Goal: Task Accomplishment & Management: Use online tool/utility

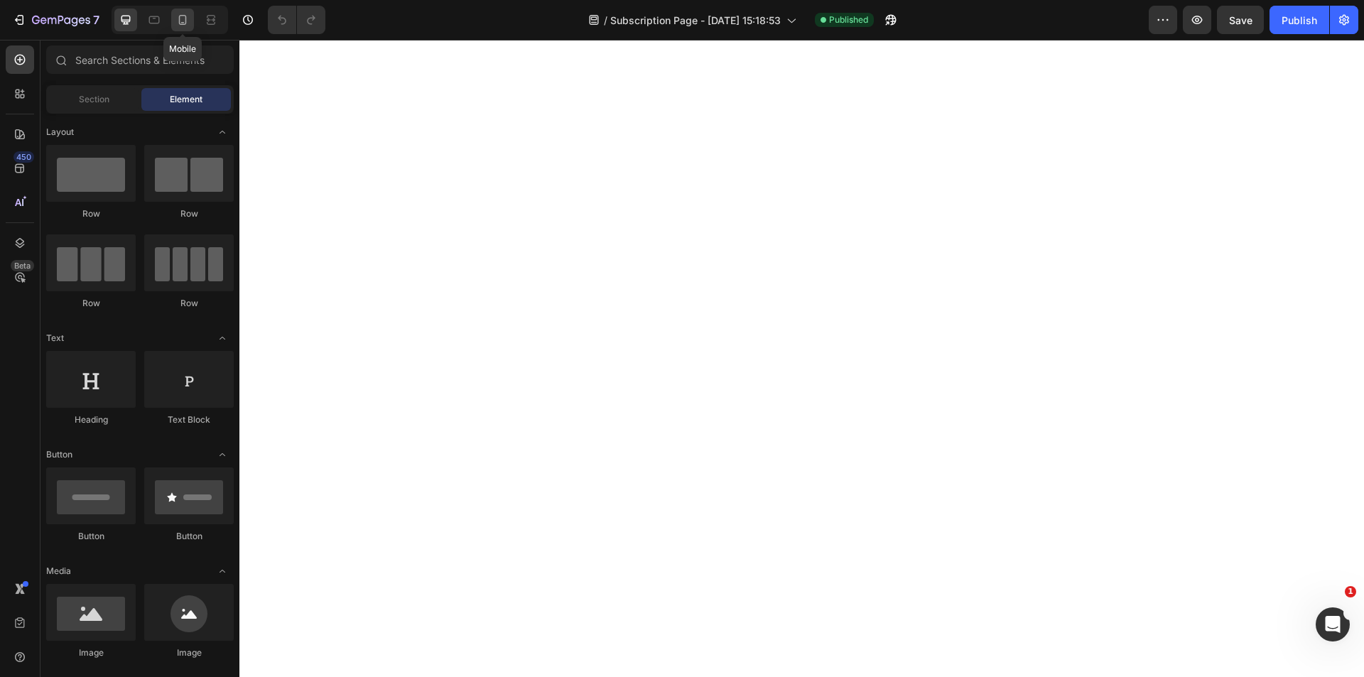
click at [187, 21] on icon at bounding box center [182, 20] width 14 height 14
click at [128, 23] on icon at bounding box center [125, 20] width 9 height 9
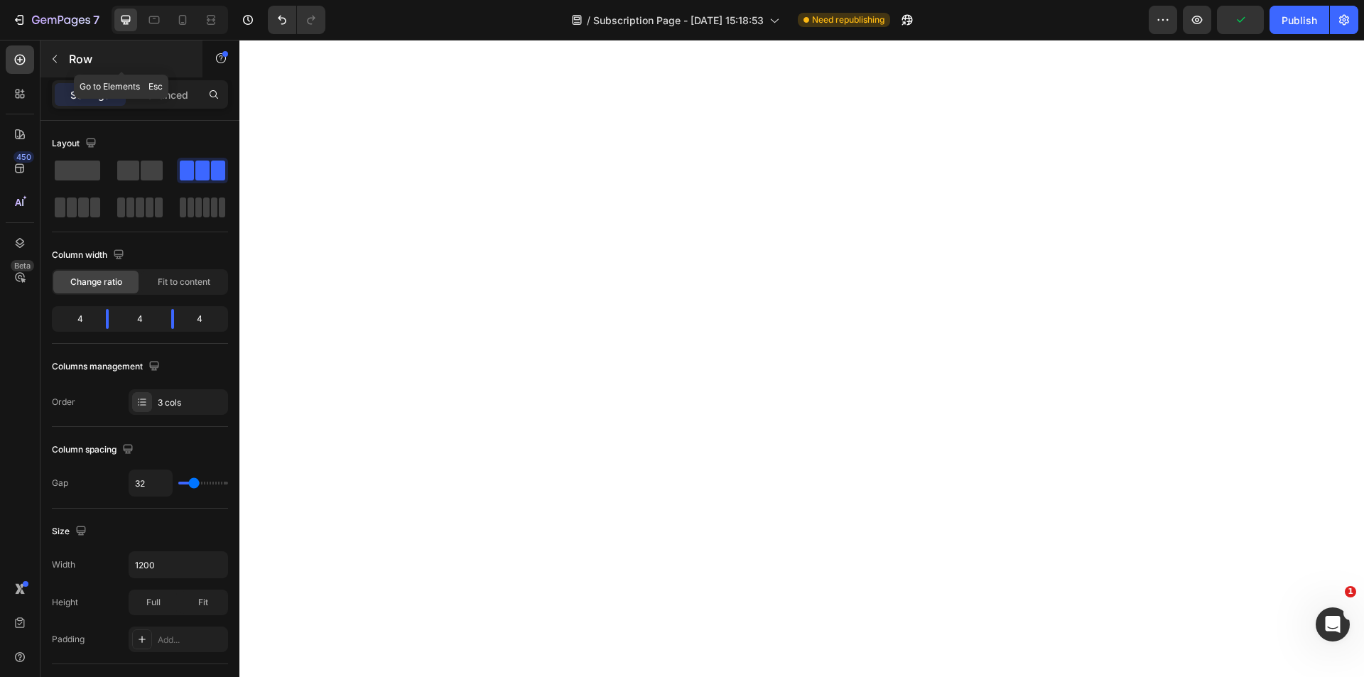
click at [55, 62] on icon "button" at bounding box center [55, 59] width 4 height 8
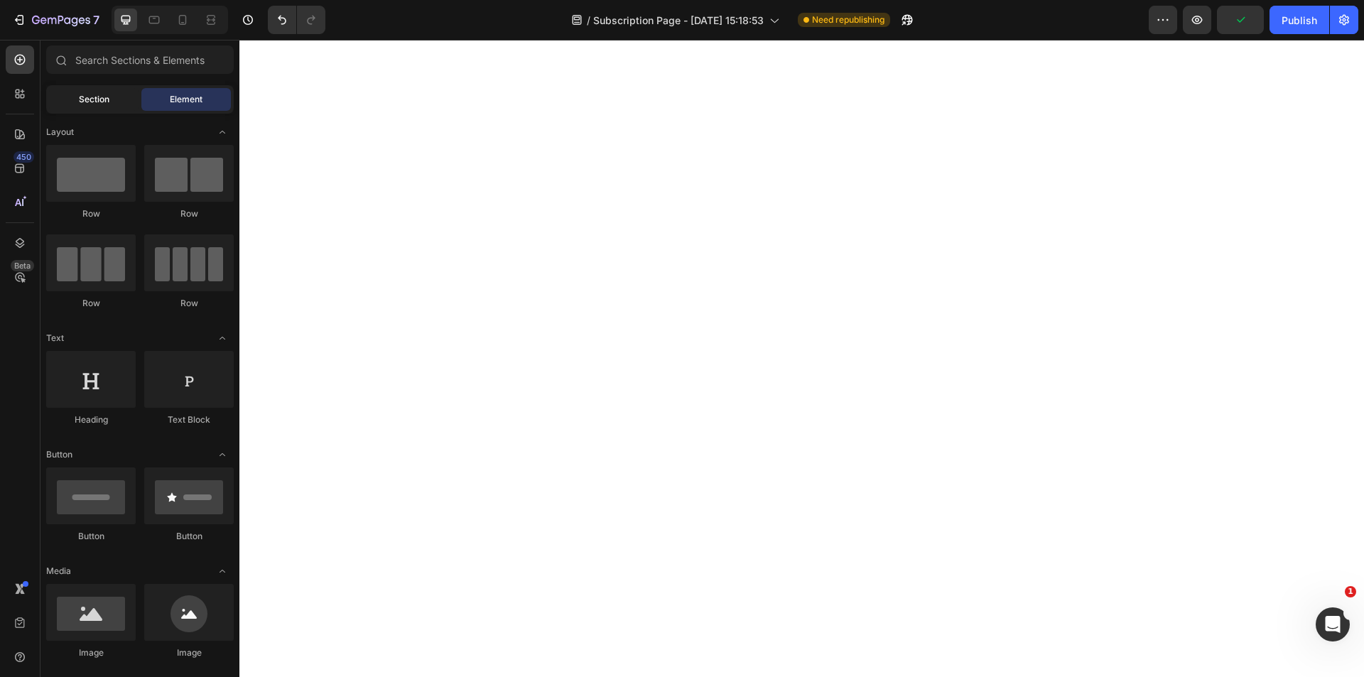
click at [80, 102] on span "Section" at bounding box center [94, 99] width 31 height 13
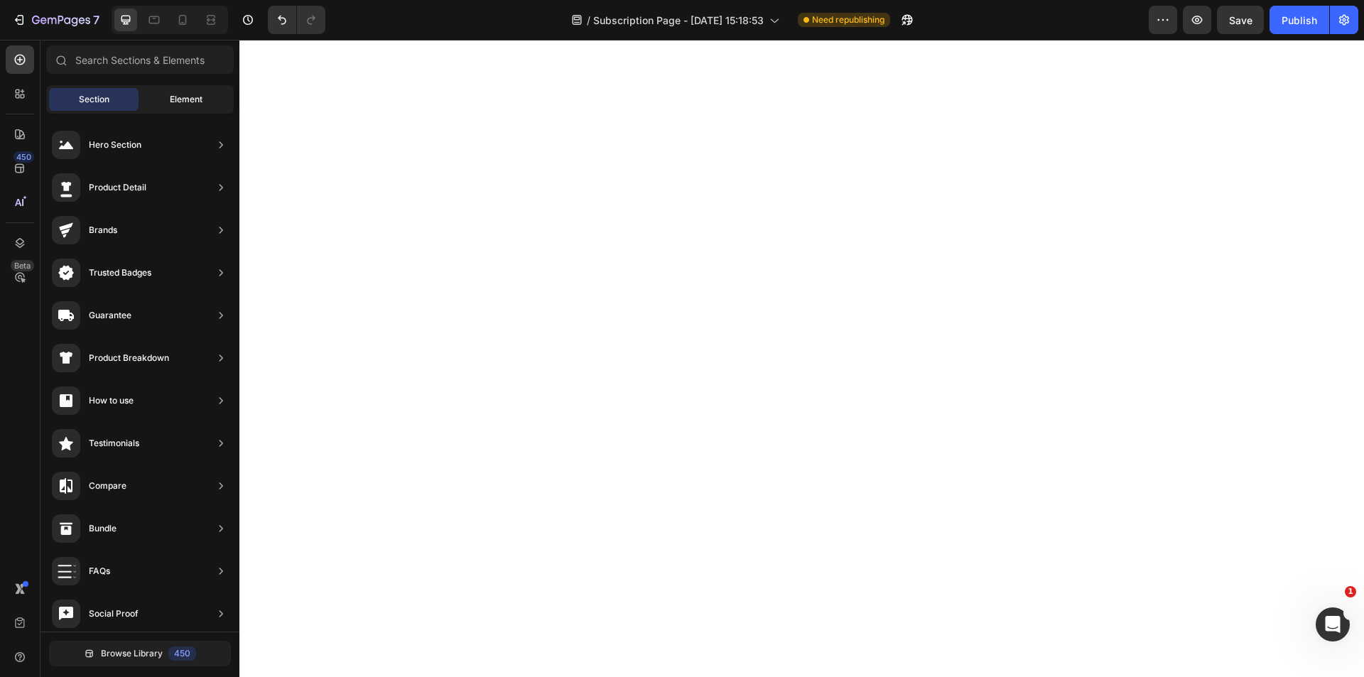
click at [183, 96] on span "Element" at bounding box center [186, 99] width 33 height 13
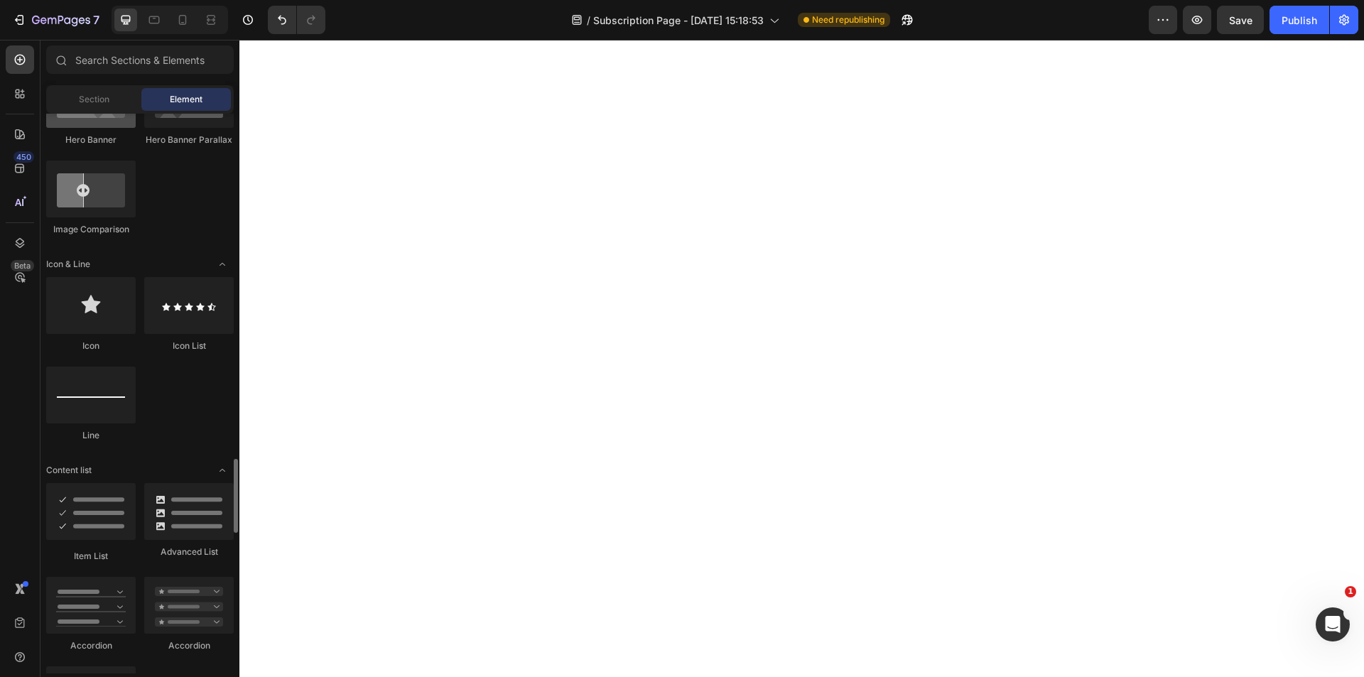
scroll to position [1208, 0]
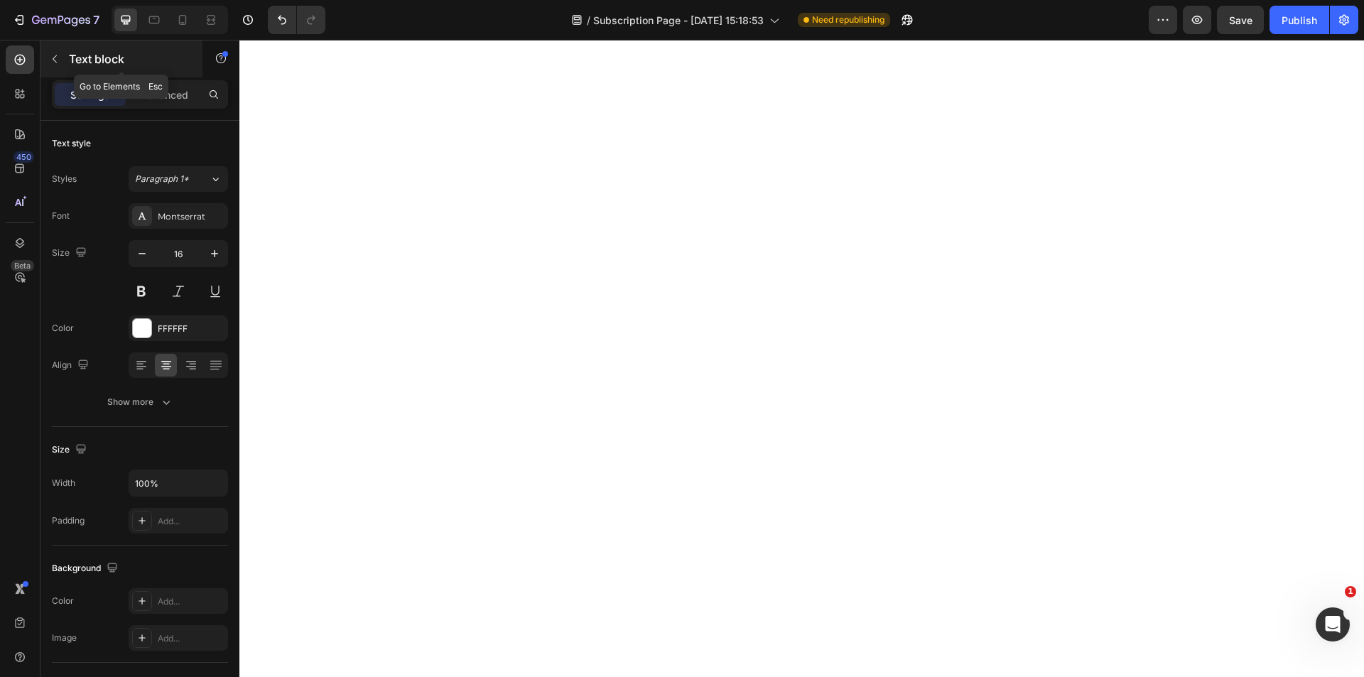
click at [54, 61] on icon "button" at bounding box center [54, 58] width 11 height 11
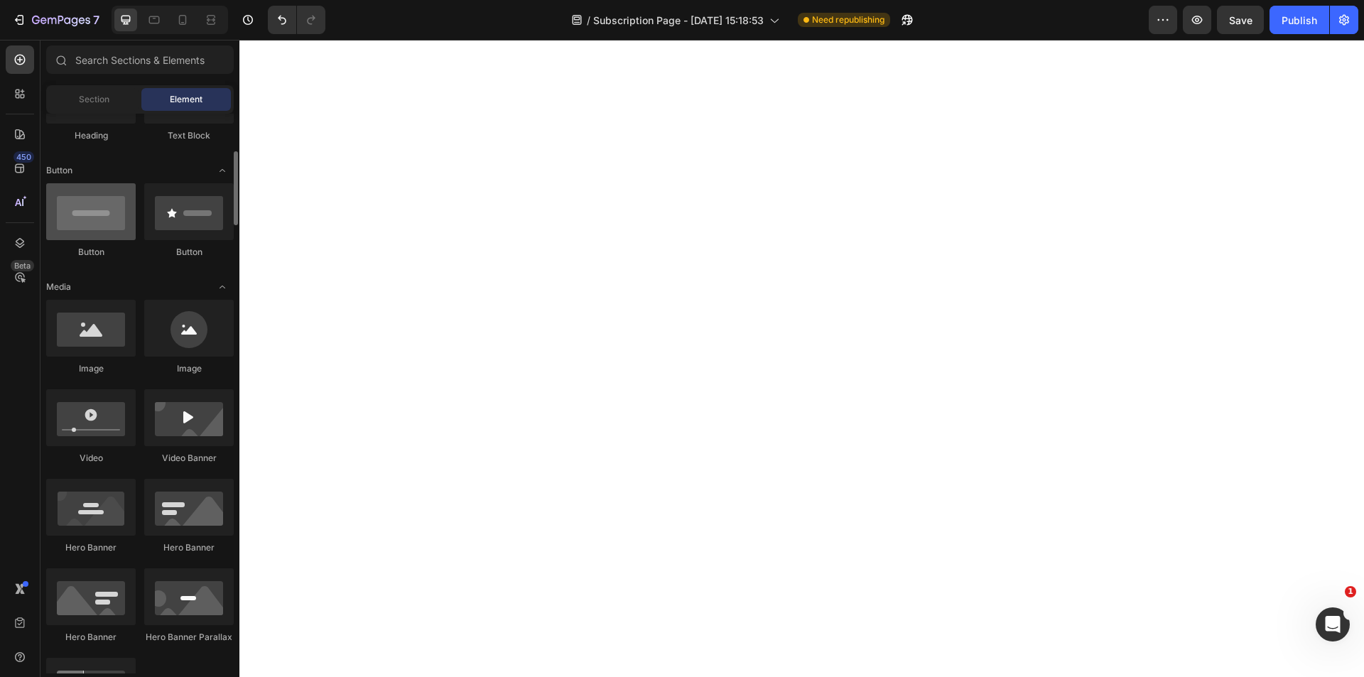
scroll to position [0, 0]
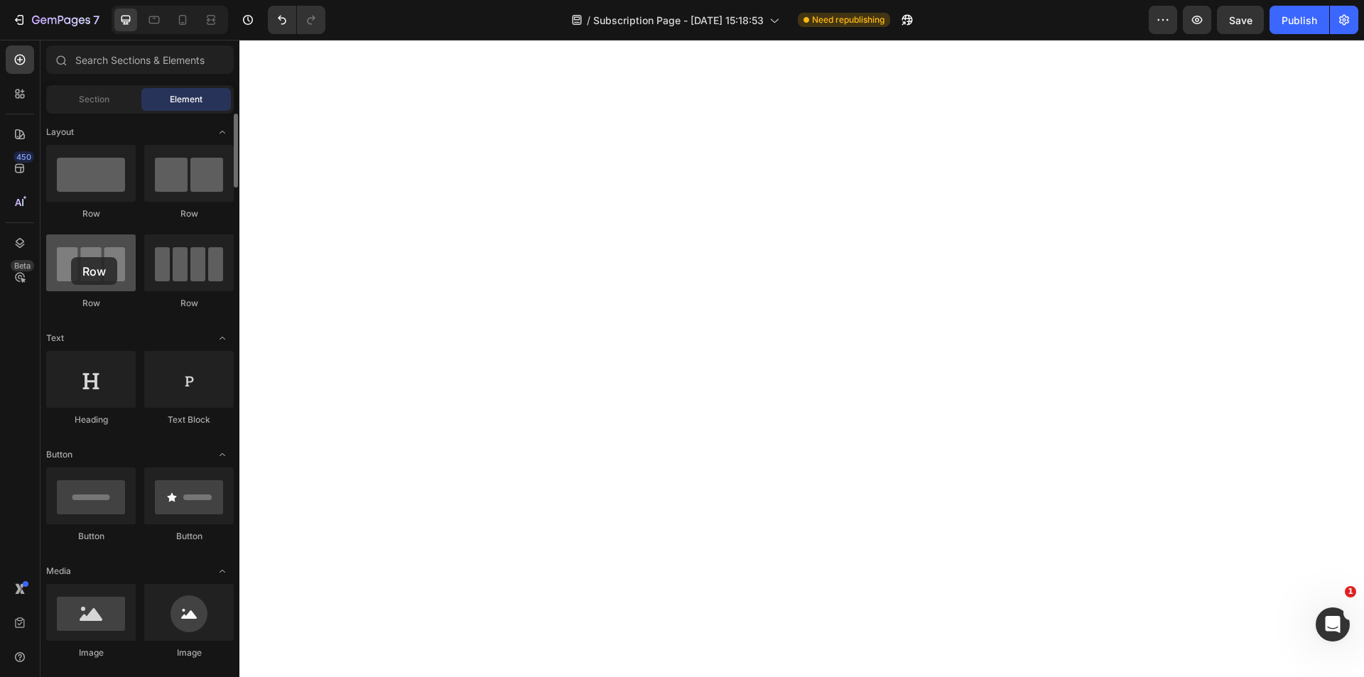
drag, startPoint x: 88, startPoint y: 274, endPoint x: 71, endPoint y: 257, distance: 24.1
click at [71, 257] on div at bounding box center [91, 262] width 90 height 57
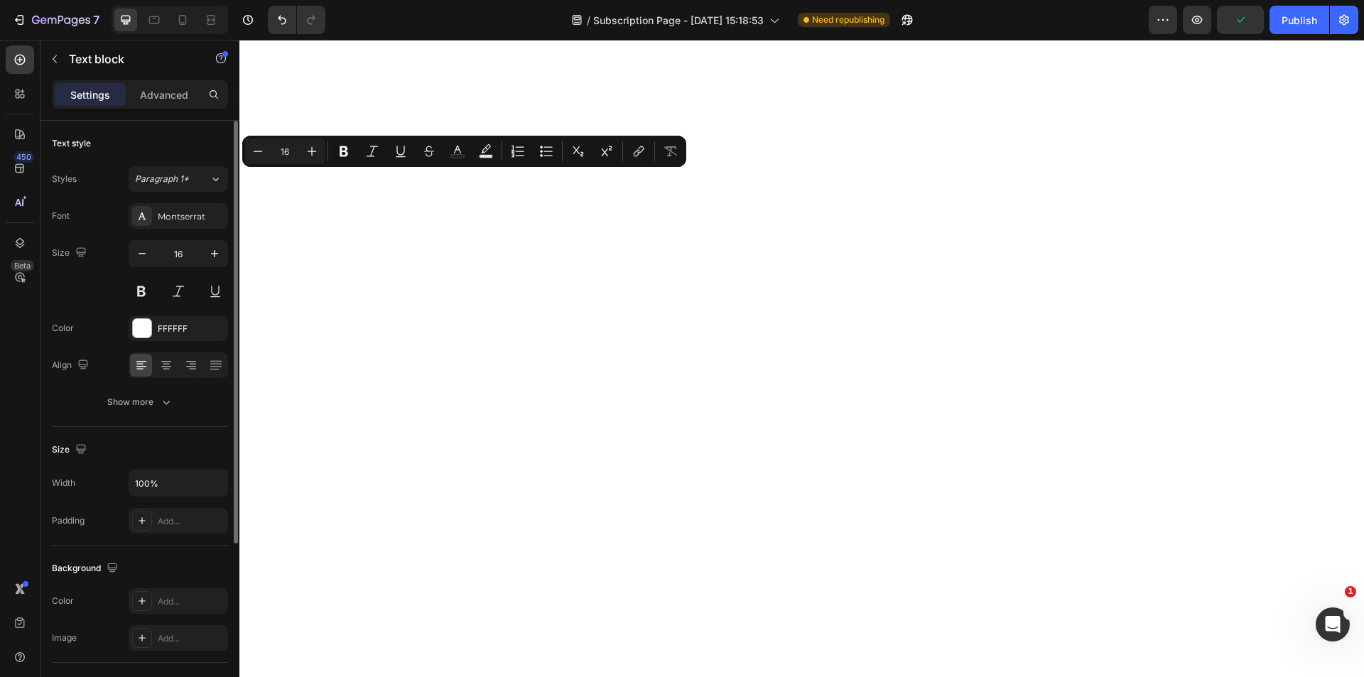
scroll to position [245, 0]
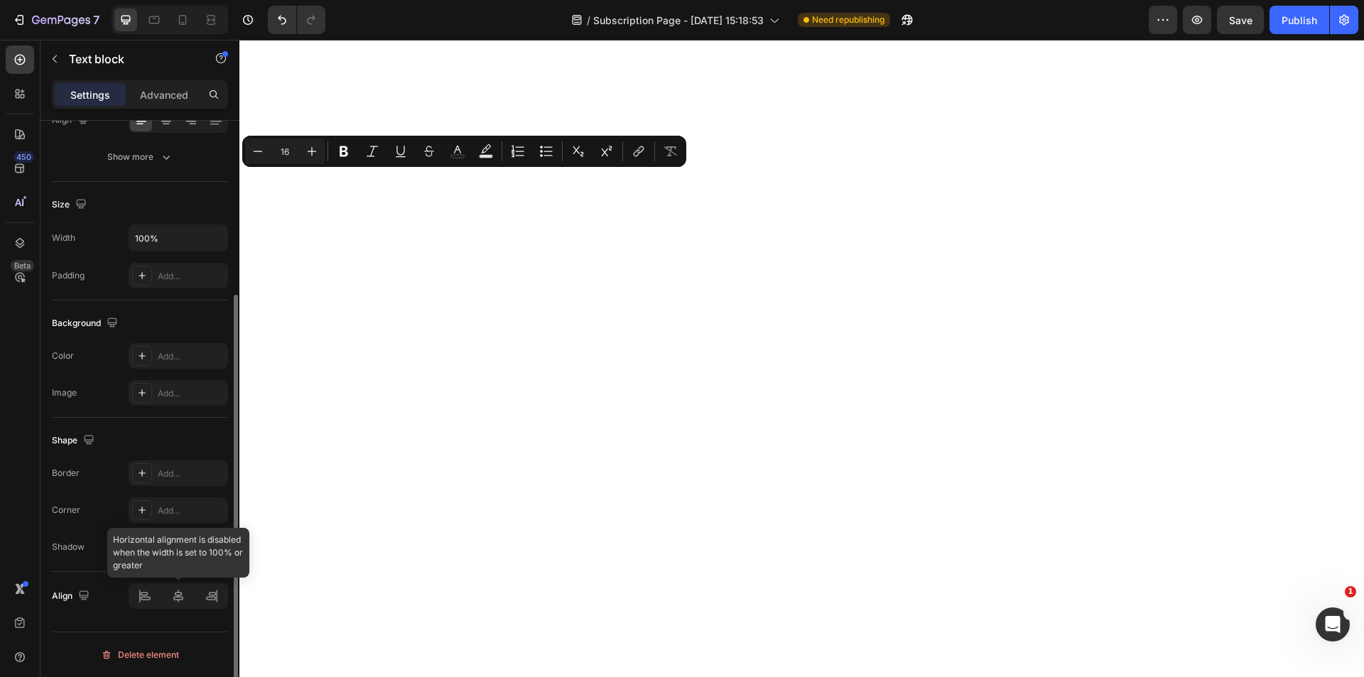
click at [179, 597] on div at bounding box center [178, 596] width 99 height 26
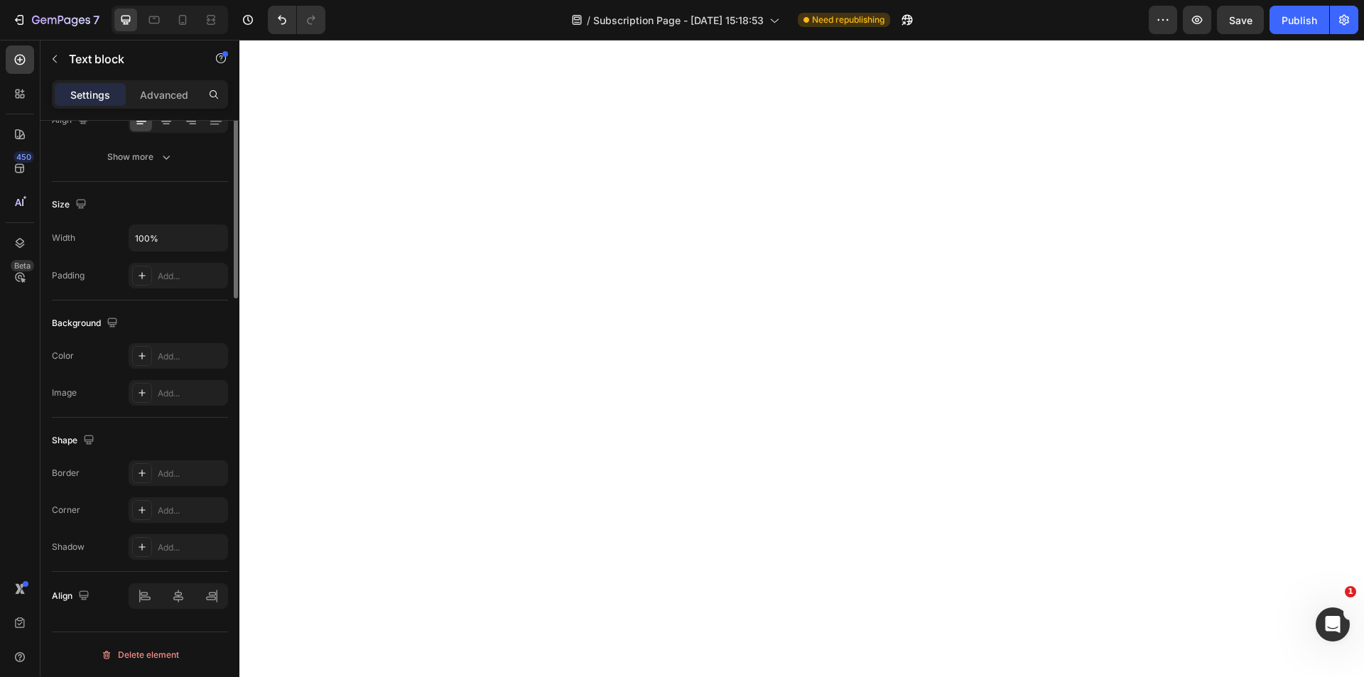
scroll to position [0, 0]
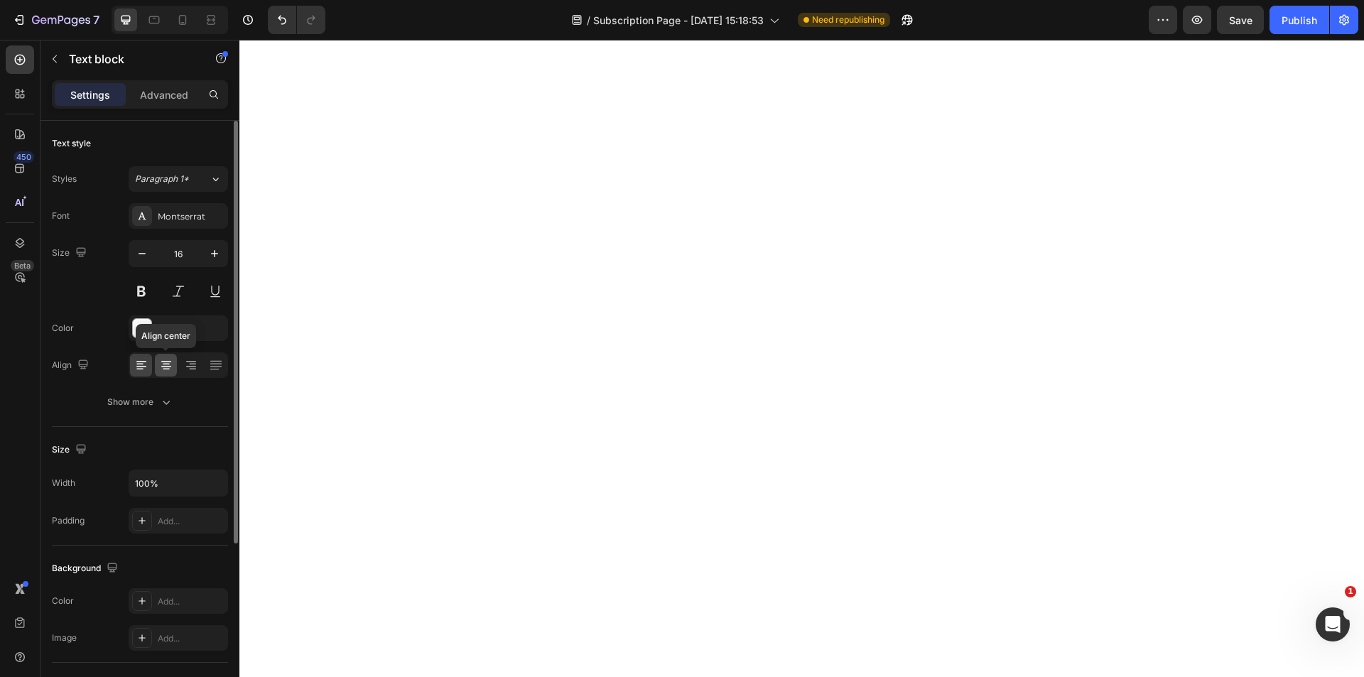
click at [171, 372] on icon at bounding box center [166, 365] width 14 height 14
click at [158, 362] on div at bounding box center [166, 365] width 22 height 23
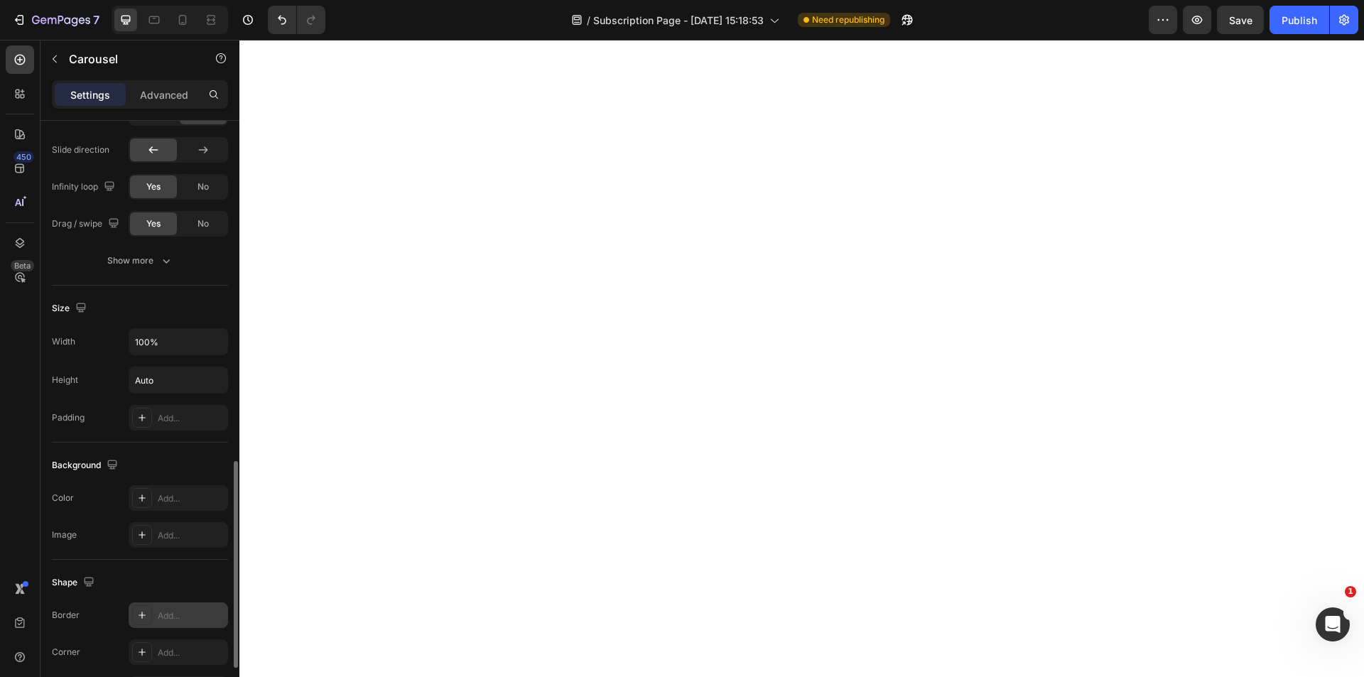
scroll to position [770, 0]
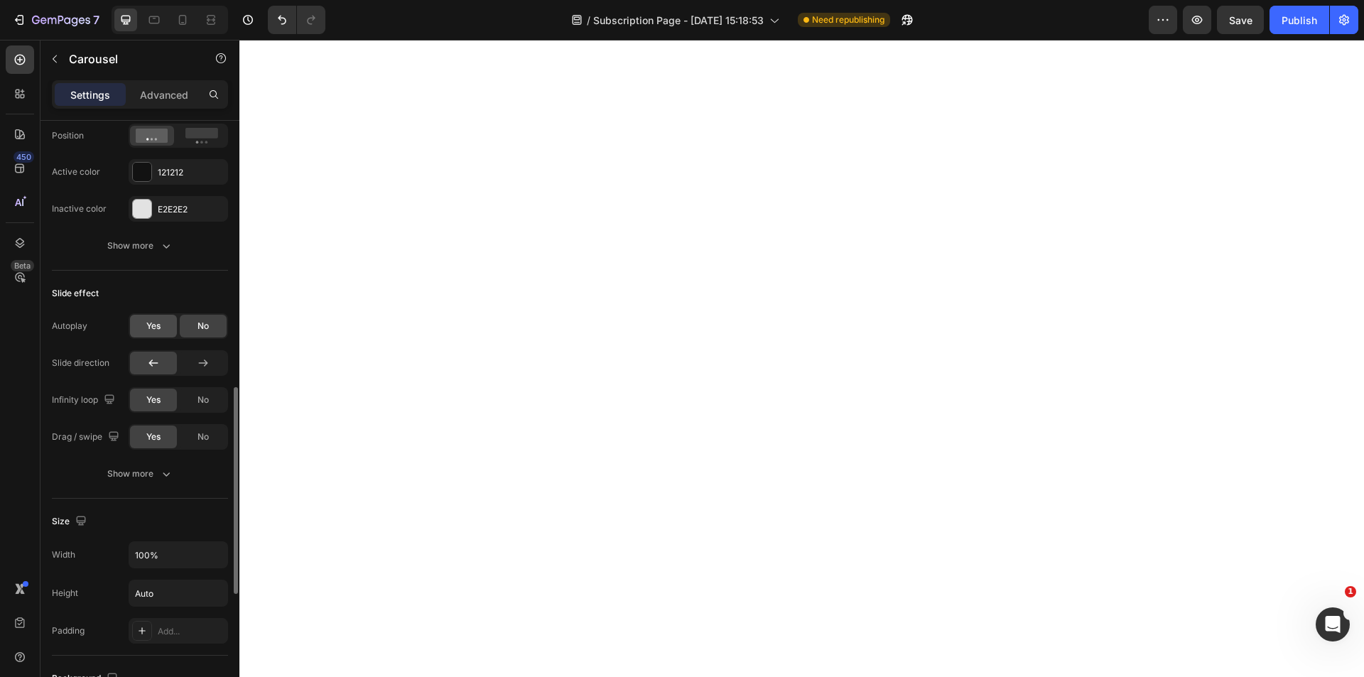
click at [156, 323] on span "Yes" at bounding box center [153, 326] width 14 height 13
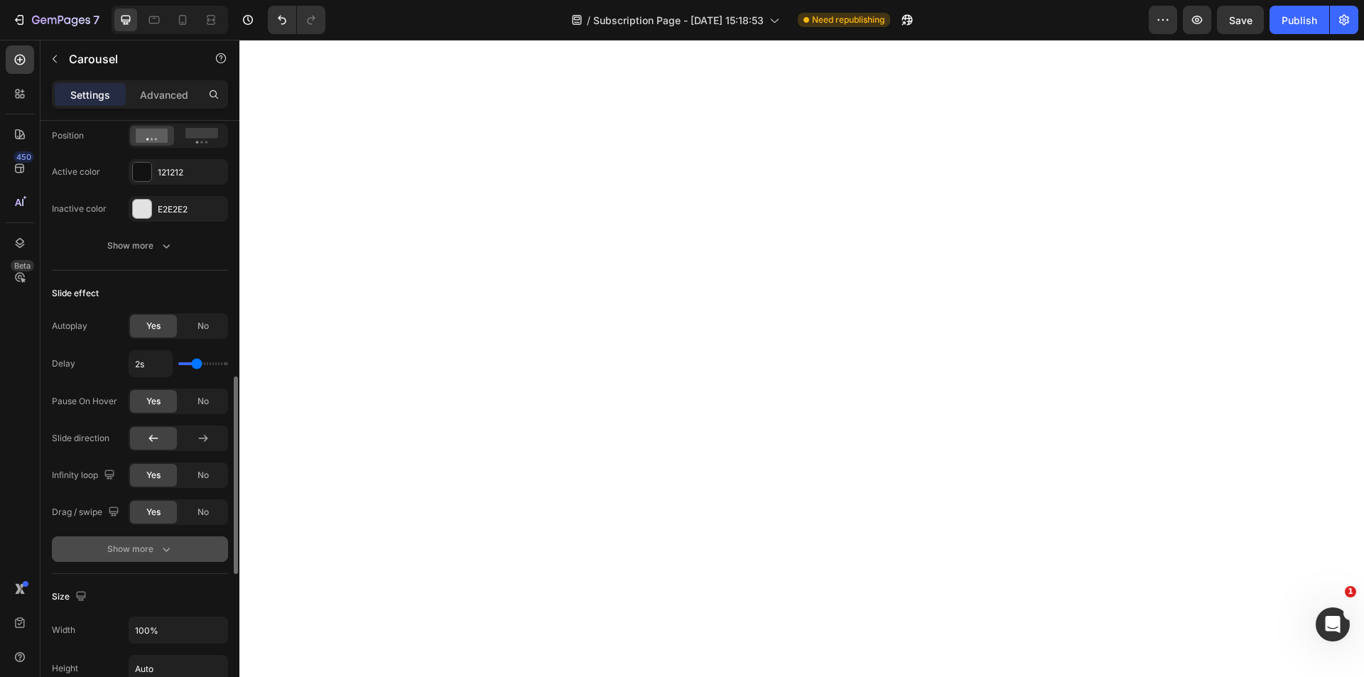
click at [151, 551] on div "Show more" at bounding box center [140, 549] width 66 height 14
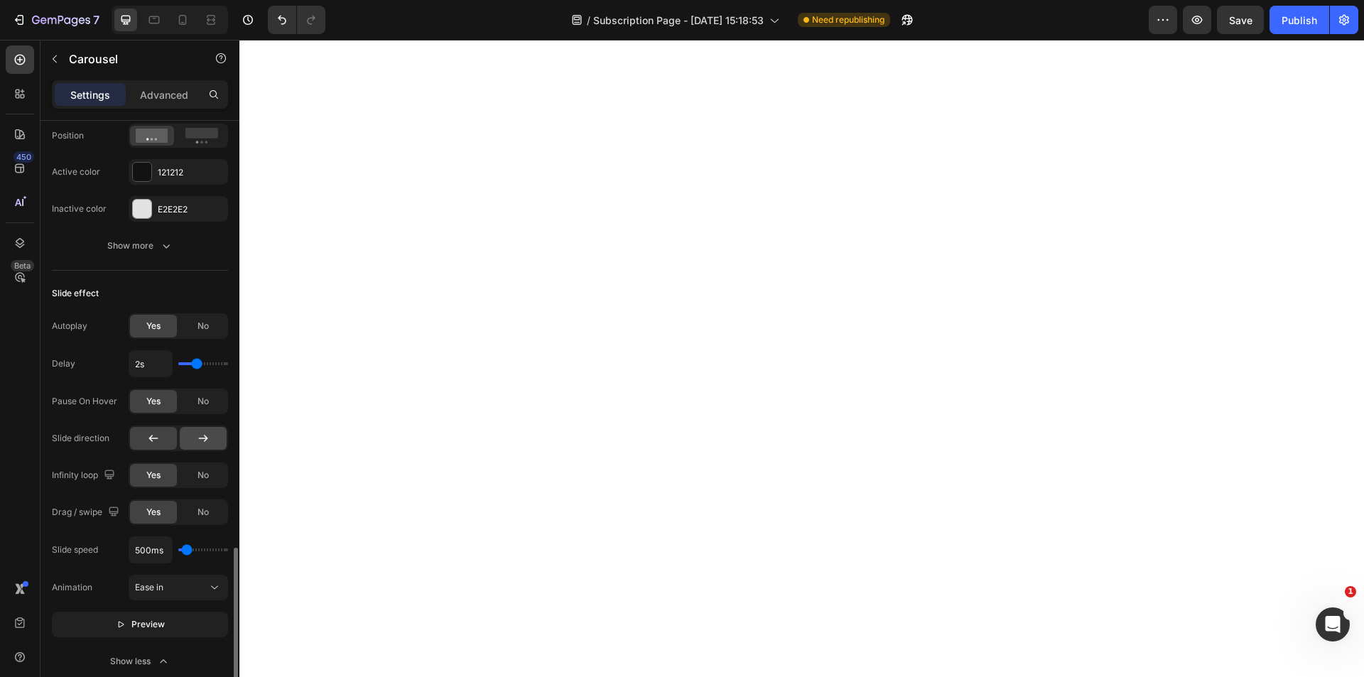
scroll to position [912, 0]
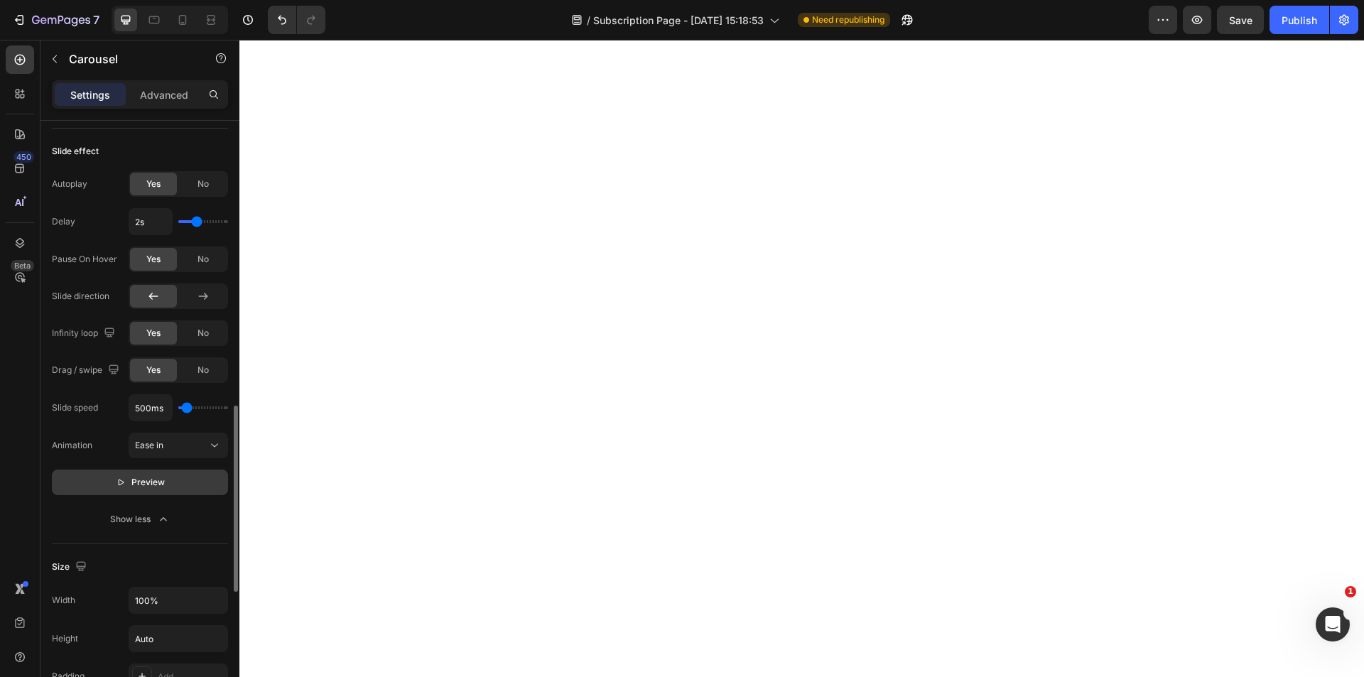
click at [117, 480] on icon "button" at bounding box center [121, 482] width 10 height 10
click at [136, 219] on input "2s" at bounding box center [150, 222] width 43 height 26
type input "1s"
type input "1"
type input "1s"
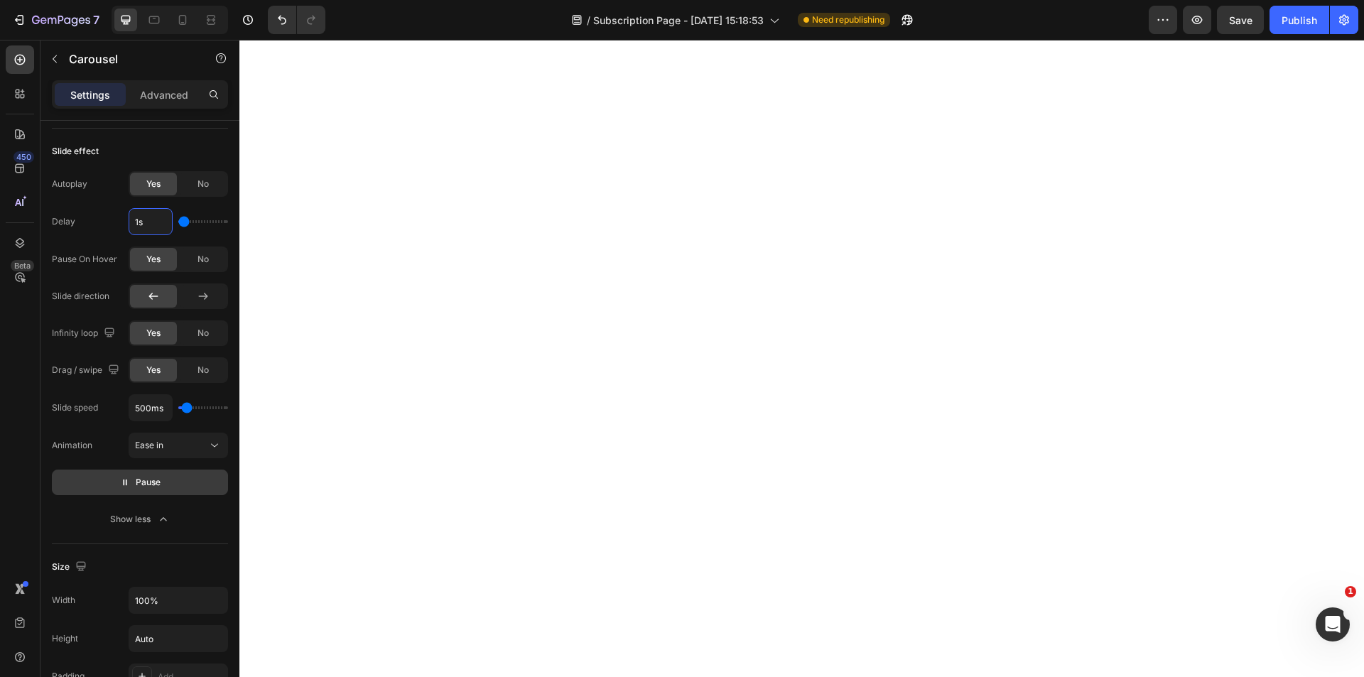
click at [128, 485] on icon "button" at bounding box center [125, 482] width 10 height 10
click at [124, 485] on icon "button" at bounding box center [121, 482] width 10 height 10
click at [124, 485] on icon "button" at bounding box center [125, 482] width 10 height 10
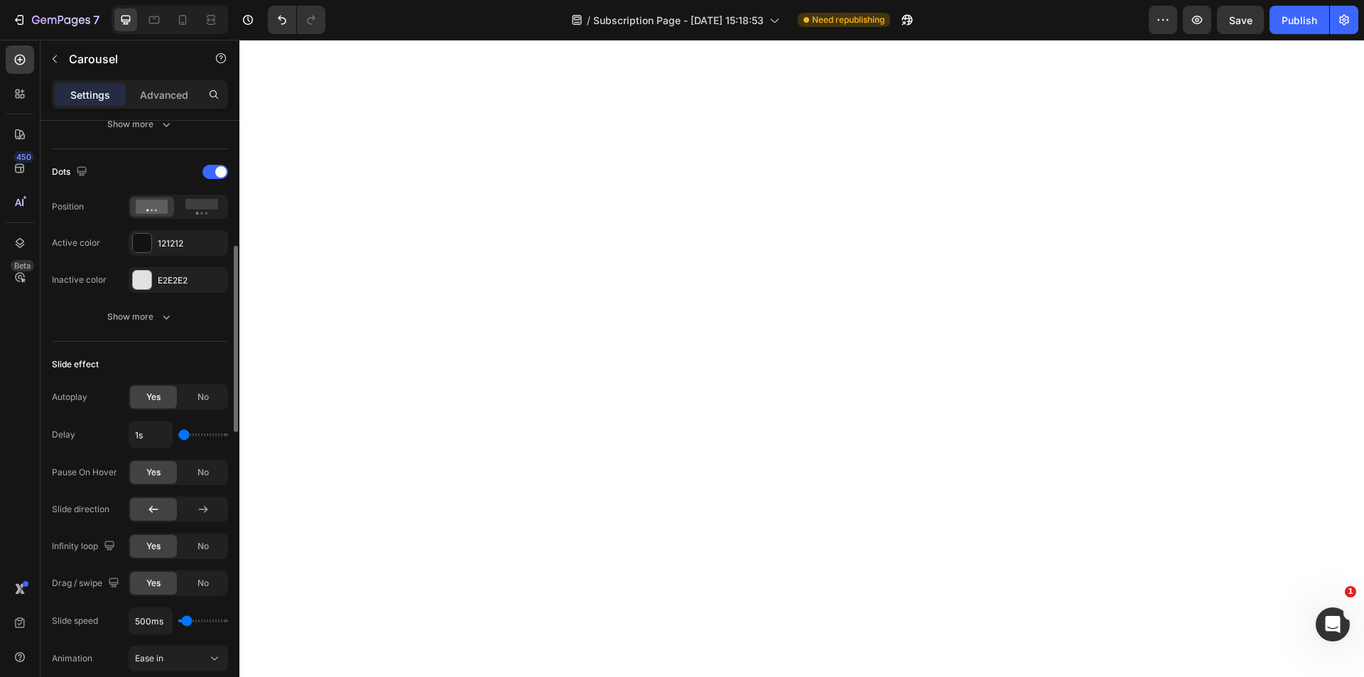
scroll to position [557, 0]
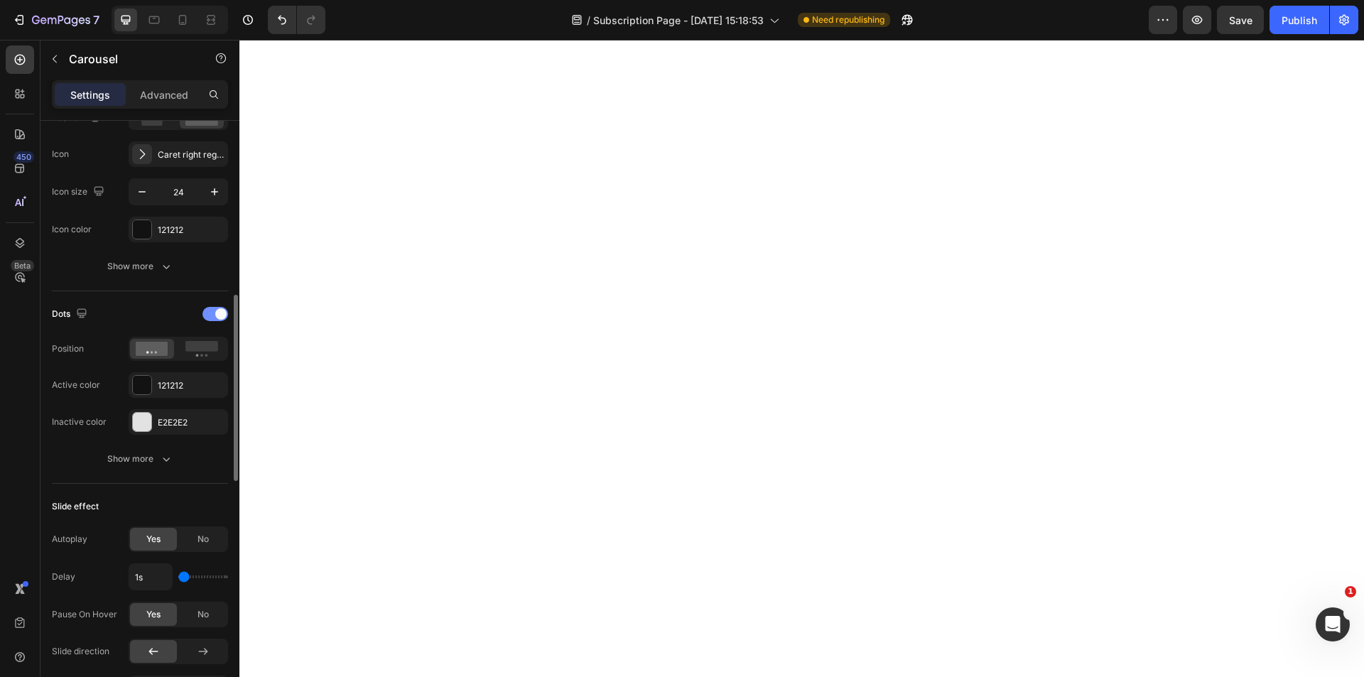
click at [212, 316] on div at bounding box center [215, 314] width 26 height 14
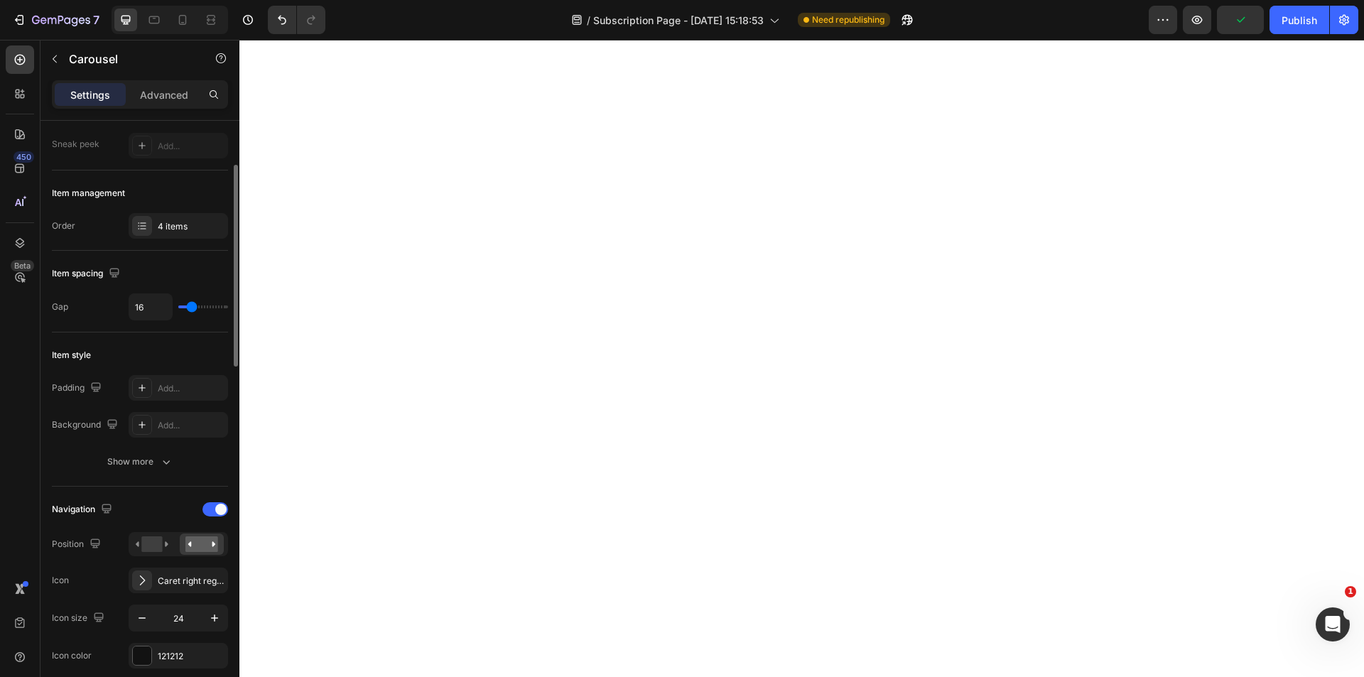
scroll to position [0, 0]
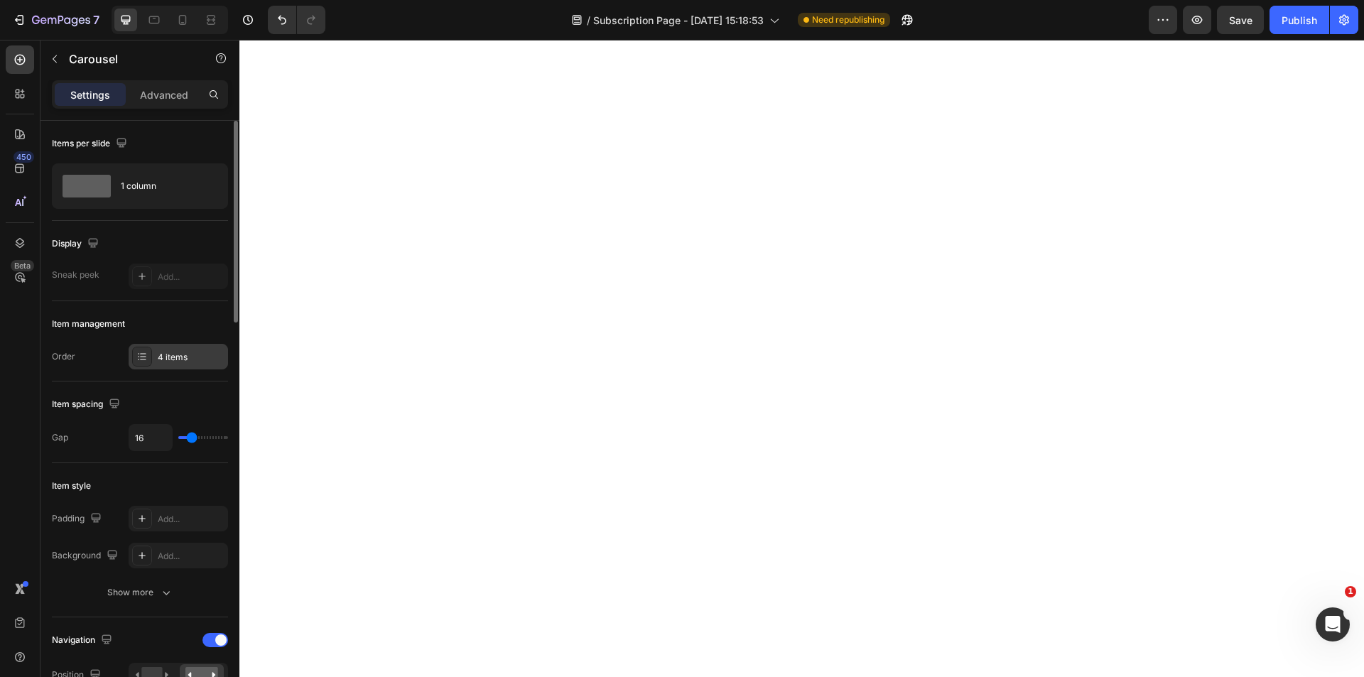
click at [175, 355] on div "4 items" at bounding box center [191, 357] width 67 height 13
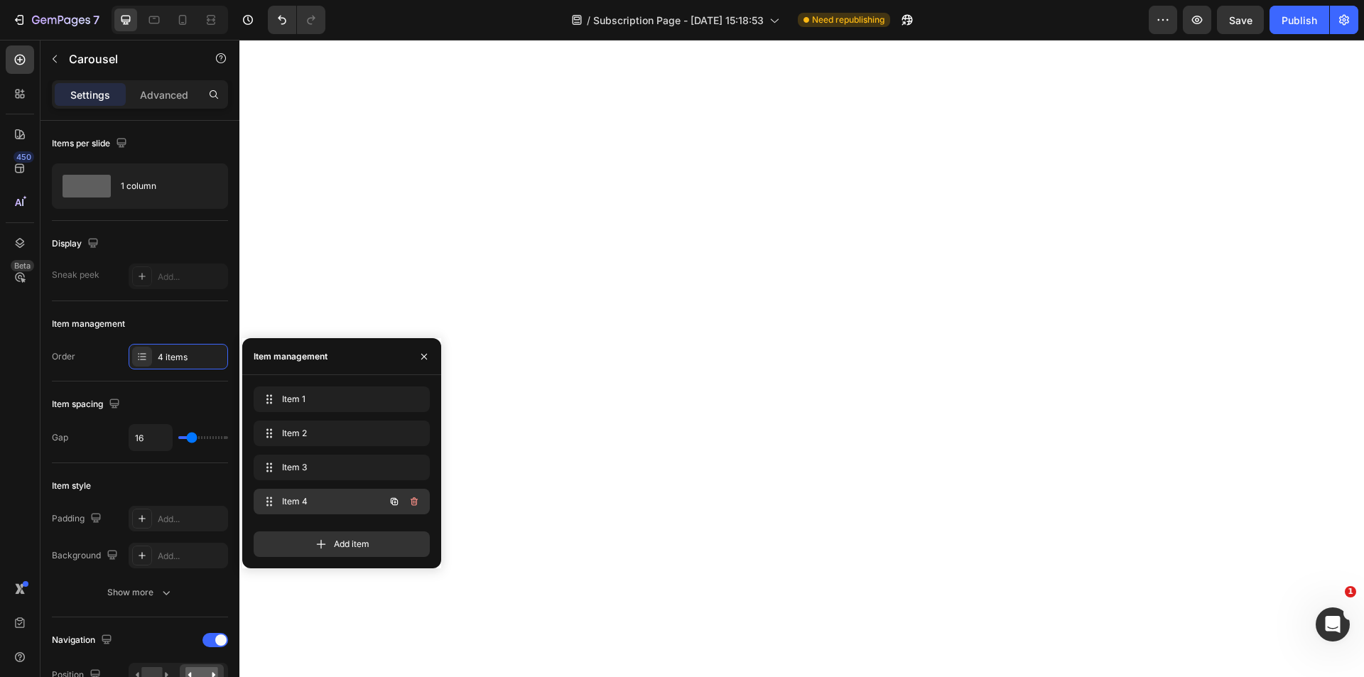
click at [302, 503] on span "Item 4" at bounding box center [322, 501] width 80 height 13
click at [414, 502] on icon "button" at bounding box center [413, 503] width 1 height 4
click at [409, 504] on div "Delete" at bounding box center [404, 501] width 26 height 13
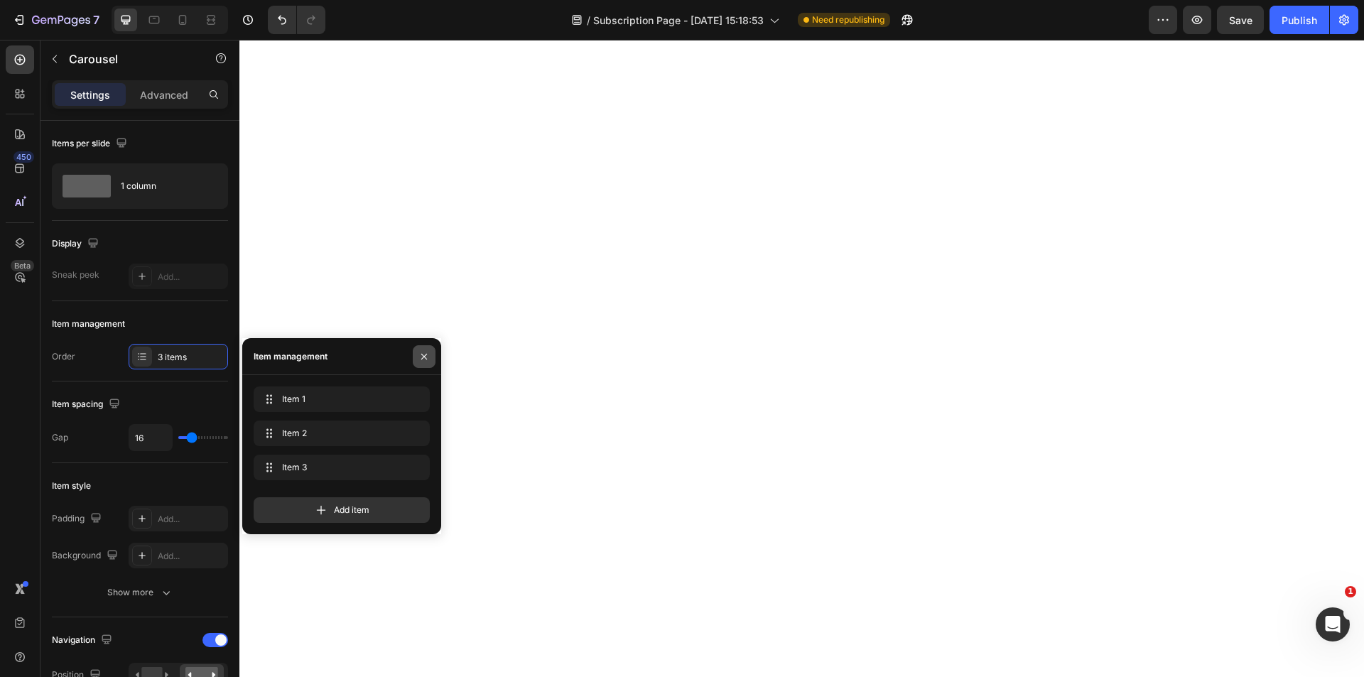
click at [426, 354] on icon "button" at bounding box center [424, 356] width 6 height 6
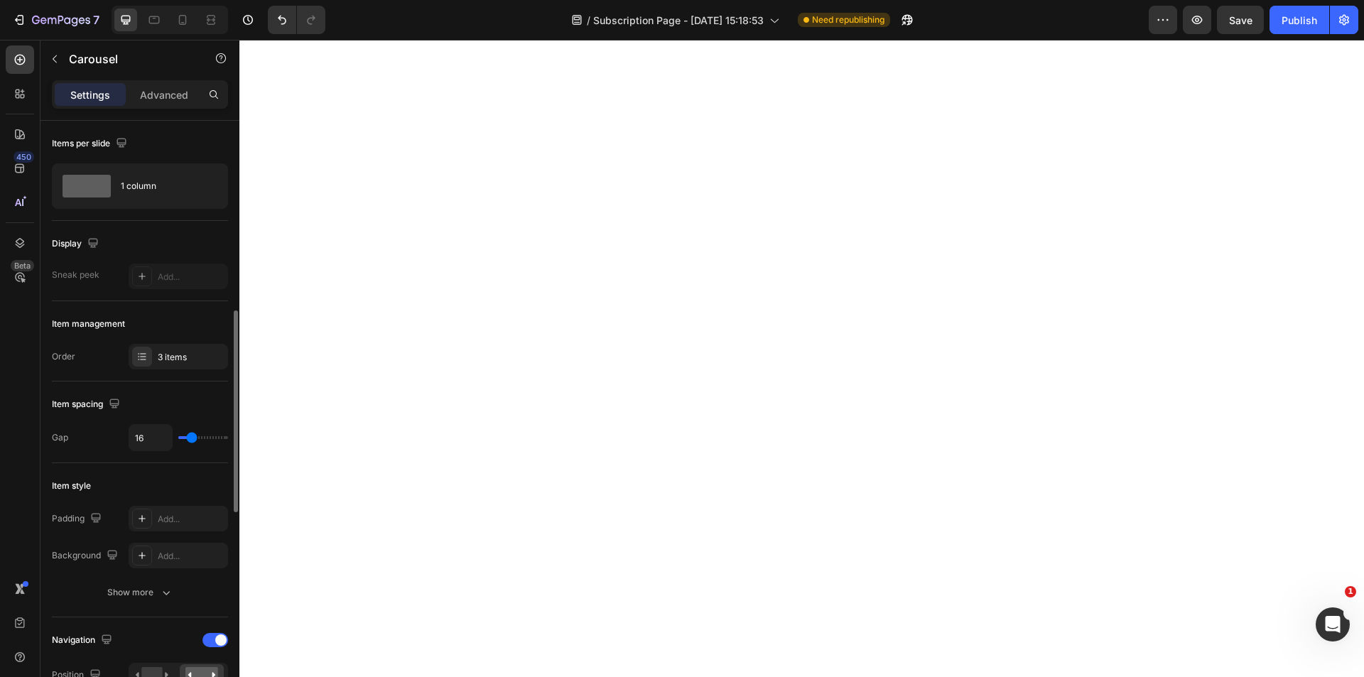
scroll to position [142, 0]
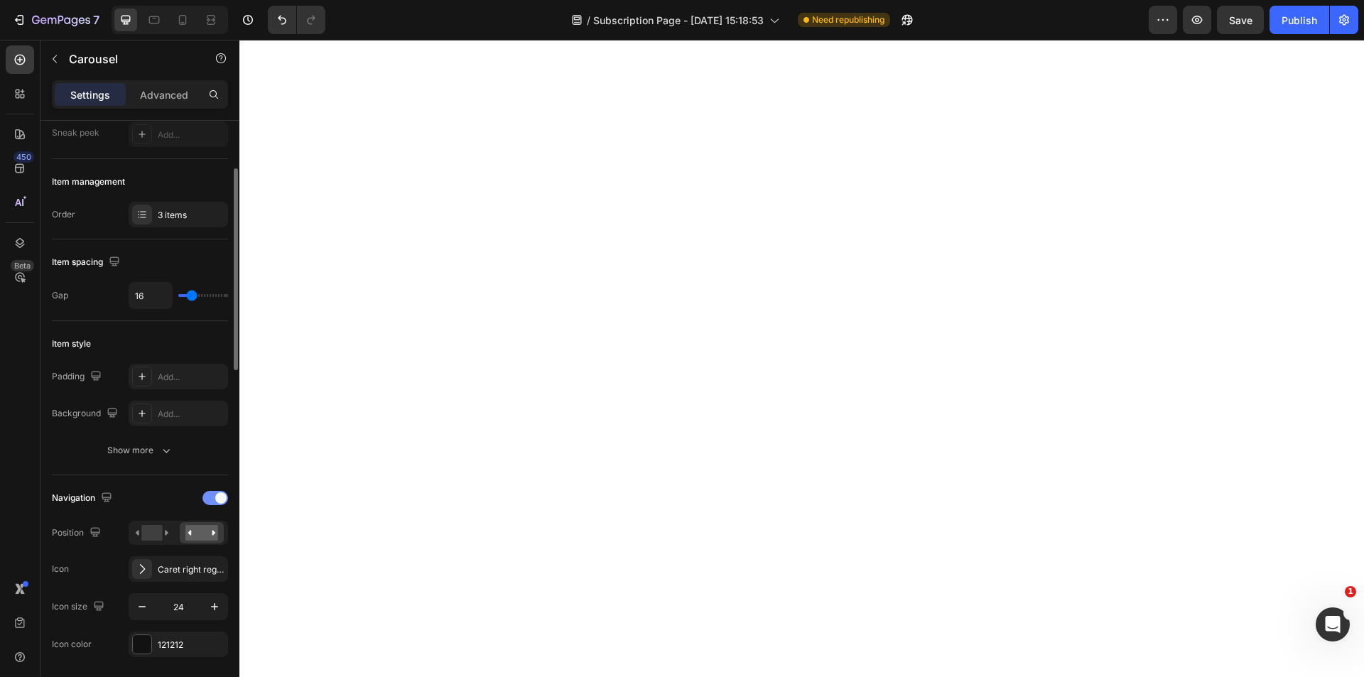
click at [206, 502] on div at bounding box center [215, 498] width 26 height 14
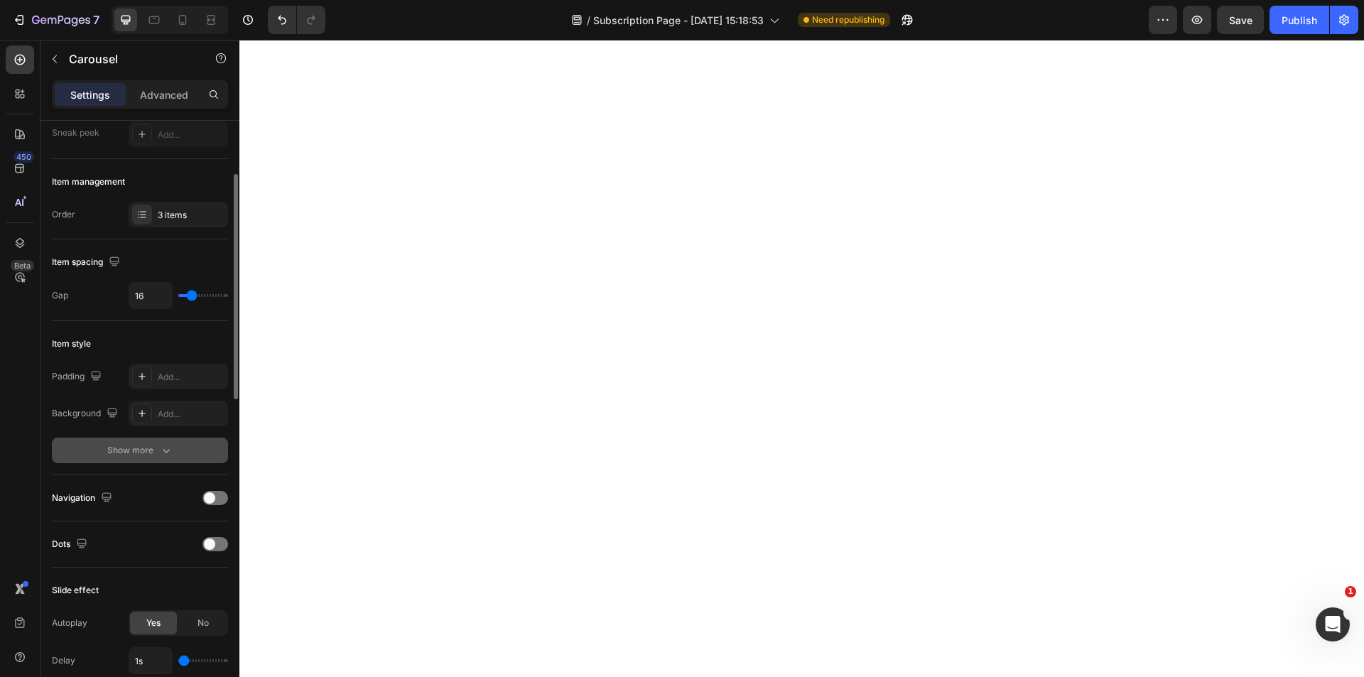
click at [117, 450] on div "Show more" at bounding box center [140, 450] width 66 height 14
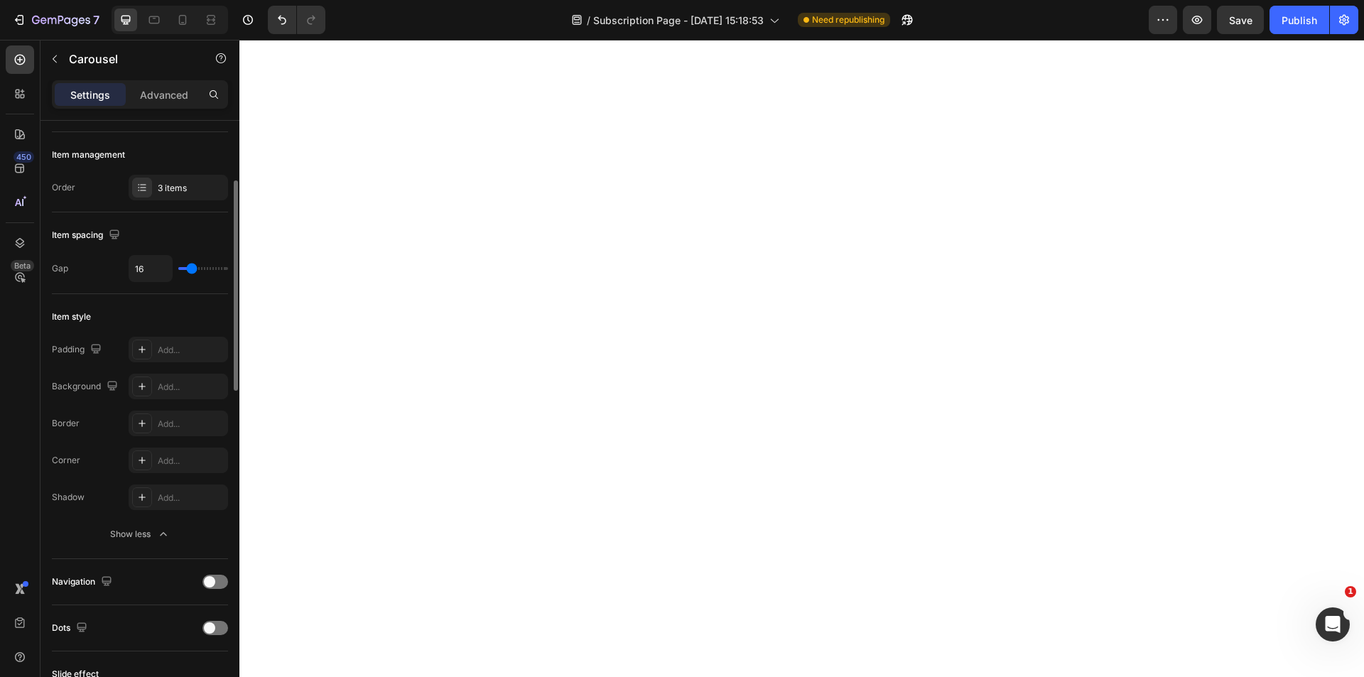
scroll to position [0, 0]
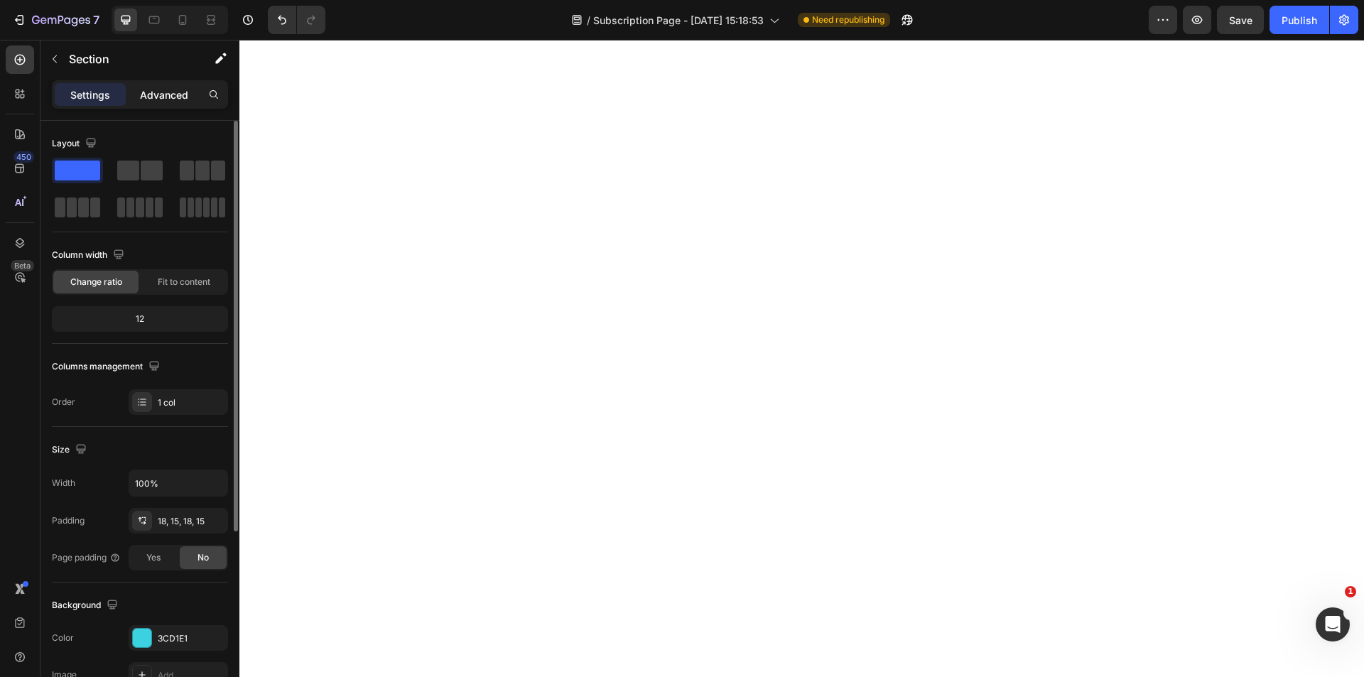
click at [166, 96] on p "Advanced" at bounding box center [164, 94] width 48 height 15
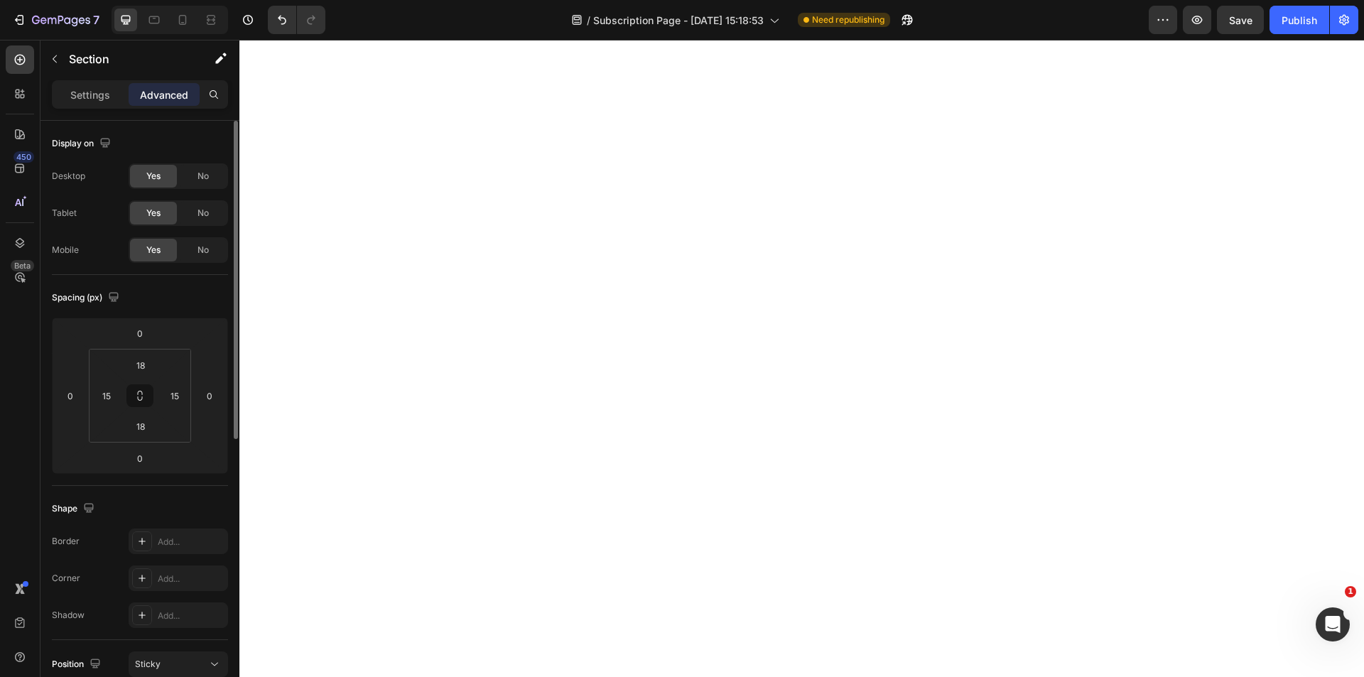
drag, startPoint x: 200, startPoint y: 175, endPoint x: 195, endPoint y: 191, distance: 16.9
click at [200, 177] on span "No" at bounding box center [203, 176] width 11 height 13
click at [200, 217] on span "No" at bounding box center [203, 213] width 11 height 13
click at [185, 23] on icon at bounding box center [182, 20] width 14 height 14
type input "14"
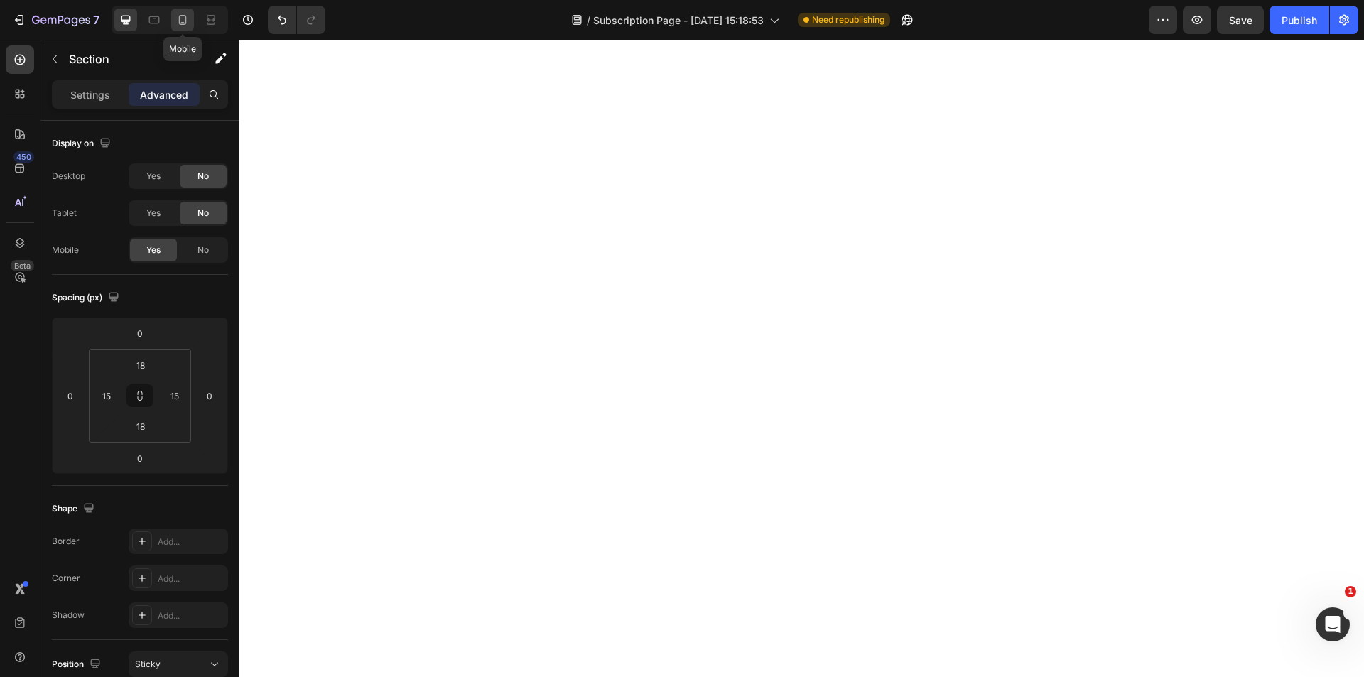
type input "14"
click at [122, 14] on icon at bounding box center [126, 20] width 14 height 14
type input "18"
click at [206, 255] on span "No" at bounding box center [203, 250] width 11 height 13
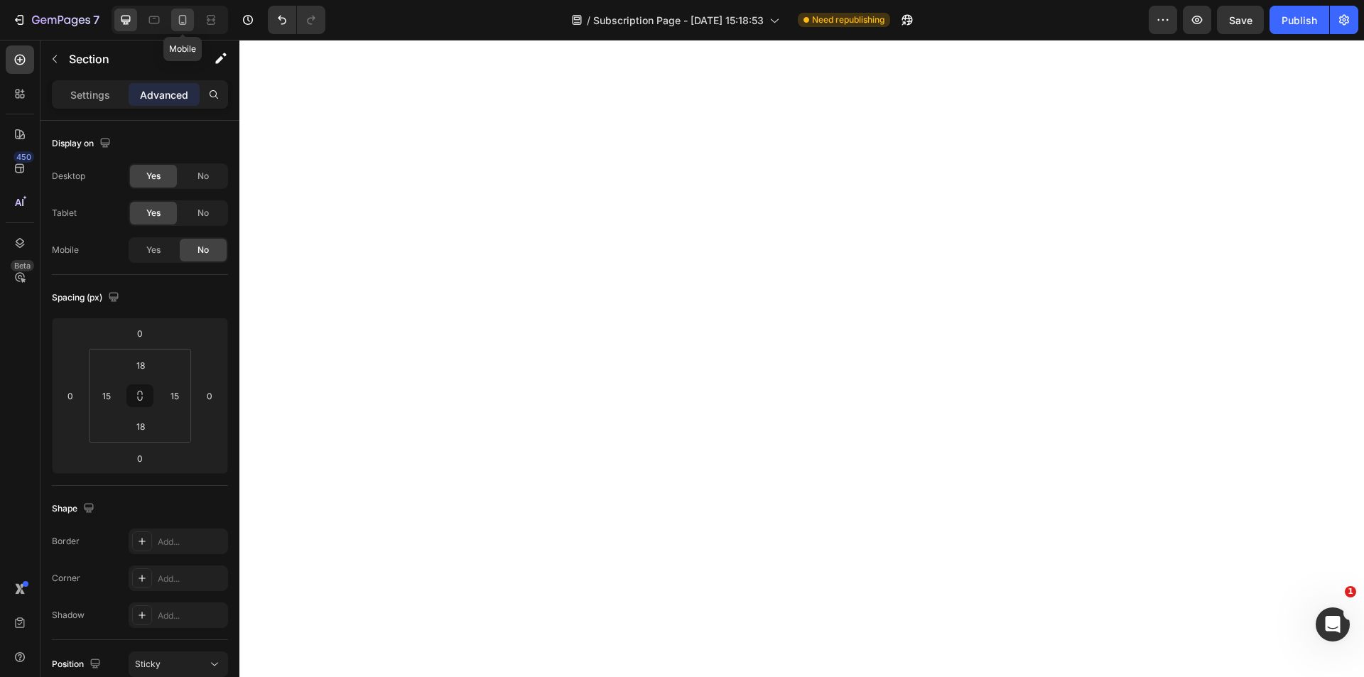
click at [179, 22] on icon at bounding box center [183, 20] width 8 height 10
type input "14"
click at [153, 183] on div "Yes" at bounding box center [153, 176] width 47 height 23
click at [136, 21] on div at bounding box center [125, 20] width 23 height 23
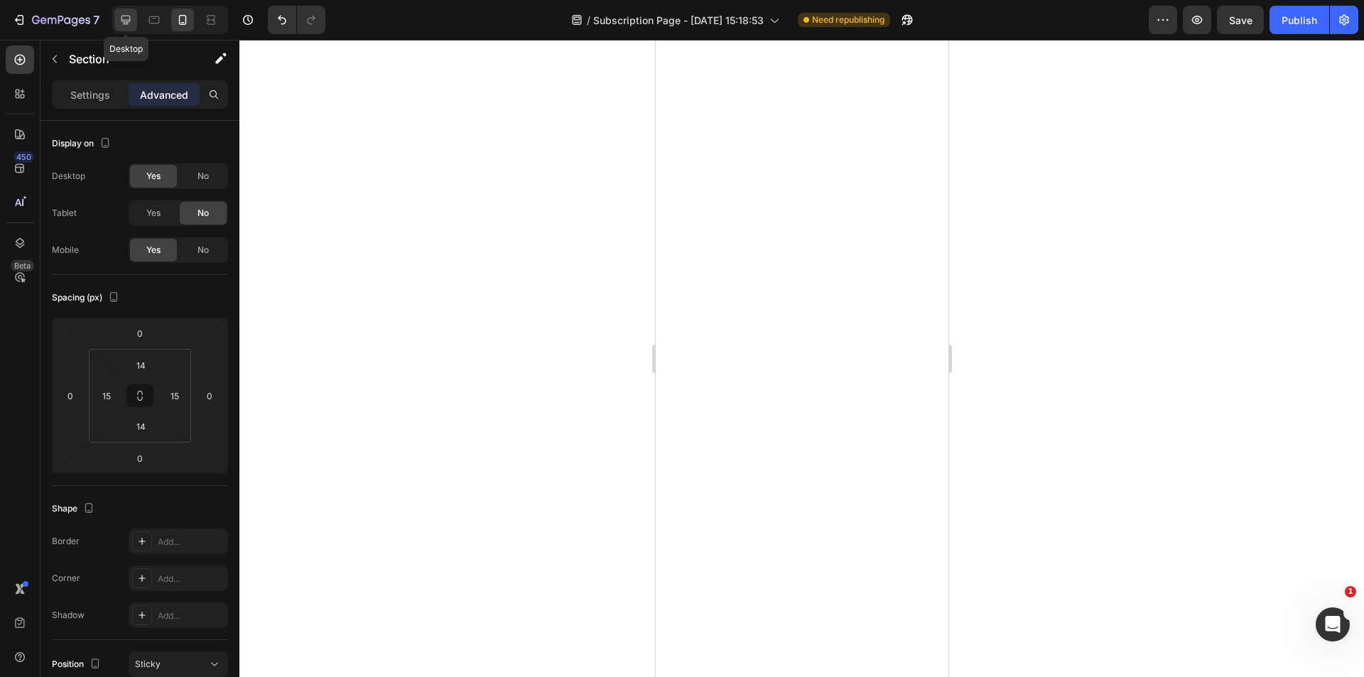
type input "18"
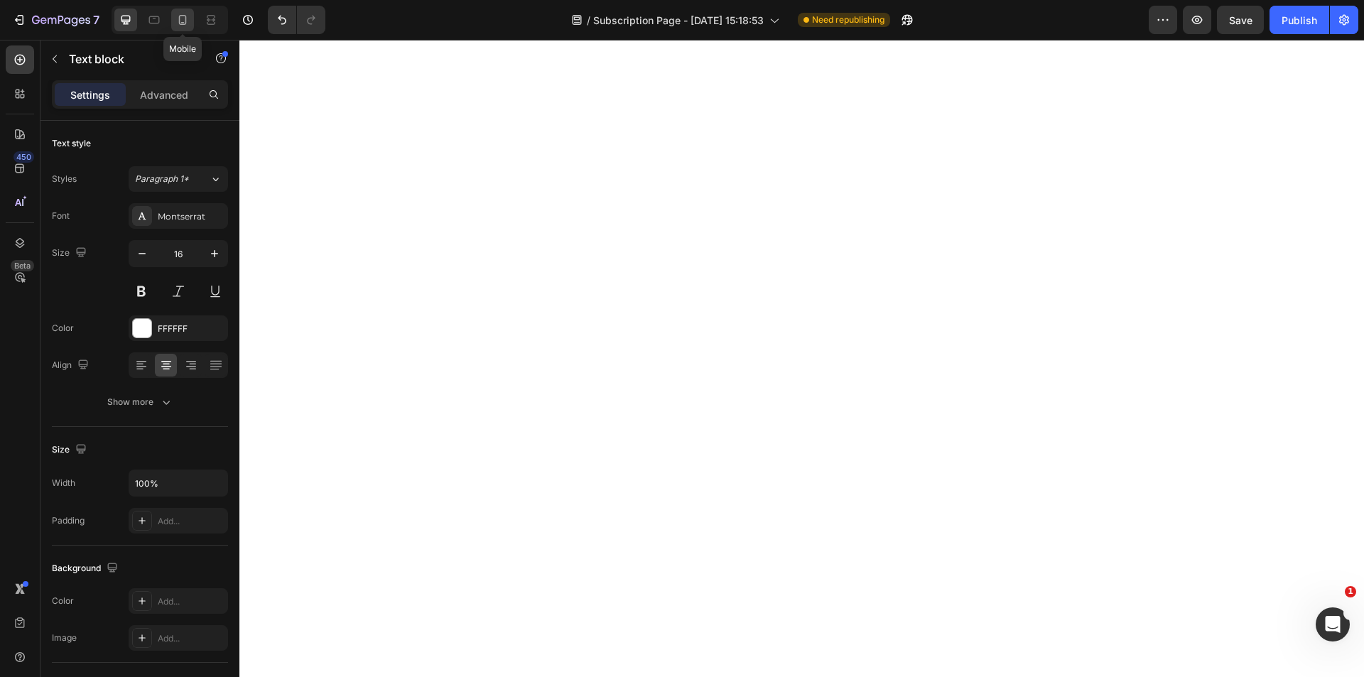
click at [188, 19] on icon at bounding box center [182, 20] width 14 height 14
click at [123, 21] on icon at bounding box center [125, 20] width 9 height 9
type input "16"
click at [168, 90] on p "Advanced" at bounding box center [164, 94] width 48 height 15
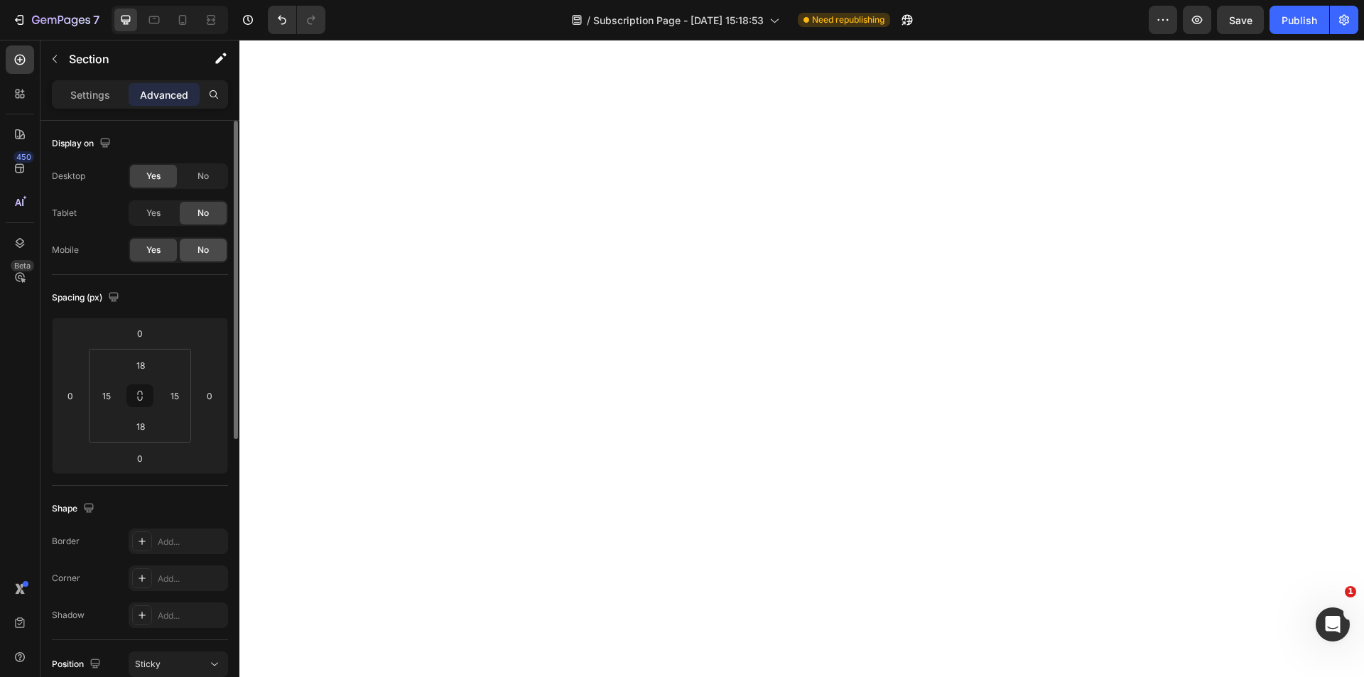
click at [207, 253] on span "No" at bounding box center [203, 250] width 11 height 13
click at [188, 21] on icon at bounding box center [182, 20] width 14 height 14
type input "14"
click at [134, 17] on div at bounding box center [125, 20] width 23 height 23
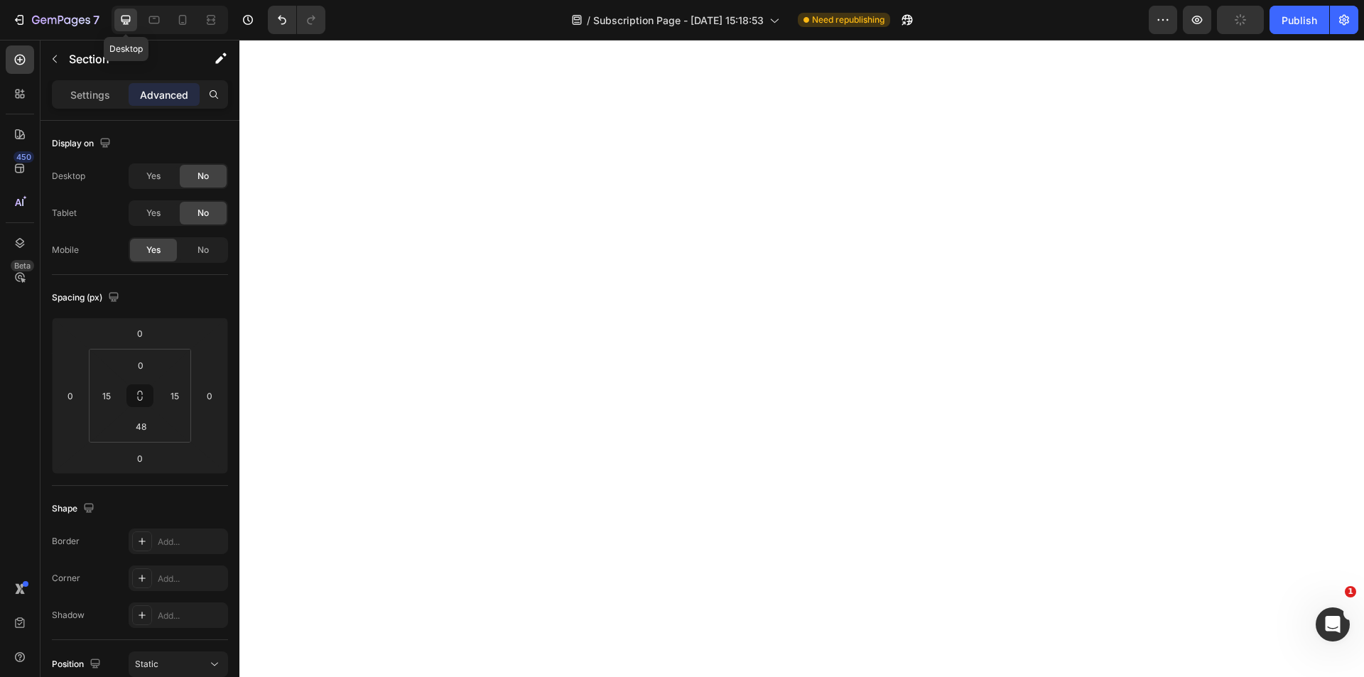
type input "0"
click at [155, 253] on span "Yes" at bounding box center [153, 250] width 14 height 13
click at [204, 175] on span "No" at bounding box center [203, 176] width 11 height 13
click at [181, 19] on icon at bounding box center [182, 20] width 14 height 14
type input "14"
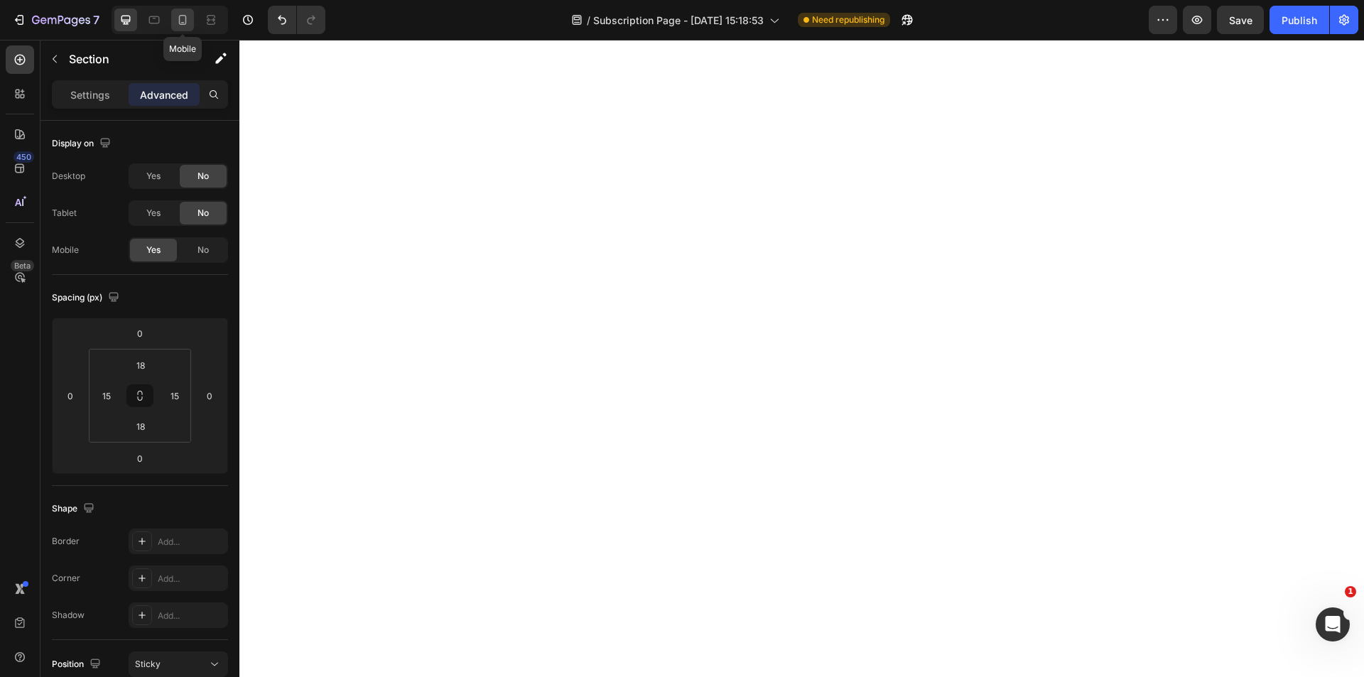
type input "14"
click at [86, 95] on p "Settings" at bounding box center [90, 94] width 40 height 15
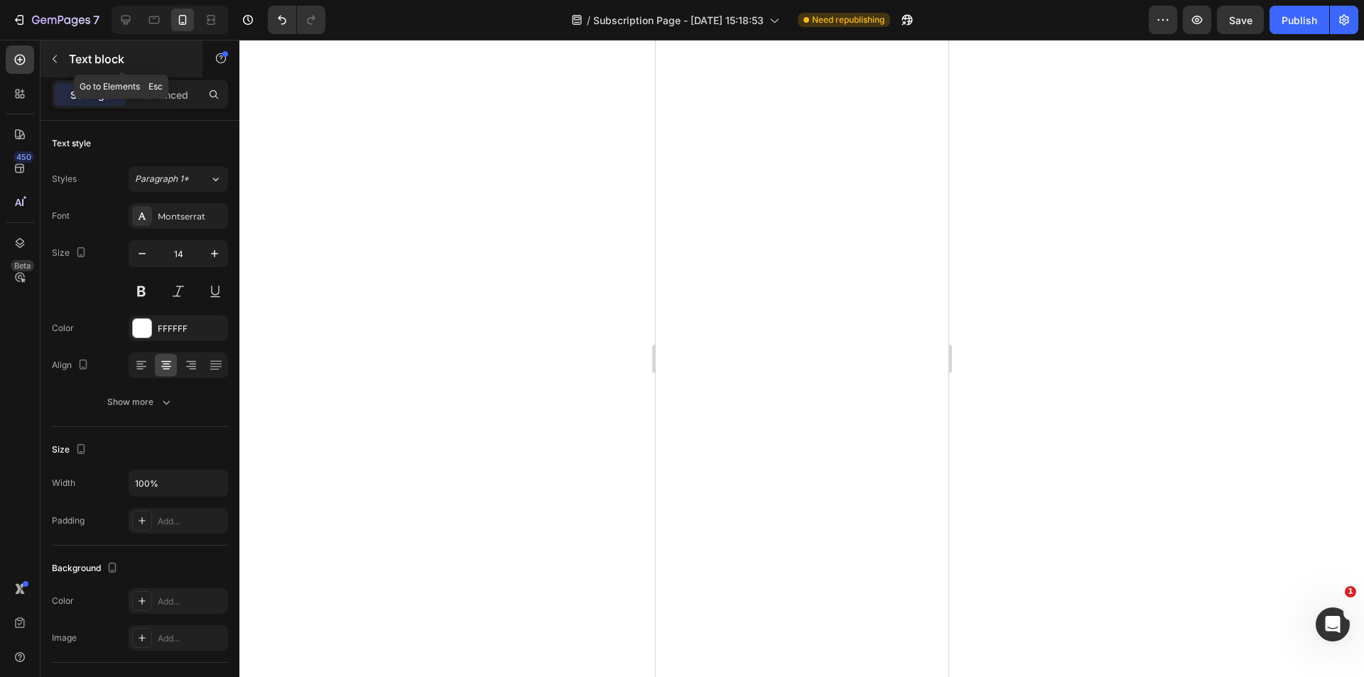
click at [57, 58] on icon "button" at bounding box center [54, 58] width 11 height 11
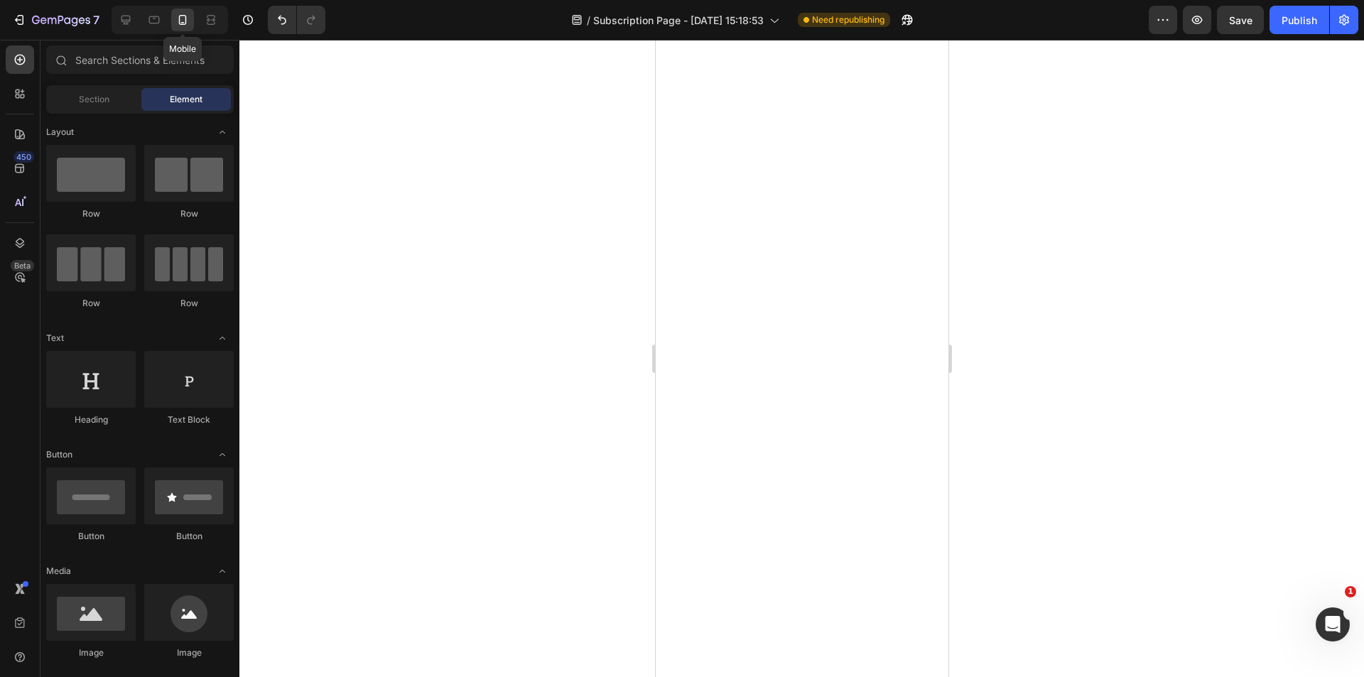
click at [184, 13] on icon at bounding box center [182, 20] width 14 height 14
click at [123, 13] on icon at bounding box center [126, 20] width 14 height 14
click at [185, 30] on div at bounding box center [182, 20] width 23 height 23
click at [87, 107] on div "Section" at bounding box center [94, 99] width 90 height 23
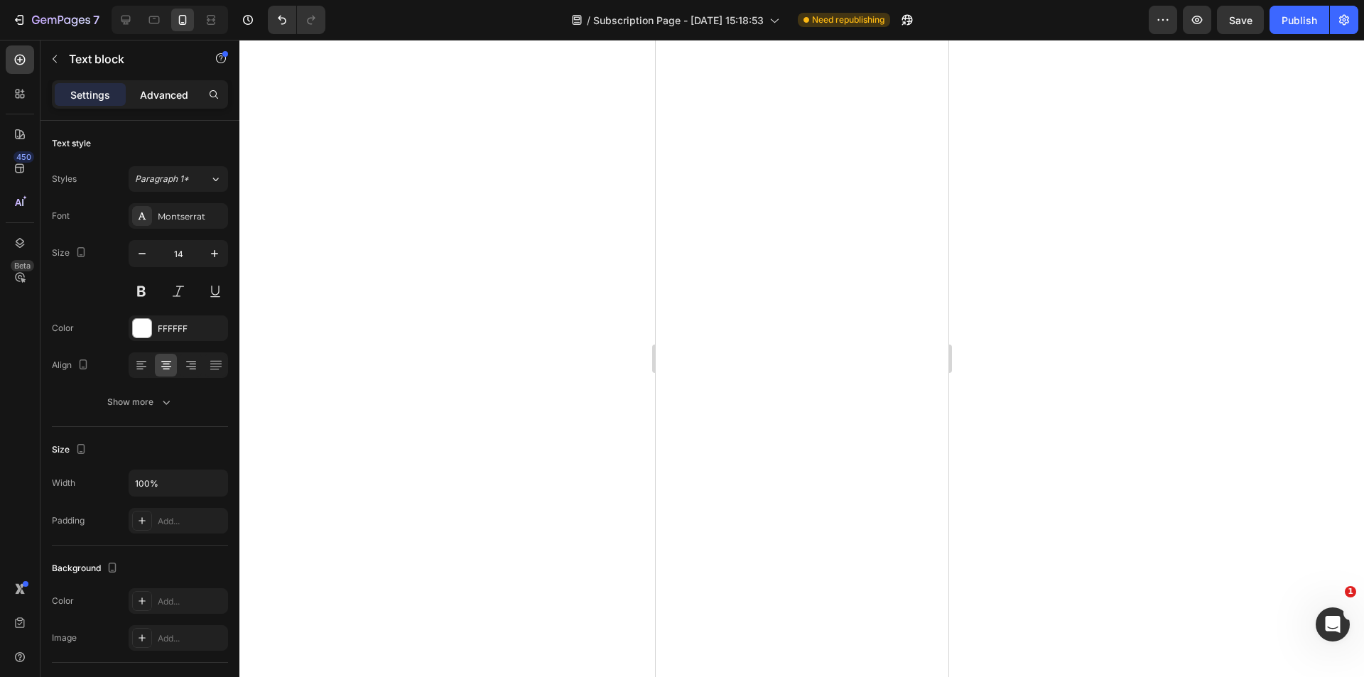
click at [179, 92] on p "Advanced" at bounding box center [164, 94] width 48 height 15
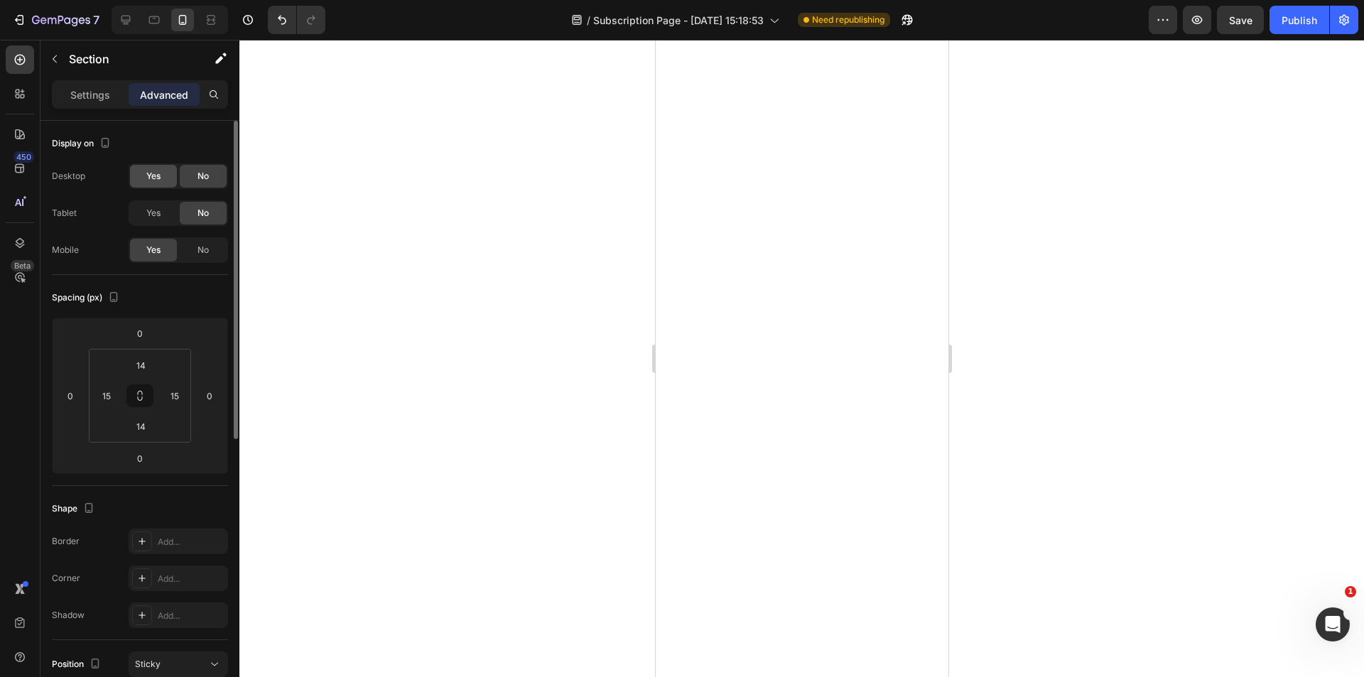
click at [152, 172] on span "Yes" at bounding box center [153, 176] width 14 height 13
click at [198, 254] on span "No" at bounding box center [203, 250] width 11 height 13
click at [130, 24] on icon at bounding box center [126, 20] width 14 height 14
type input "18"
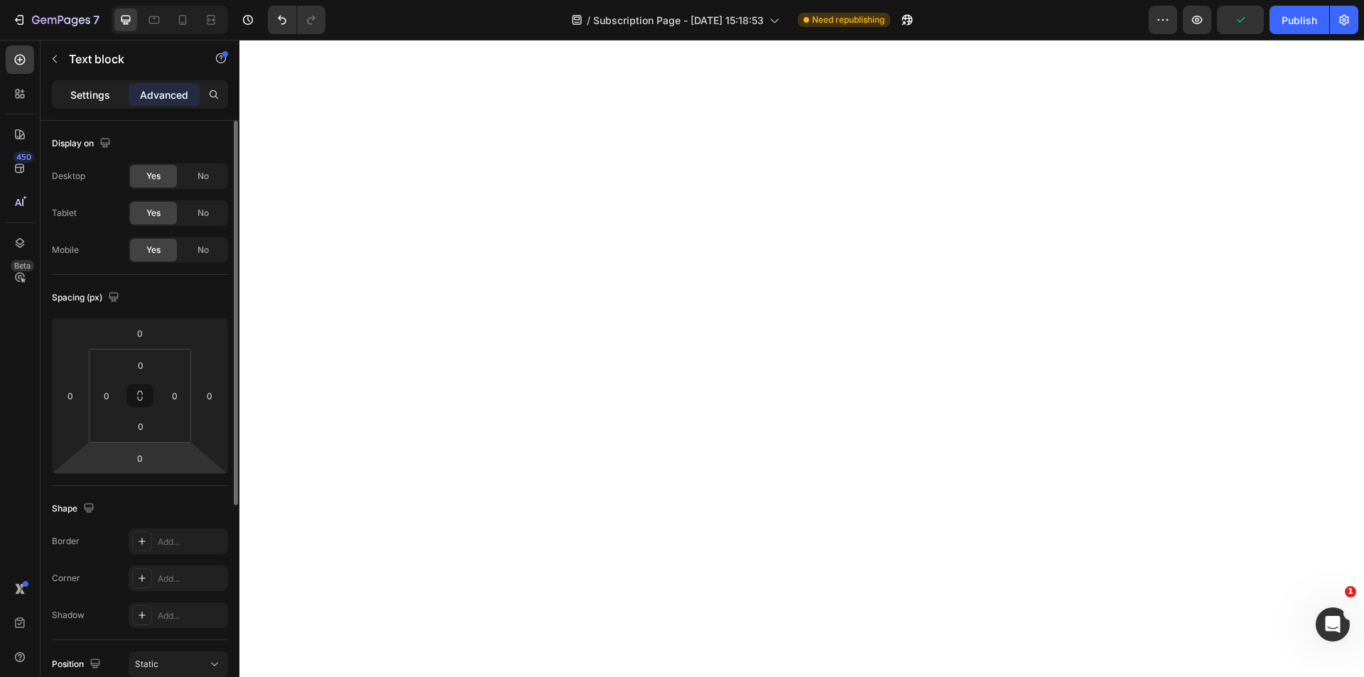
click at [90, 97] on p "Settings" at bounding box center [90, 94] width 40 height 15
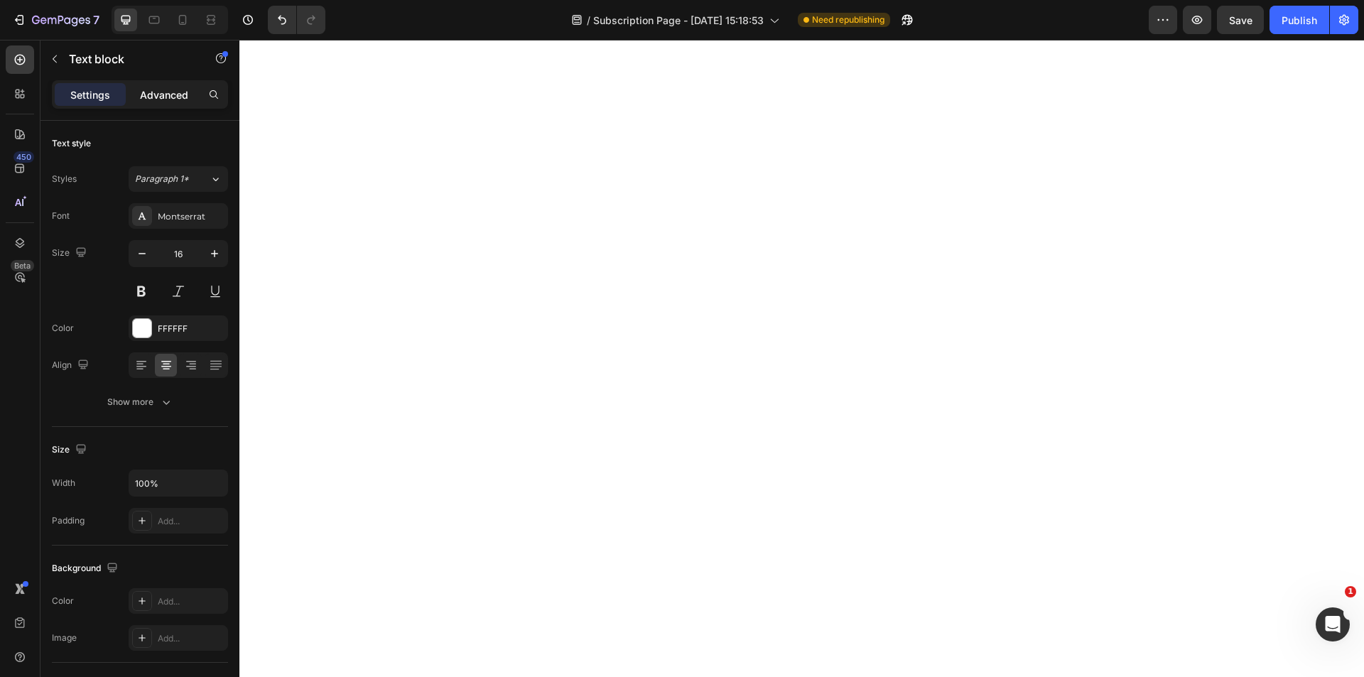
click at [173, 89] on p "Advanced" at bounding box center [164, 94] width 48 height 15
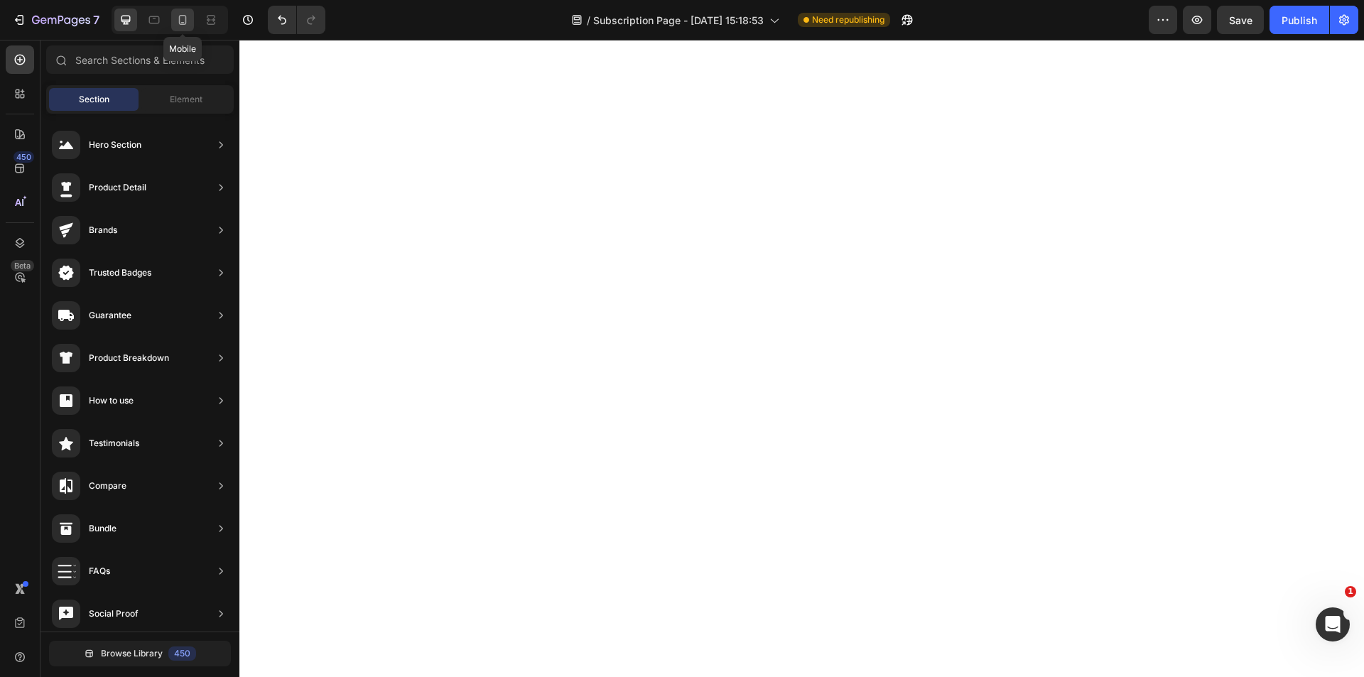
click at [180, 30] on div at bounding box center [182, 20] width 23 height 23
click at [124, 19] on icon at bounding box center [126, 20] width 14 height 14
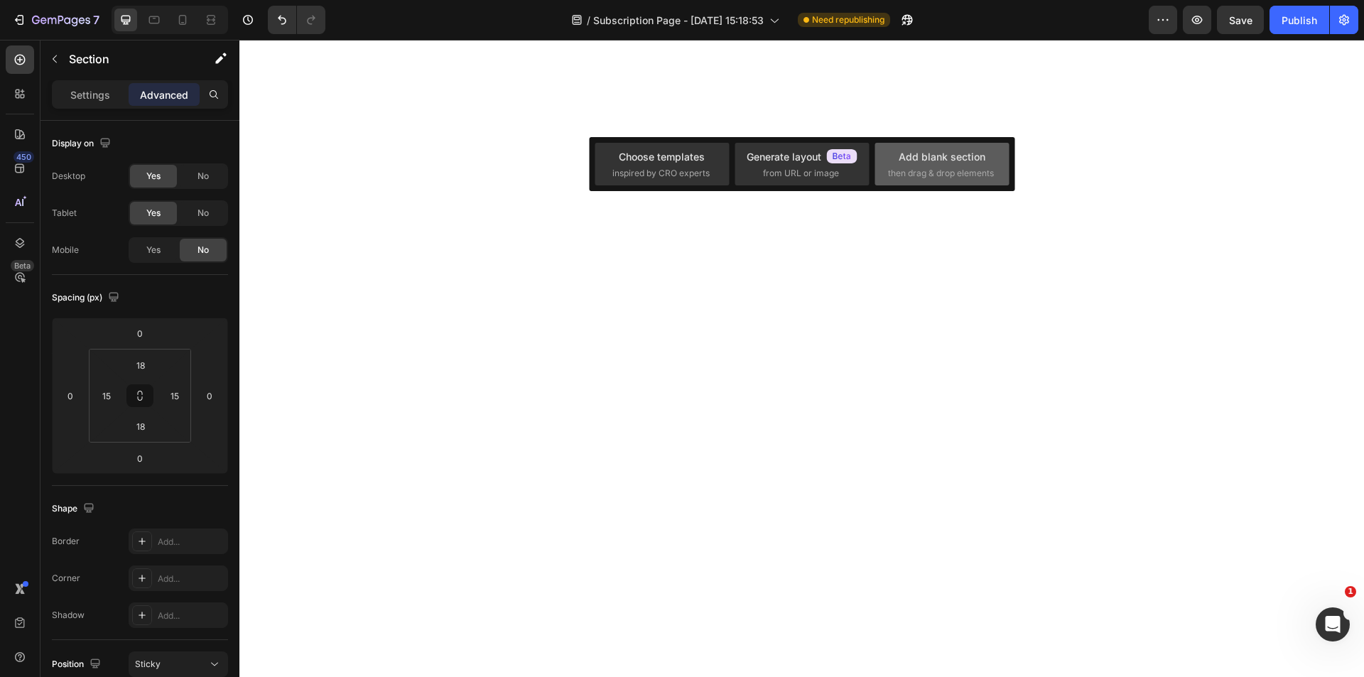
click at [904, 167] on span "then drag & drop elements" at bounding box center [941, 173] width 106 height 13
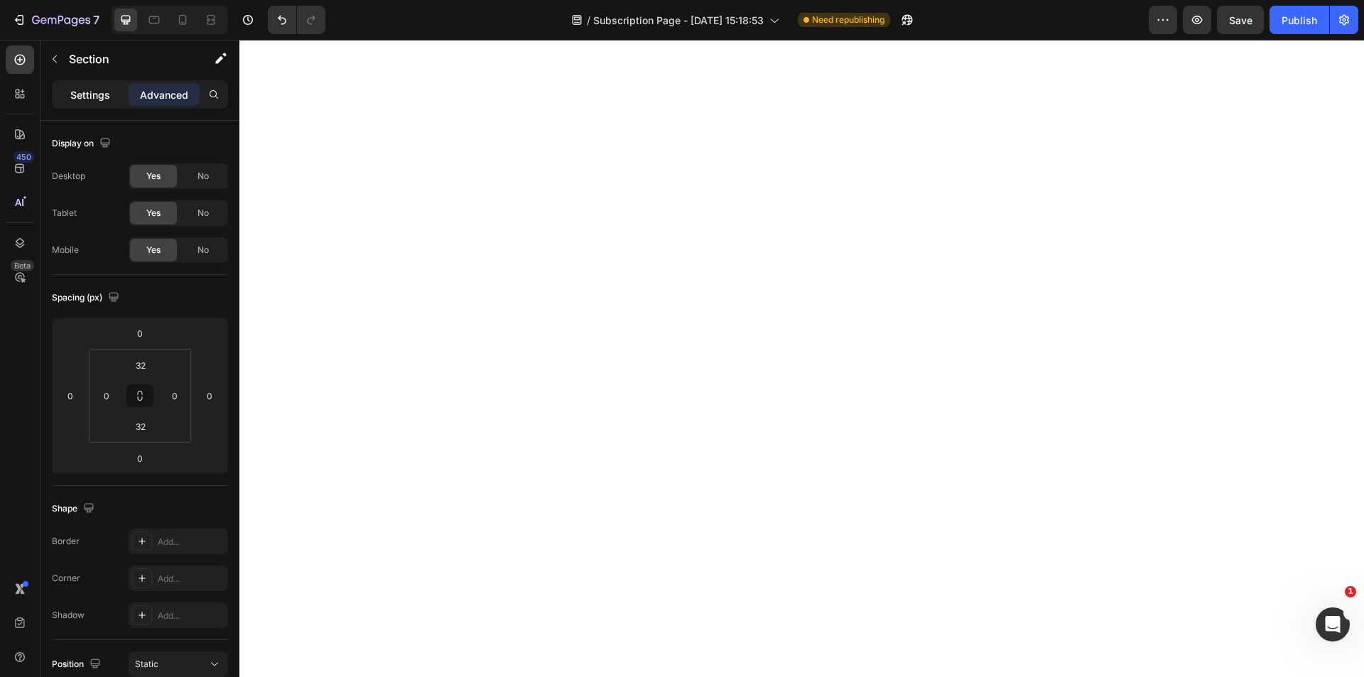
click at [82, 100] on p "Settings" at bounding box center [90, 94] width 40 height 15
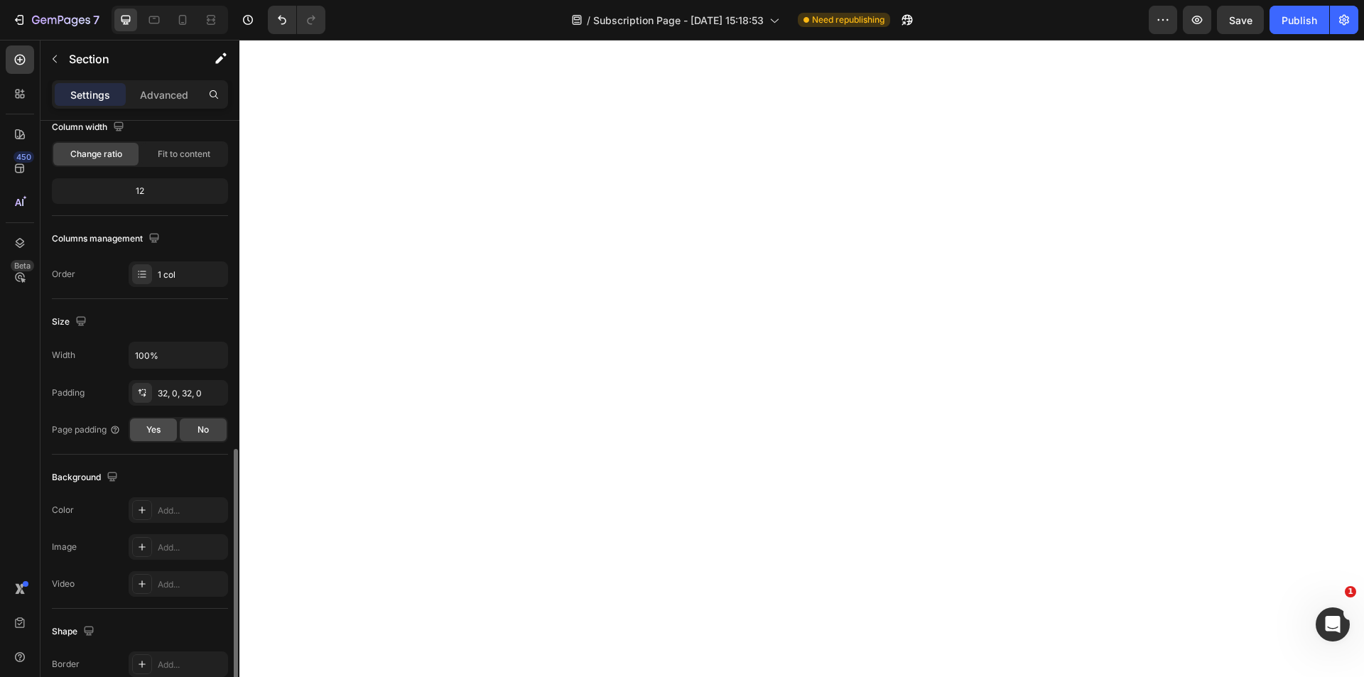
scroll to position [270, 0]
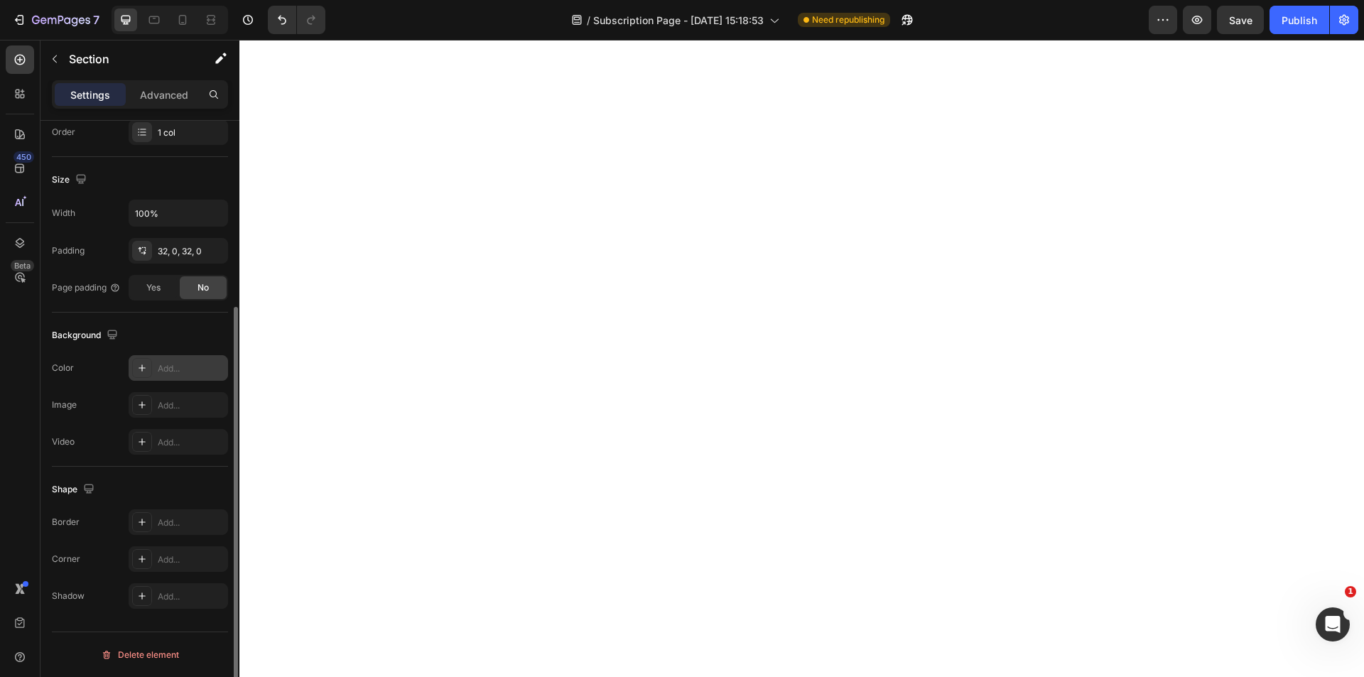
click at [149, 377] on div at bounding box center [142, 368] width 20 height 20
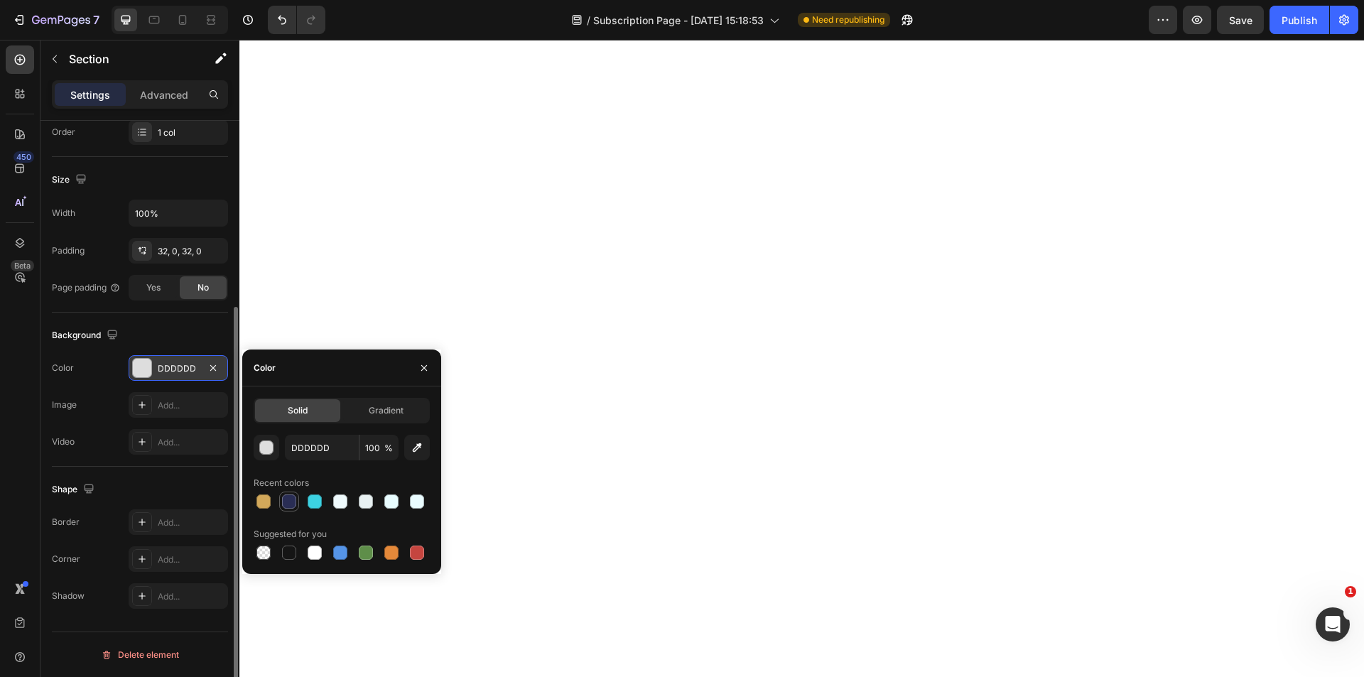
click at [293, 504] on div at bounding box center [289, 502] width 14 height 14
type input "292D54"
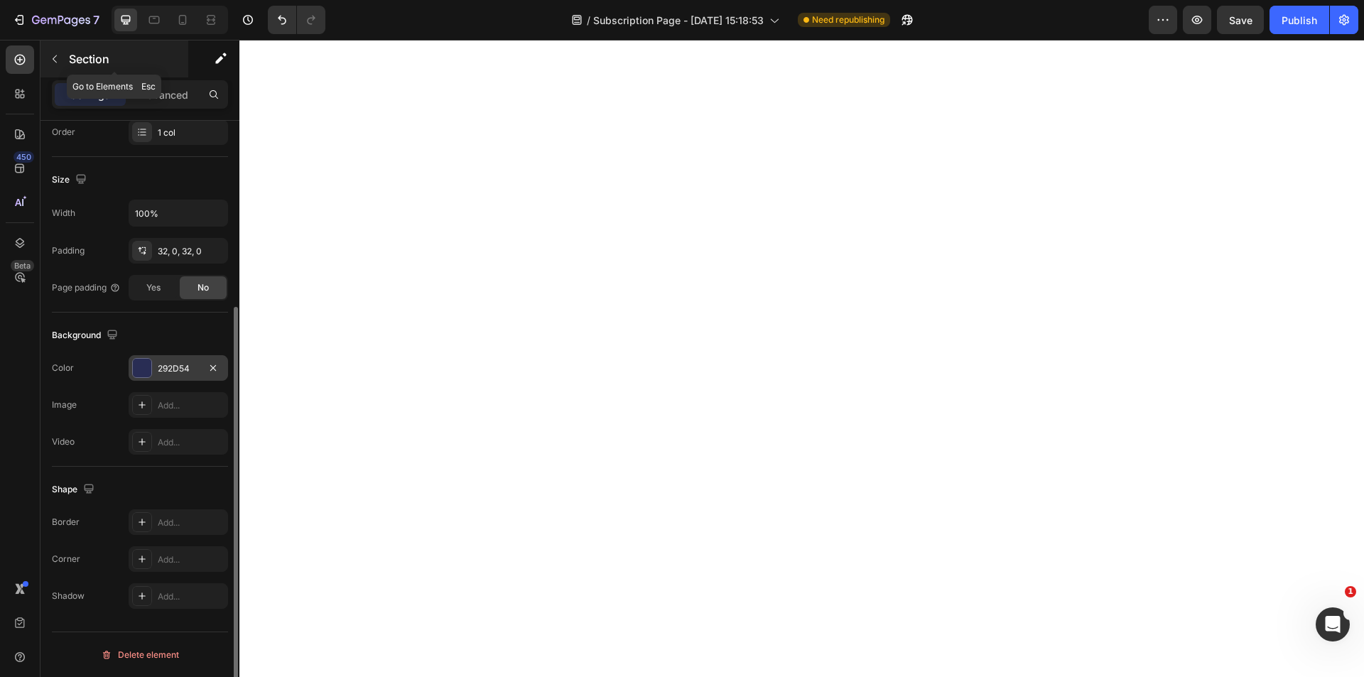
click at [60, 63] on icon "button" at bounding box center [54, 58] width 11 height 11
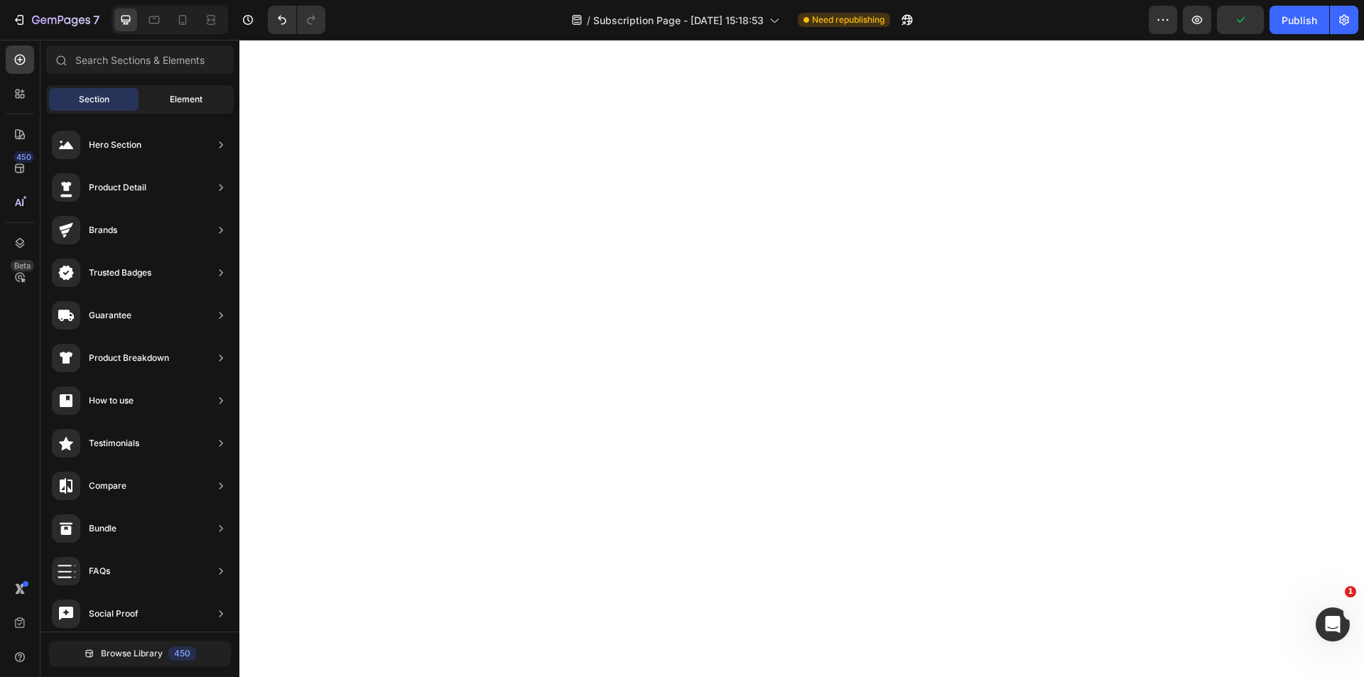
click at [175, 100] on span "Element" at bounding box center [186, 99] width 33 height 13
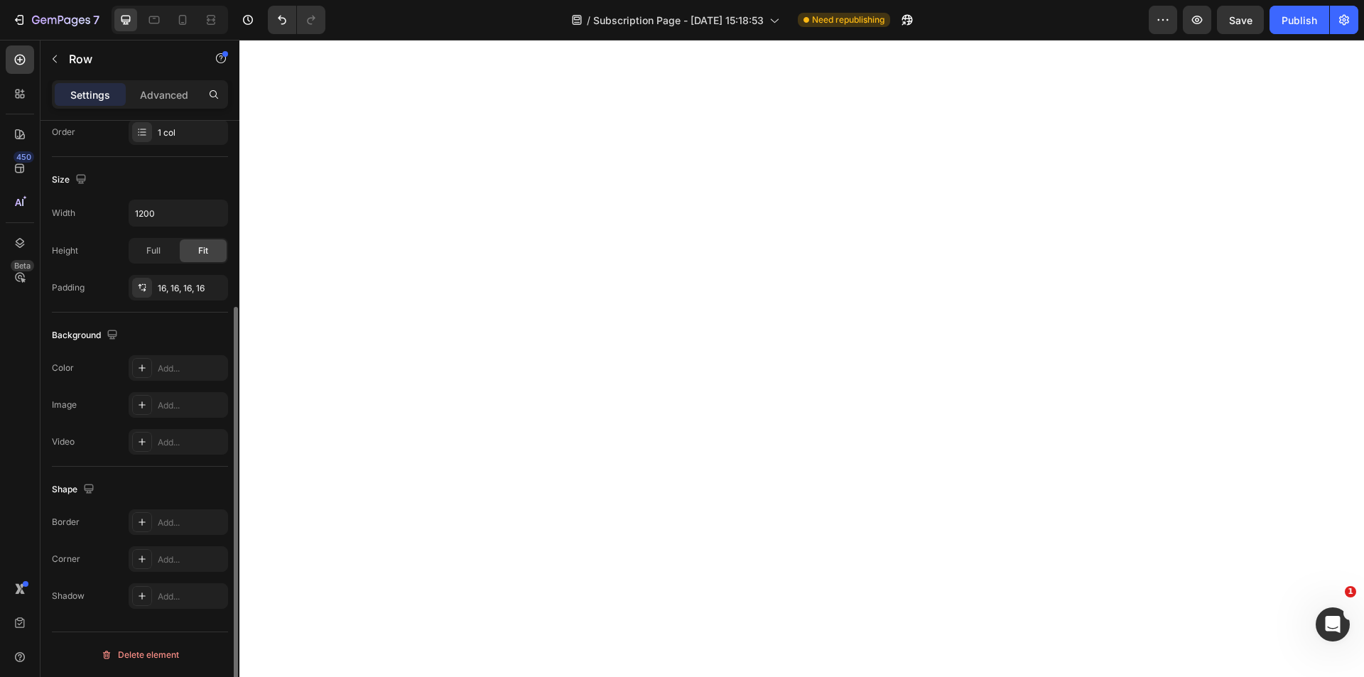
scroll to position [0, 0]
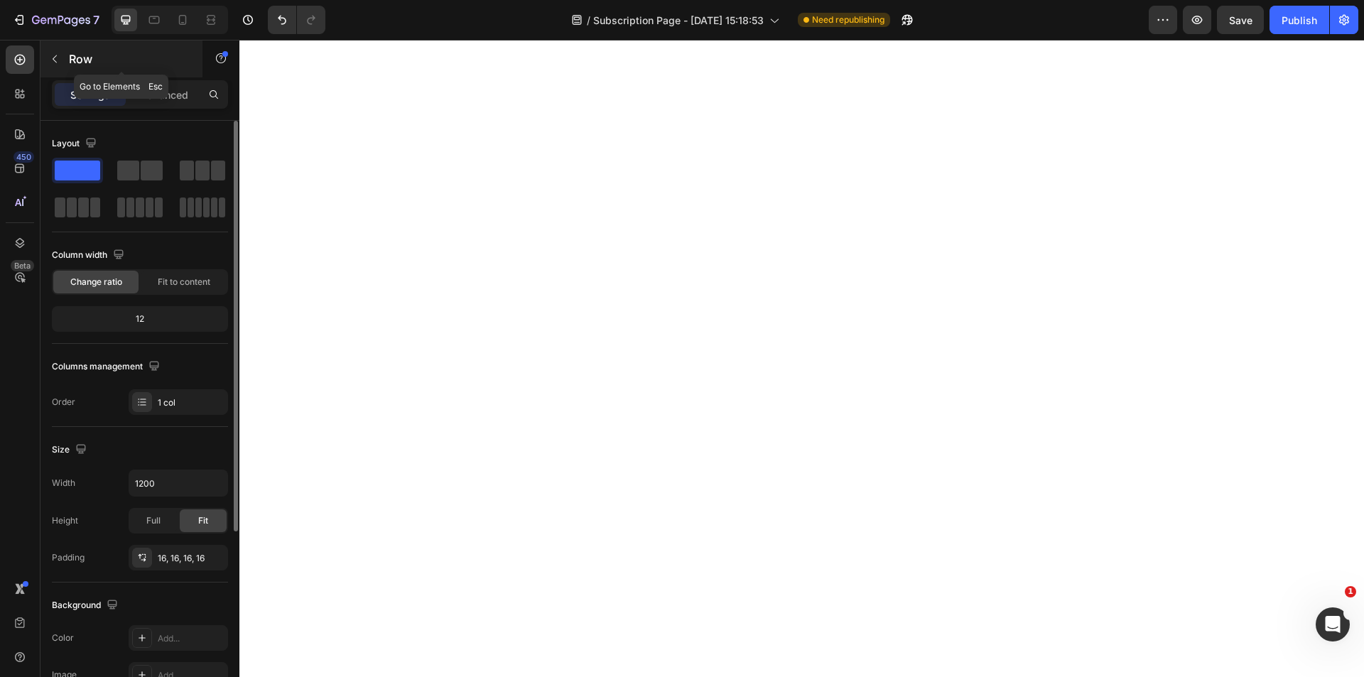
click at [52, 58] on icon "button" at bounding box center [54, 58] width 11 height 11
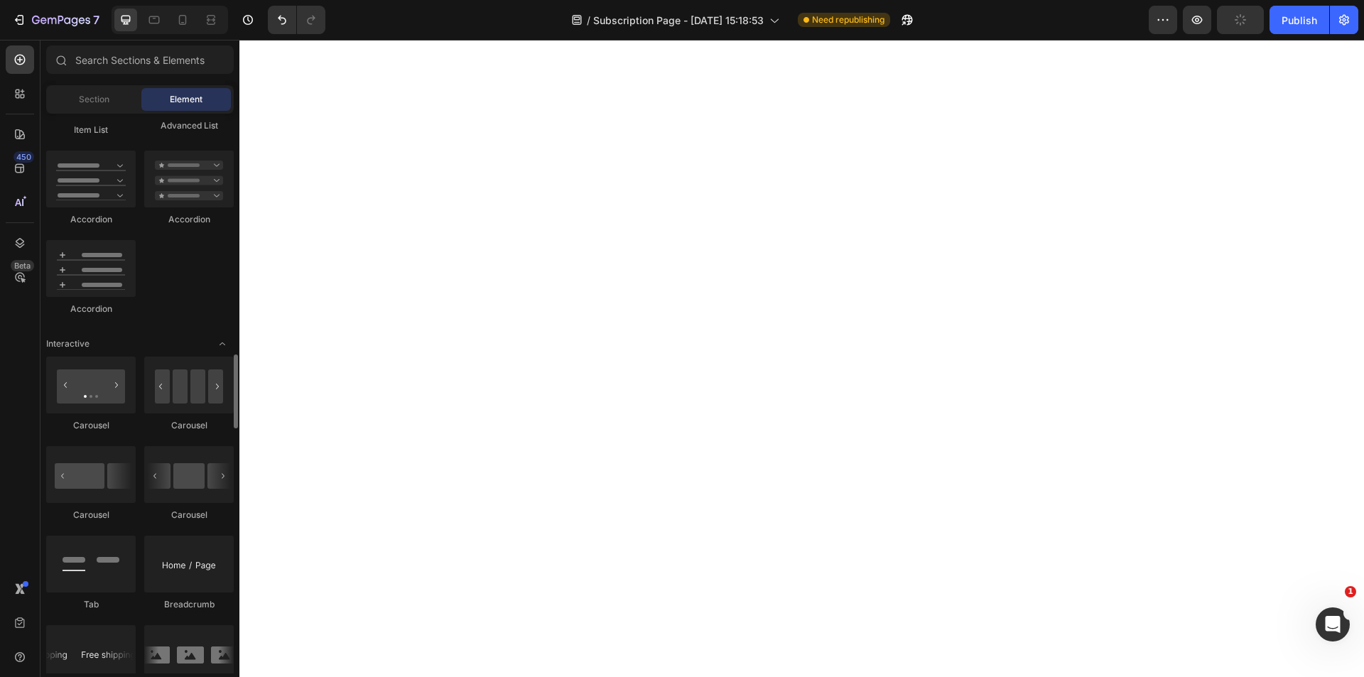
scroll to position [1279, 0]
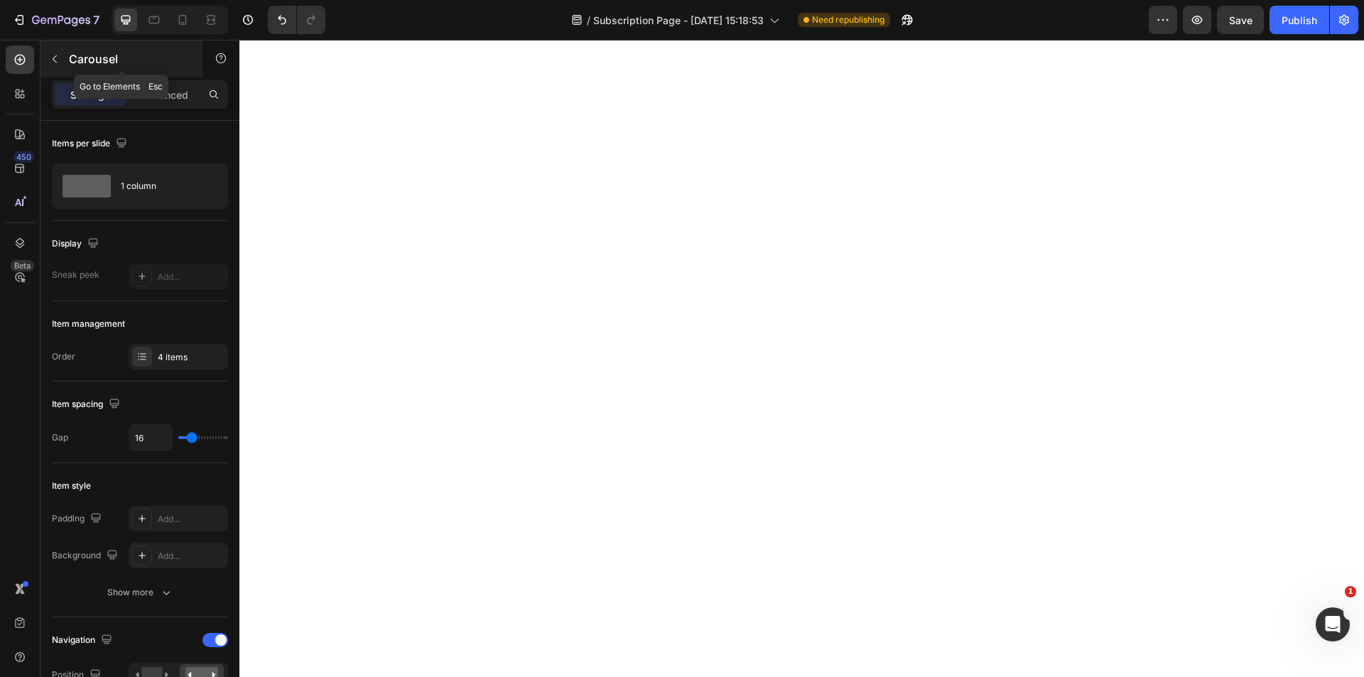
click at [60, 57] on button "button" at bounding box center [54, 59] width 23 height 23
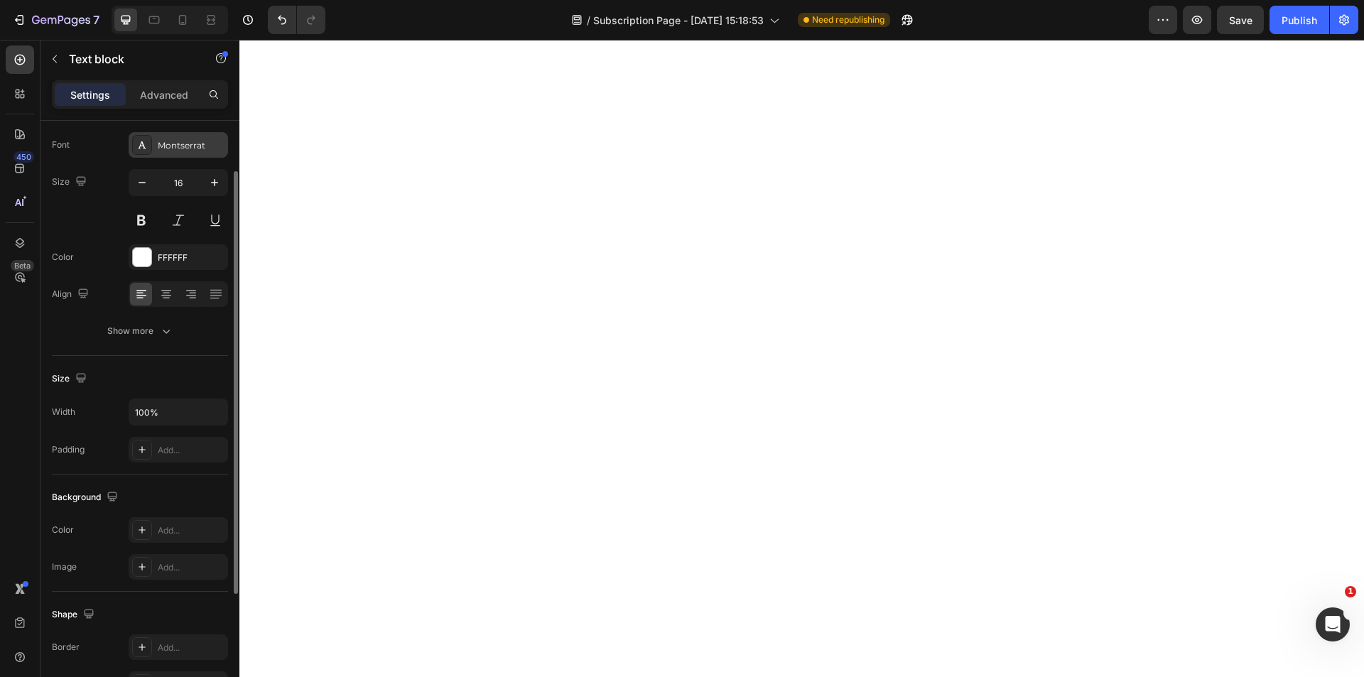
scroll to position [0, 0]
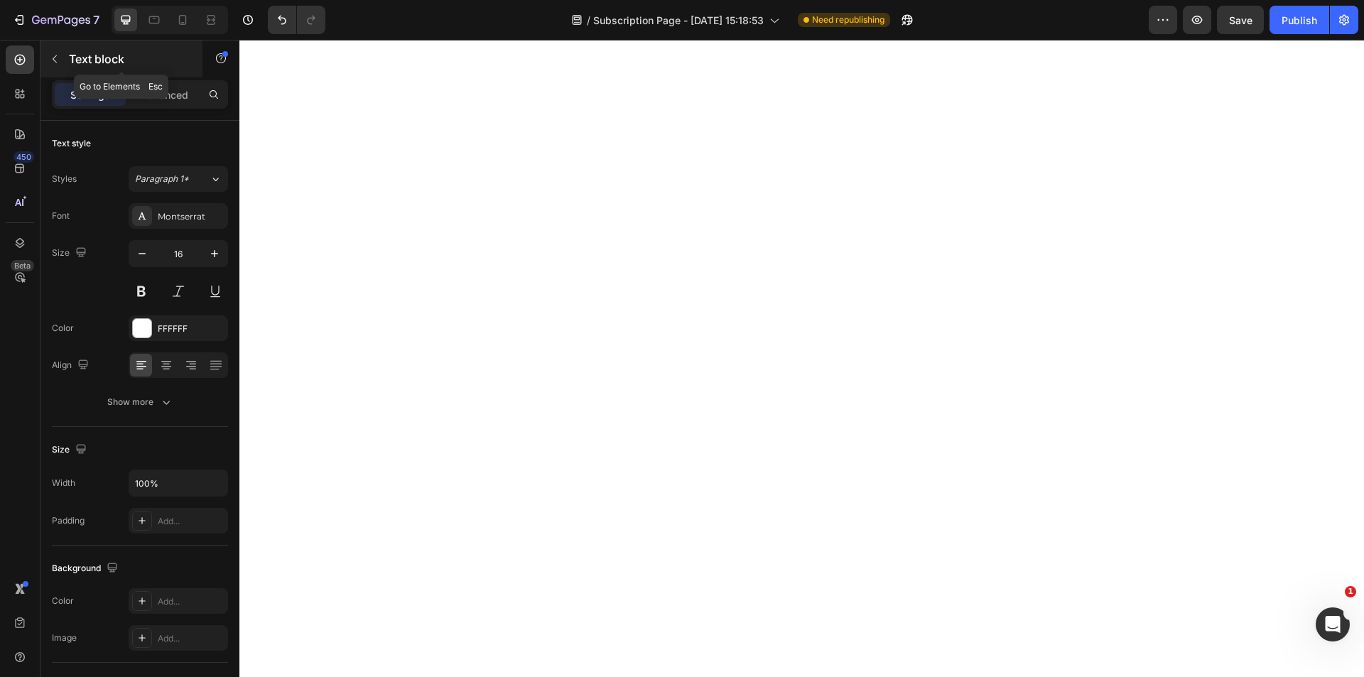
click at [58, 59] on icon "button" at bounding box center [54, 58] width 11 height 11
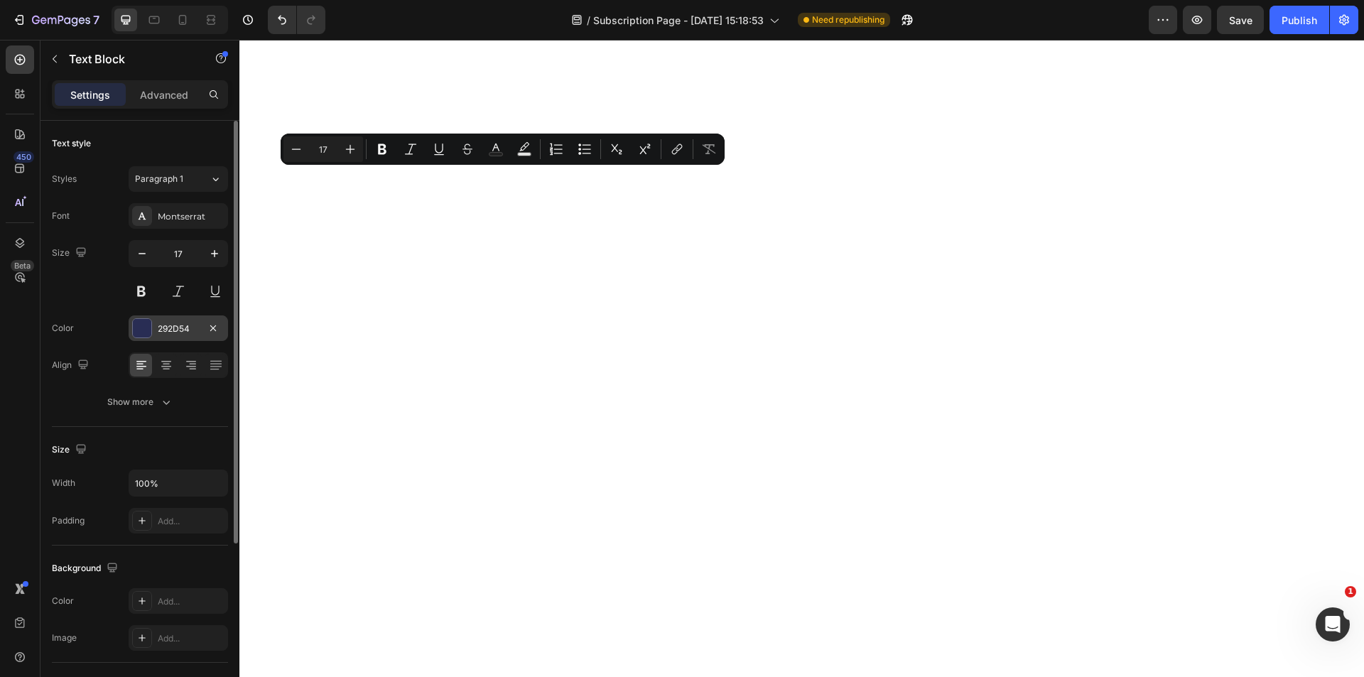
click at [161, 327] on div "292D54" at bounding box center [178, 329] width 41 height 13
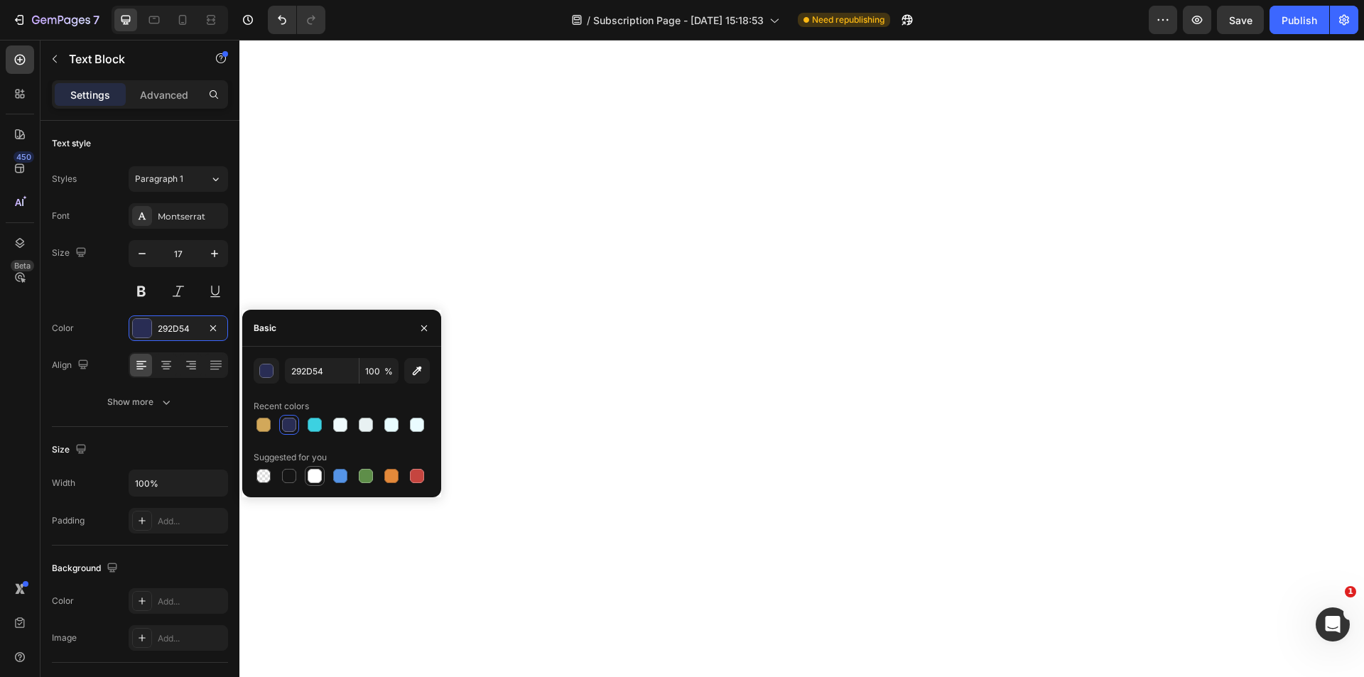
click at [315, 481] on div at bounding box center [315, 476] width 14 height 14
type input "FFFFFF"
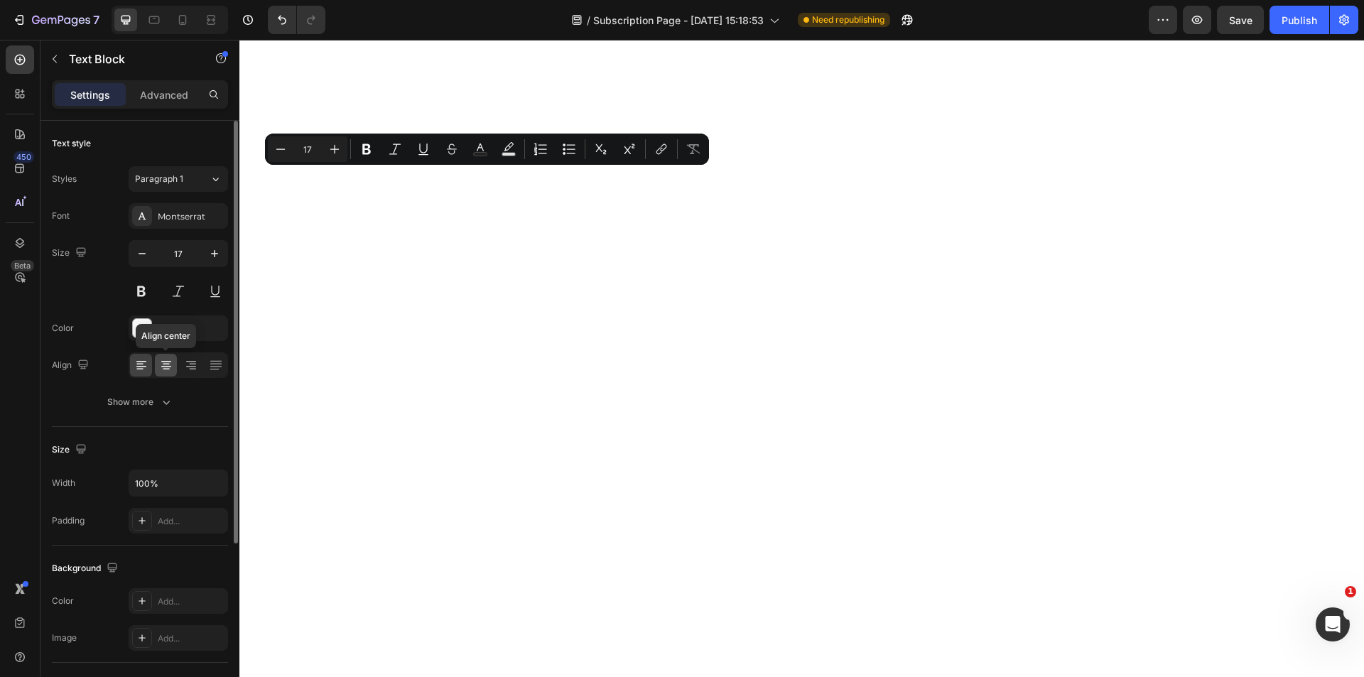
click at [166, 364] on icon at bounding box center [166, 364] width 7 height 1
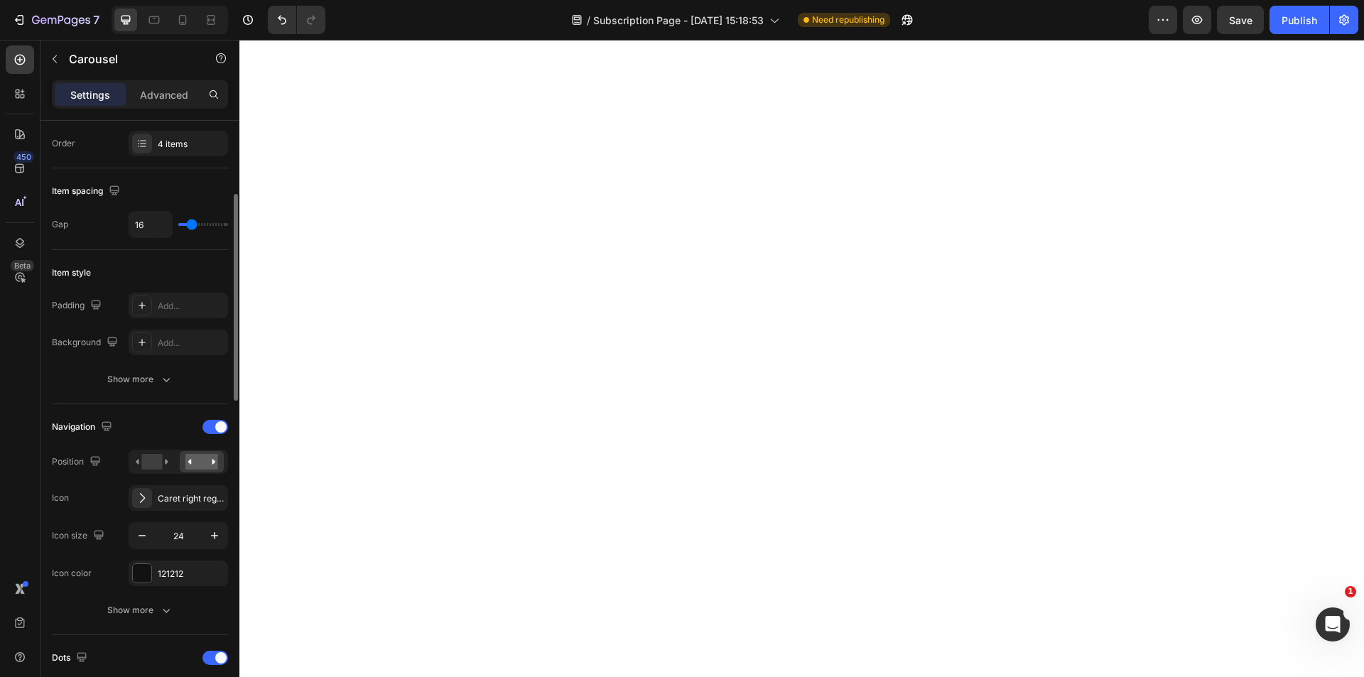
scroll to position [497, 0]
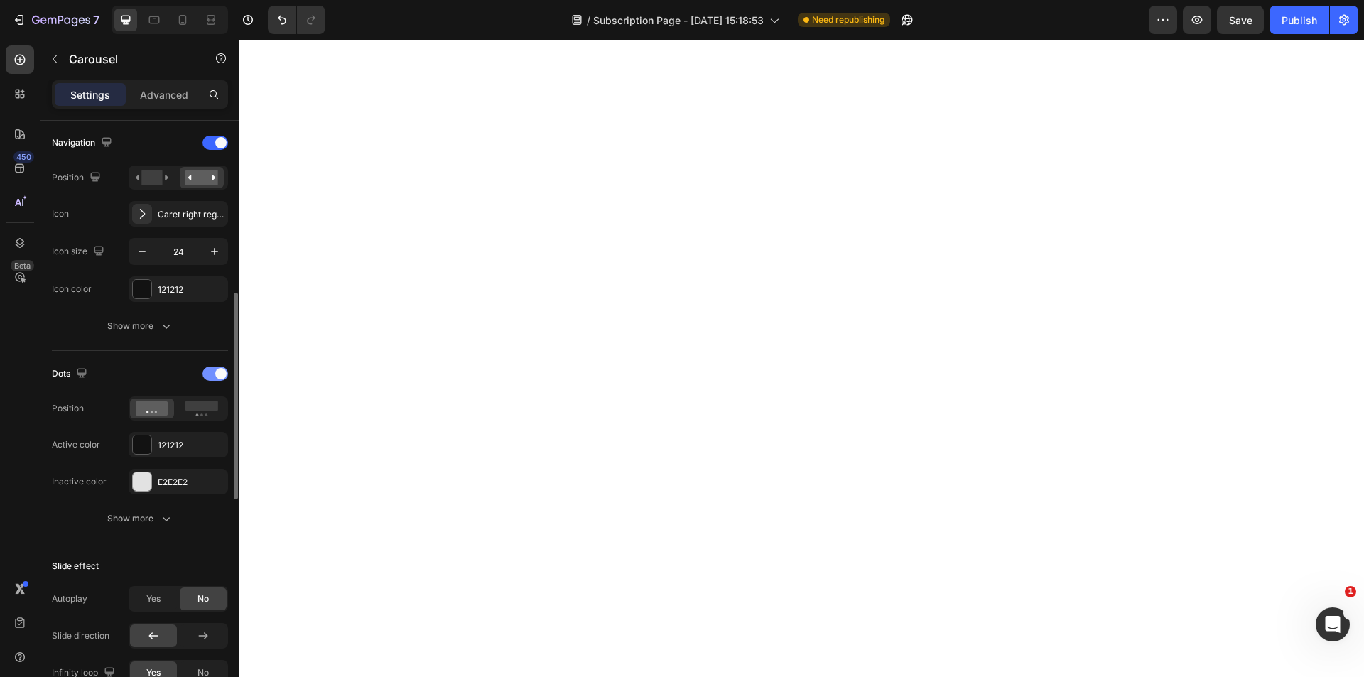
click at [205, 373] on div at bounding box center [215, 374] width 26 height 14
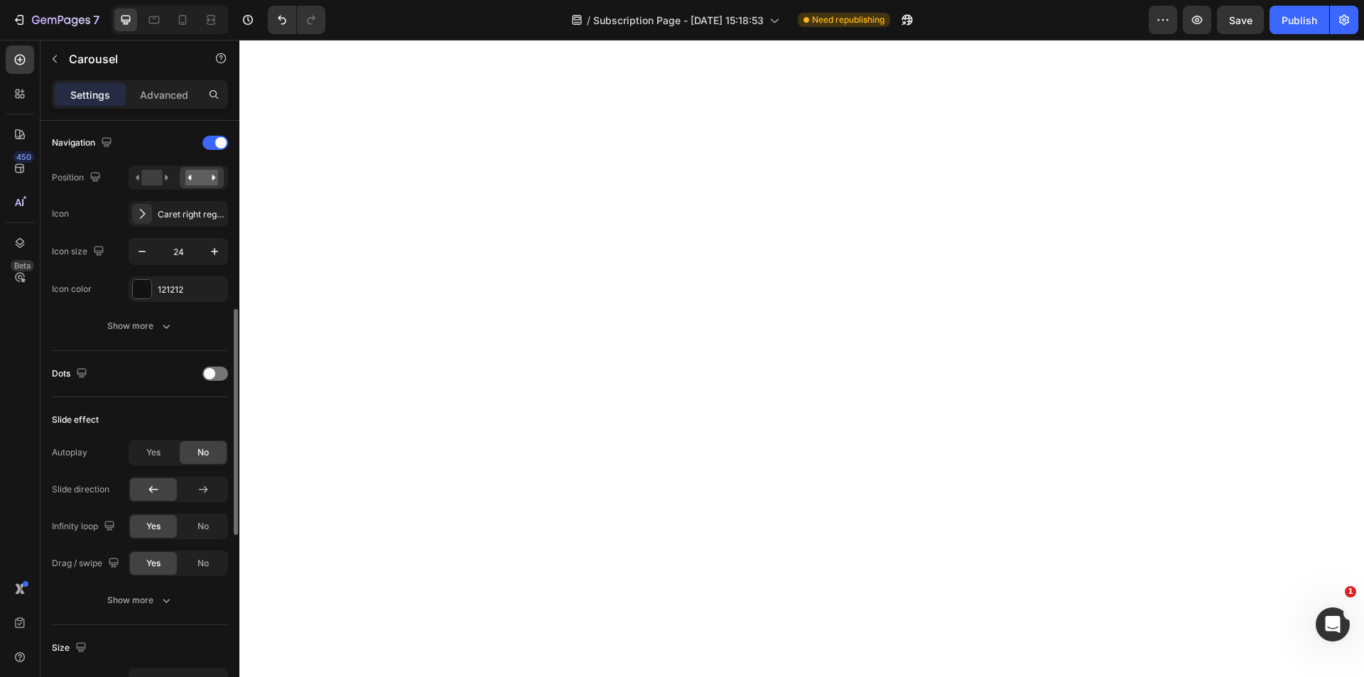
scroll to position [71, 0]
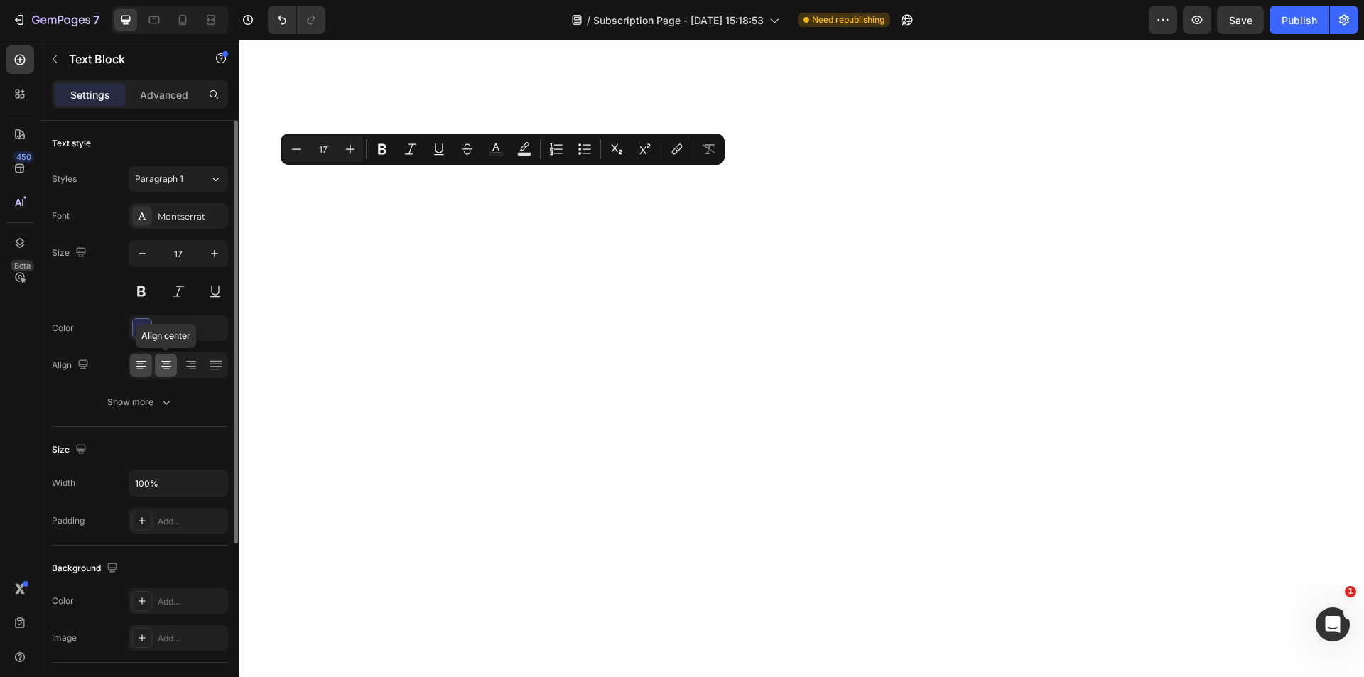
click at [168, 369] on icon at bounding box center [166, 369] width 7 height 1
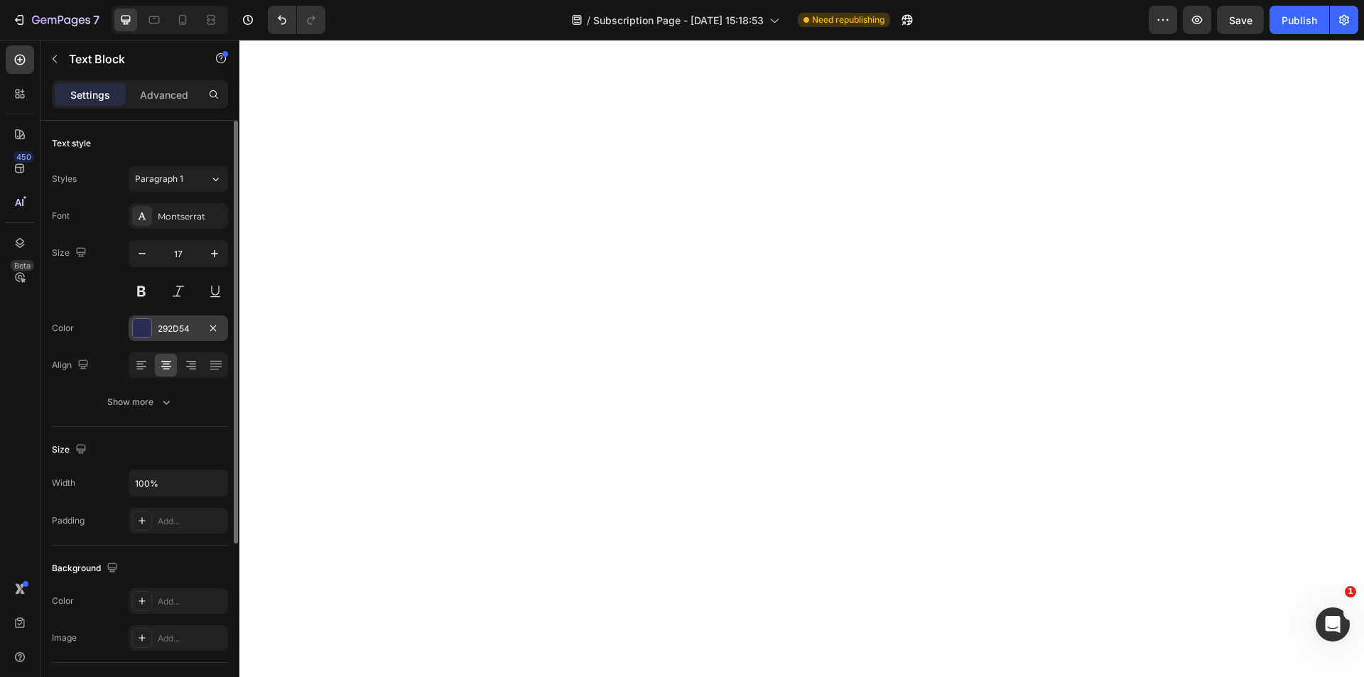
click at [163, 335] on div "292D54" at bounding box center [178, 329] width 41 height 13
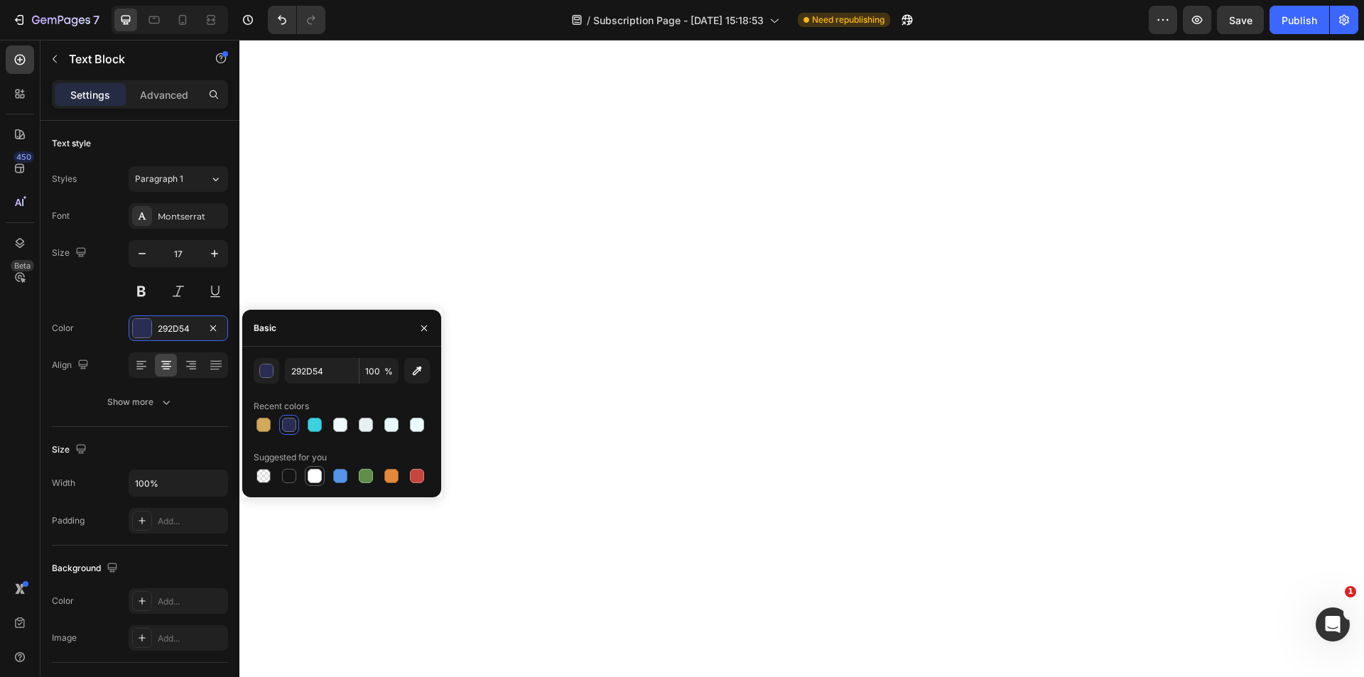
click at [314, 480] on div at bounding box center [315, 476] width 14 height 14
type input "FFFFFF"
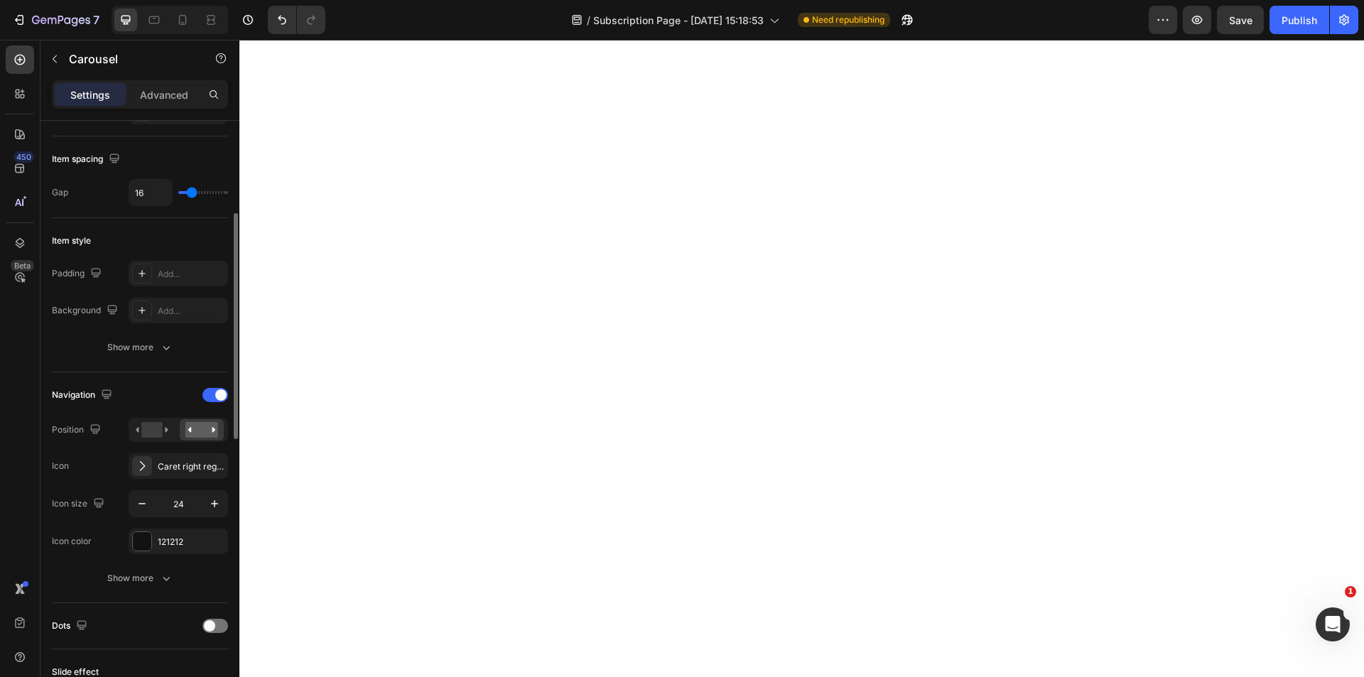
scroll to position [0, 0]
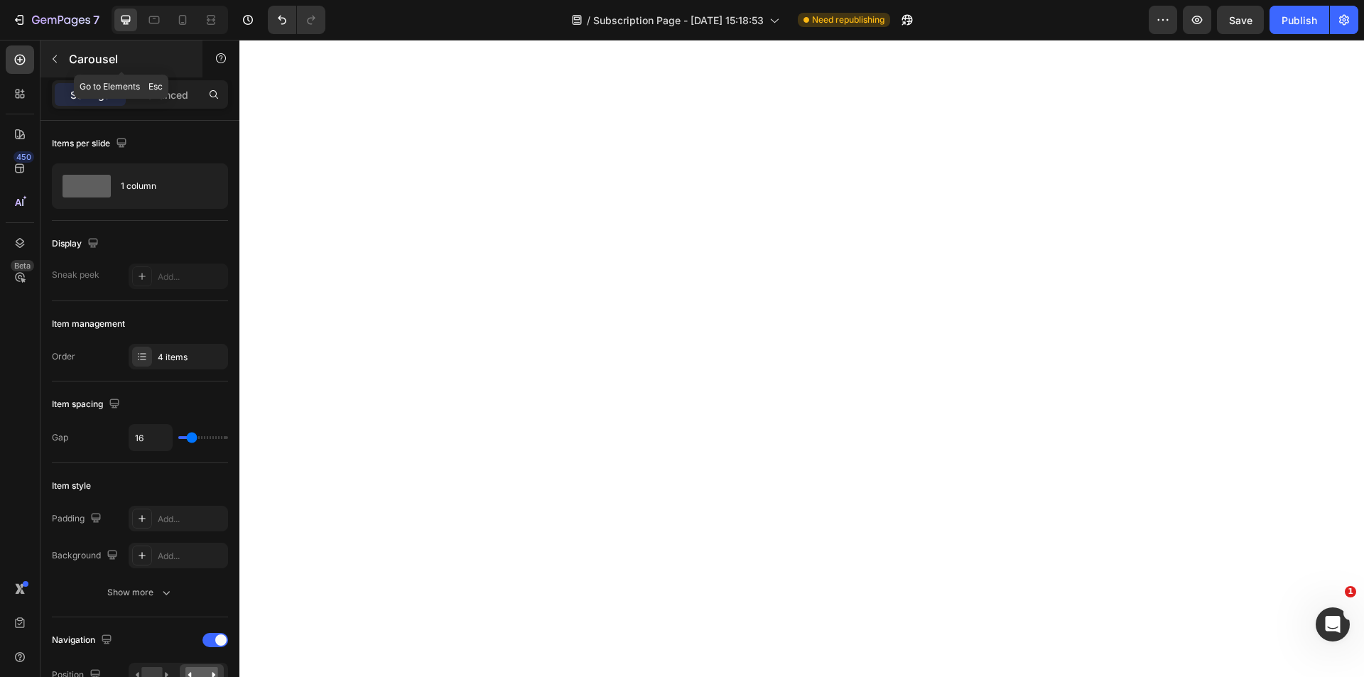
click at [56, 57] on icon "button" at bounding box center [54, 58] width 11 height 11
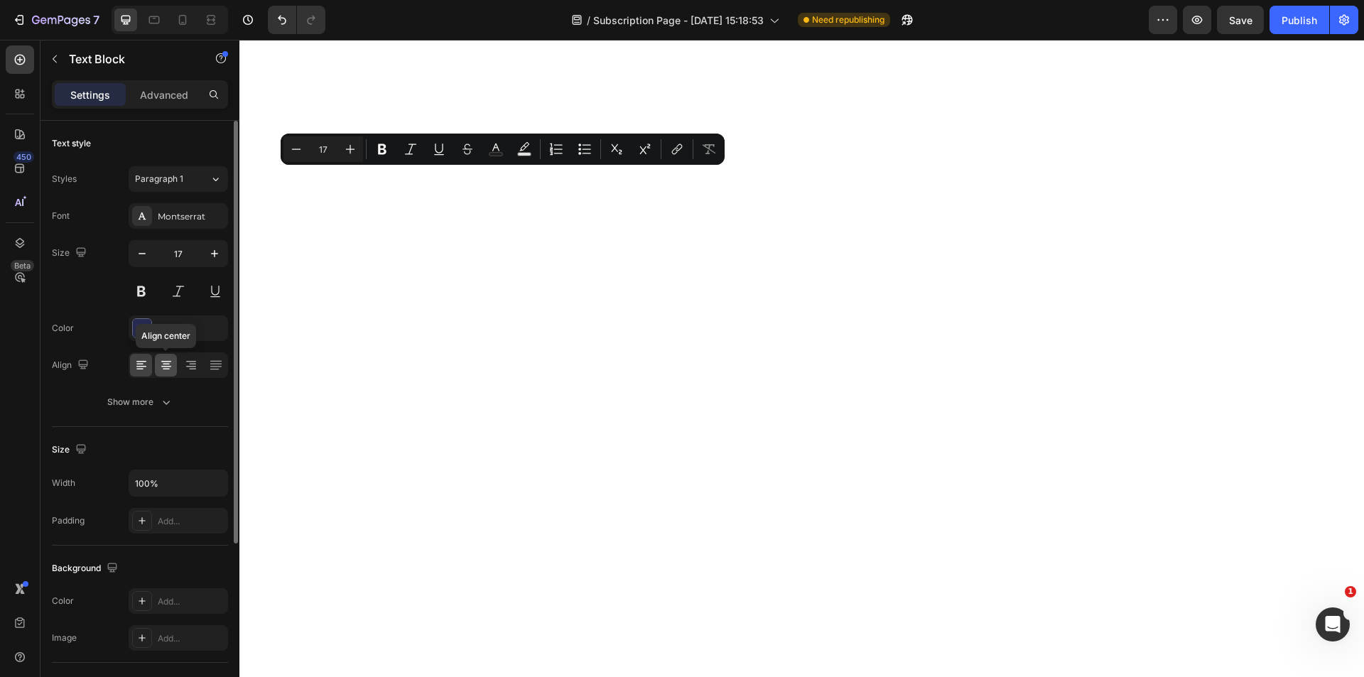
click at [165, 367] on icon at bounding box center [166, 366] width 10 height 1
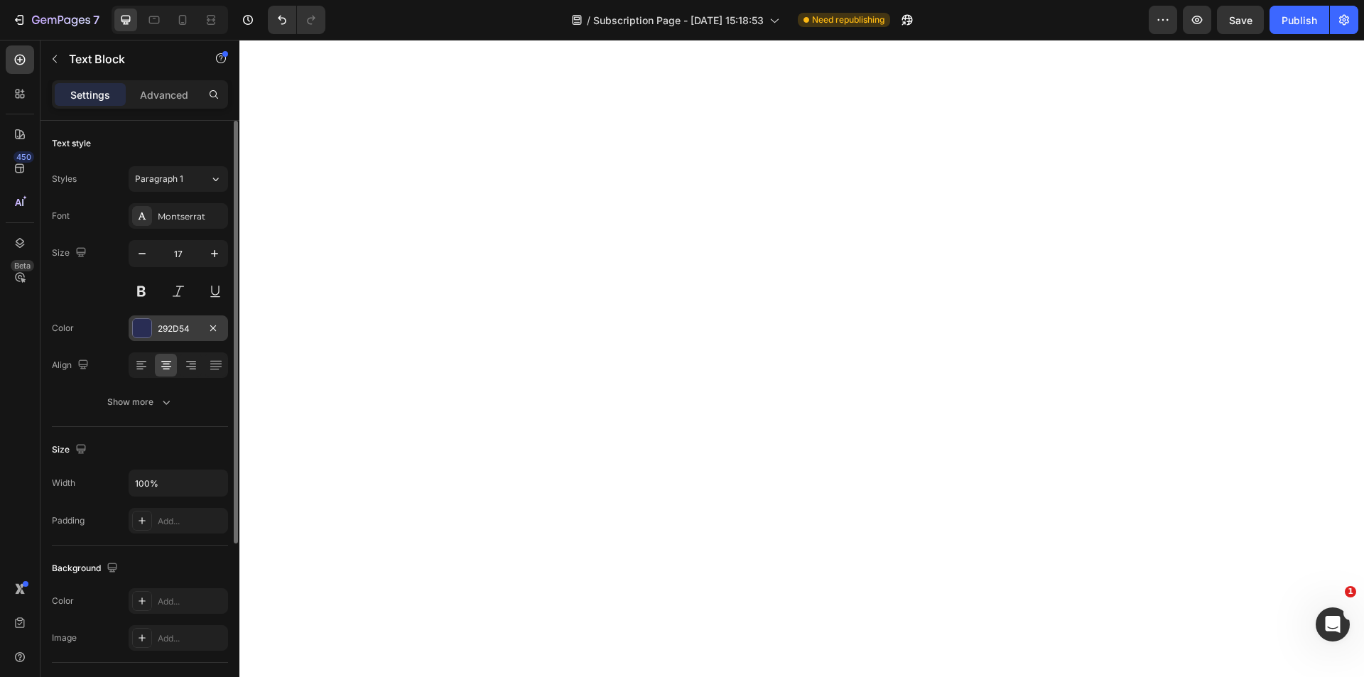
click at [193, 327] on div "292D54" at bounding box center [178, 329] width 41 height 13
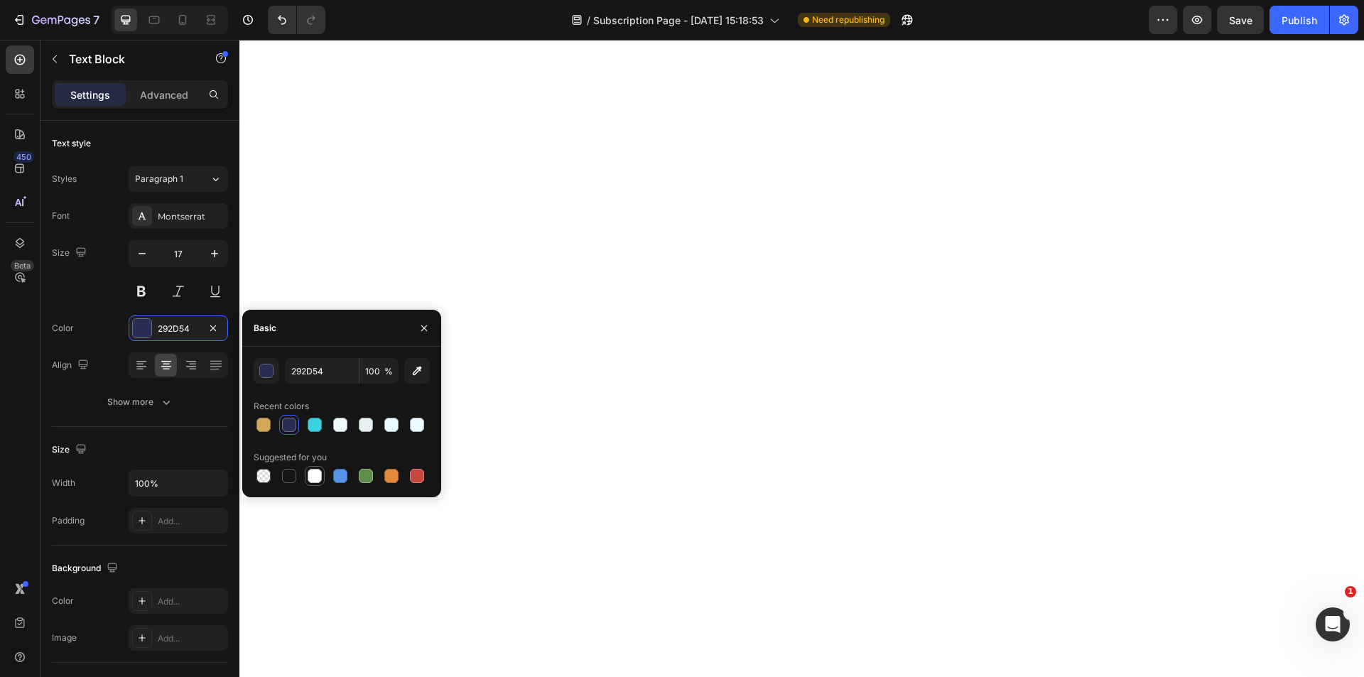
click at [313, 472] on div at bounding box center [315, 476] width 14 height 14
type input "FFFFFF"
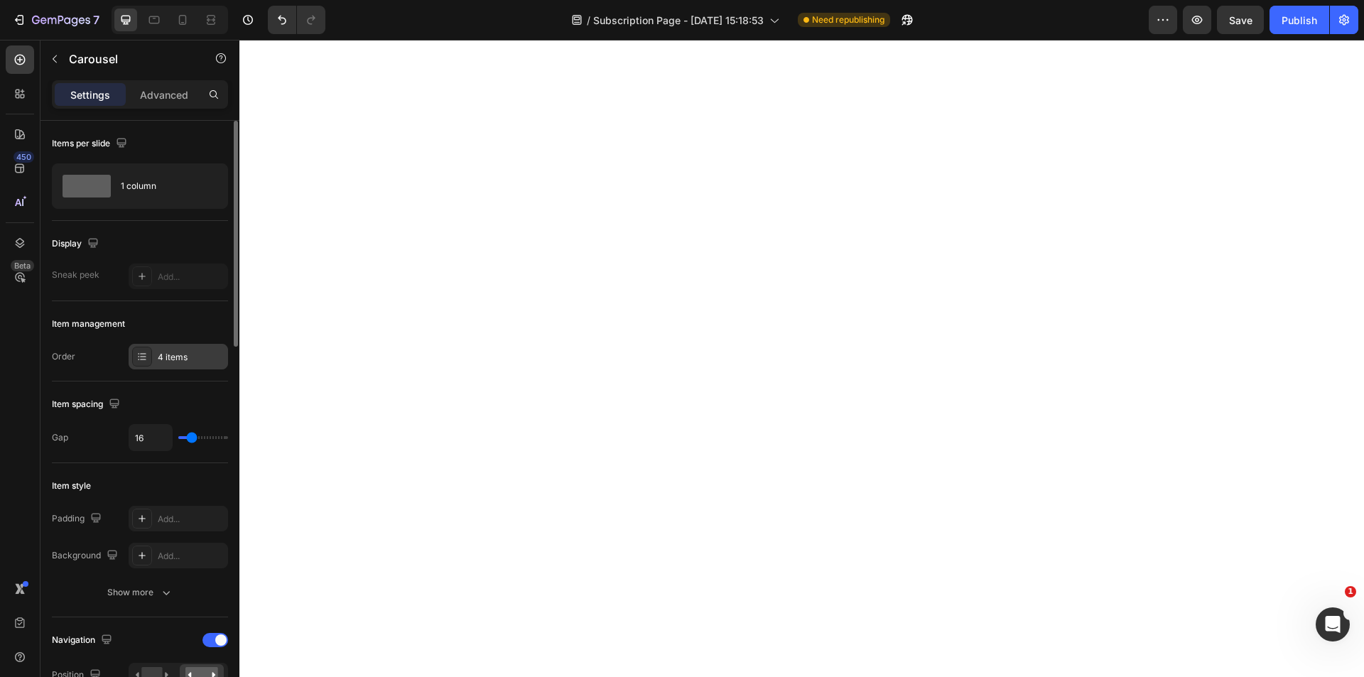
click at [182, 362] on div "4 items" at bounding box center [191, 357] width 67 height 13
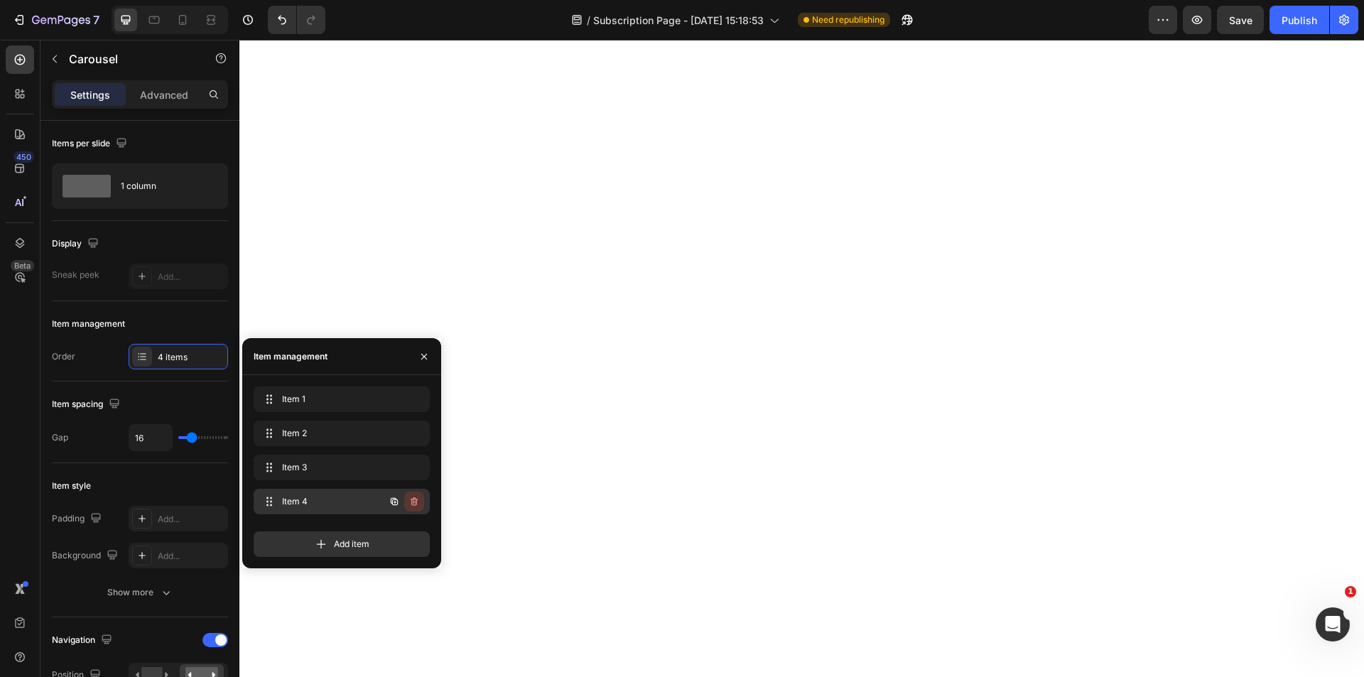
click at [417, 504] on icon "button" at bounding box center [414, 501] width 11 height 11
click at [410, 500] on div "Delete" at bounding box center [404, 501] width 26 height 13
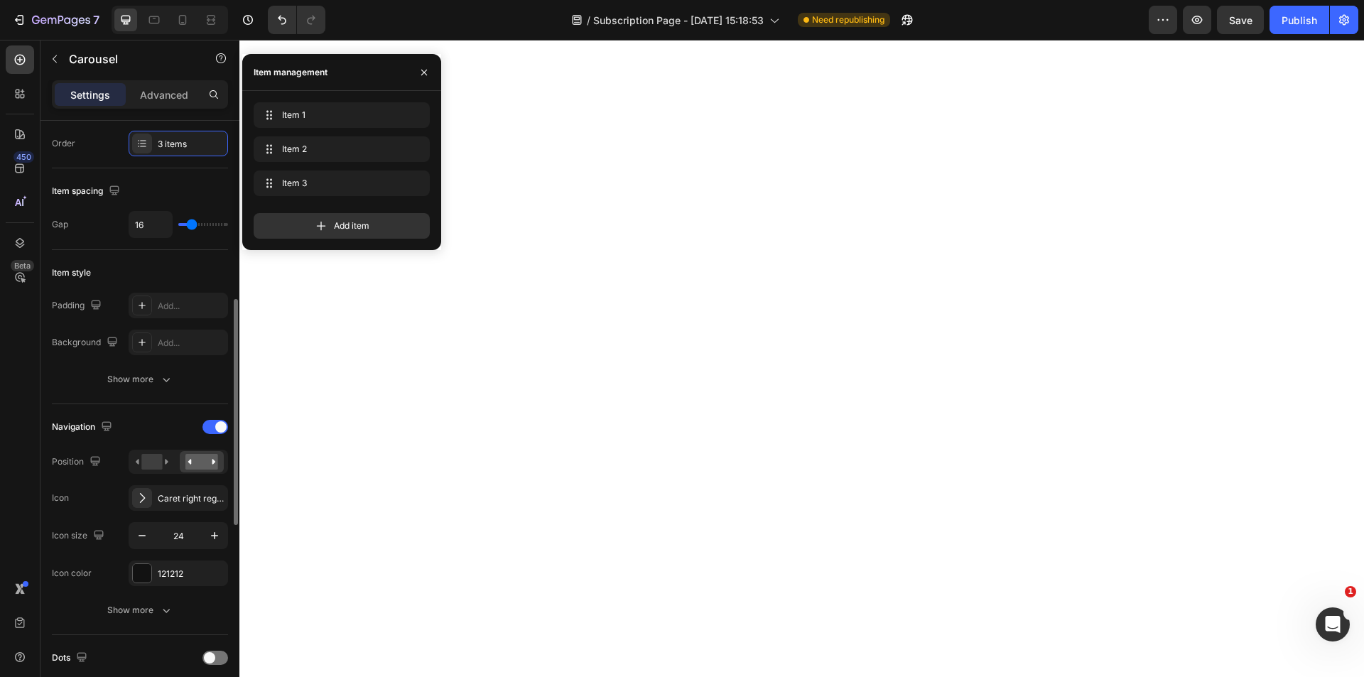
scroll to position [284, 0]
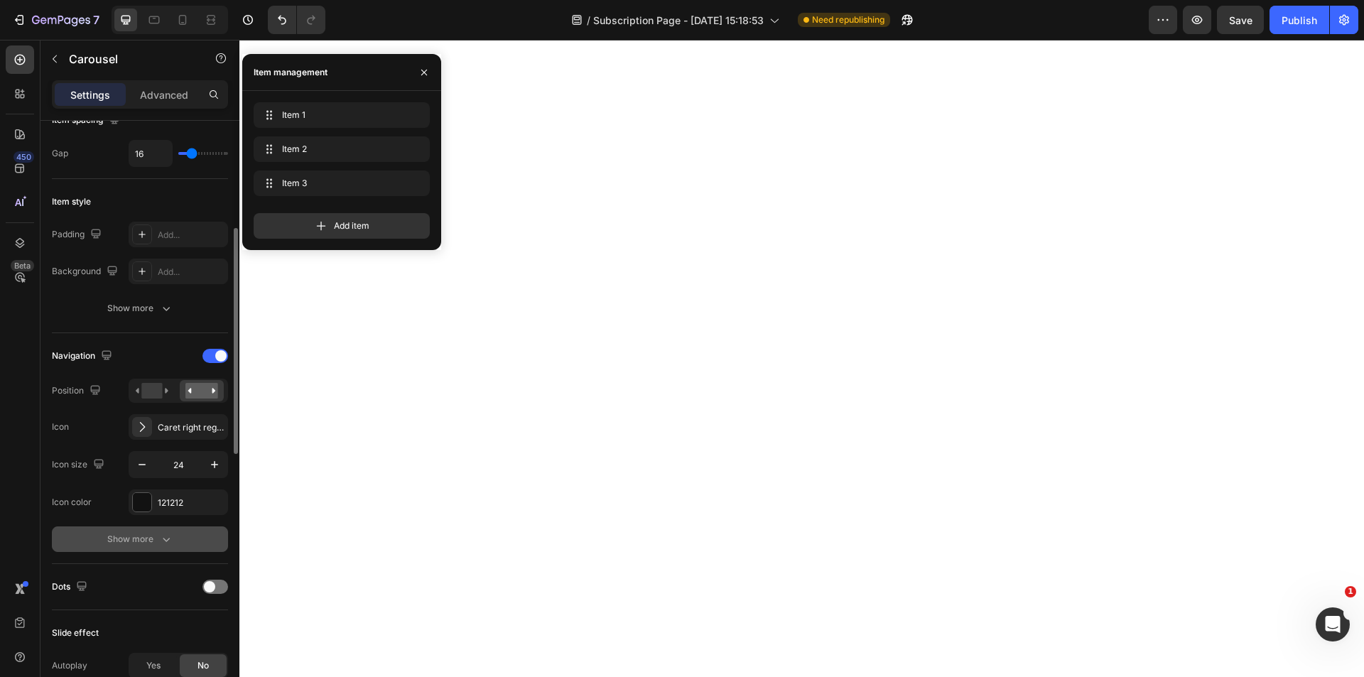
click at [141, 532] on div "Show more" at bounding box center [140, 539] width 66 height 14
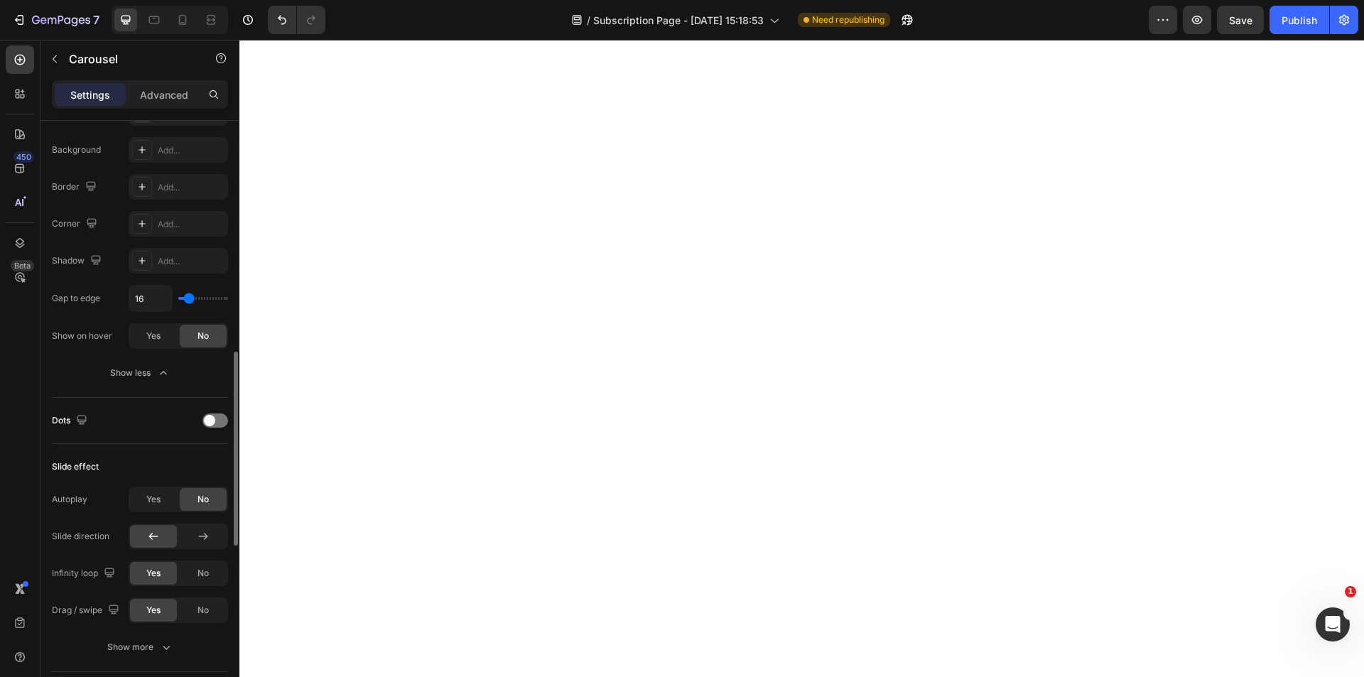
scroll to position [782, 0]
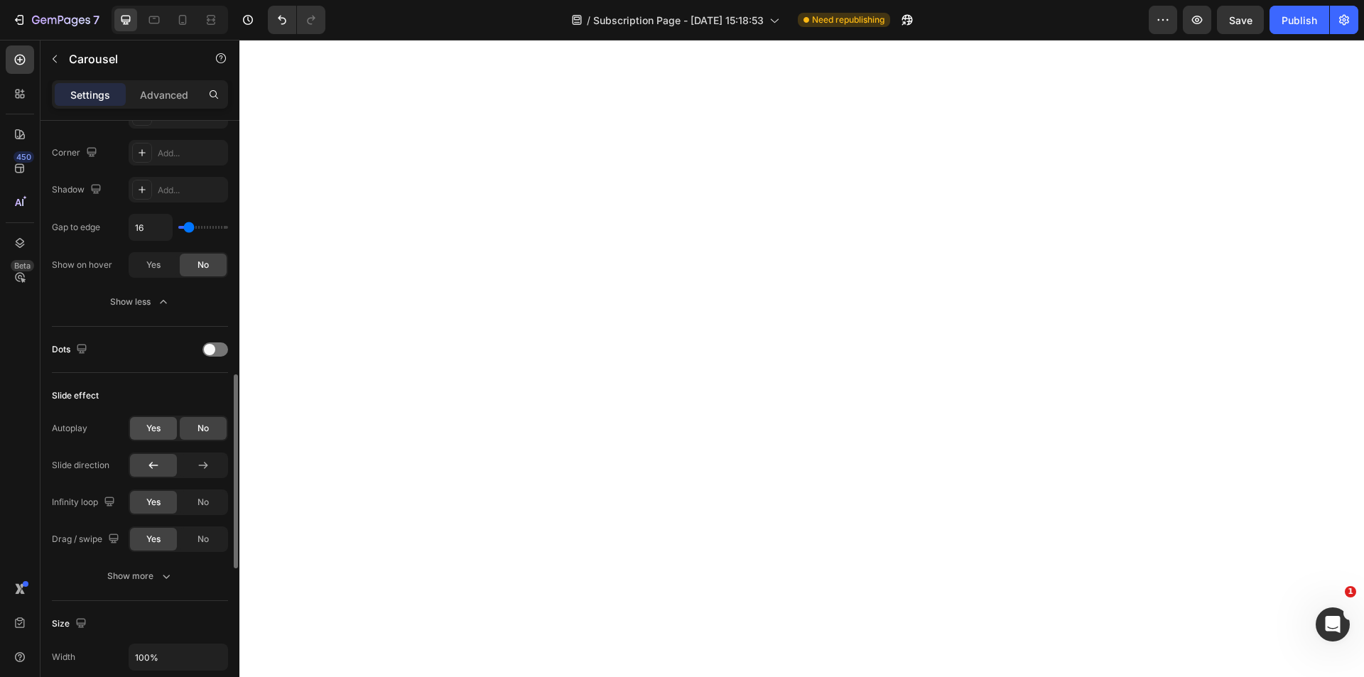
click at [161, 426] on div "Yes" at bounding box center [153, 428] width 47 height 23
click at [139, 466] on input "2s" at bounding box center [150, 466] width 43 height 26
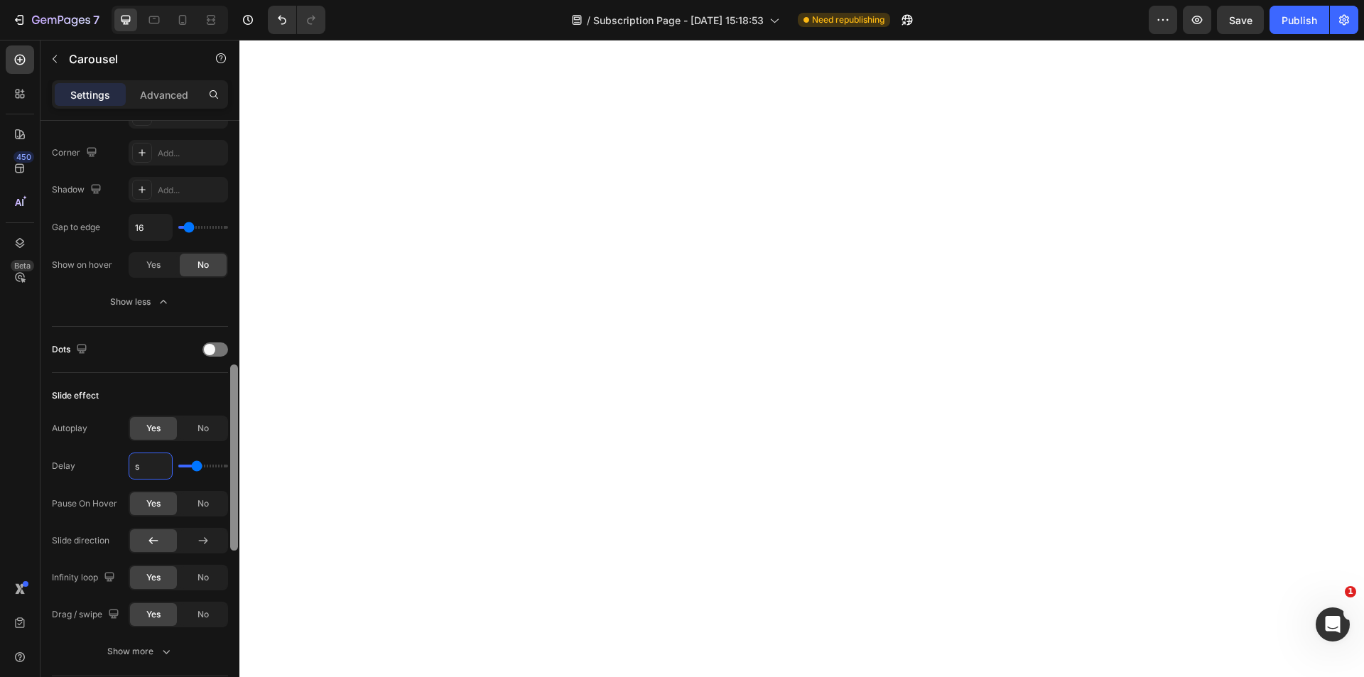
type input "1s"
type input "1"
click at [183, 387] on div "Slide effect" at bounding box center [140, 395] width 176 height 23
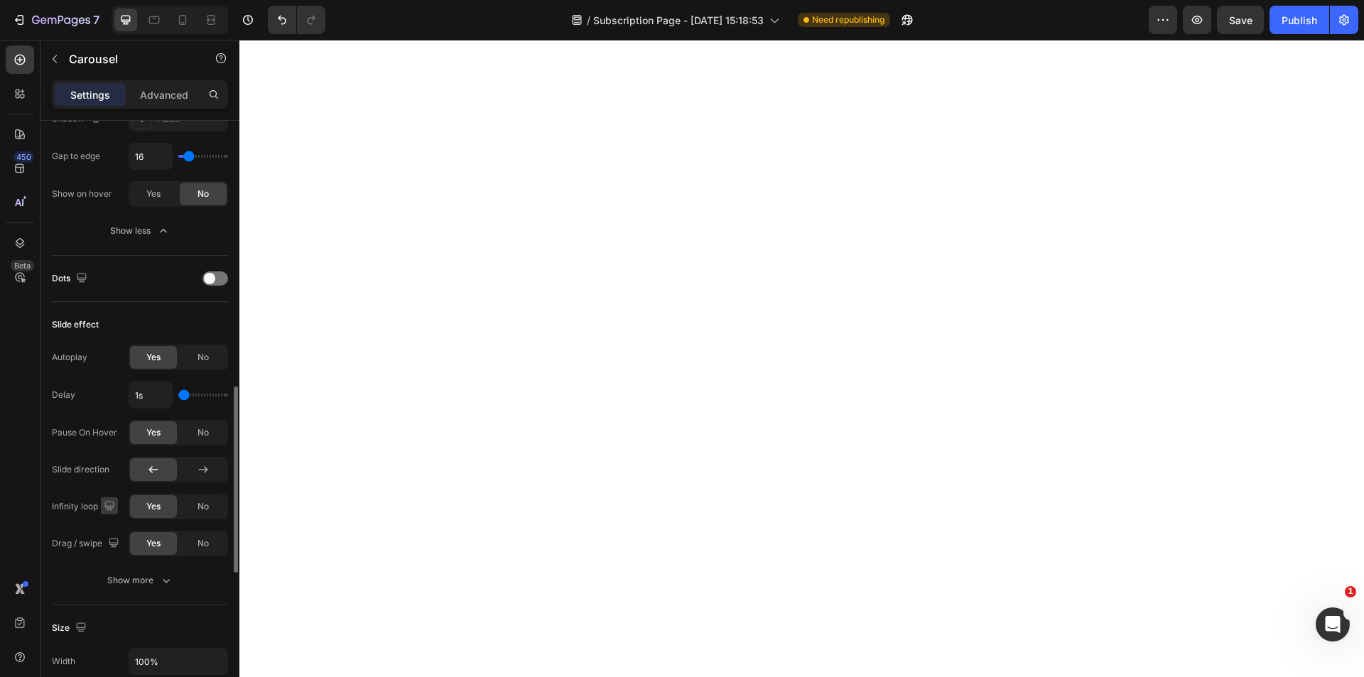
click at [109, 508] on icon "button" at bounding box center [108, 505] width 9 height 9
click at [110, 573] on icon "button" at bounding box center [112, 580] width 14 height 14
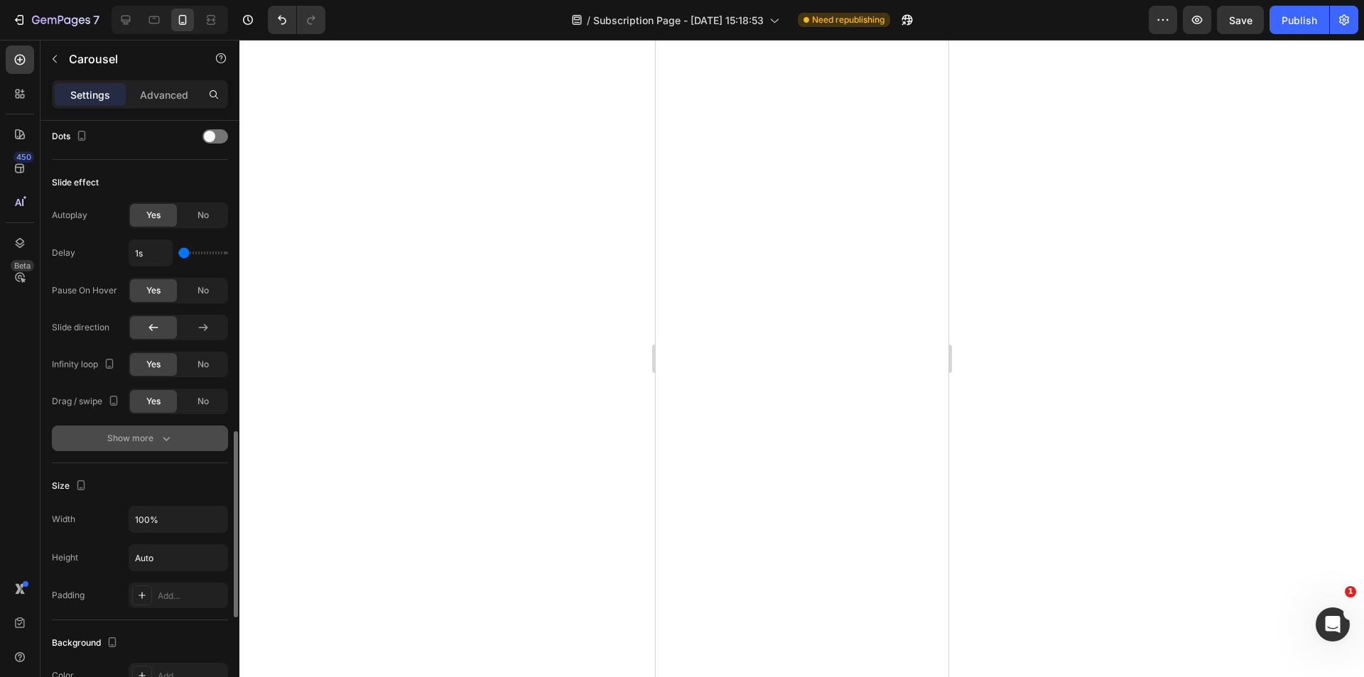
click at [155, 426] on button "Show more" at bounding box center [140, 439] width 176 height 26
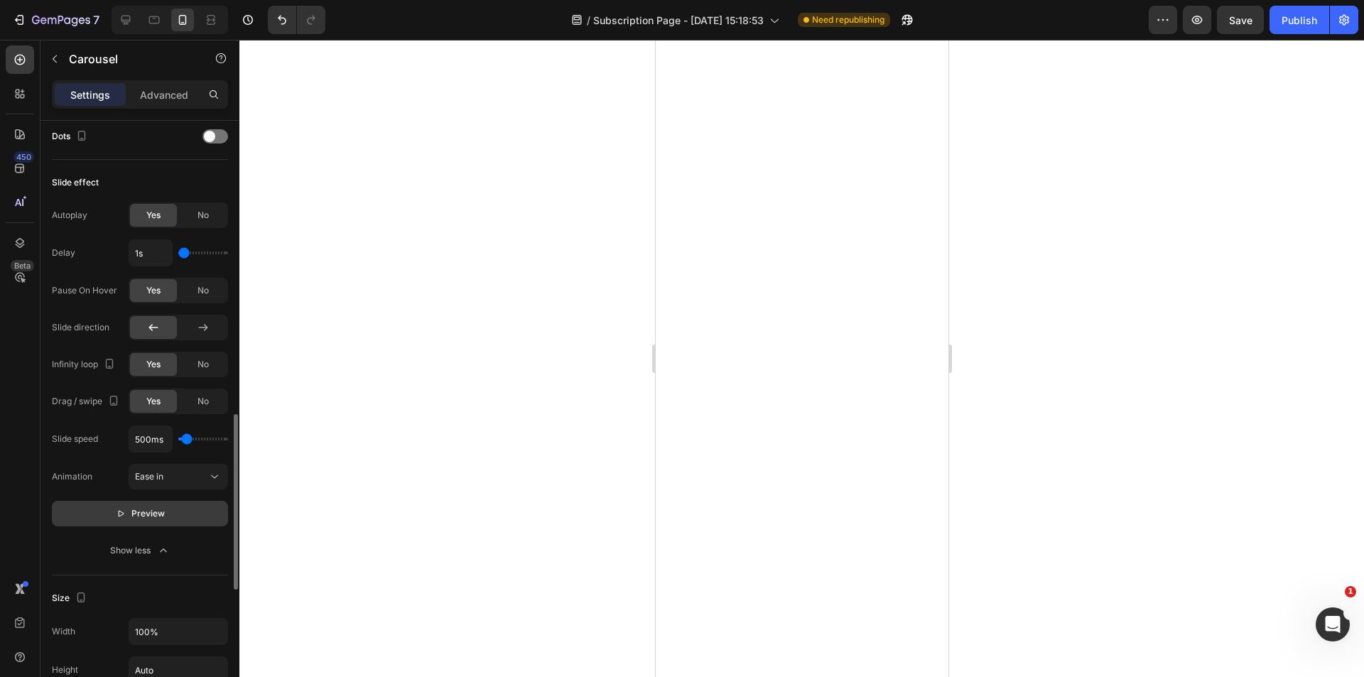
click at [117, 514] on icon "button" at bounding box center [121, 514] width 10 height 10
click at [140, 254] on input "1s" at bounding box center [150, 253] width 43 height 26
click at [138, 255] on input "1s" at bounding box center [150, 253] width 43 height 26
type input "2s"
type input "2"
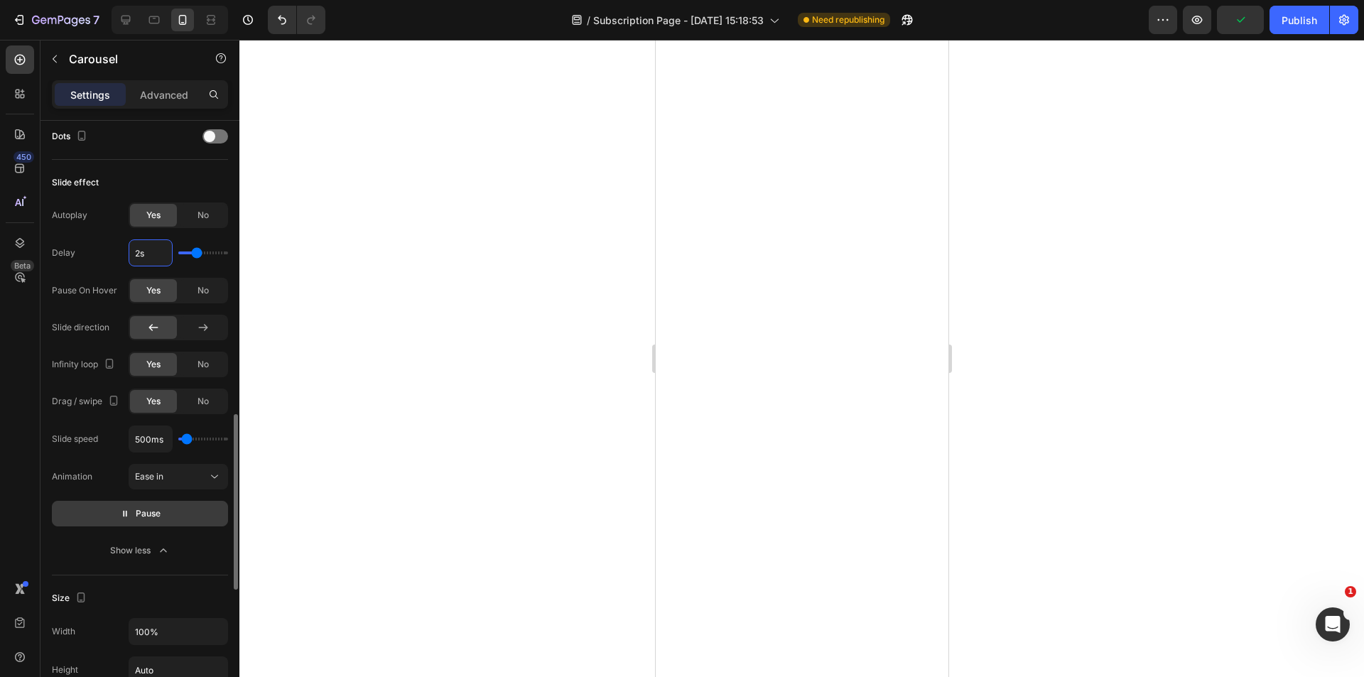
type input "2s"
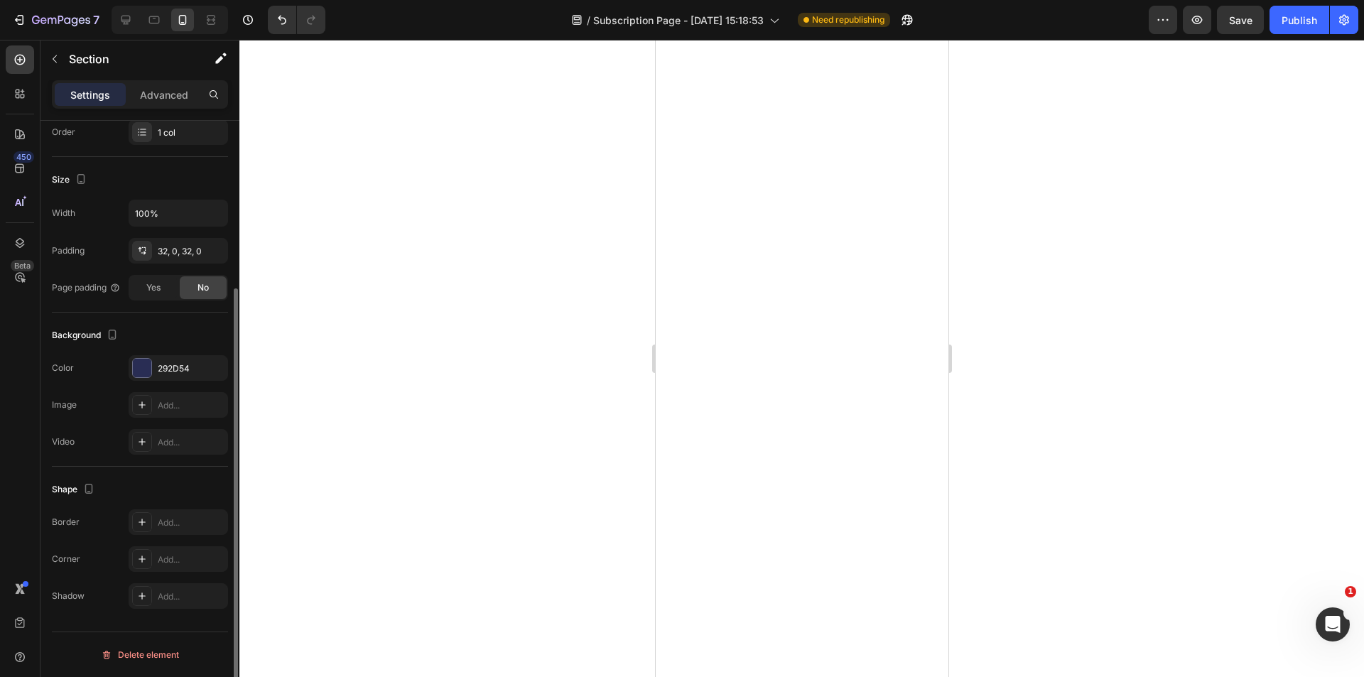
scroll to position [0, 0]
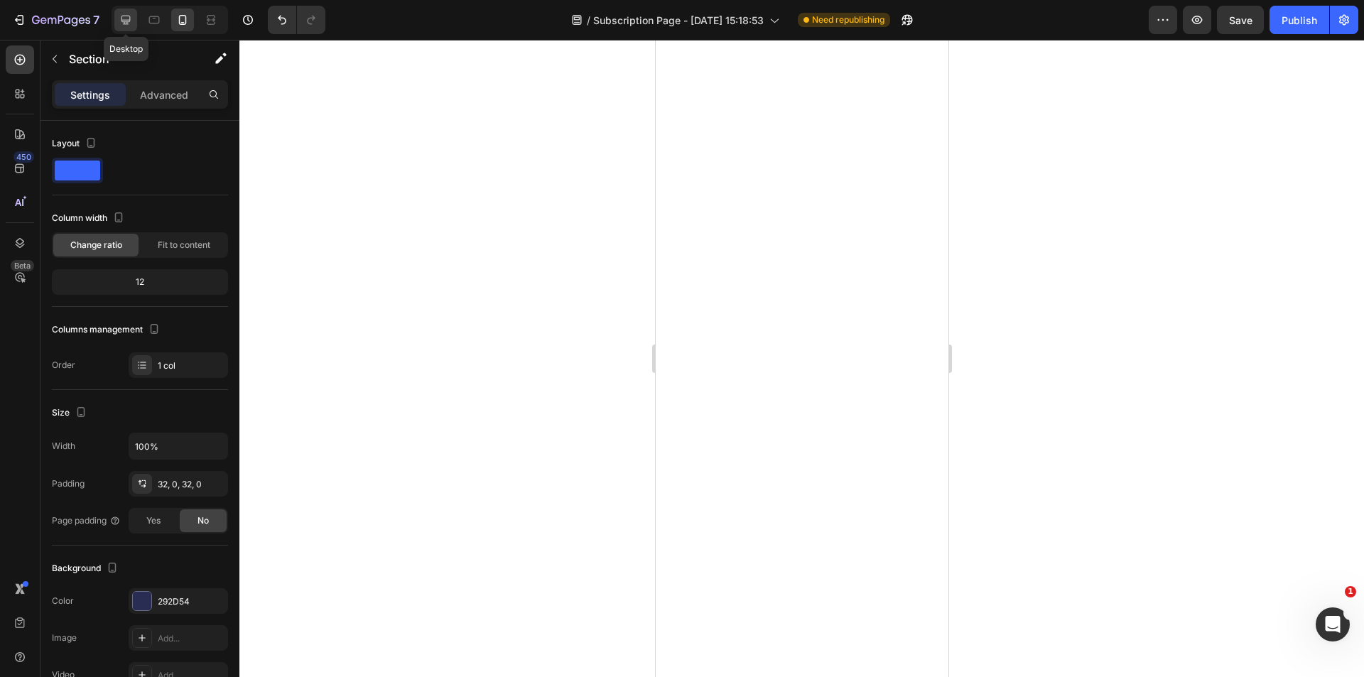
click at [131, 28] on div at bounding box center [125, 20] width 23 height 23
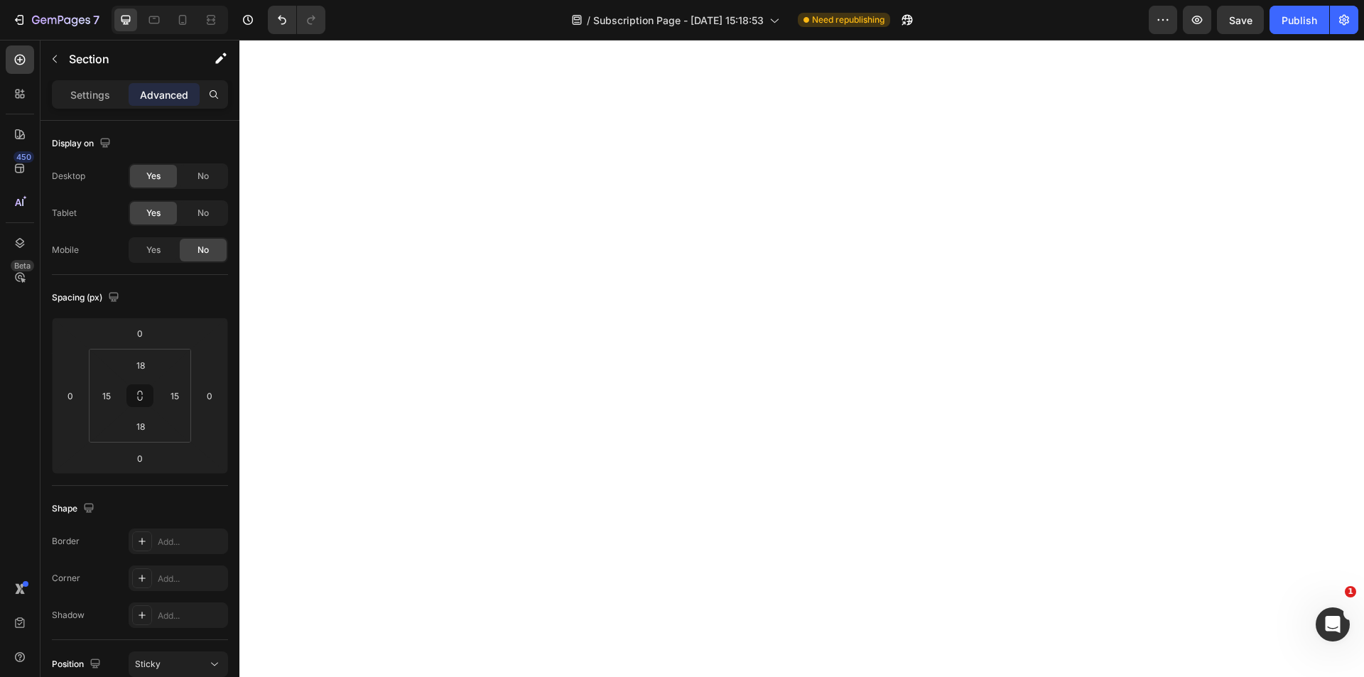
click at [137, 90] on div "Advanced" at bounding box center [164, 94] width 71 height 23
click at [80, 99] on p "Settings" at bounding box center [90, 94] width 40 height 15
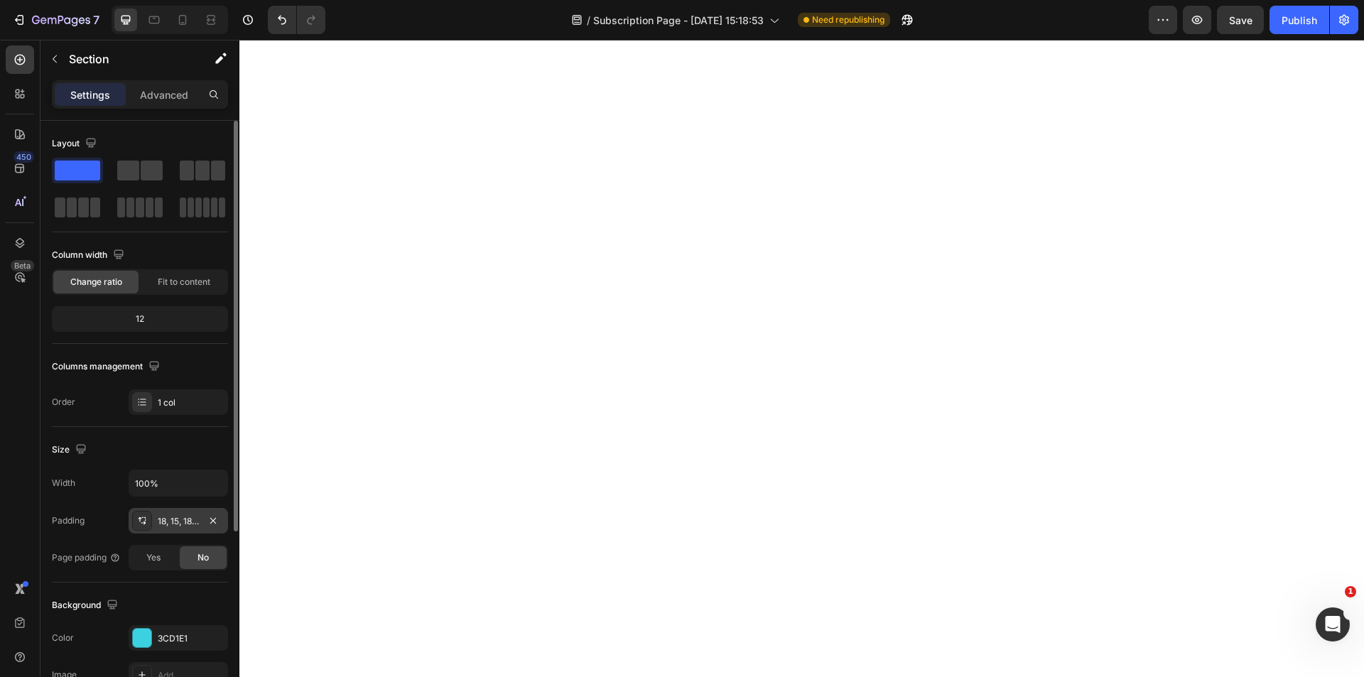
click at [174, 524] on div "18, 15, 18, 15" at bounding box center [178, 521] width 41 height 13
click at [175, 524] on div "32, 0, 32, 0" at bounding box center [178, 521] width 41 height 13
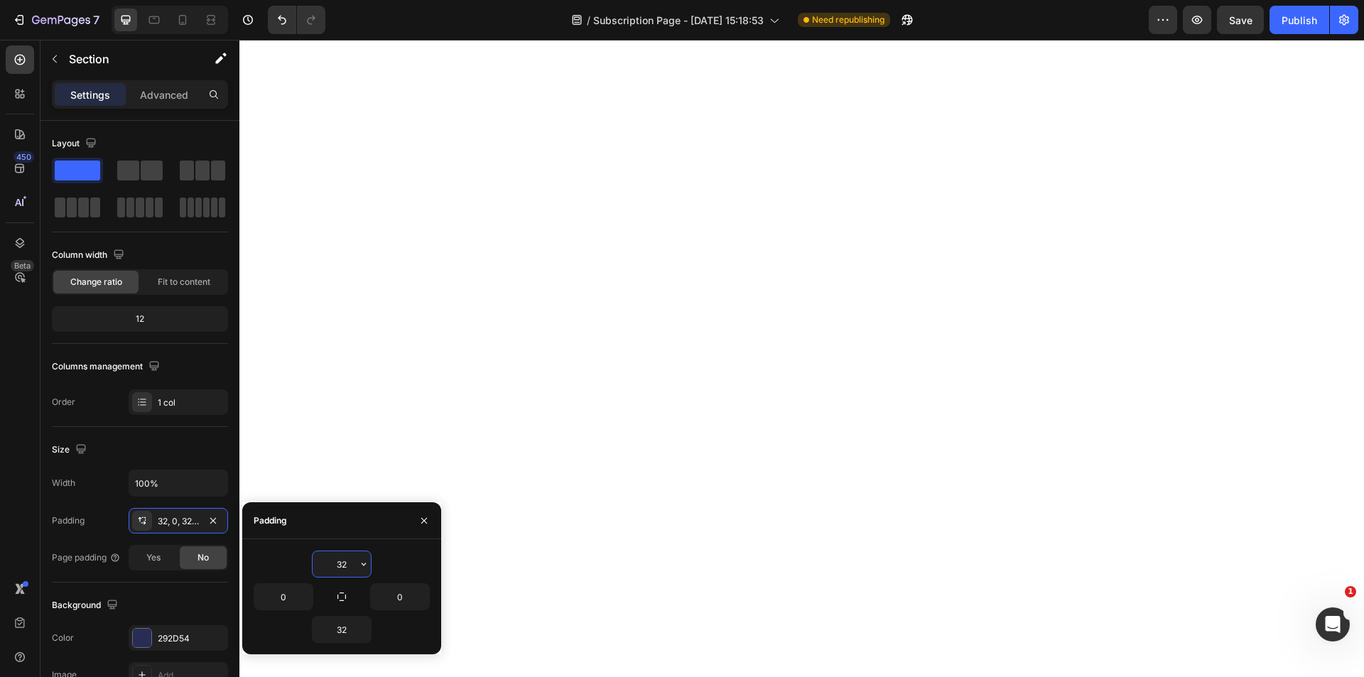
click at [348, 568] on input "32" at bounding box center [342, 564] width 58 height 26
type input "18"
click at [350, 630] on input "32" at bounding box center [342, 630] width 58 height 26
type input "18"
click at [278, 605] on input "0" at bounding box center [283, 597] width 58 height 26
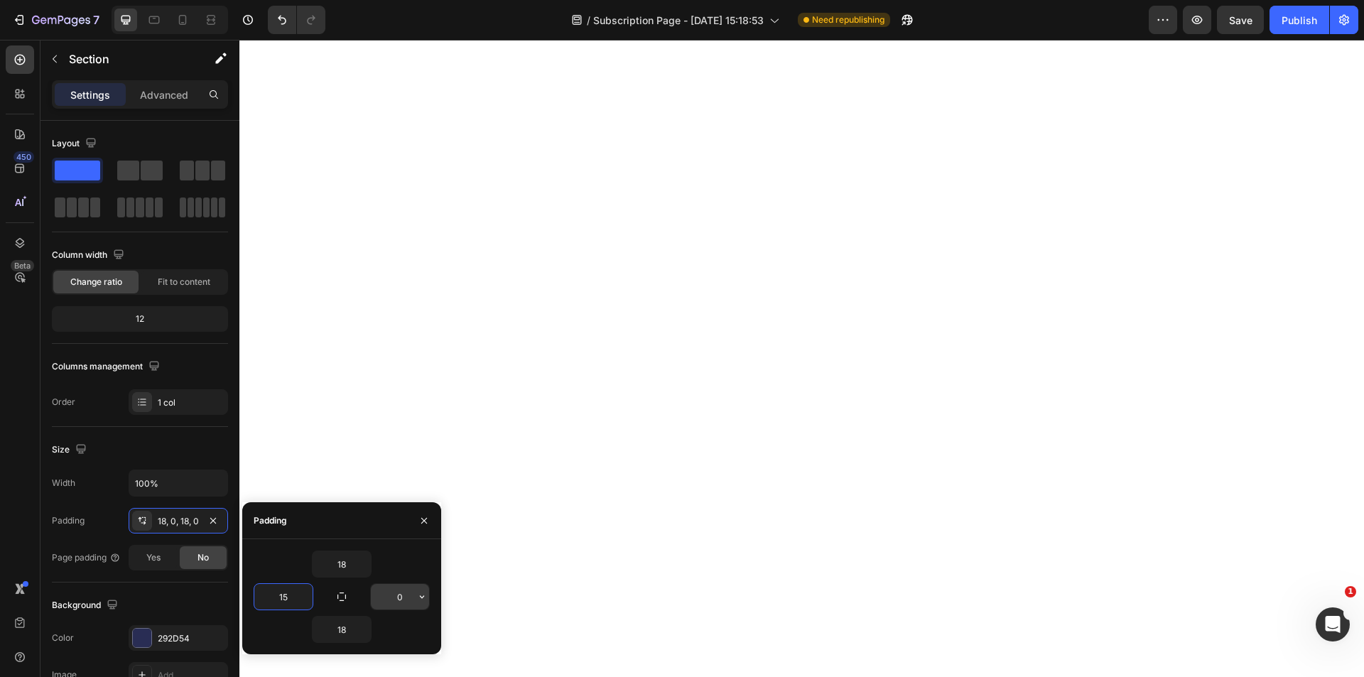
type input "15"
click at [396, 598] on input "0" at bounding box center [400, 597] width 58 height 26
type input "15"
click at [424, 522] on icon "button" at bounding box center [423, 520] width 11 height 11
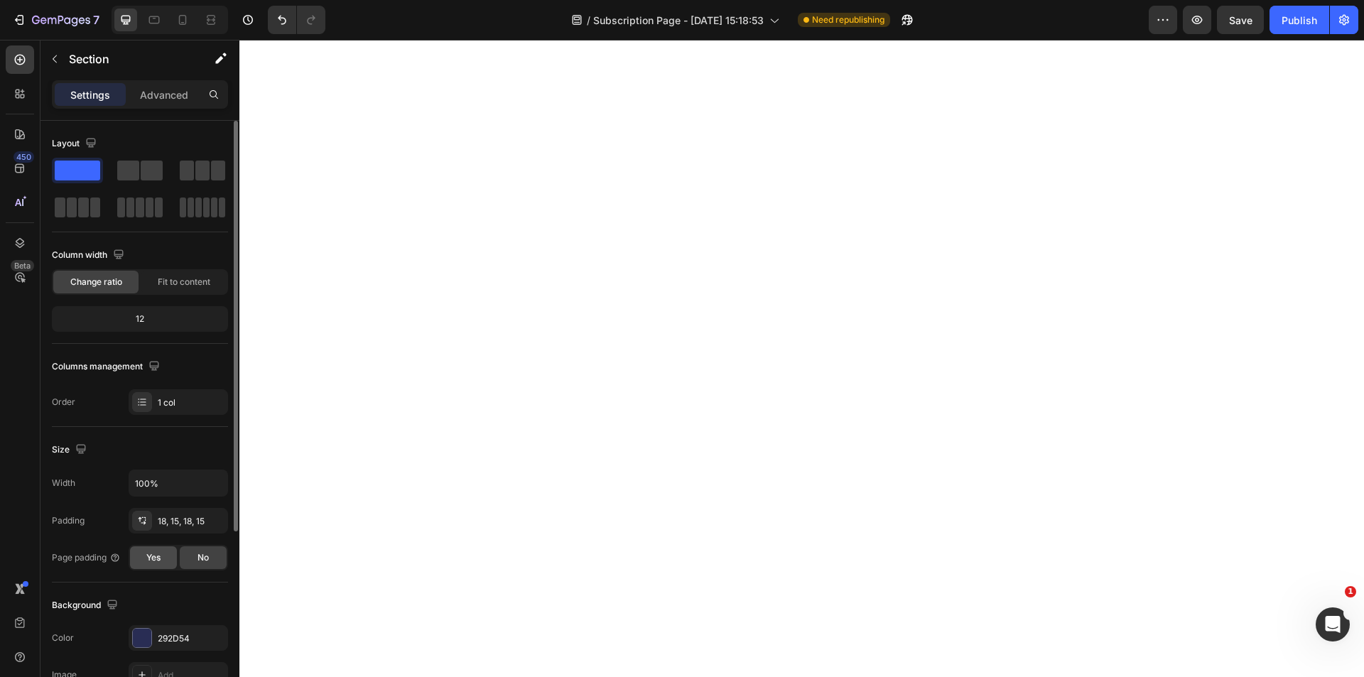
click at [164, 553] on div "Yes" at bounding box center [153, 557] width 47 height 23
click at [205, 563] on span "No" at bounding box center [203, 557] width 11 height 13
click at [156, 94] on p "Advanced" at bounding box center [164, 94] width 48 height 15
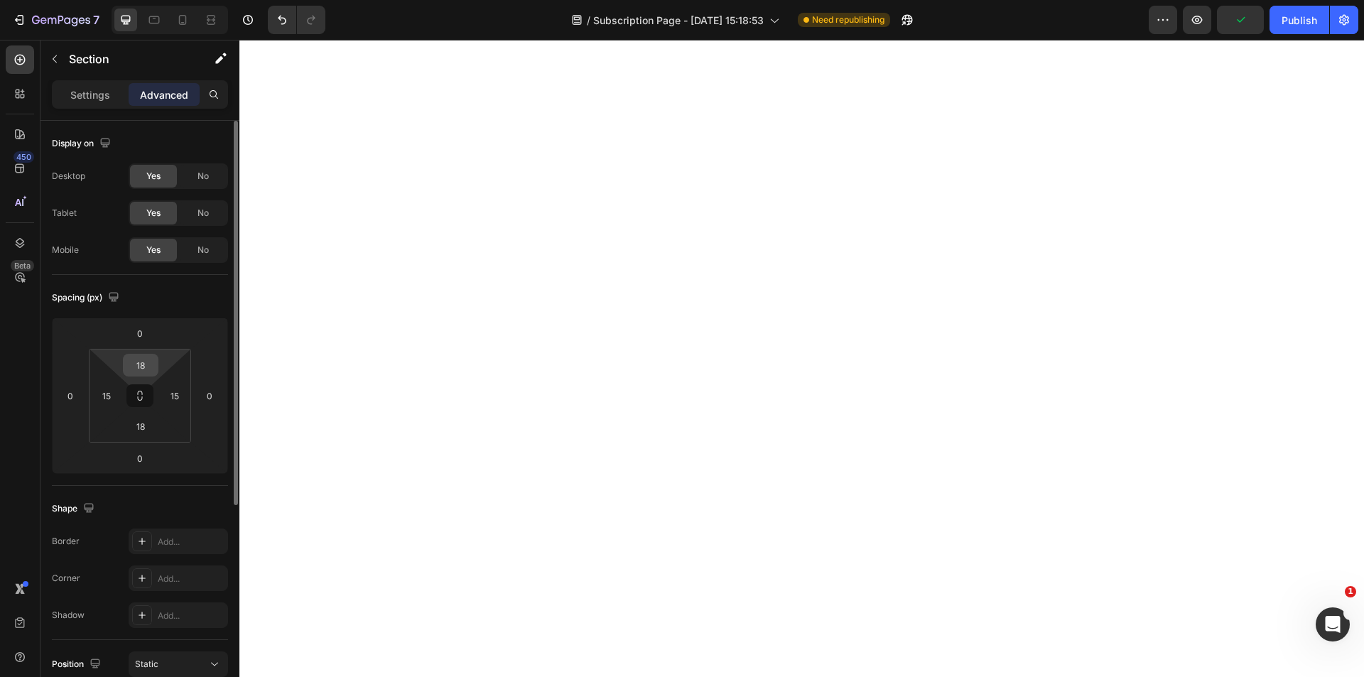
click at [149, 369] on input "18" at bounding box center [140, 365] width 28 height 21
type input "0"
click at [141, 426] on input "18" at bounding box center [140, 426] width 28 height 21
click at [185, 21] on icon at bounding box center [183, 20] width 8 height 10
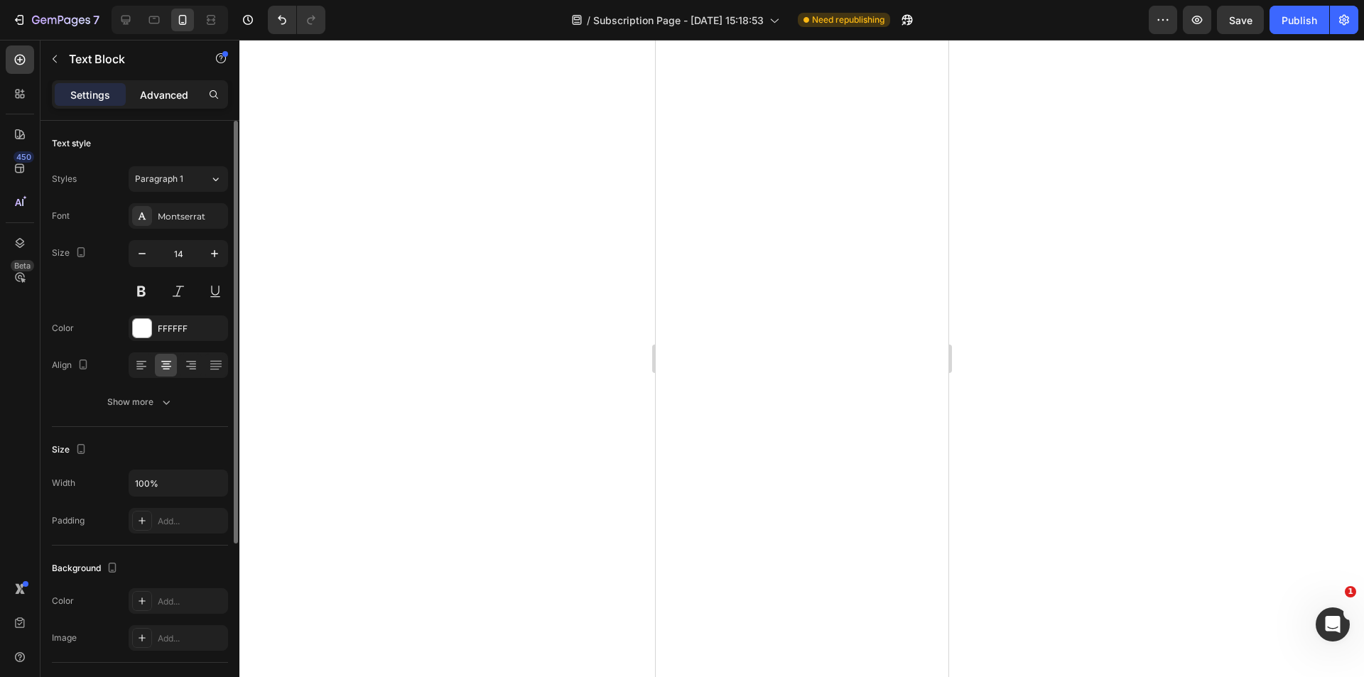
click at [179, 102] on p "Advanced" at bounding box center [164, 94] width 48 height 15
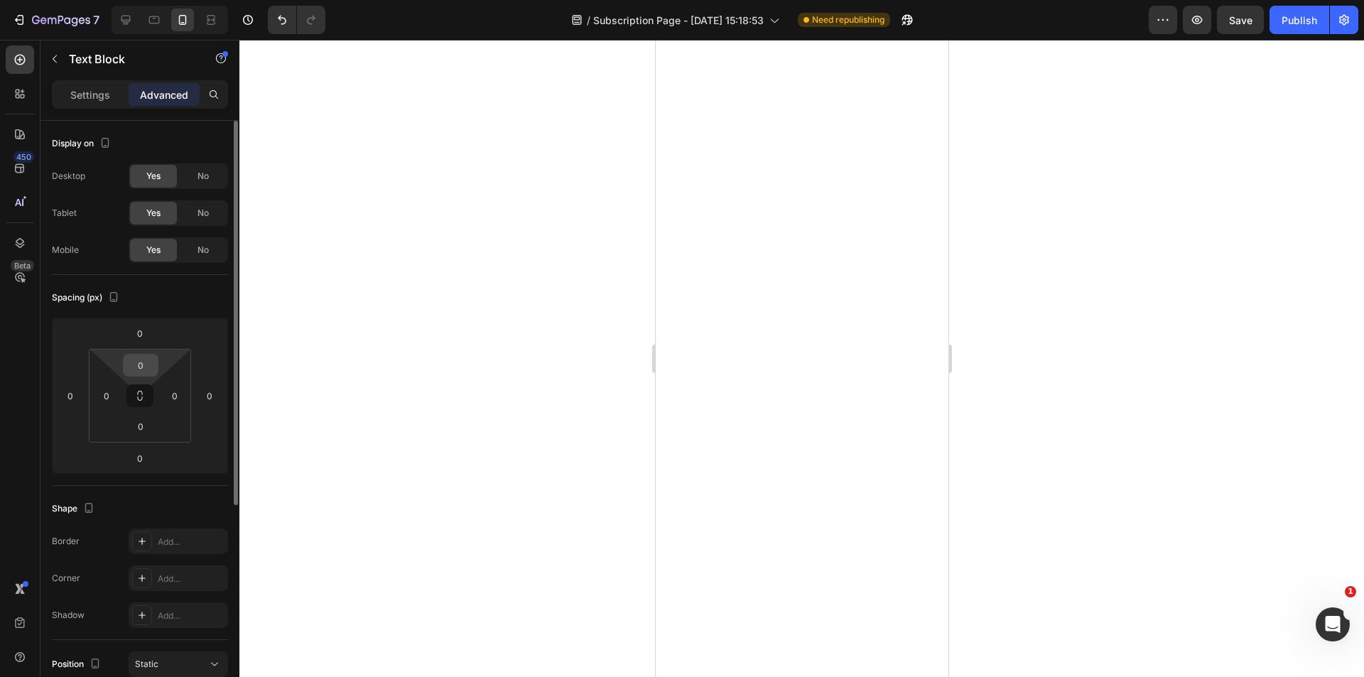
click at [153, 371] on input "0" at bounding box center [140, 365] width 28 height 21
type input "1"
type input "2"
type input "5"
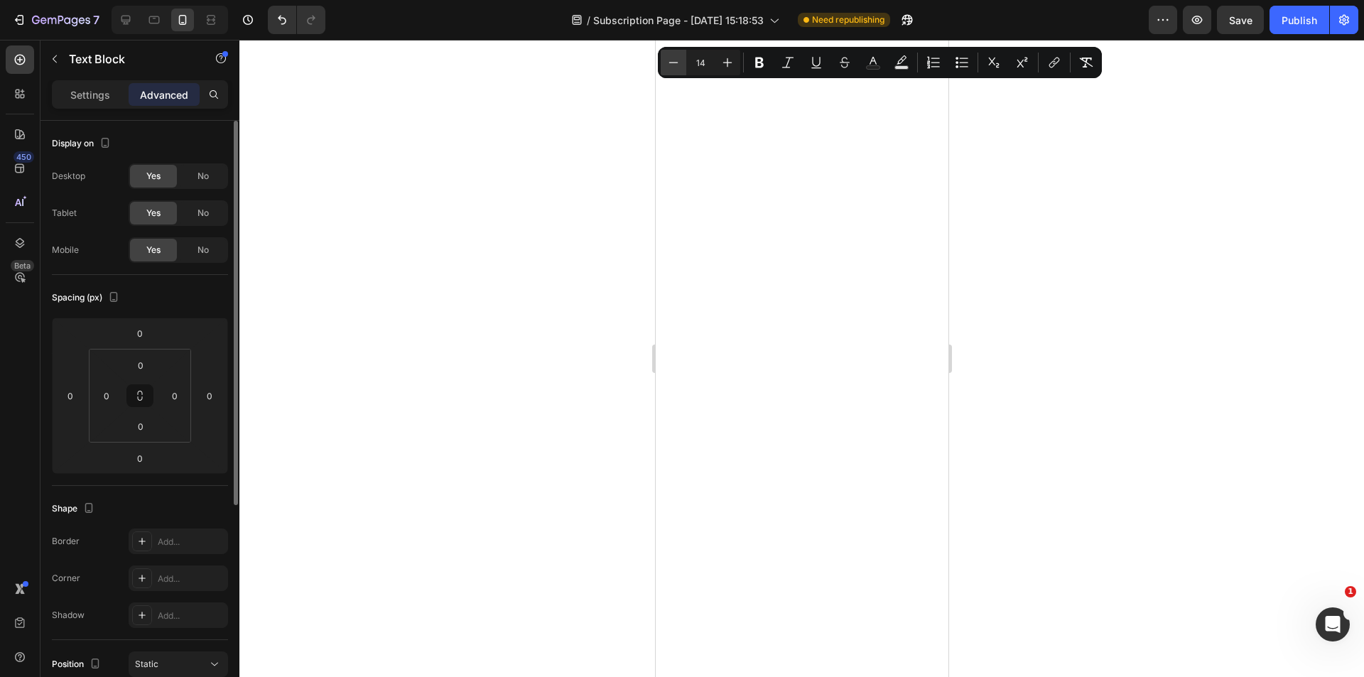
click at [671, 65] on icon "Editor contextual toolbar" at bounding box center [673, 62] width 14 height 14
click at [671, 65] on icon "Editor contextual toolbar" at bounding box center [673, 63] width 14 height 14
click at [680, 64] on icon "Editor contextual toolbar" at bounding box center [673, 63] width 14 height 14
type input "11"
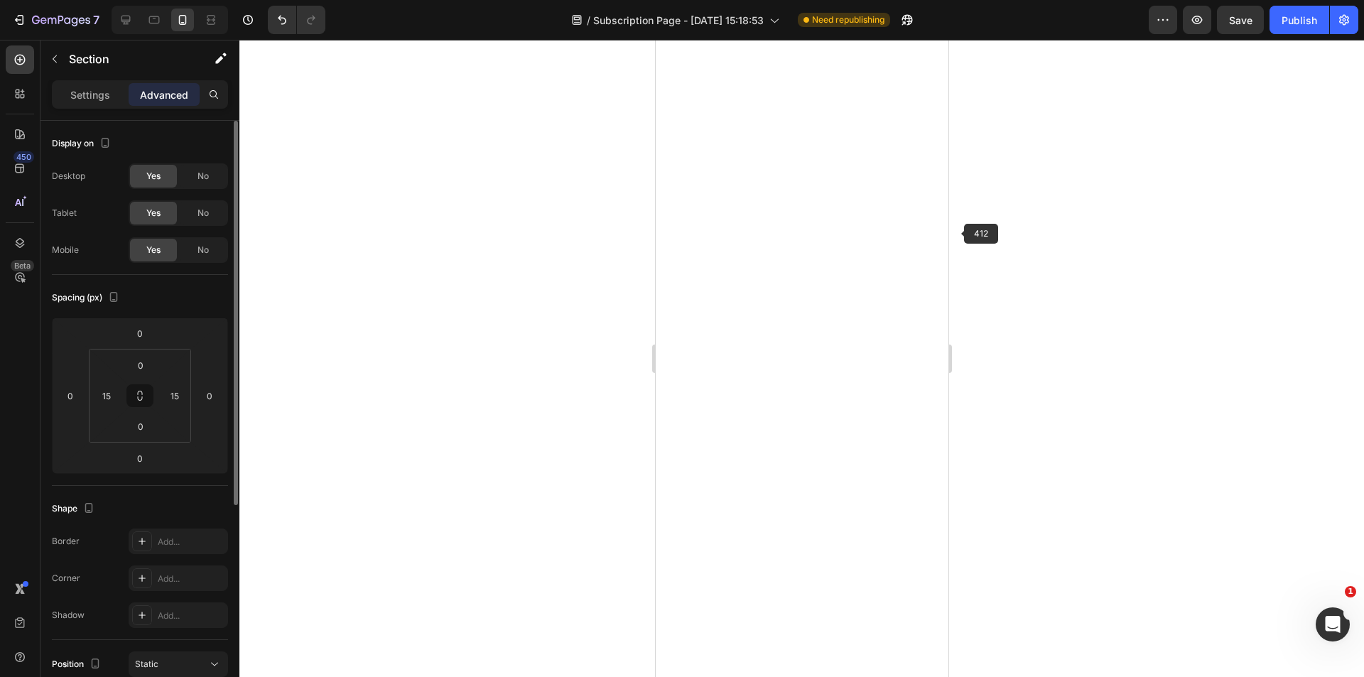
click at [1020, 254] on div at bounding box center [801, 358] width 1125 height 637
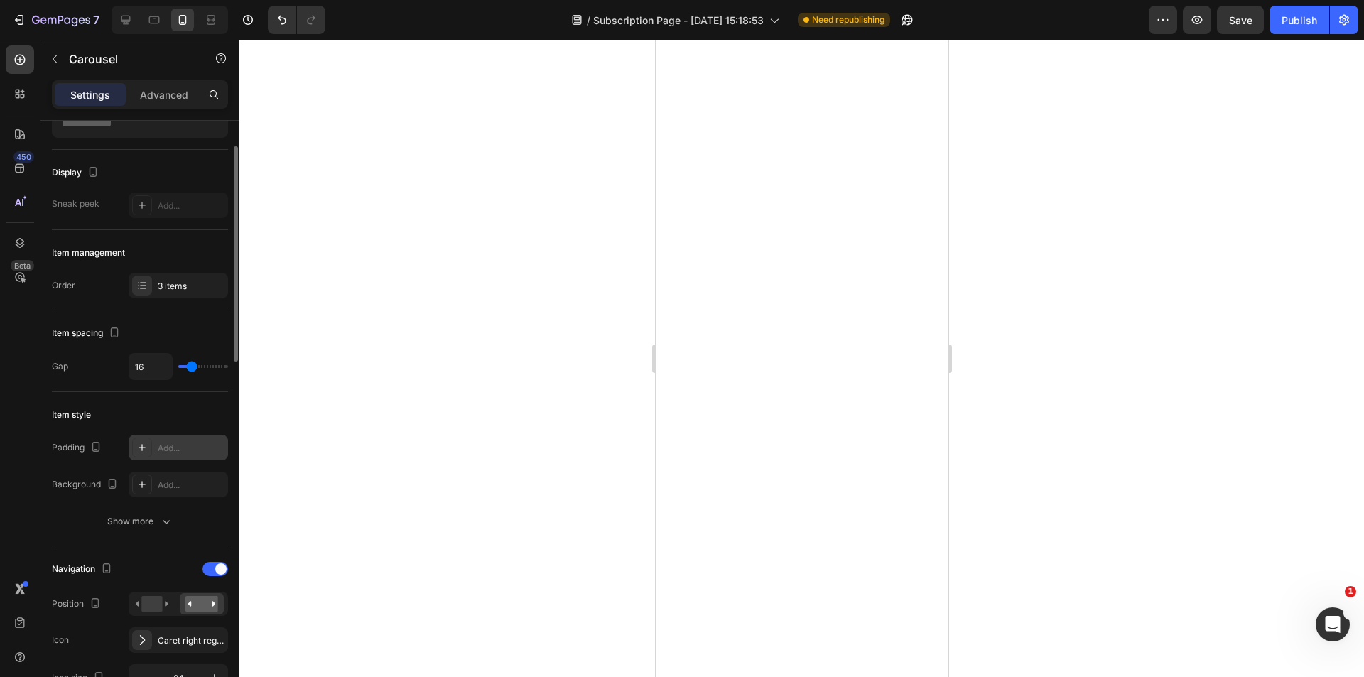
scroll to position [213, 0]
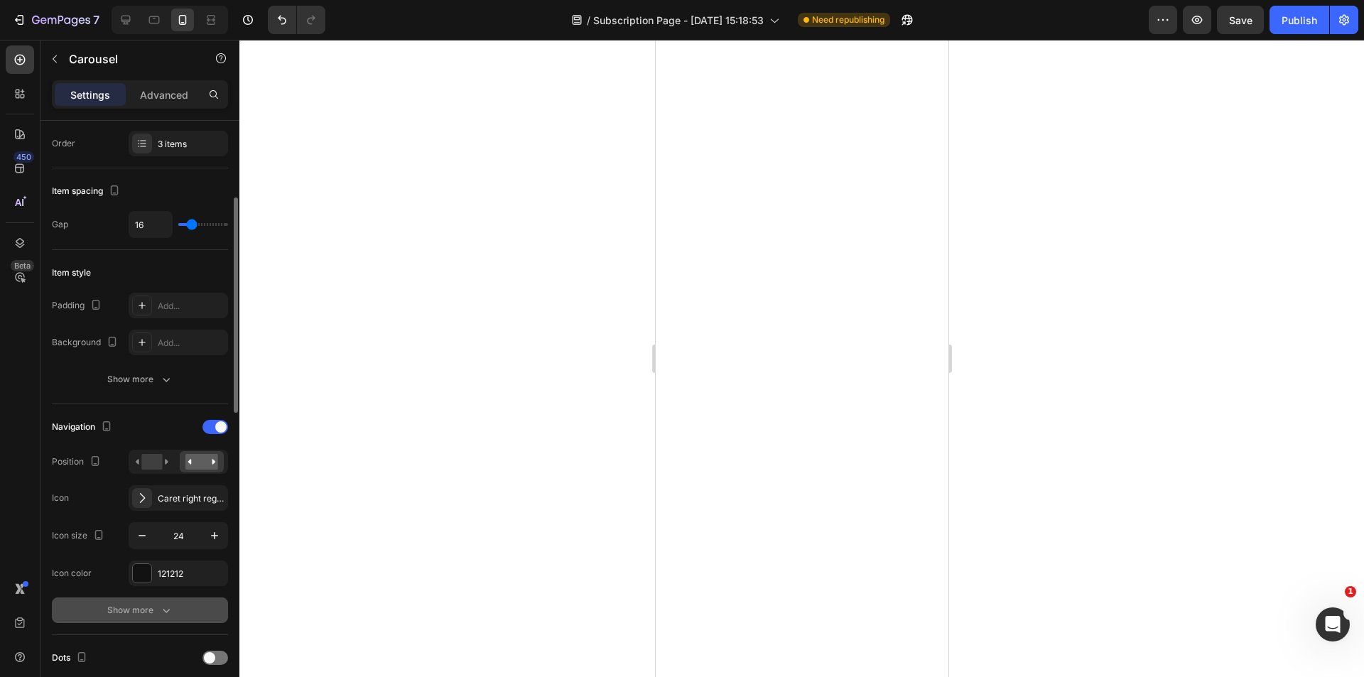
click at [136, 606] on div "Show more" at bounding box center [140, 610] width 66 height 14
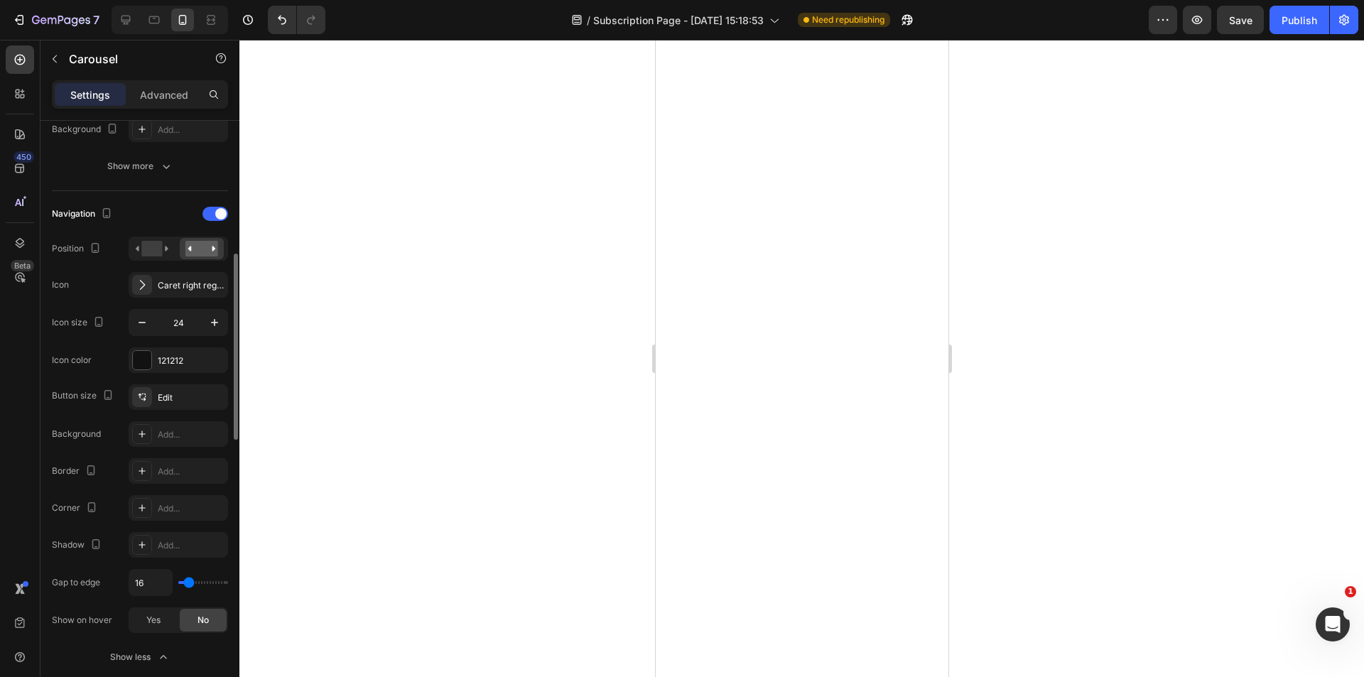
scroll to position [497, 0]
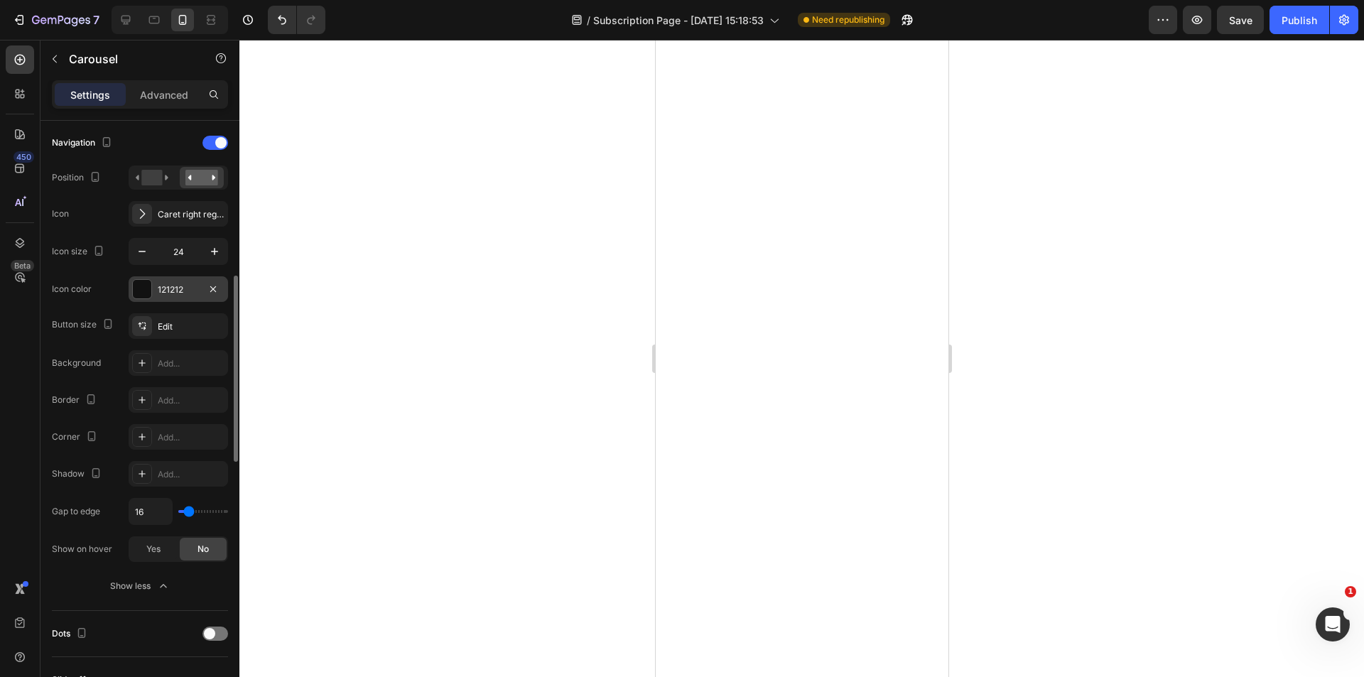
click at [163, 286] on div "121212" at bounding box center [178, 289] width 41 height 13
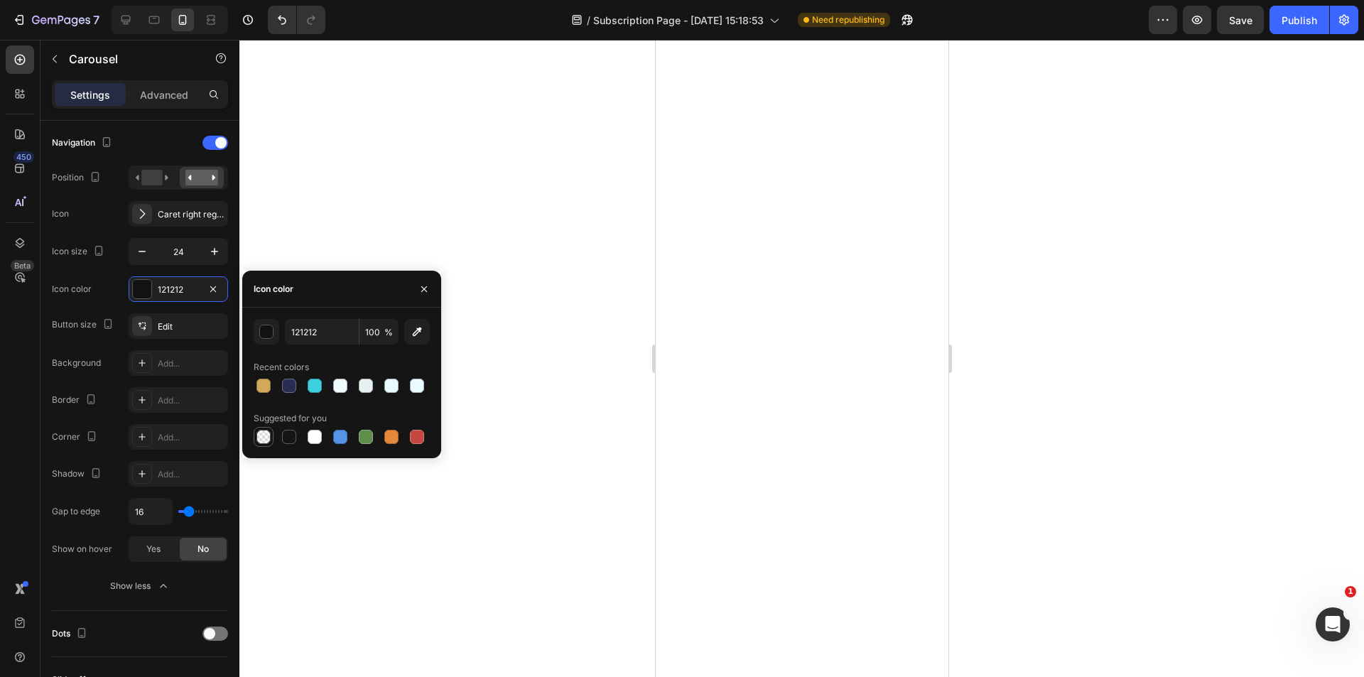
click at [260, 428] on div at bounding box center [263, 436] width 17 height 17
type input "000000"
type input "0"
click at [426, 291] on icon "button" at bounding box center [424, 289] width 6 height 6
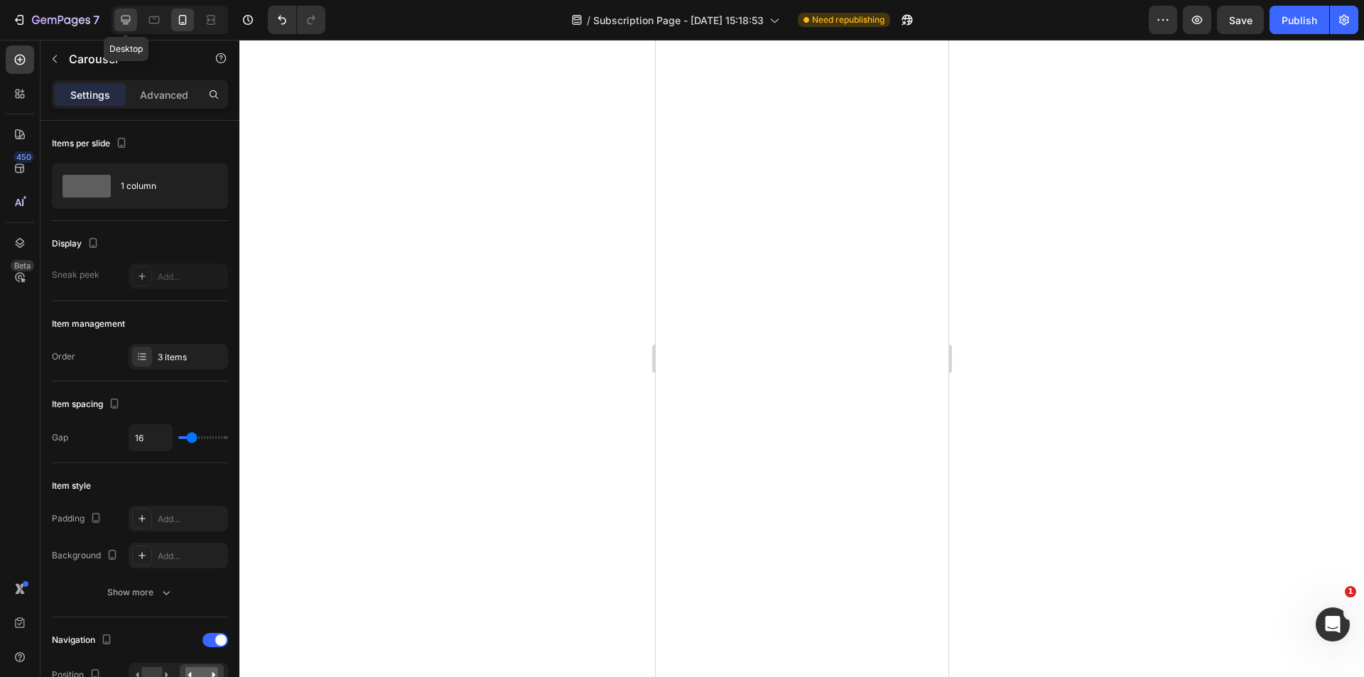
click at [129, 22] on icon at bounding box center [125, 20] width 9 height 9
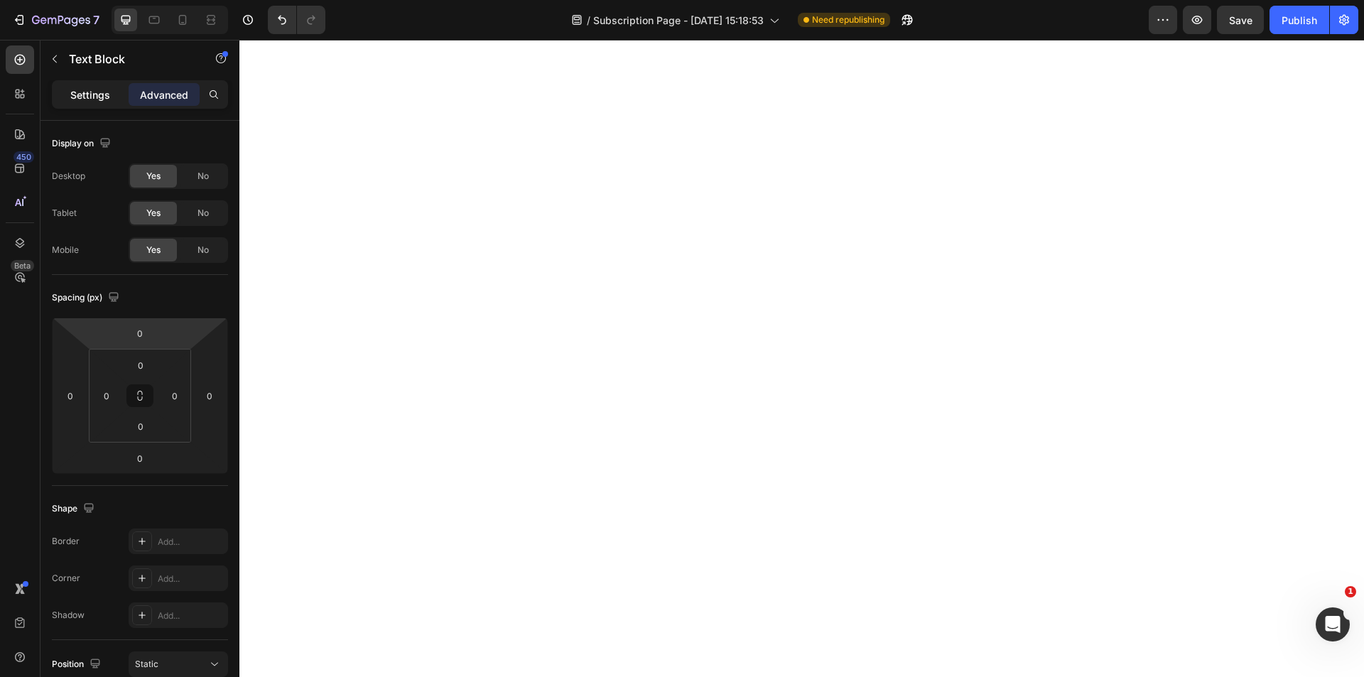
click at [97, 95] on p "Settings" at bounding box center [90, 94] width 40 height 15
click at [206, 215] on span "No" at bounding box center [203, 213] width 11 height 13
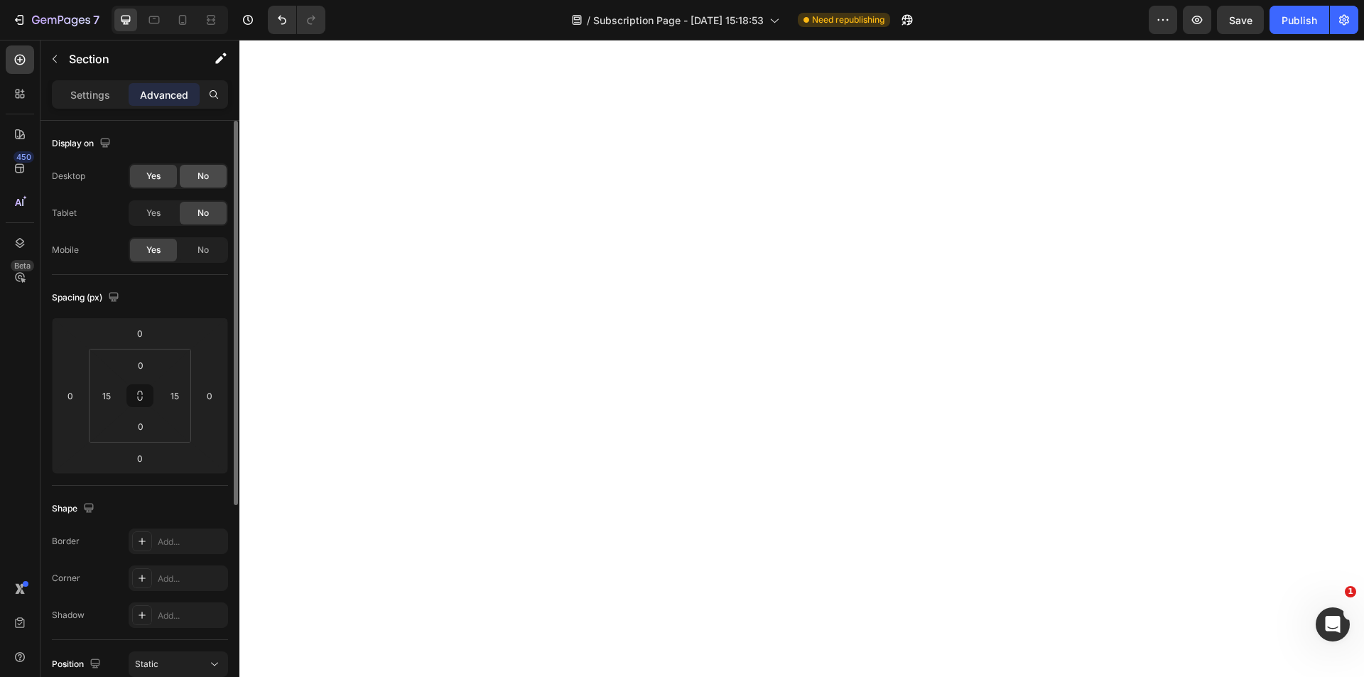
click at [205, 177] on span "No" at bounding box center [203, 176] width 11 height 13
click at [183, 28] on div at bounding box center [182, 20] width 23 height 23
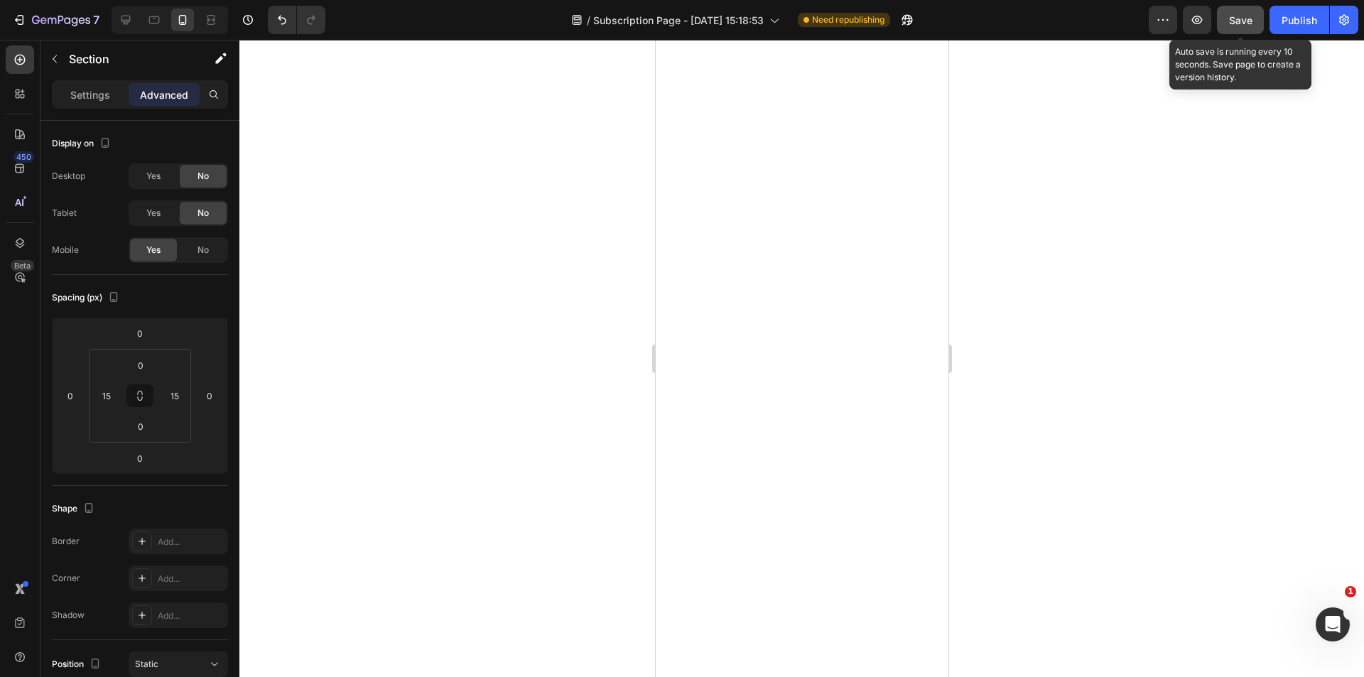
click at [1235, 25] on span "Save" at bounding box center [1240, 20] width 23 height 12
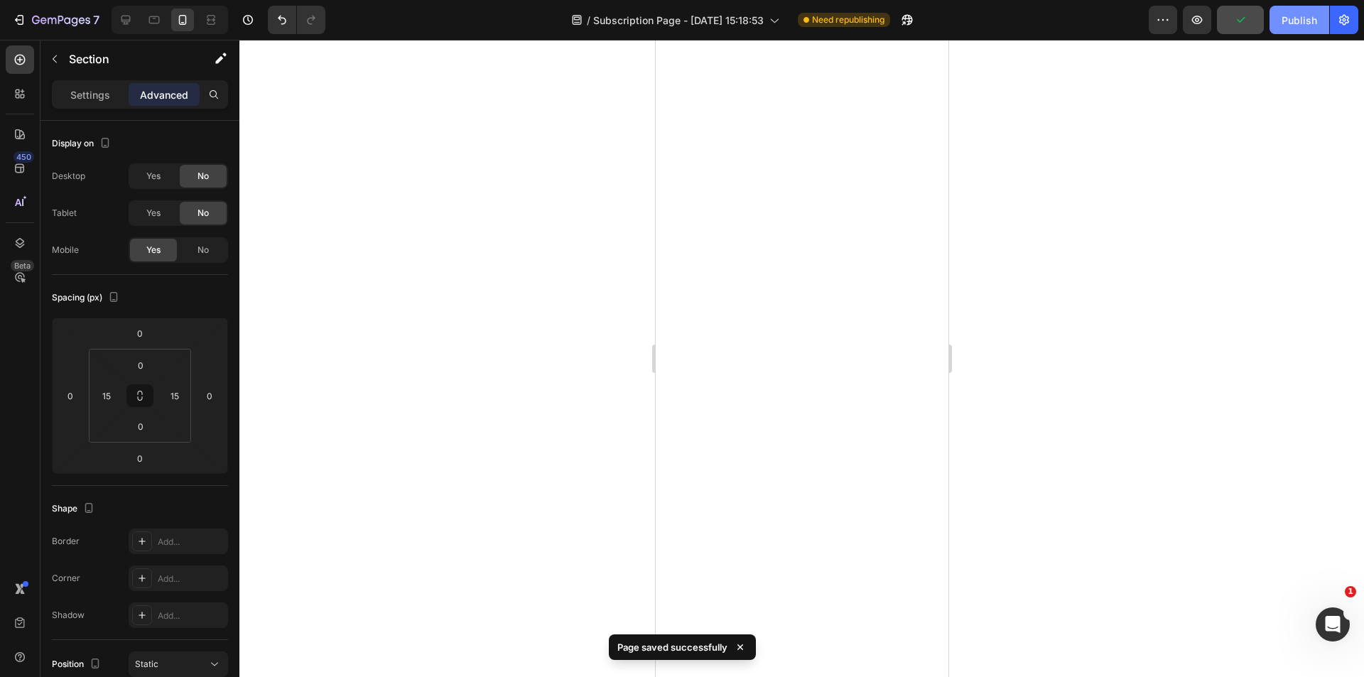
click at [1298, 28] on button "Publish" at bounding box center [1300, 20] width 60 height 28
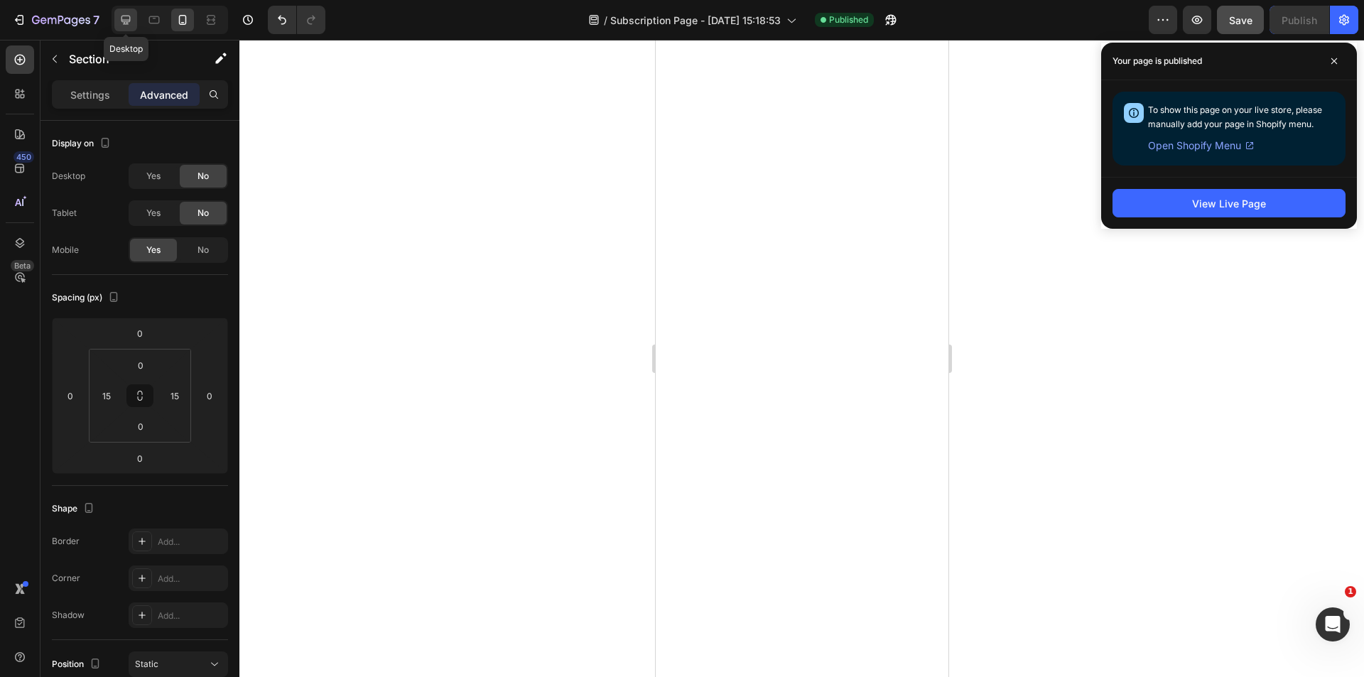
click at [127, 23] on icon at bounding box center [125, 20] width 9 height 9
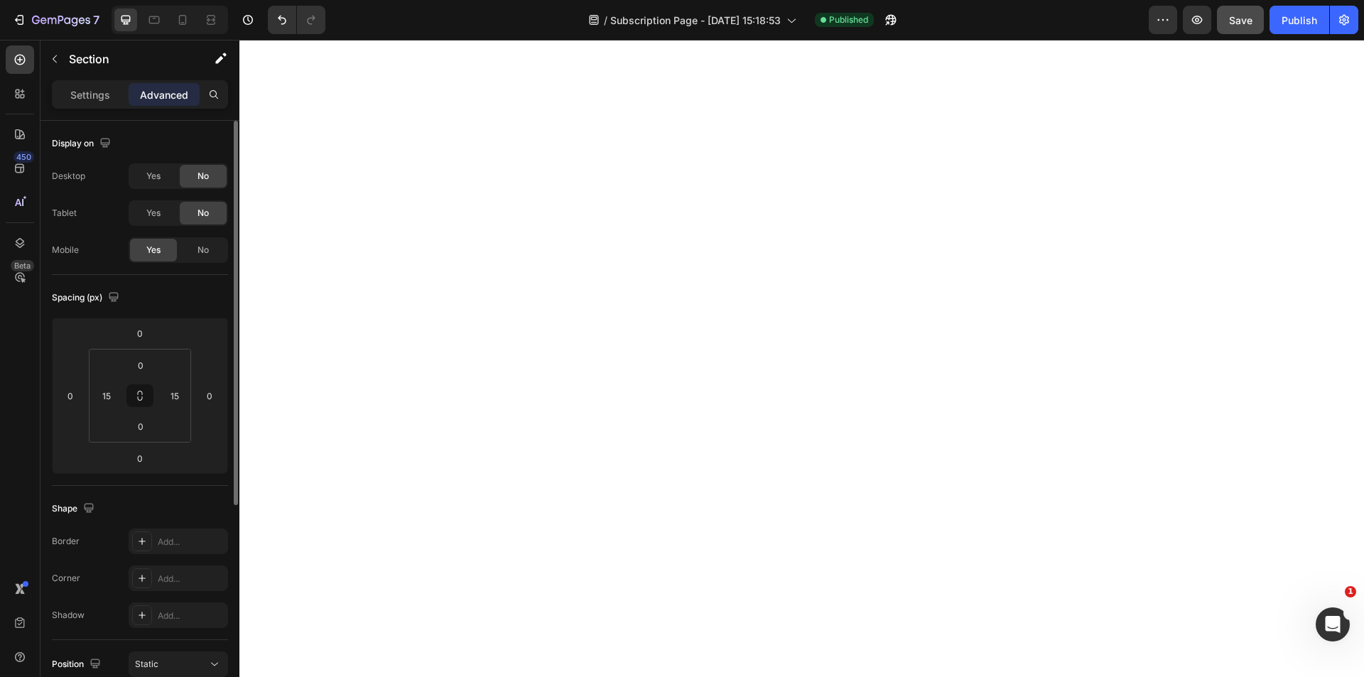
scroll to position [142, 0]
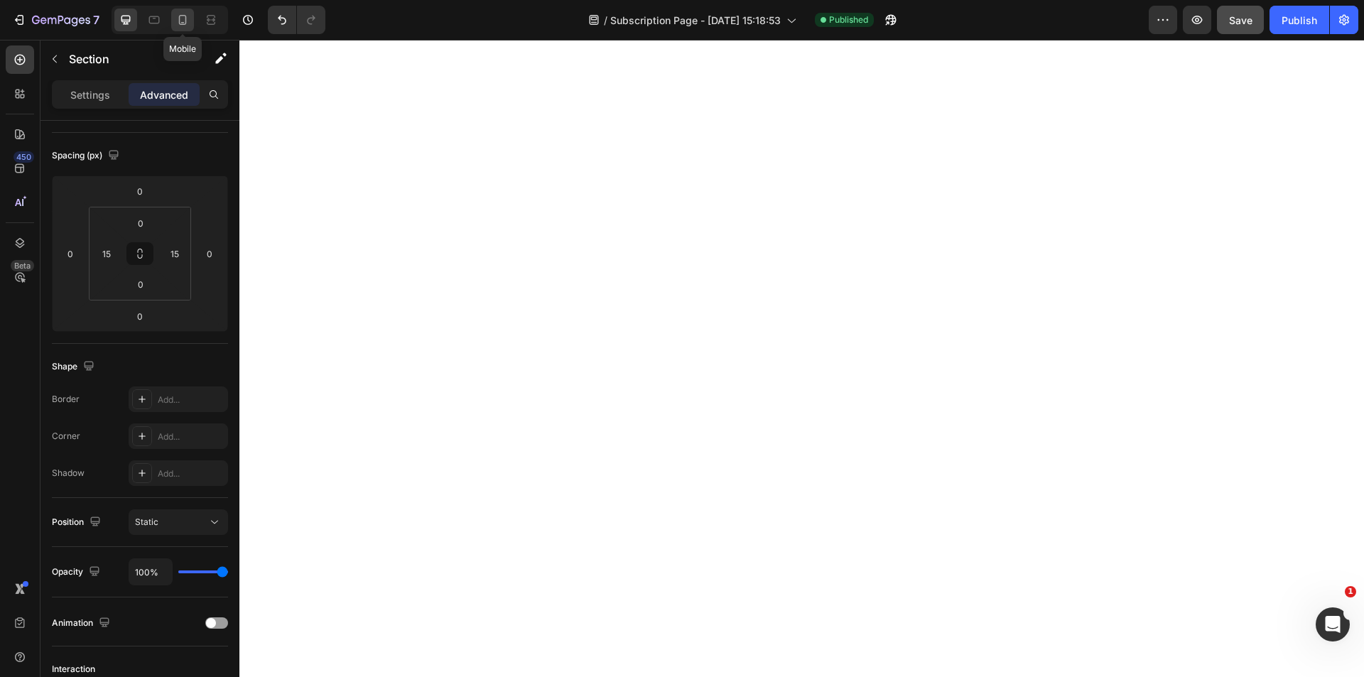
click at [175, 26] on icon at bounding box center [182, 20] width 14 height 14
click at [217, 523] on icon at bounding box center [214, 522] width 14 height 14
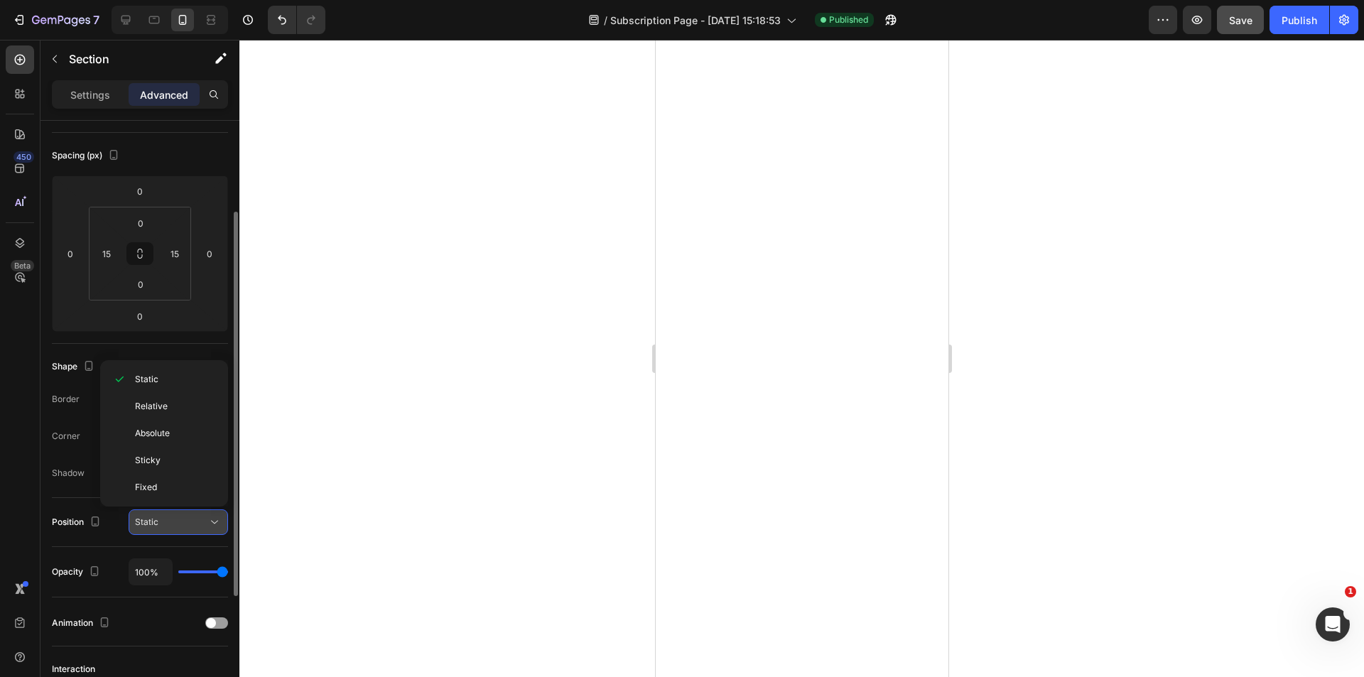
click at [217, 524] on icon at bounding box center [214, 522] width 14 height 14
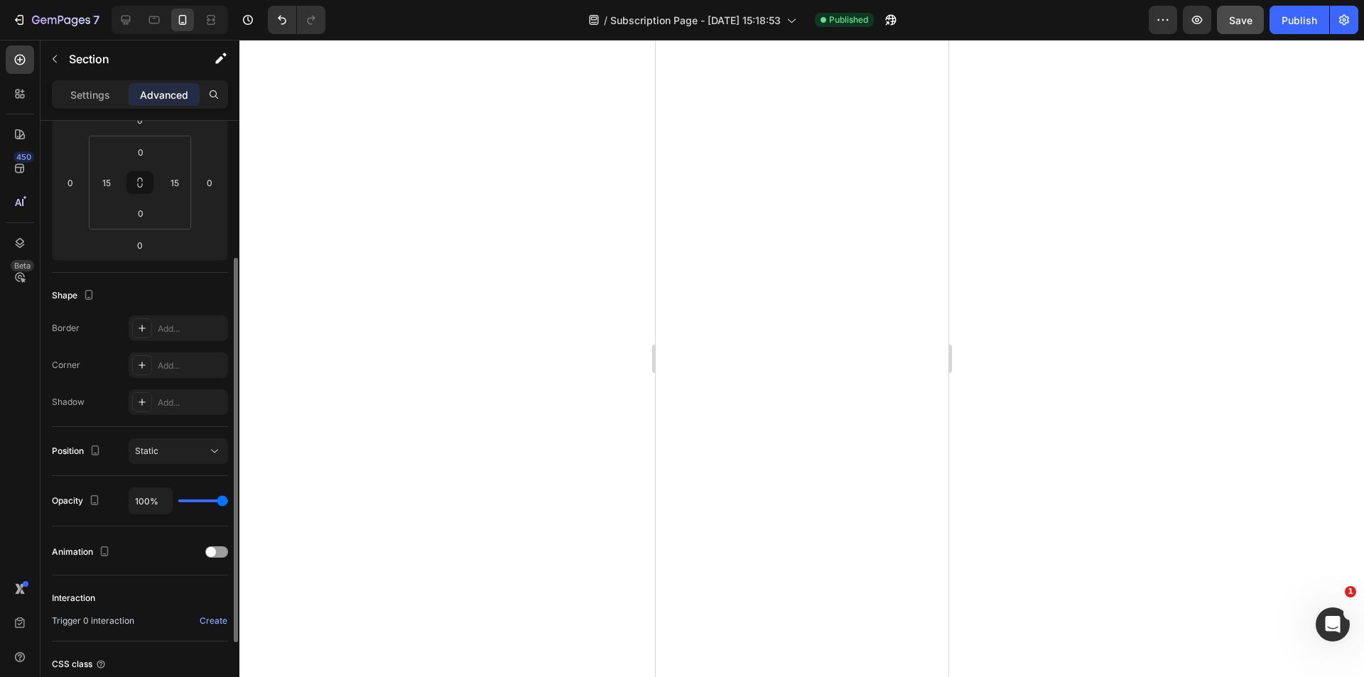
scroll to position [284, 0]
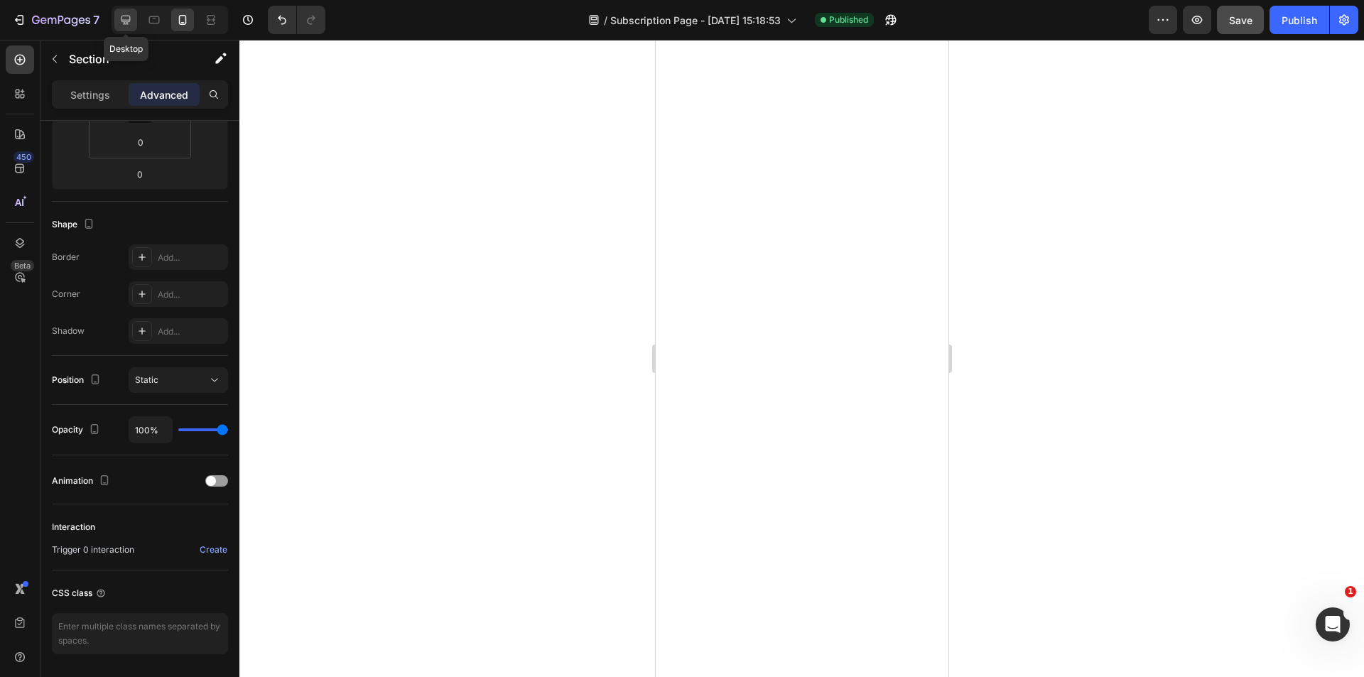
click at [124, 26] on icon at bounding box center [126, 20] width 14 height 14
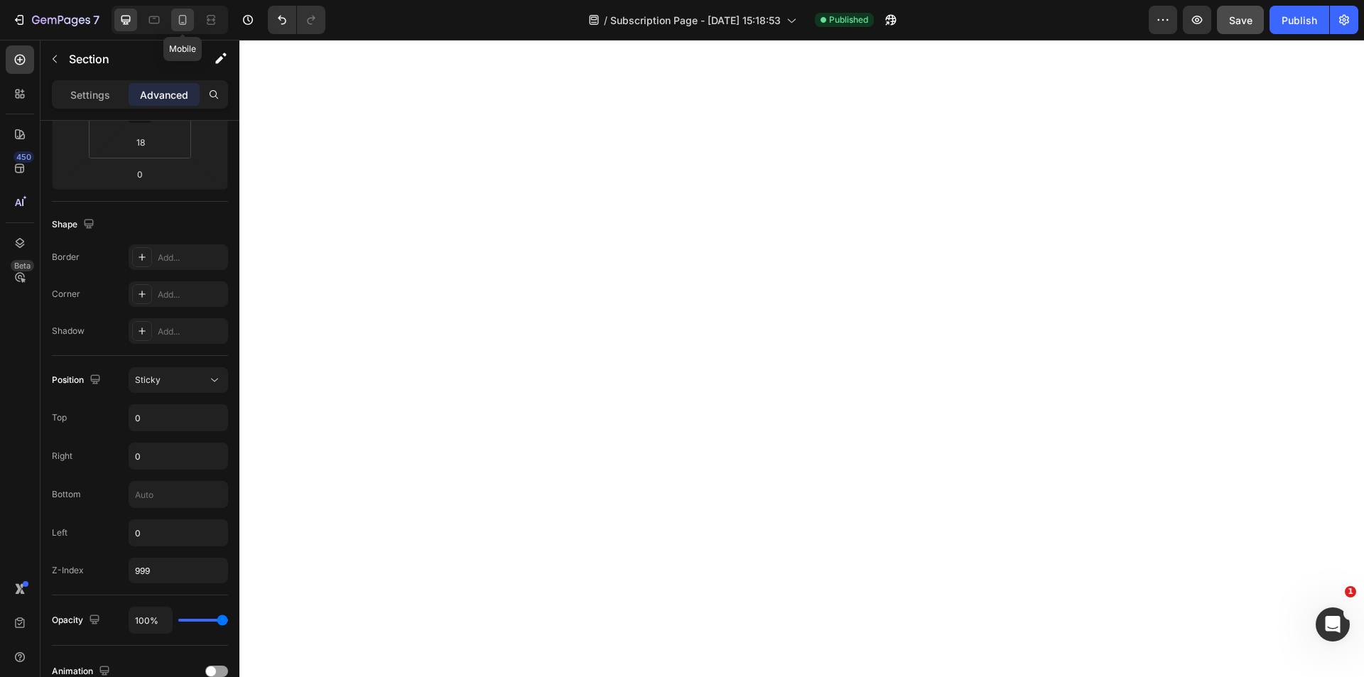
click at [182, 30] on div at bounding box center [182, 20] width 23 height 23
type input "14"
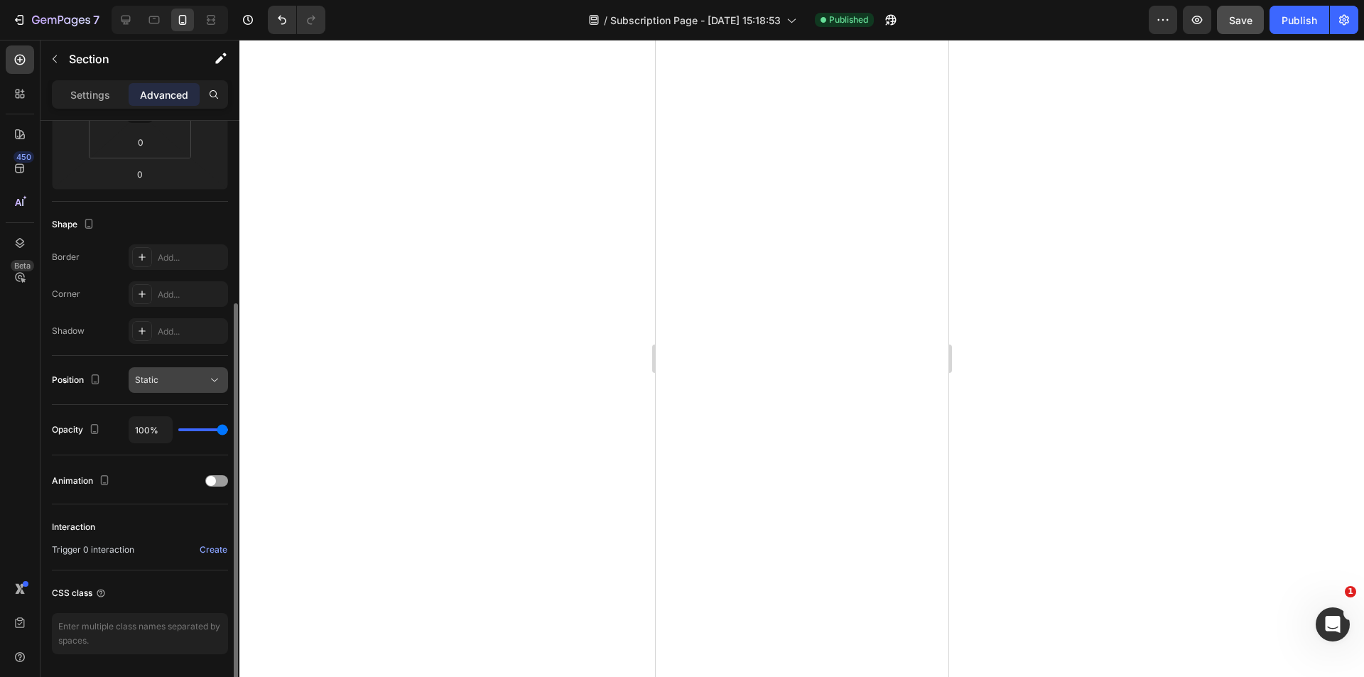
click at [217, 374] on icon at bounding box center [214, 380] width 14 height 14
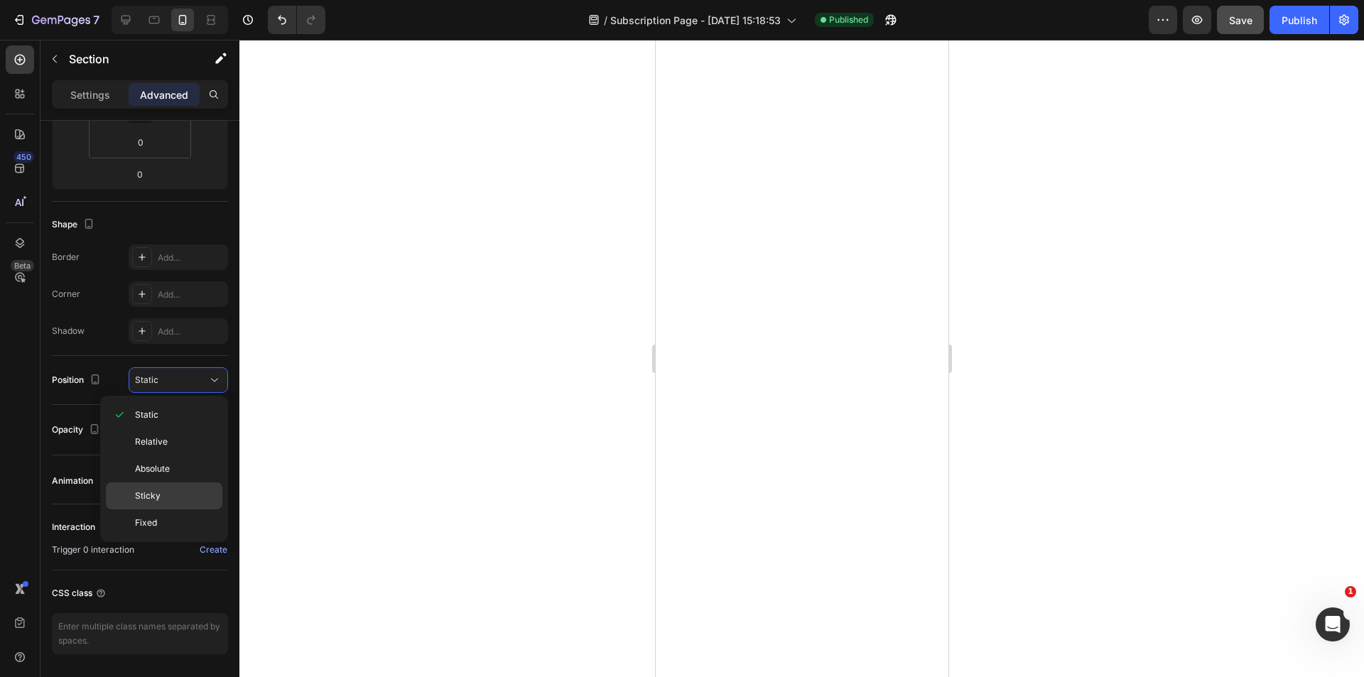
click at [183, 497] on p "Sticky" at bounding box center [175, 496] width 81 height 13
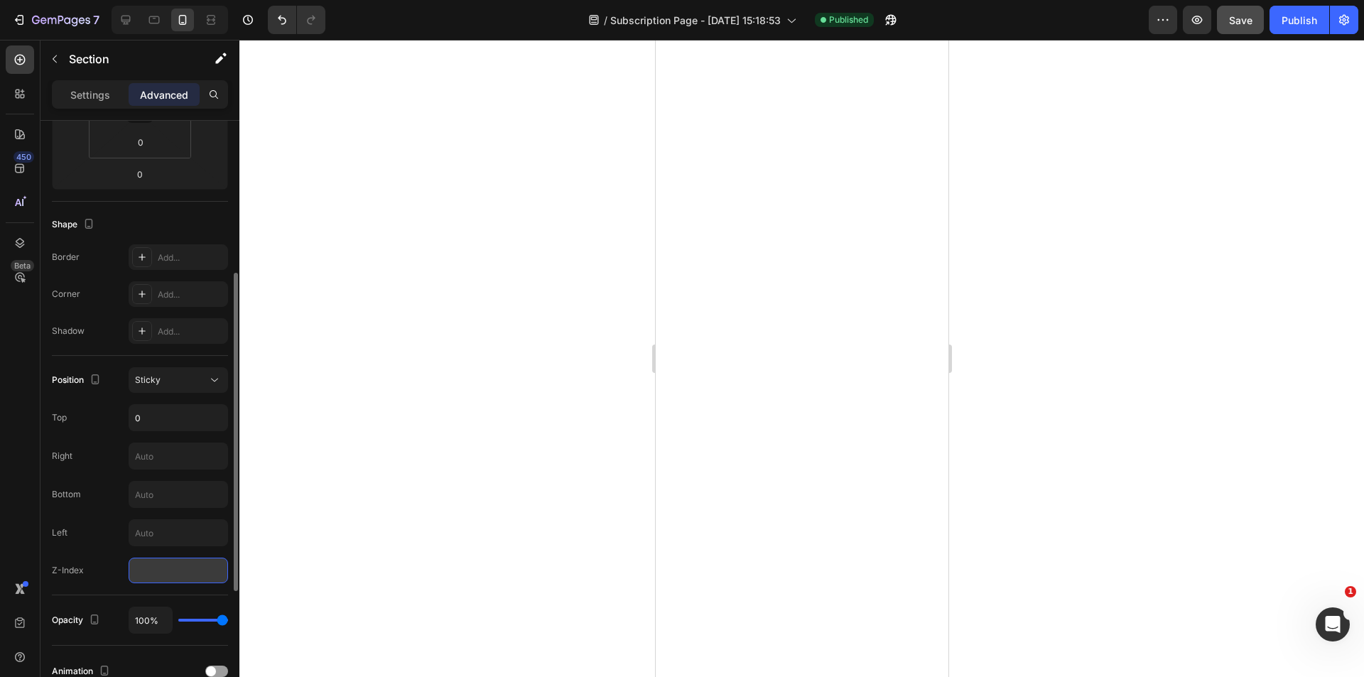
click at [178, 575] on input "number" at bounding box center [178, 571] width 99 height 26
type input "999"
click at [385, 535] on div at bounding box center [801, 358] width 1125 height 637
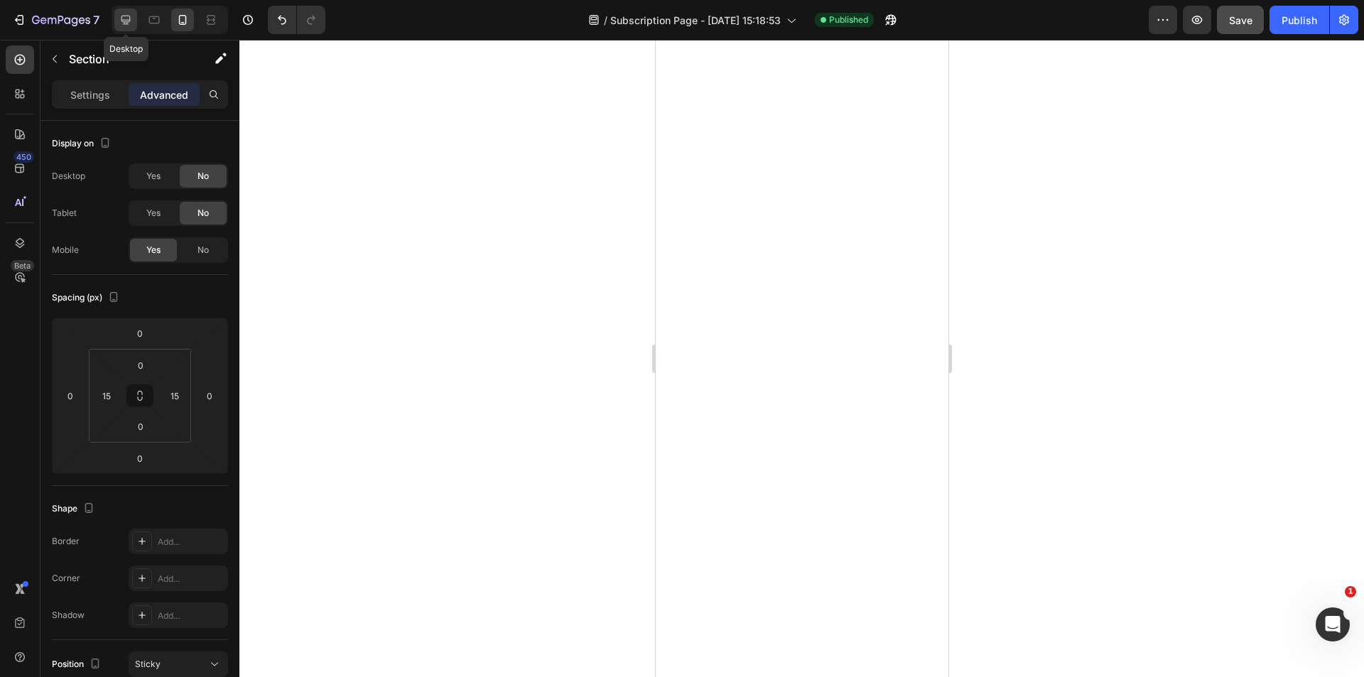
click at [126, 21] on icon at bounding box center [125, 20] width 9 height 9
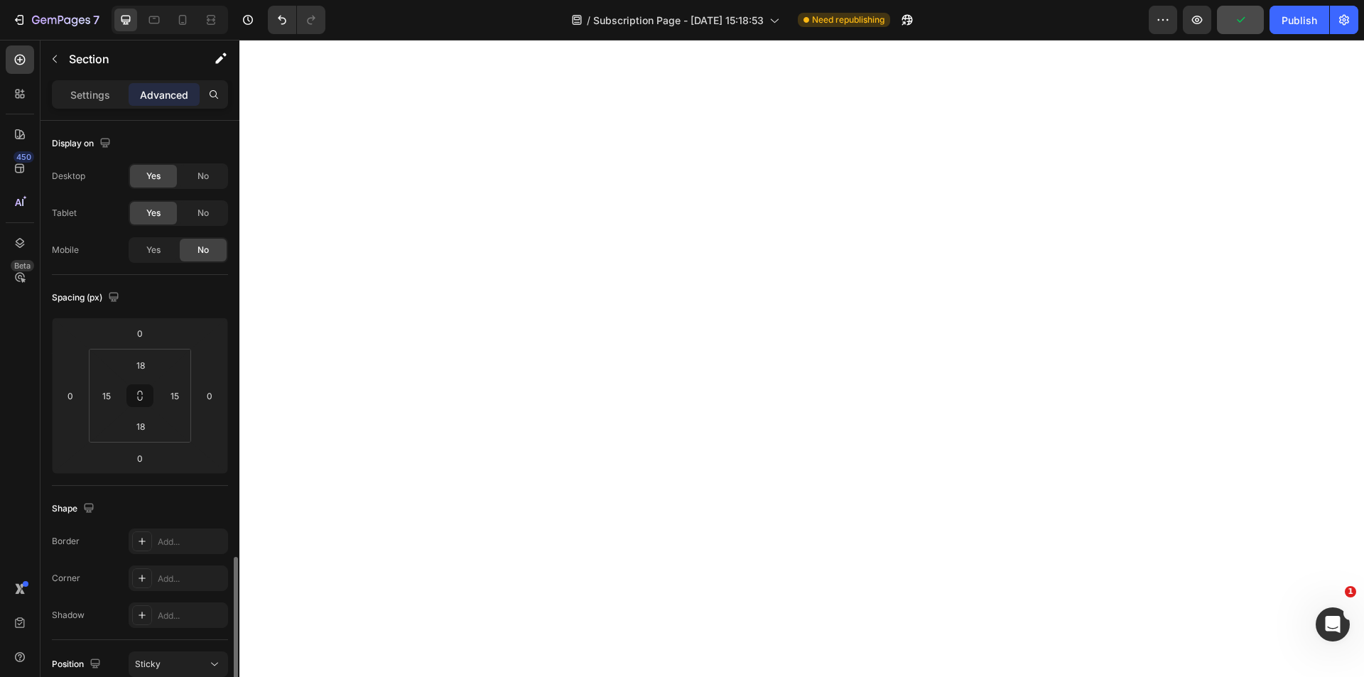
scroll to position [284, 0]
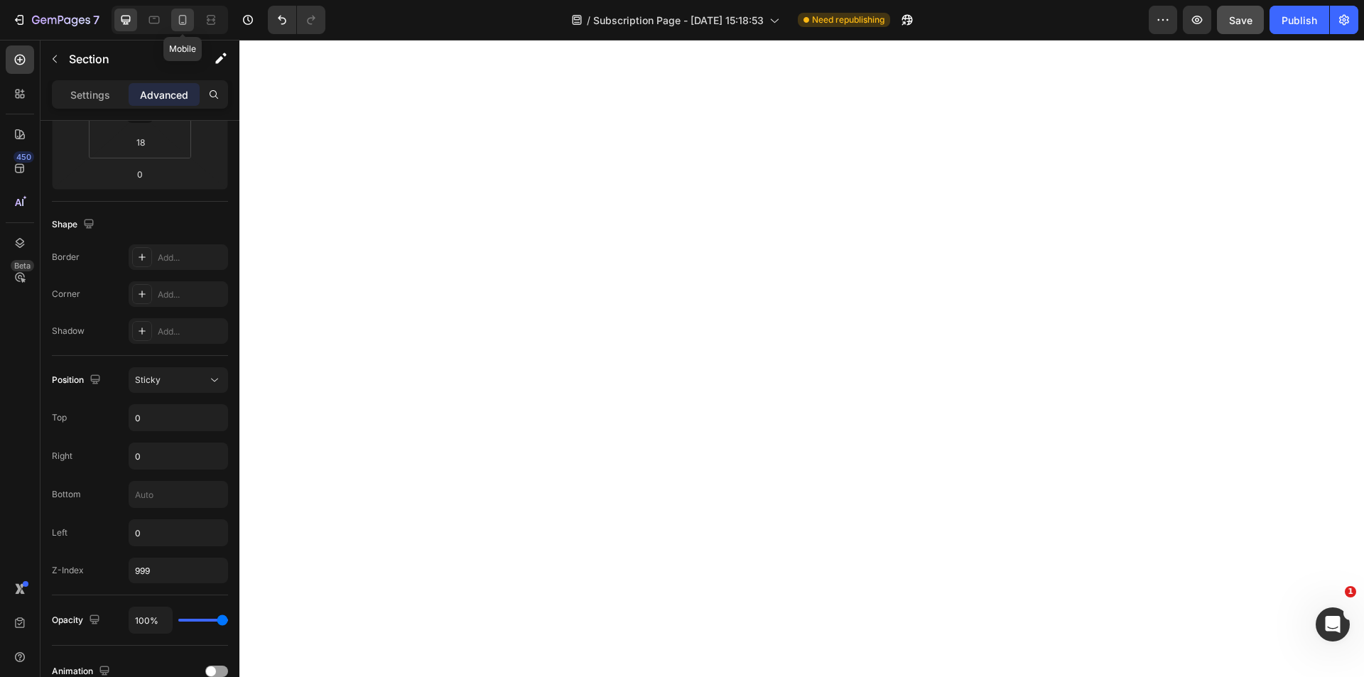
click at [188, 25] on icon at bounding box center [182, 20] width 14 height 14
type input "14"
click at [377, 452] on div at bounding box center [801, 358] width 1125 height 637
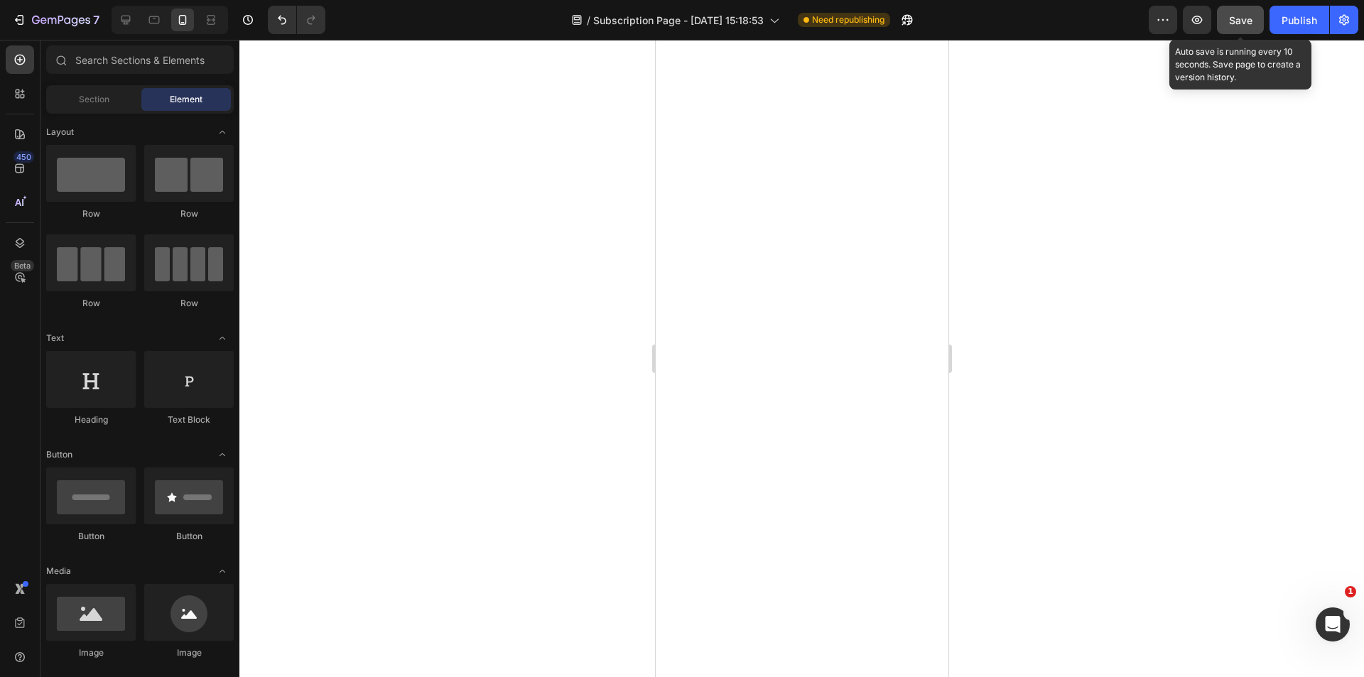
click at [1248, 25] on span "Save" at bounding box center [1240, 20] width 23 height 12
click at [1309, 23] on div "Publish" at bounding box center [1300, 20] width 36 height 15
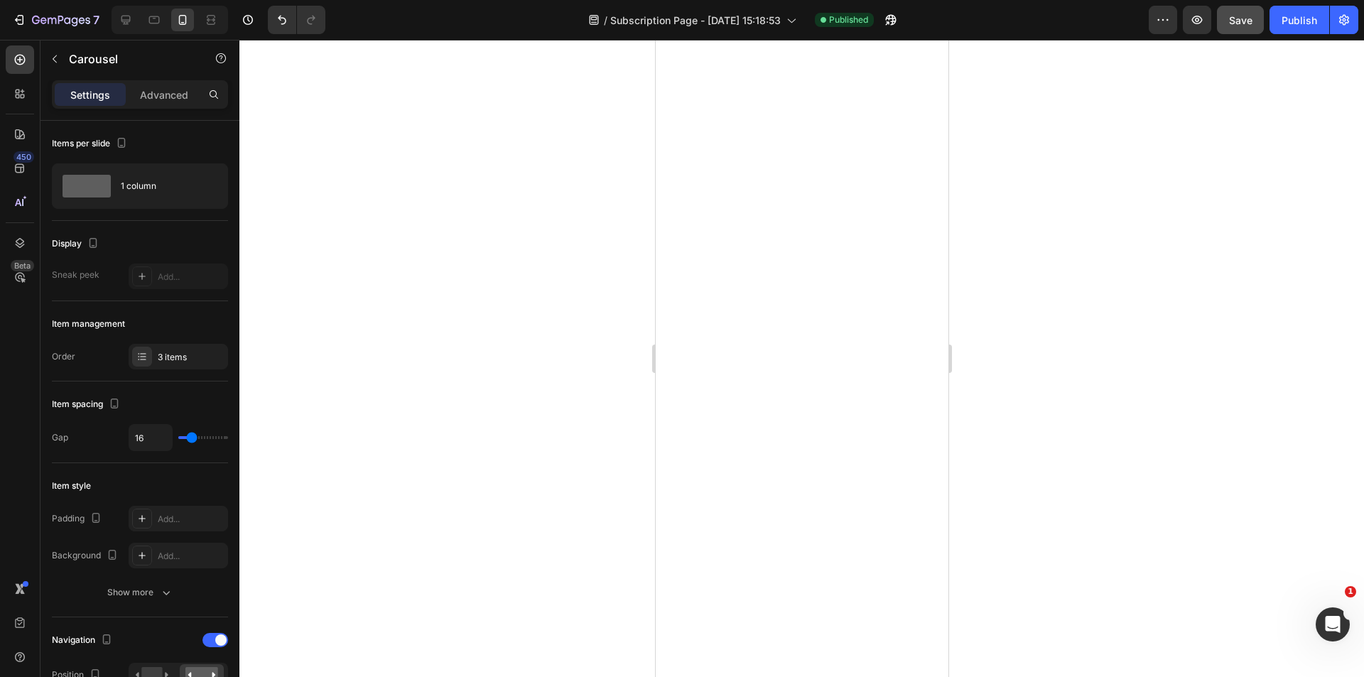
drag, startPoint x: 1021, startPoint y: 171, endPoint x: 1025, endPoint y: 155, distance: 16.0
drag, startPoint x: 1025, startPoint y: 155, endPoint x: 1022, endPoint y: 63, distance: 91.7
click at [1036, 56] on div at bounding box center [801, 358] width 1125 height 637
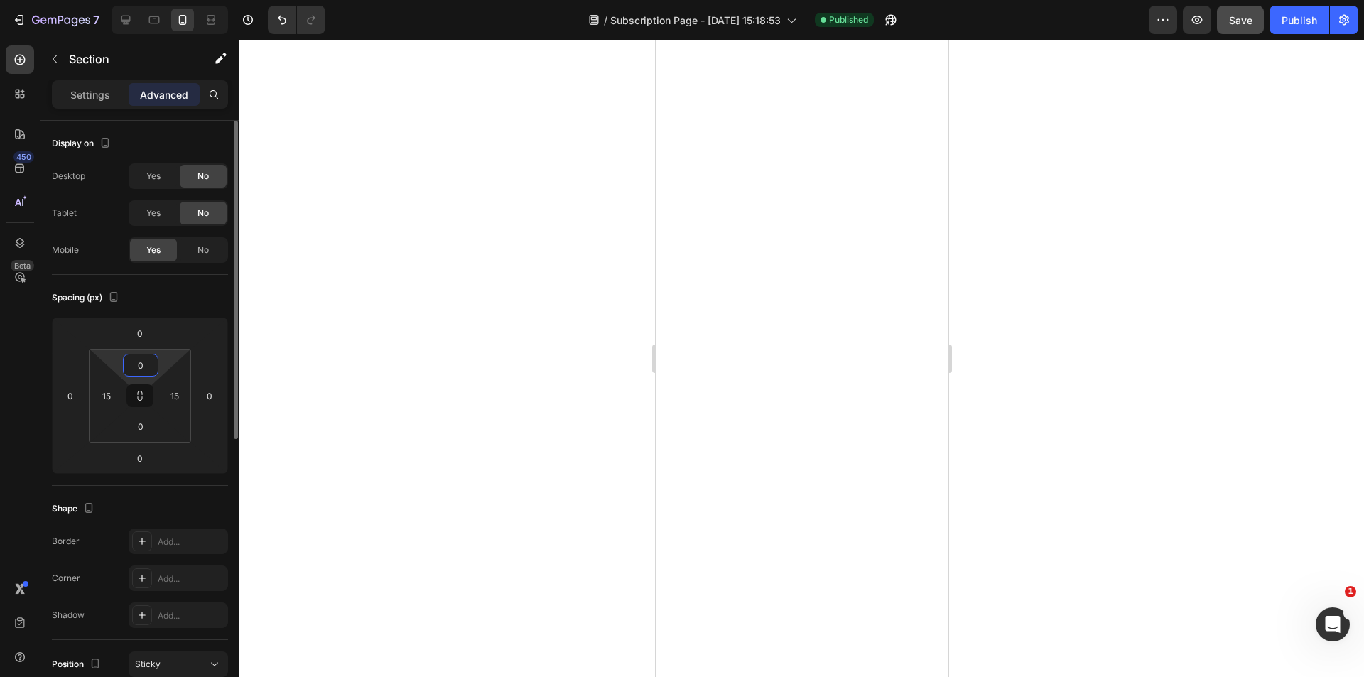
click at [148, 367] on input "0" at bounding box center [140, 365] width 28 height 21
type input "1"
type input "-10"
click at [140, 355] on input "10" at bounding box center [140, 365] width 28 height 21
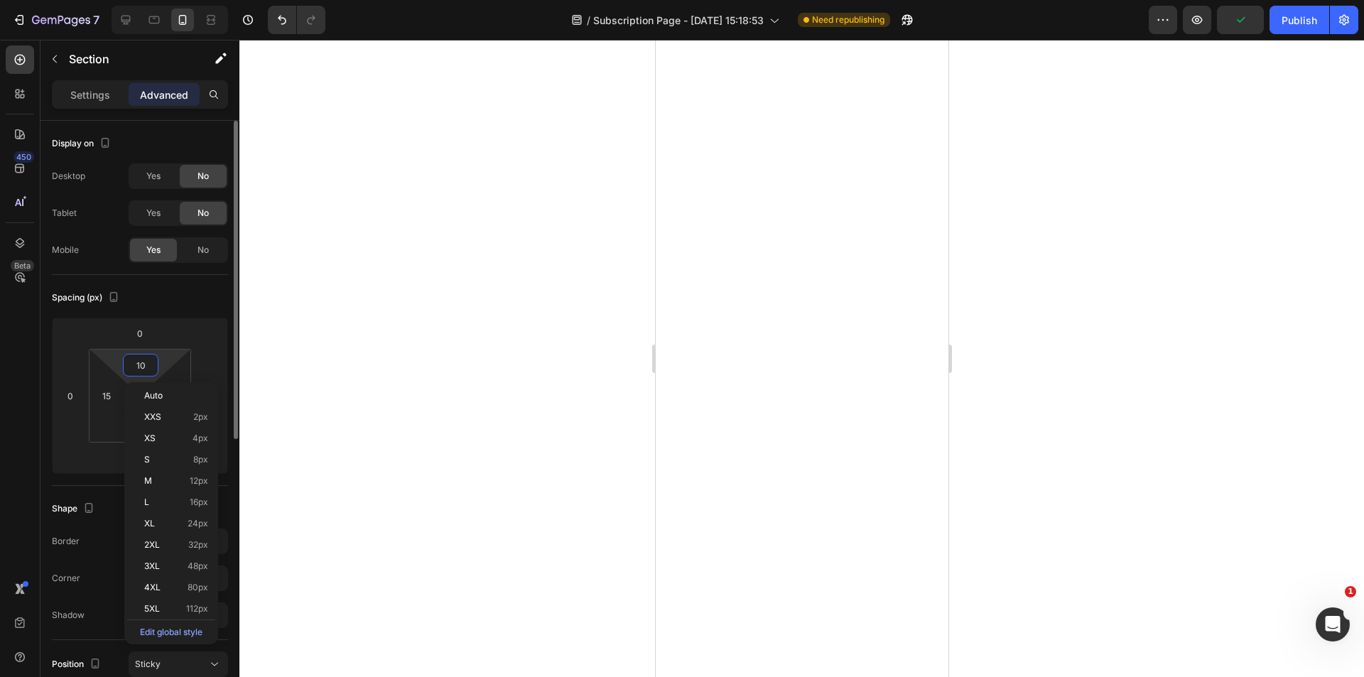
click at [144, 0] on html "7 Version history / Subscription Page - Aug 20, 15:18:53 Need republishing Prev…" at bounding box center [682, 0] width 1364 height 0
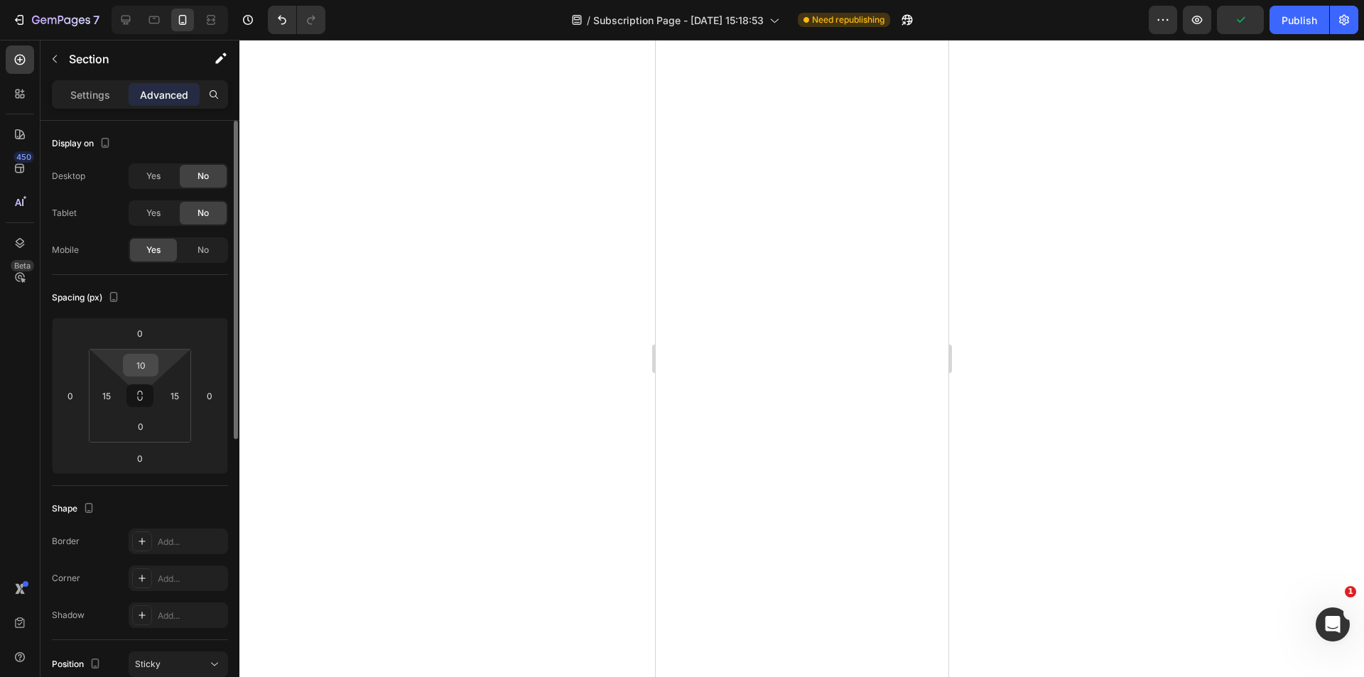
click at [149, 360] on input "10" at bounding box center [140, 365] width 28 height 21
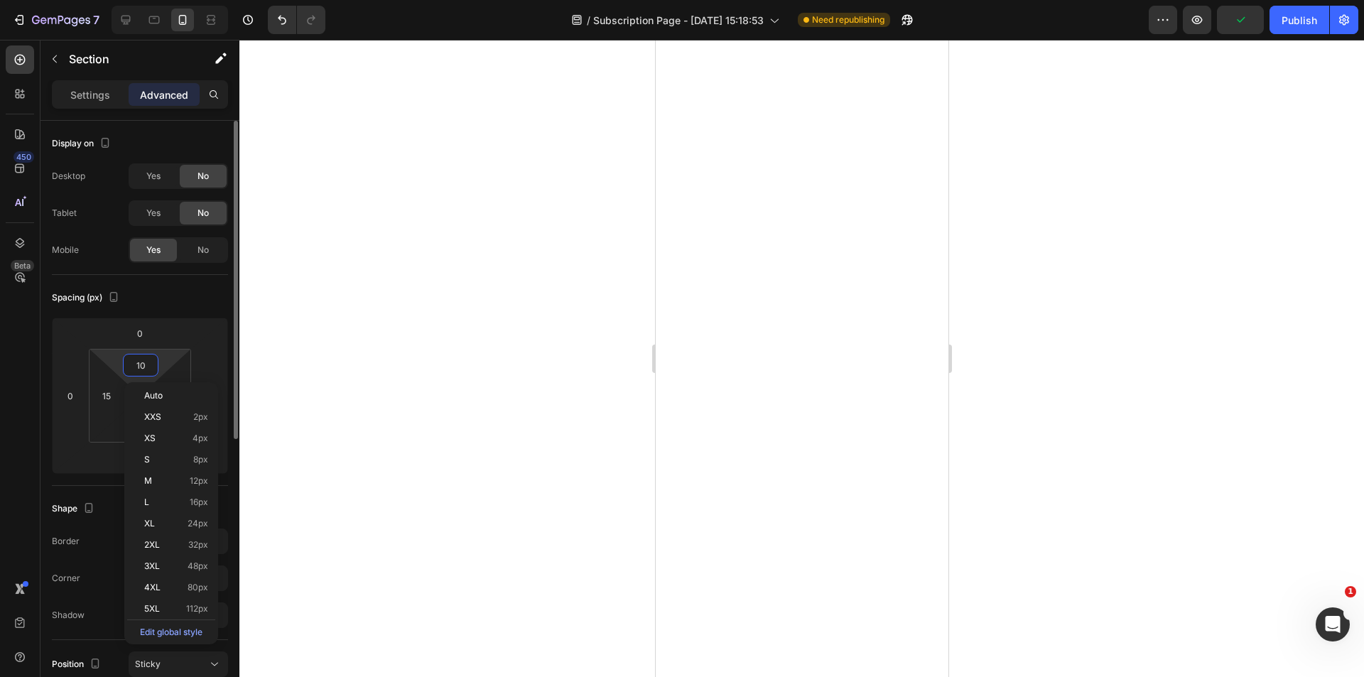
type input "1"
type input "-"
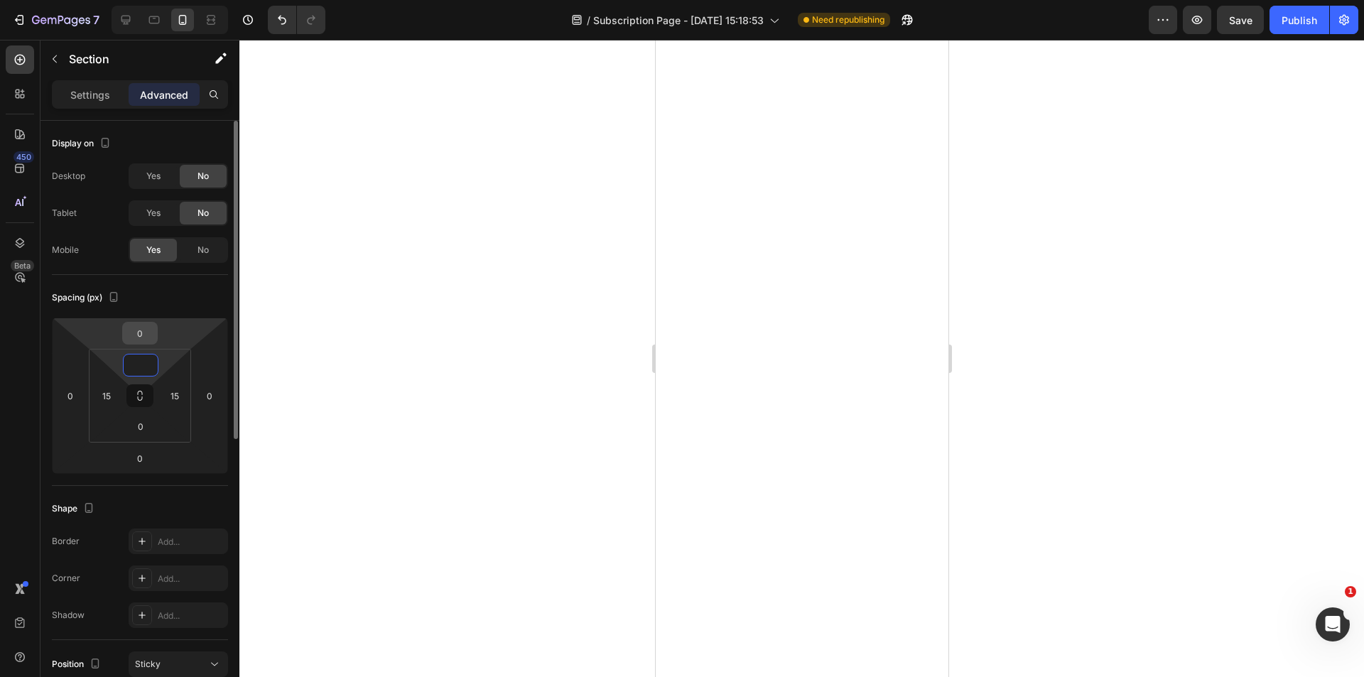
type input "0"
click at [147, 334] on input "0" at bounding box center [140, 333] width 28 height 21
type input "-1"
click at [76, 92] on p "Settings" at bounding box center [90, 94] width 40 height 15
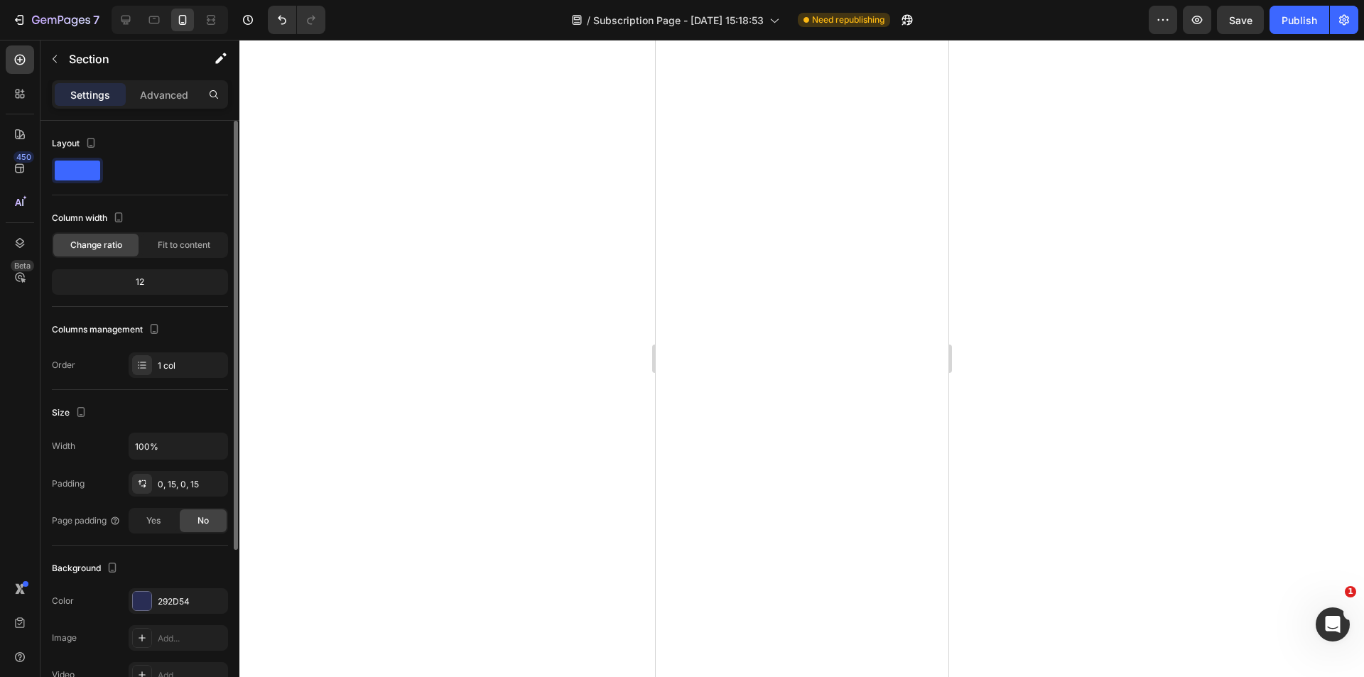
click at [146, 279] on div "12" at bounding box center [140, 282] width 171 height 20
click at [142, 288] on div "12" at bounding box center [140, 282] width 171 height 20
click at [141, 282] on div "12" at bounding box center [140, 282] width 171 height 20
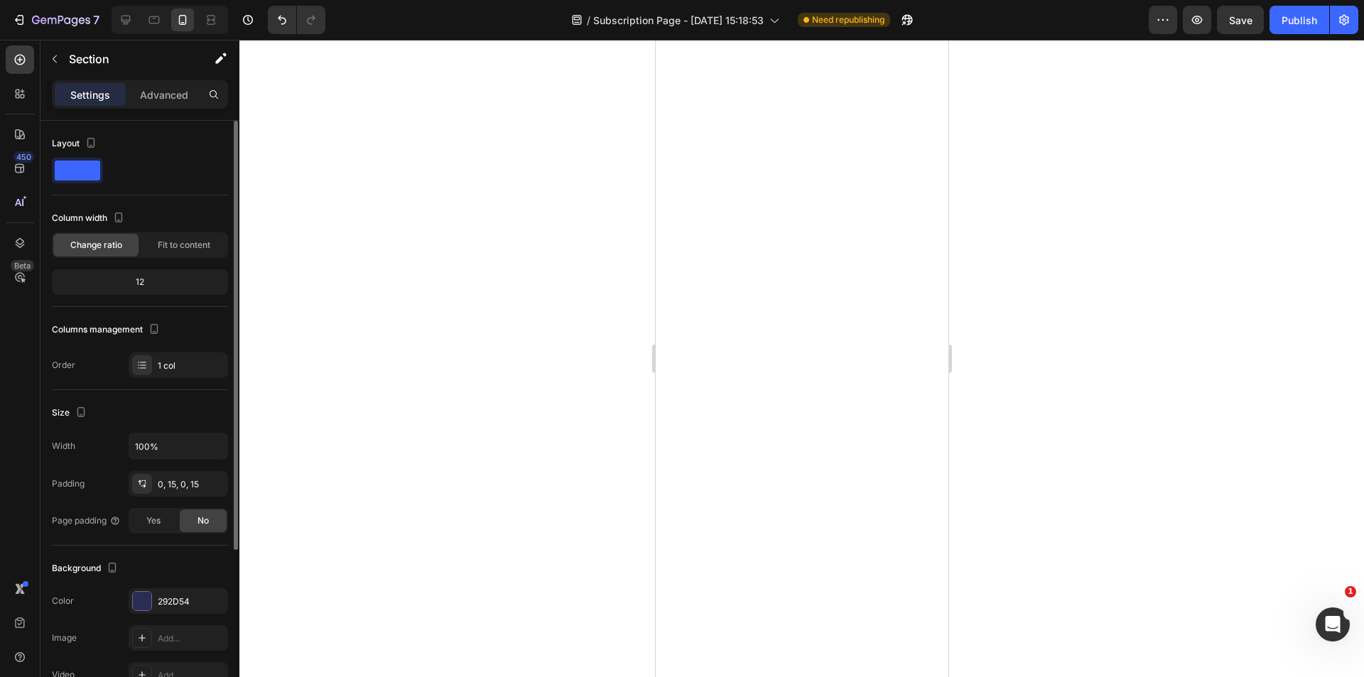
click at [144, 281] on div "12" at bounding box center [140, 282] width 171 height 20
click at [173, 247] on span "Fit to content" at bounding box center [184, 245] width 53 height 13
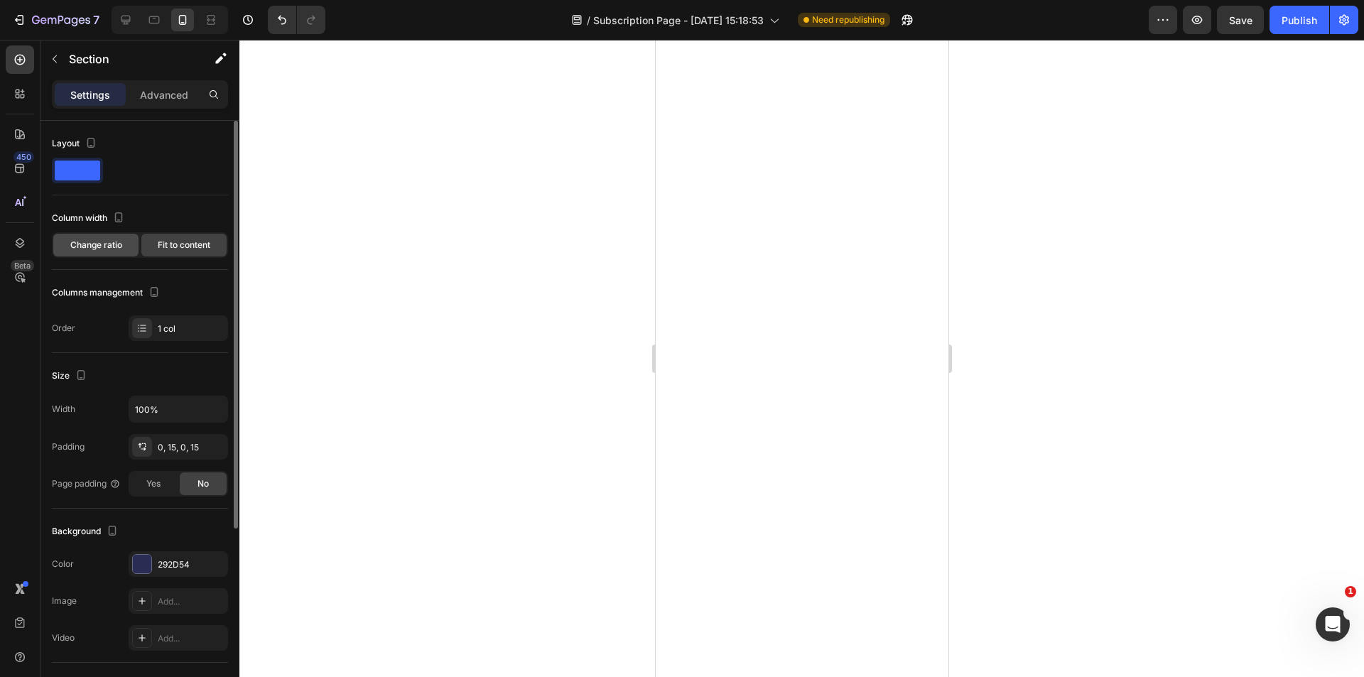
click at [90, 249] on span "Change ratio" at bounding box center [96, 245] width 52 height 13
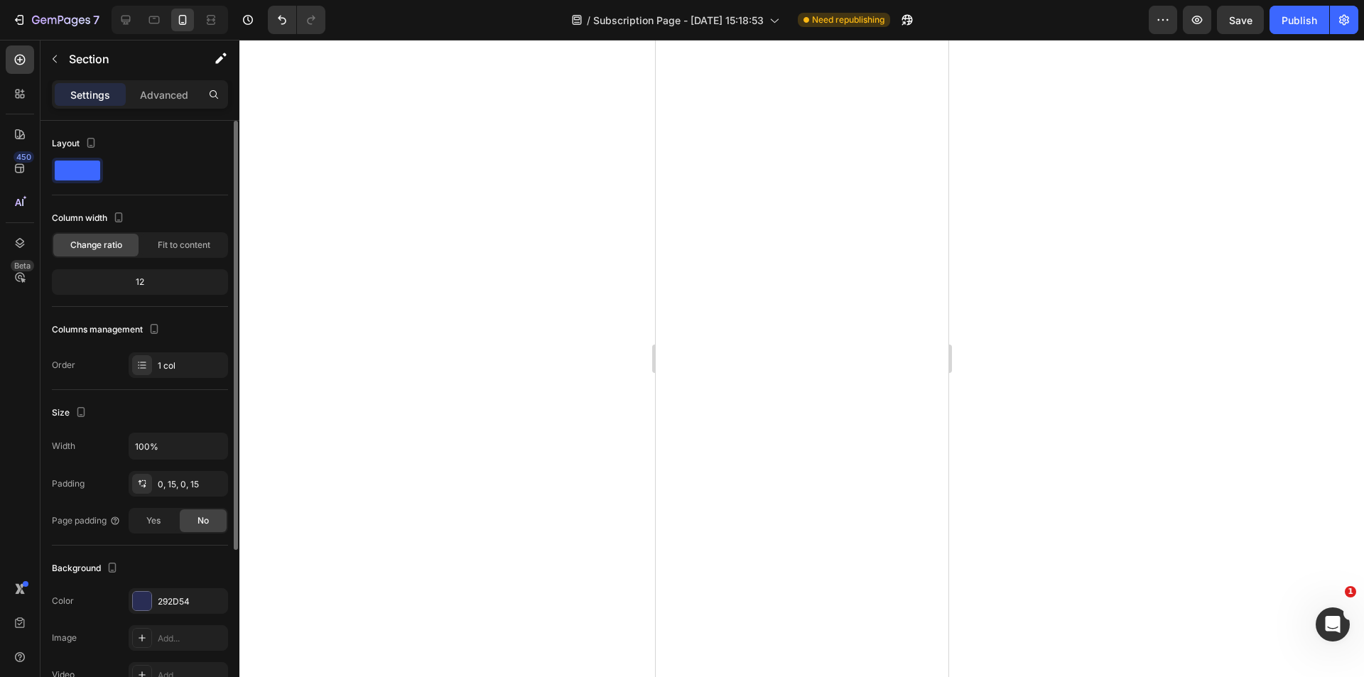
click at [145, 283] on div "12" at bounding box center [140, 282] width 171 height 20
click at [186, 482] on div "0, 15, 0, 15" at bounding box center [178, 484] width 41 height 13
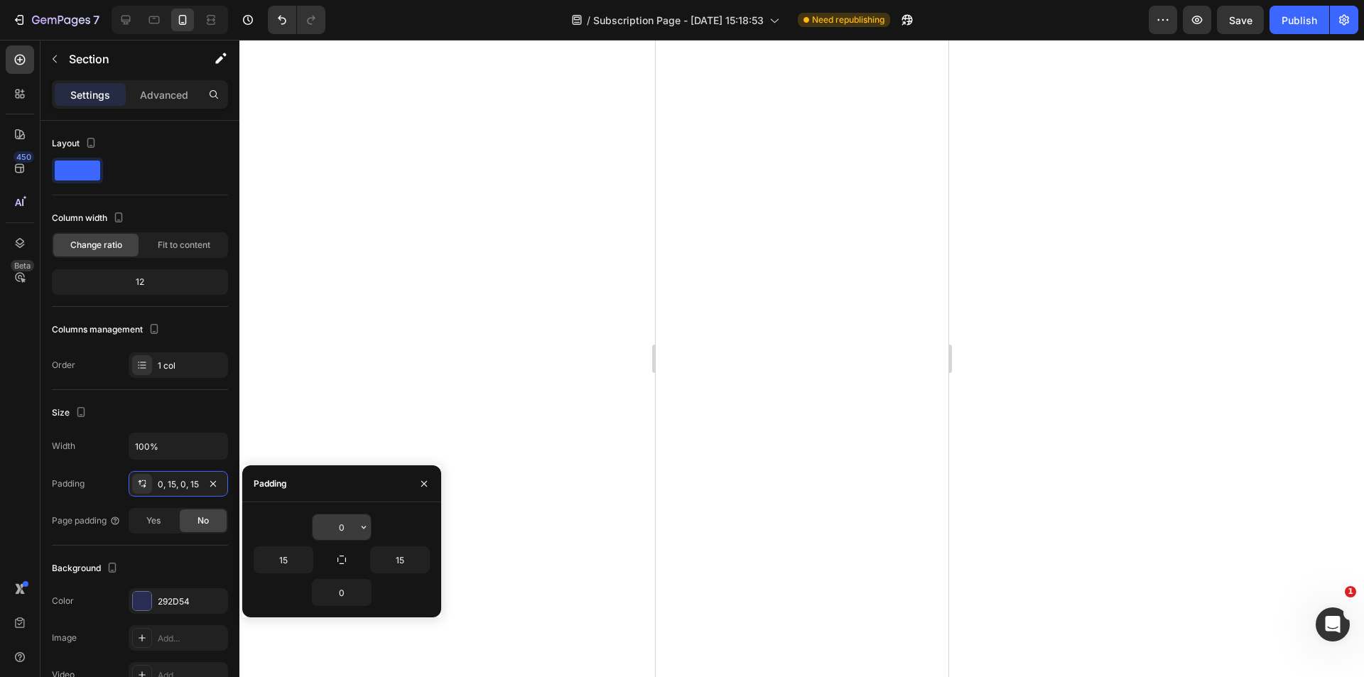
click at [360, 536] on button "button" at bounding box center [364, 527] width 14 height 26
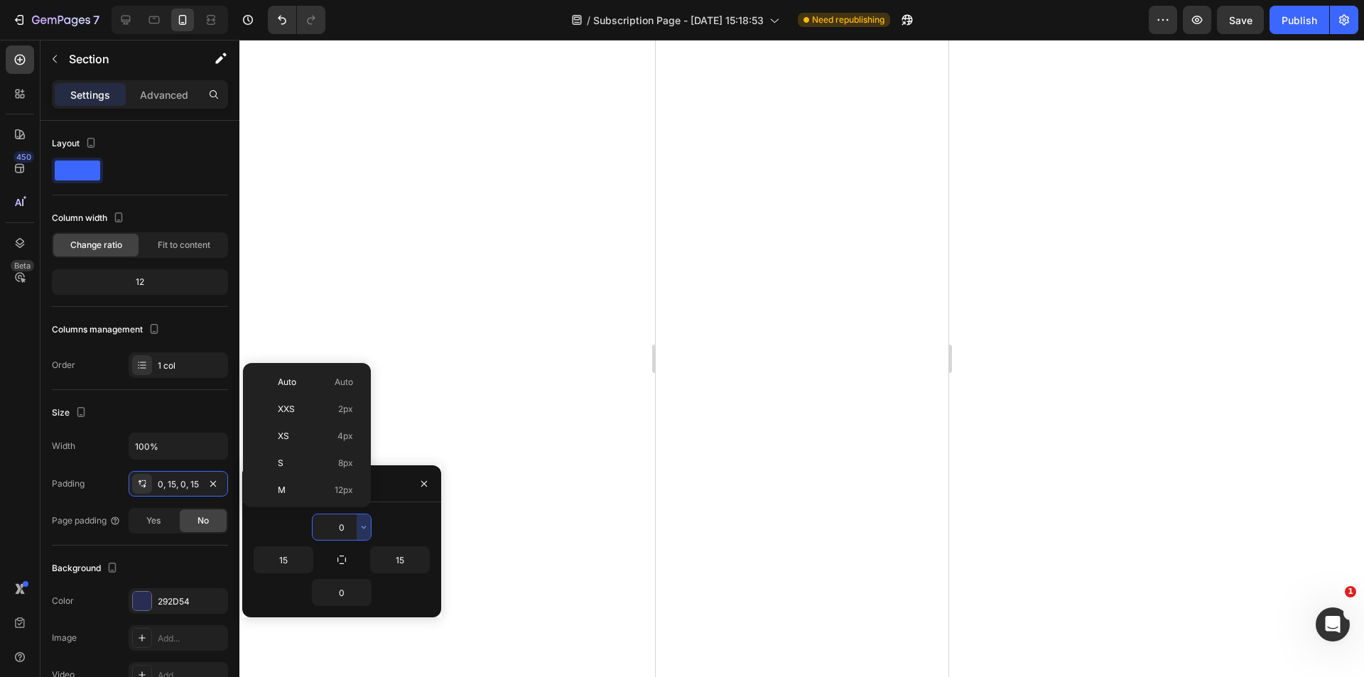
click at [350, 534] on input "0" at bounding box center [342, 527] width 58 height 26
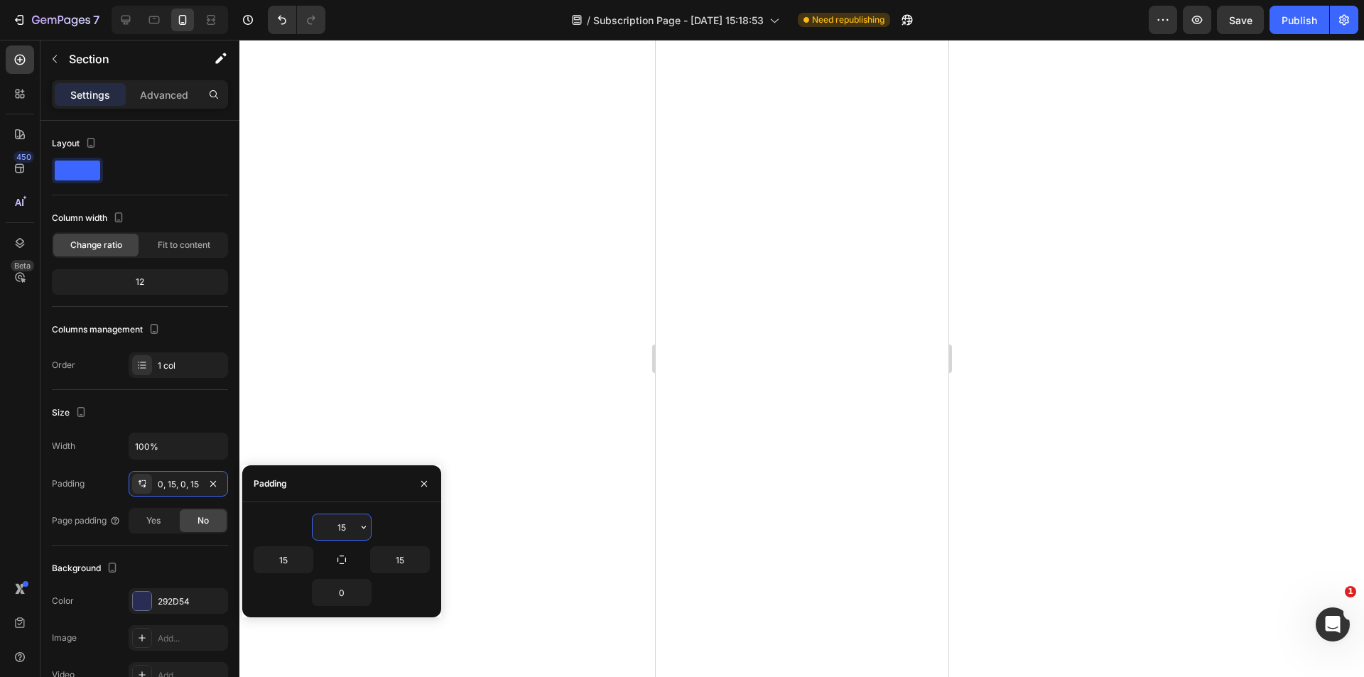
type input "1"
type input "-"
click at [159, 523] on span "Yes" at bounding box center [153, 520] width 14 height 13
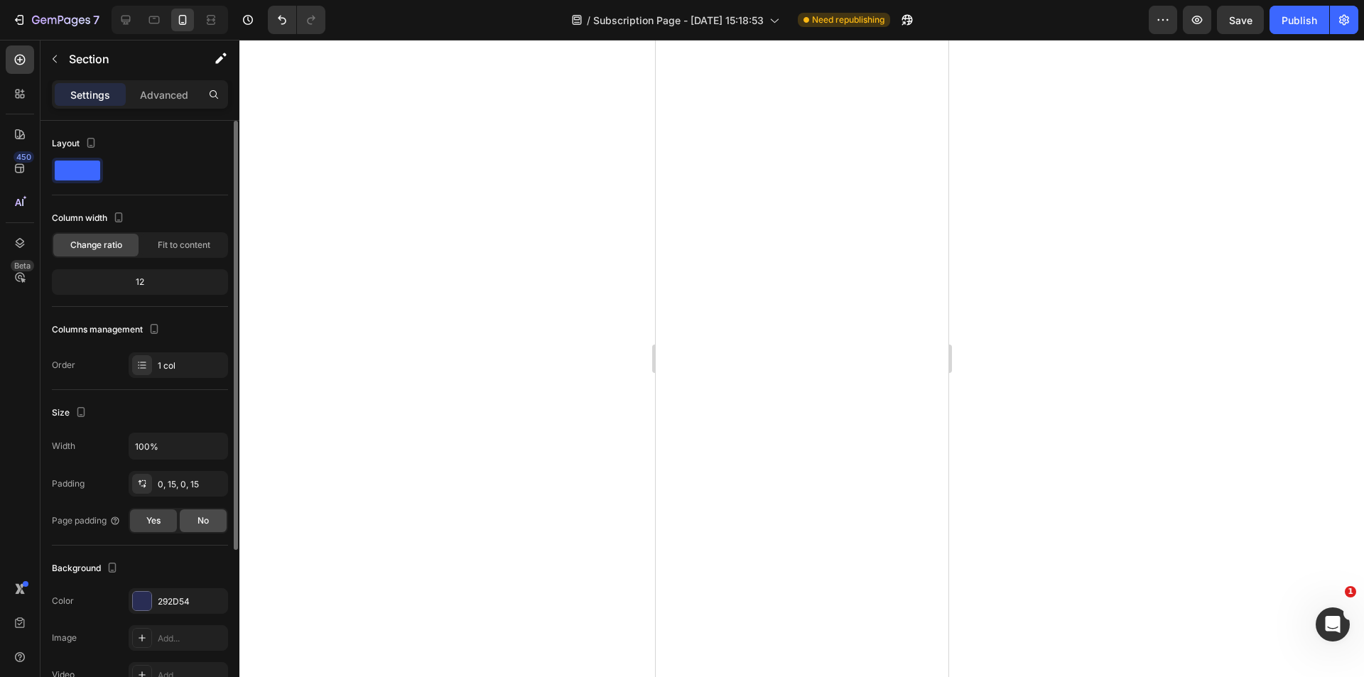
click at [198, 519] on span "No" at bounding box center [203, 520] width 11 height 13
click at [184, 489] on div "0, 15, 0, 15" at bounding box center [178, 484] width 41 height 13
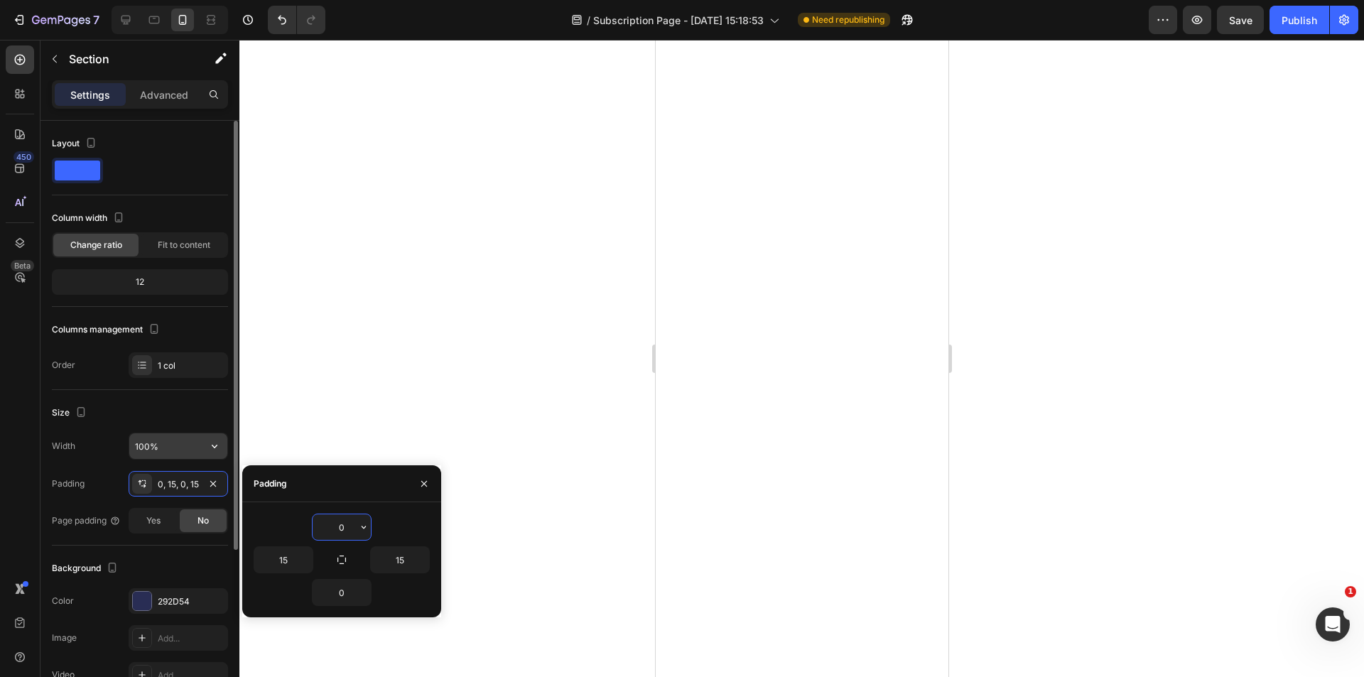
click at [180, 445] on input "100%" at bounding box center [178, 446] width 98 height 26
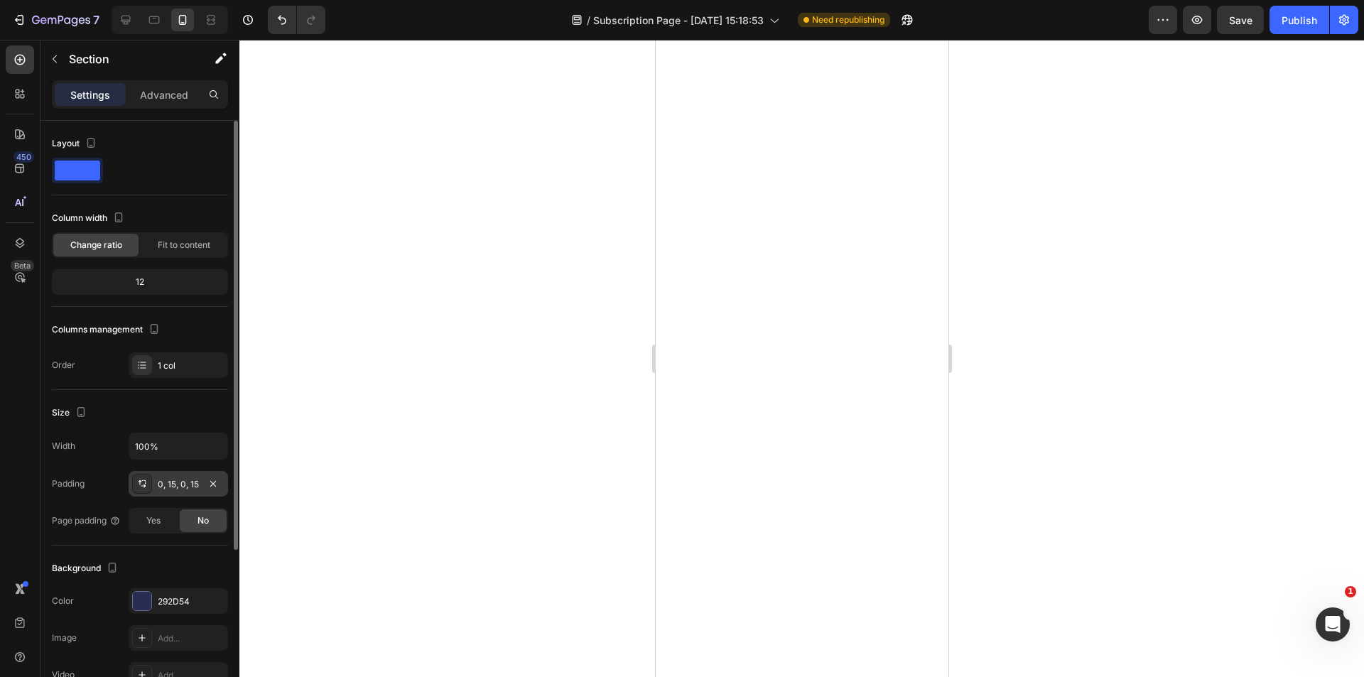
click at [188, 482] on div "0, 15, 0, 15" at bounding box center [178, 484] width 41 height 13
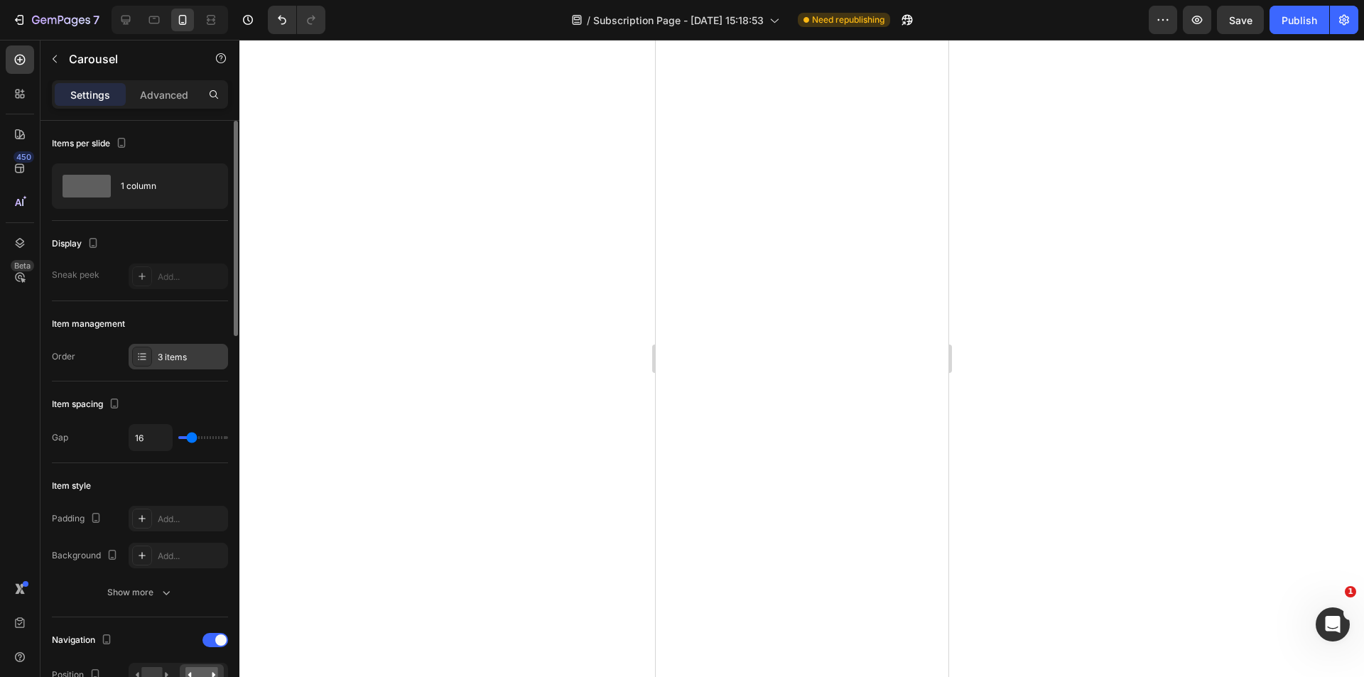
click at [211, 351] on div "3 items" at bounding box center [191, 357] width 67 height 13
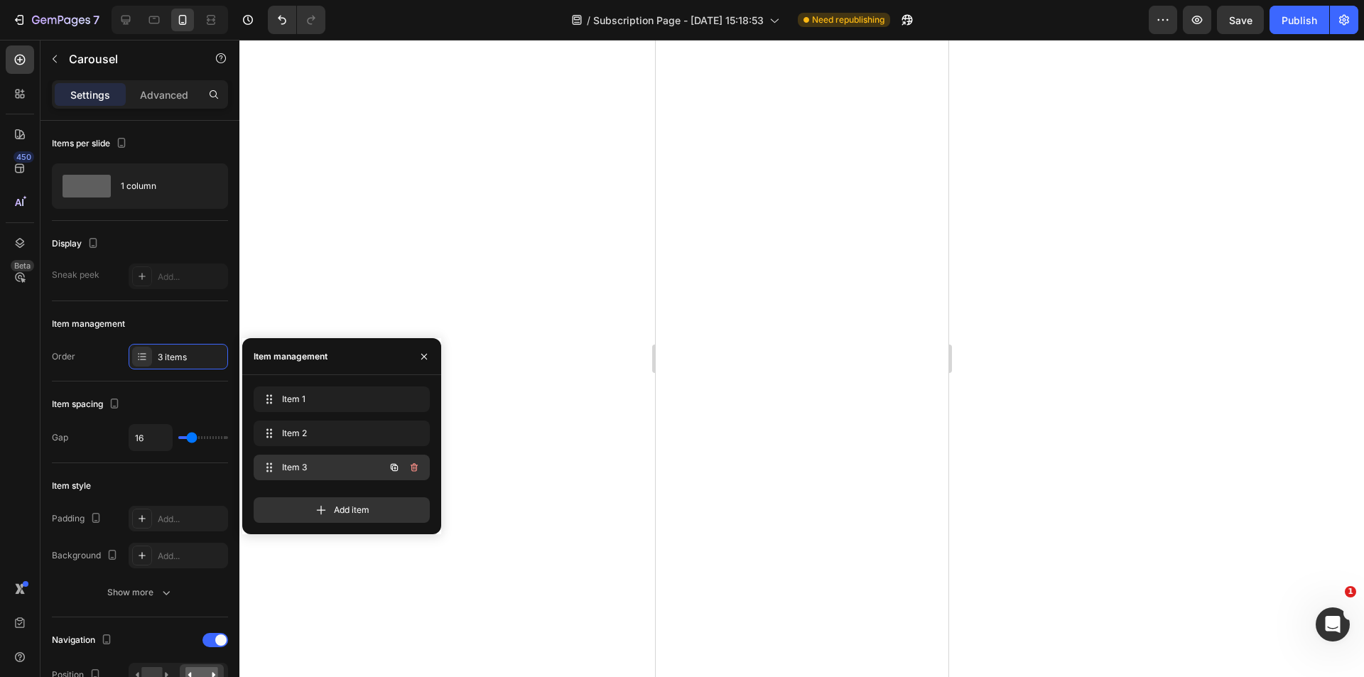
click at [310, 460] on div "Item 3 Item 3" at bounding box center [321, 468] width 125 height 20
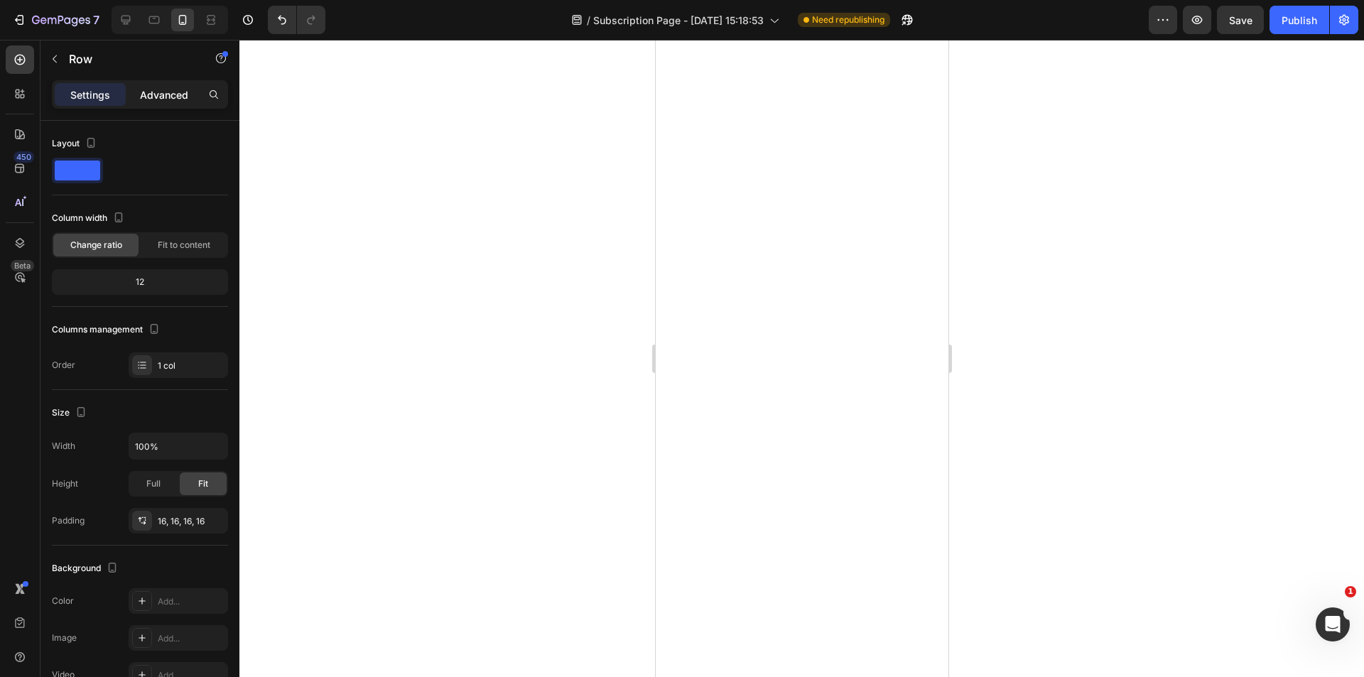
click at [169, 88] on p "Advanced" at bounding box center [164, 94] width 48 height 15
click at [181, 88] on p "Advanced" at bounding box center [164, 94] width 48 height 15
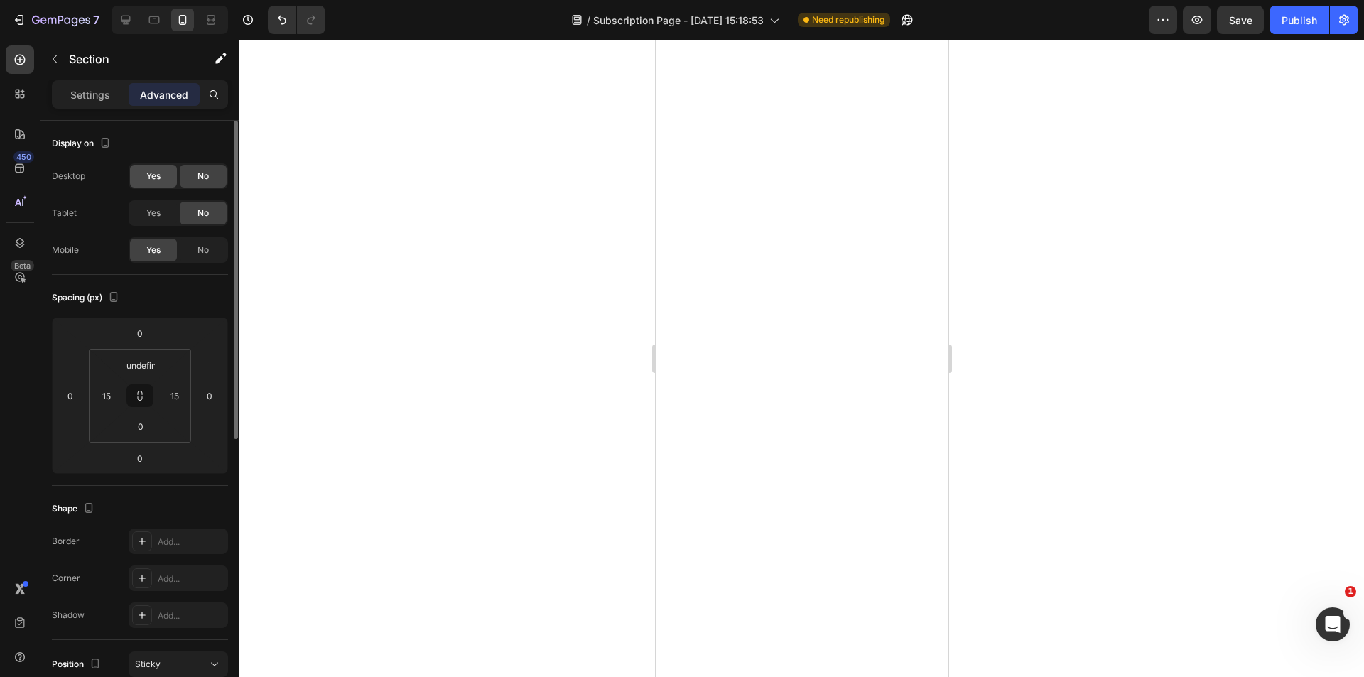
click at [149, 169] on div "Yes" at bounding box center [153, 176] width 47 height 23
click at [134, 22] on div at bounding box center [125, 20] width 23 height 23
type input "0"
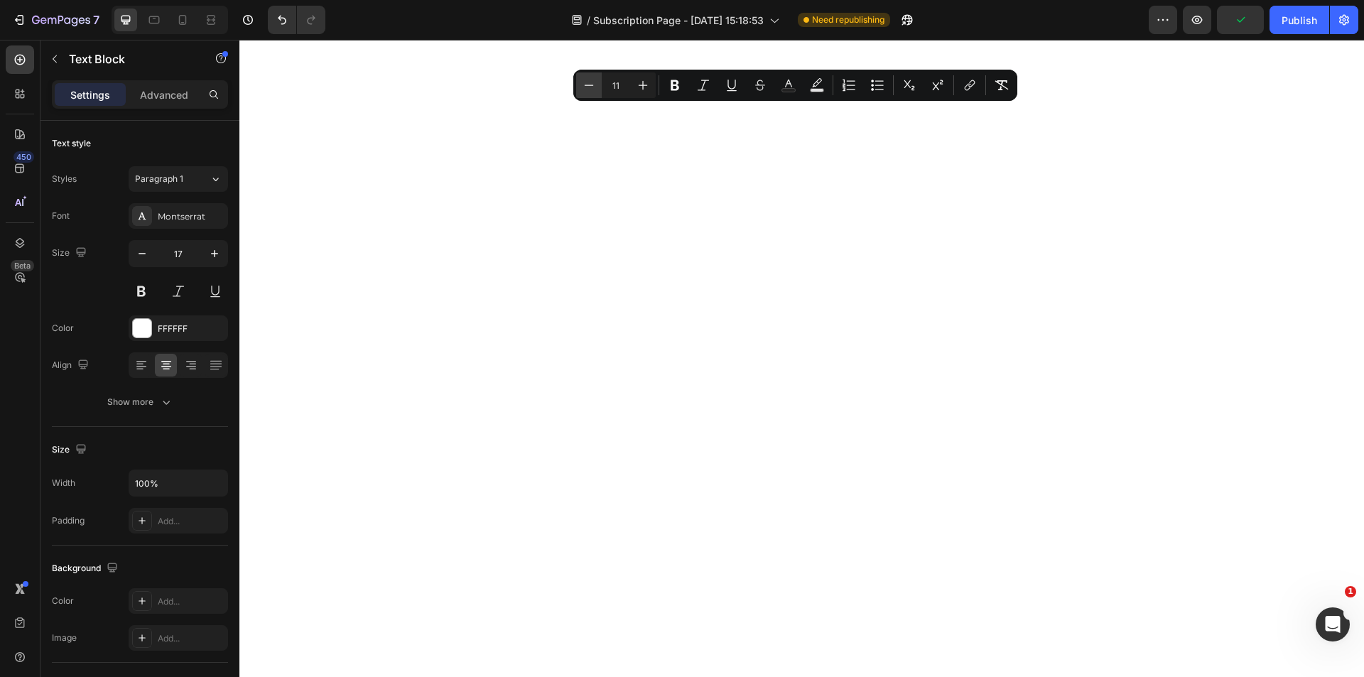
click at [587, 85] on icon "Editor contextual toolbar" at bounding box center [589, 85] width 9 height 1
type input "9"
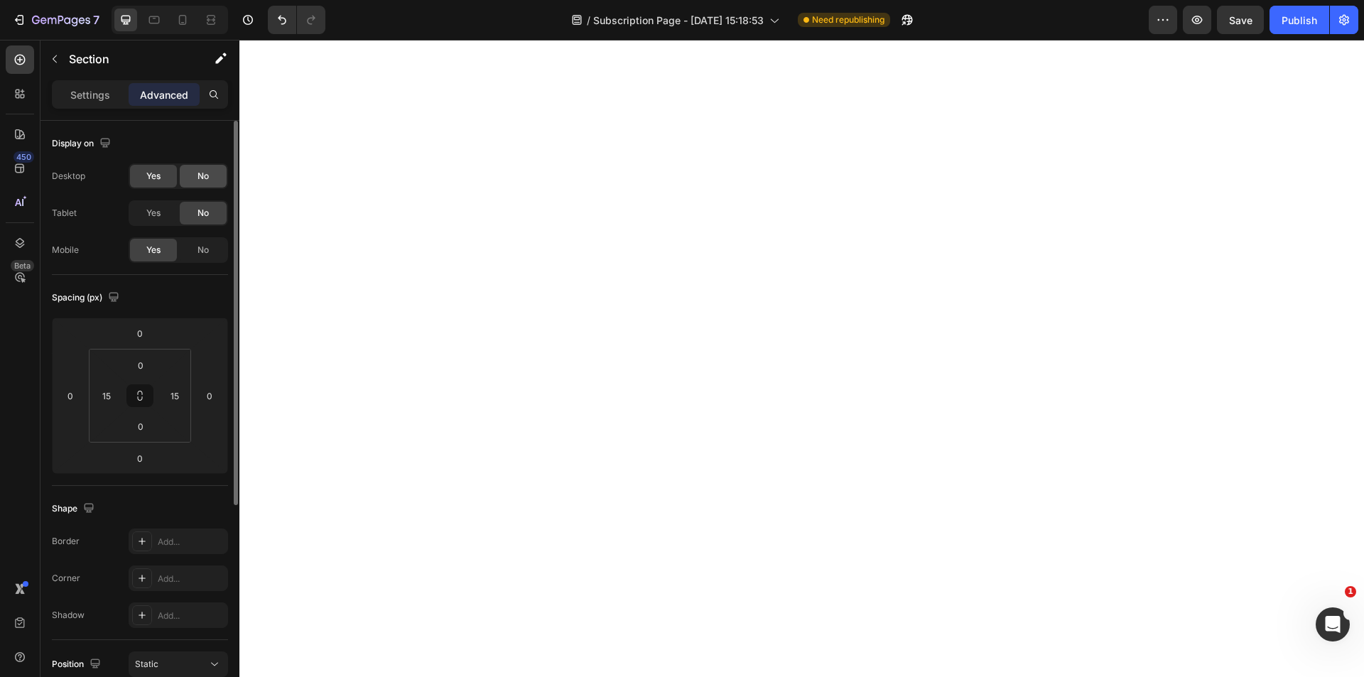
click at [192, 180] on div "No" at bounding box center [203, 176] width 47 height 23
click at [184, 26] on icon at bounding box center [182, 20] width 14 height 14
type input "undefined"
click at [1302, 27] on div "Publish" at bounding box center [1300, 20] width 36 height 15
click at [129, 363] on input "undefined" at bounding box center [140, 365] width 28 height 21
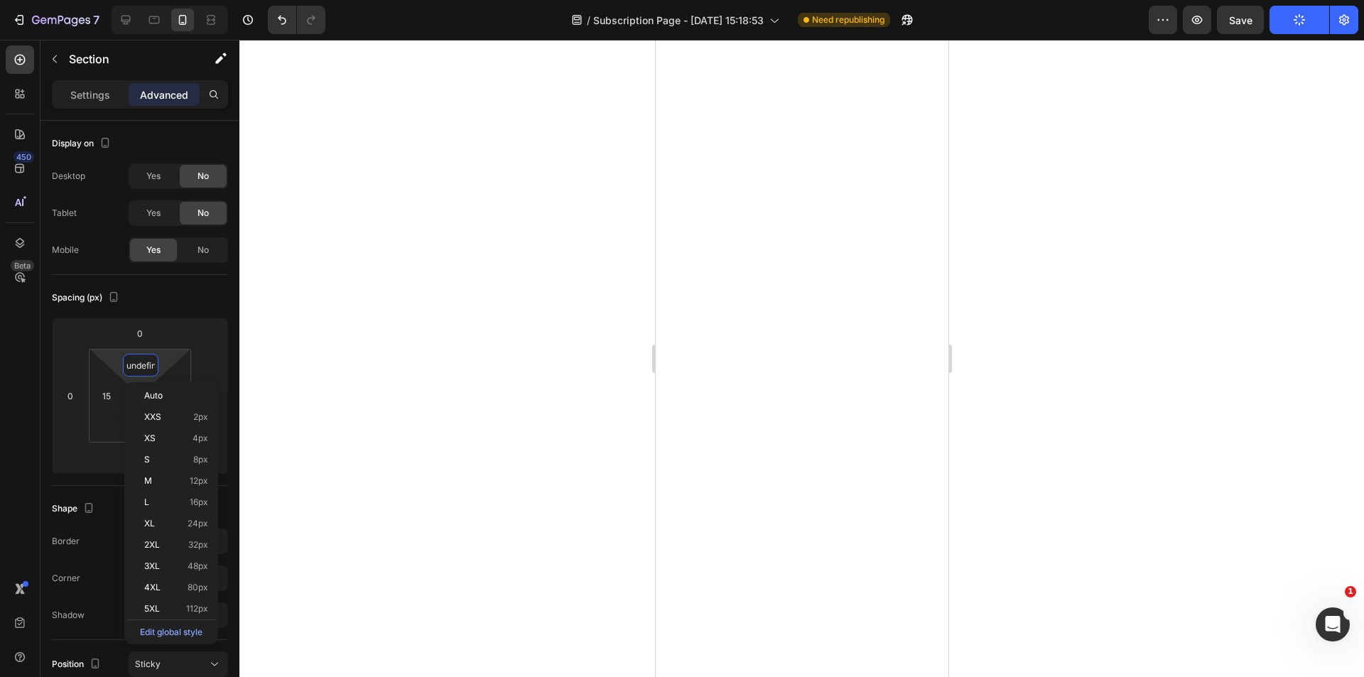
click at [171, 0] on html "7 Version history / Subscription Page - Aug 20, 15:18:53 Need republishing Prev…" at bounding box center [682, 0] width 1364 height 0
click at [157, 364] on div "undefined" at bounding box center [141, 365] width 36 height 23
click at [156, 364] on div "undefined" at bounding box center [141, 365] width 36 height 23
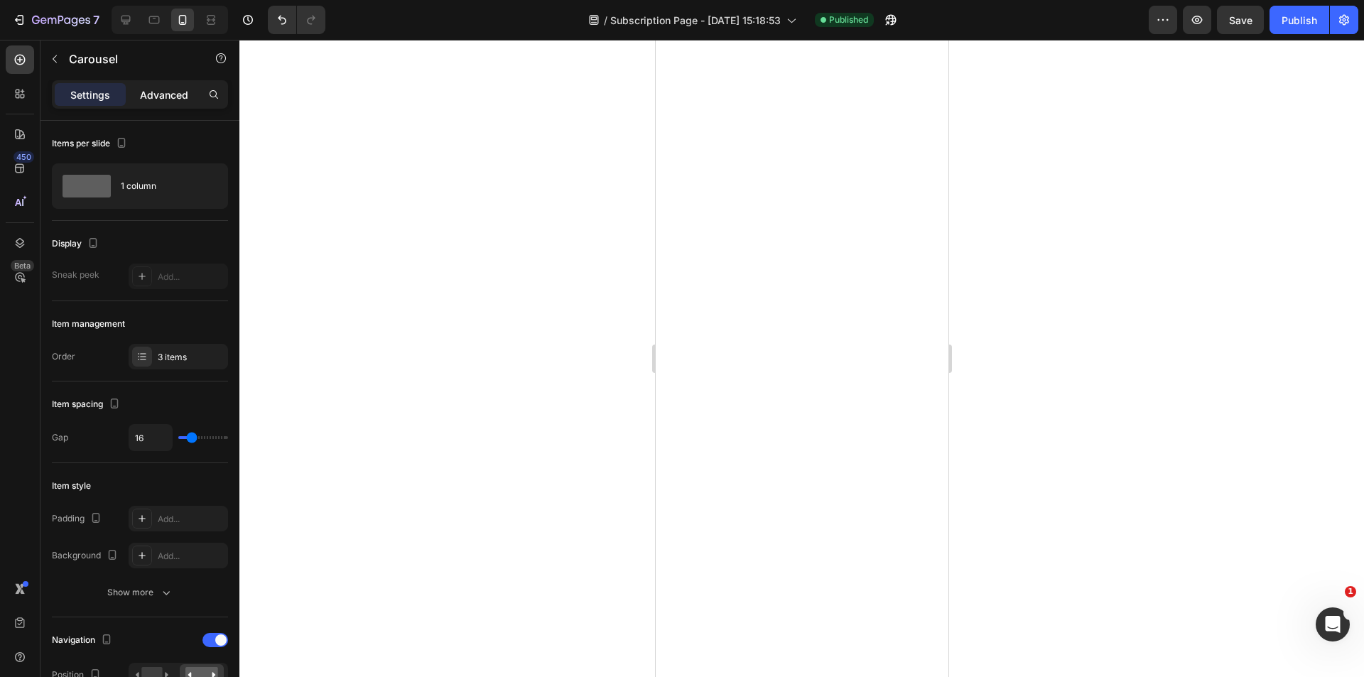
click at [158, 96] on p "Advanced" at bounding box center [164, 94] width 48 height 15
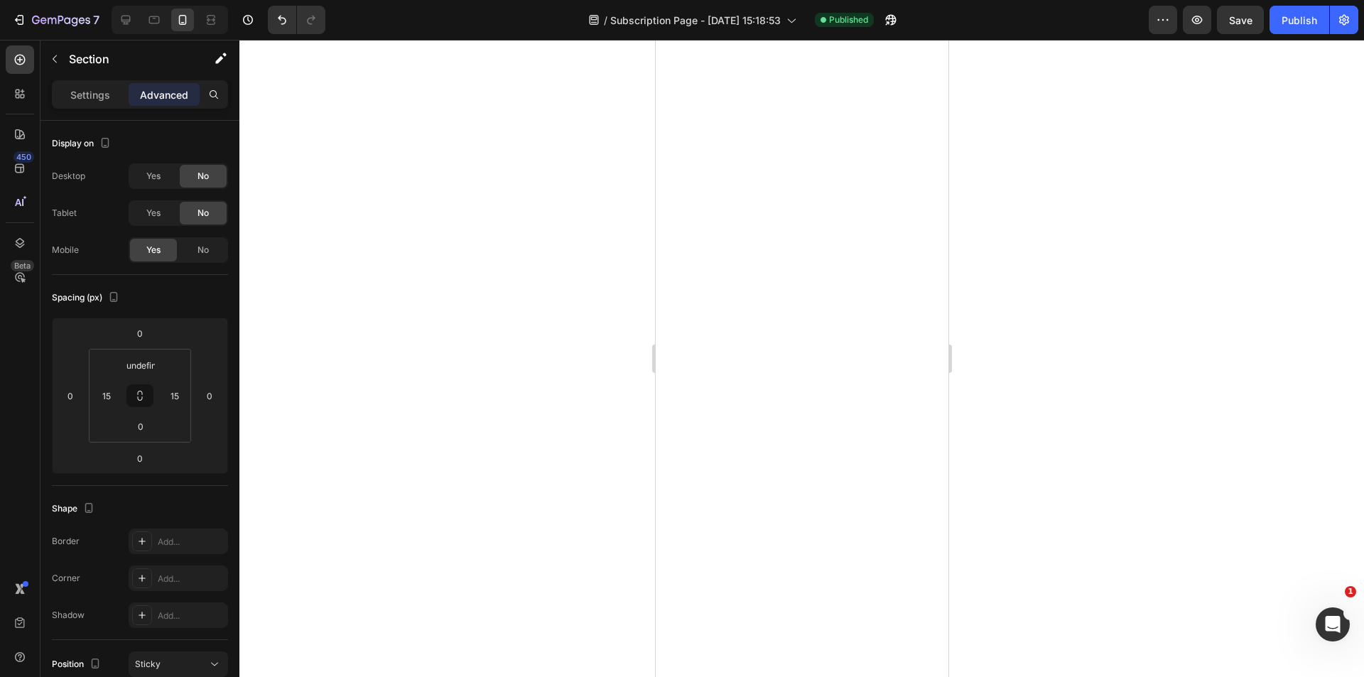
click at [1081, 164] on div at bounding box center [801, 358] width 1125 height 637
drag, startPoint x: 443, startPoint y: 219, endPoint x: 383, endPoint y: 181, distance: 71.2
click at [442, 213] on div at bounding box center [801, 358] width 1125 height 637
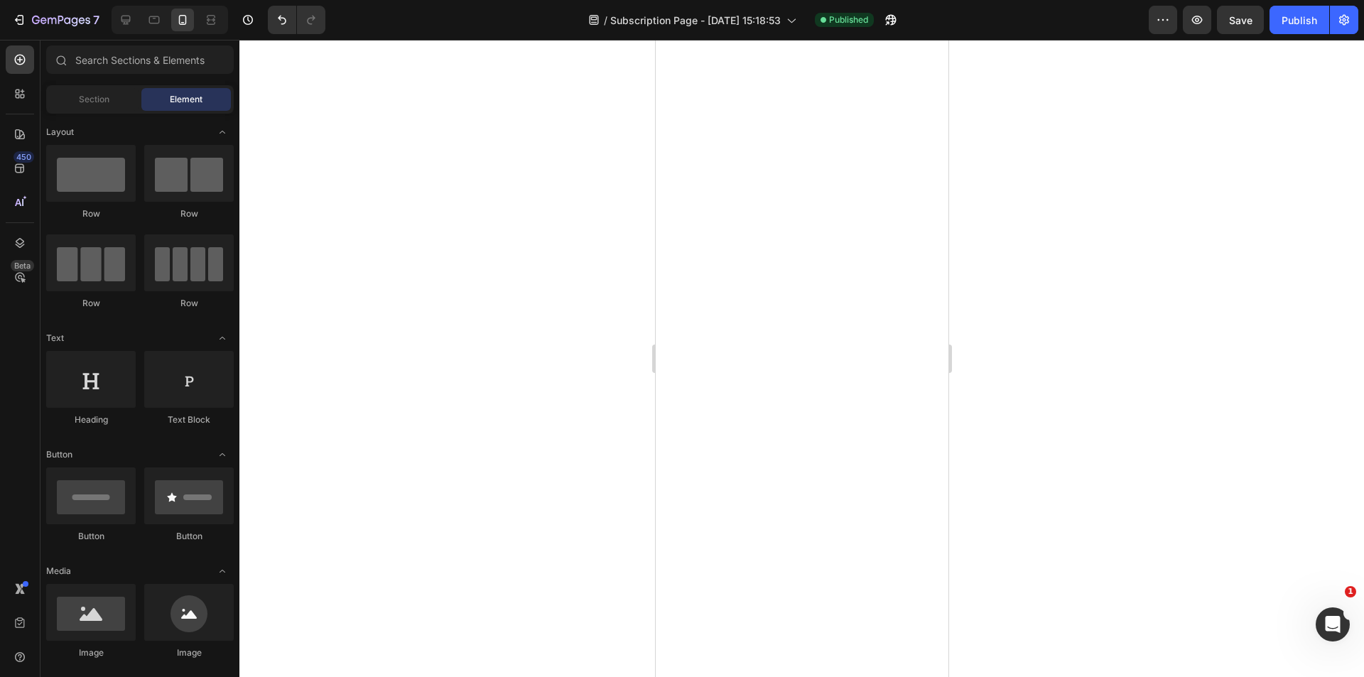
click at [122, 31] on div at bounding box center [170, 20] width 117 height 28
click at [125, 27] on div at bounding box center [125, 20] width 23 height 23
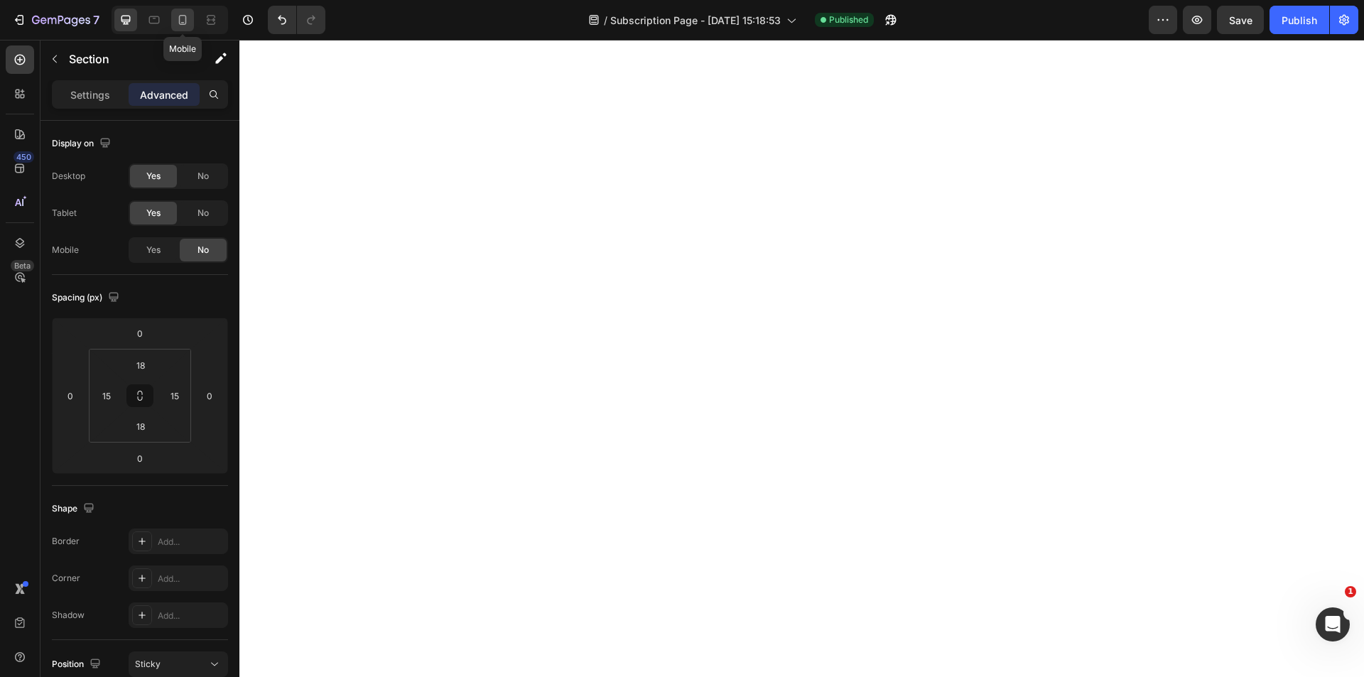
click at [187, 24] on icon at bounding box center [182, 20] width 14 height 14
type input "14"
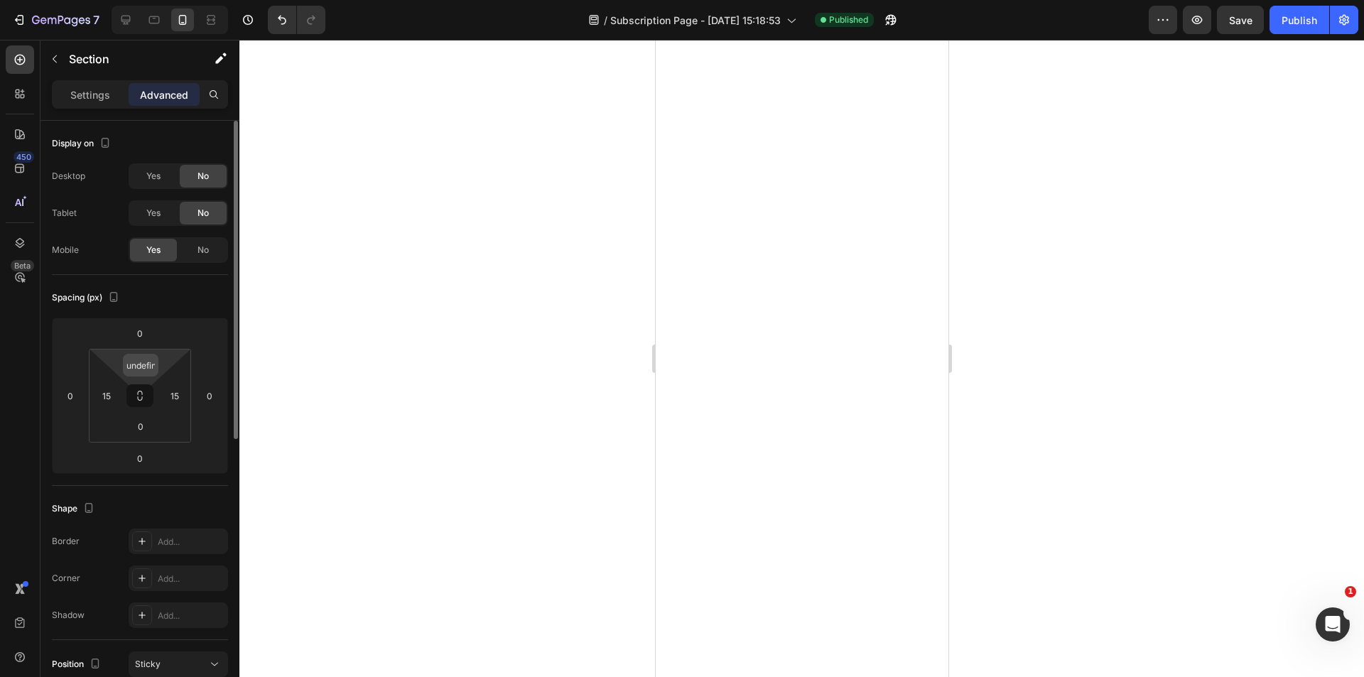
click at [146, 363] on input "undefined" at bounding box center [140, 365] width 28 height 21
click at [377, 350] on div at bounding box center [801, 358] width 1125 height 637
click at [1038, 193] on div at bounding box center [801, 358] width 1125 height 637
click at [129, 26] on icon at bounding box center [126, 20] width 14 height 14
click at [186, 22] on icon at bounding box center [183, 20] width 8 height 10
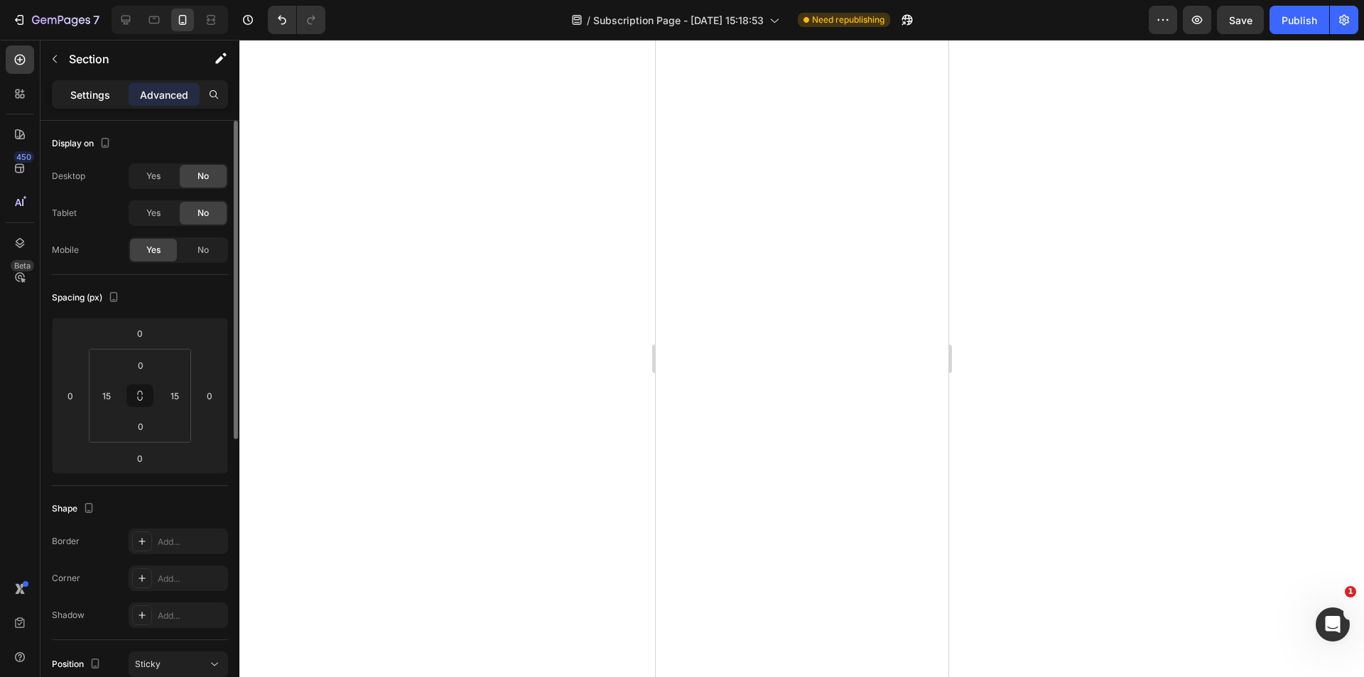
click at [103, 93] on p "Settings" at bounding box center [90, 94] width 40 height 15
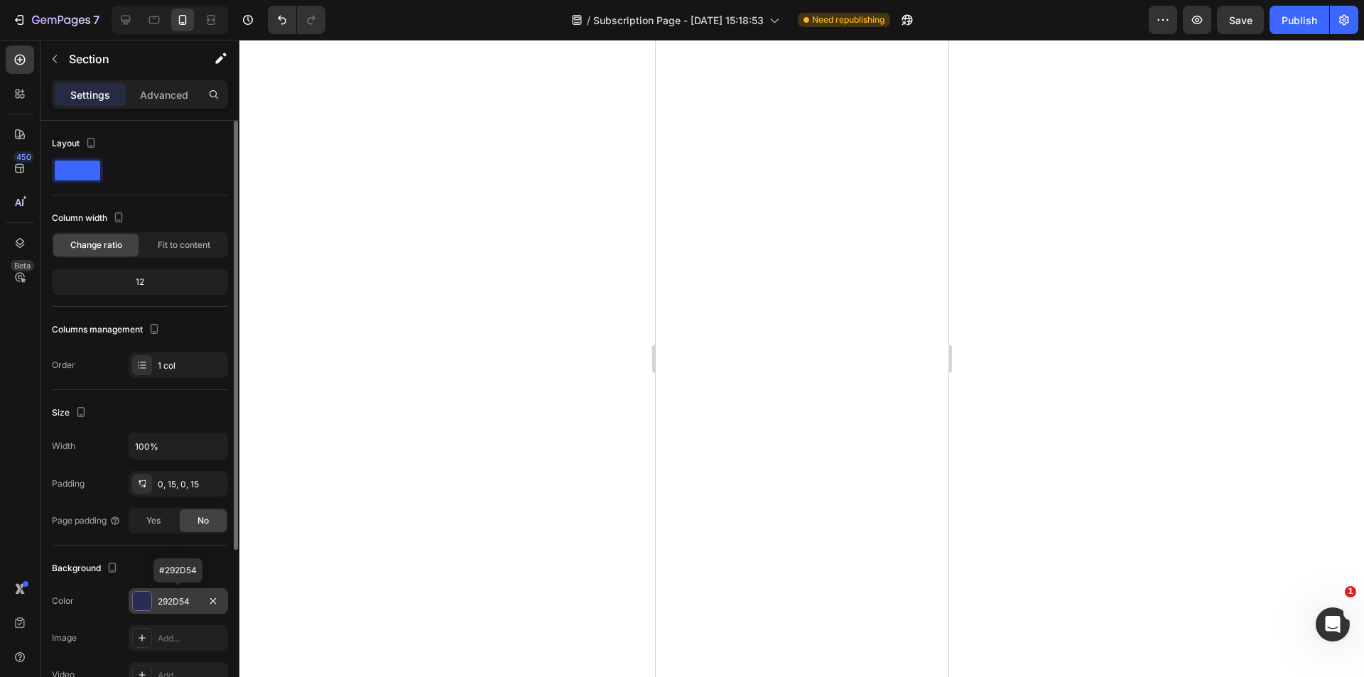
click at [151, 598] on div at bounding box center [142, 601] width 18 height 18
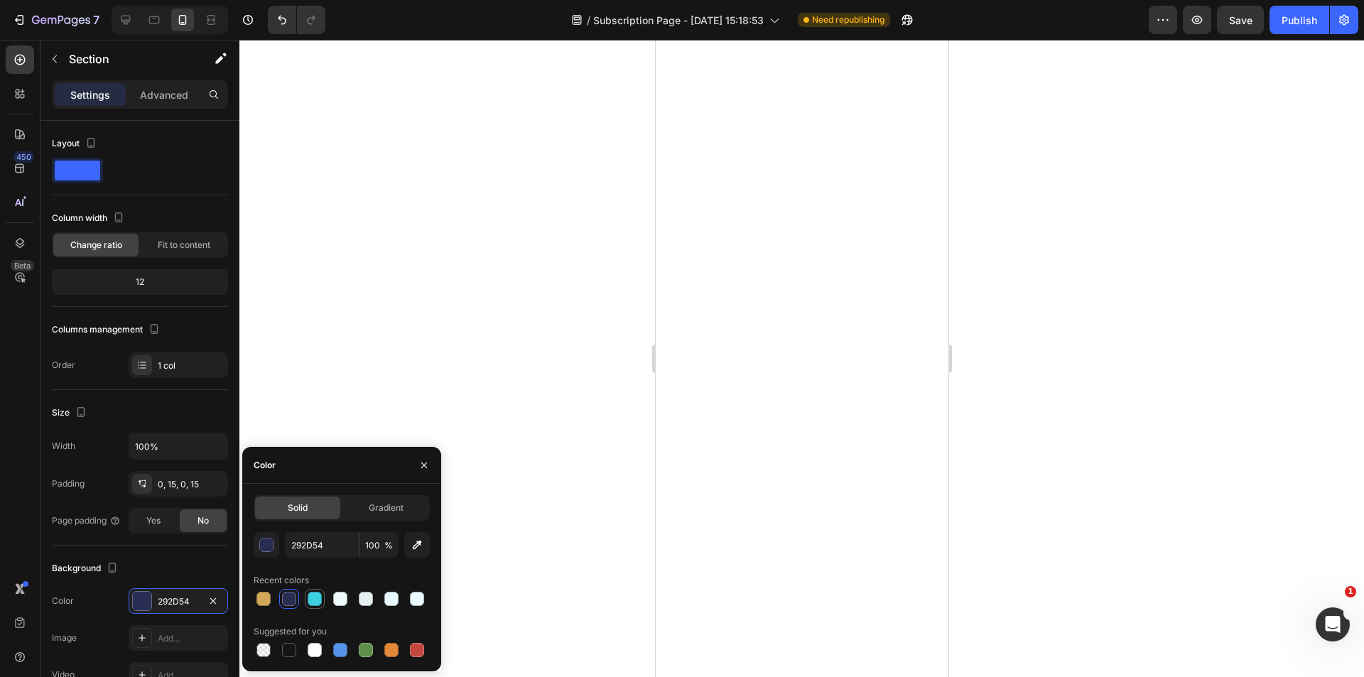
click at [317, 598] on div at bounding box center [315, 599] width 14 height 14
type input "3CD1E1"
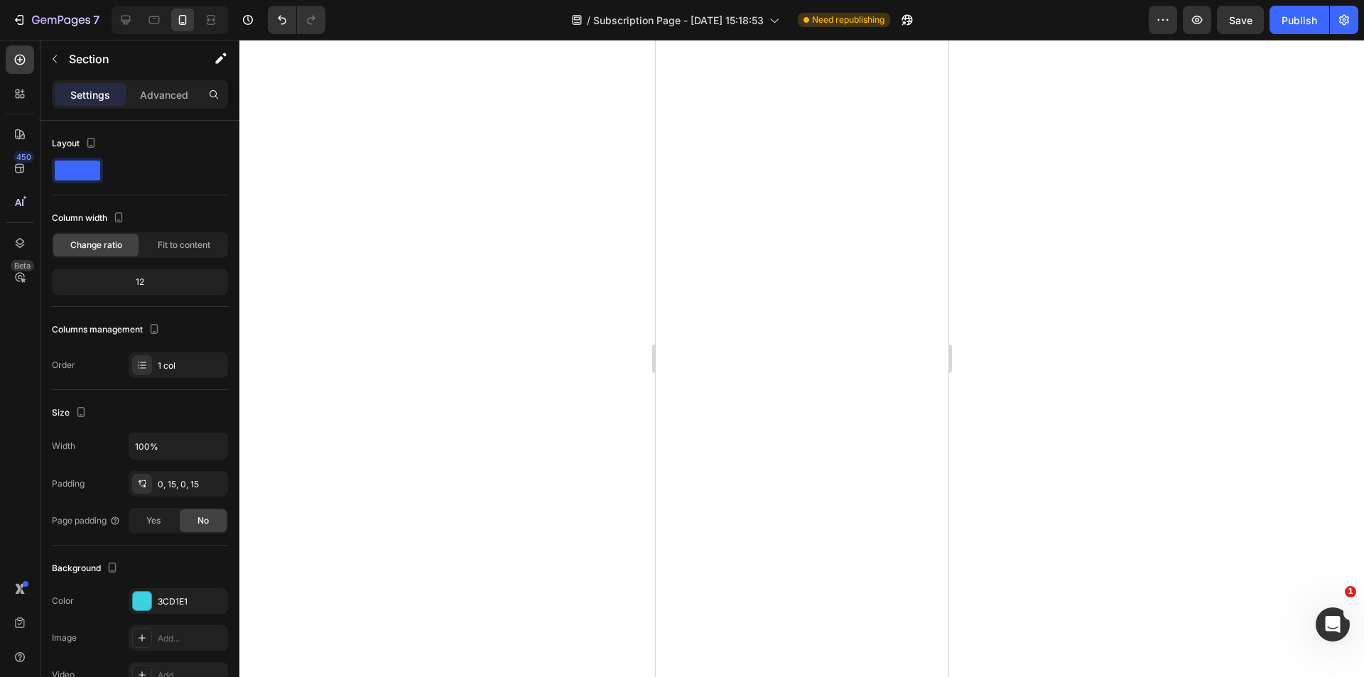
click at [497, 224] on div at bounding box center [801, 358] width 1125 height 637
click at [154, 589] on div "3CD1E1" at bounding box center [178, 601] width 99 height 26
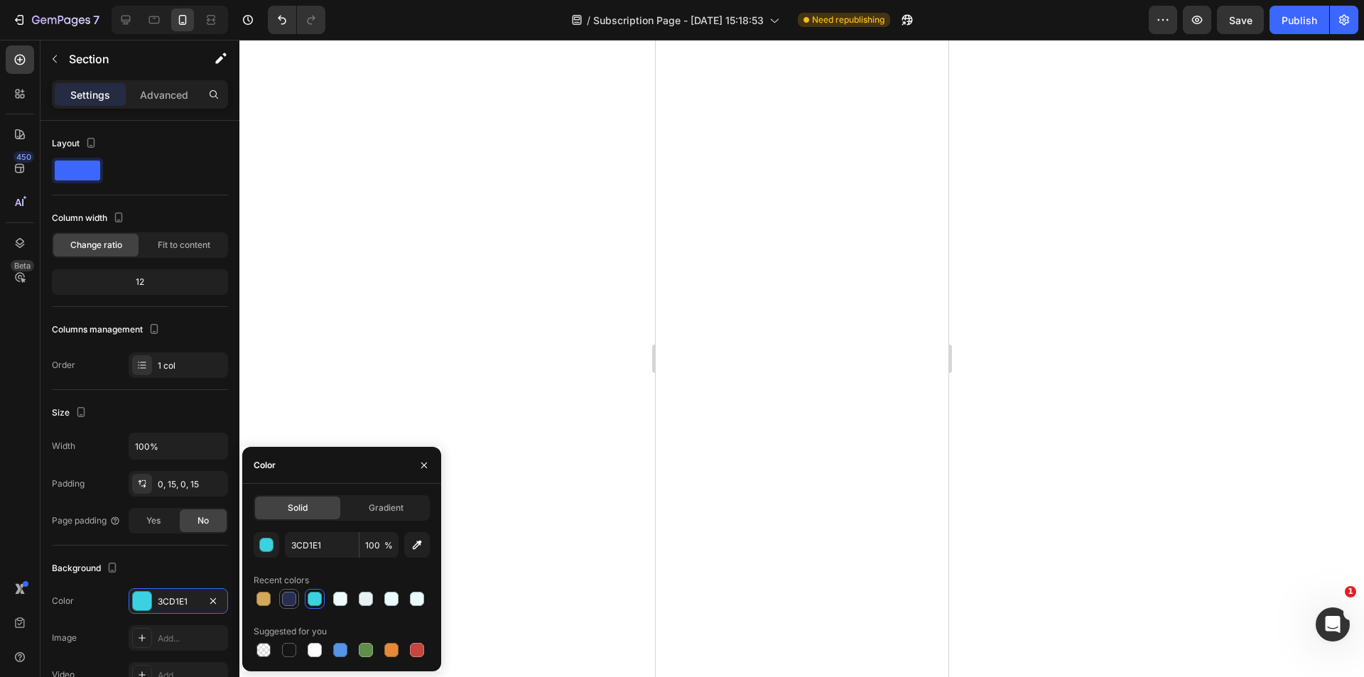
click at [291, 605] on div at bounding box center [289, 599] width 14 height 14
type input "292D54"
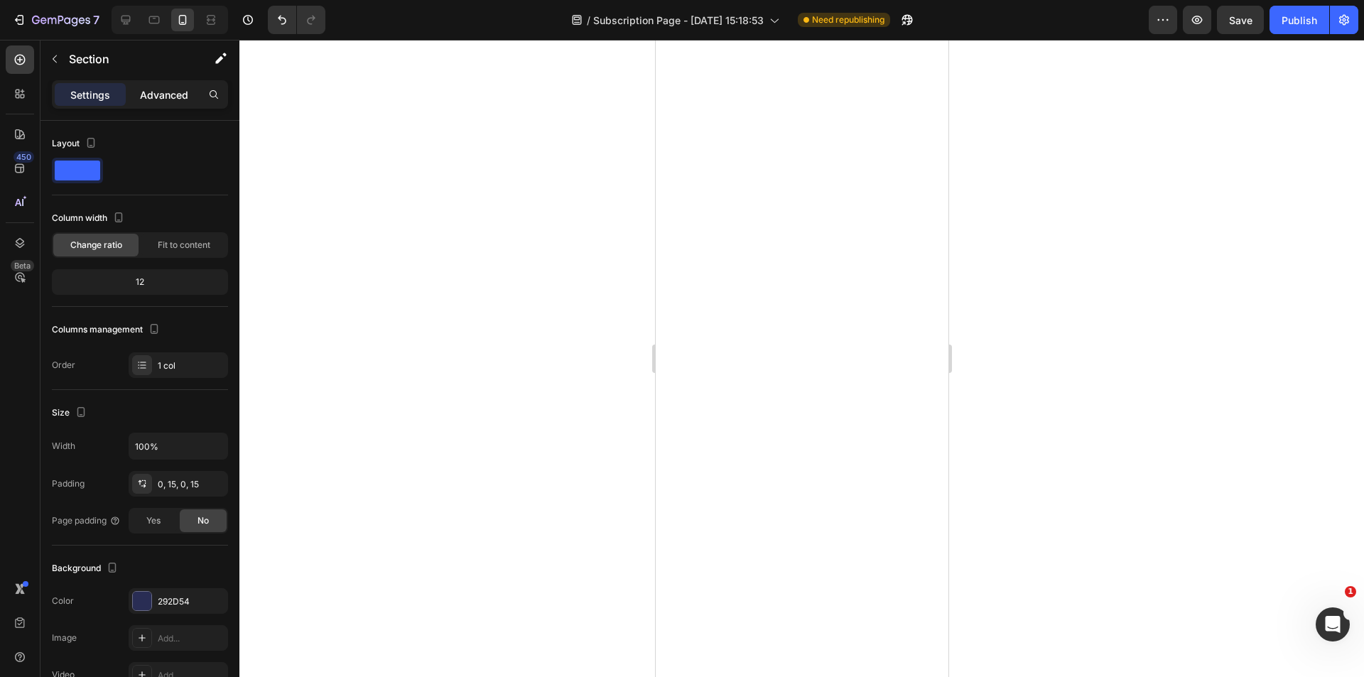
click at [167, 97] on p "Advanced" at bounding box center [164, 94] width 48 height 15
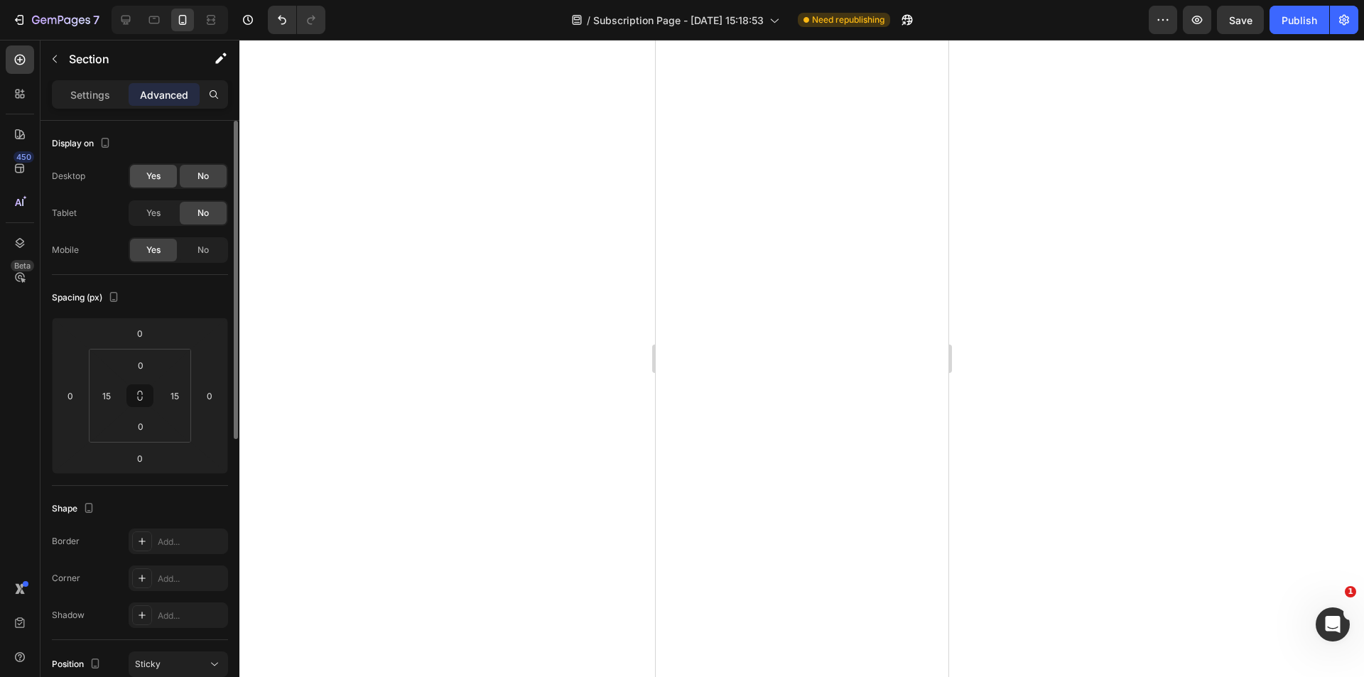
click at [169, 174] on div "Yes" at bounding box center [153, 176] width 47 height 23
click at [131, 21] on icon at bounding box center [126, 20] width 14 height 14
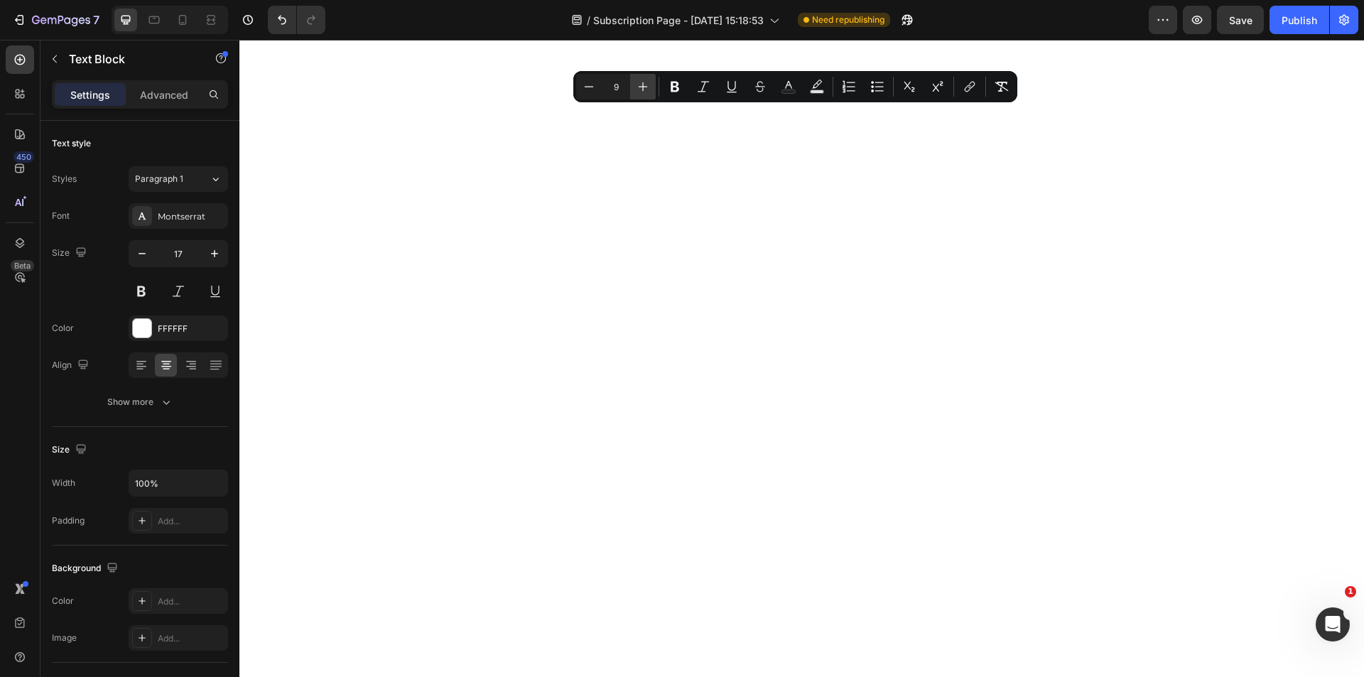
click at [642, 88] on icon "Editor contextual toolbar" at bounding box center [643, 87] width 14 height 14
type input "11"
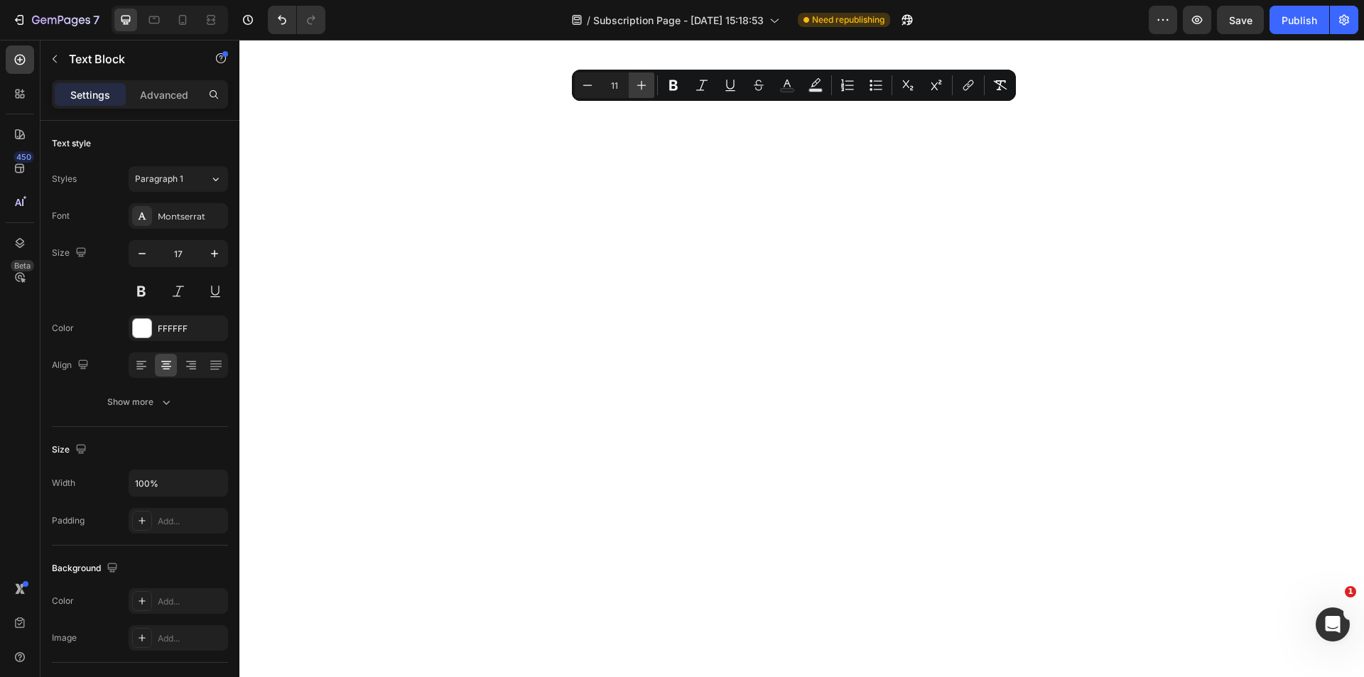
click at [647, 87] on icon "Editor contextual toolbar" at bounding box center [641, 85] width 14 height 14
type input "15"
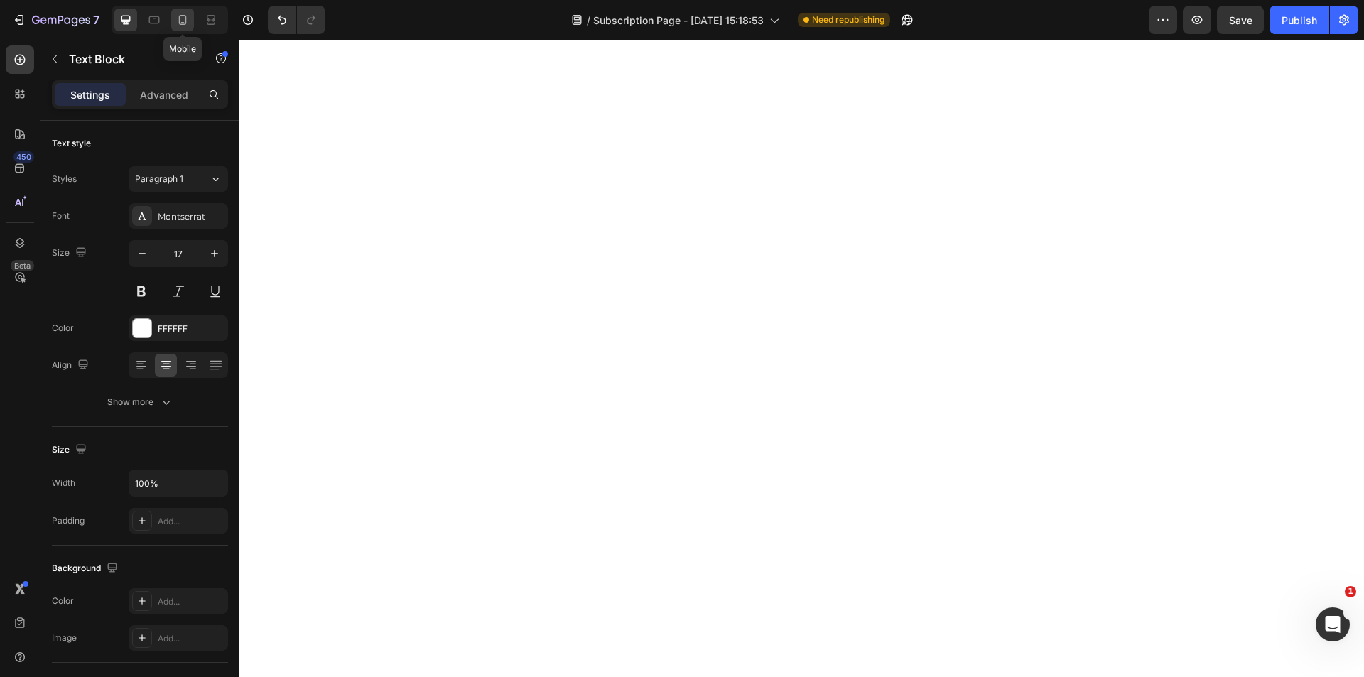
click at [186, 18] on icon at bounding box center [183, 20] width 8 height 10
type input "14"
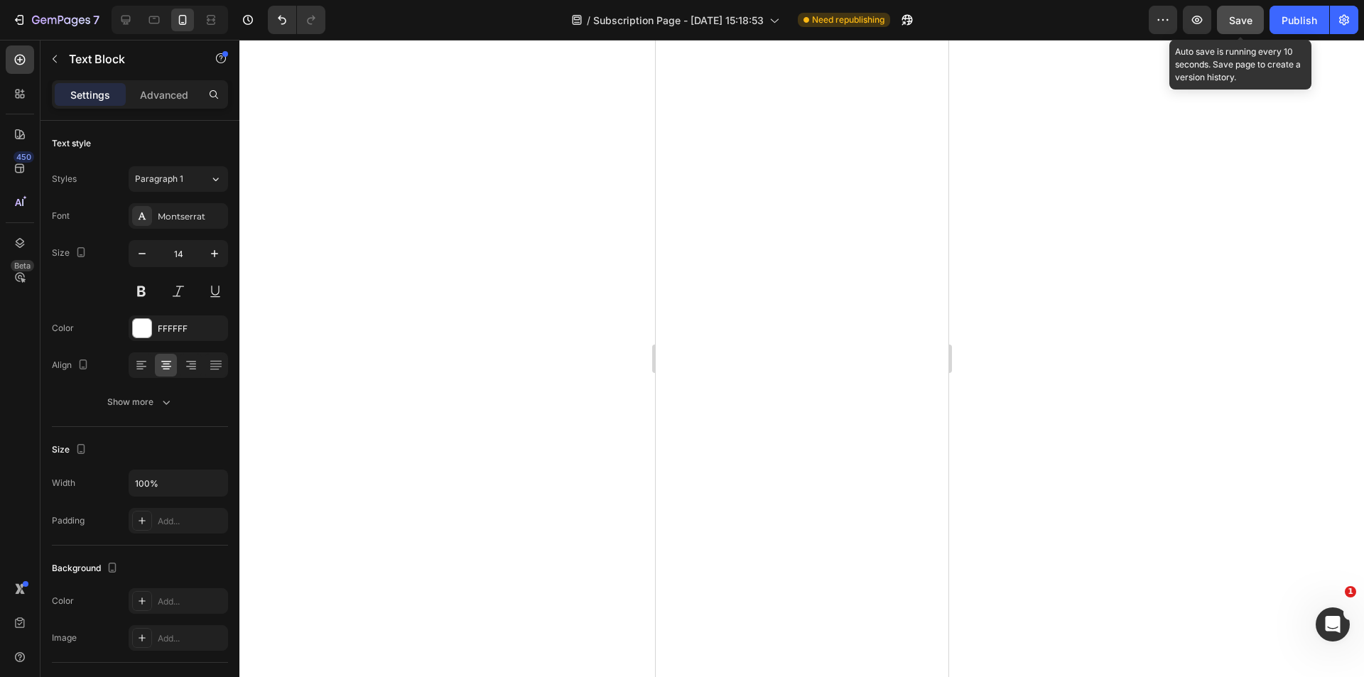
click at [1237, 24] on span "Save" at bounding box center [1240, 20] width 23 height 12
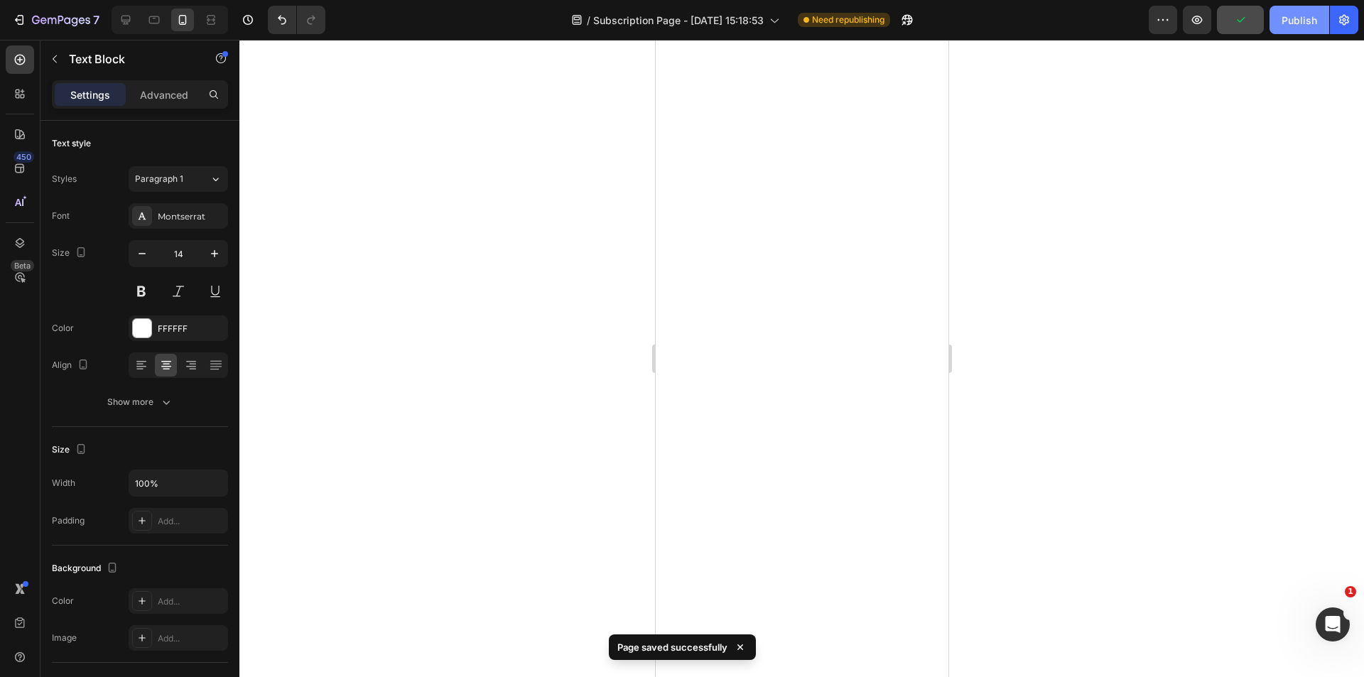
click at [1299, 26] on div "Publish" at bounding box center [1300, 20] width 36 height 15
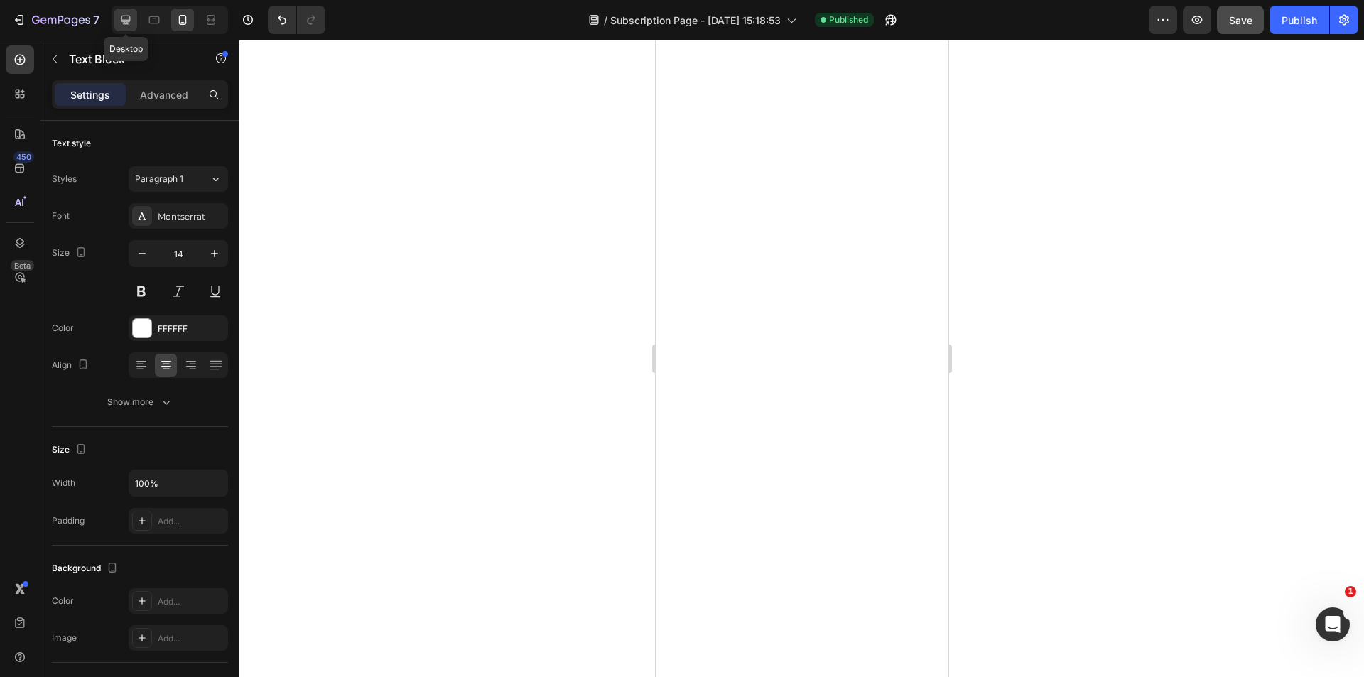
click at [128, 20] on icon at bounding box center [125, 20] width 9 height 9
type input "17"
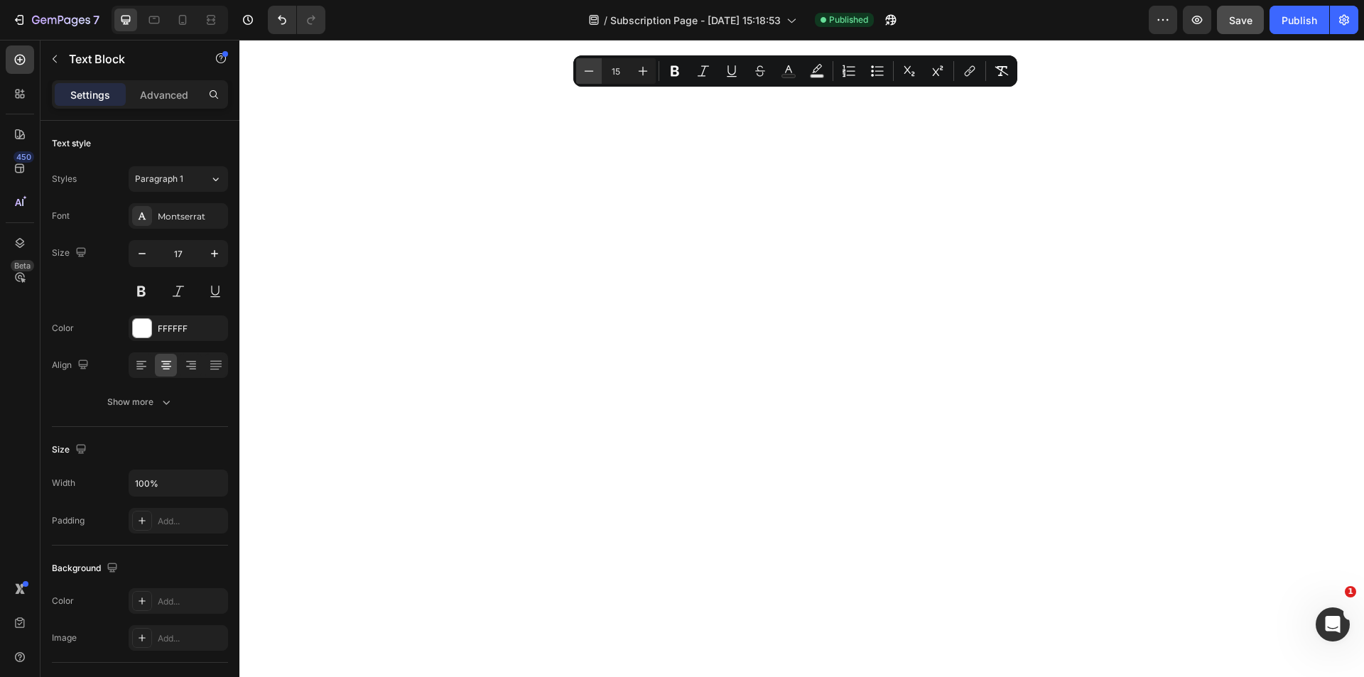
click at [593, 75] on icon "Editor contextual toolbar" at bounding box center [589, 71] width 14 height 14
type input "13"
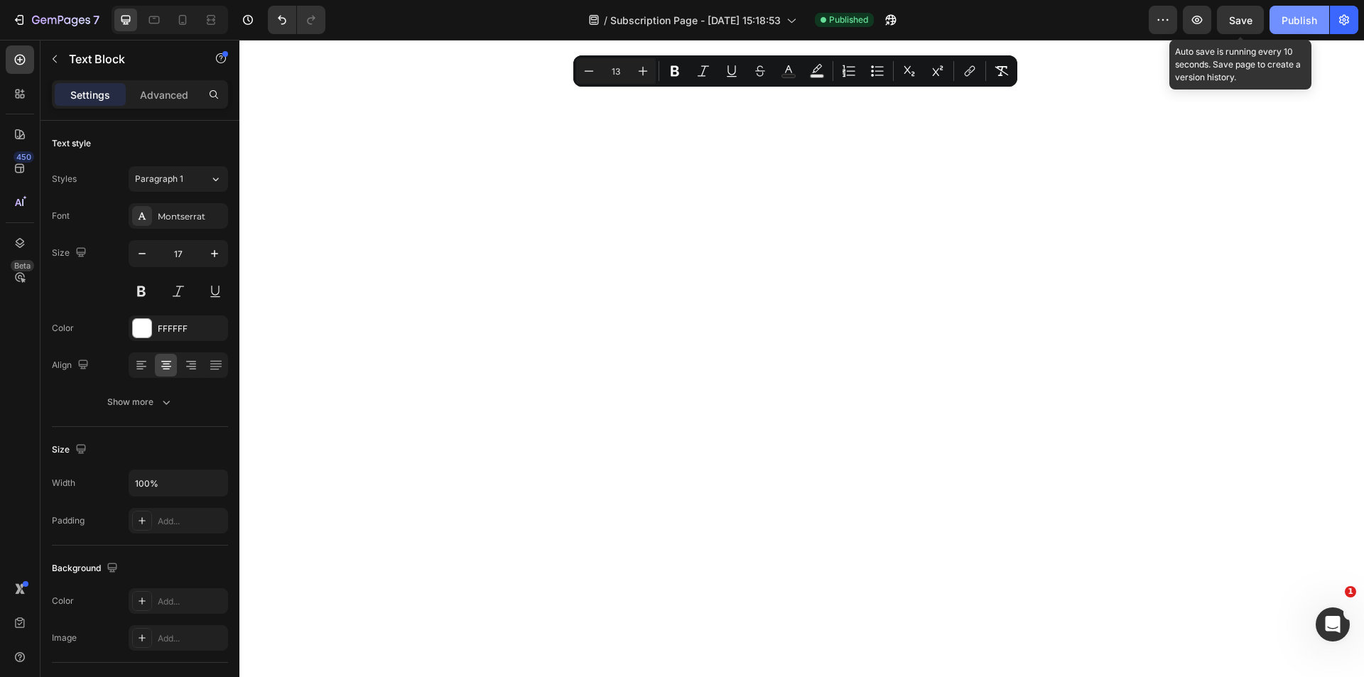
drag, startPoint x: 1245, startPoint y: 18, endPoint x: 1308, endPoint y: 32, distance: 64.7
click at [1245, 20] on span "Save" at bounding box center [1240, 20] width 23 height 12
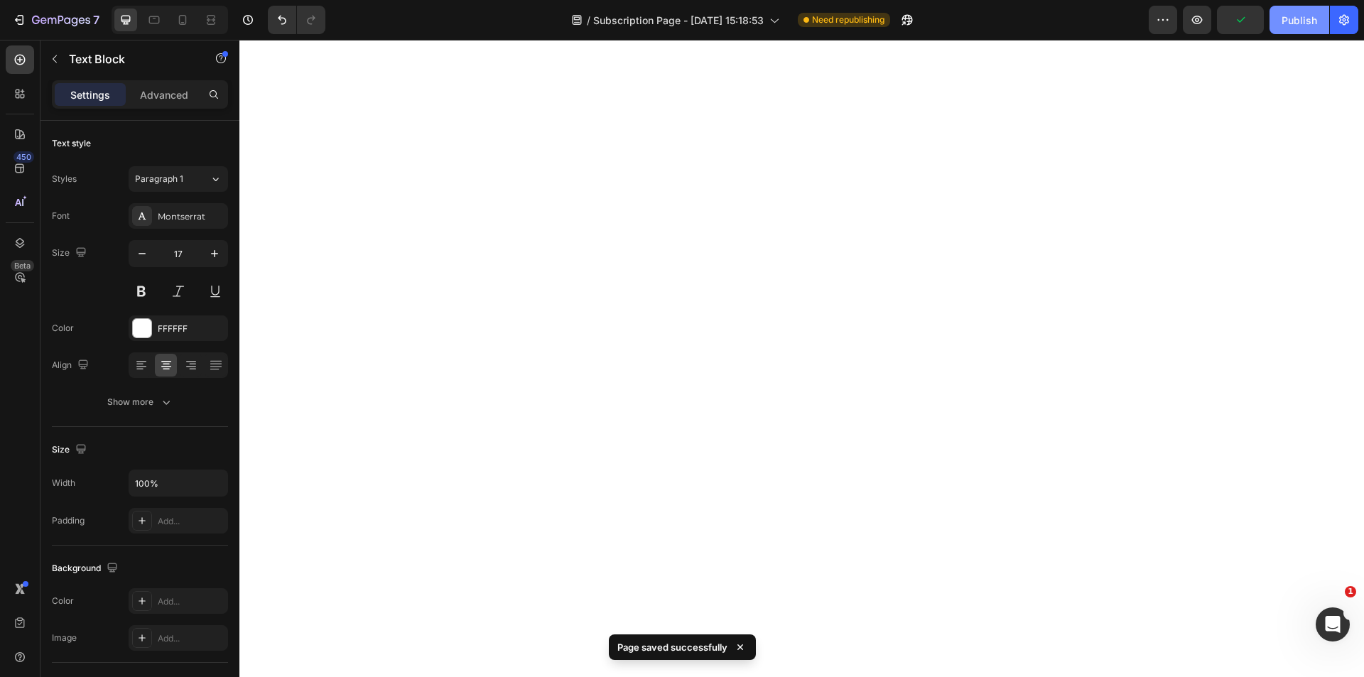
click at [1307, 26] on div "Publish" at bounding box center [1300, 20] width 36 height 15
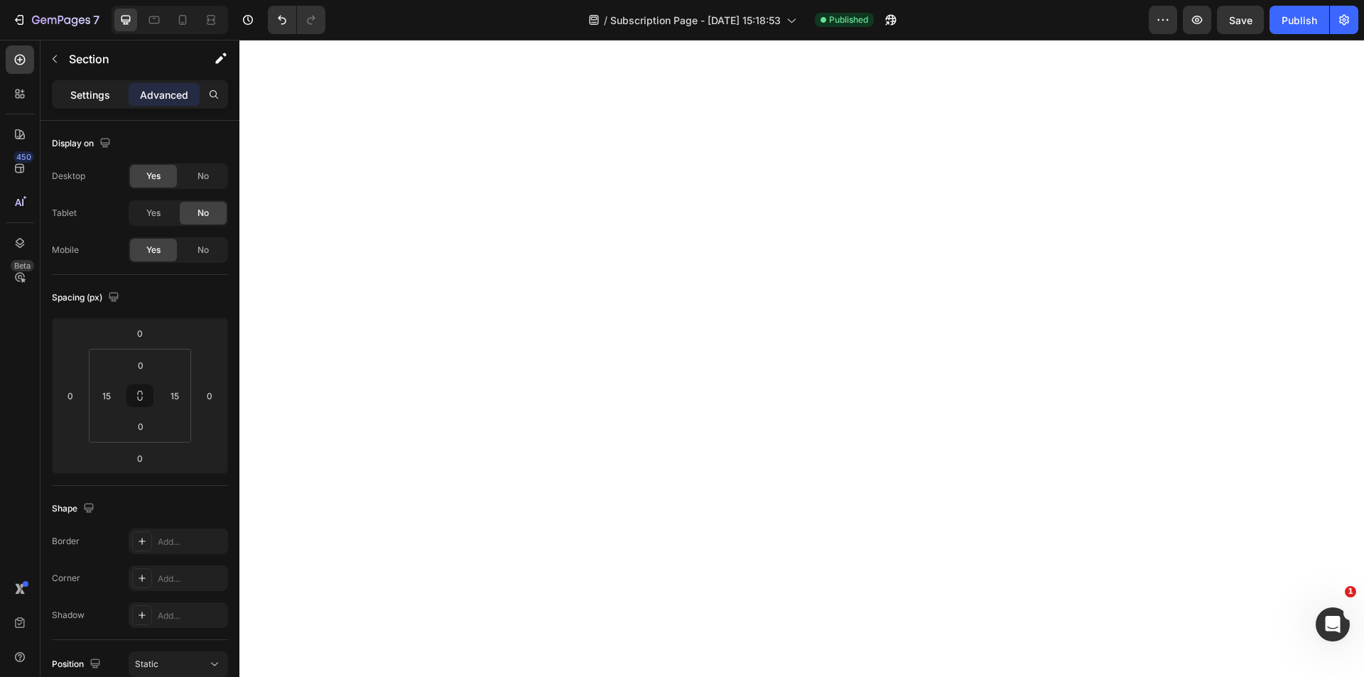
click at [71, 96] on p "Settings" at bounding box center [90, 94] width 40 height 15
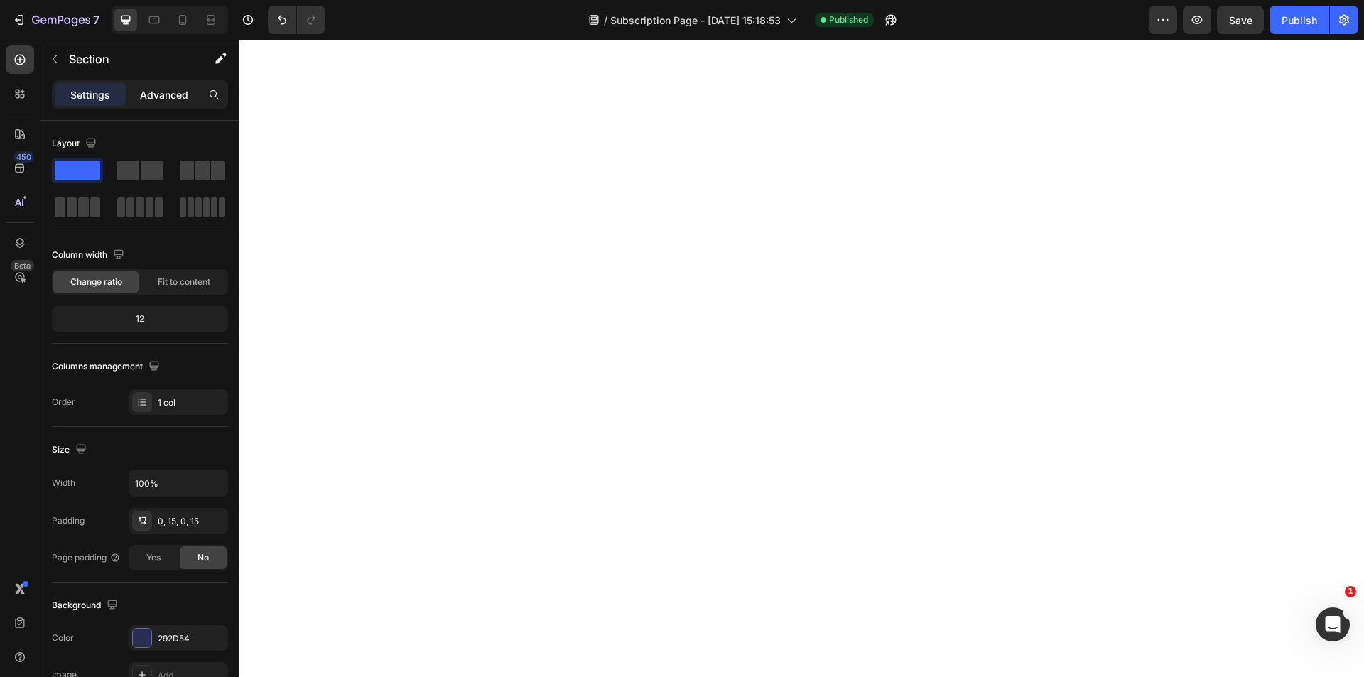
click at [150, 100] on p "Advanced" at bounding box center [164, 94] width 48 height 15
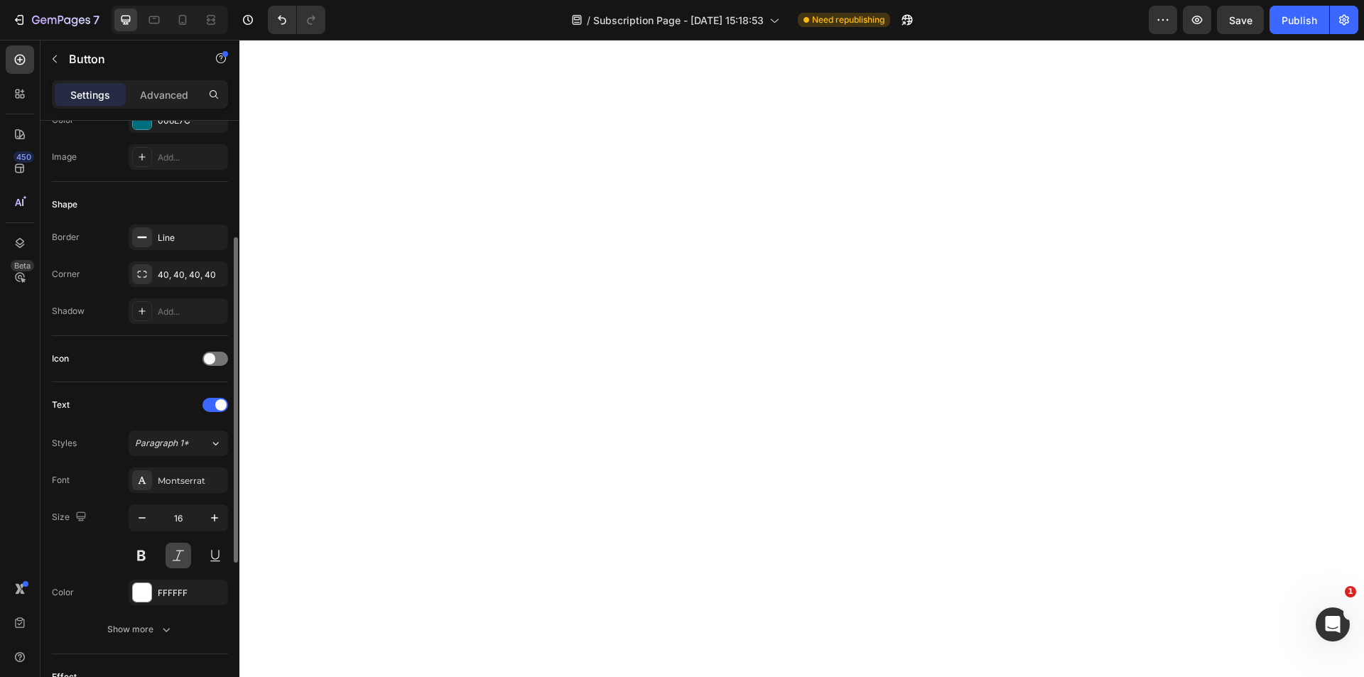
scroll to position [355, 0]
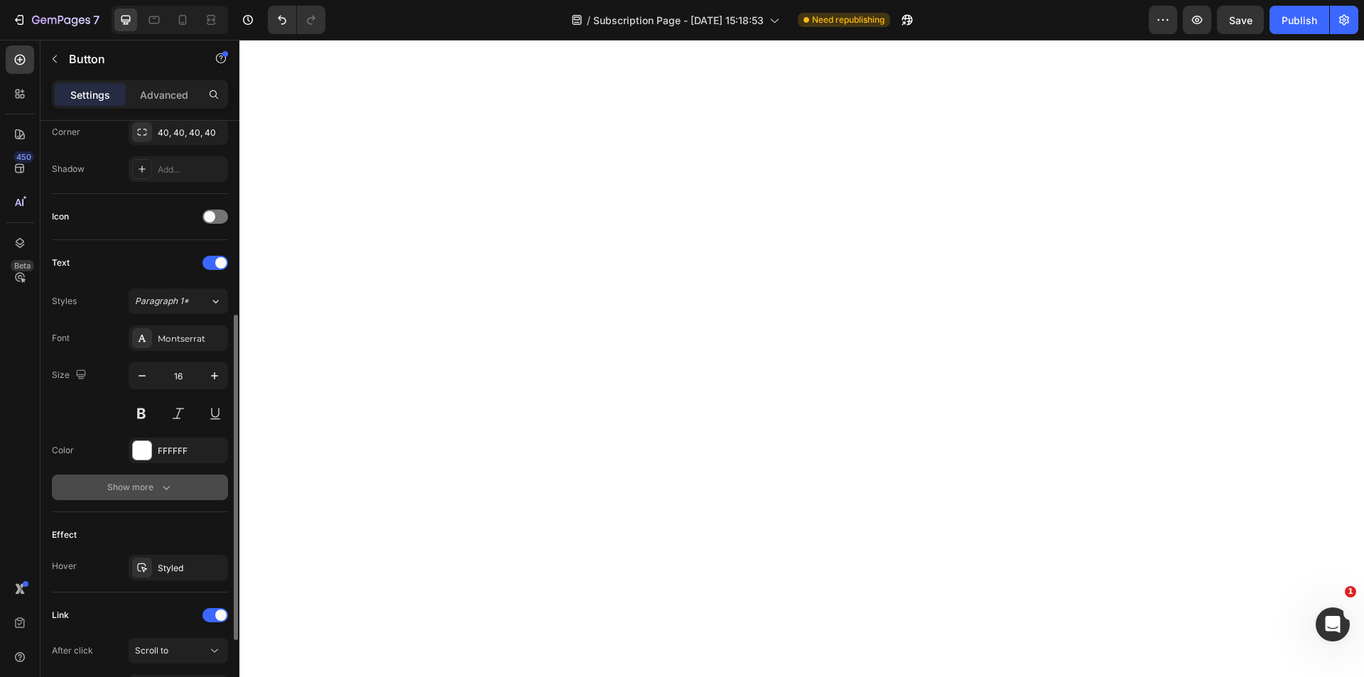
click at [129, 490] on div "Show more" at bounding box center [140, 487] width 66 height 14
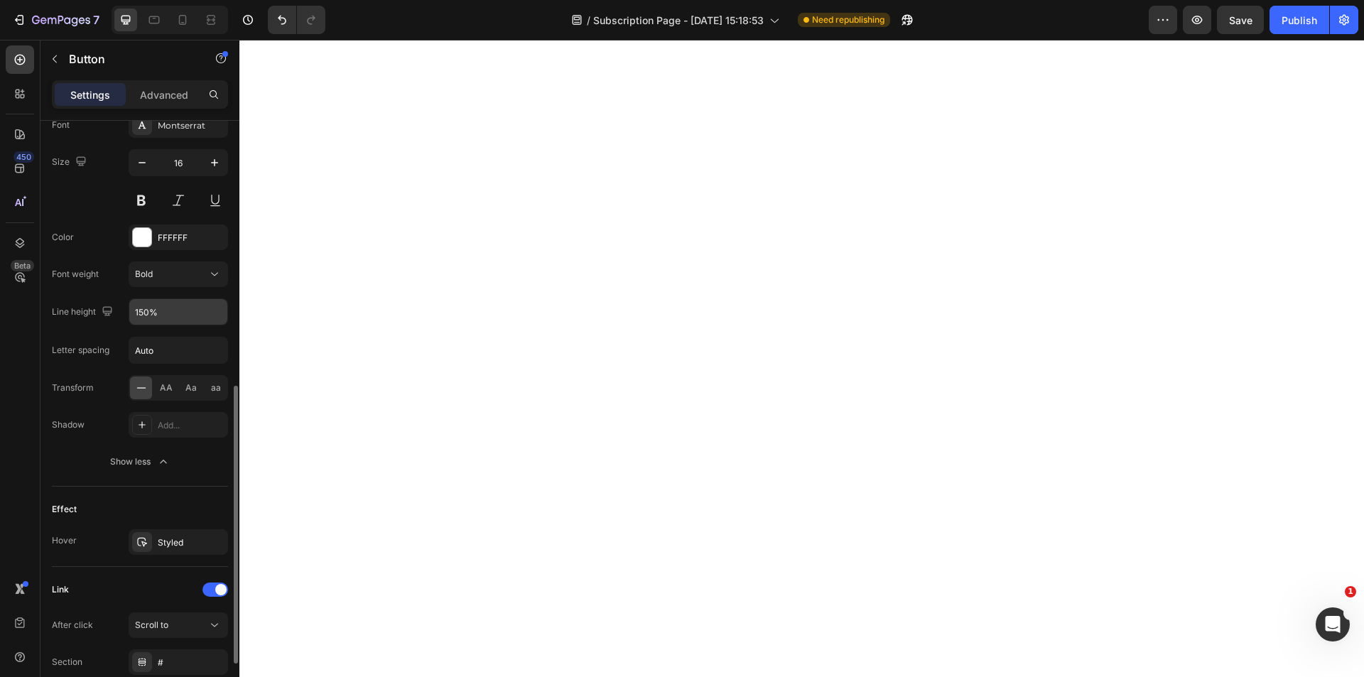
scroll to position [683, 0]
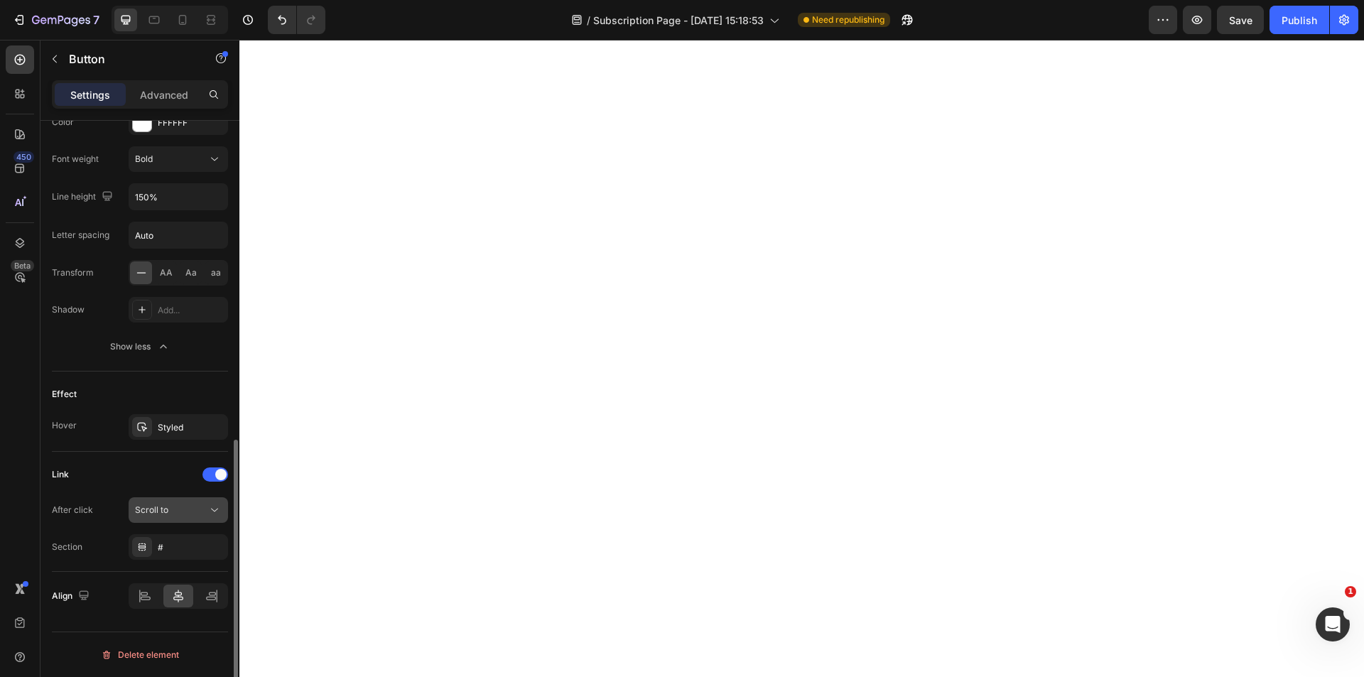
click at [182, 514] on div "Scroll to" at bounding box center [171, 510] width 72 height 13
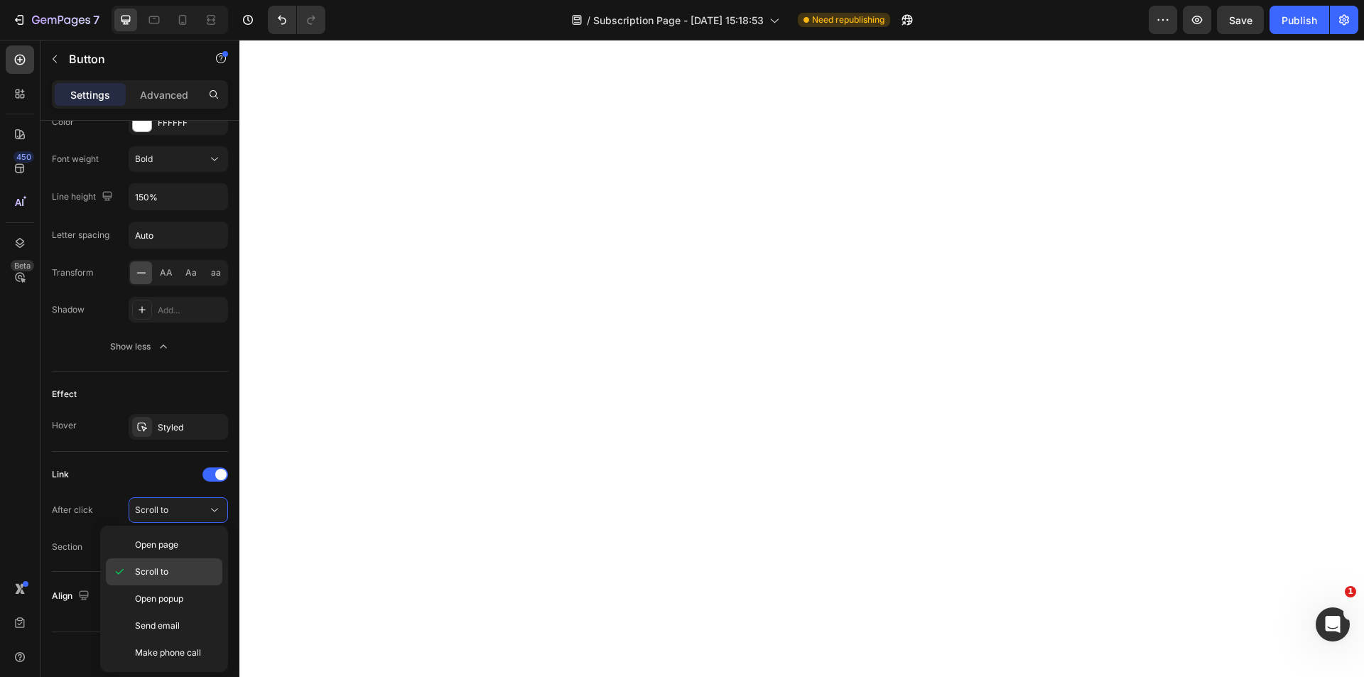
click at [154, 572] on span "Scroll to" at bounding box center [151, 572] width 33 height 13
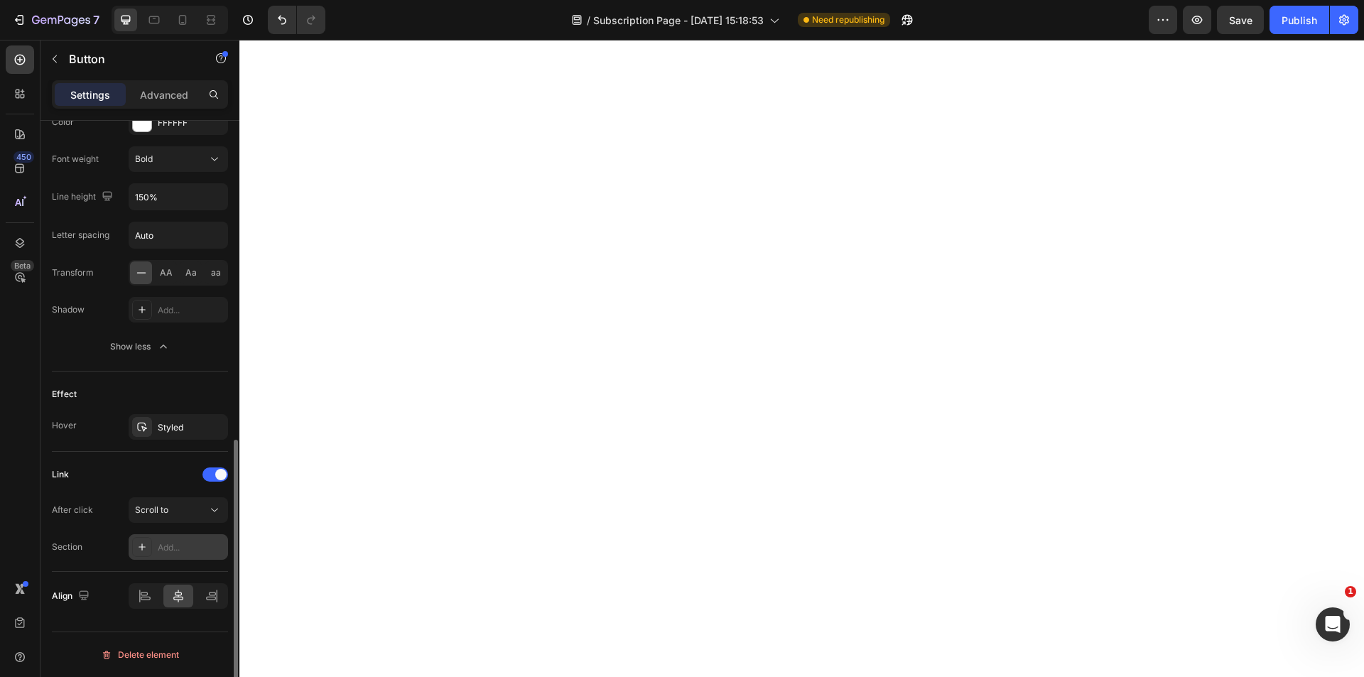
click at [153, 548] on div "Add..." at bounding box center [178, 547] width 99 height 26
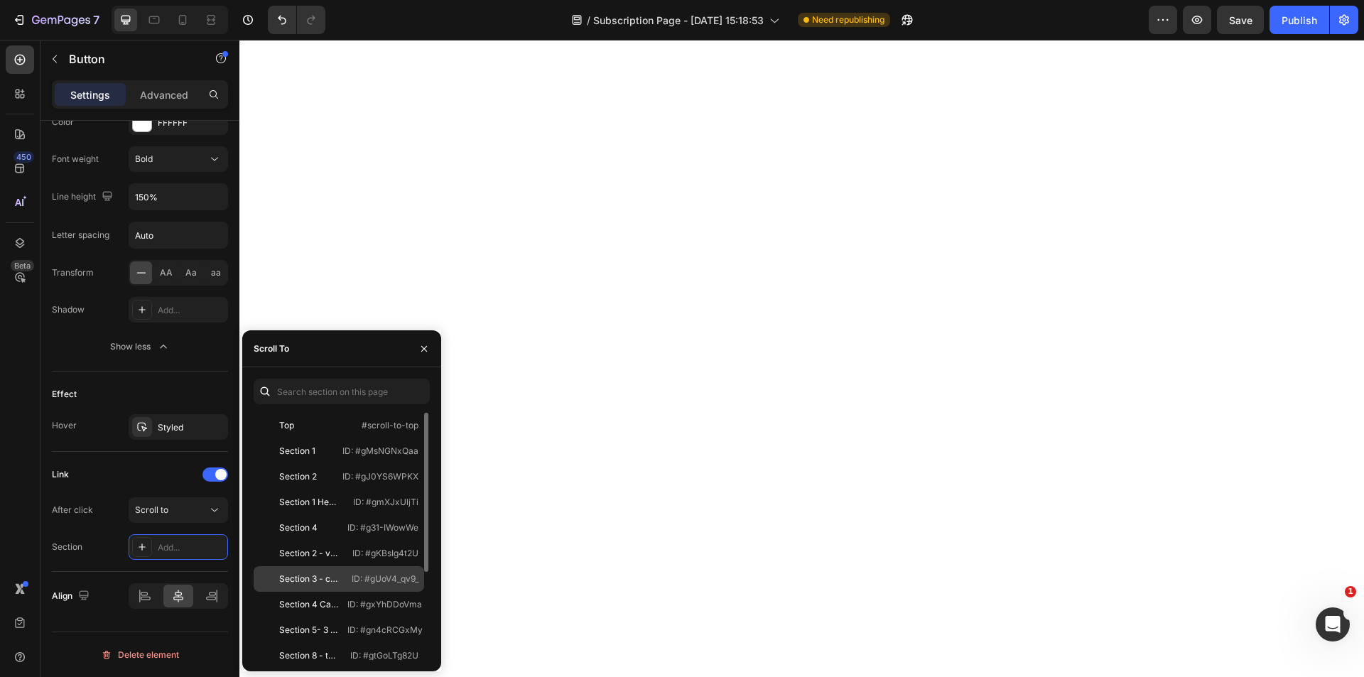
click at [304, 592] on div "Section 3 - compte rebour ID: #gUoV4_qv9_" at bounding box center [339, 605] width 171 height 26
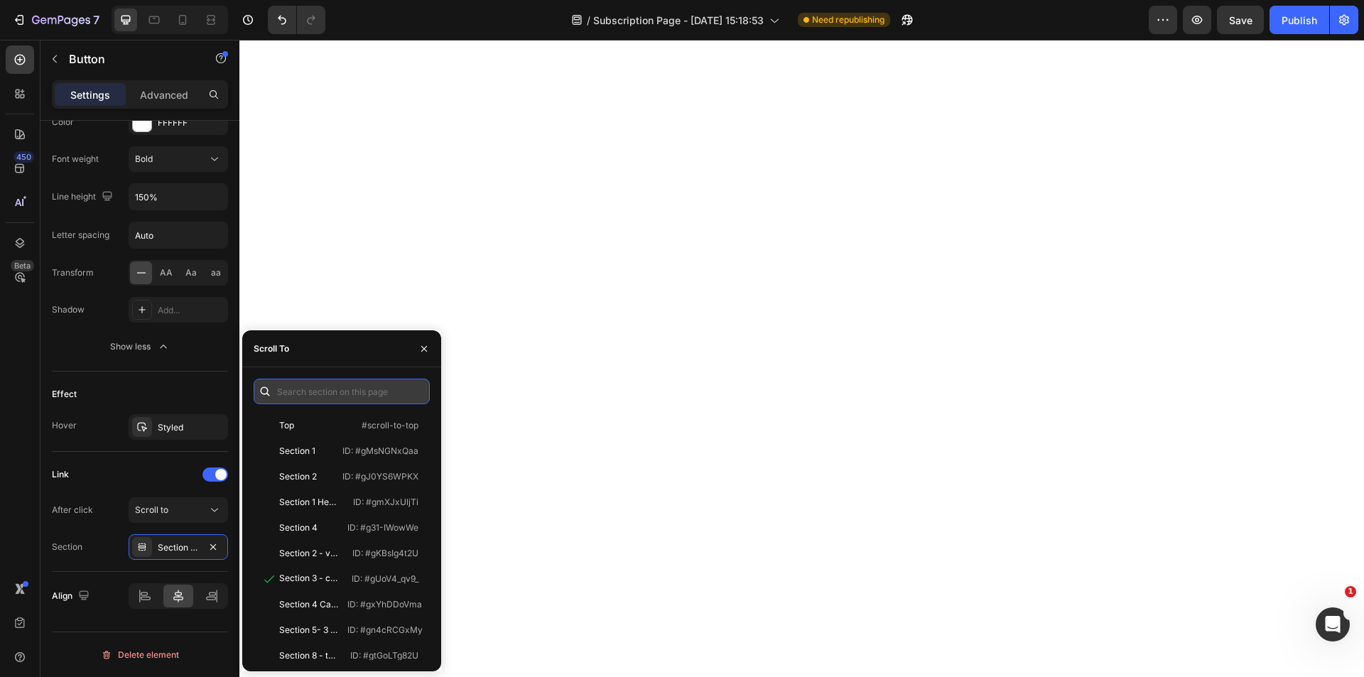
click at [315, 389] on input "text" at bounding box center [342, 392] width 176 height 26
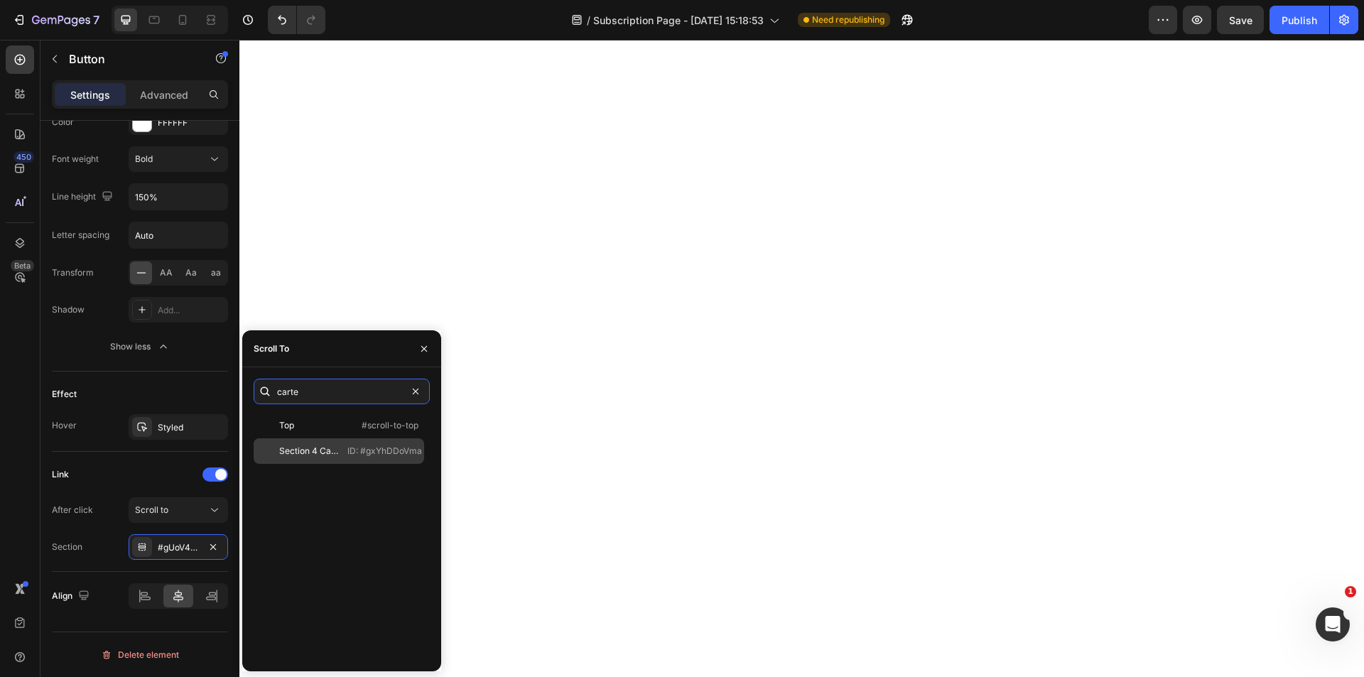
type input "carte"
click at [319, 453] on div "Section 4 Cartes Offres" at bounding box center [309, 451] width 60 height 13
click at [422, 353] on icon "button" at bounding box center [423, 348] width 11 height 11
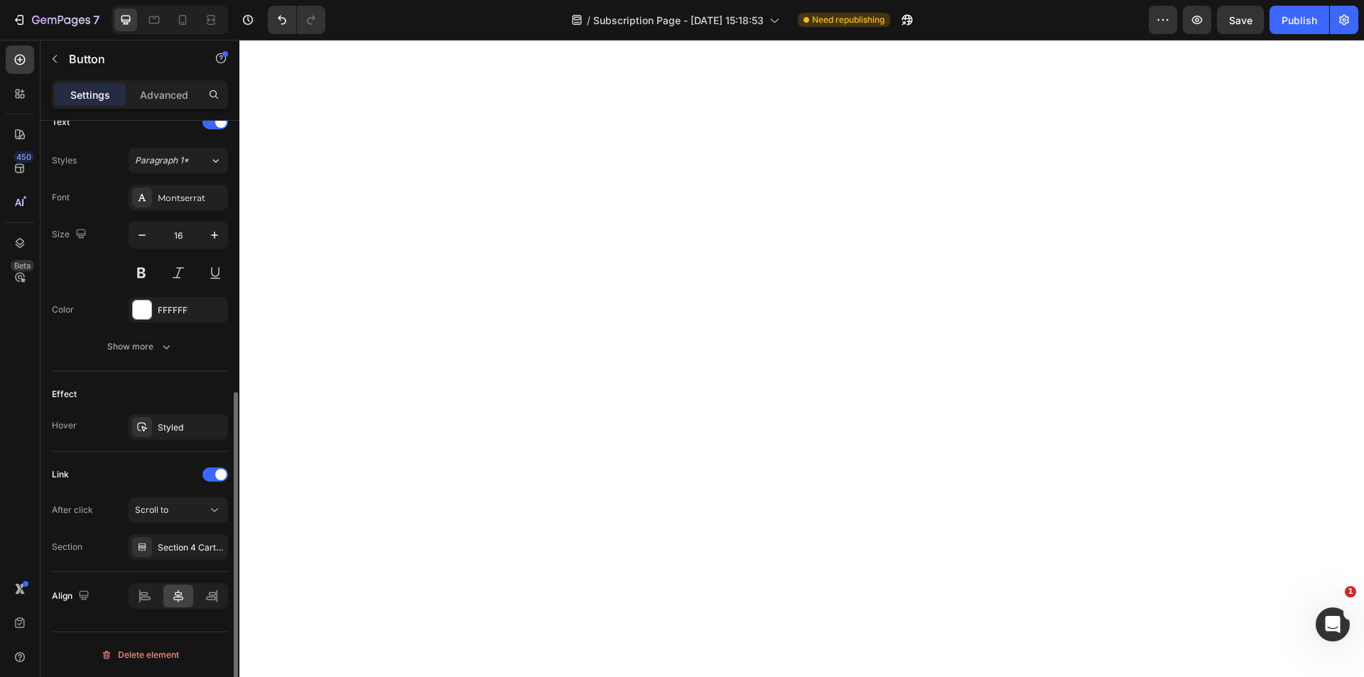
scroll to position [425, 0]
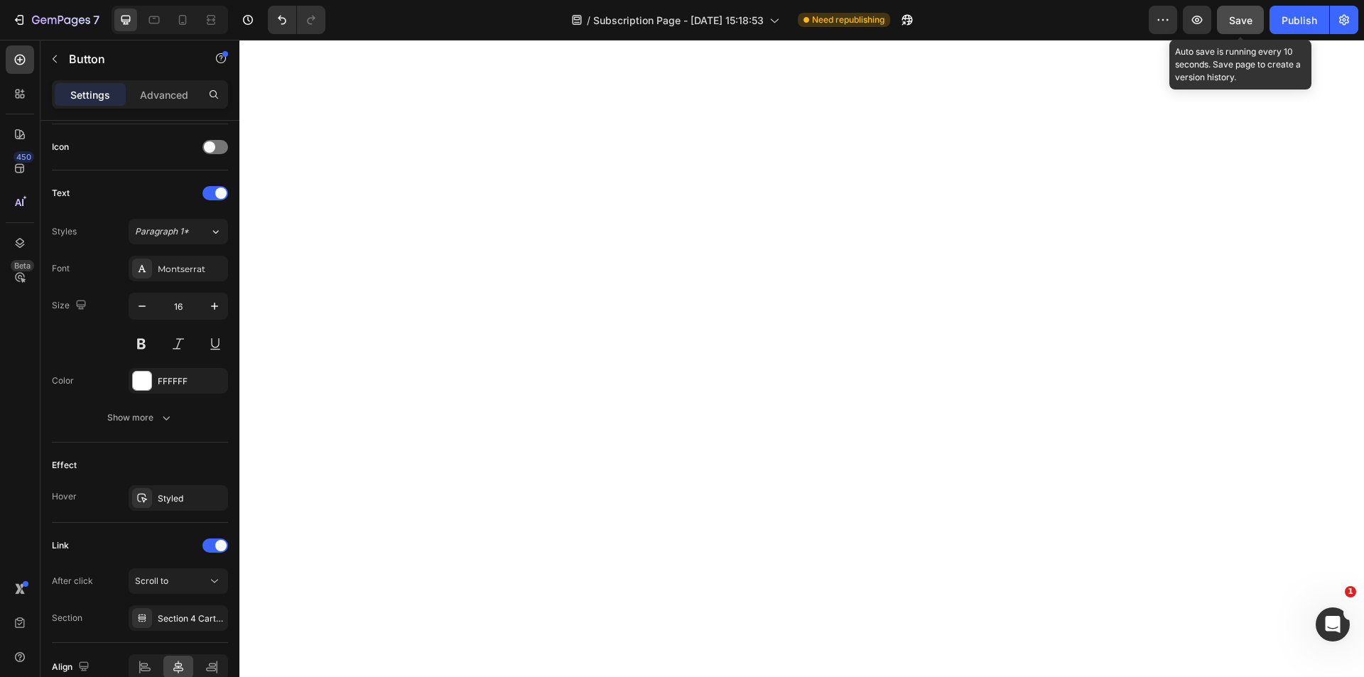
click at [1252, 25] on span "Save" at bounding box center [1240, 20] width 23 height 12
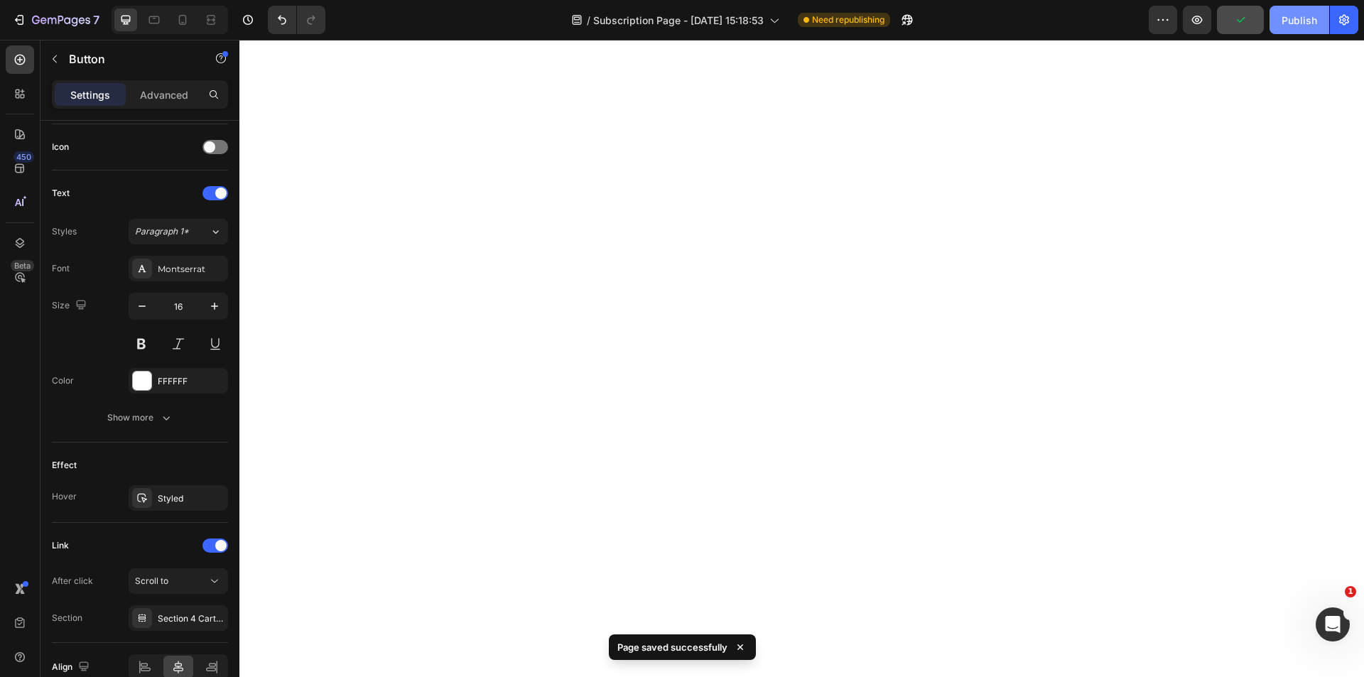
click at [1285, 28] on button "Publish" at bounding box center [1300, 20] width 60 height 28
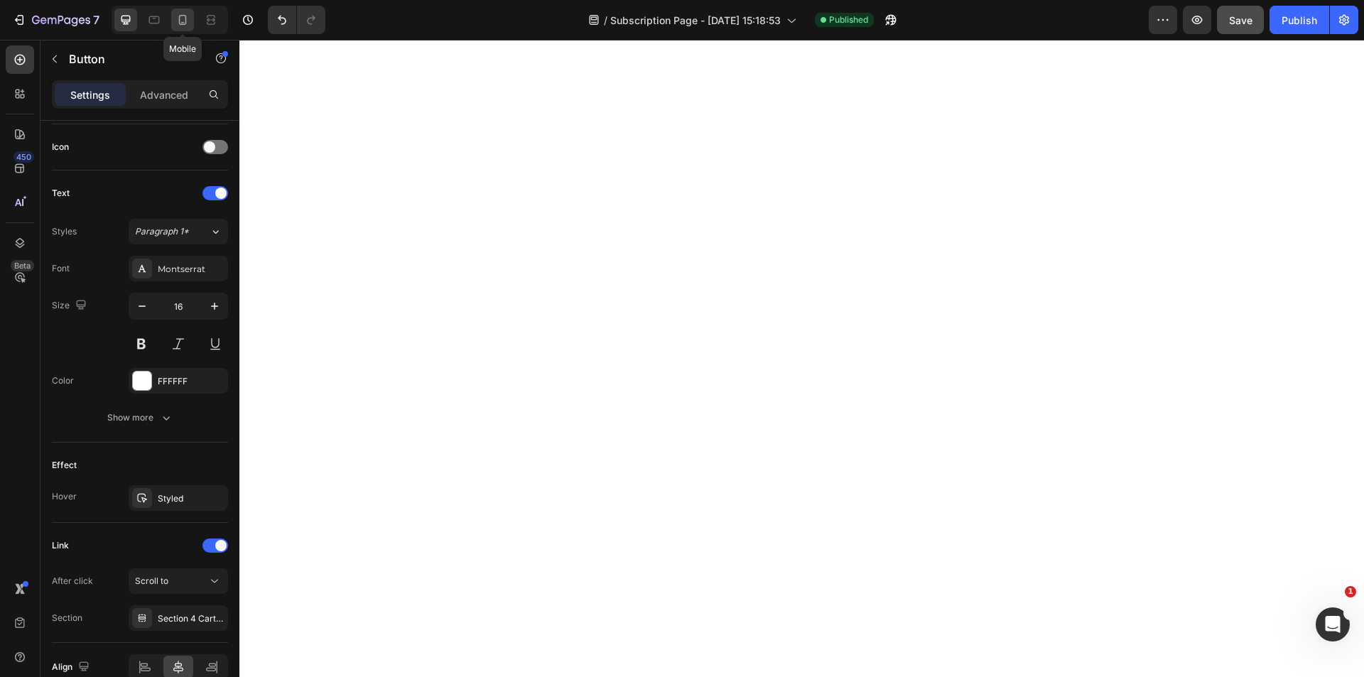
click at [180, 20] on icon at bounding box center [183, 20] width 8 height 10
type input "100%"
type input "15"
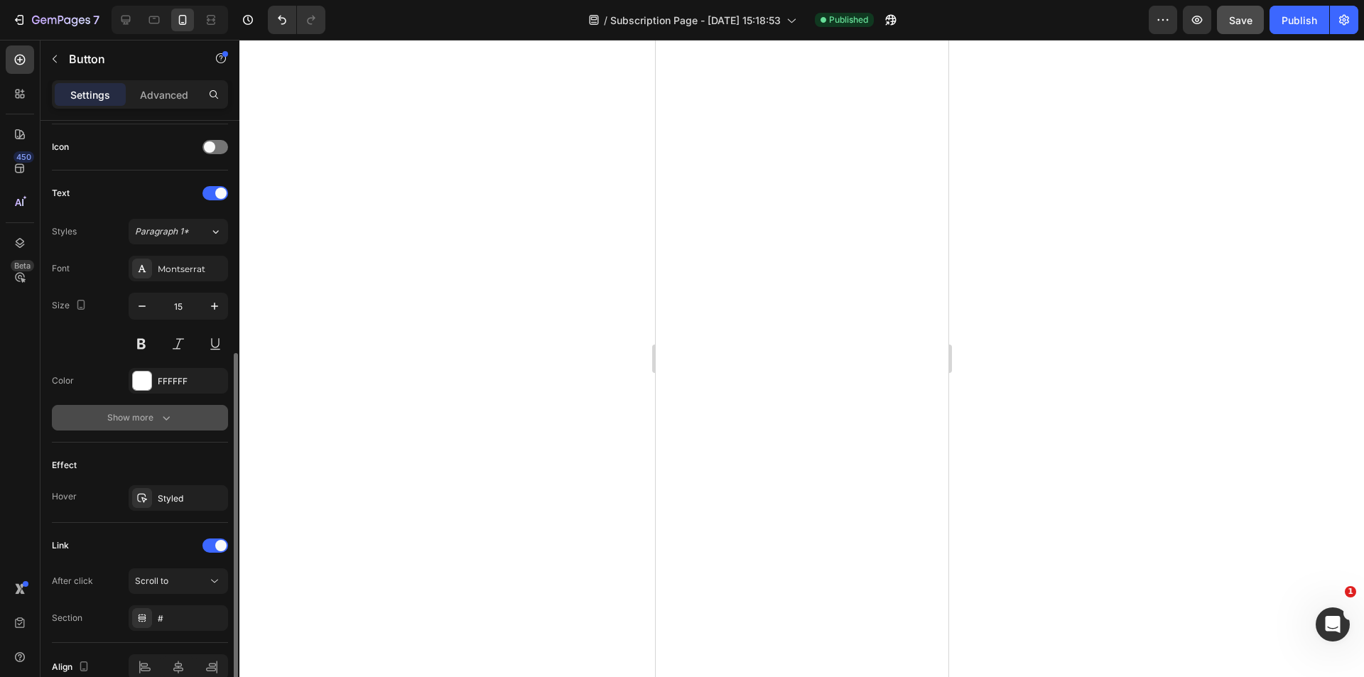
click at [172, 419] on icon "button" at bounding box center [166, 418] width 14 height 14
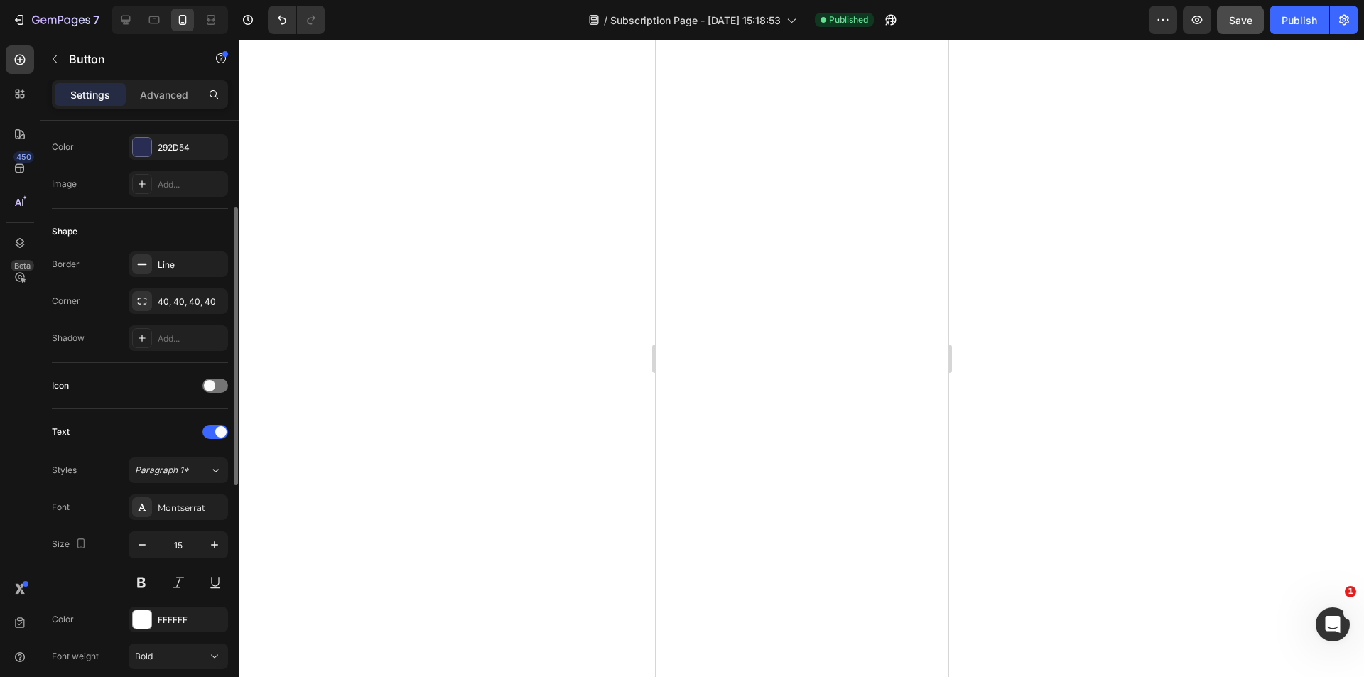
scroll to position [683, 0]
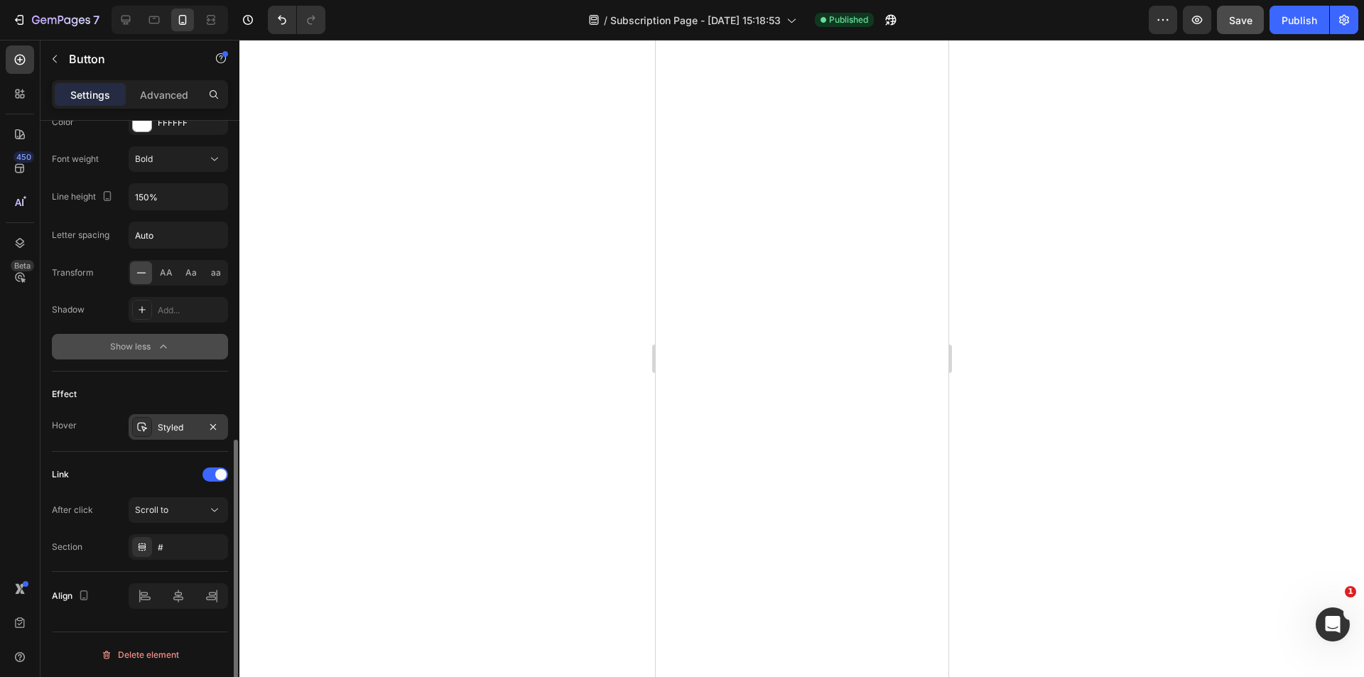
click at [171, 428] on div "Styled" at bounding box center [178, 427] width 41 height 13
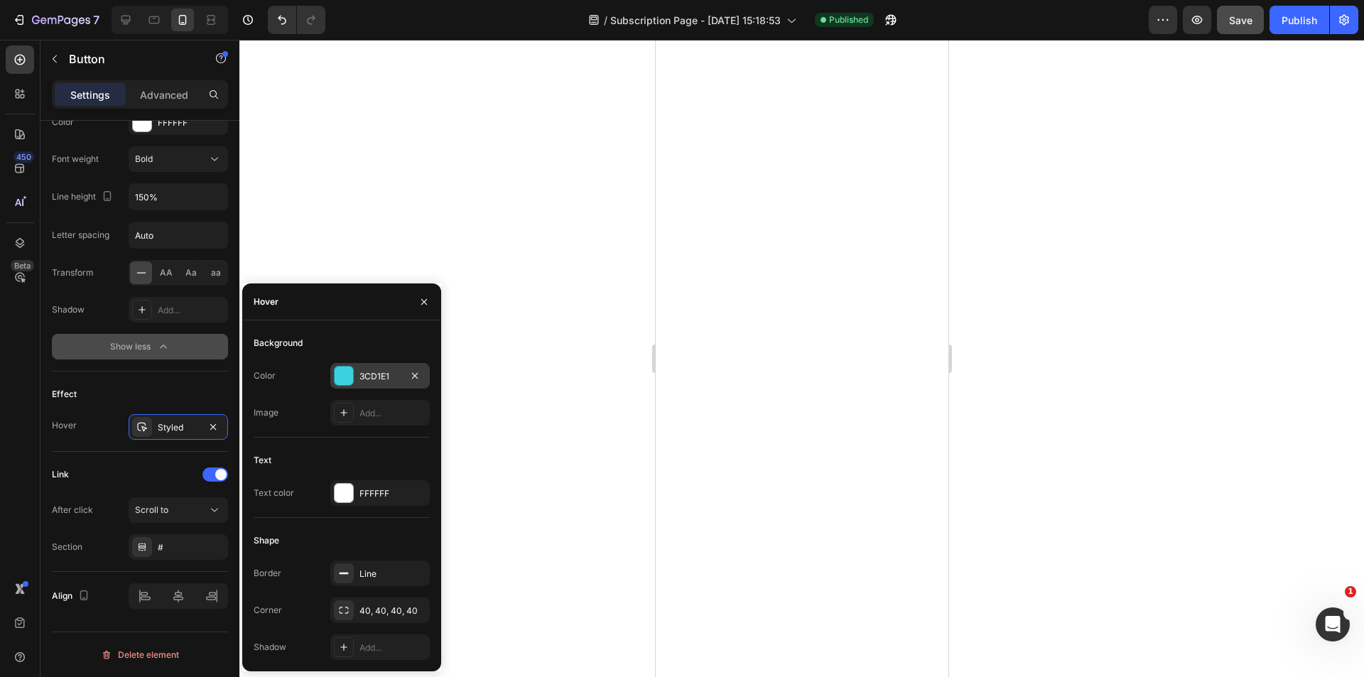
click at [377, 369] on div "3CD1E1" at bounding box center [379, 376] width 99 height 26
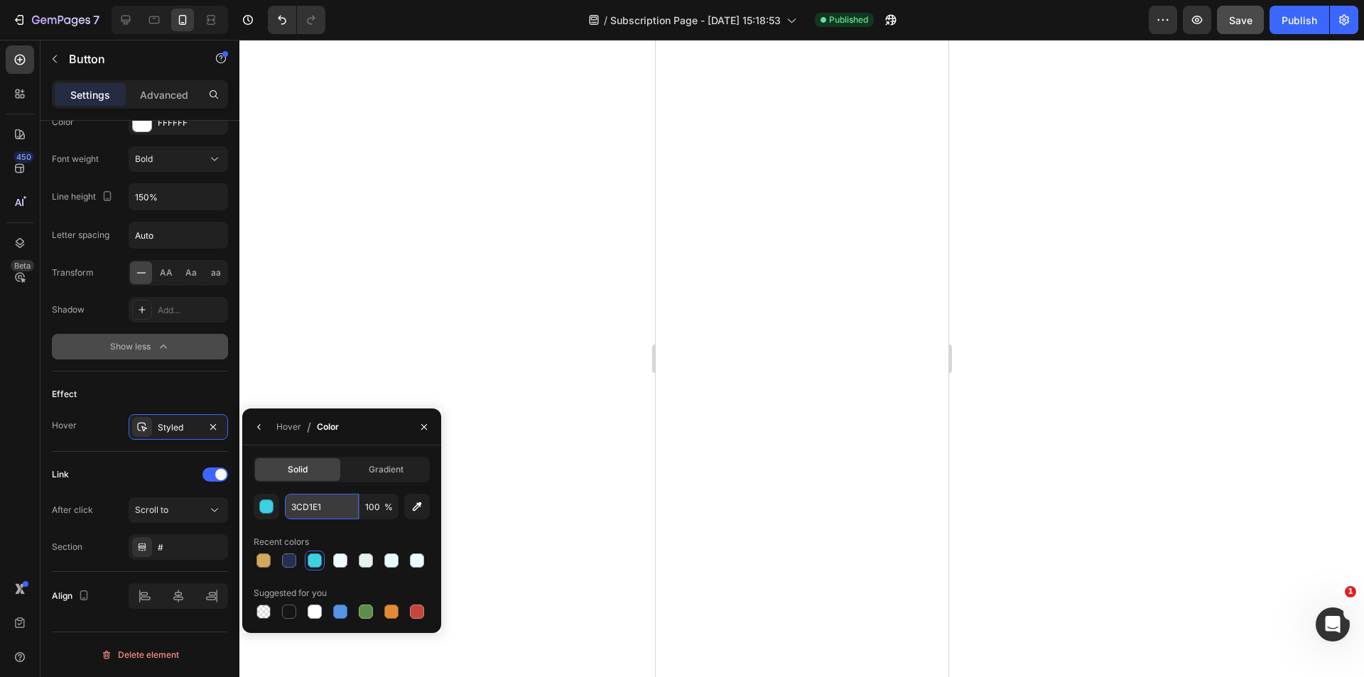
click at [333, 512] on input "3CD1E1" at bounding box center [322, 507] width 74 height 26
type input "006E7C"
click at [265, 509] on div "button" at bounding box center [267, 507] width 14 height 14
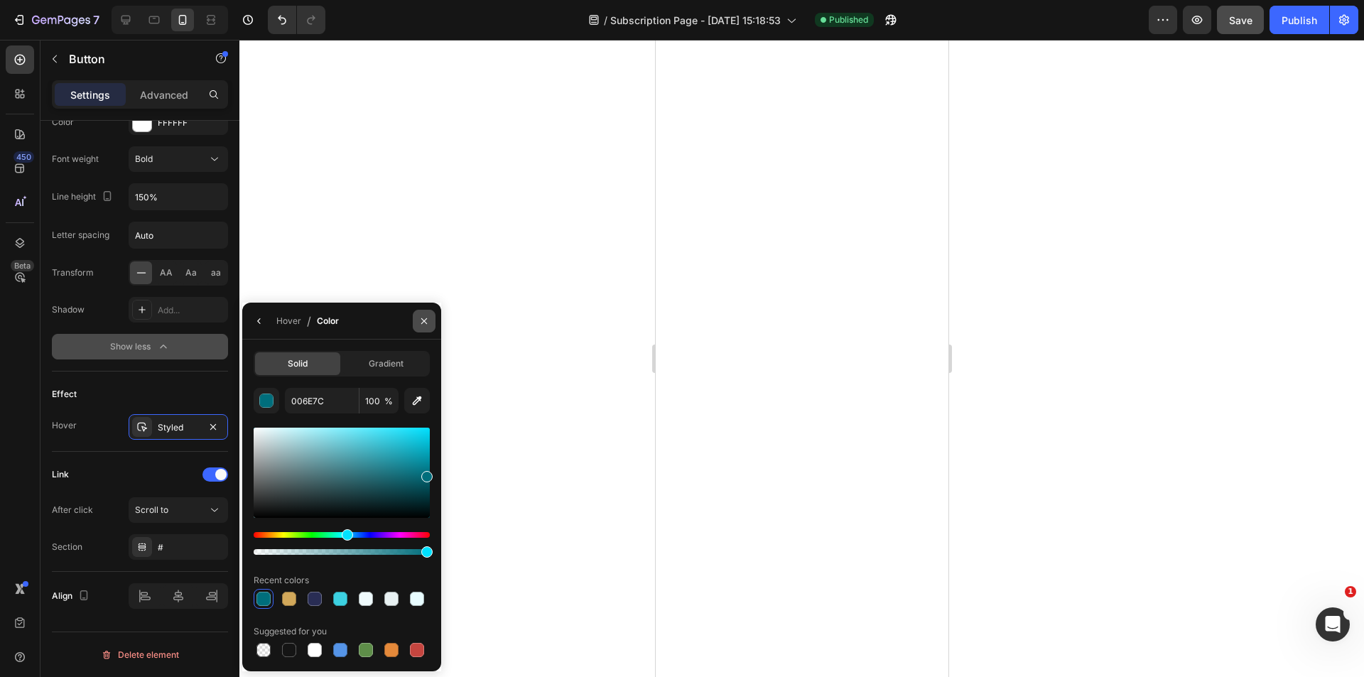
click at [429, 317] on icon "button" at bounding box center [423, 320] width 11 height 11
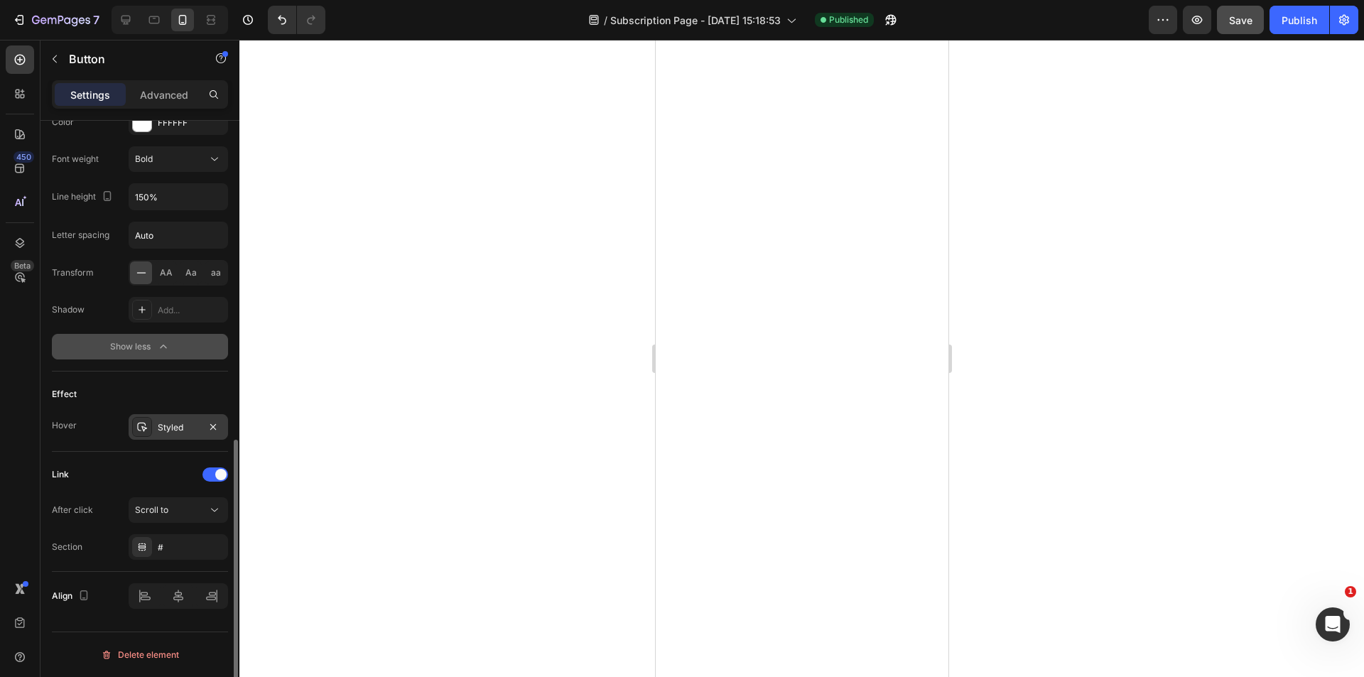
click at [168, 433] on div "Styled" at bounding box center [178, 427] width 41 height 13
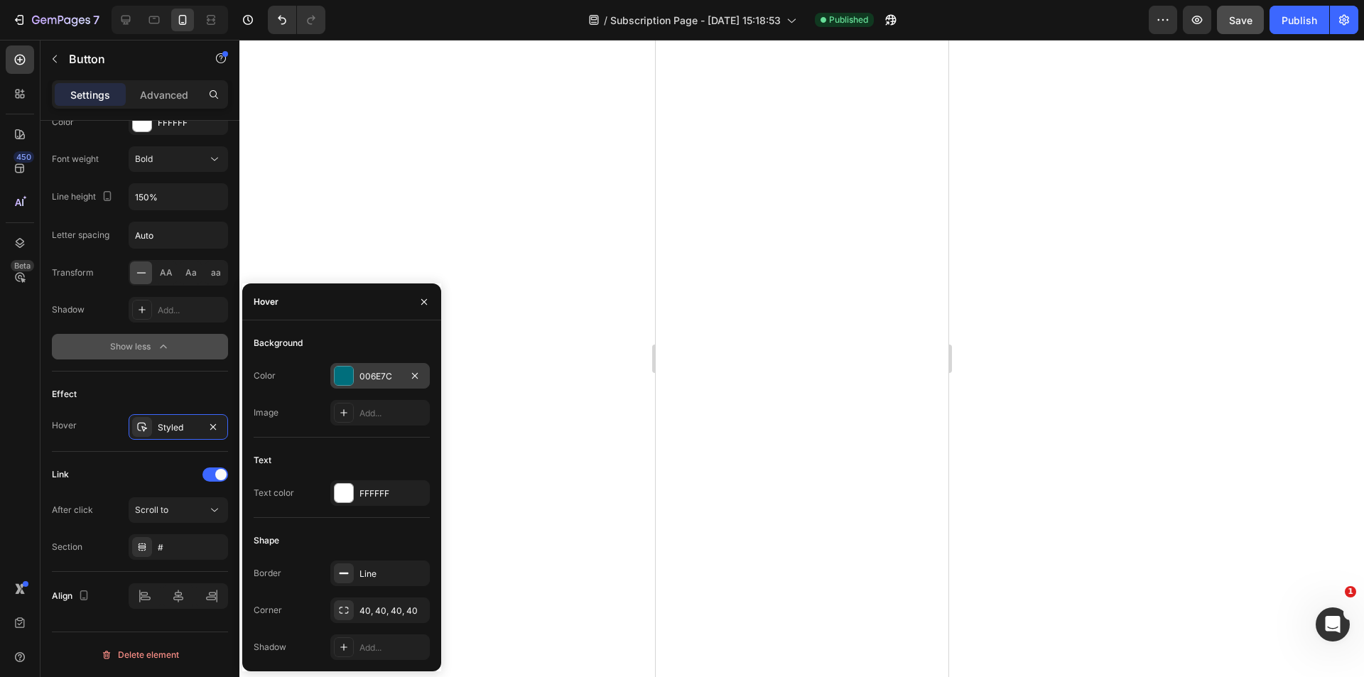
click at [350, 377] on div at bounding box center [344, 376] width 18 height 18
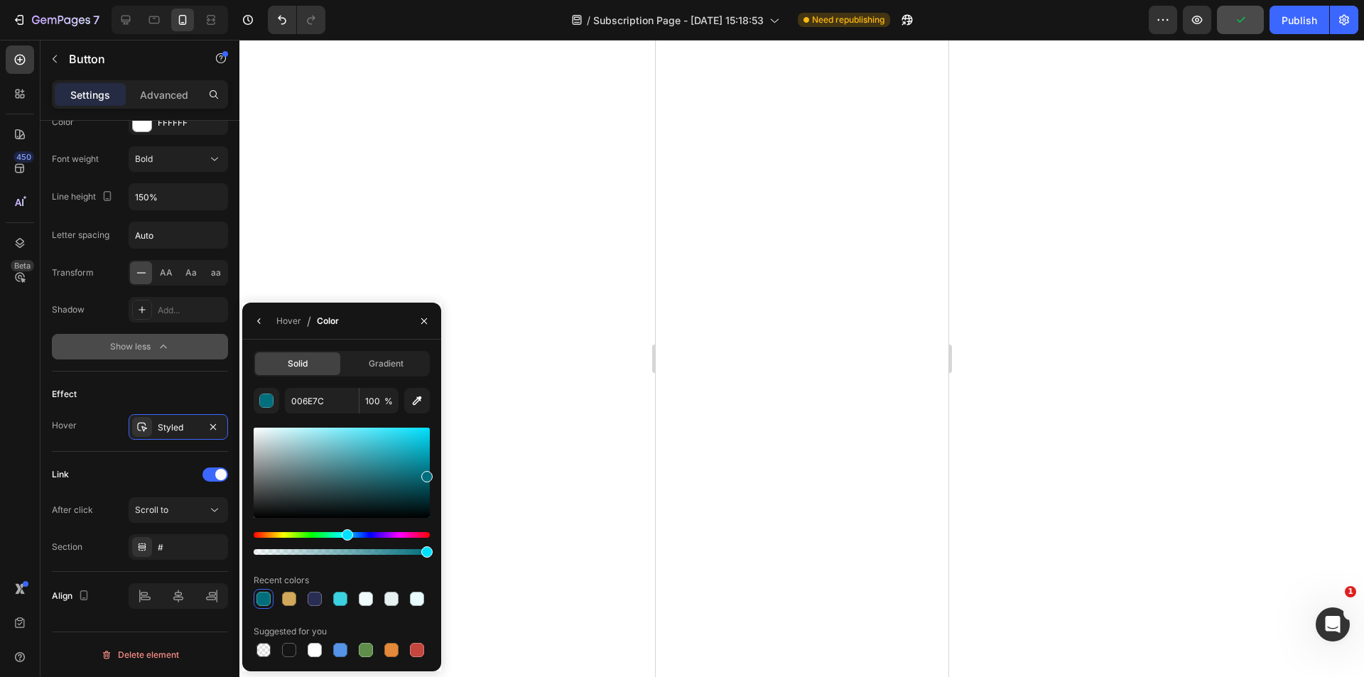
click at [468, 332] on div at bounding box center [801, 358] width 1125 height 637
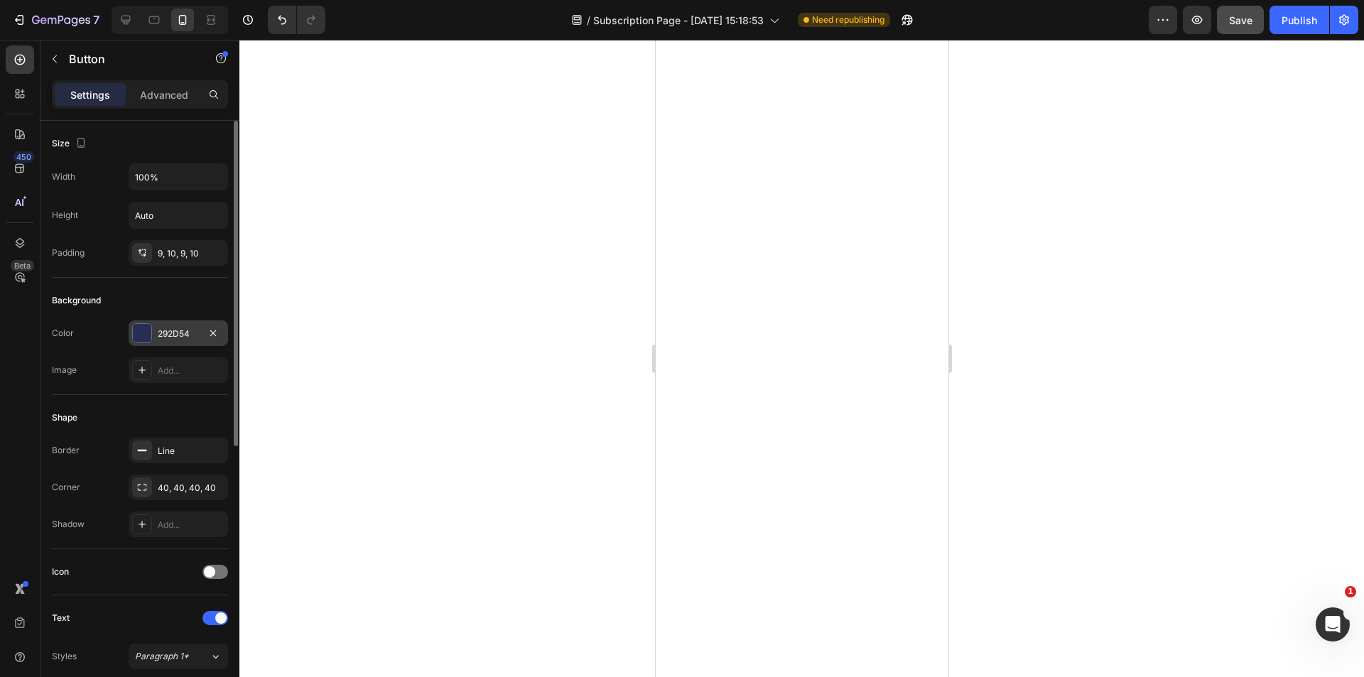
click at [139, 332] on div at bounding box center [142, 333] width 18 height 18
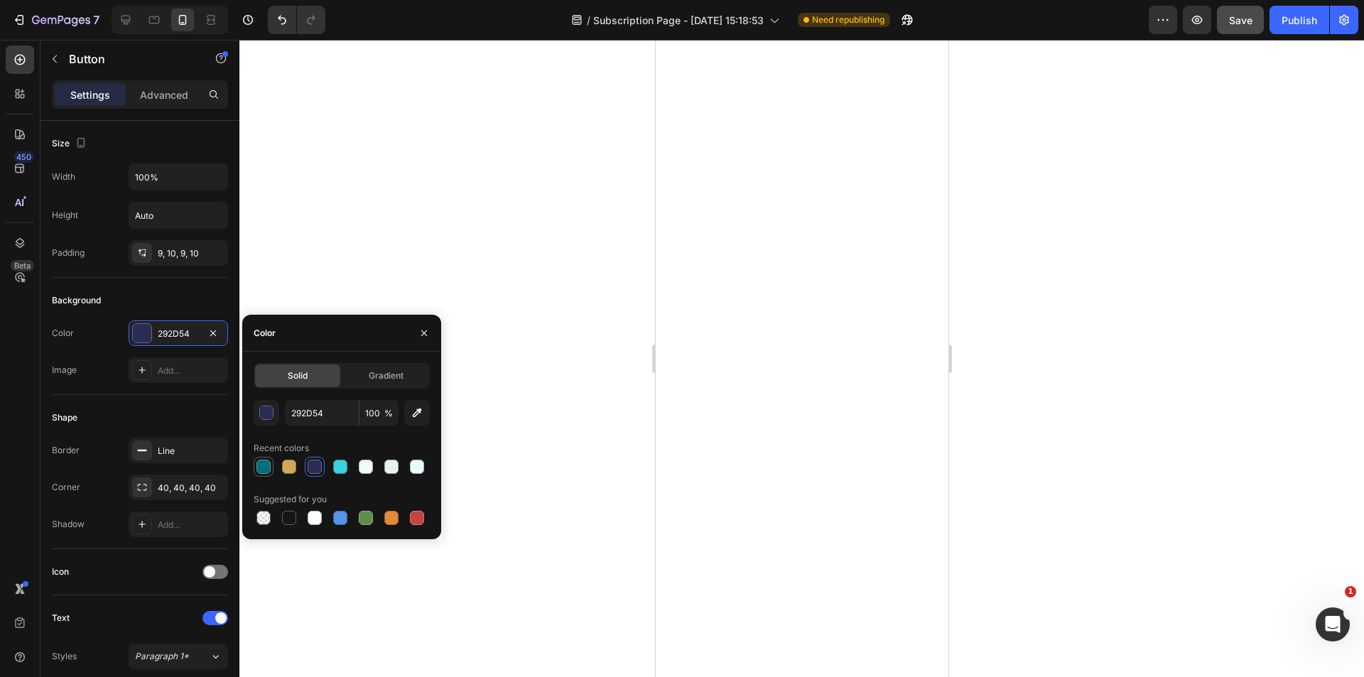
click at [260, 464] on div at bounding box center [263, 467] width 14 height 14
type input "006E7C"
click at [421, 335] on icon "button" at bounding box center [423, 333] width 11 height 11
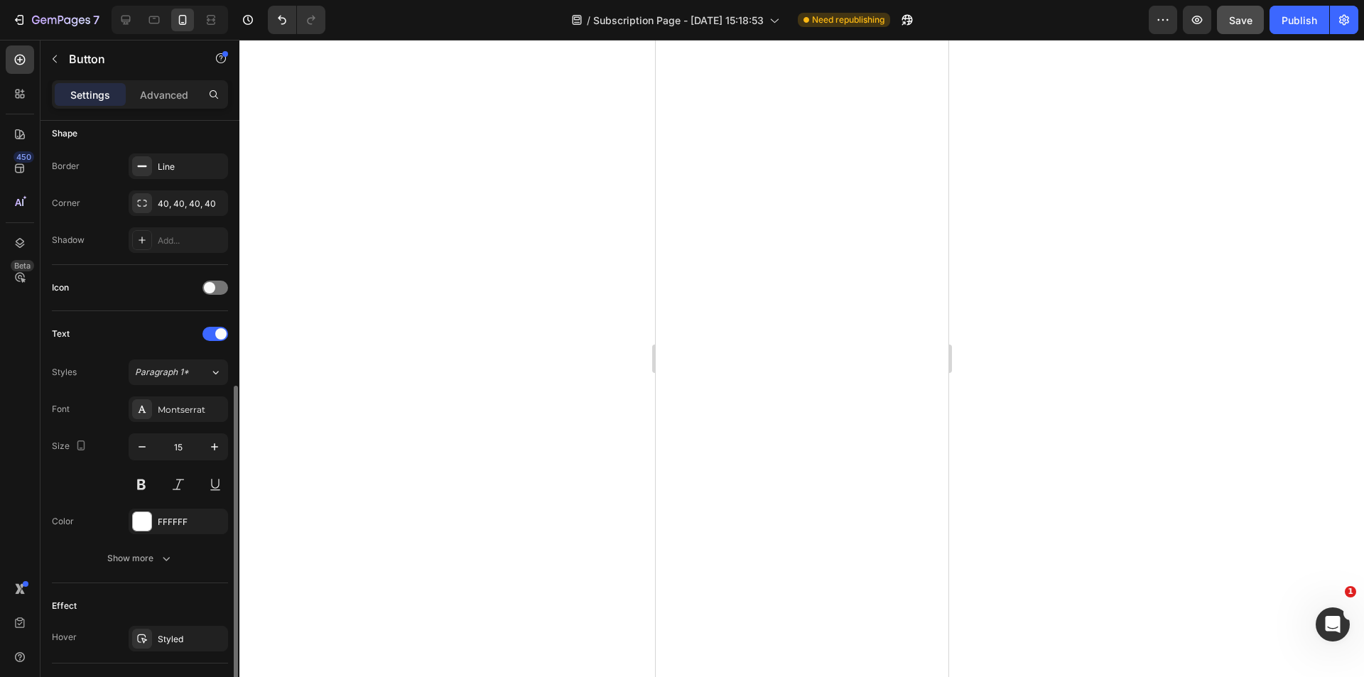
scroll to position [355, 0]
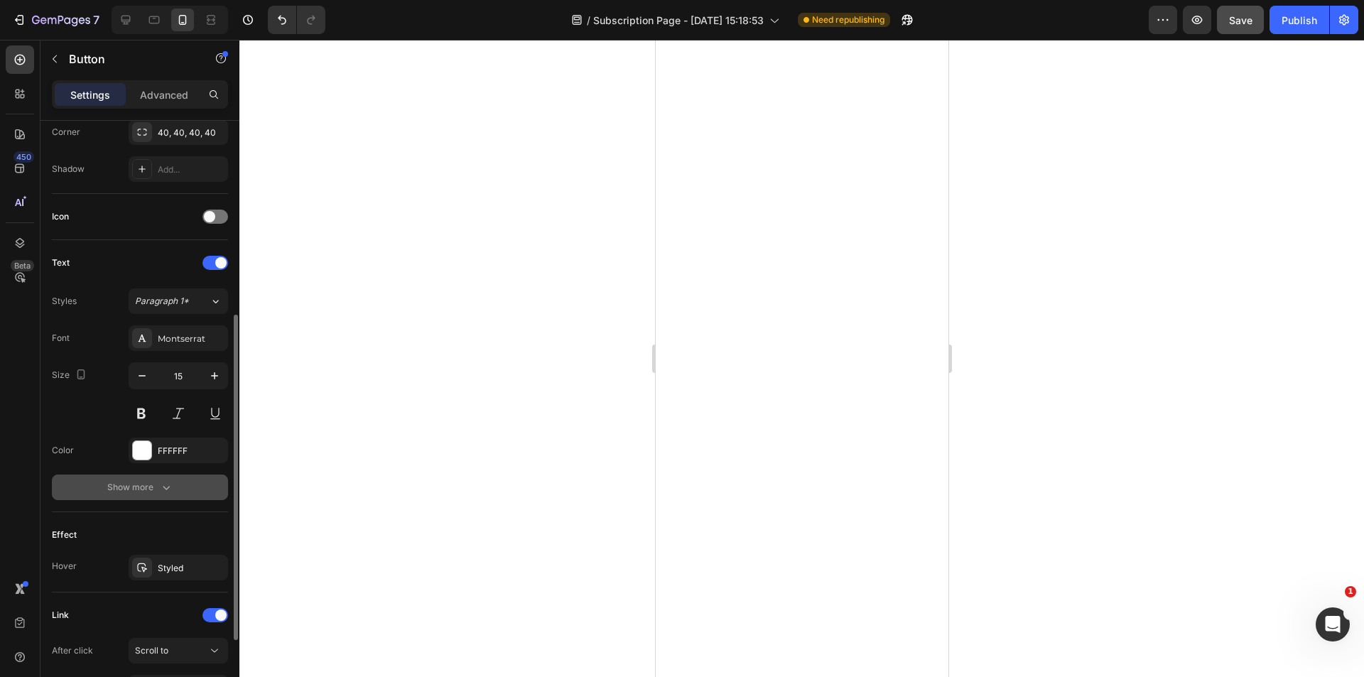
click at [131, 487] on div "Show more" at bounding box center [140, 487] width 66 height 14
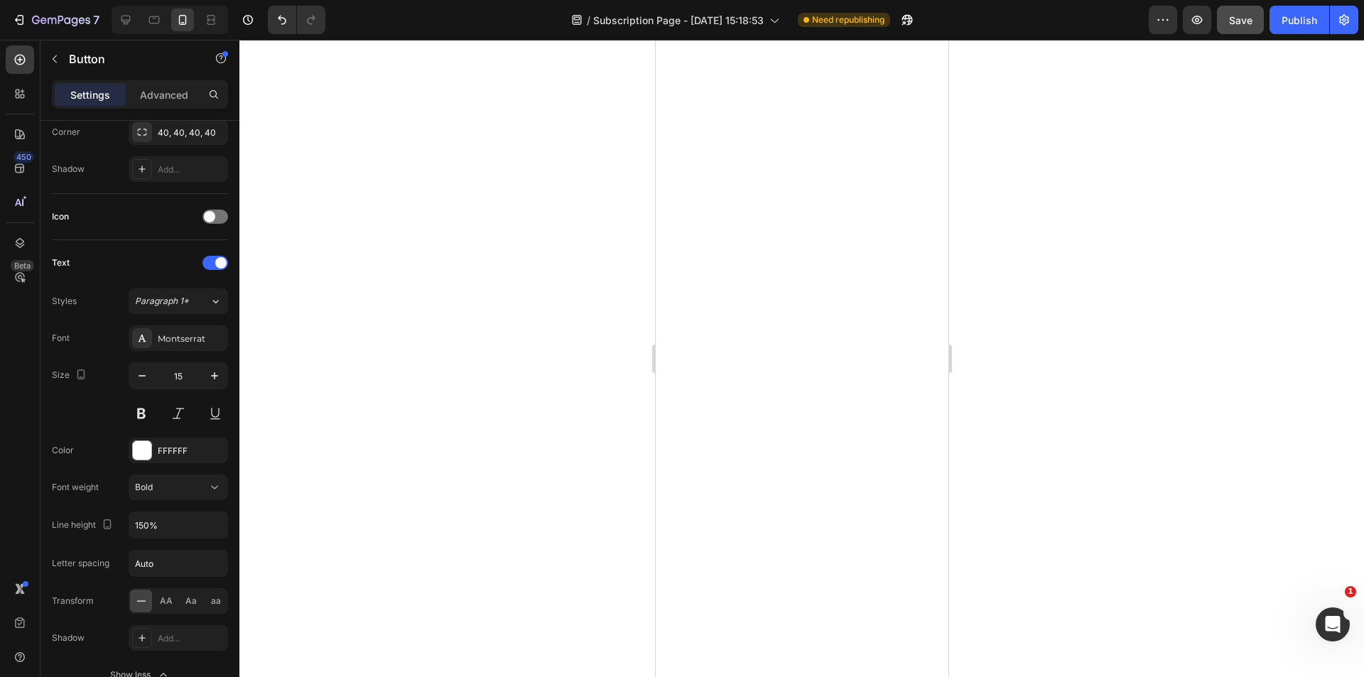
scroll to position [683, 0]
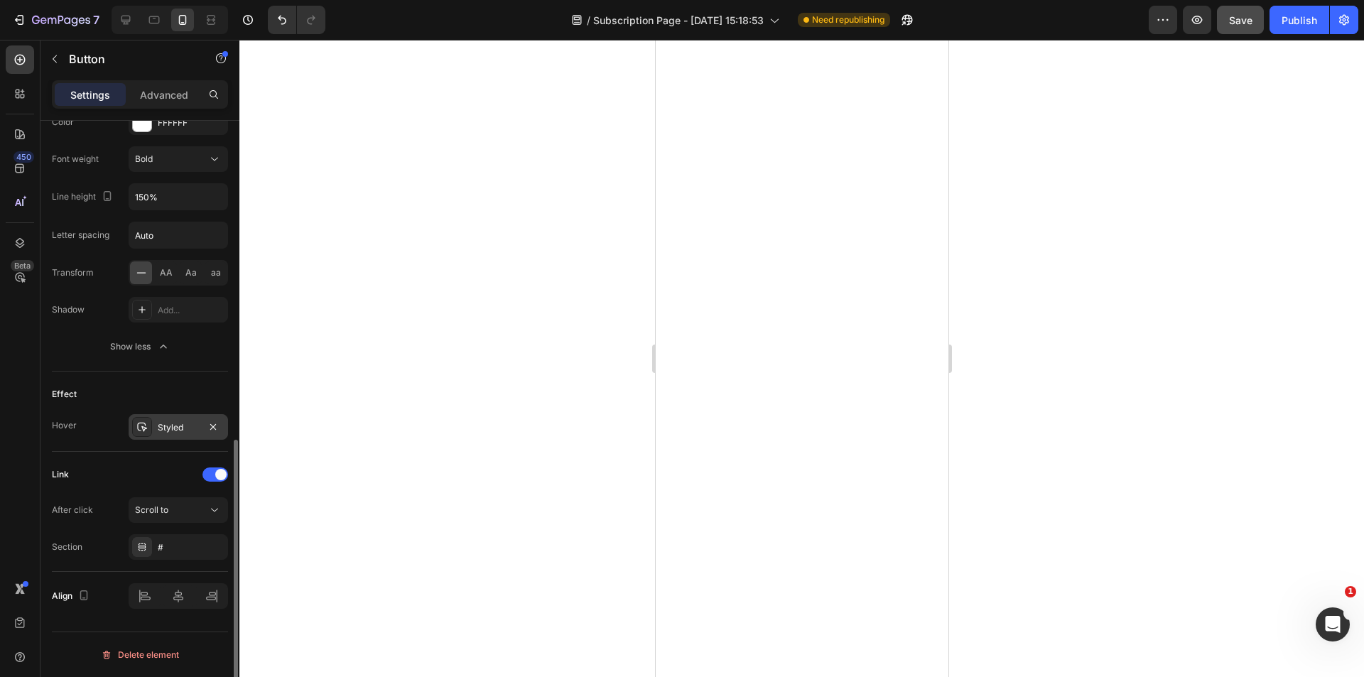
click at [156, 428] on div "Styled" at bounding box center [178, 427] width 99 height 26
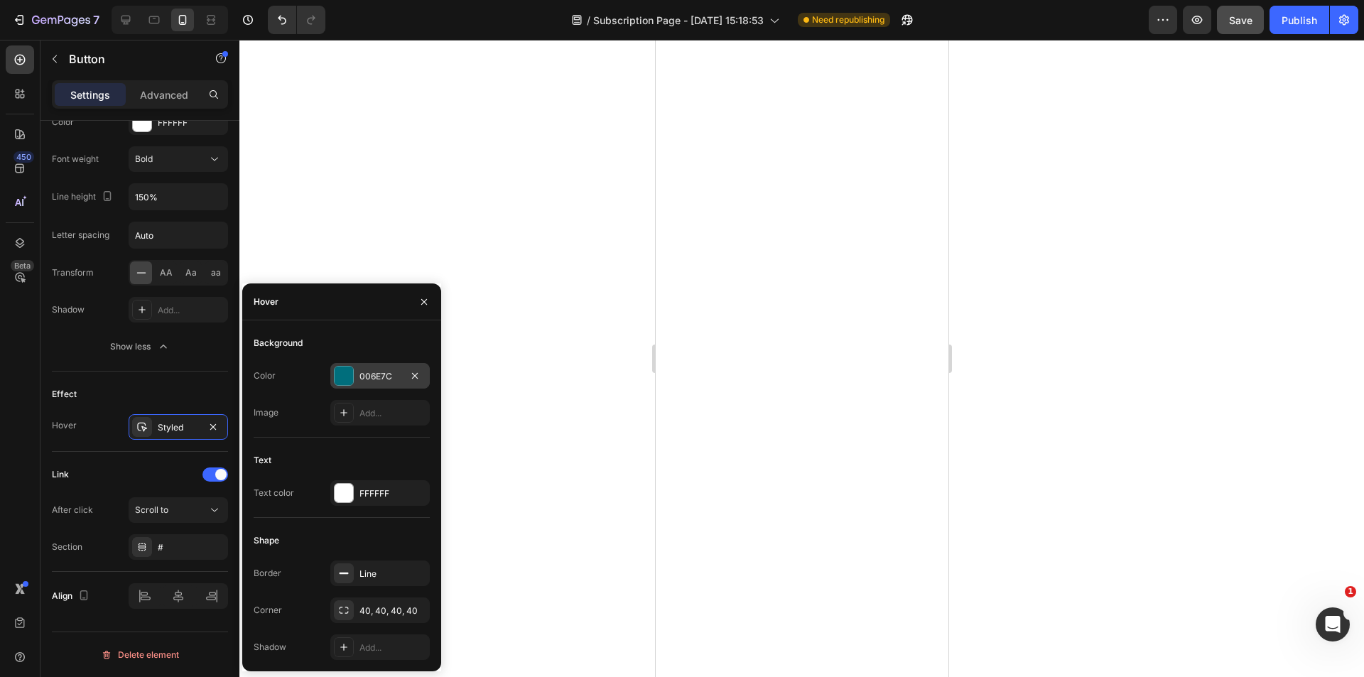
click at [377, 376] on div "006E7C" at bounding box center [380, 376] width 41 height 13
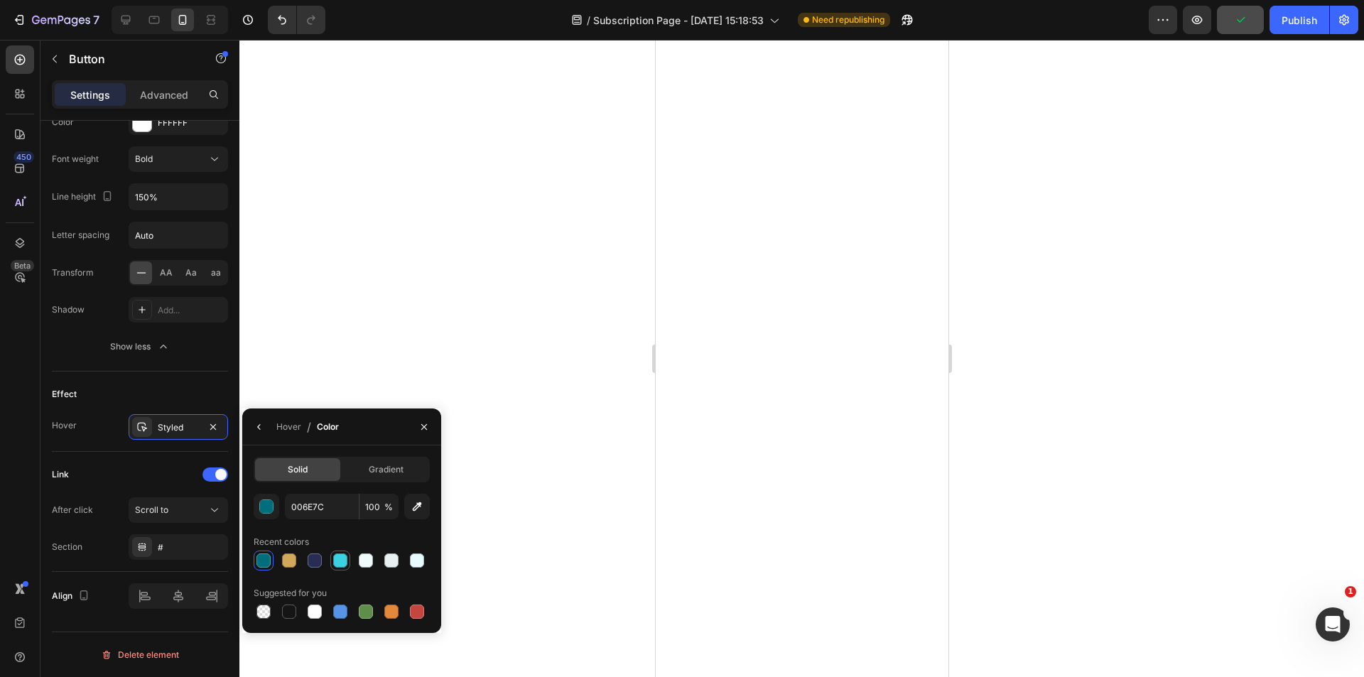
click at [347, 562] on div at bounding box center [340, 560] width 17 height 17
type input "3CD1E1"
click at [427, 423] on icon "button" at bounding box center [423, 426] width 11 height 11
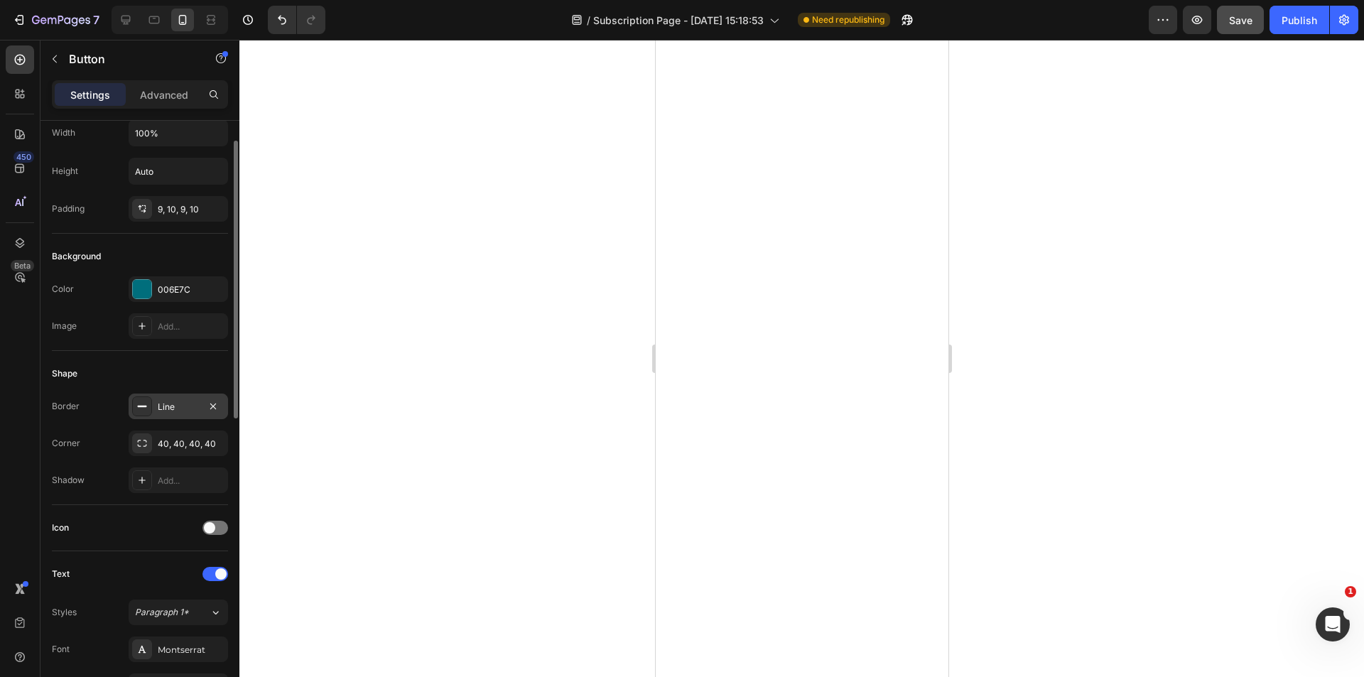
scroll to position [0, 0]
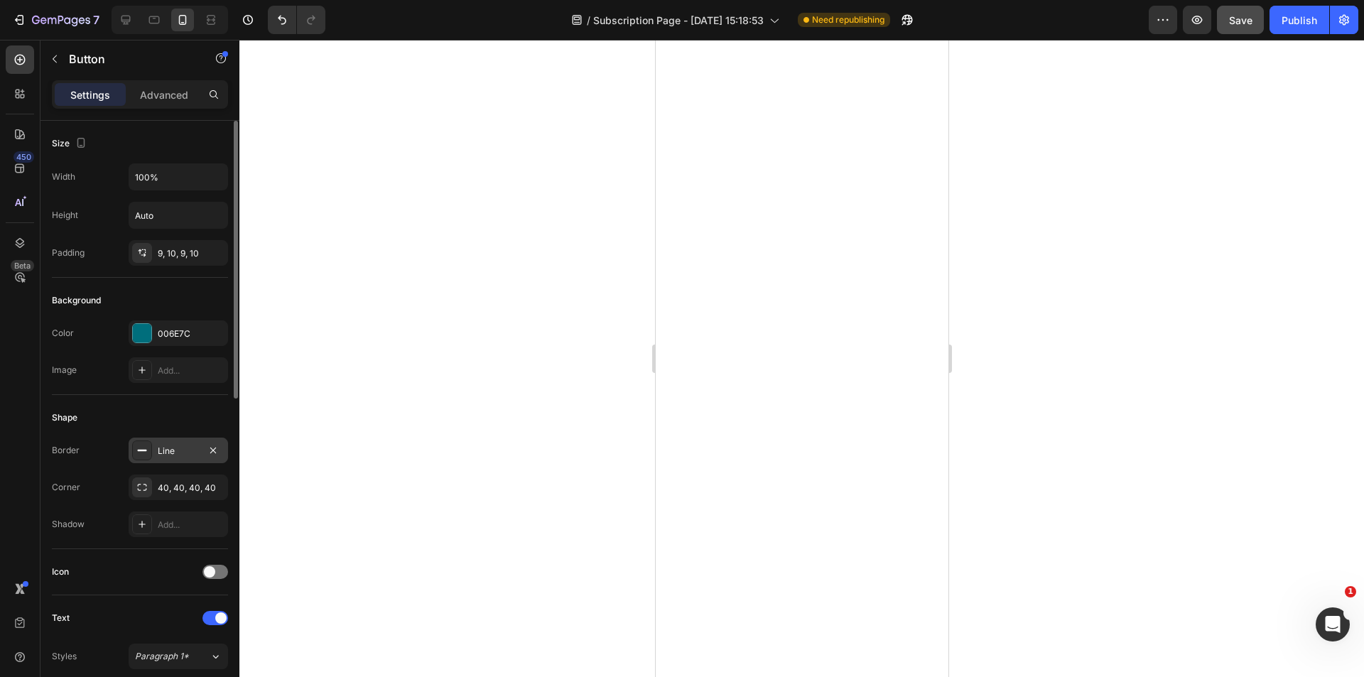
click at [187, 457] on div "Line" at bounding box center [178, 451] width 41 height 13
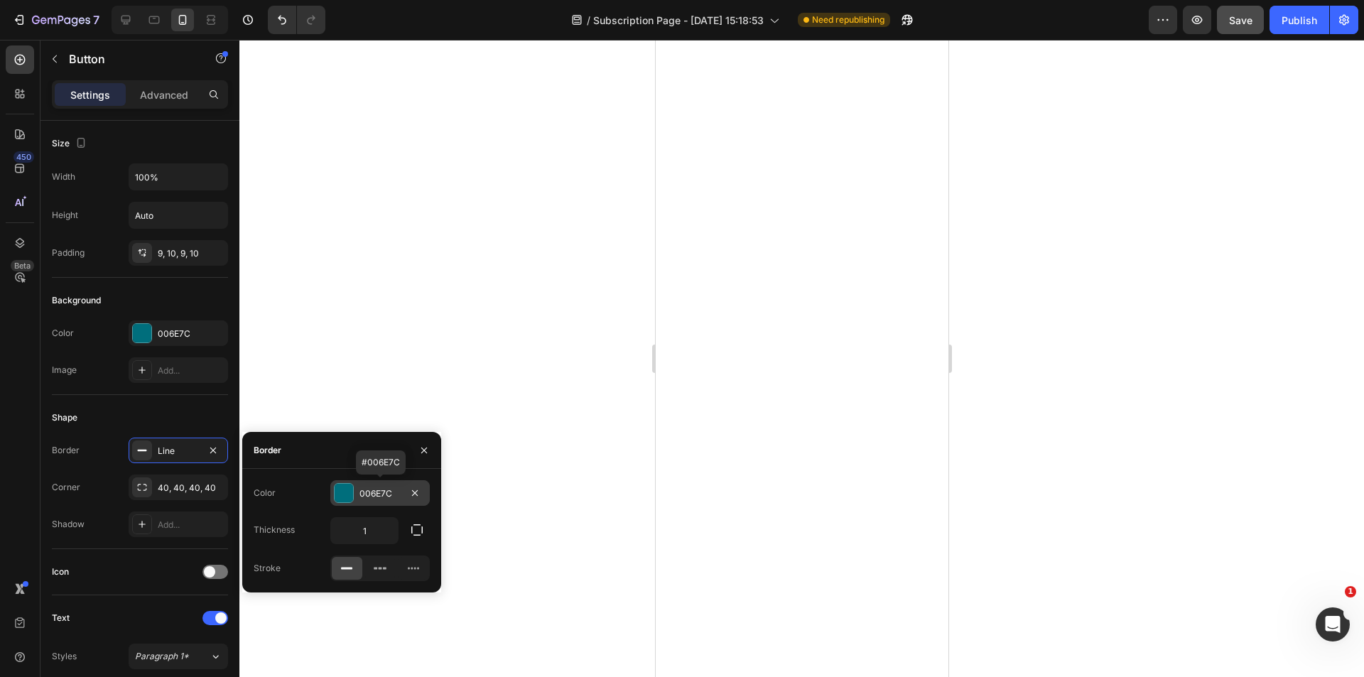
click at [396, 497] on div "006E7C" at bounding box center [380, 493] width 41 height 13
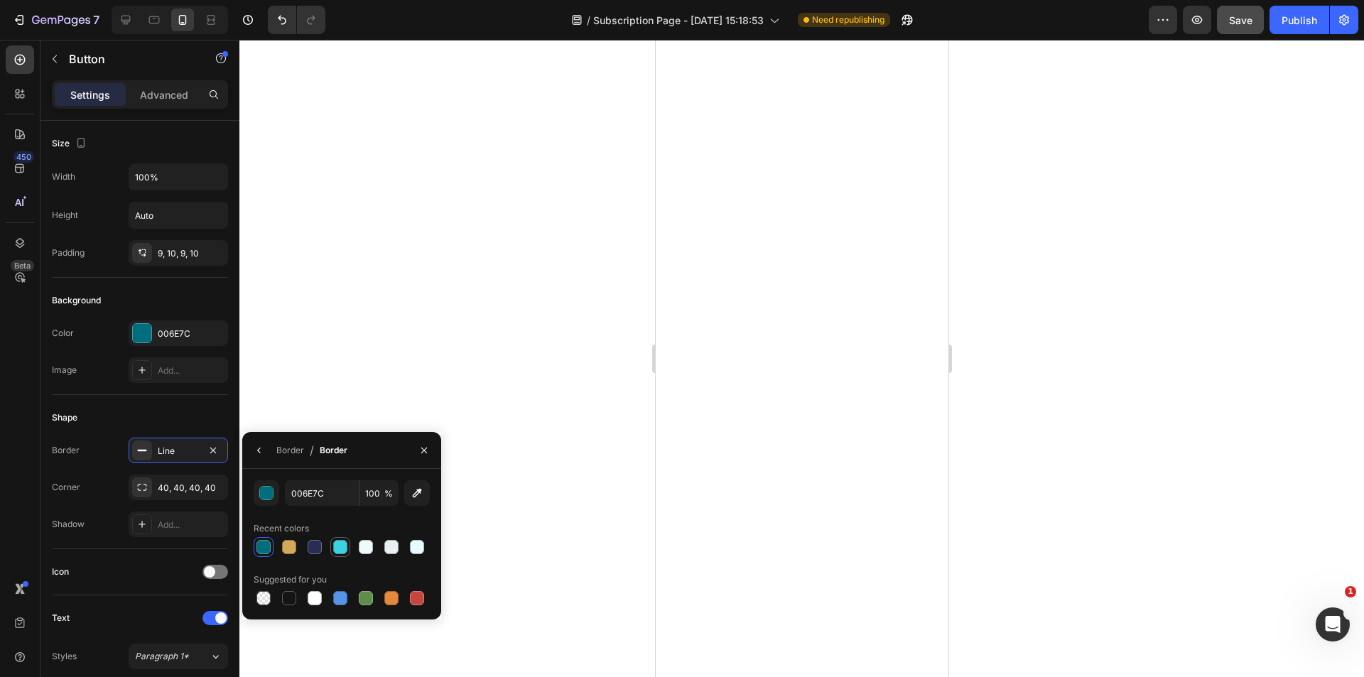
click at [340, 552] on div at bounding box center [340, 547] width 14 height 14
click at [264, 549] on div at bounding box center [263, 547] width 14 height 14
type input "006E7C"
click at [424, 447] on icon "button" at bounding box center [423, 450] width 11 height 11
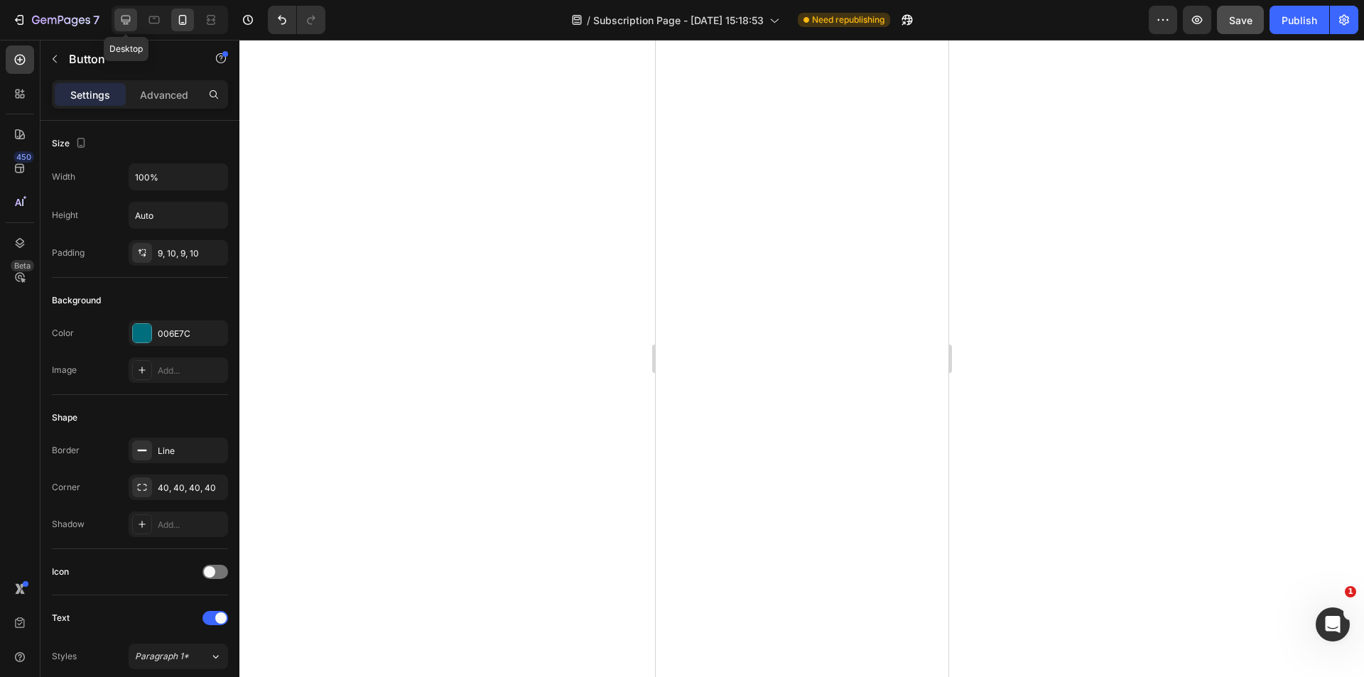
click at [134, 23] on div at bounding box center [125, 20] width 23 height 23
type input "Auto"
type input "16"
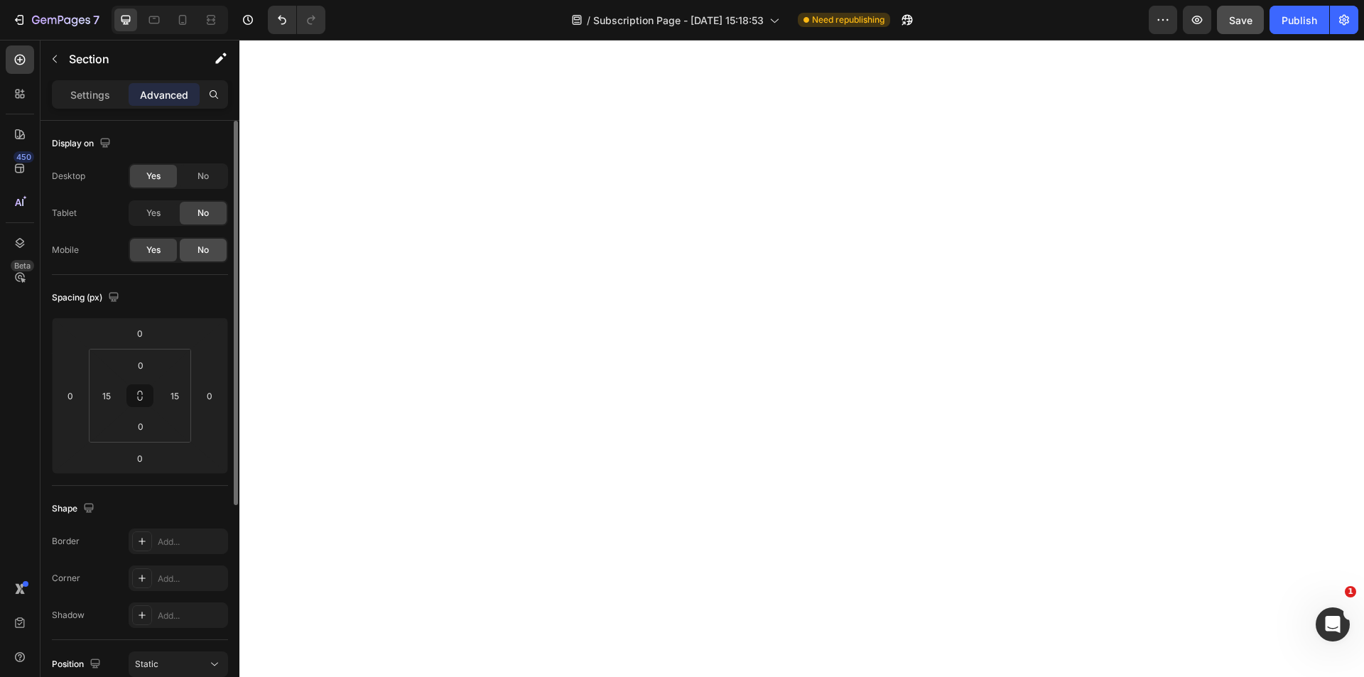
click at [212, 254] on div "No" at bounding box center [203, 250] width 47 height 23
click at [145, 247] on div "Yes" at bounding box center [153, 250] width 47 height 23
click at [199, 180] on span "No" at bounding box center [203, 176] width 11 height 13
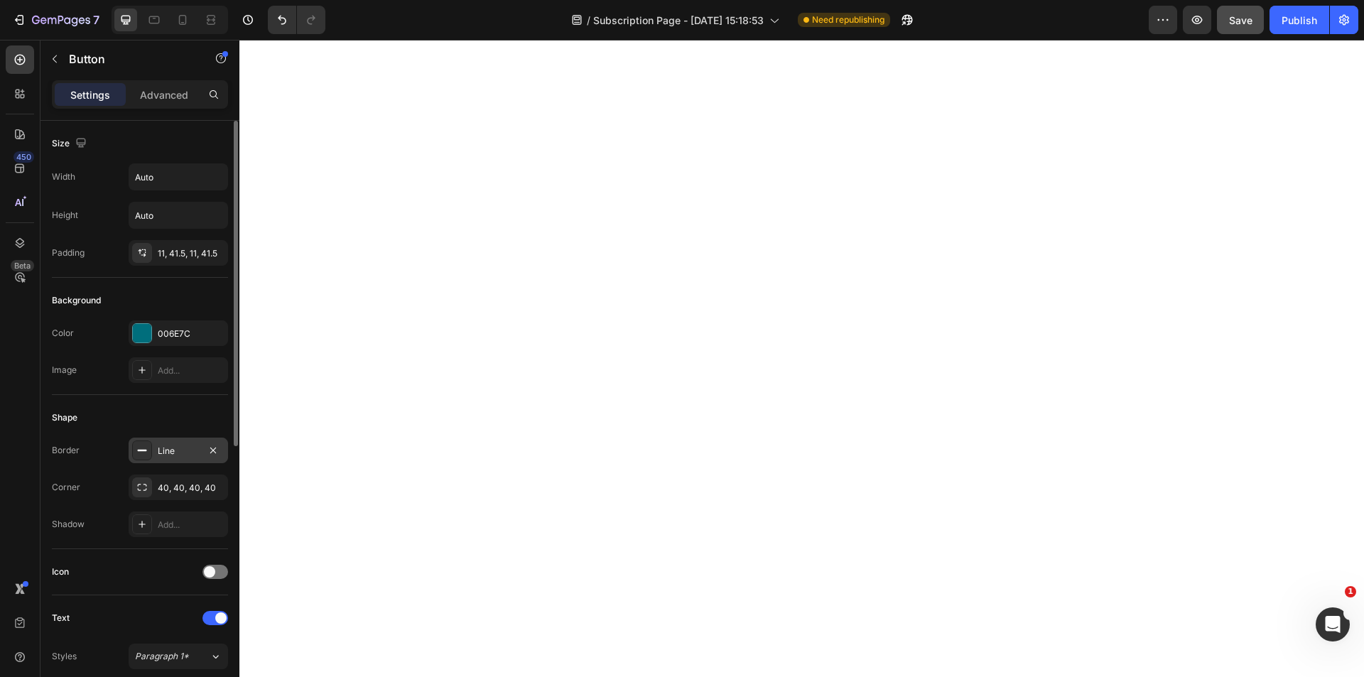
click at [177, 453] on div "Line" at bounding box center [178, 451] width 41 height 13
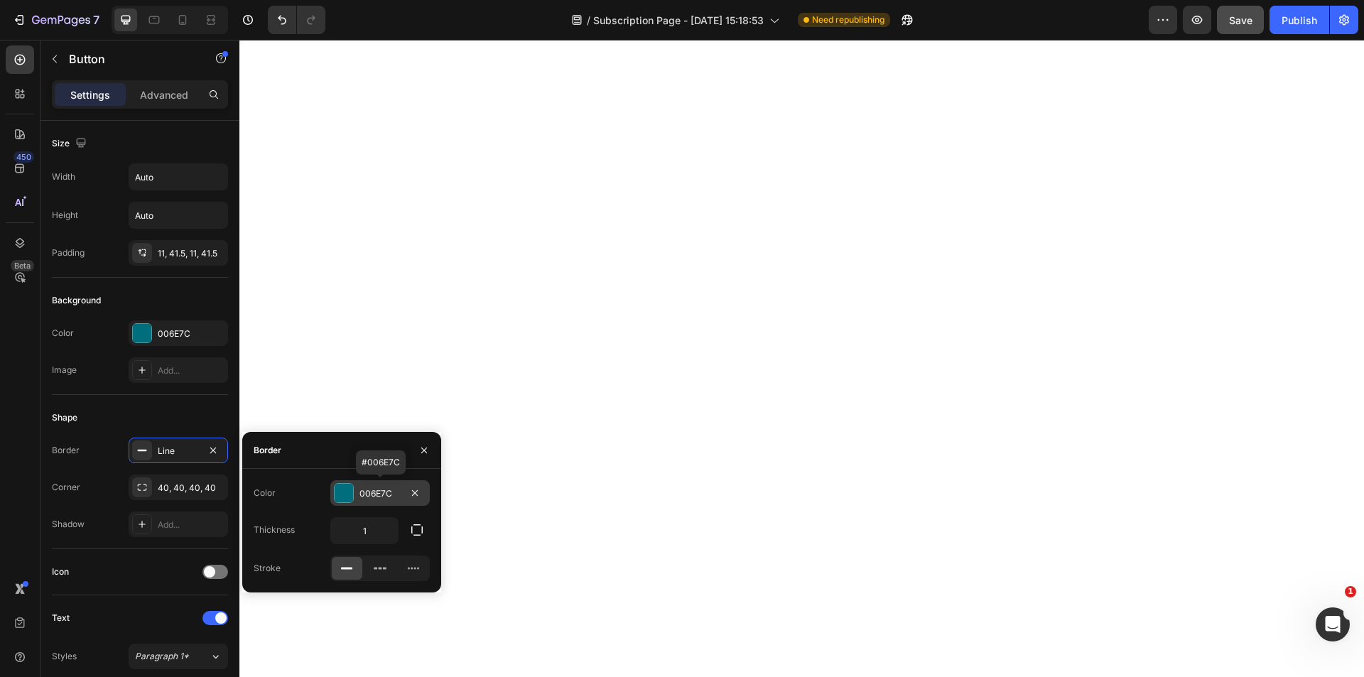
click at [367, 502] on div "006E7C" at bounding box center [379, 493] width 99 height 26
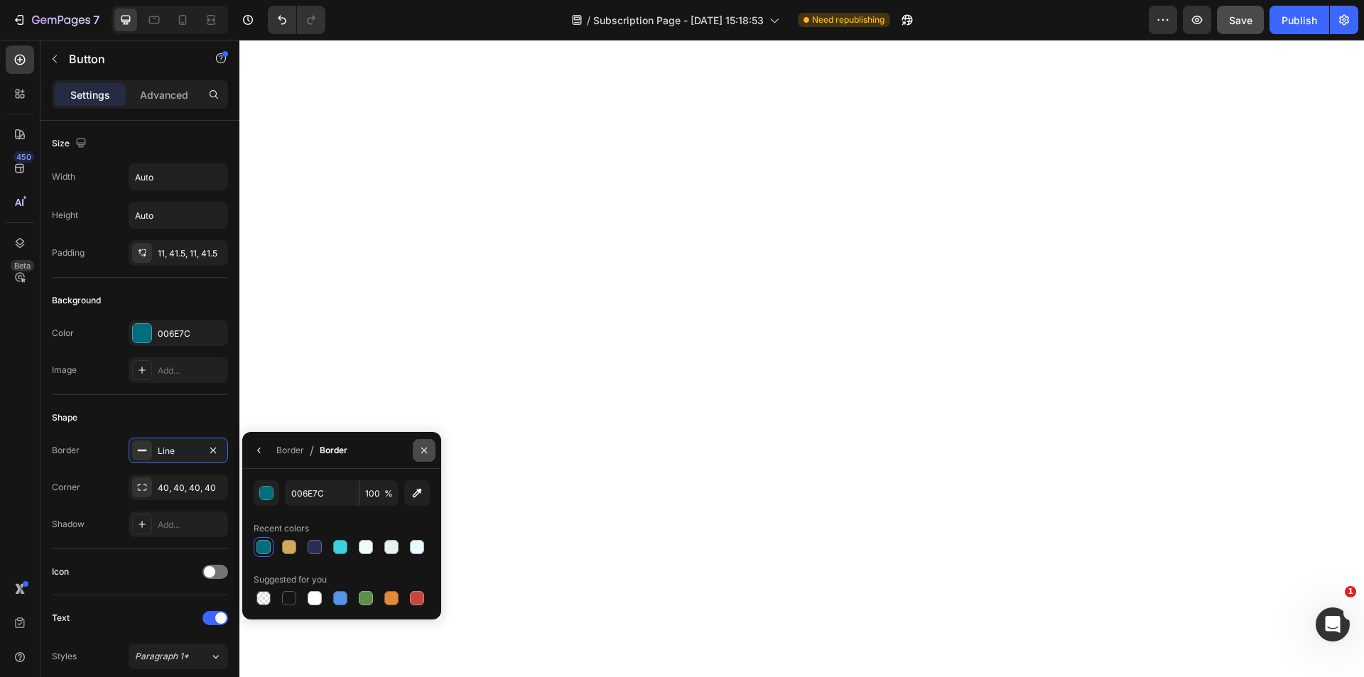
click at [425, 449] on icon "button" at bounding box center [424, 450] width 6 height 6
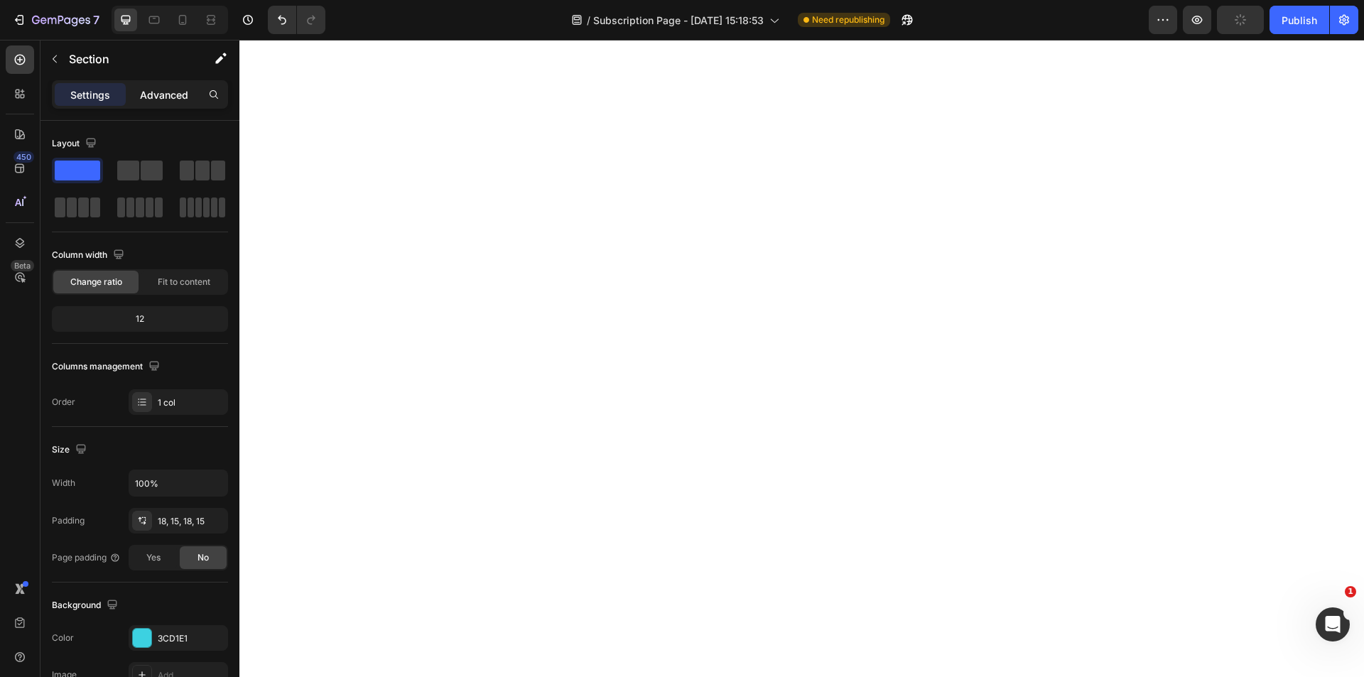
click at [174, 90] on p "Advanced" at bounding box center [164, 94] width 48 height 15
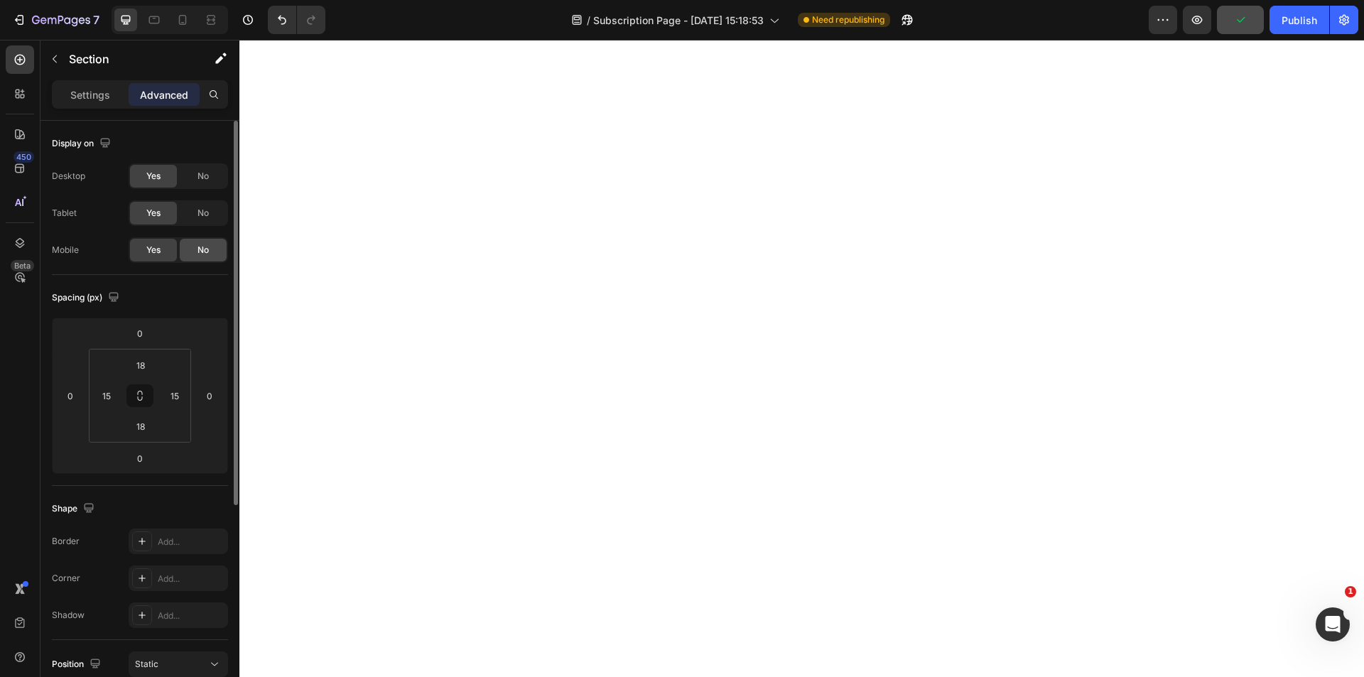
click at [199, 257] on div "No" at bounding box center [203, 250] width 47 height 23
click at [185, 22] on icon at bounding box center [183, 20] width 8 height 10
type input "14"
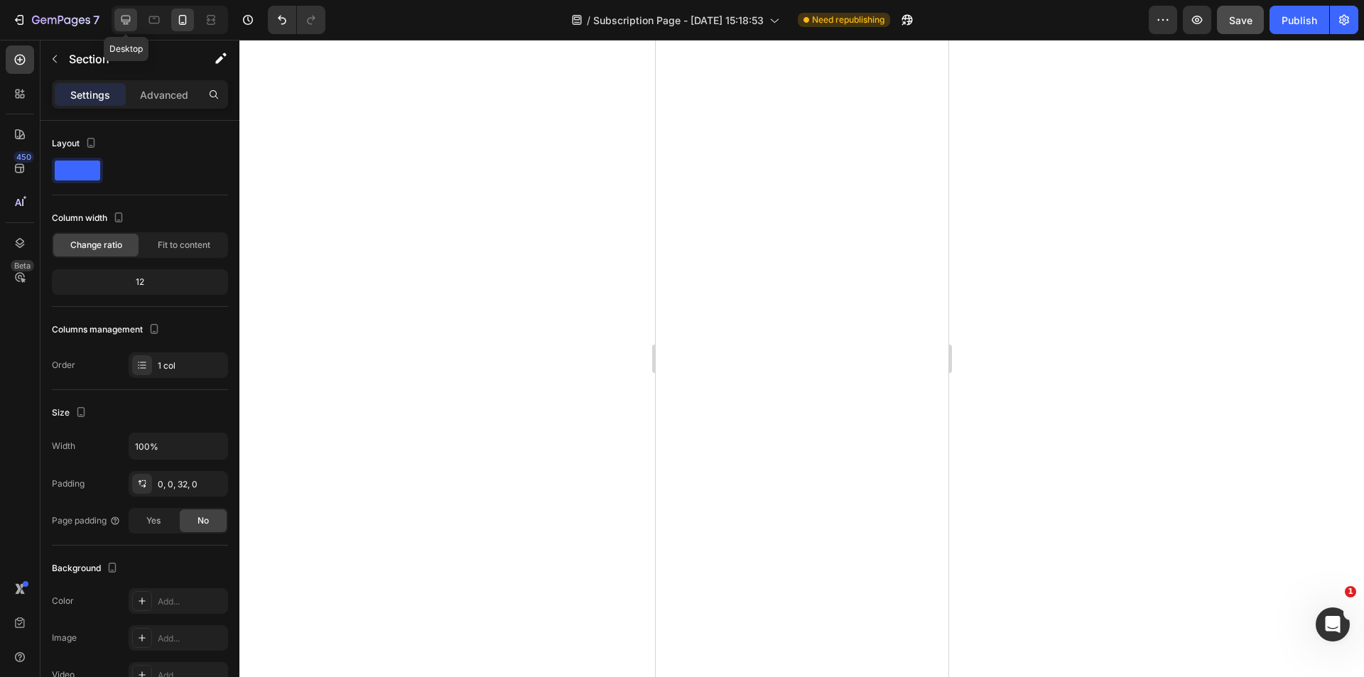
click at [135, 28] on div at bounding box center [125, 20] width 23 height 23
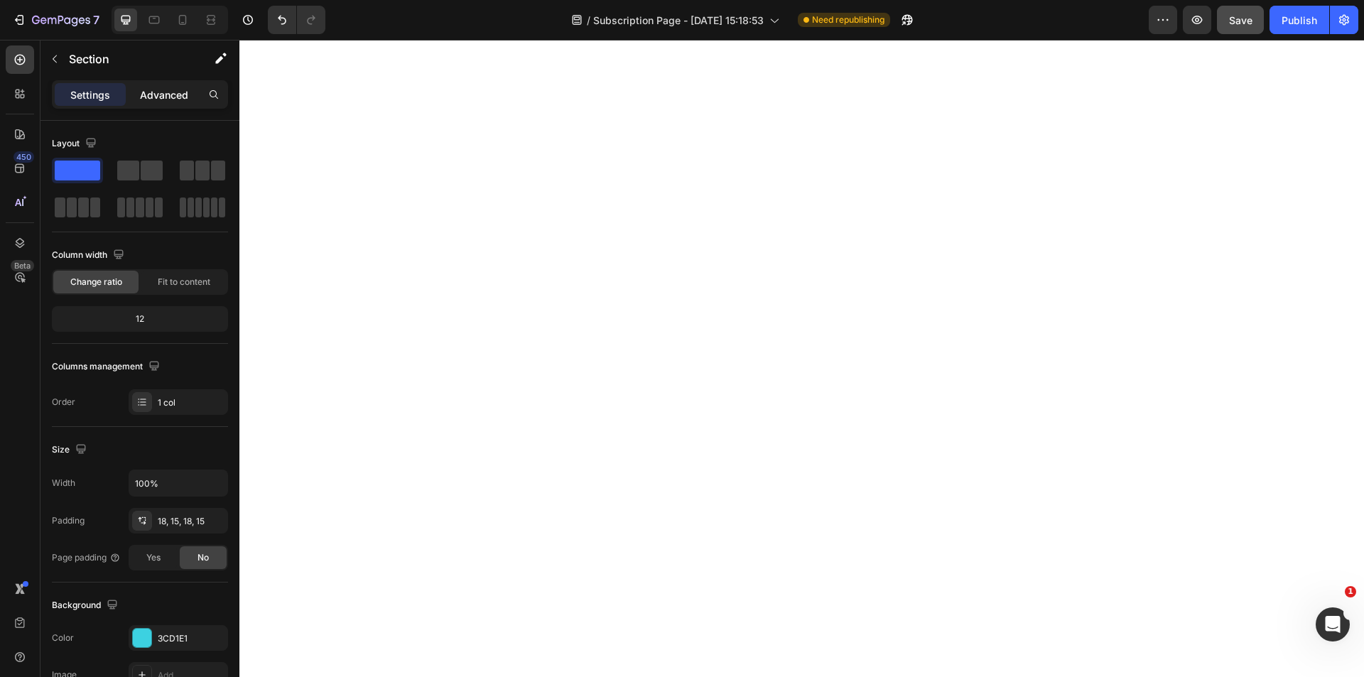
click at [173, 94] on p "Advanced" at bounding box center [164, 94] width 48 height 15
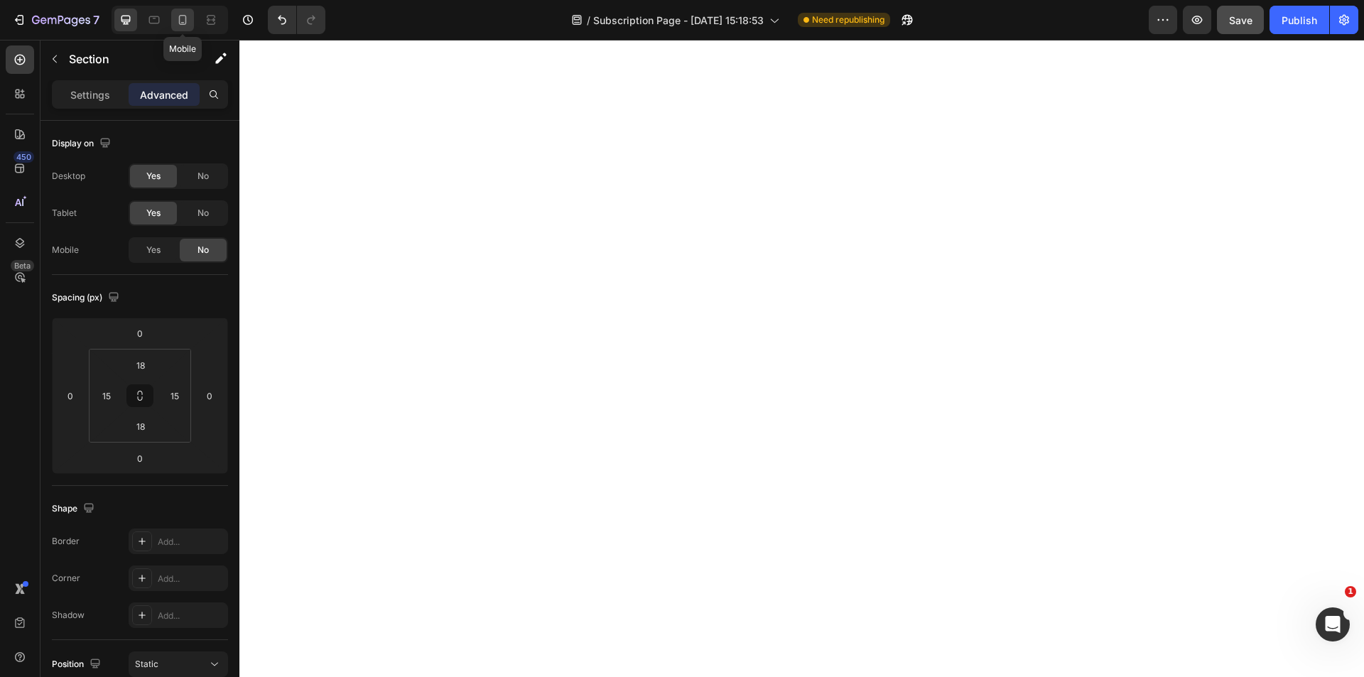
click at [185, 23] on icon at bounding box center [182, 20] width 14 height 14
type input "14"
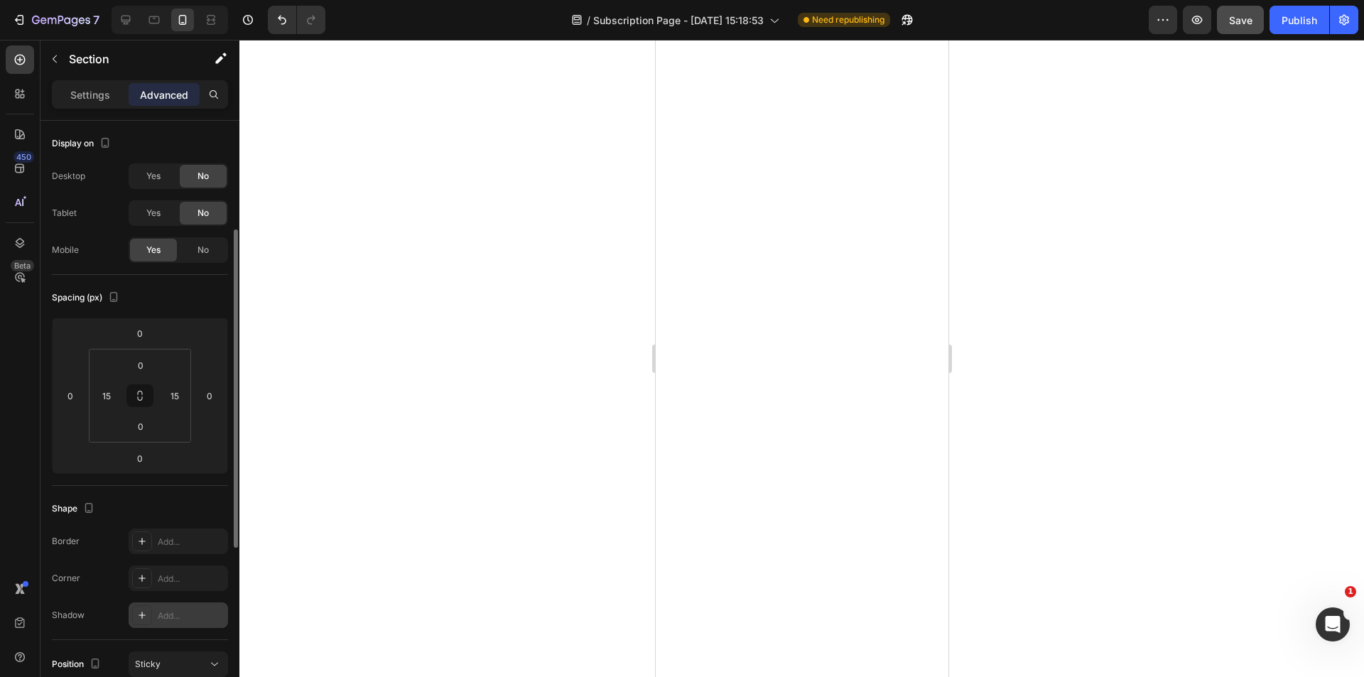
scroll to position [71, 0]
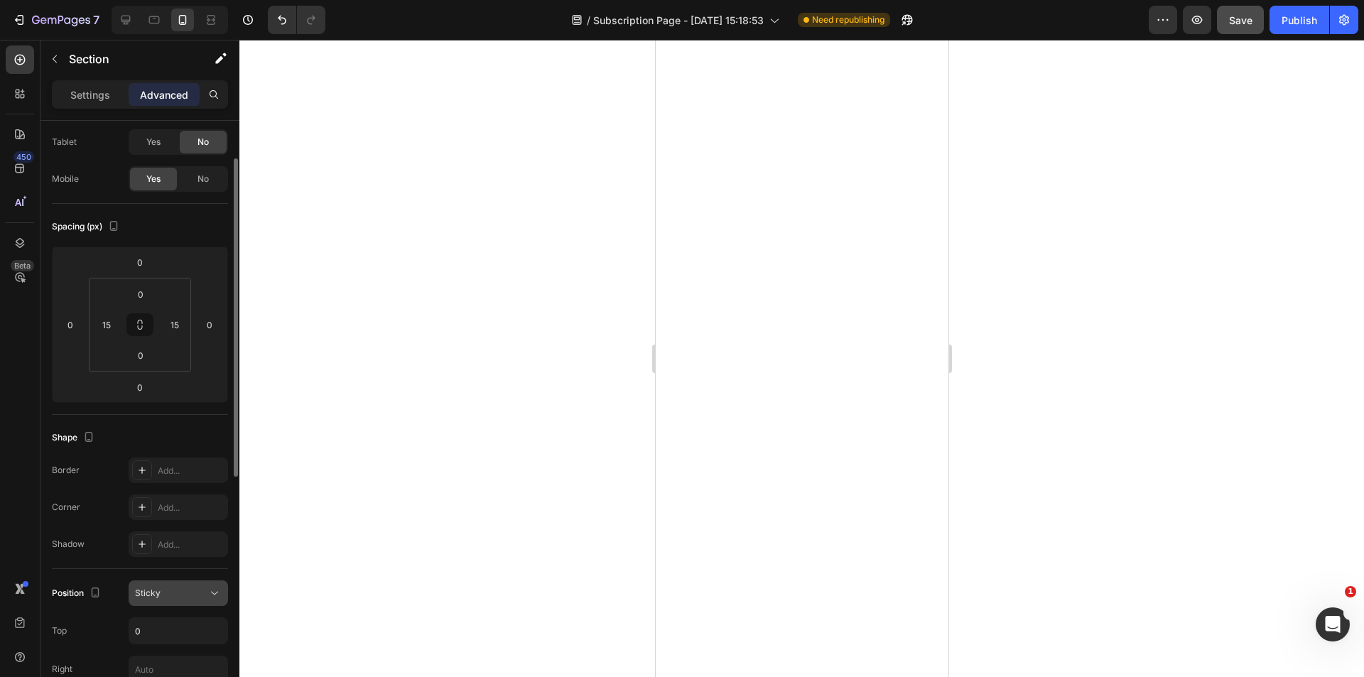
click at [209, 589] on icon at bounding box center [214, 593] width 14 height 14
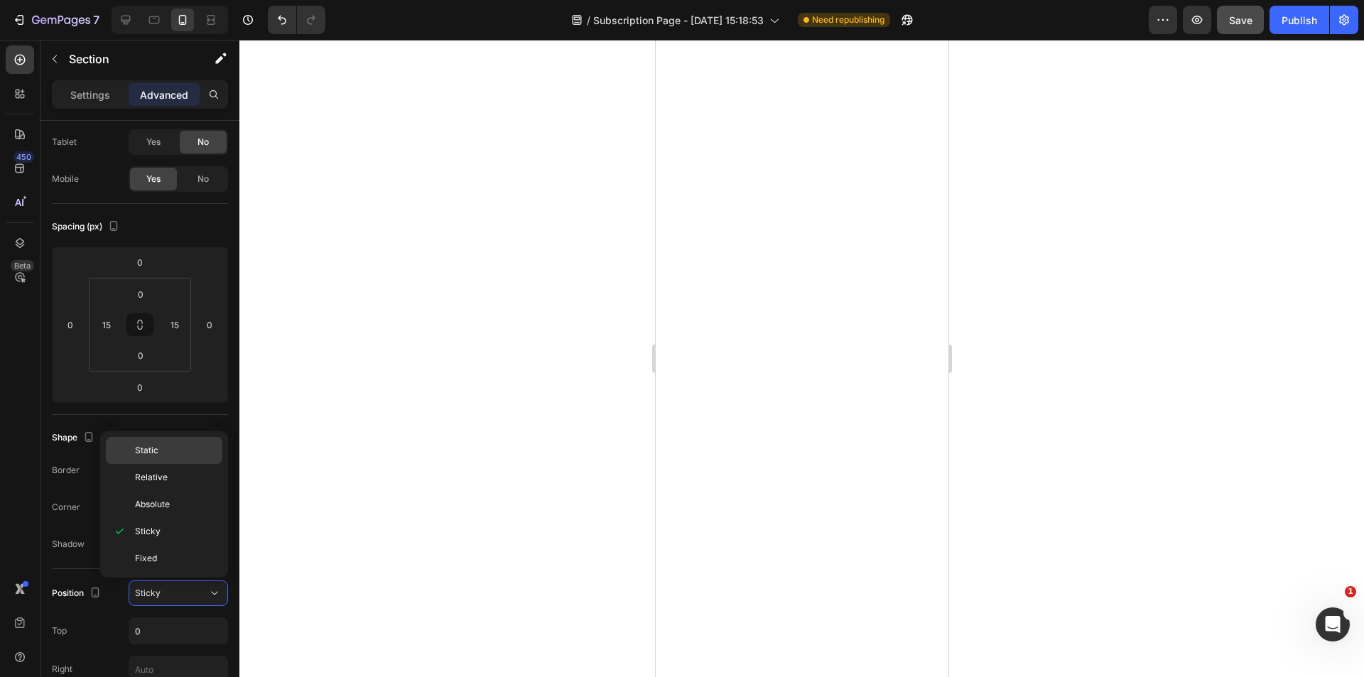
click at [168, 450] on p "Static" at bounding box center [175, 450] width 81 height 13
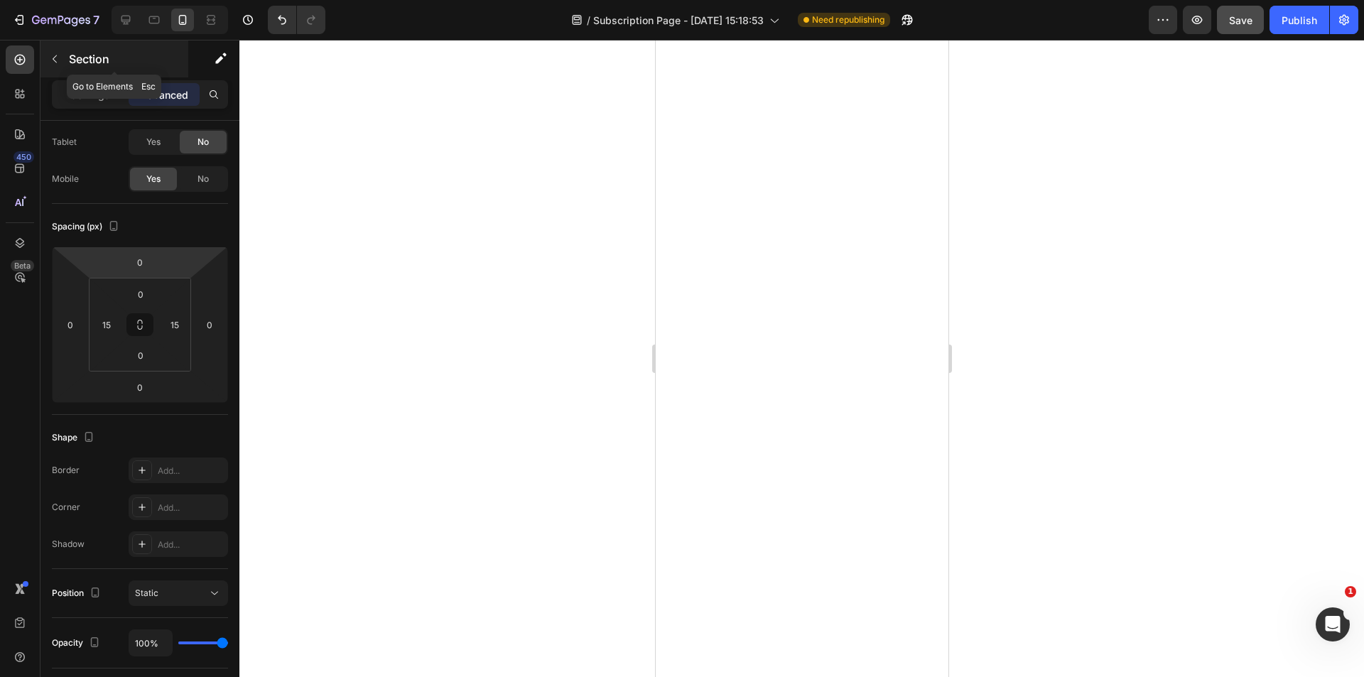
click at [58, 60] on icon "button" at bounding box center [54, 58] width 11 height 11
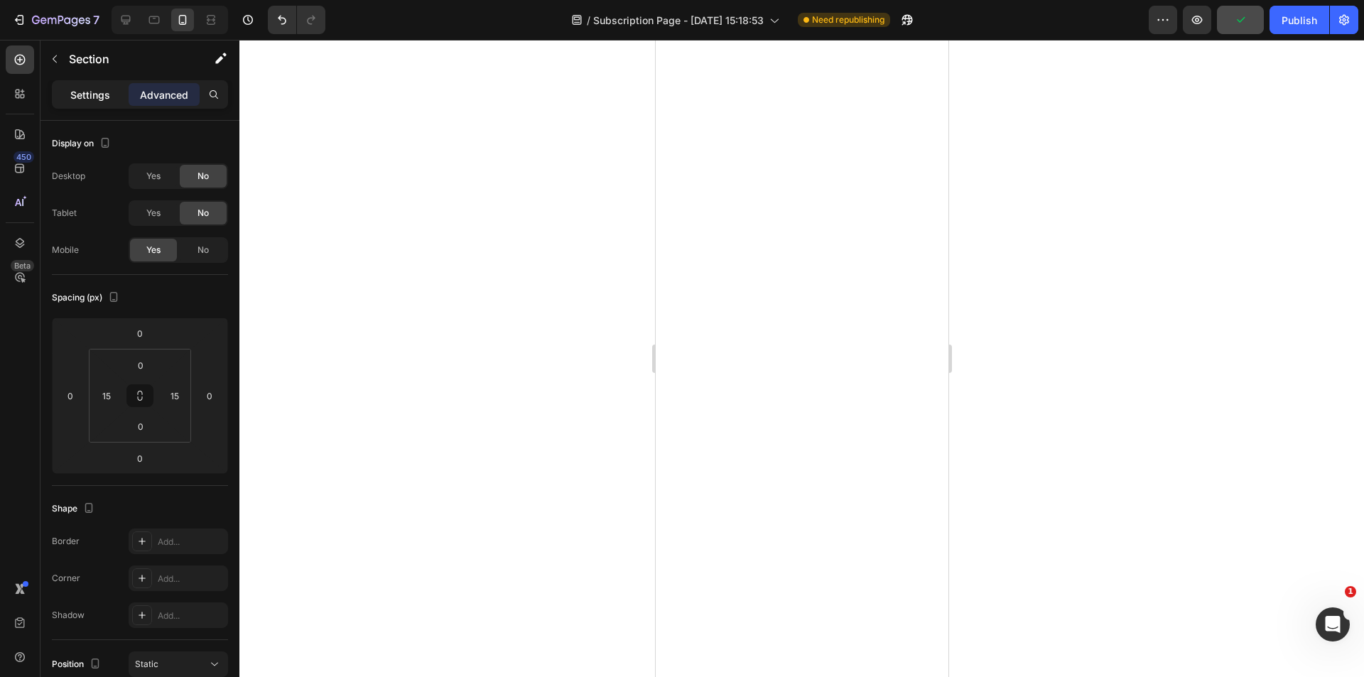
click at [74, 100] on p "Settings" at bounding box center [90, 94] width 40 height 15
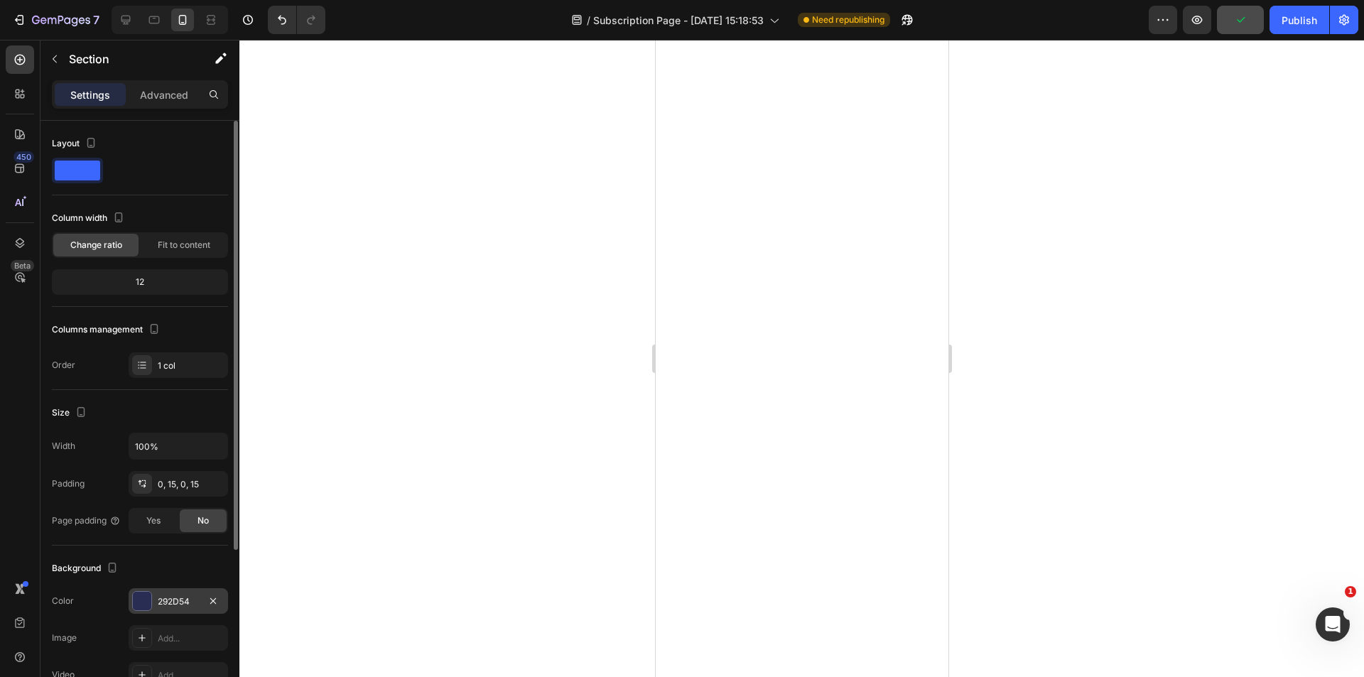
click at [185, 595] on div "292D54" at bounding box center [178, 601] width 41 height 13
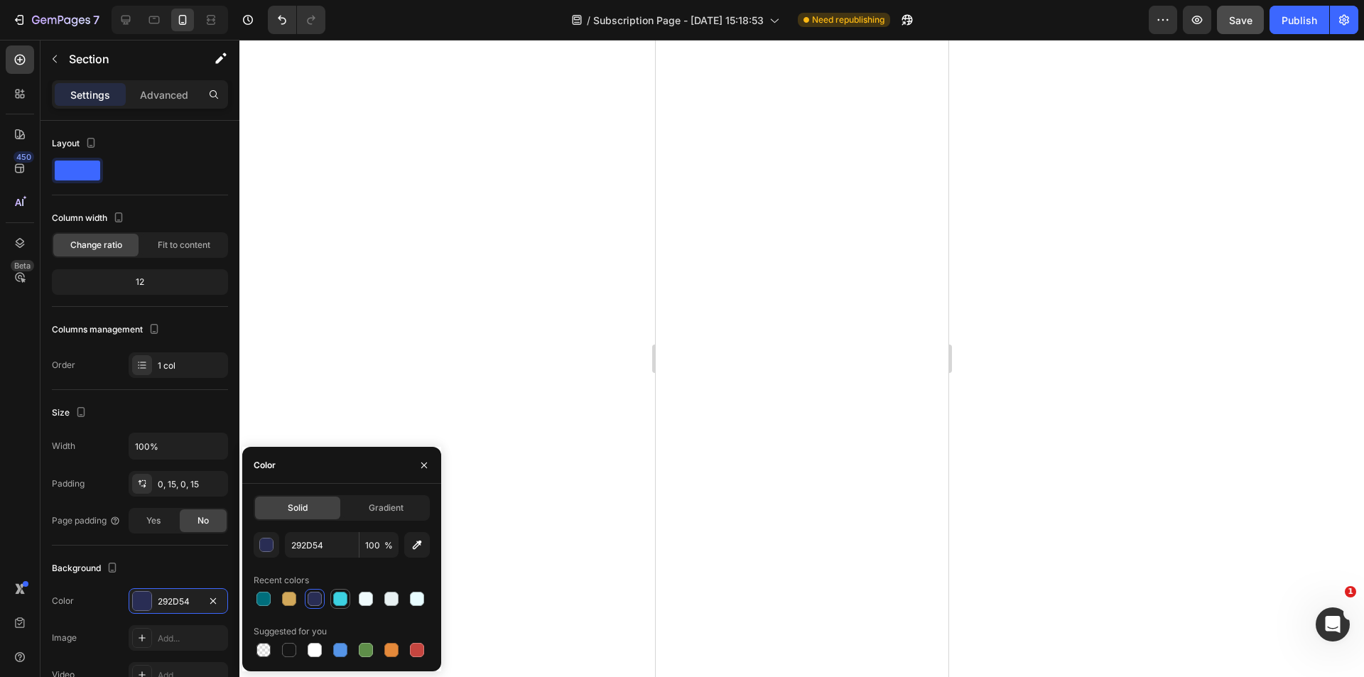
click at [342, 599] on div at bounding box center [340, 599] width 14 height 14
type input "3CD1E1"
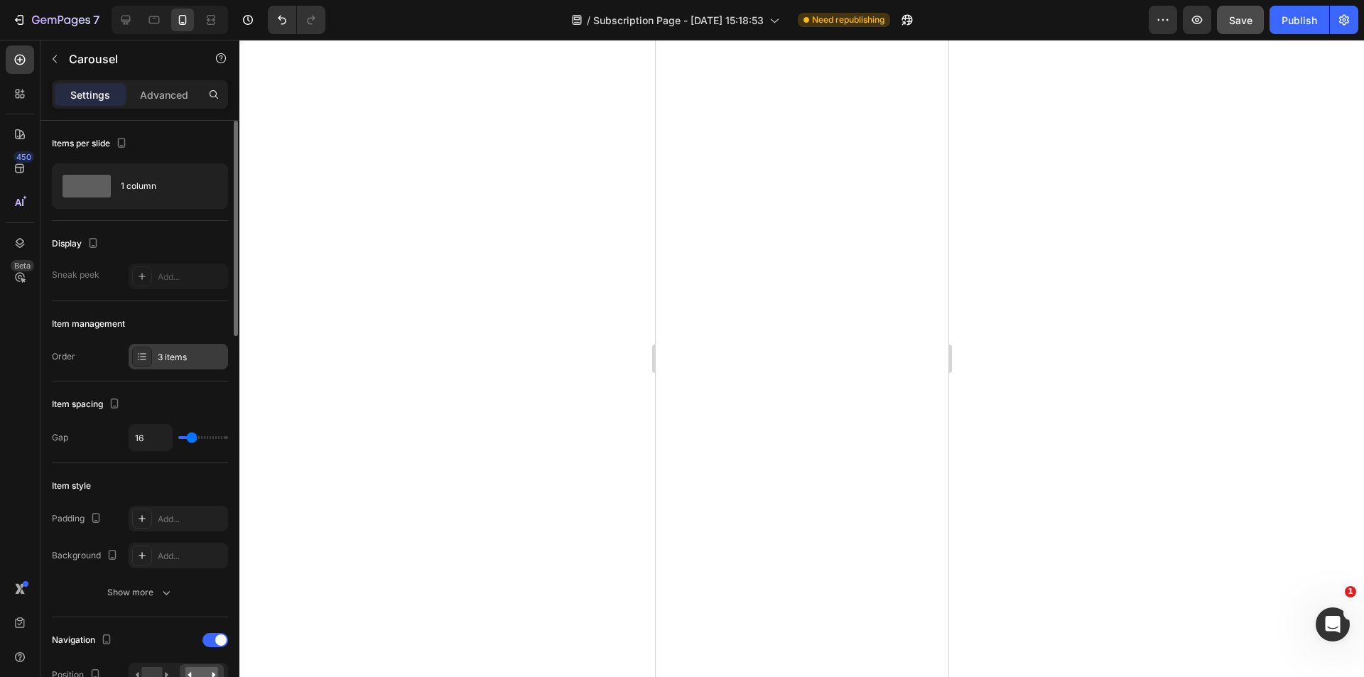
click at [161, 358] on div "3 items" at bounding box center [191, 357] width 67 height 13
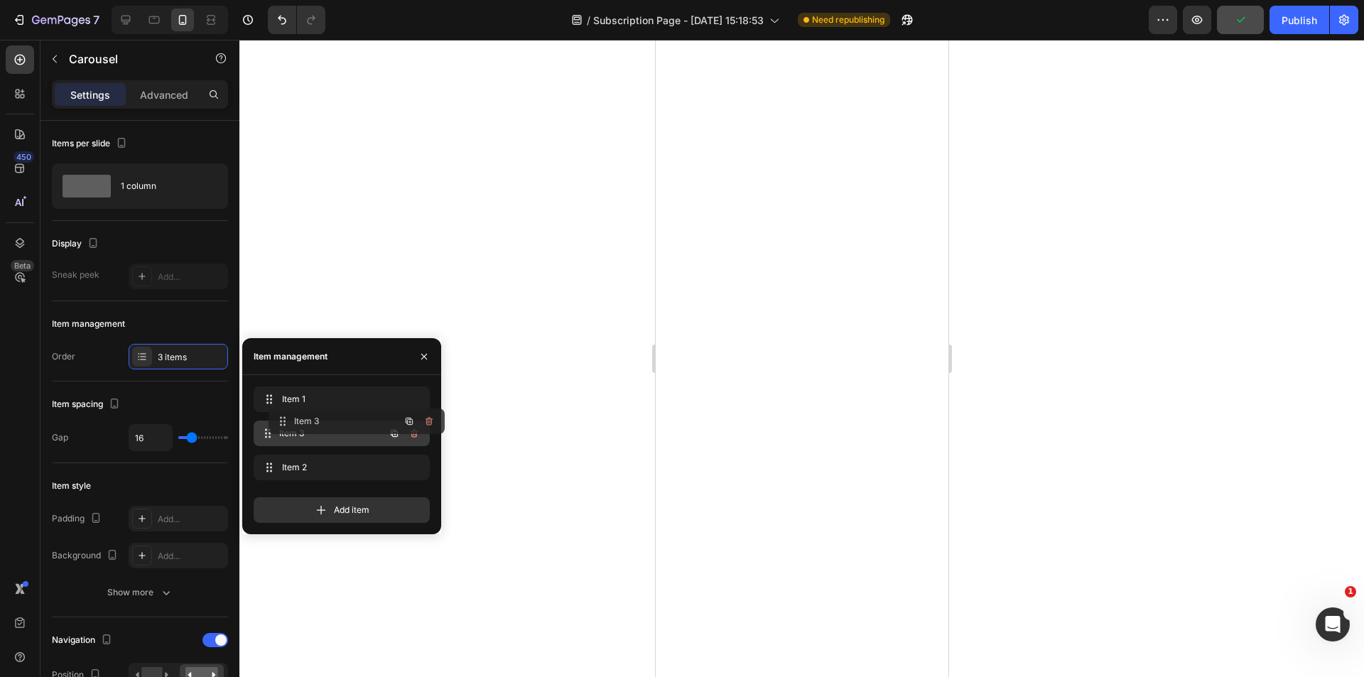
drag, startPoint x: 261, startPoint y: 467, endPoint x: 276, endPoint y: 421, distance: 48.5
click at [313, 399] on span "Item 1" at bounding box center [331, 399] width 105 height 13
drag, startPoint x: 269, startPoint y: 393, endPoint x: 288, endPoint y: 441, distance: 52.2
click at [286, 401] on span "Item 3" at bounding box center [331, 399] width 105 height 13
click at [304, 430] on span "Item 1" at bounding box center [331, 433] width 105 height 13
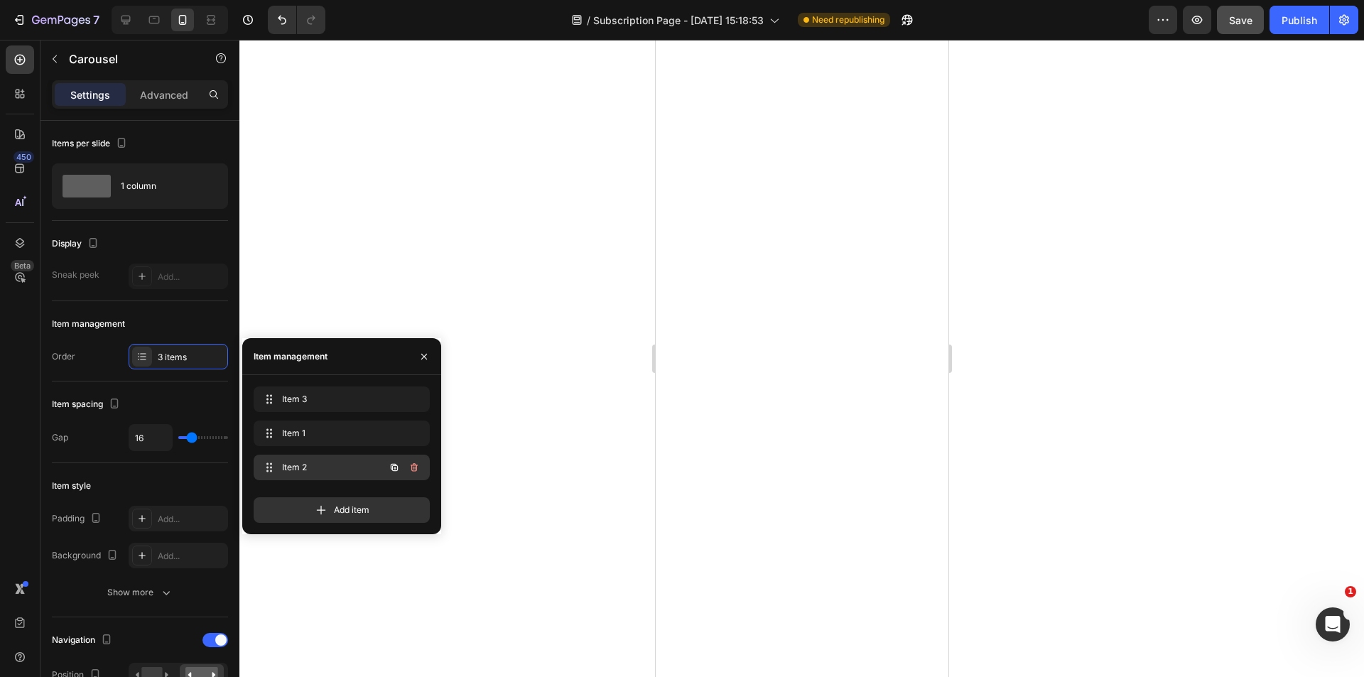
click at [303, 471] on span "Item 2" at bounding box center [322, 467] width 80 height 13
click at [428, 354] on icon "button" at bounding box center [423, 356] width 11 height 11
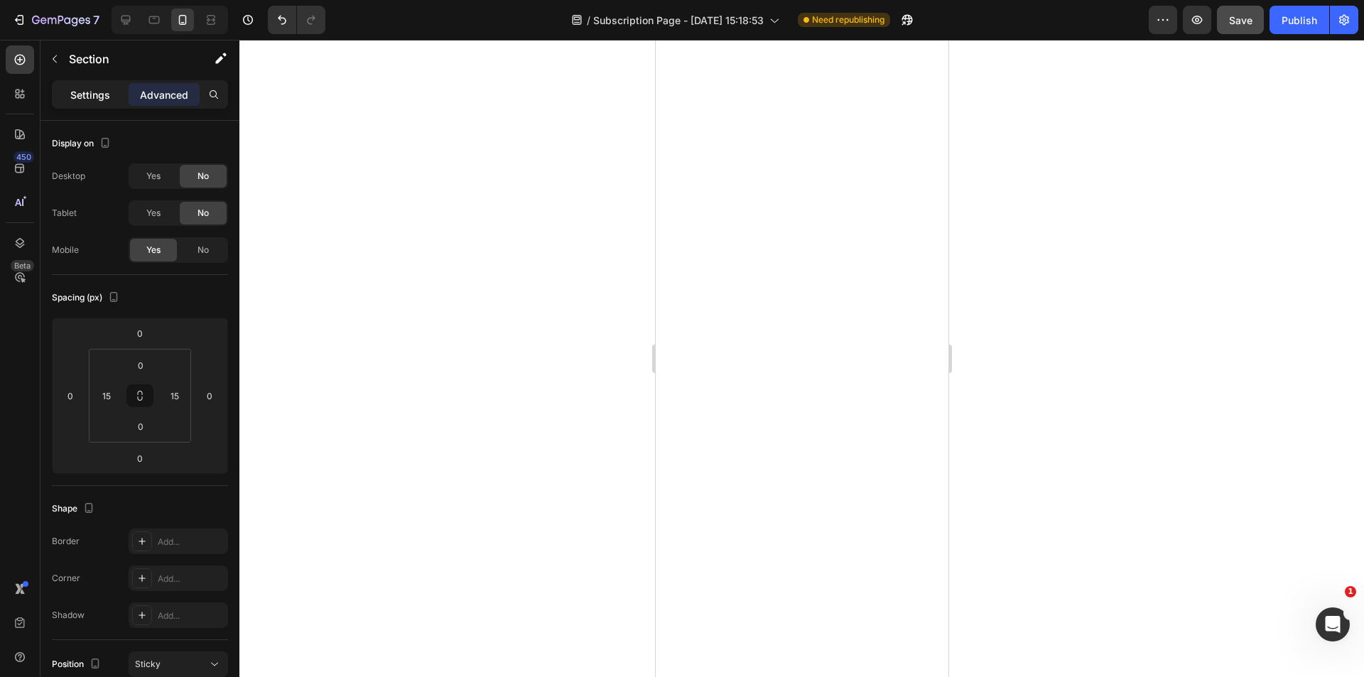
click at [85, 96] on p "Settings" at bounding box center [90, 94] width 40 height 15
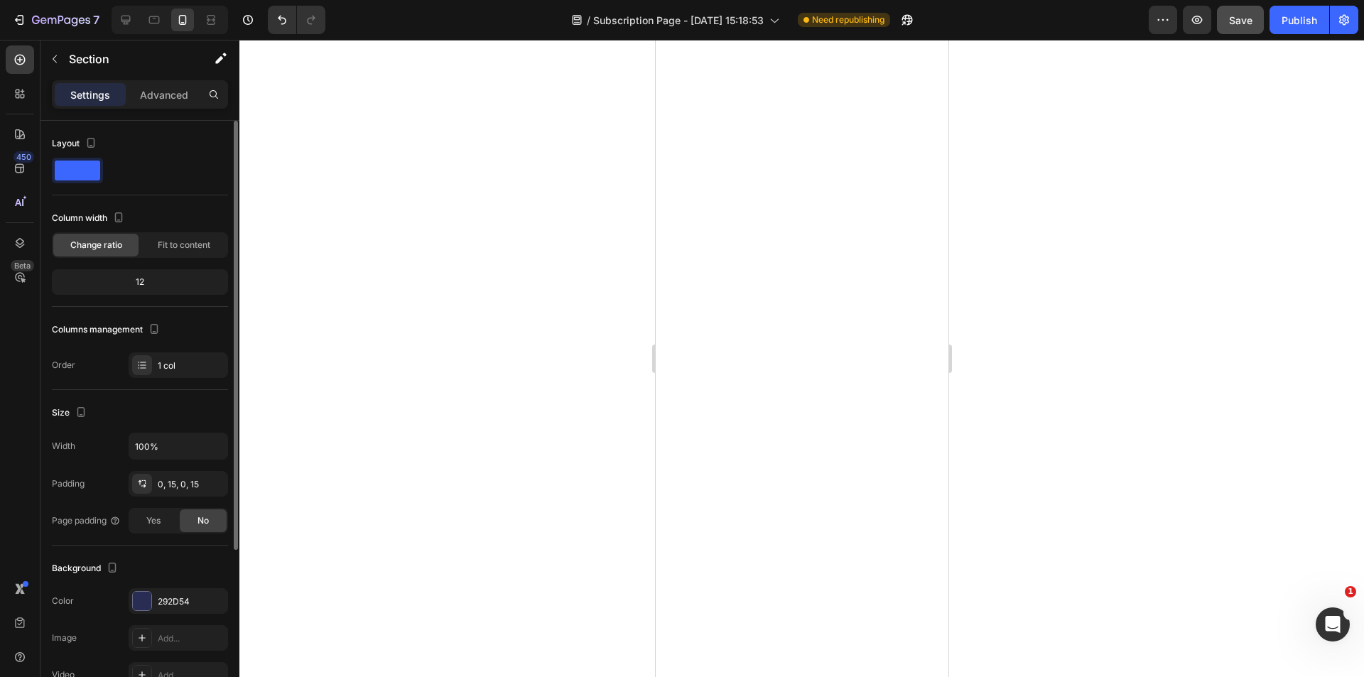
click at [175, 588] on div "Background The changes might be hidden by the video. Color 292D54 Image Add... …" at bounding box center [140, 623] width 176 height 154
click at [175, 595] on div "292D54" at bounding box center [178, 601] width 41 height 13
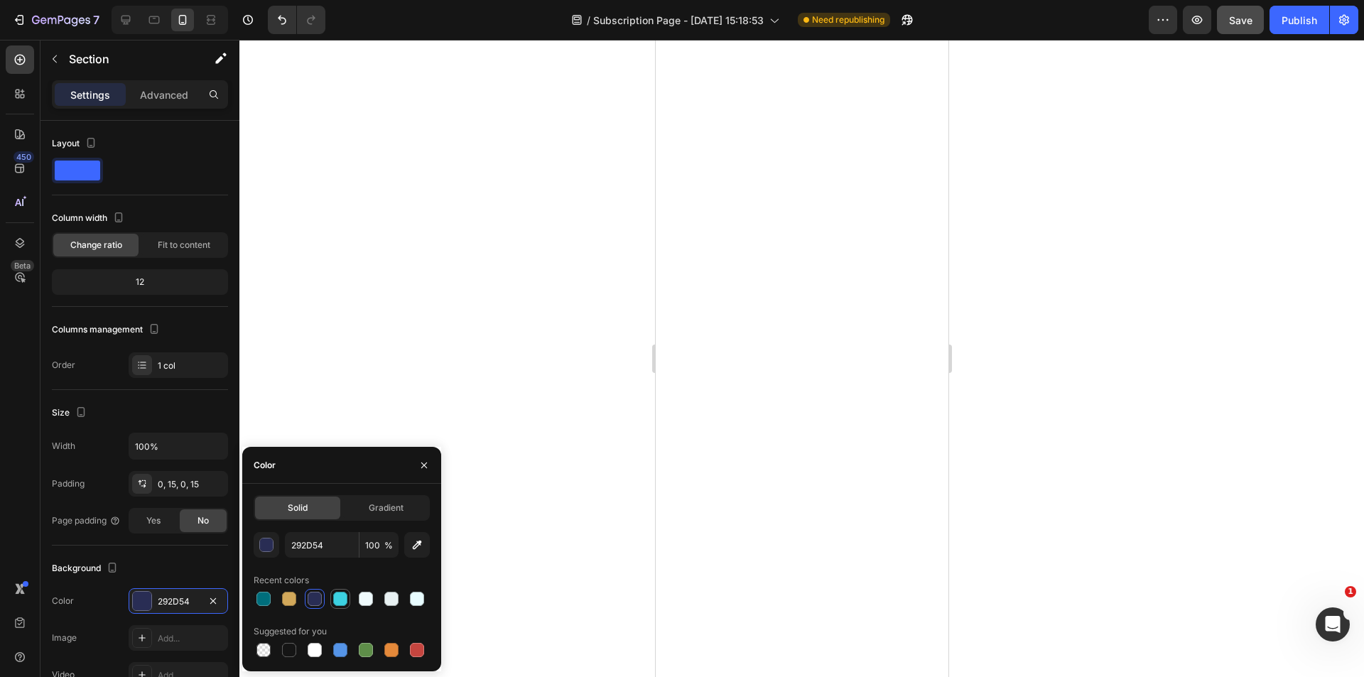
click at [345, 602] on div at bounding box center [340, 599] width 14 height 14
type input "3CD1E1"
click at [424, 465] on icon "button" at bounding box center [424, 465] width 6 height 6
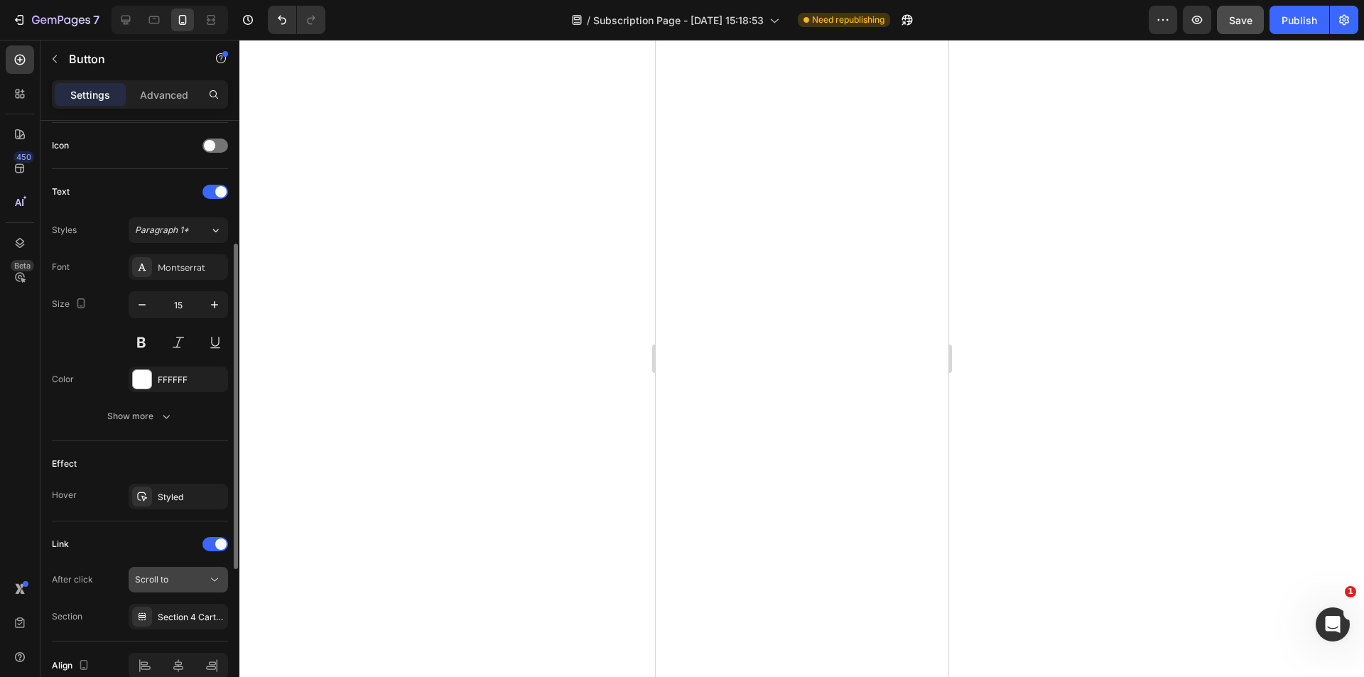
scroll to position [496, 0]
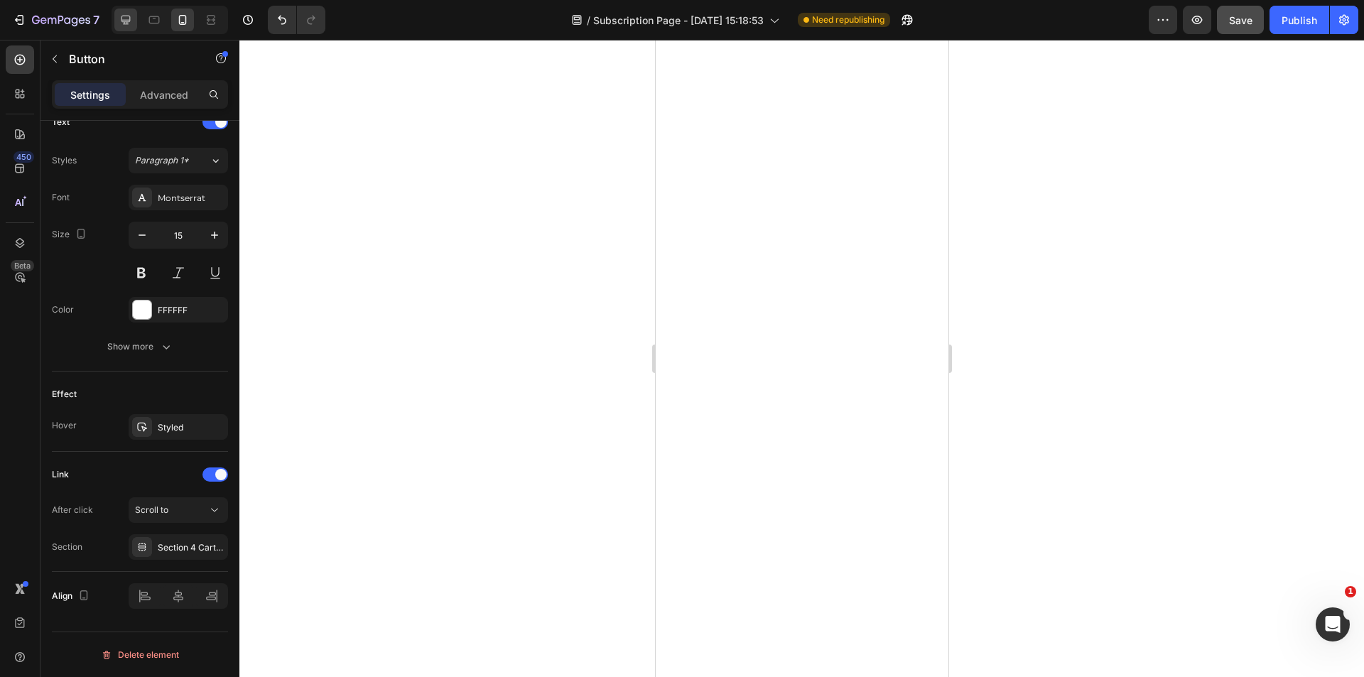
click at [126, 19] on icon at bounding box center [126, 20] width 14 height 14
type input "16"
type input "Auto"
click at [126, 19] on icon at bounding box center [126, 20] width 14 height 14
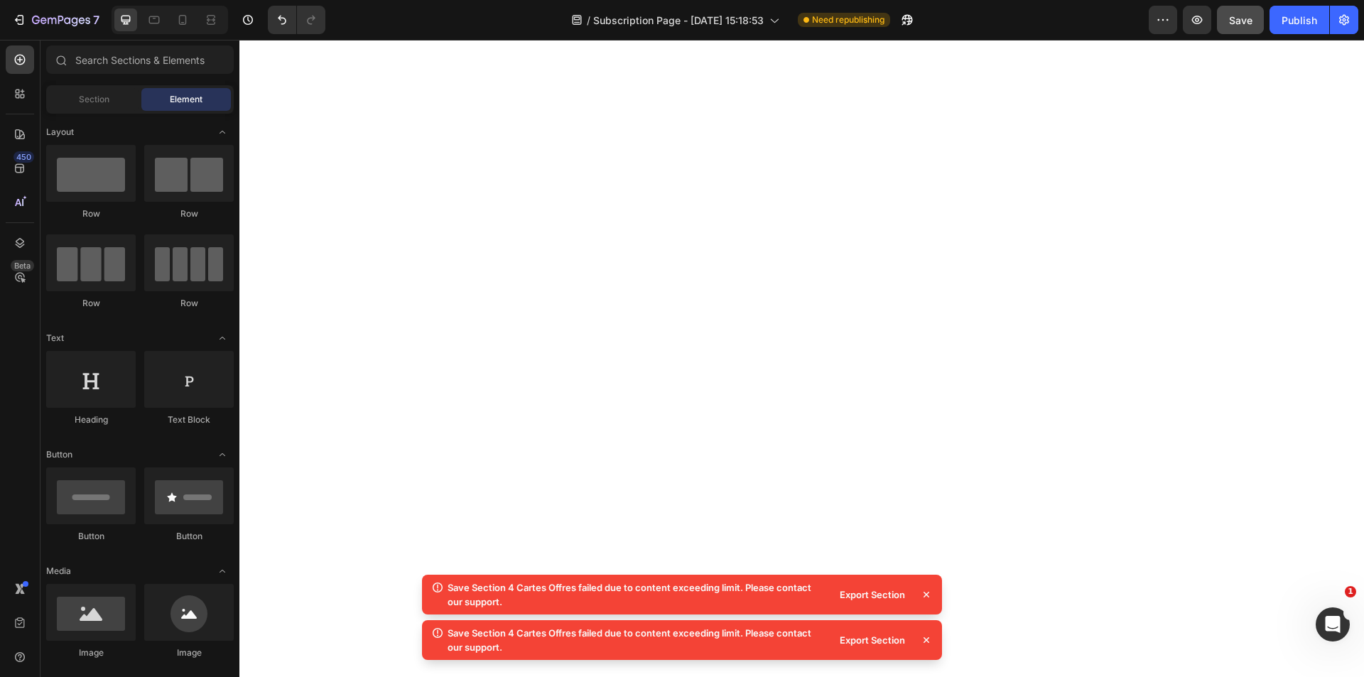
click at [924, 593] on icon at bounding box center [927, 595] width 6 height 6
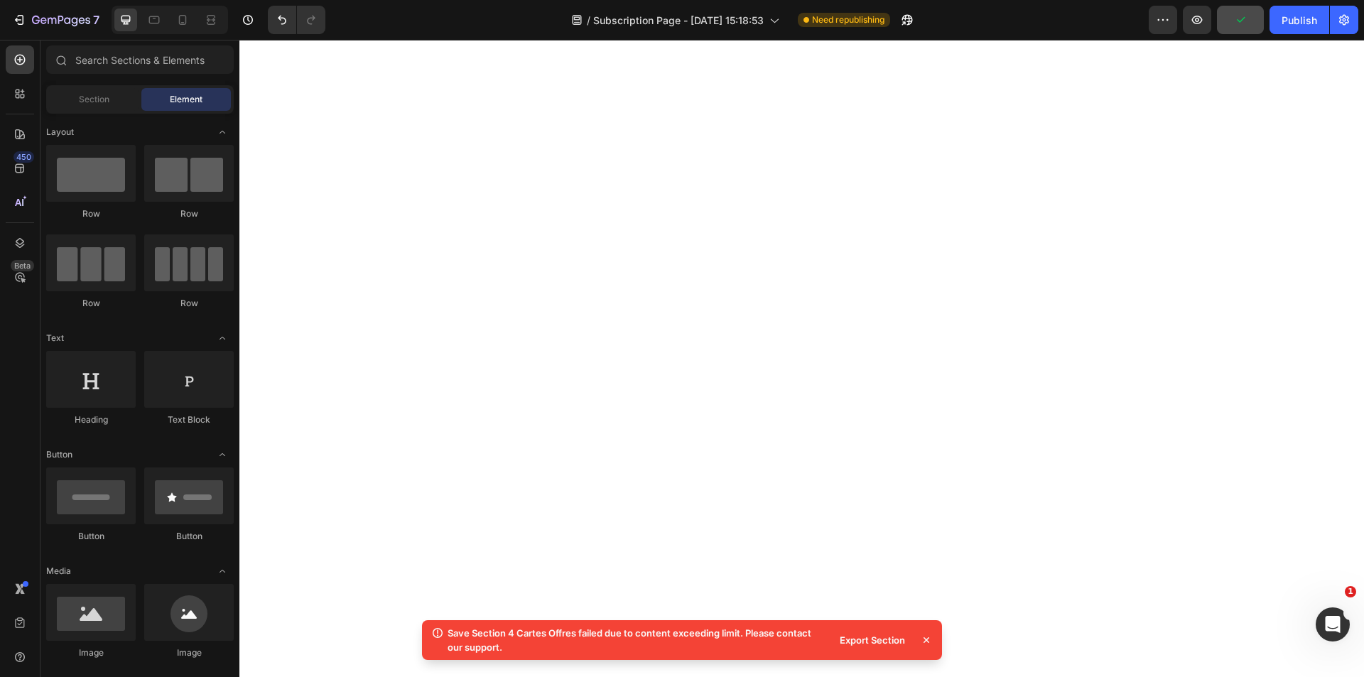
click at [928, 641] on icon at bounding box center [927, 640] width 6 height 6
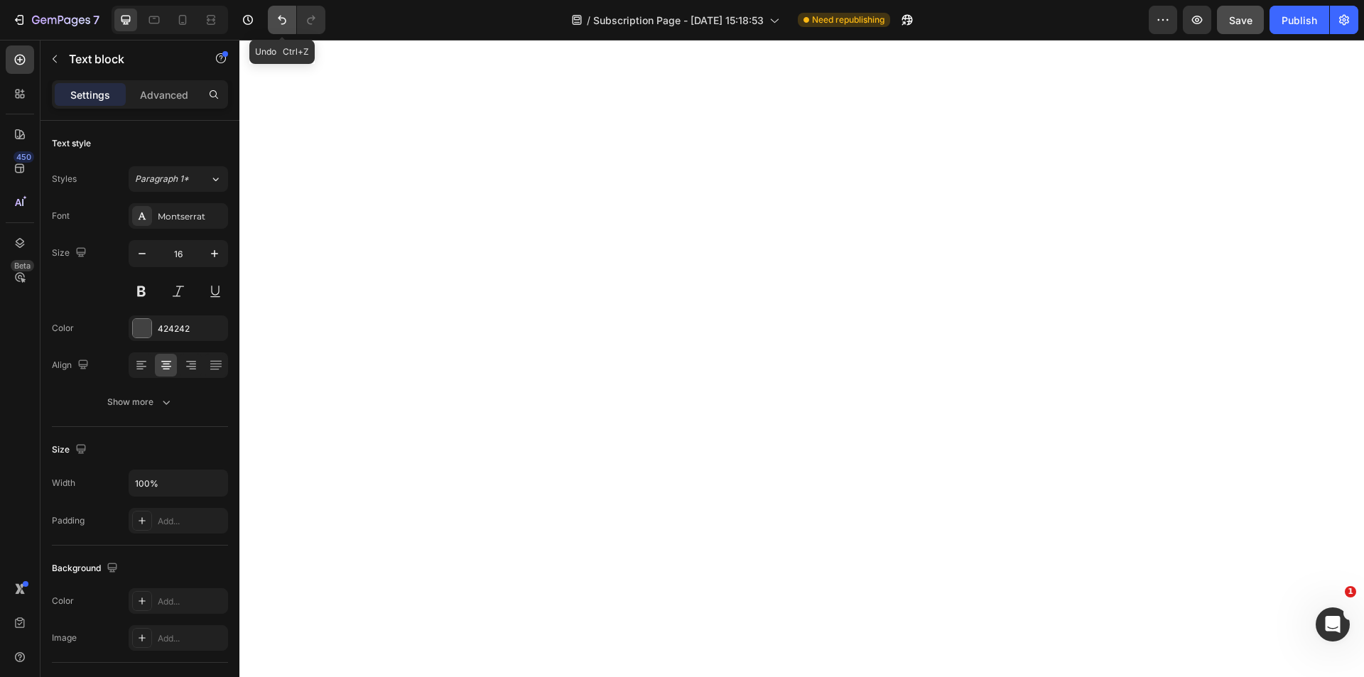
click at [288, 24] on icon "Undo/Redo" at bounding box center [282, 20] width 14 height 14
click at [278, 16] on icon "Undo/Redo" at bounding box center [282, 20] width 14 height 14
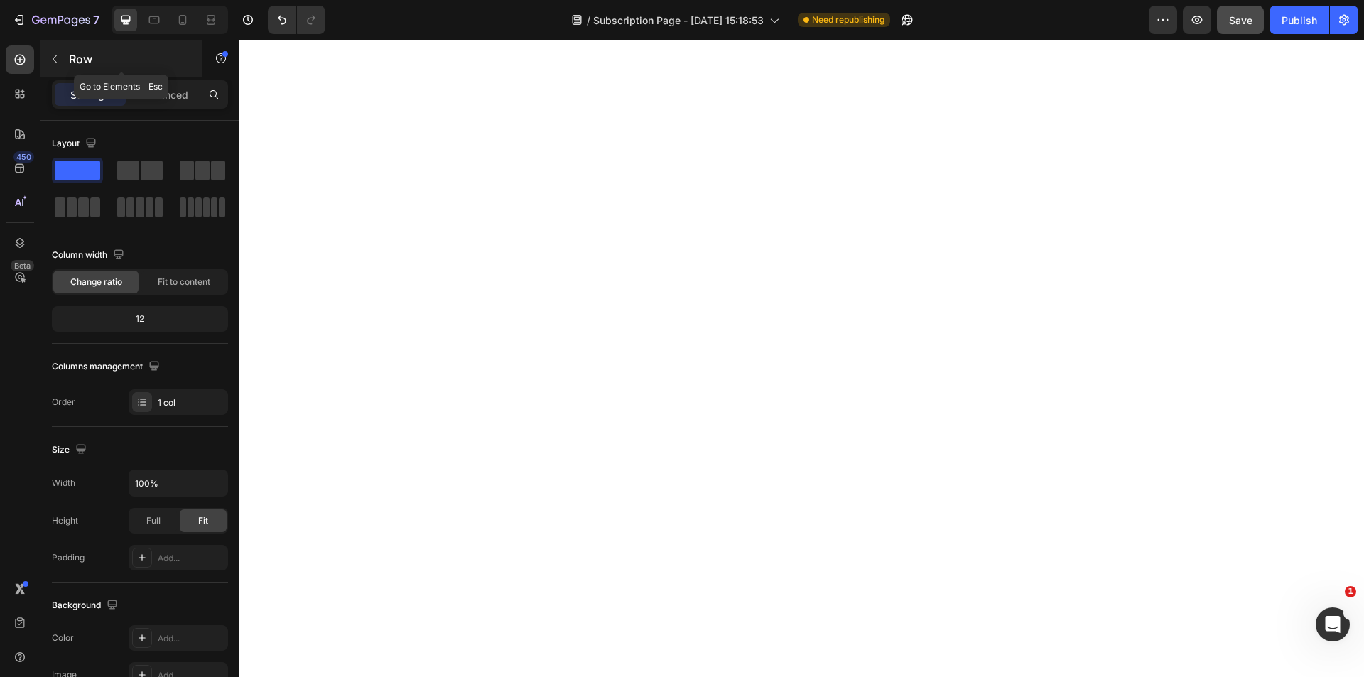
click at [64, 60] on button "button" at bounding box center [54, 59] width 23 height 23
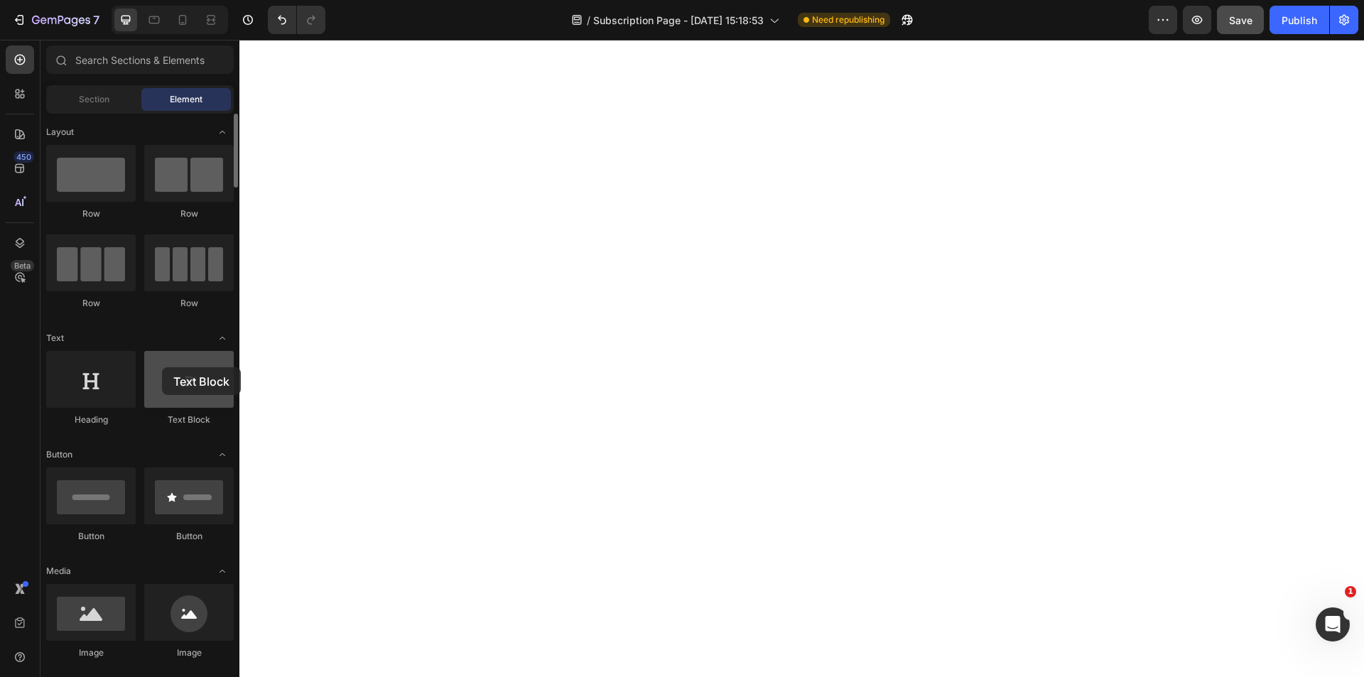
drag, startPoint x: 195, startPoint y: 381, endPoint x: 162, endPoint y: 367, distance: 36.0
click at [162, 367] on div at bounding box center [189, 379] width 90 height 57
click at [26, 23] on icon "button" at bounding box center [19, 20] width 14 height 14
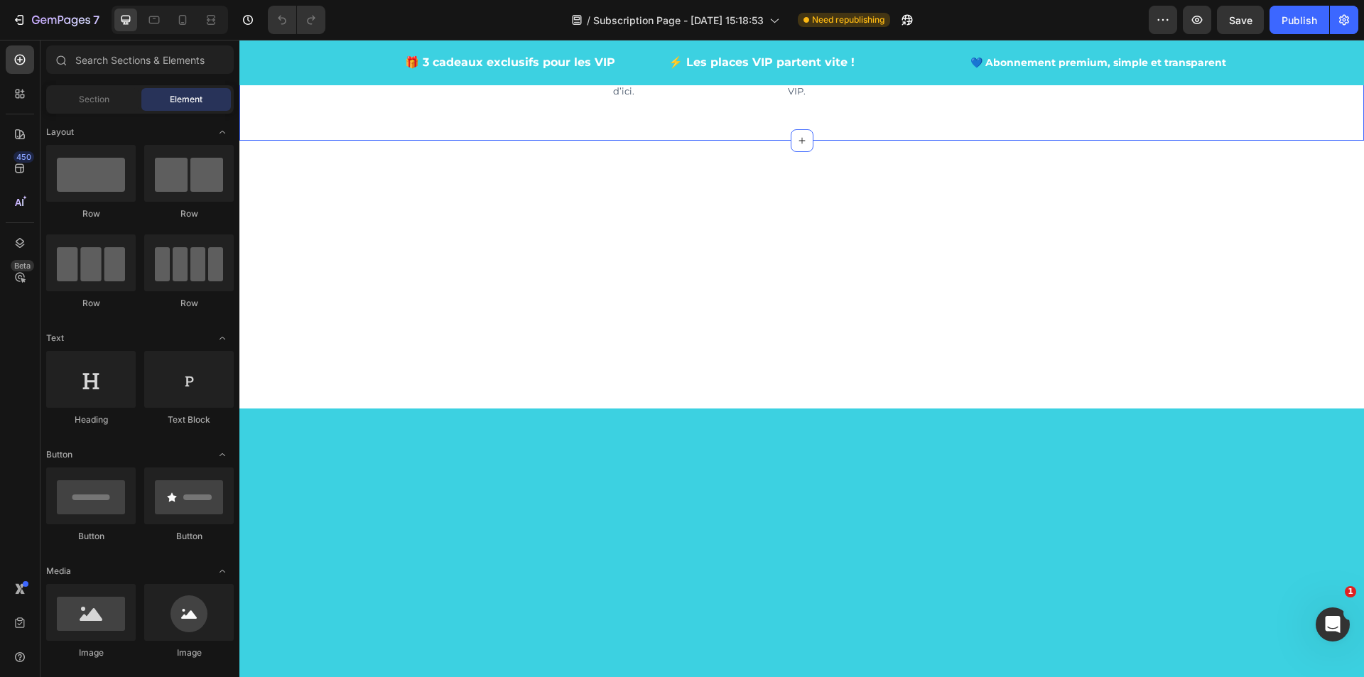
scroll to position [1066, 0]
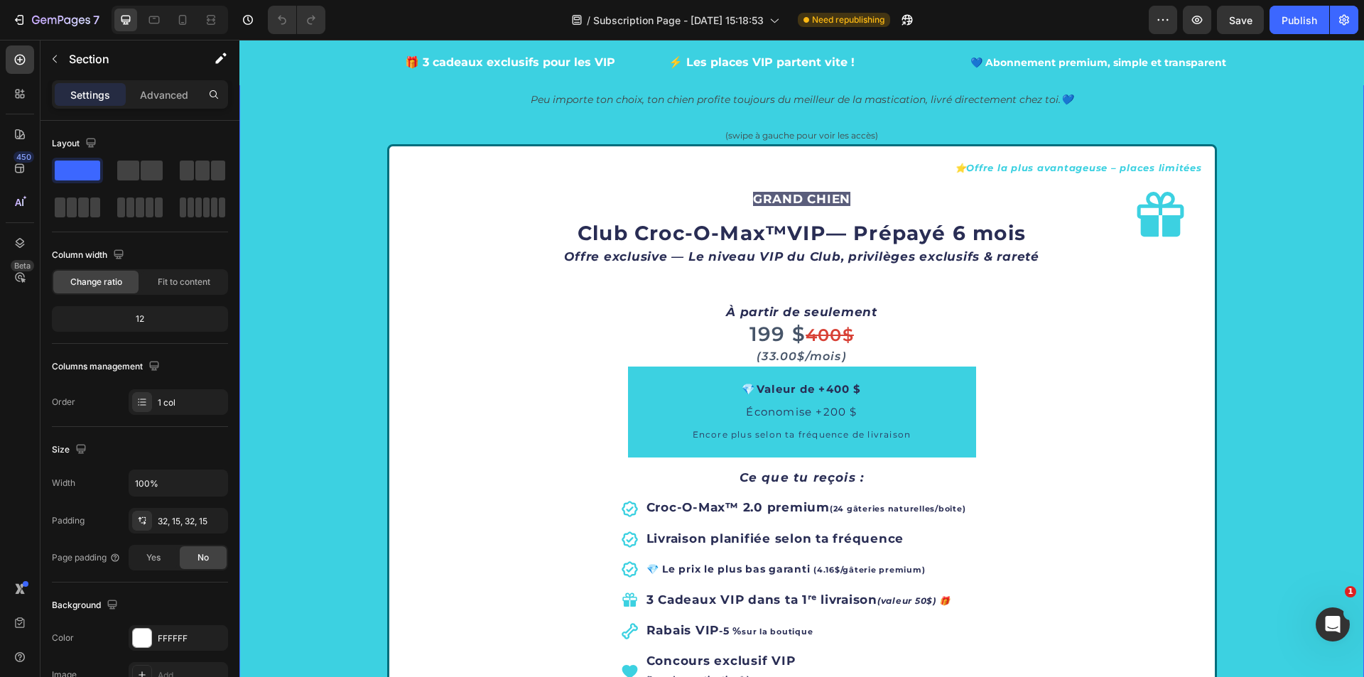
scroll to position [1563, 0]
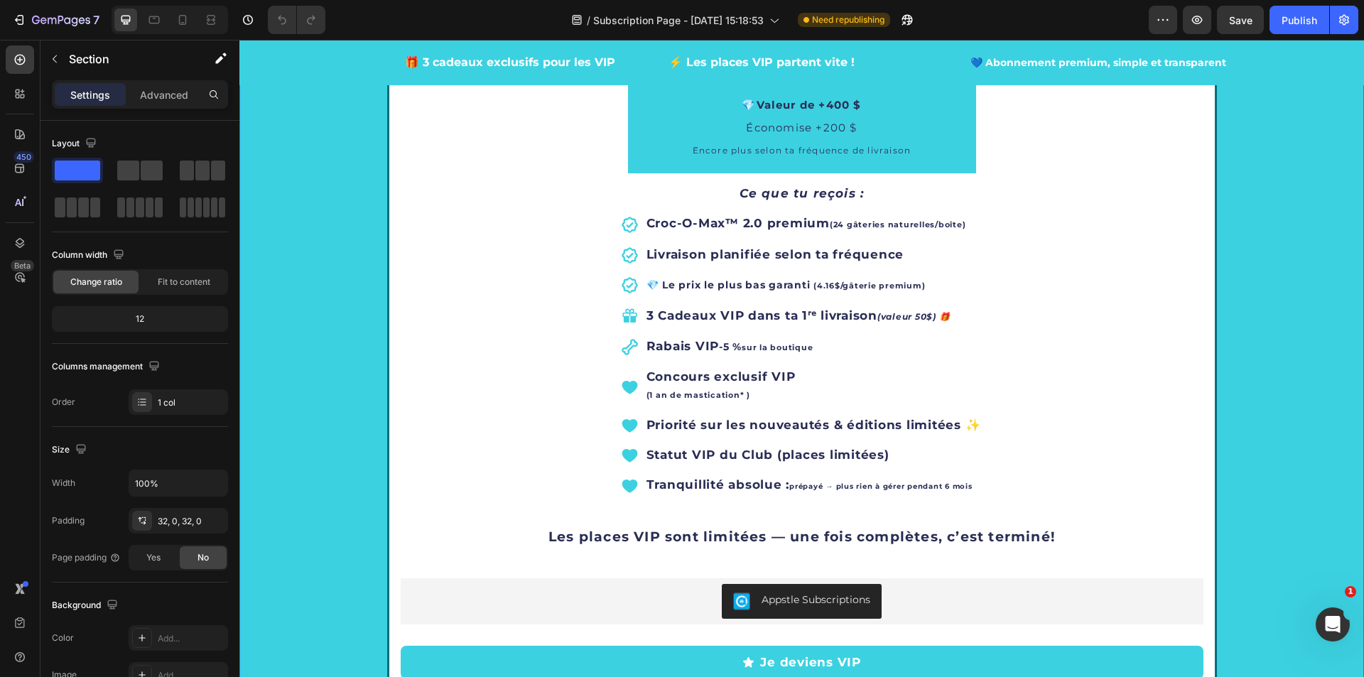
click at [1282, 438] on div "Rejoins le Club Croc-O-Max™ et choisis ton accès Heading Row ⭐ Deviens membre V…" at bounding box center [801, 298] width 1103 height 1275
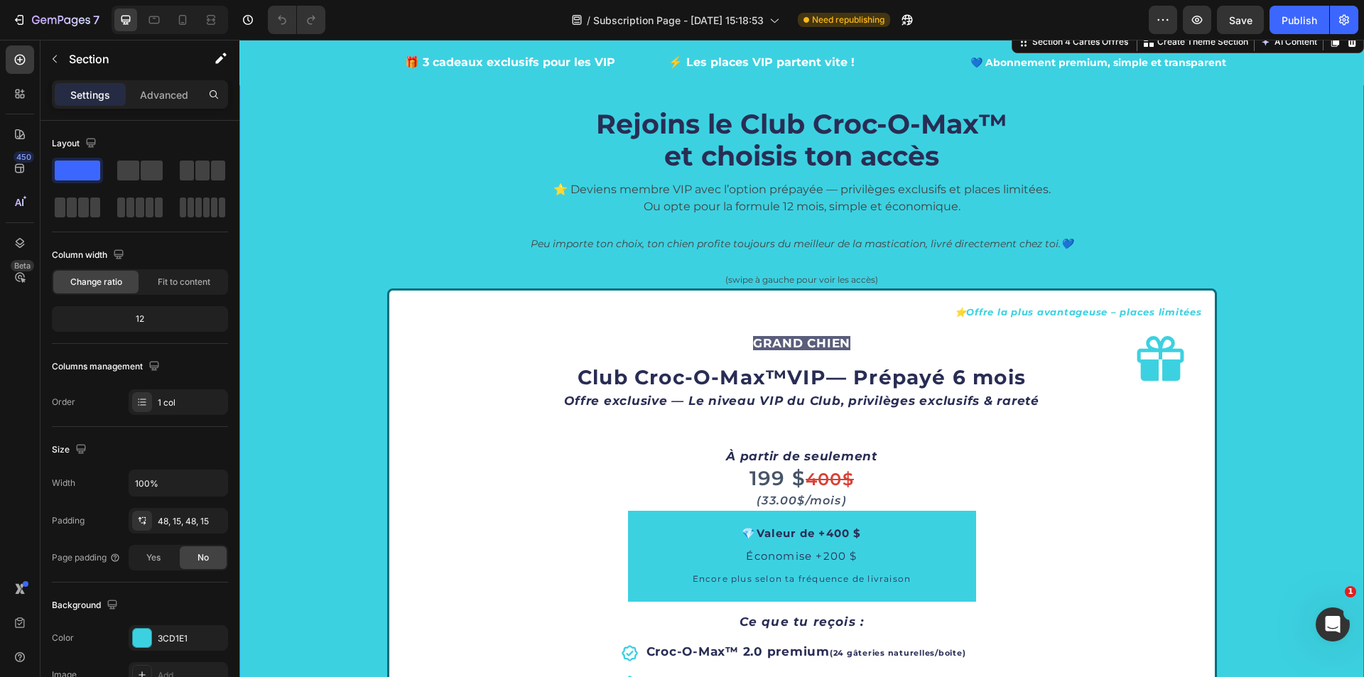
scroll to position [2345, 0]
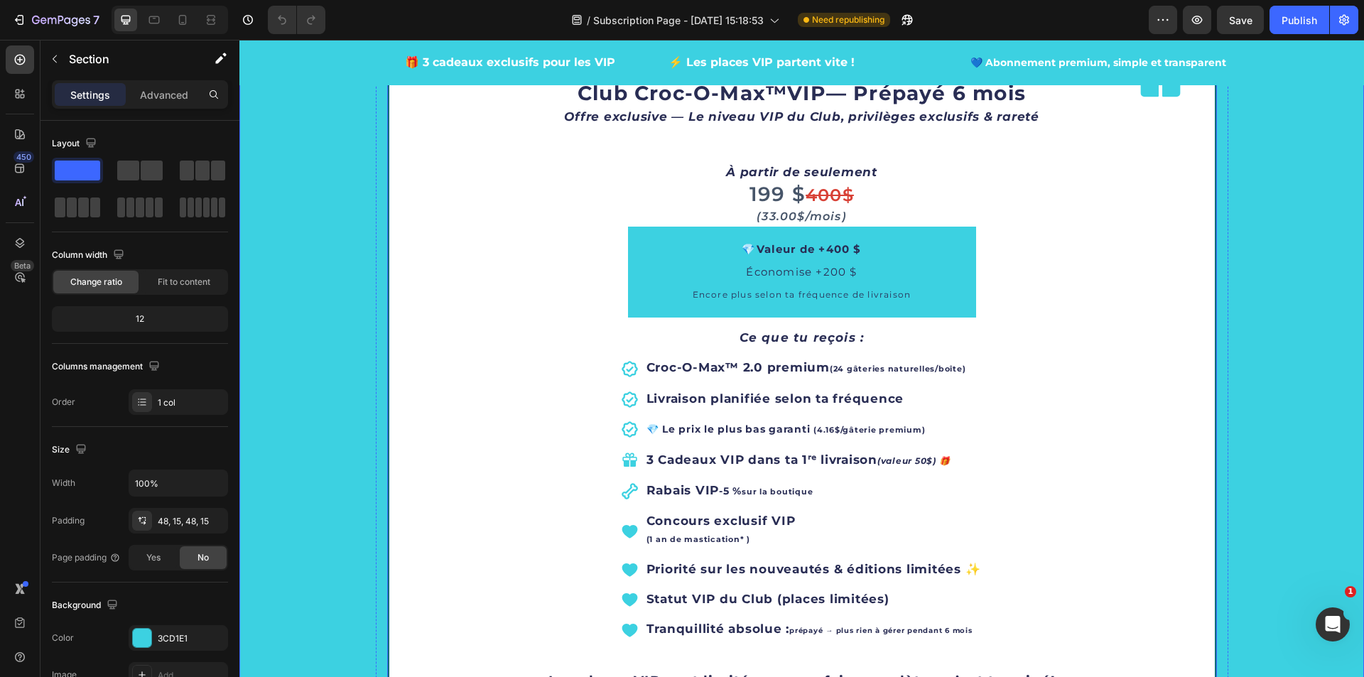
click at [1194, 492] on button "Carousel Next Arrow" at bounding box center [1186, 508] width 40 height 40
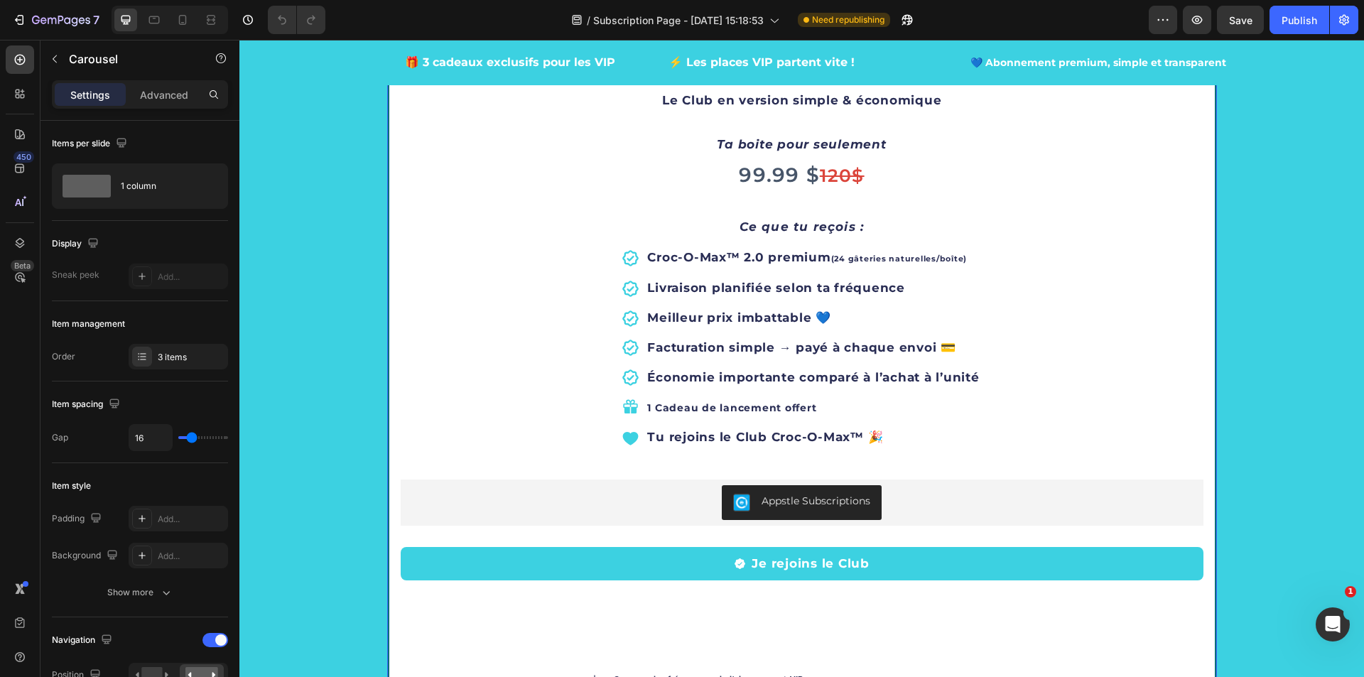
click at [1187, 510] on icon "Carousel Next Arrow" at bounding box center [1185, 507] width 17 height 17
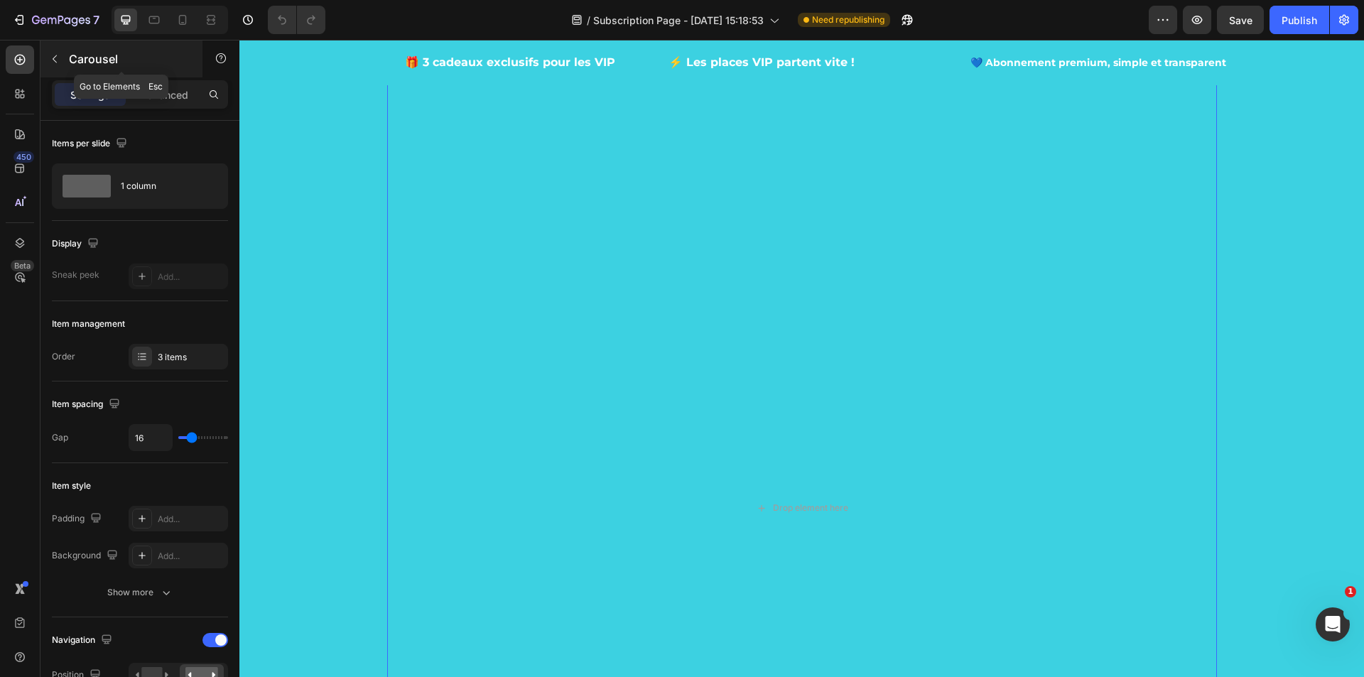
click at [51, 66] on button "button" at bounding box center [54, 59] width 23 height 23
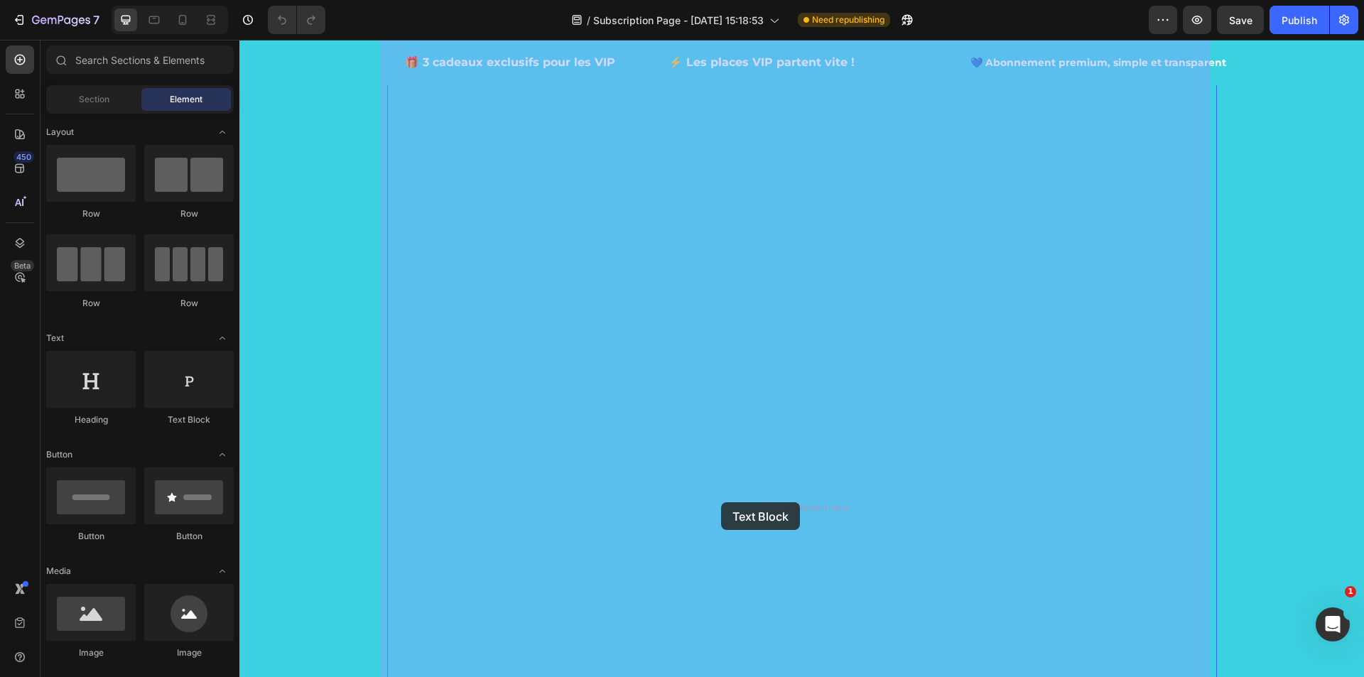
drag, startPoint x: 416, startPoint y: 428, endPoint x: 711, endPoint y: 501, distance: 303.8
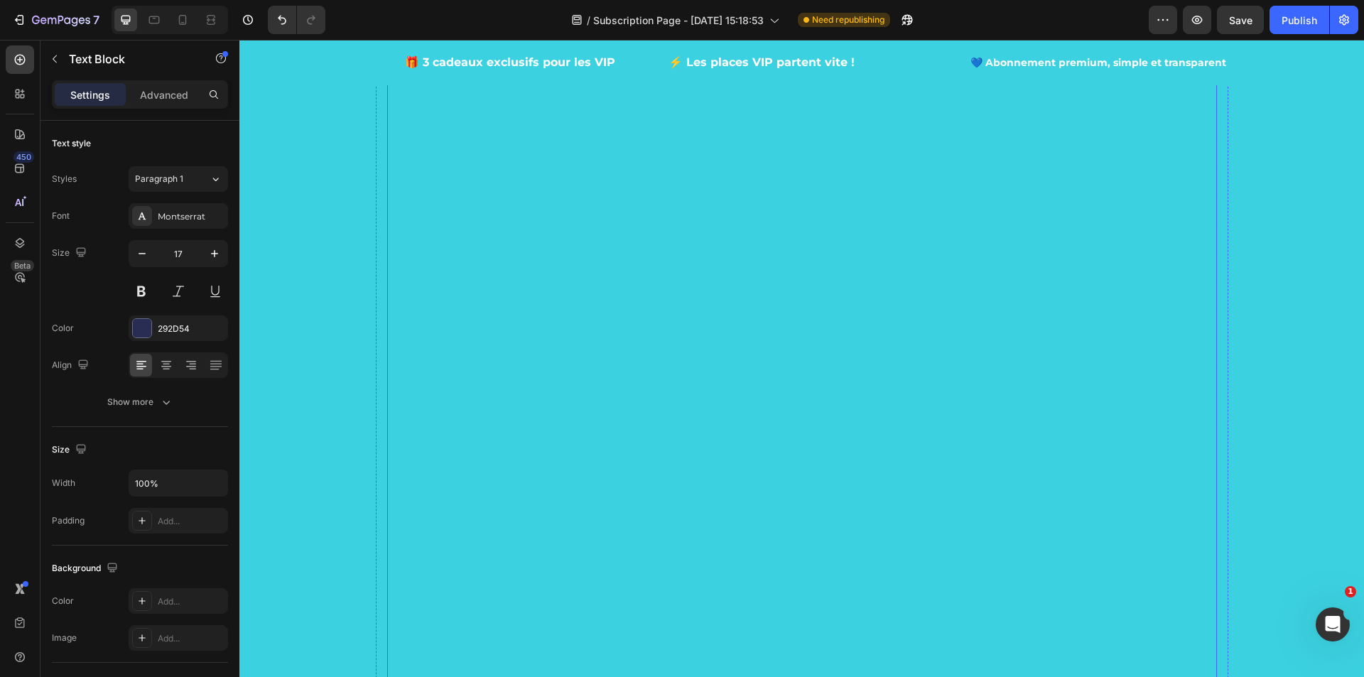
scroll to position [1989, 0]
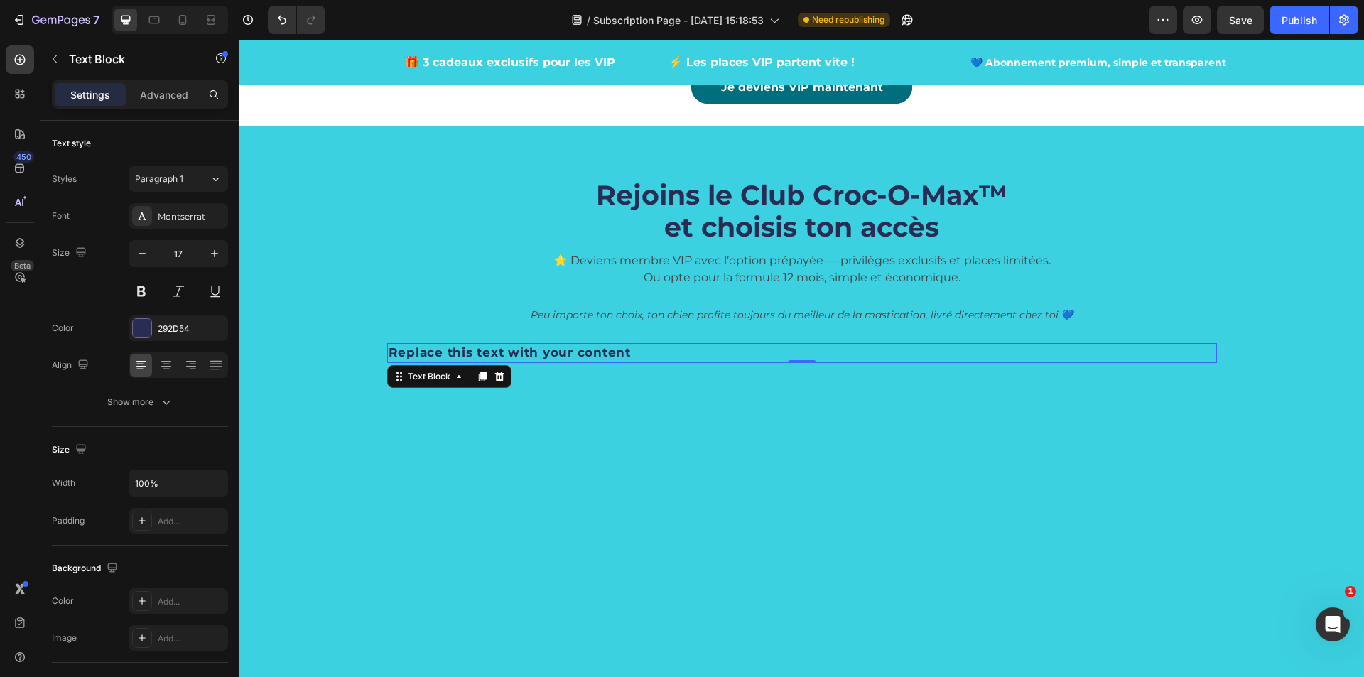
click at [644, 354] on div "Replace this text with your content" at bounding box center [802, 353] width 830 height 20
click at [644, 354] on p "Replace this text with your content" at bounding box center [802, 353] width 827 height 17
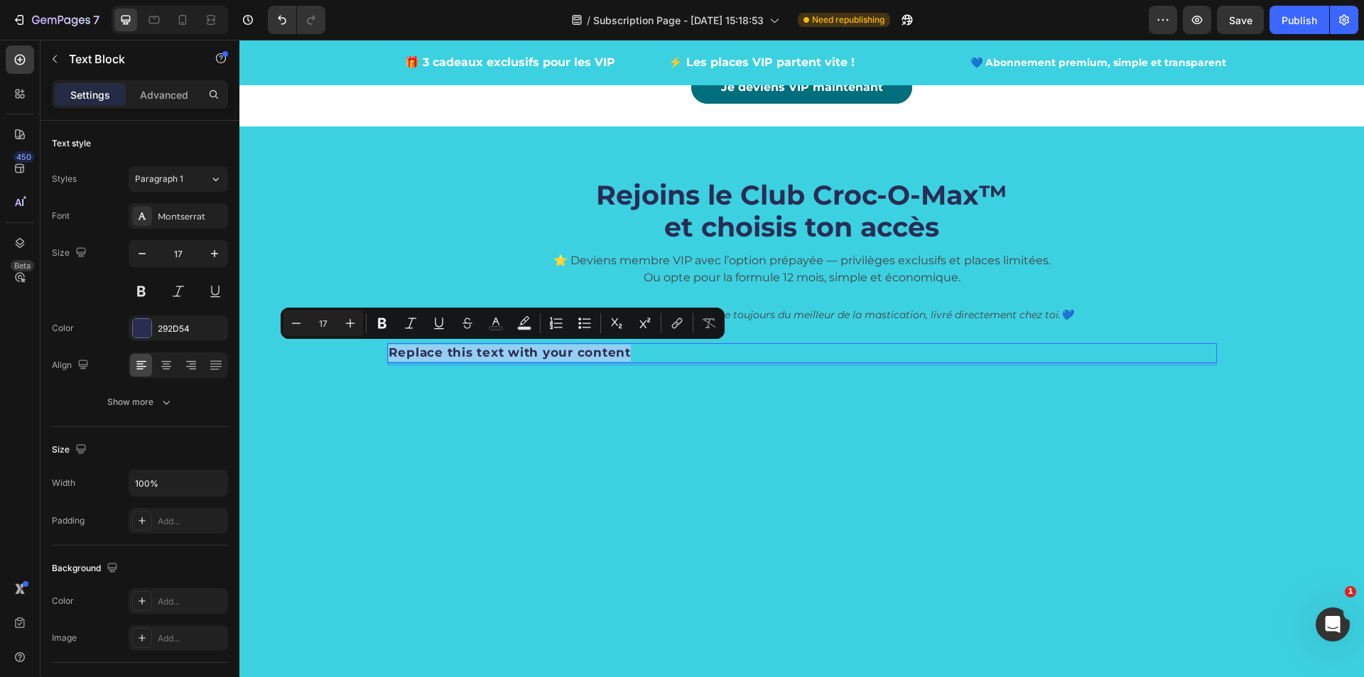
drag, startPoint x: 644, startPoint y: 354, endPoint x: 382, endPoint y: 352, distance: 262.2
click at [389, 352] on p "Replace this text with your content" at bounding box center [802, 353] width 827 height 17
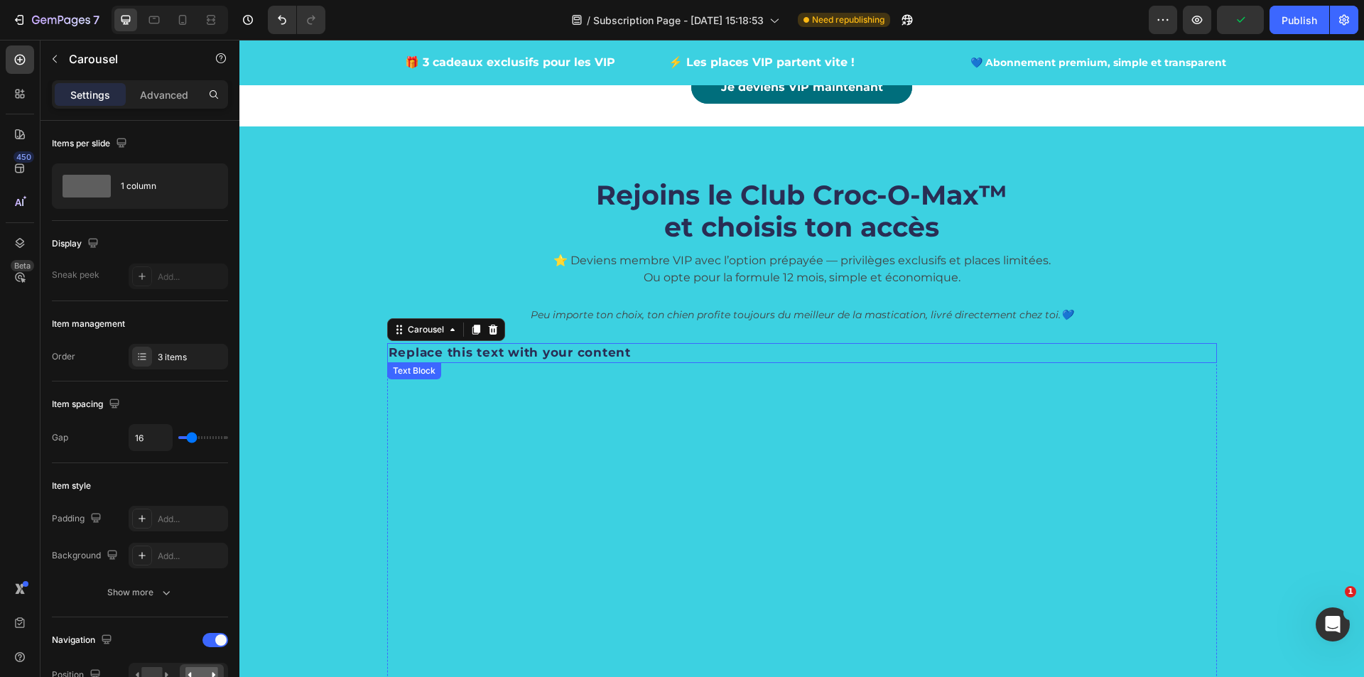
click at [1125, 345] on p "Replace this text with your content" at bounding box center [802, 353] width 827 height 17
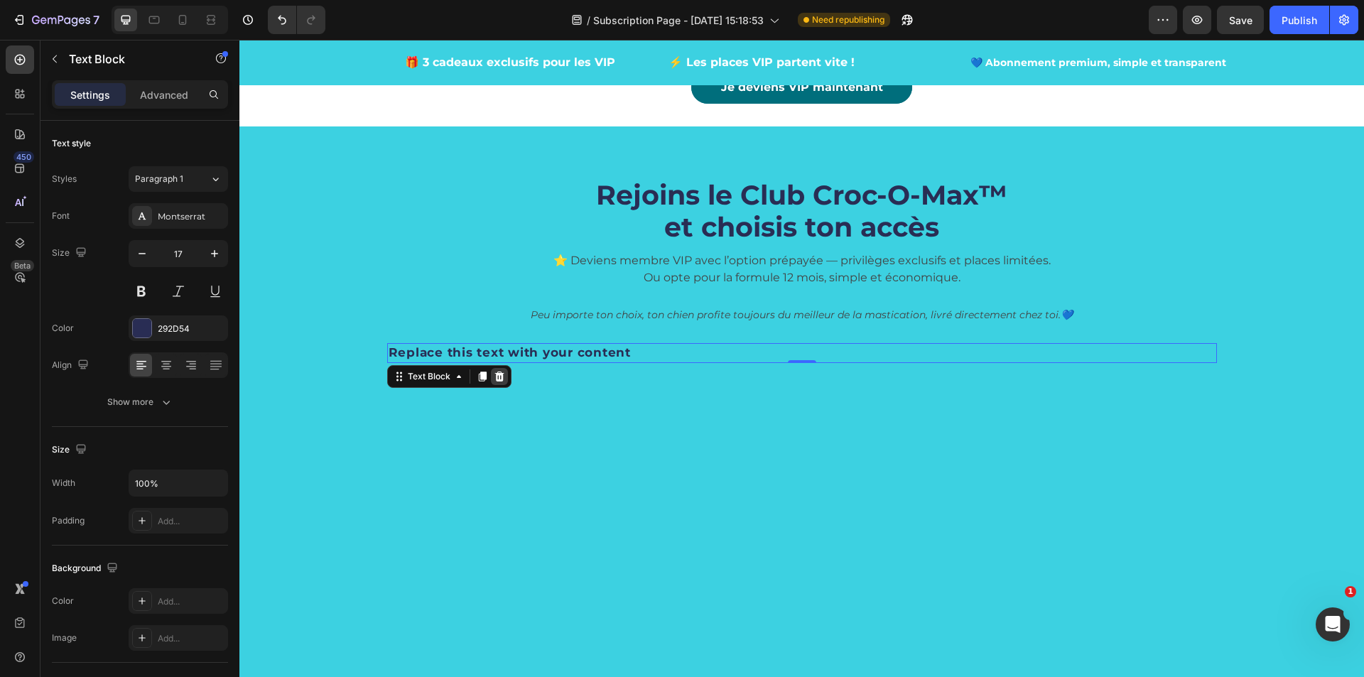
click at [495, 381] on icon at bounding box center [499, 376] width 9 height 10
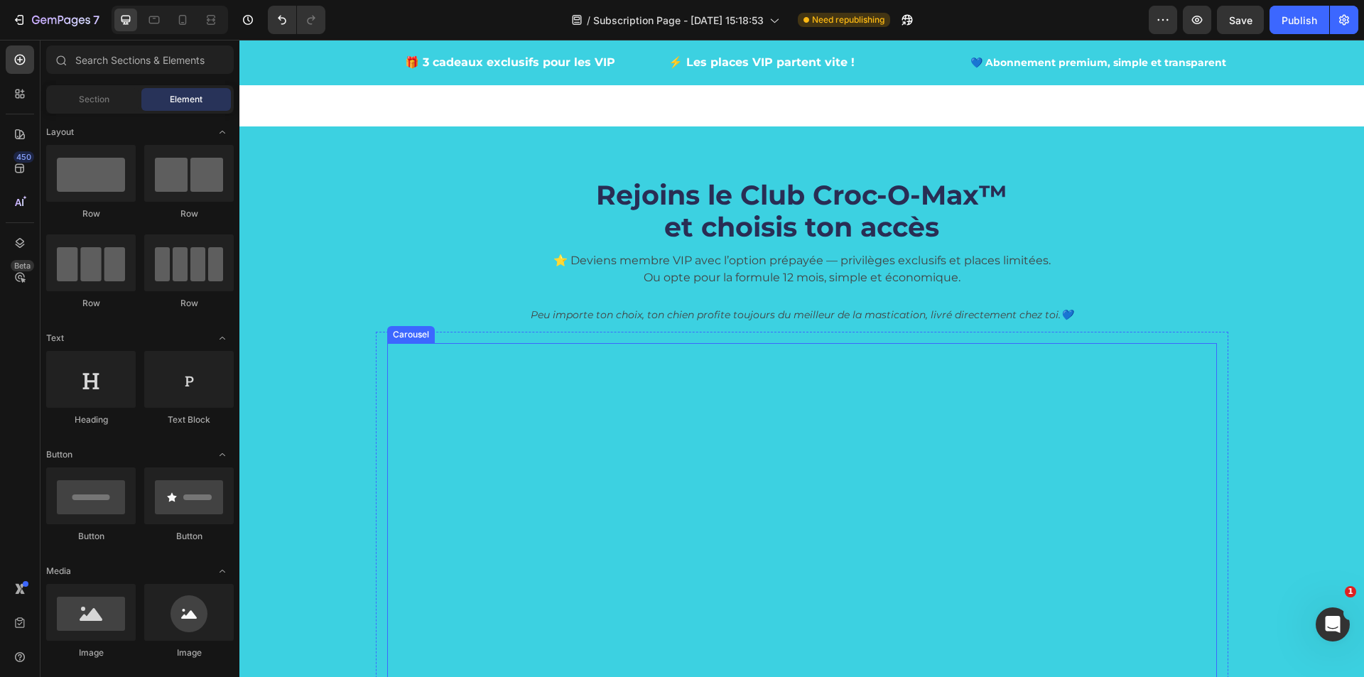
scroll to position [2416, 0]
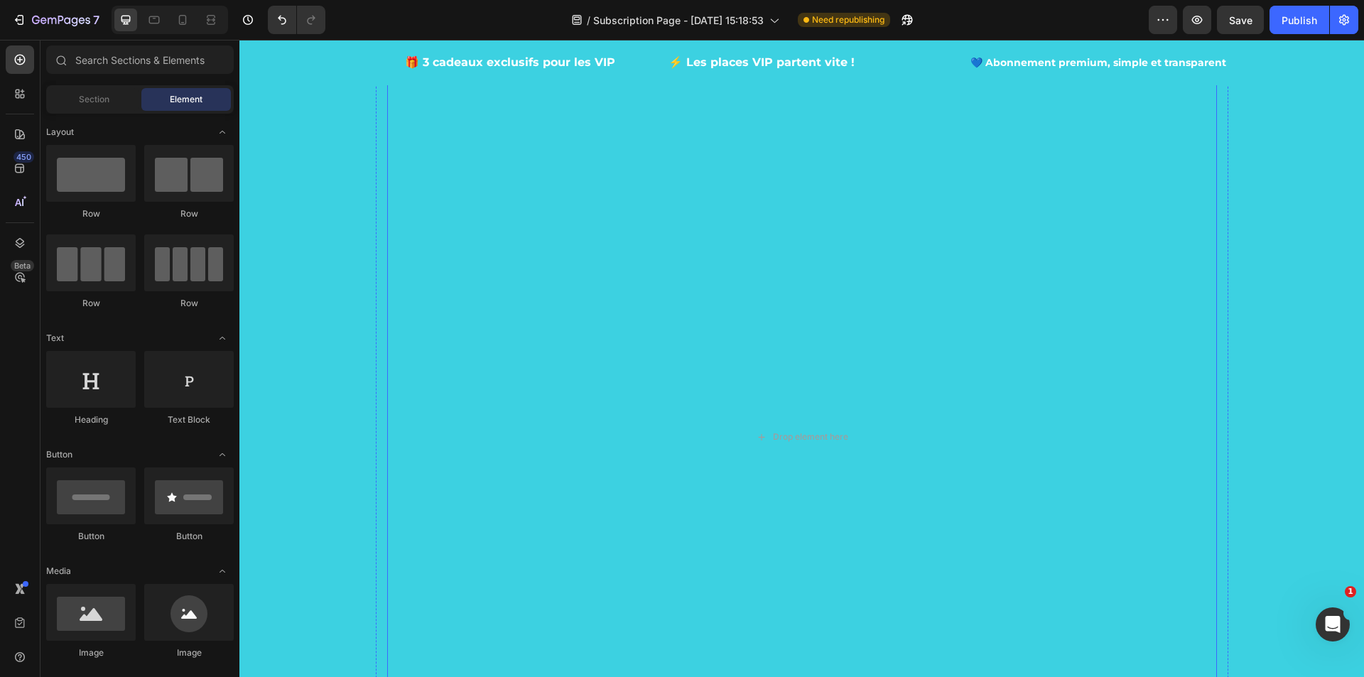
click at [416, 440] on icon "Carousel Back Arrow" at bounding box center [418, 436] width 17 height 17
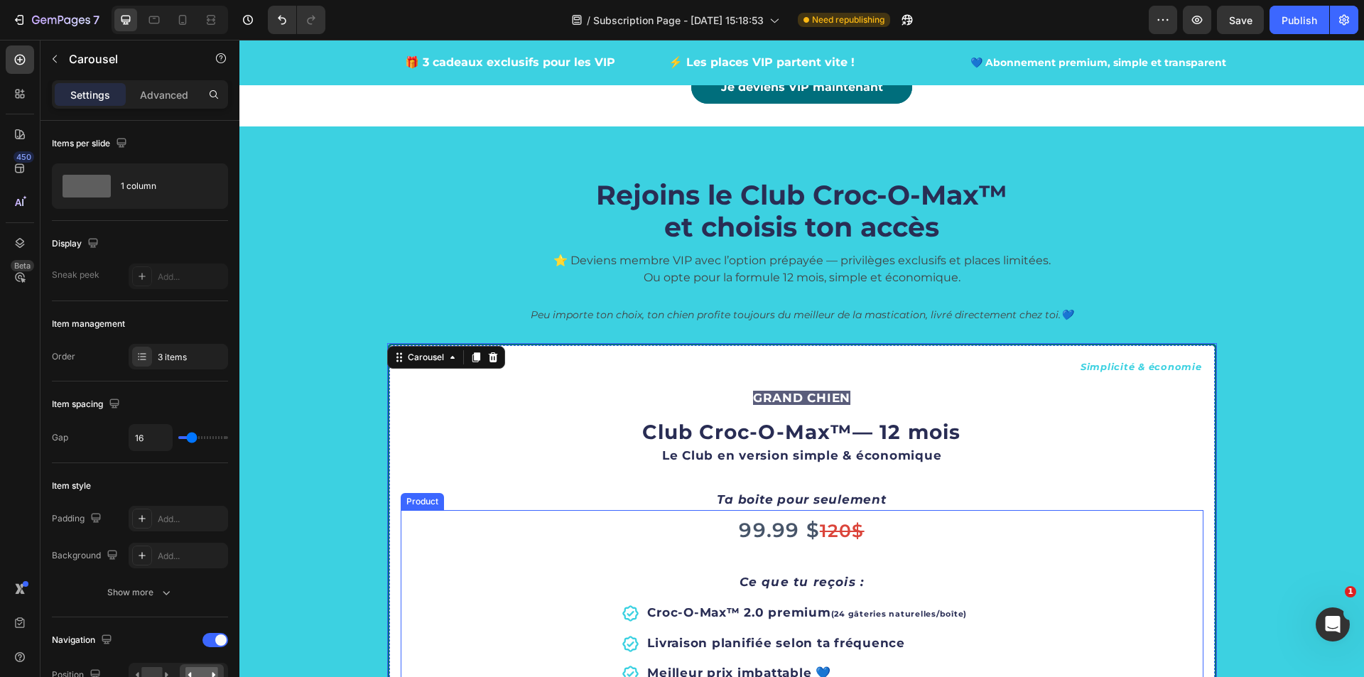
scroll to position [2131, 0]
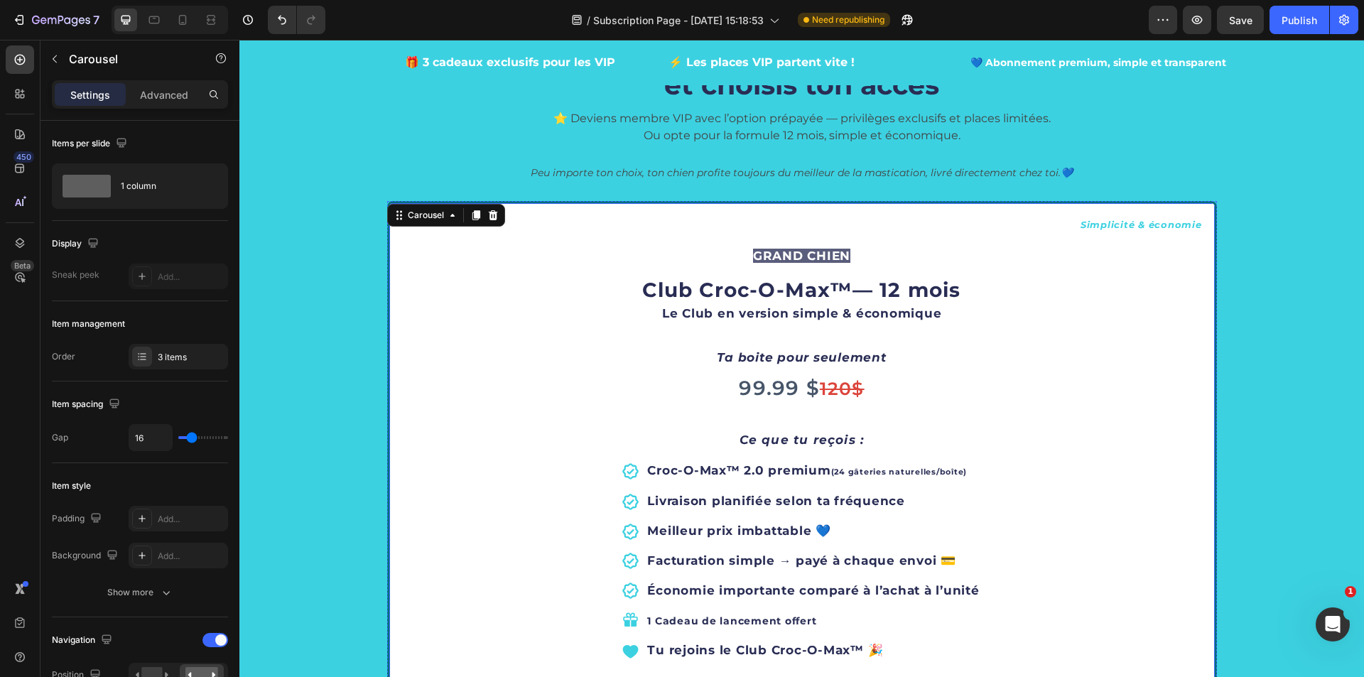
click at [1209, 310] on div "Simplicité & économie Text Block GRAND CHIEN Text Block Club Croc-O-Max ™ — 12 …" at bounding box center [802, 598] width 830 height 794
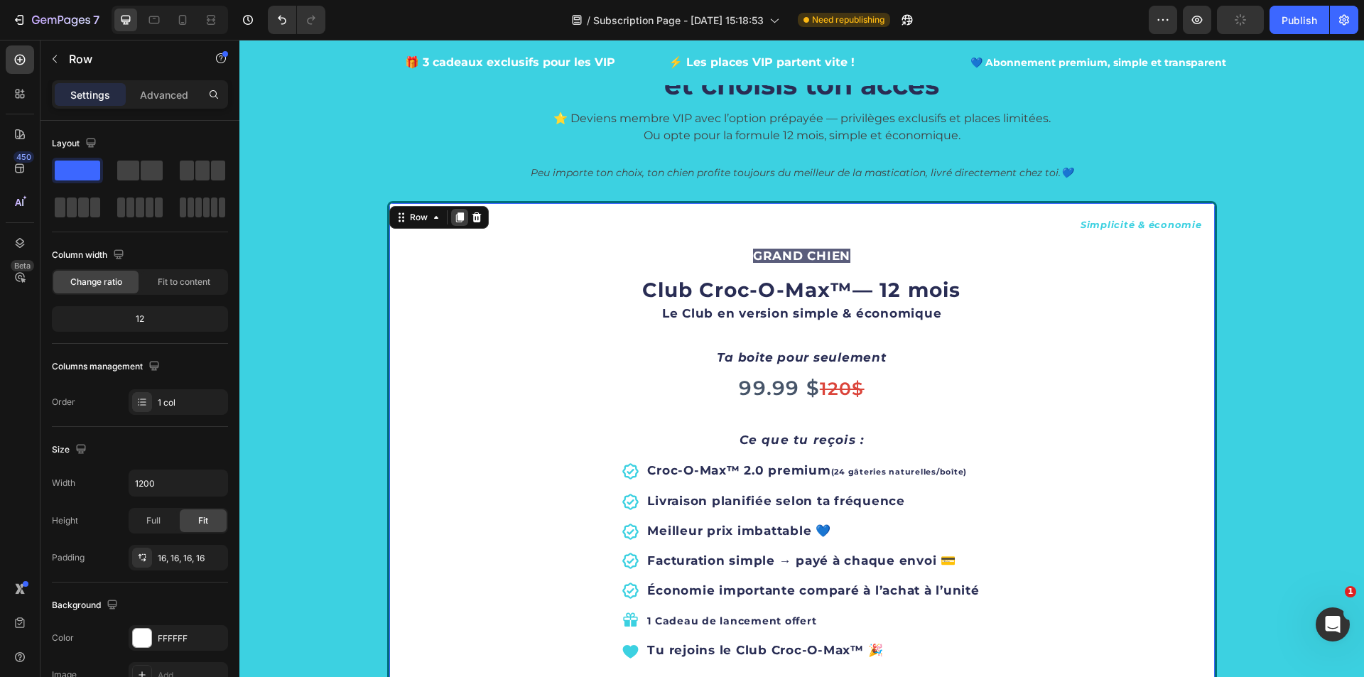
click at [455, 215] on icon at bounding box center [459, 217] width 8 height 10
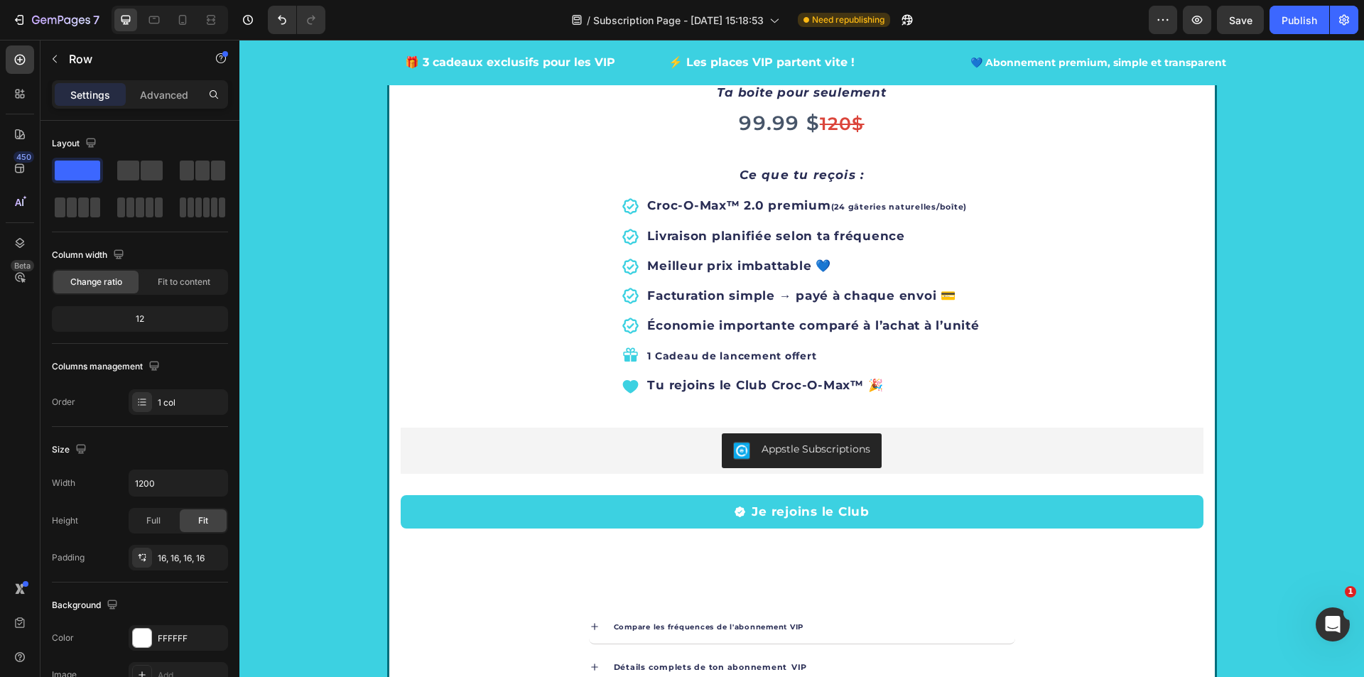
scroll to position [2823, 0]
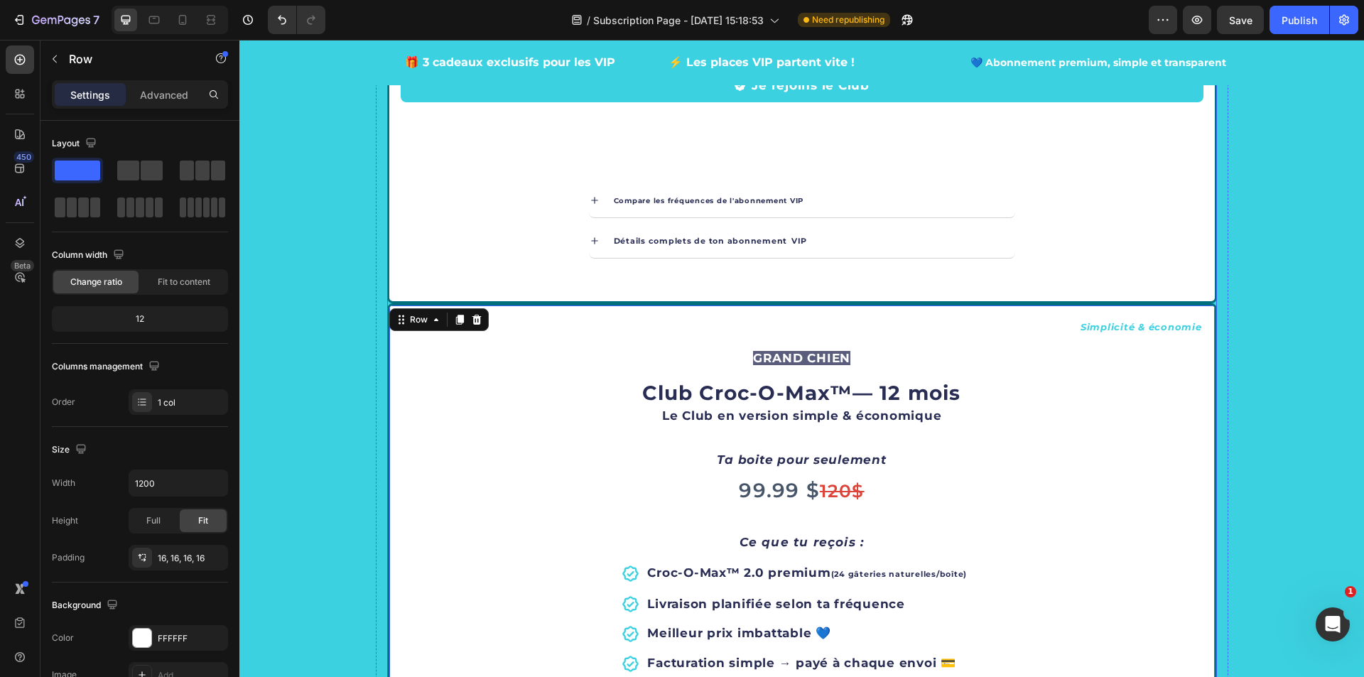
click at [1177, 301] on icon "Carousel Next Arrow" at bounding box center [1185, 303] width 17 height 17
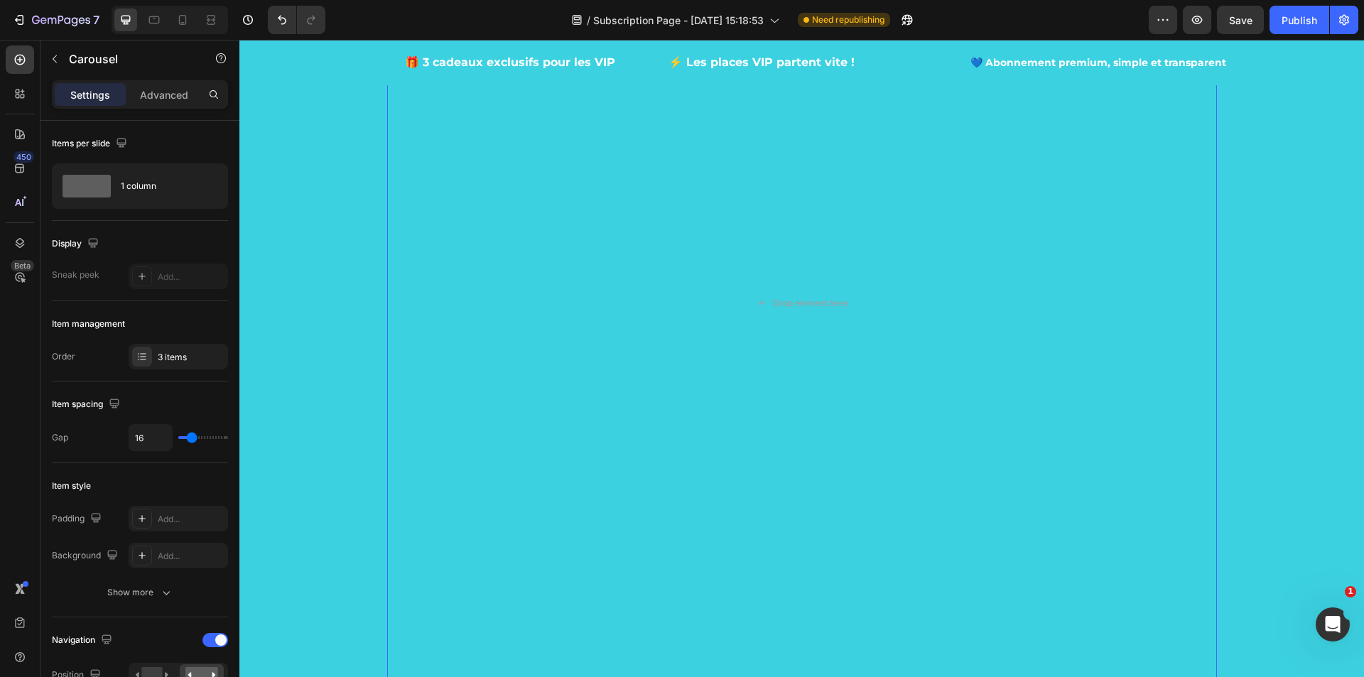
click at [410, 306] on icon "Carousel Back Arrow" at bounding box center [418, 303] width 17 height 17
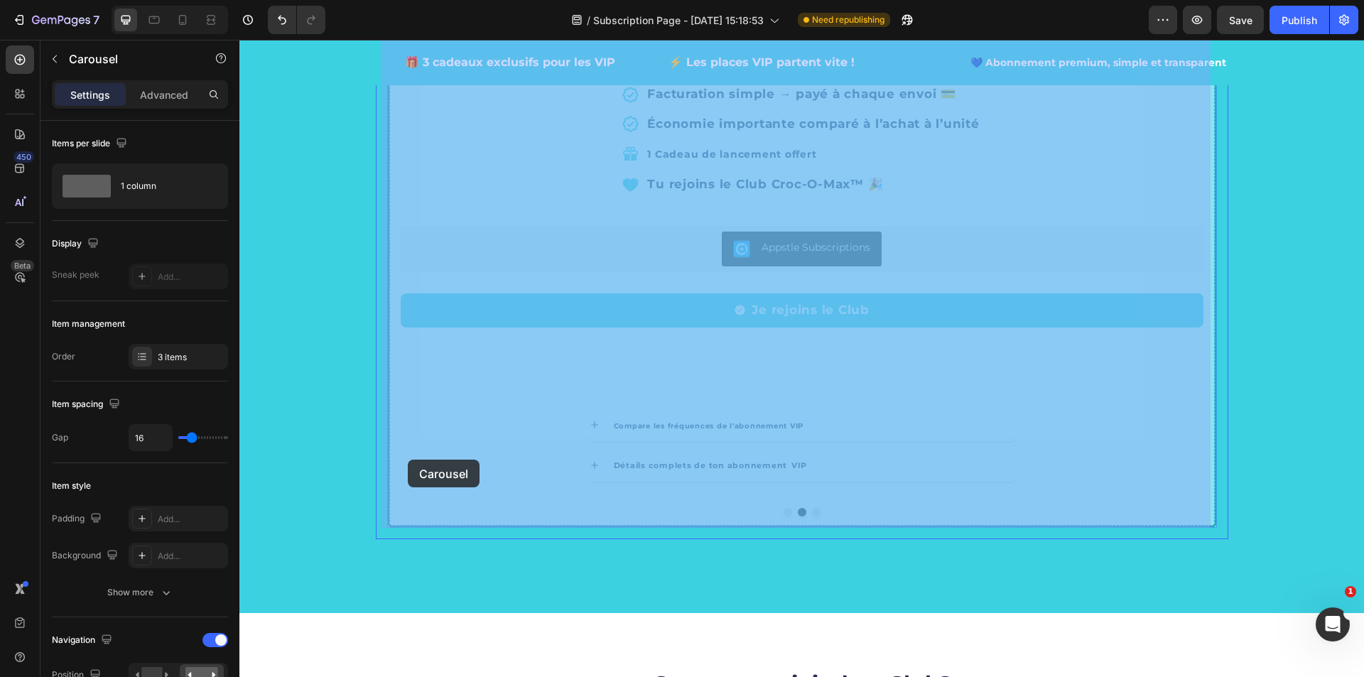
scroll to position [3604, 0]
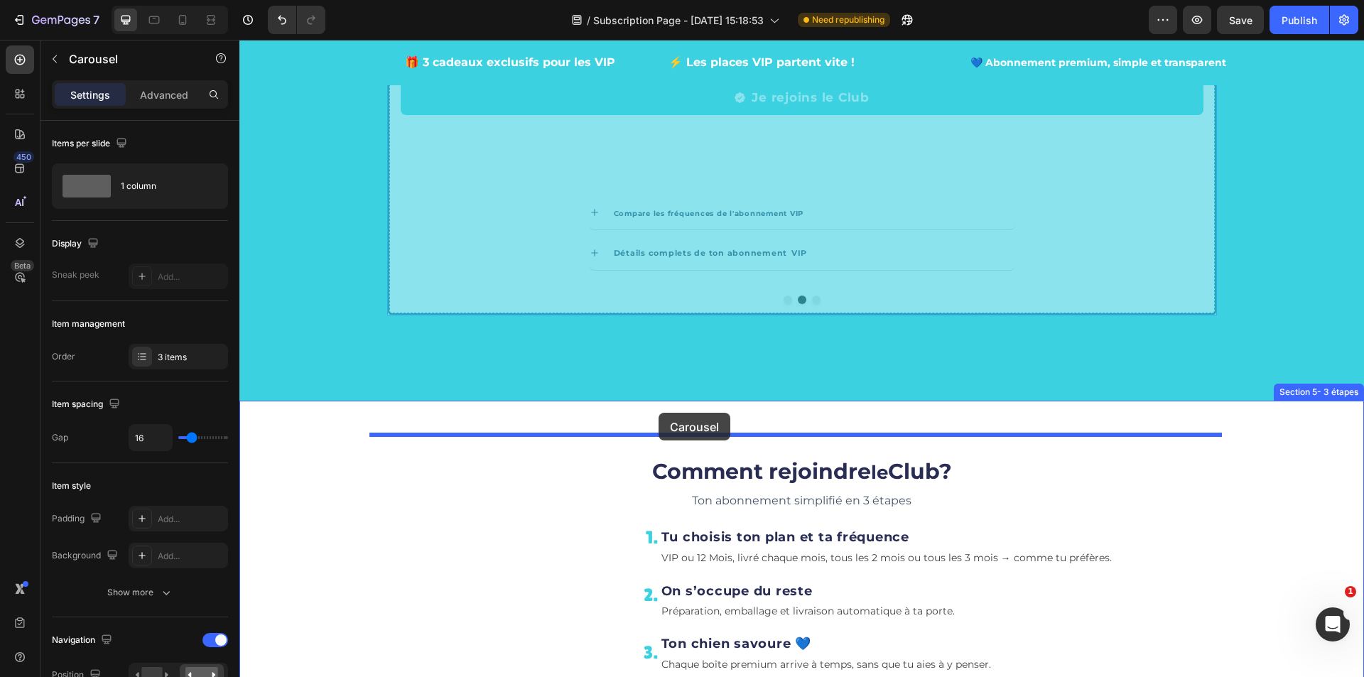
drag, startPoint x: 398, startPoint y: 320, endPoint x: 659, endPoint y: 413, distance: 276.9
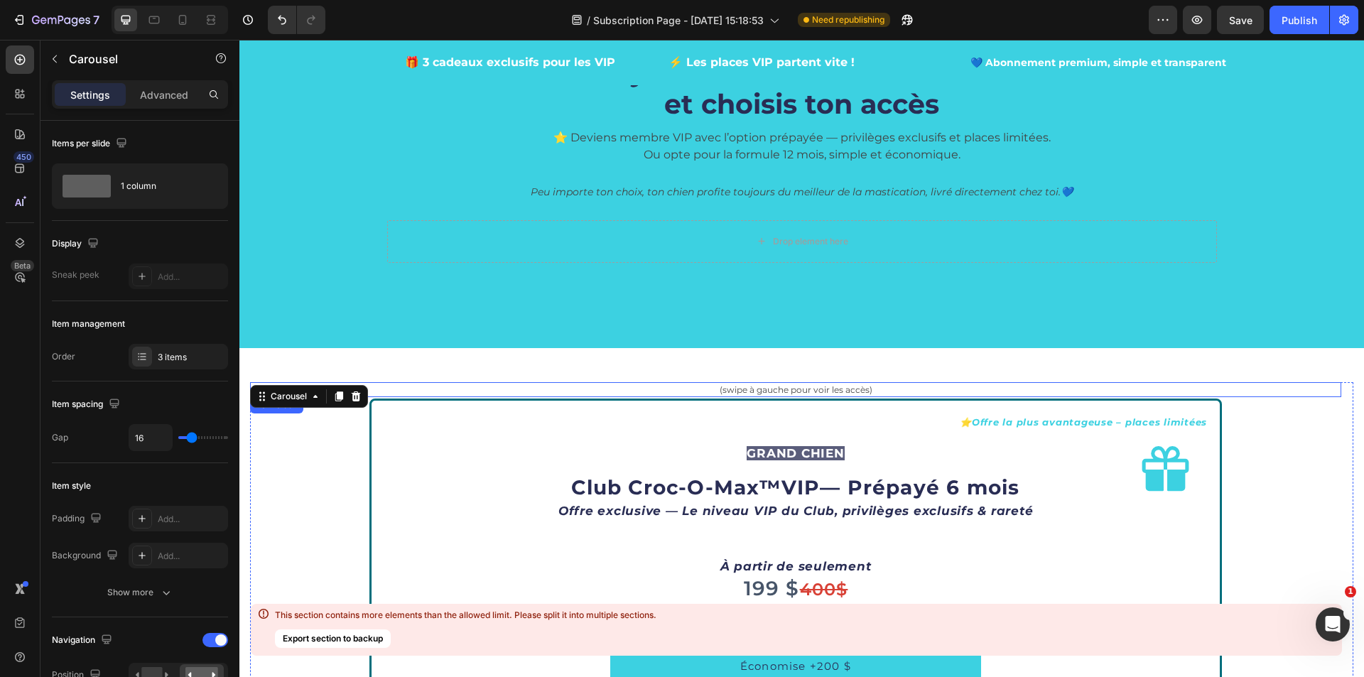
scroll to position [1828, 0]
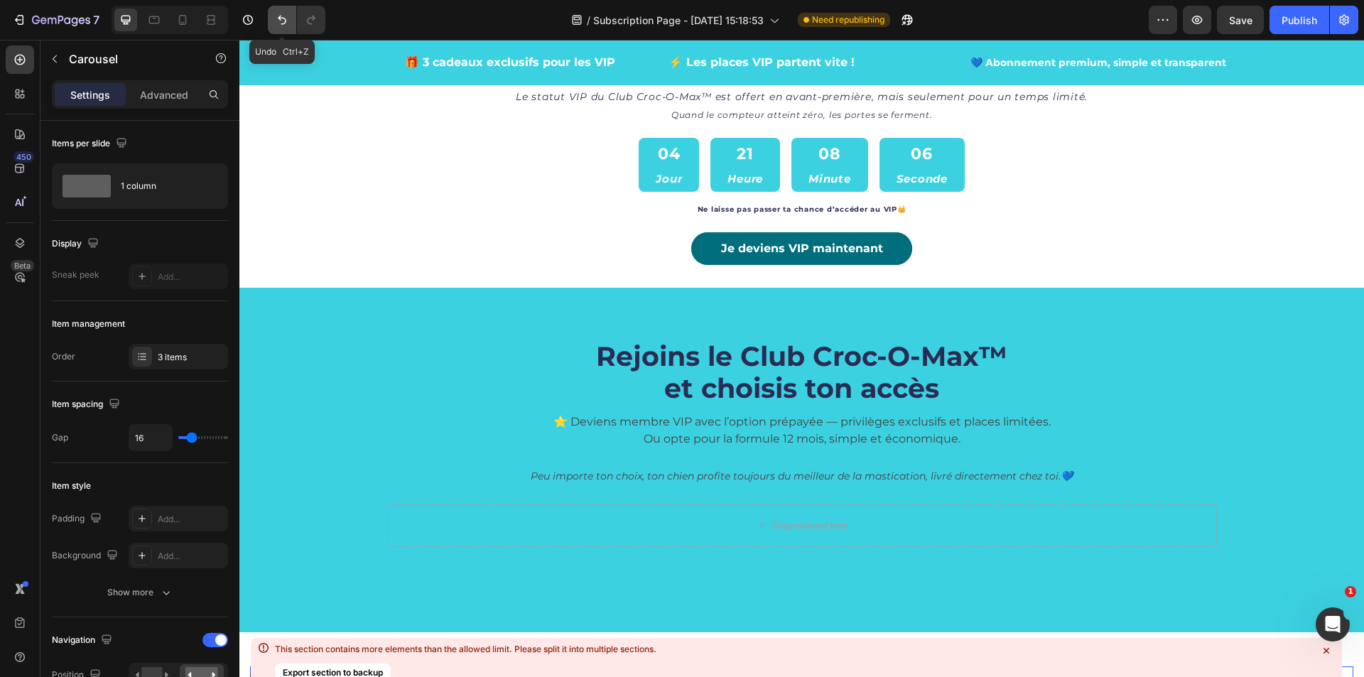
click at [281, 18] on icon "Undo/Redo" at bounding box center [282, 20] width 9 height 9
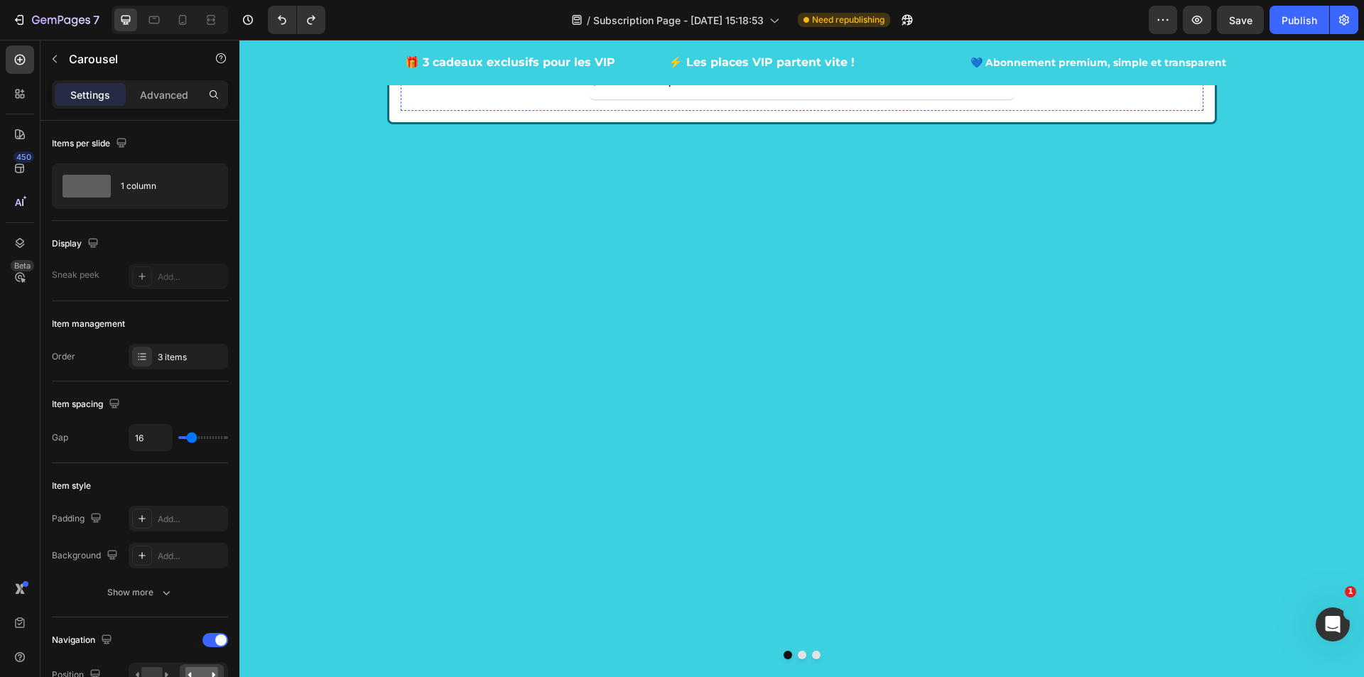
scroll to position [2823, 0]
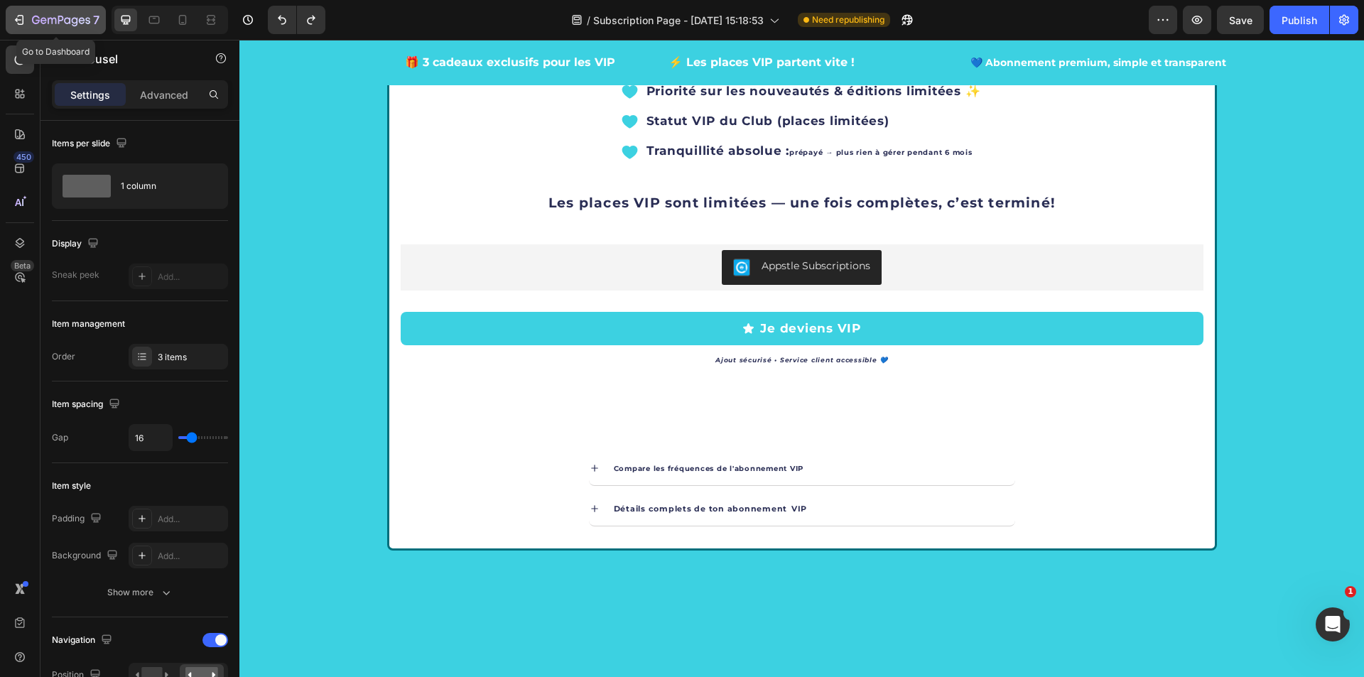
click at [59, 23] on icon "button" at bounding box center [61, 20] width 6 height 9
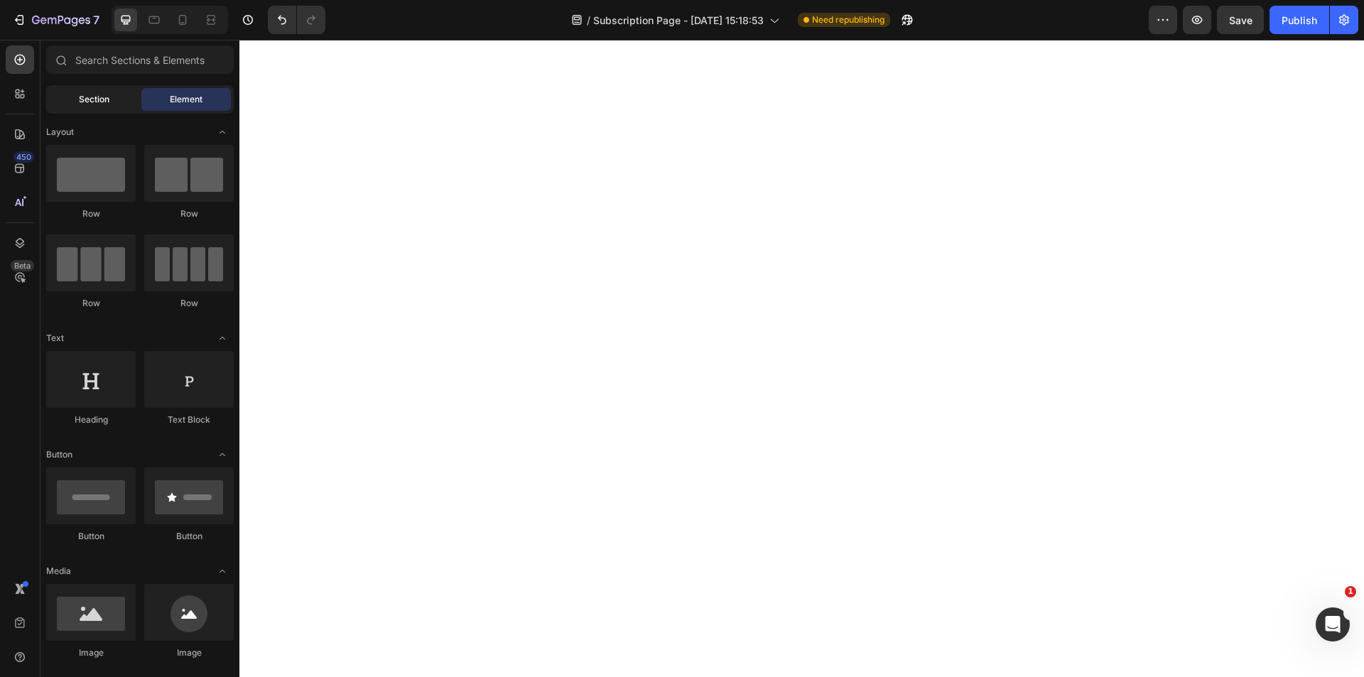
click at [91, 99] on span "Section" at bounding box center [94, 99] width 31 height 13
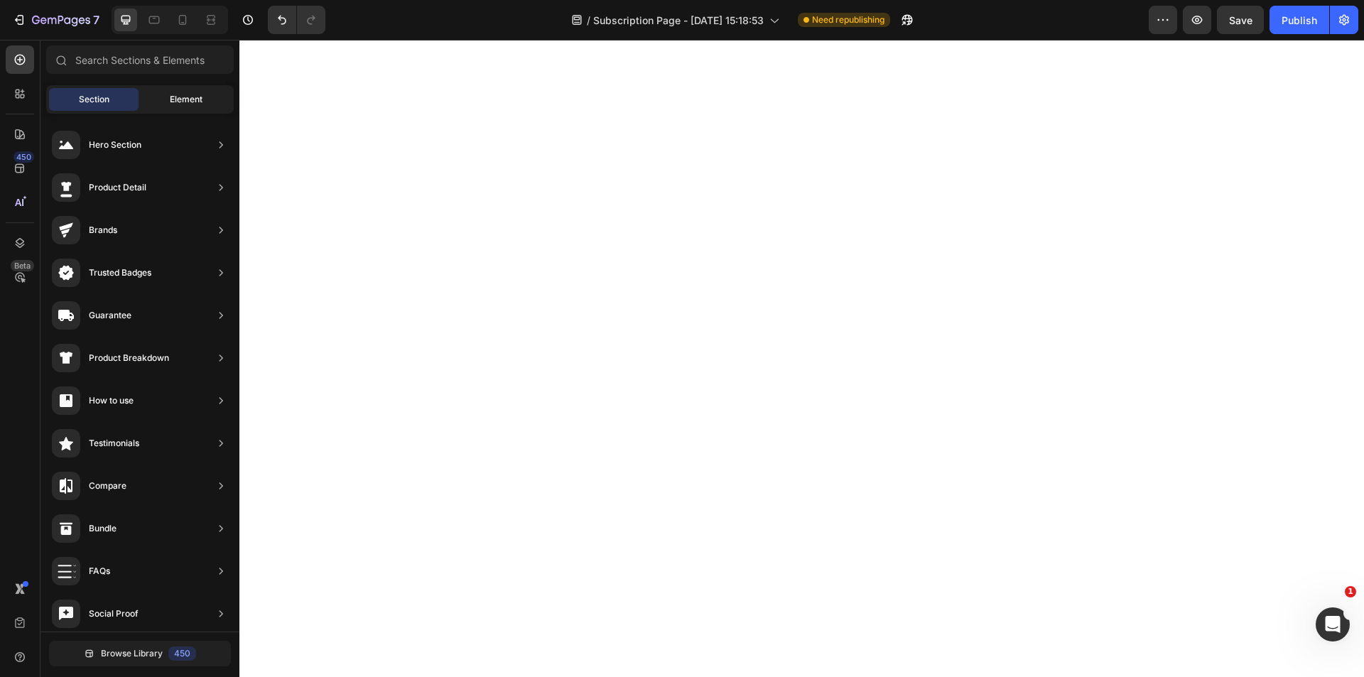
click at [178, 107] on div "Element" at bounding box center [186, 99] width 90 height 23
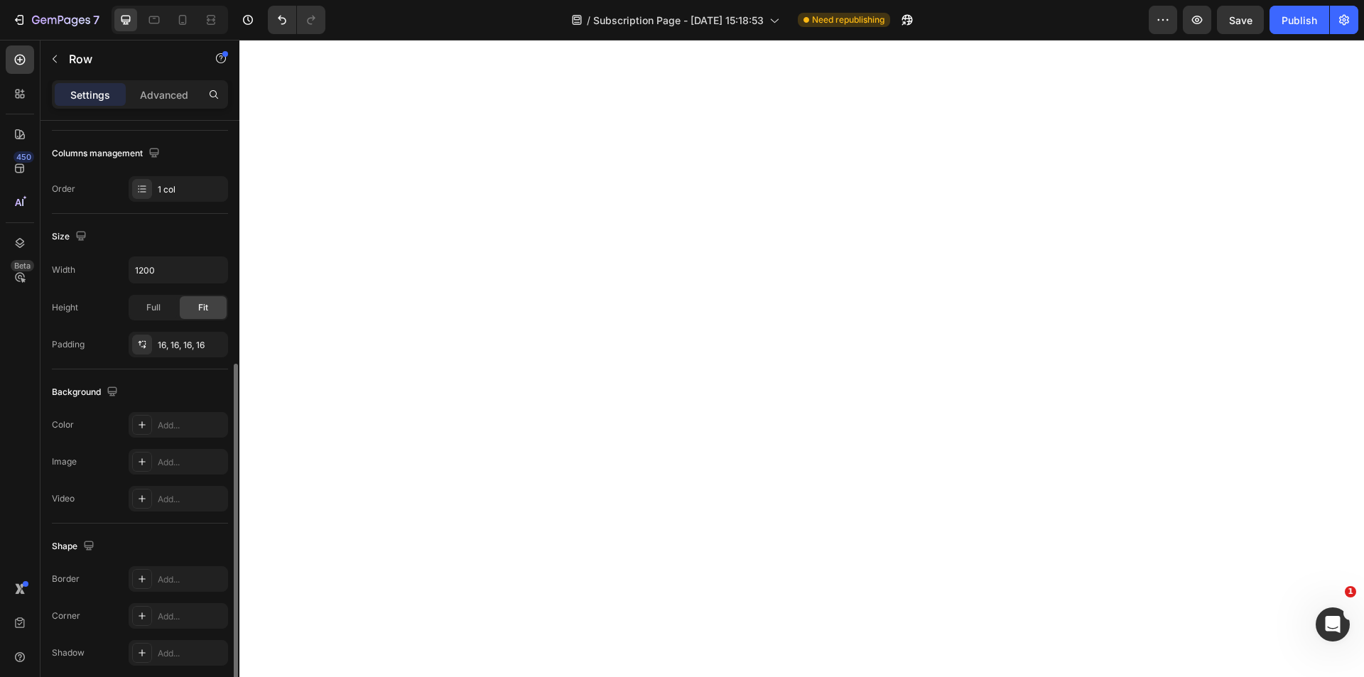
scroll to position [270, 0]
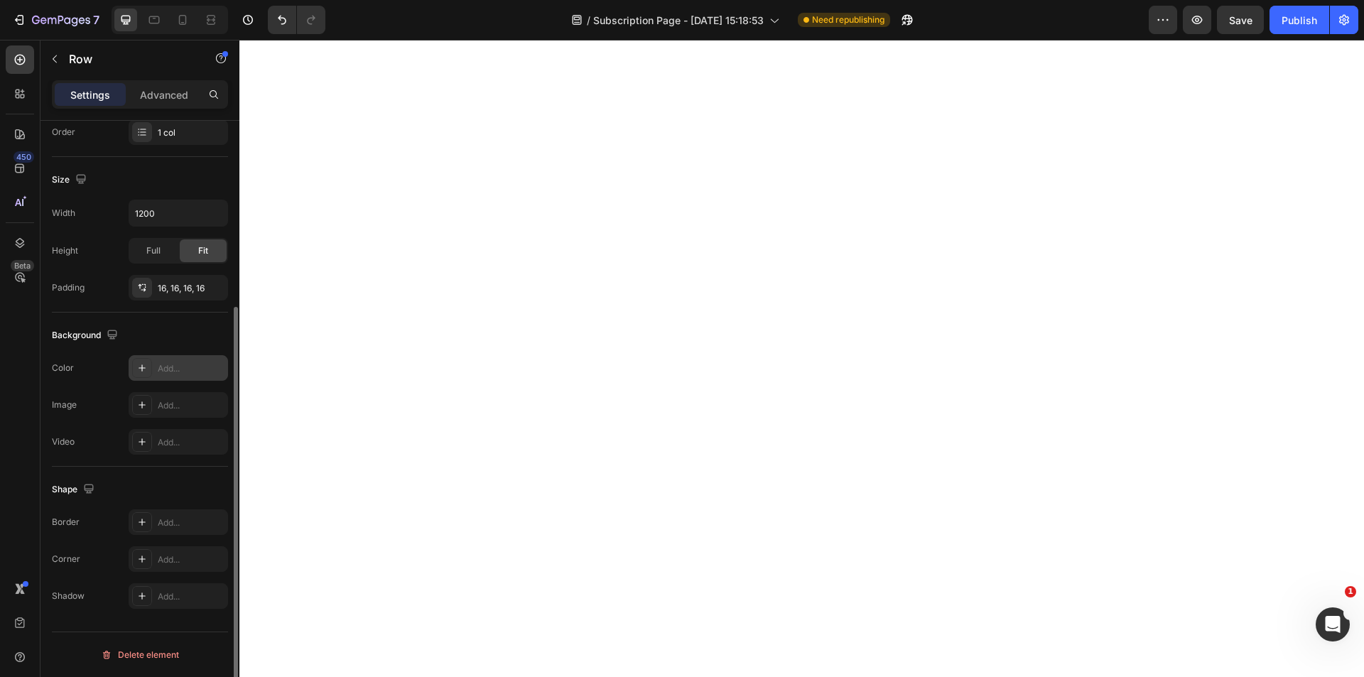
click at [148, 369] on div at bounding box center [142, 368] width 20 height 20
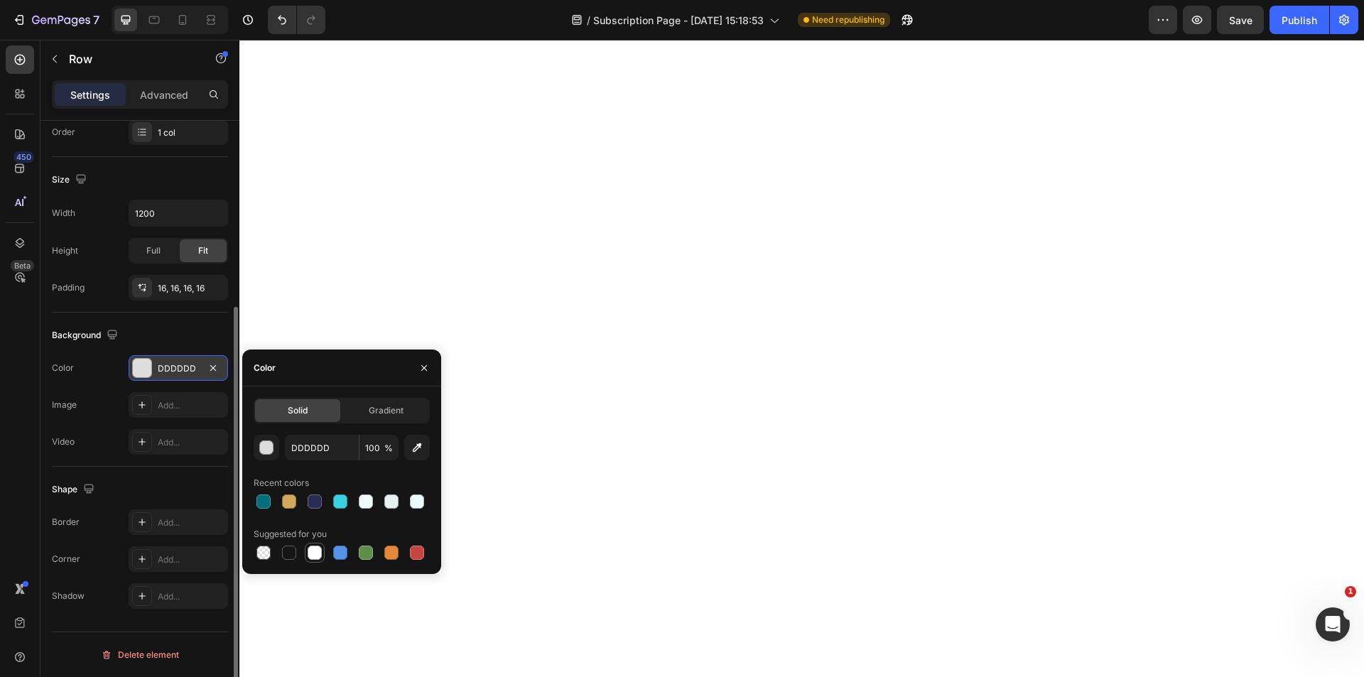
click at [318, 555] on div at bounding box center [315, 553] width 14 height 14
type input "FFFFFF"
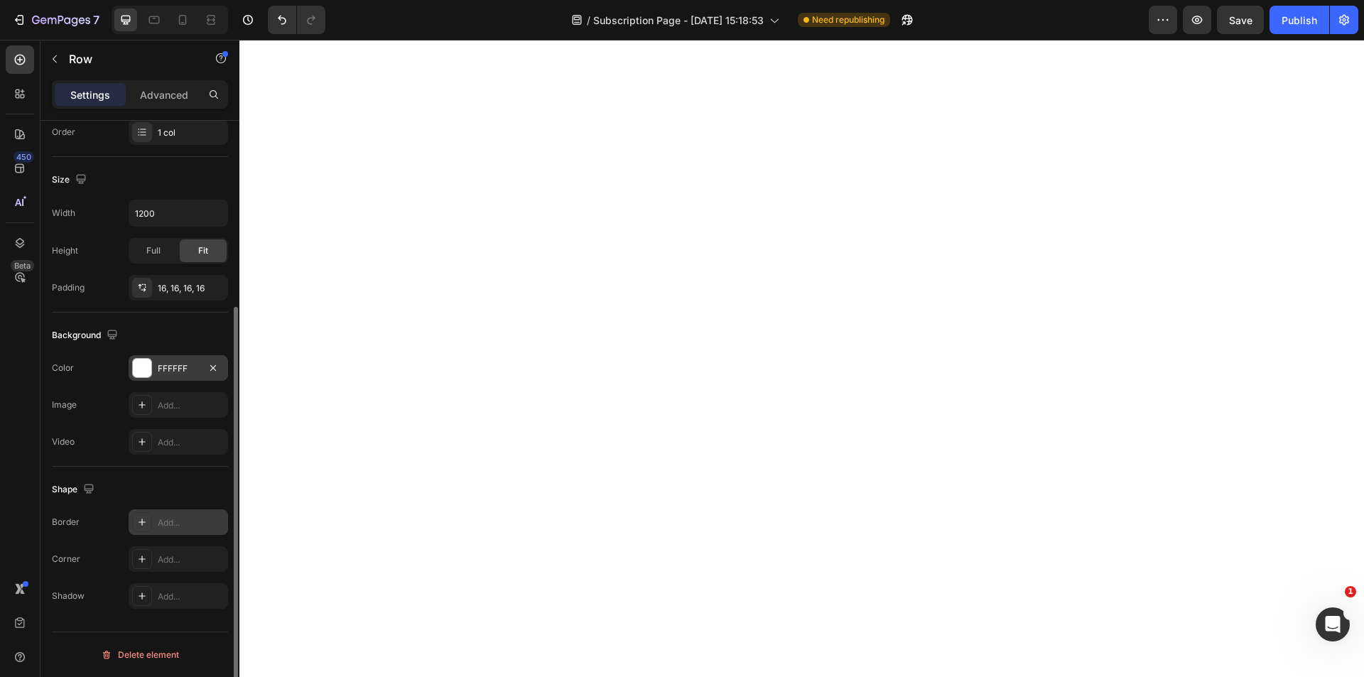
click at [169, 512] on div "Add..." at bounding box center [178, 522] width 99 height 26
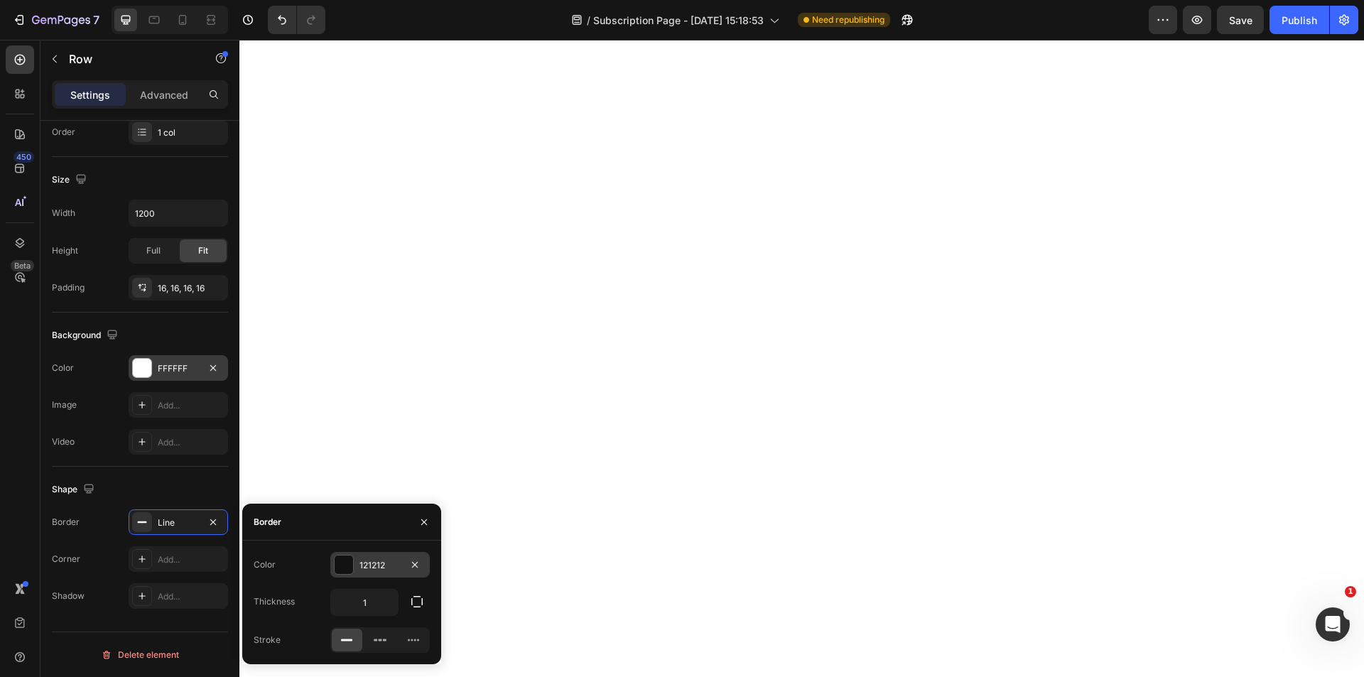
click at [403, 566] on div "121212" at bounding box center [379, 565] width 99 height 26
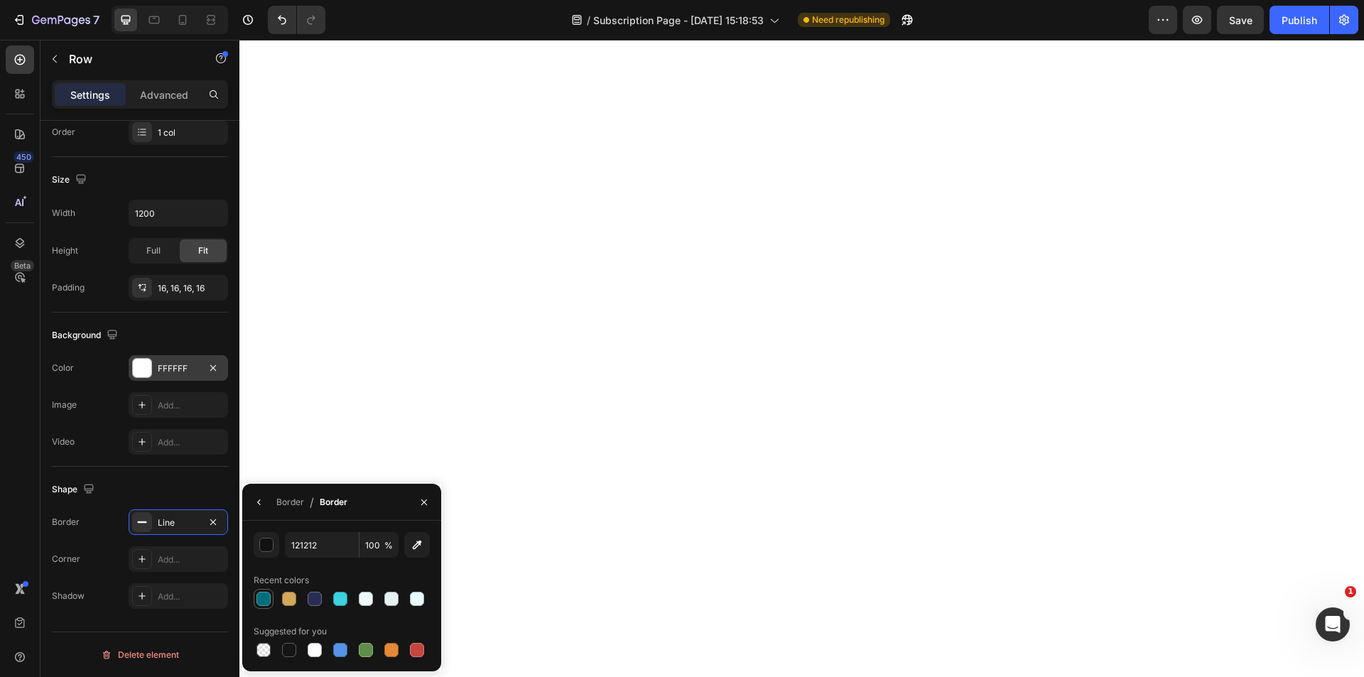
click at [264, 598] on div at bounding box center [263, 599] width 14 height 14
type input "006E7C"
click at [266, 599] on div at bounding box center [263, 599] width 14 height 14
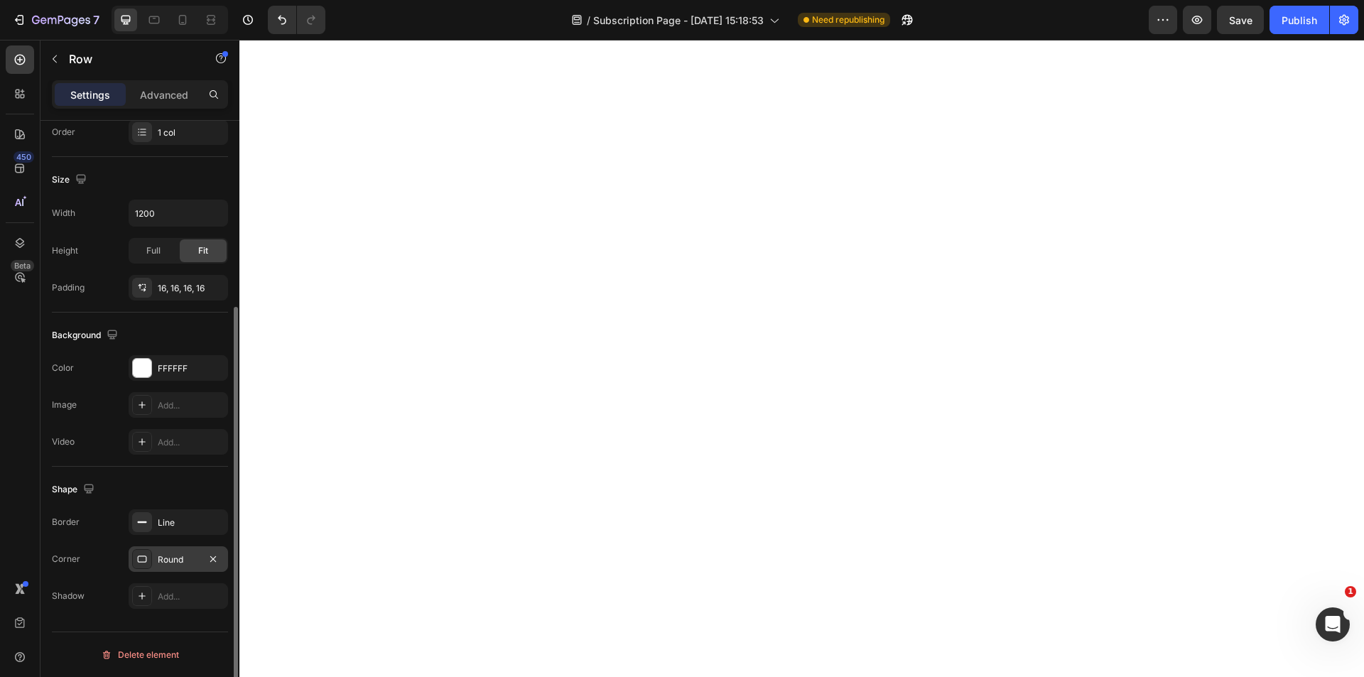
click at [172, 564] on div "Round" at bounding box center [178, 559] width 41 height 13
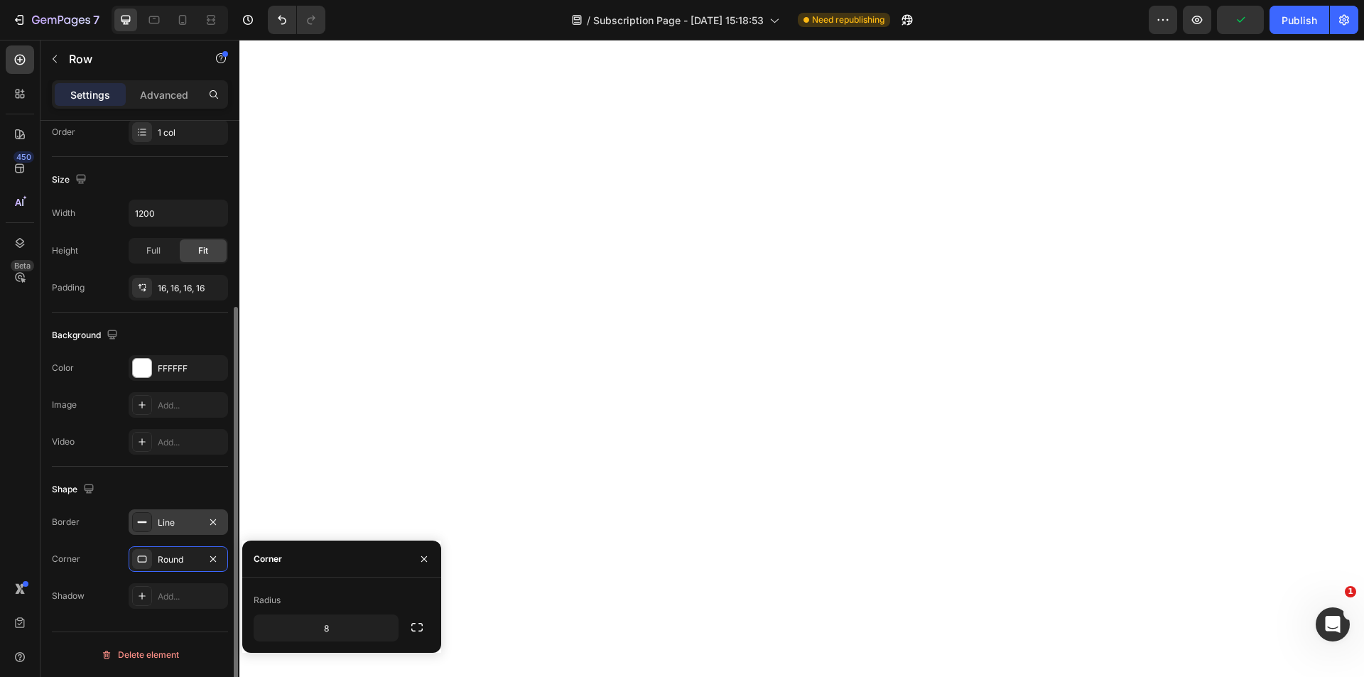
click at [175, 521] on div "Line" at bounding box center [178, 523] width 41 height 13
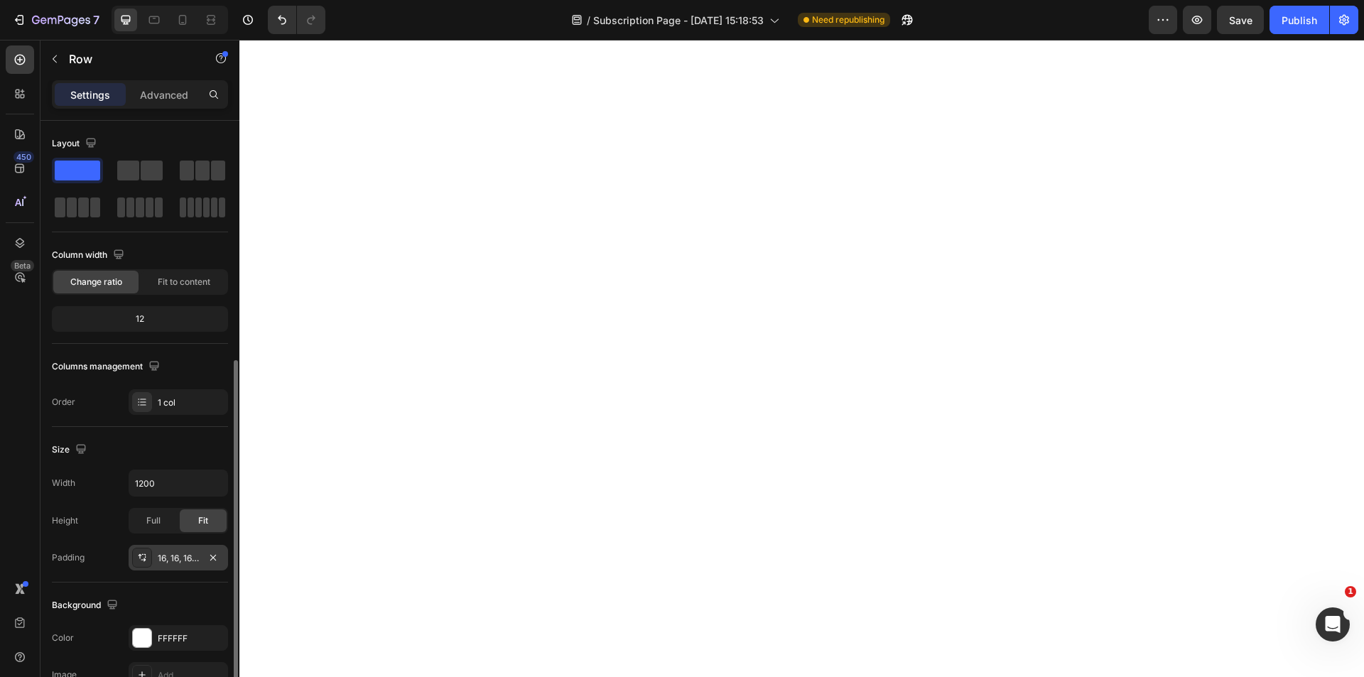
scroll to position [213, 0]
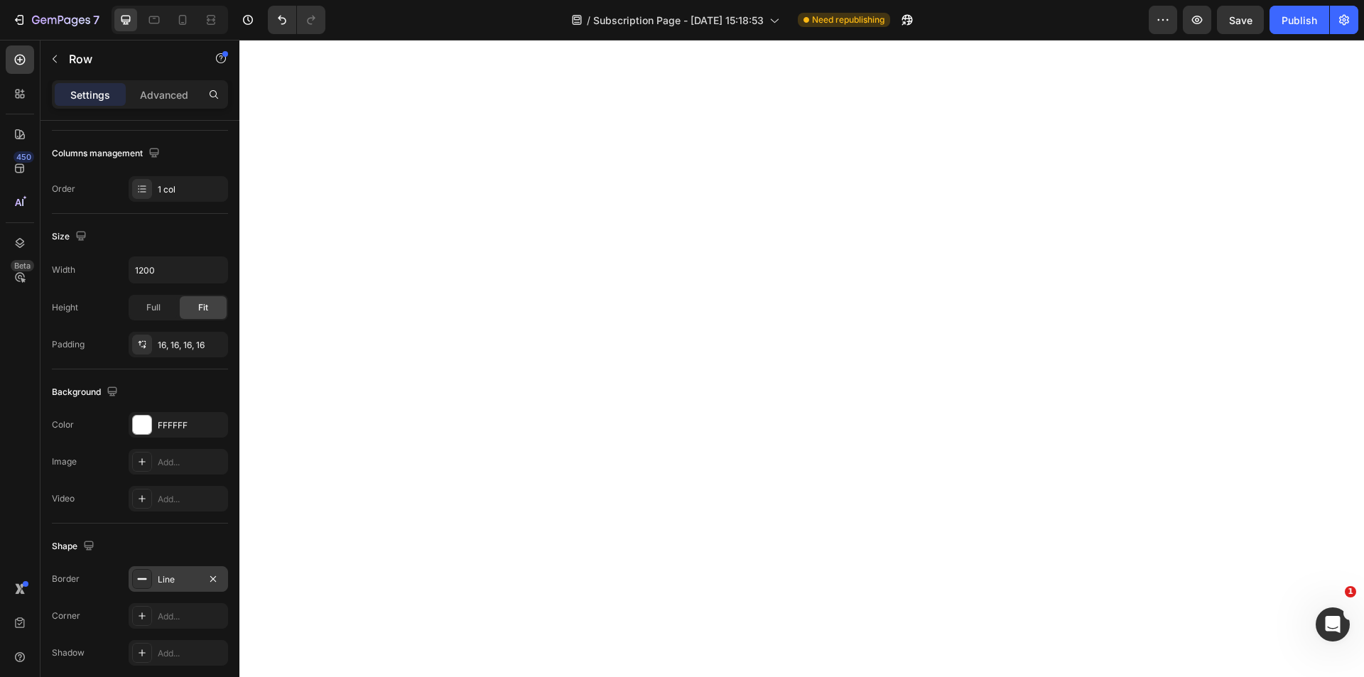
click at [179, 578] on div "Line" at bounding box center [178, 579] width 41 height 13
click at [178, 609] on div "Add..." at bounding box center [178, 616] width 99 height 26
click at [180, 575] on div "Line" at bounding box center [178, 579] width 41 height 13
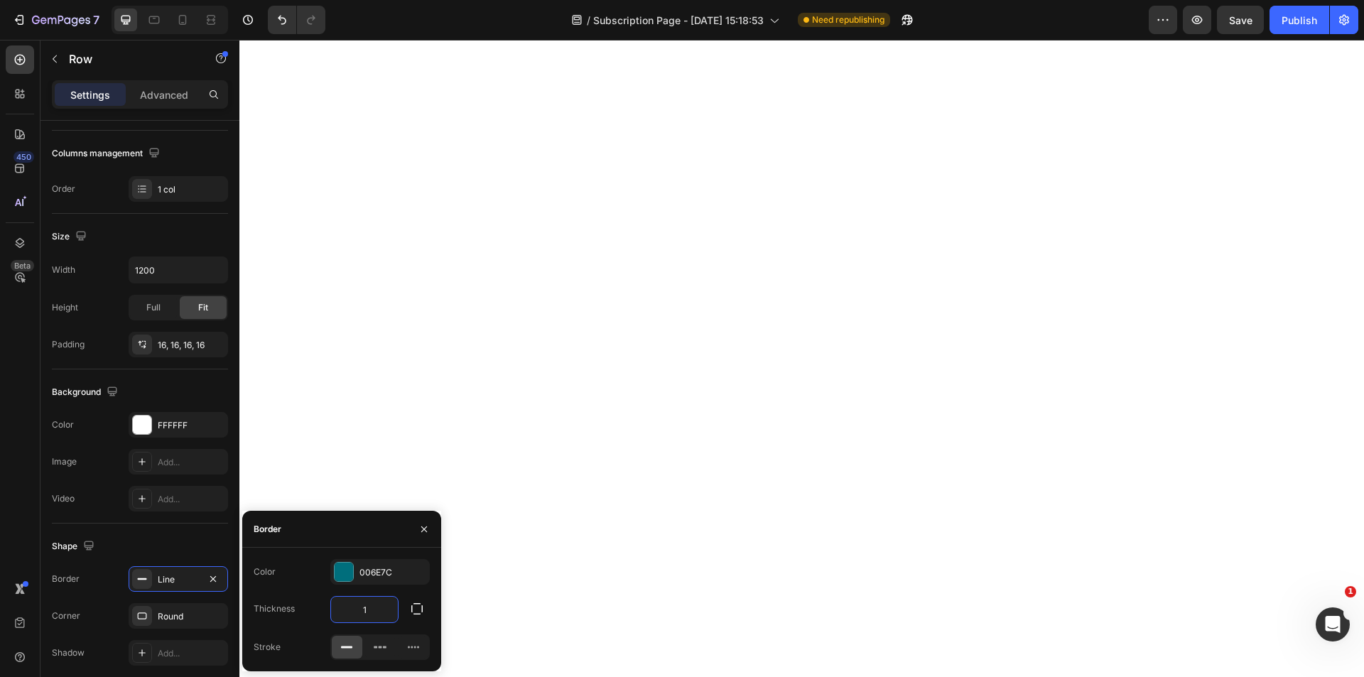
click at [364, 610] on input "1" at bounding box center [364, 610] width 67 height 26
type input "3"
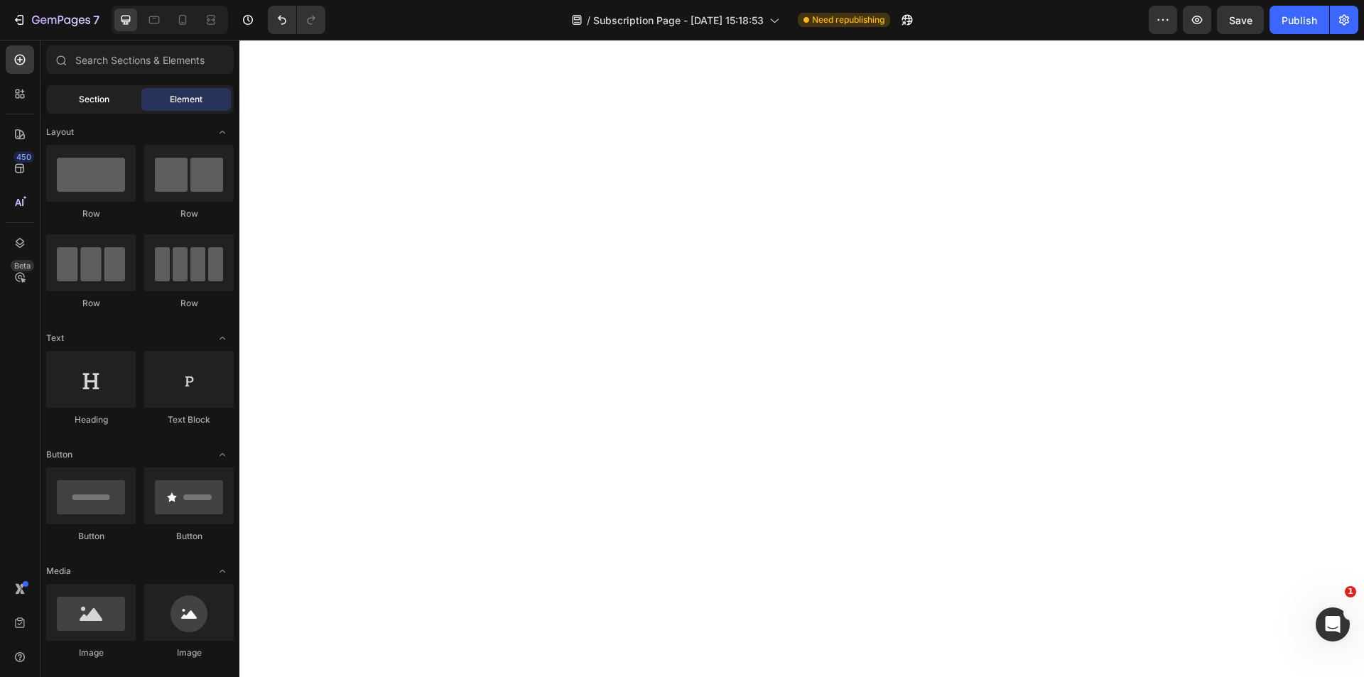
click at [82, 97] on span "Section" at bounding box center [94, 99] width 31 height 13
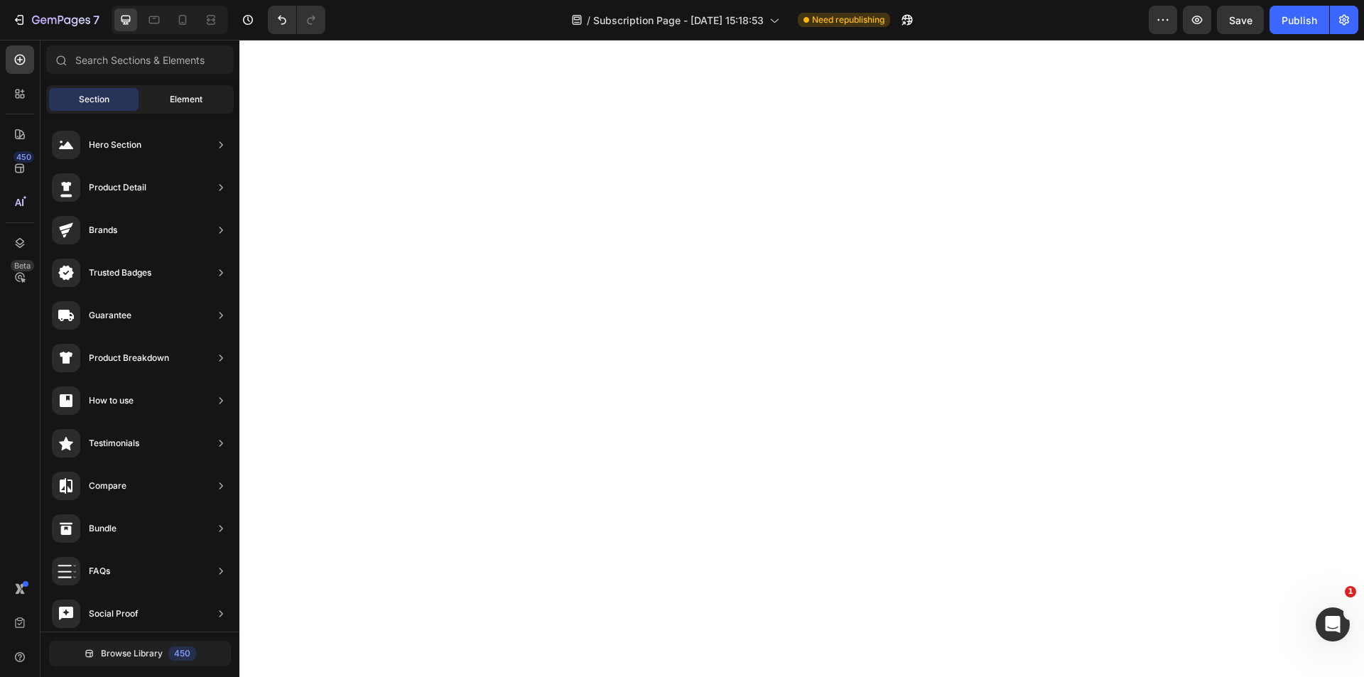
click at [170, 99] on span "Element" at bounding box center [186, 99] width 33 height 13
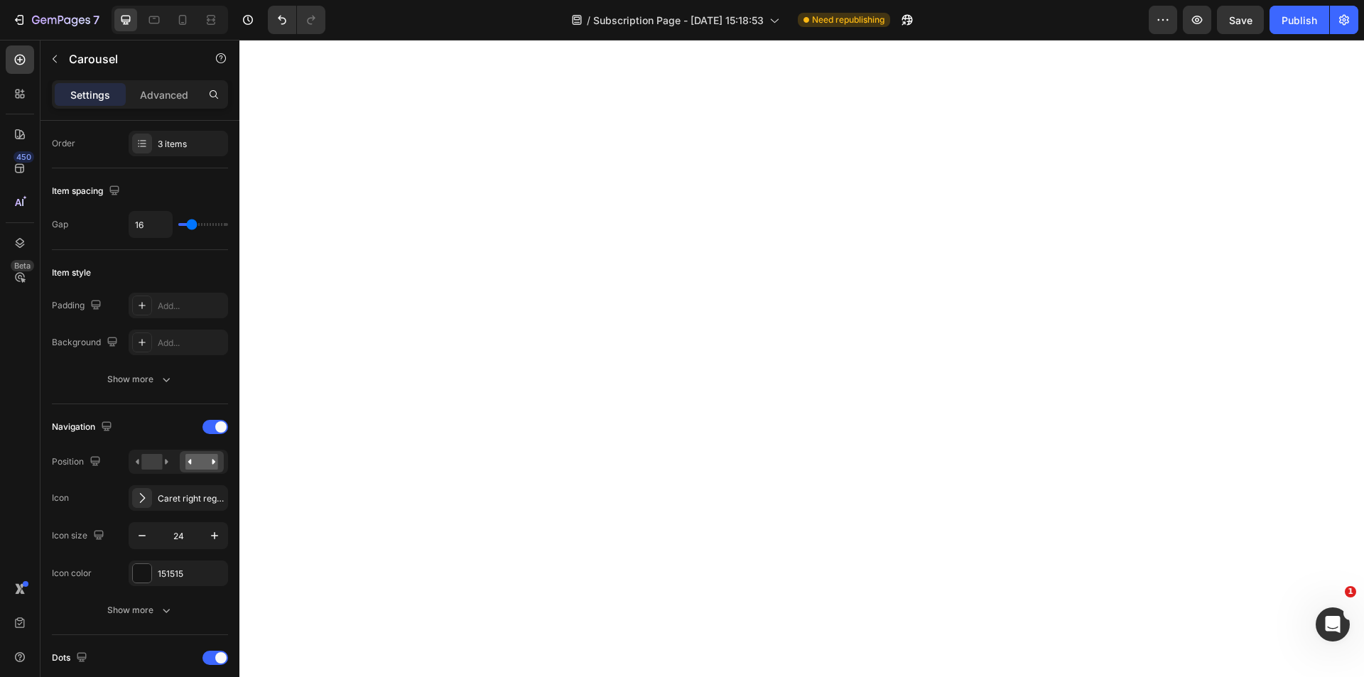
scroll to position [0, 0]
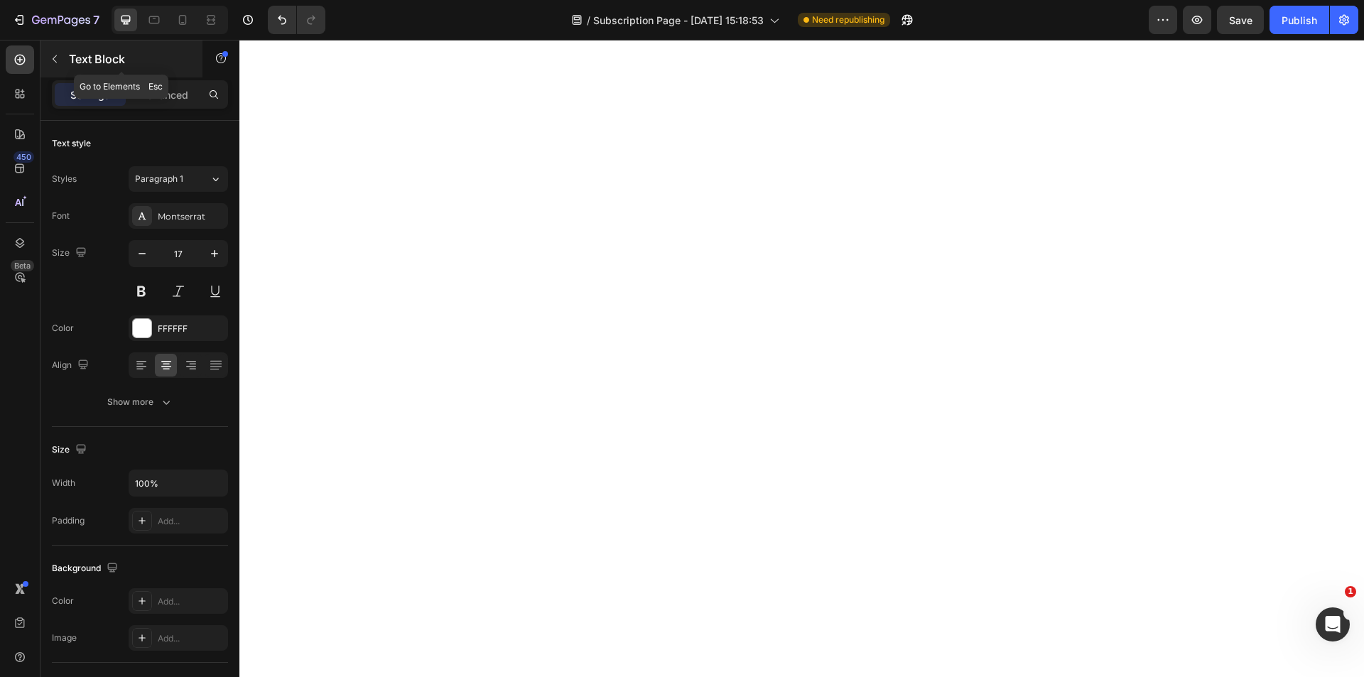
click at [53, 54] on icon "button" at bounding box center [54, 58] width 11 height 11
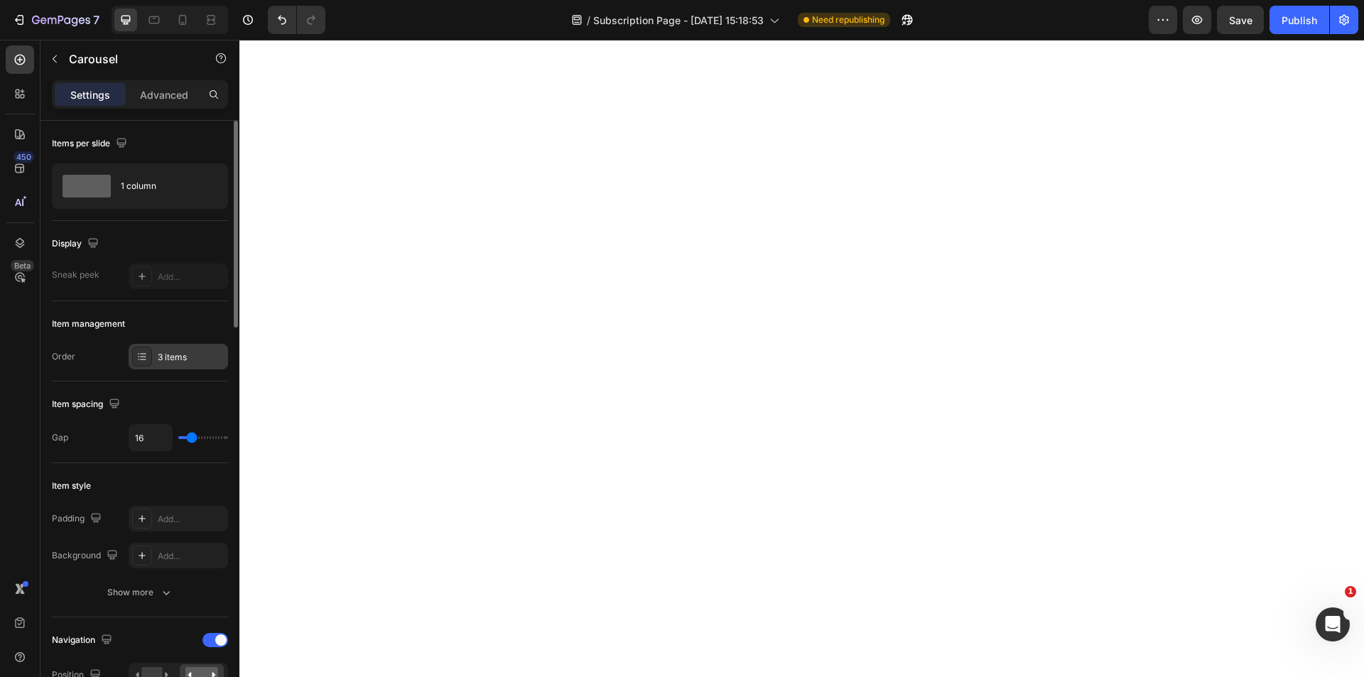
click at [171, 355] on div "3 items" at bounding box center [191, 357] width 67 height 13
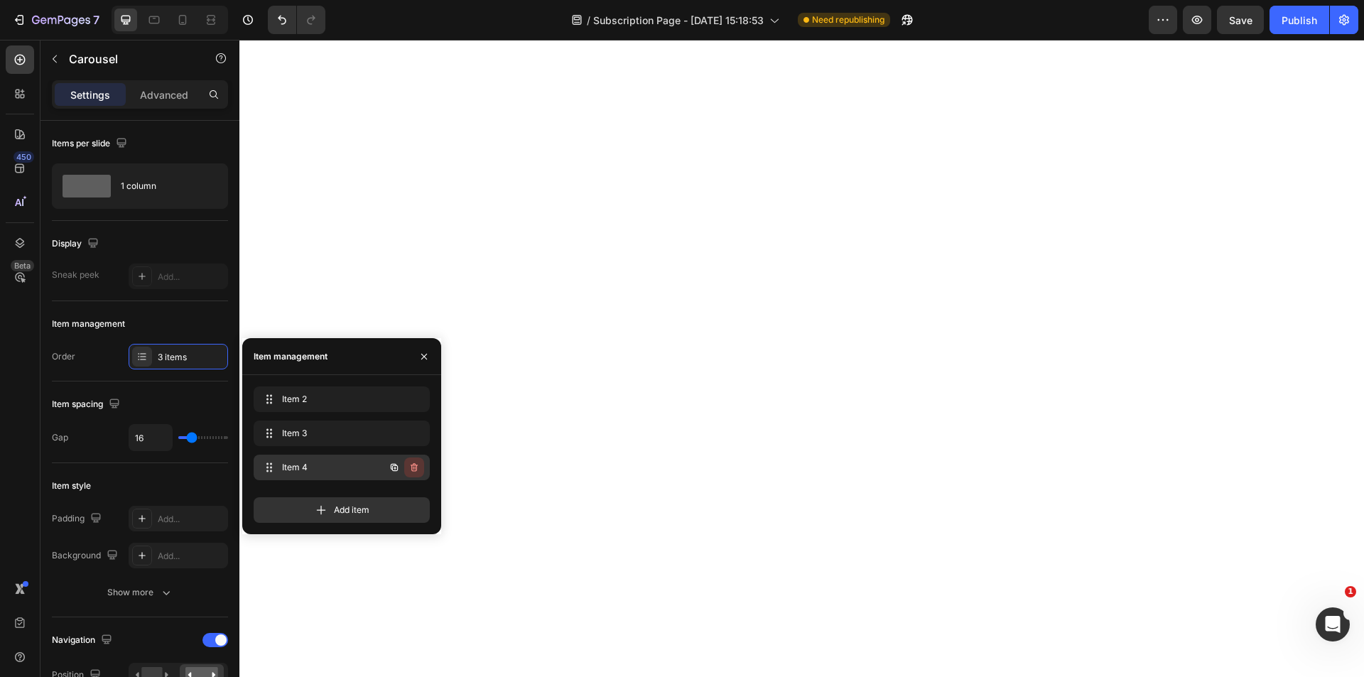
click at [412, 472] on icon "button" at bounding box center [414, 467] width 11 height 11
click at [413, 471] on div "Delete" at bounding box center [404, 467] width 26 height 13
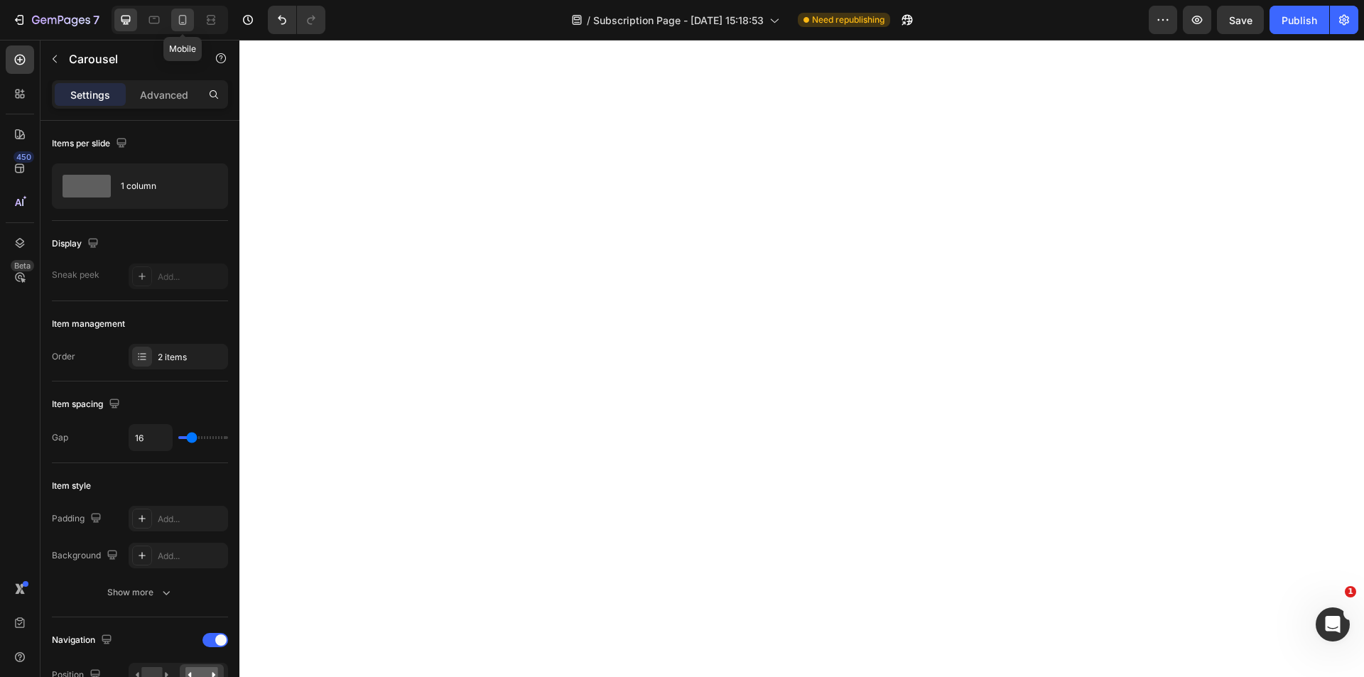
click at [187, 23] on icon at bounding box center [182, 20] width 14 height 14
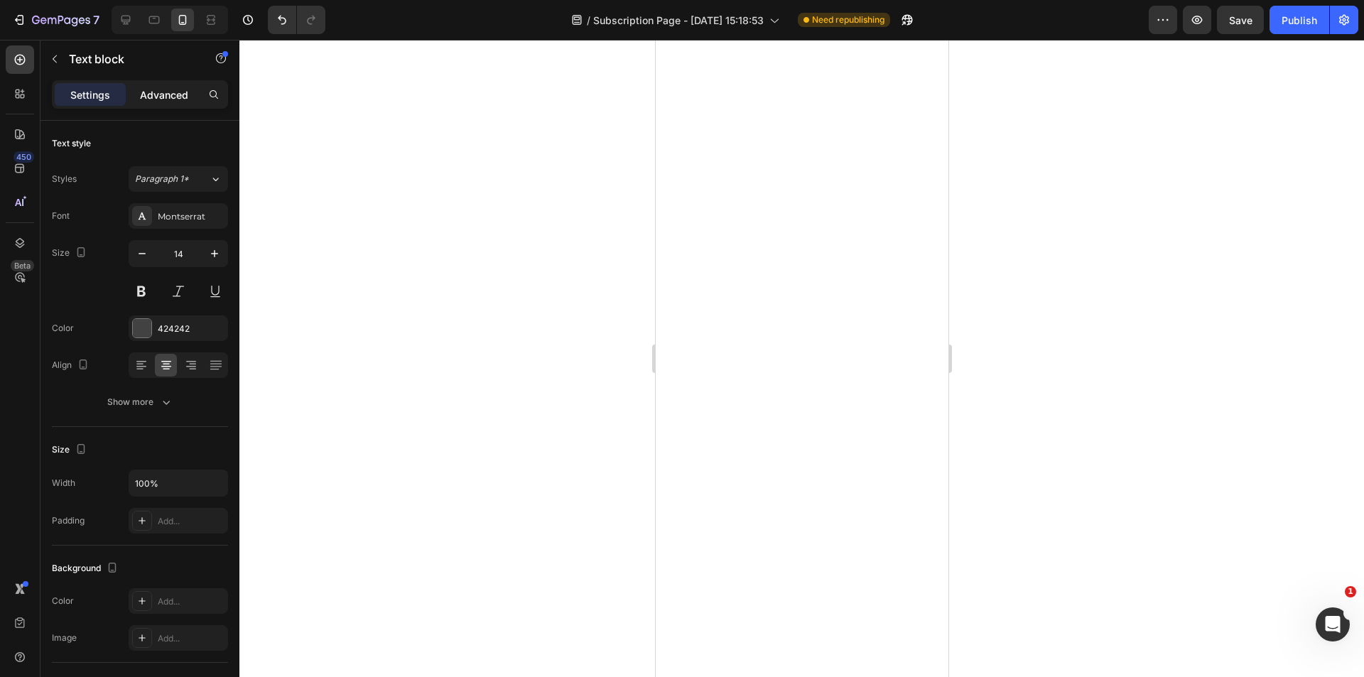
click at [156, 103] on div "Advanced" at bounding box center [164, 94] width 71 height 23
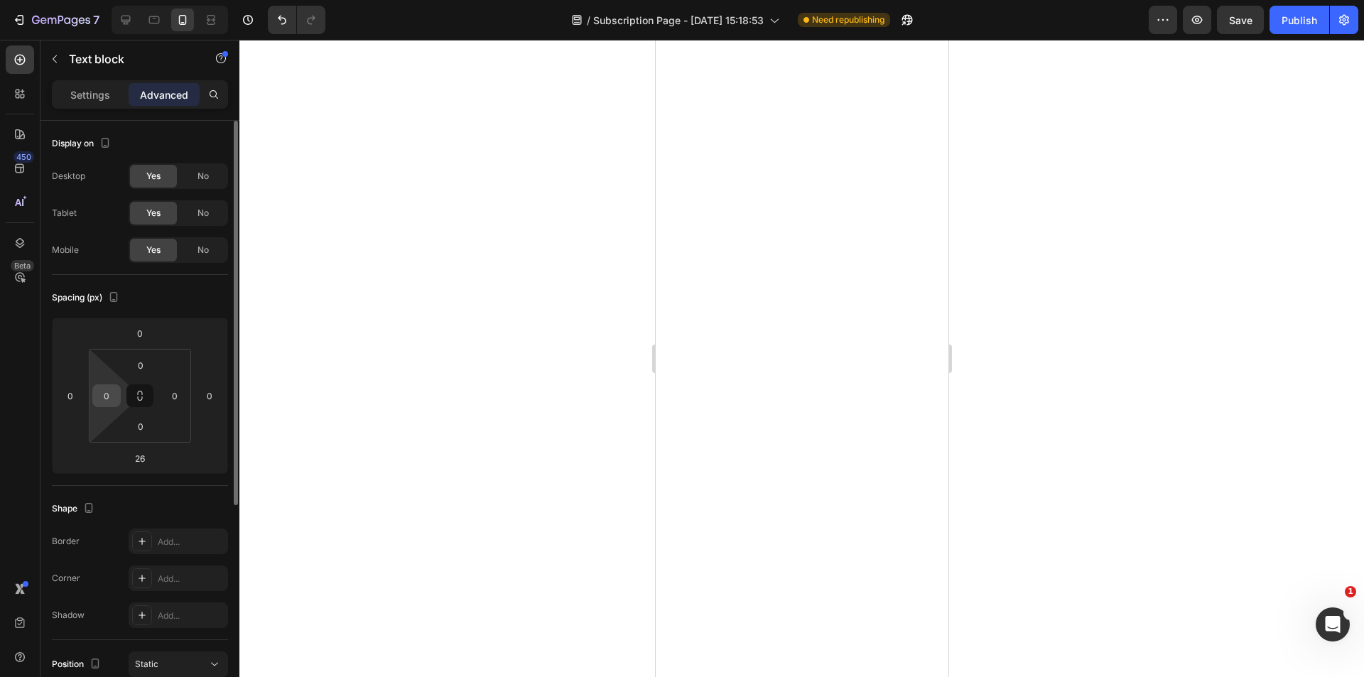
click at [113, 391] on input "0" at bounding box center [106, 395] width 21 height 21
type input "16"
click at [174, 388] on input "0" at bounding box center [174, 395] width 21 height 21
type input "16"
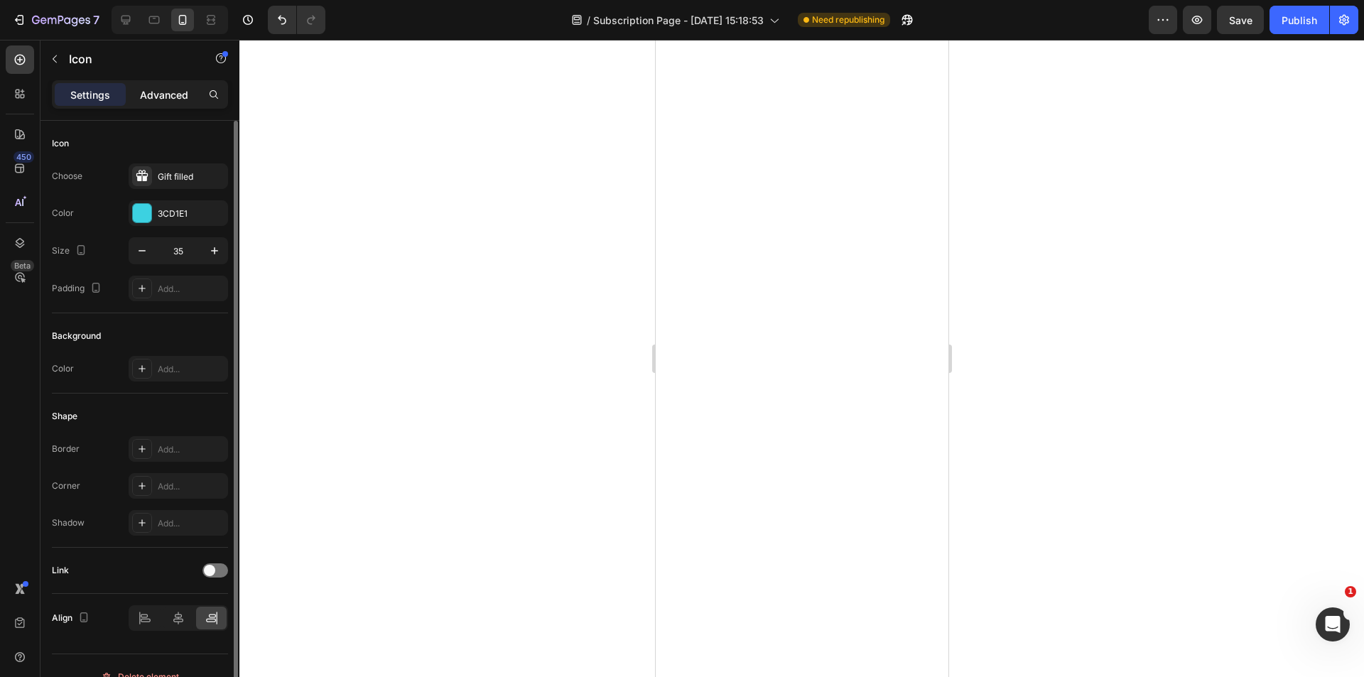
click at [146, 90] on p "Advanced" at bounding box center [164, 94] width 48 height 15
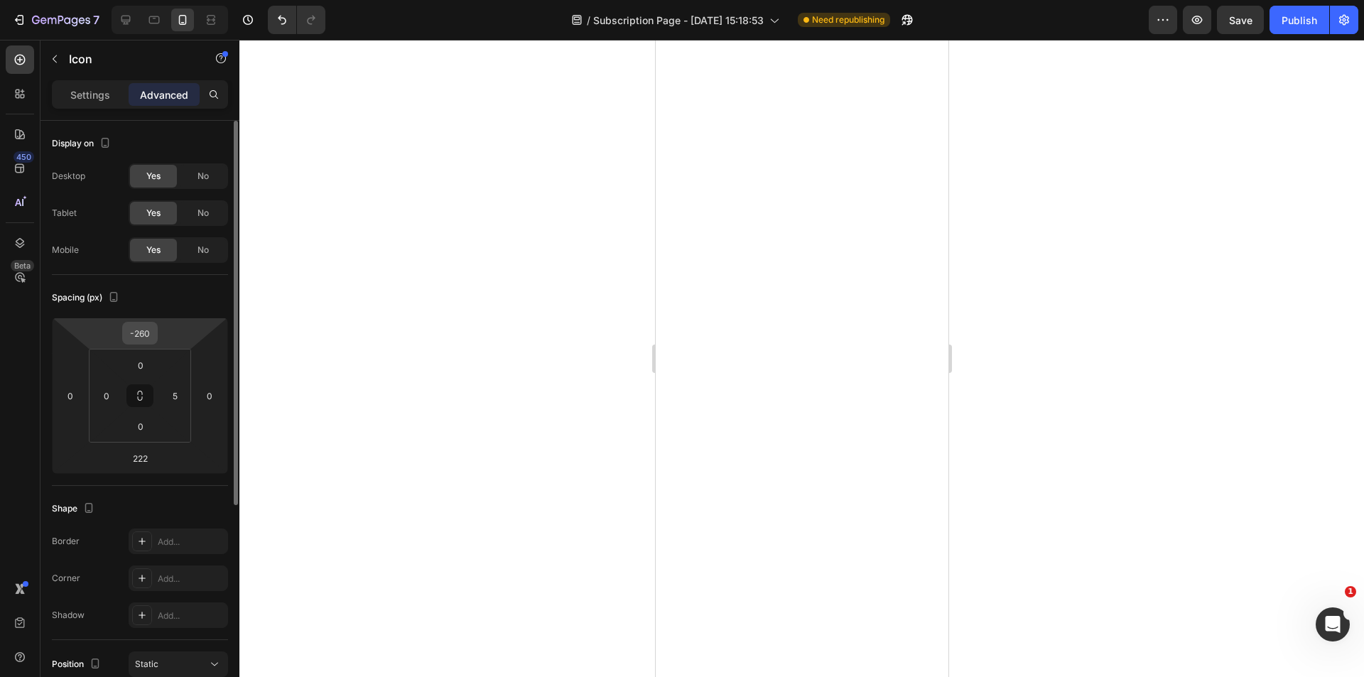
click at [151, 329] on input "-260" at bounding box center [140, 333] width 28 height 21
click at [153, 329] on input "-260" at bounding box center [140, 333] width 28 height 21
type input "-240"
click at [1075, 409] on div at bounding box center [801, 358] width 1125 height 637
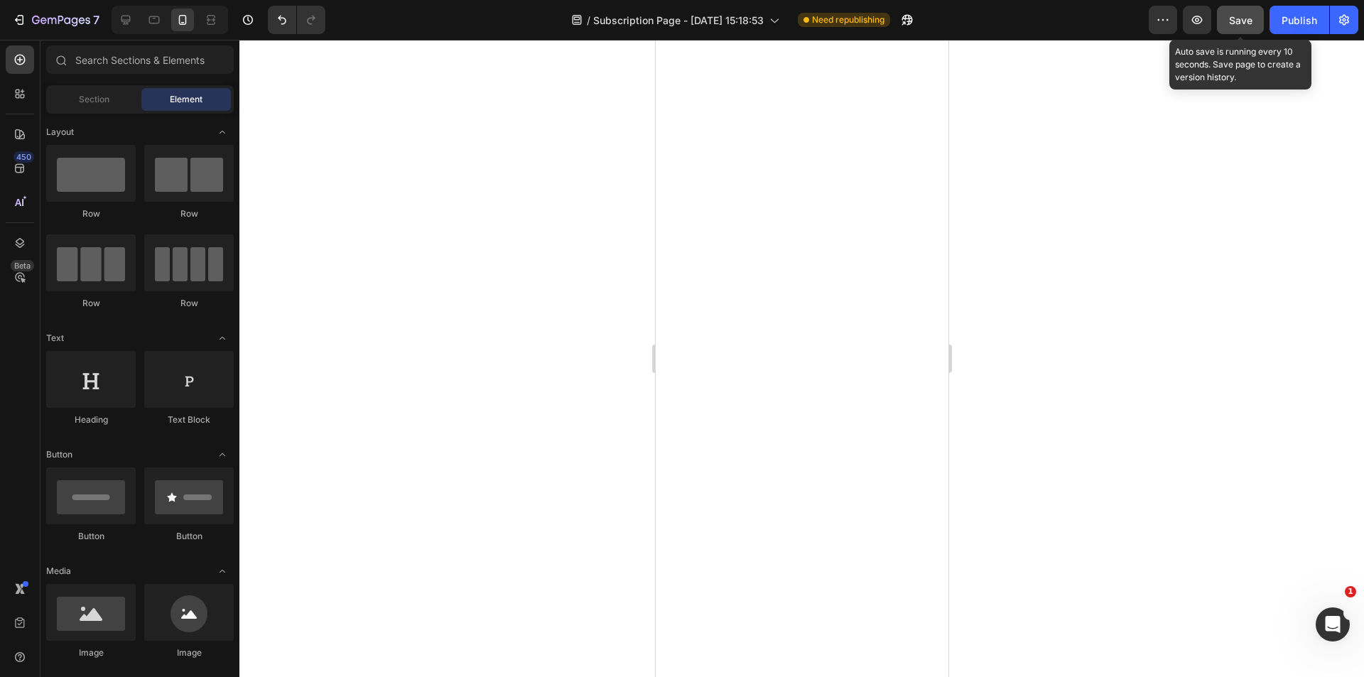
click at [1253, 23] on button "Save" at bounding box center [1240, 20] width 47 height 28
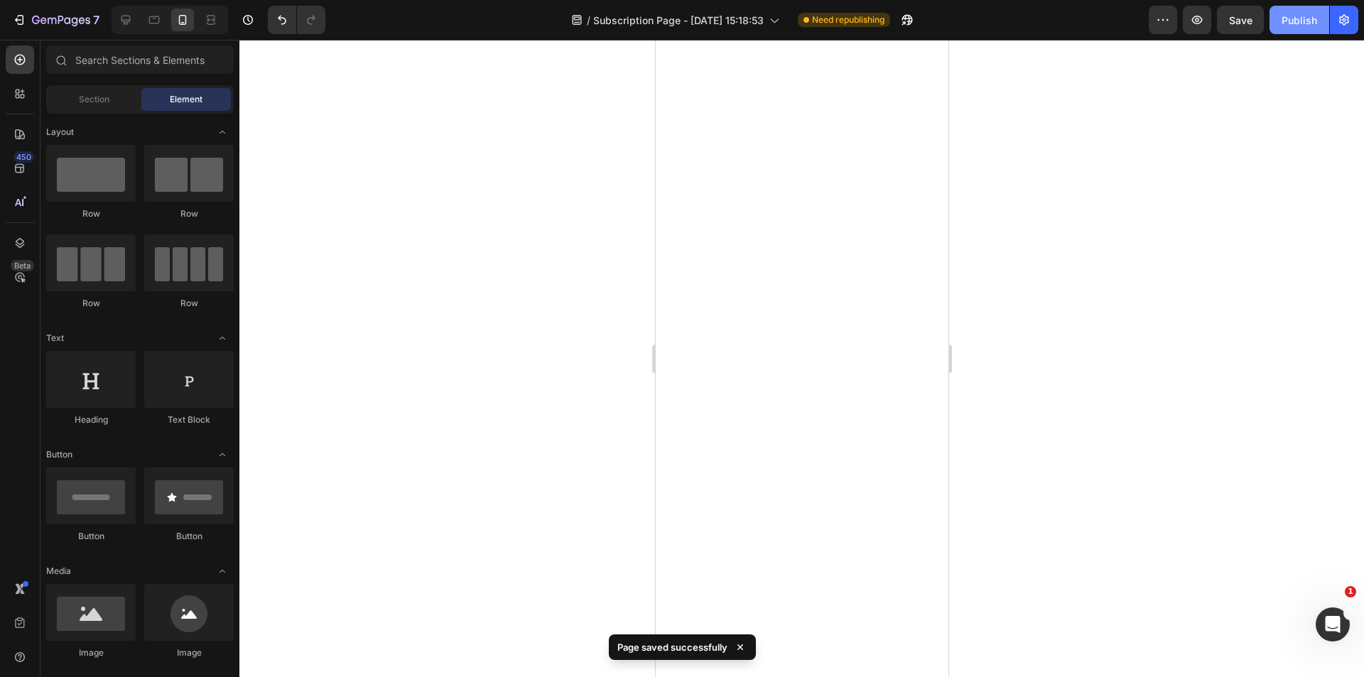
click at [1297, 20] on div "Publish" at bounding box center [1300, 20] width 36 height 15
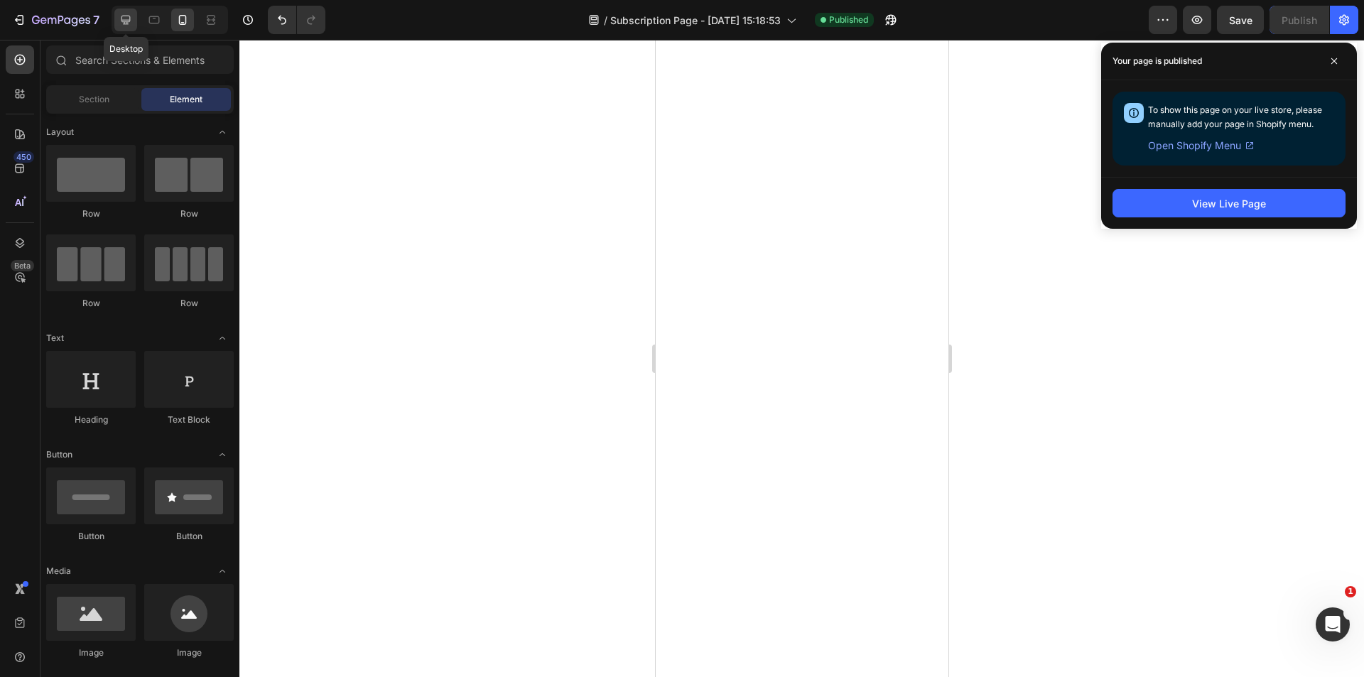
click at [131, 12] on div at bounding box center [125, 20] width 23 height 23
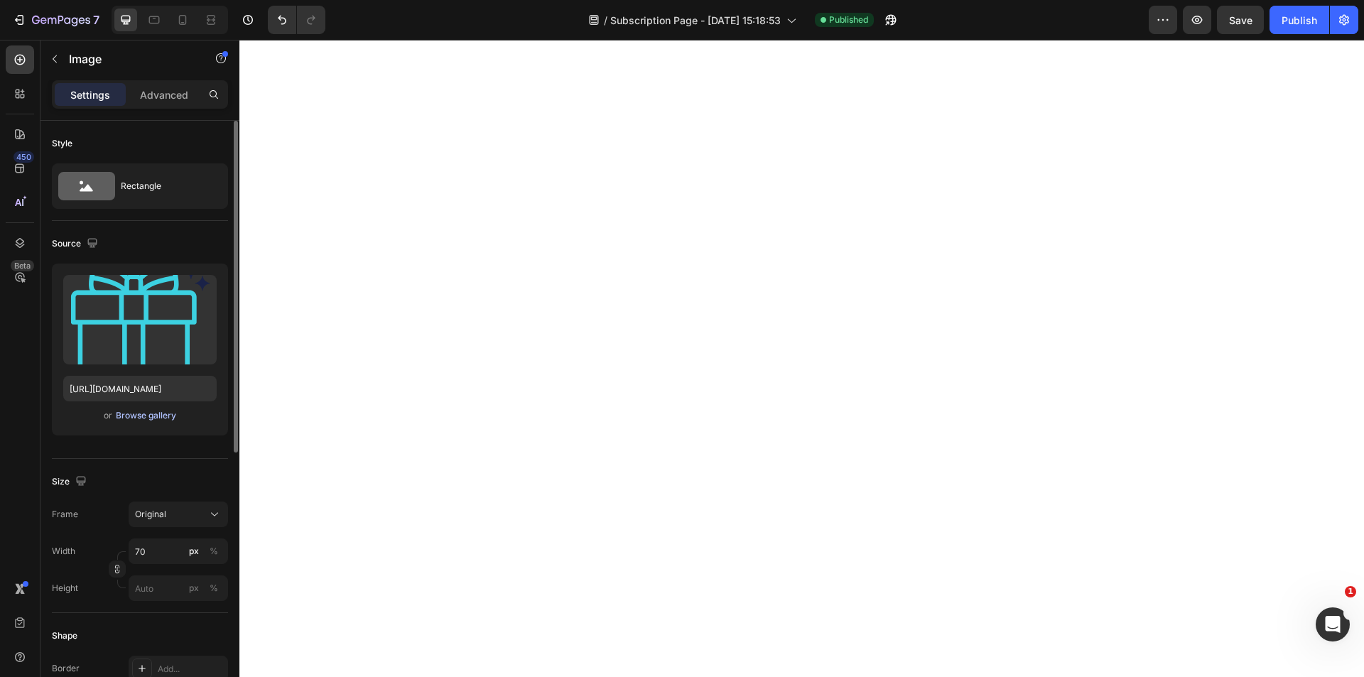
click at [158, 416] on div "Browse gallery" at bounding box center [146, 415] width 60 height 13
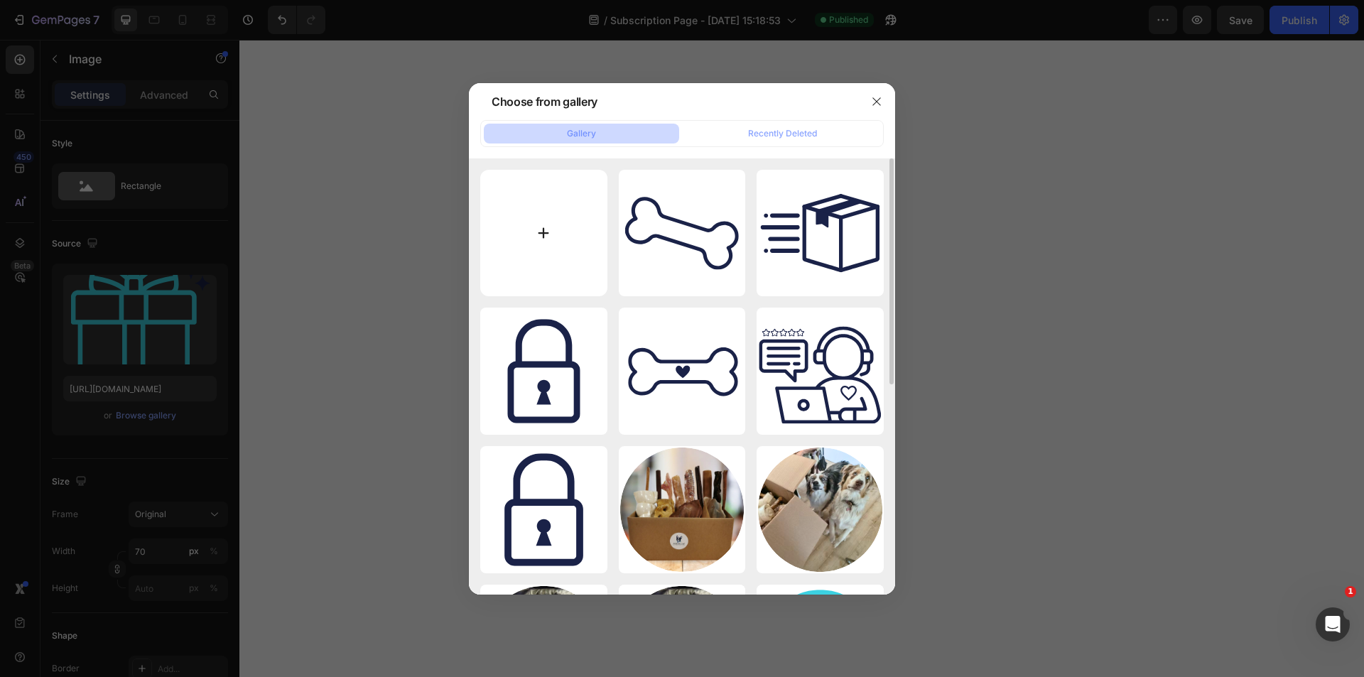
click at [547, 223] on input "file" at bounding box center [543, 233] width 127 height 127
type input "C:\fakepath\Icone_Animaluxe™ _ Cadeau .svg"
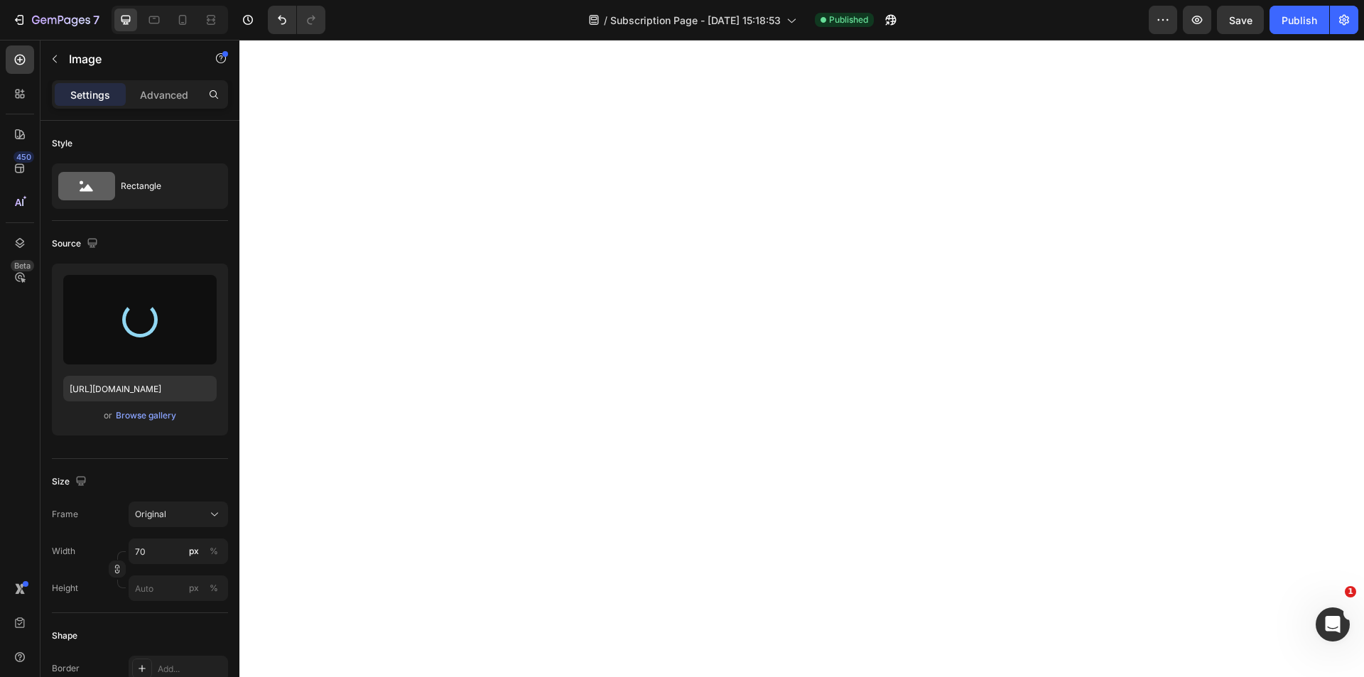
type input "https://cdn.shopify.com/s/files/1/0628/5659/3653/files/gempages_578910643692765…"
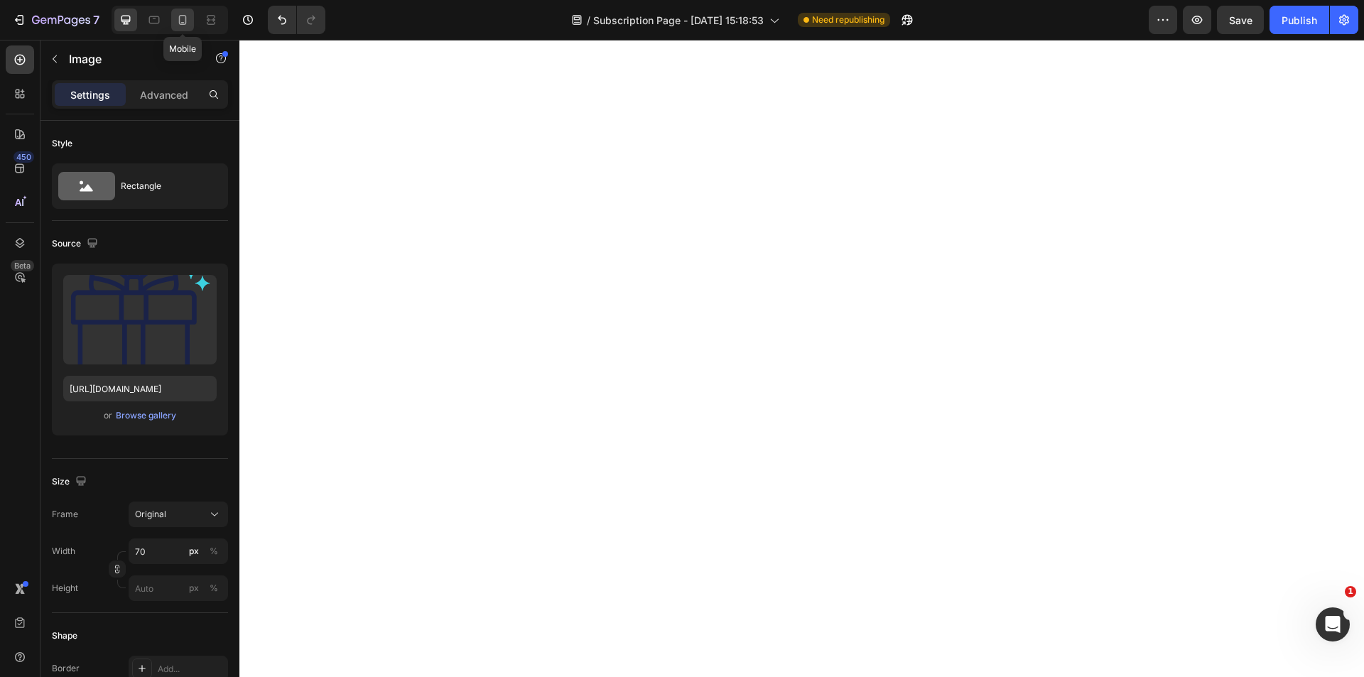
click at [185, 19] on icon at bounding box center [182, 20] width 14 height 14
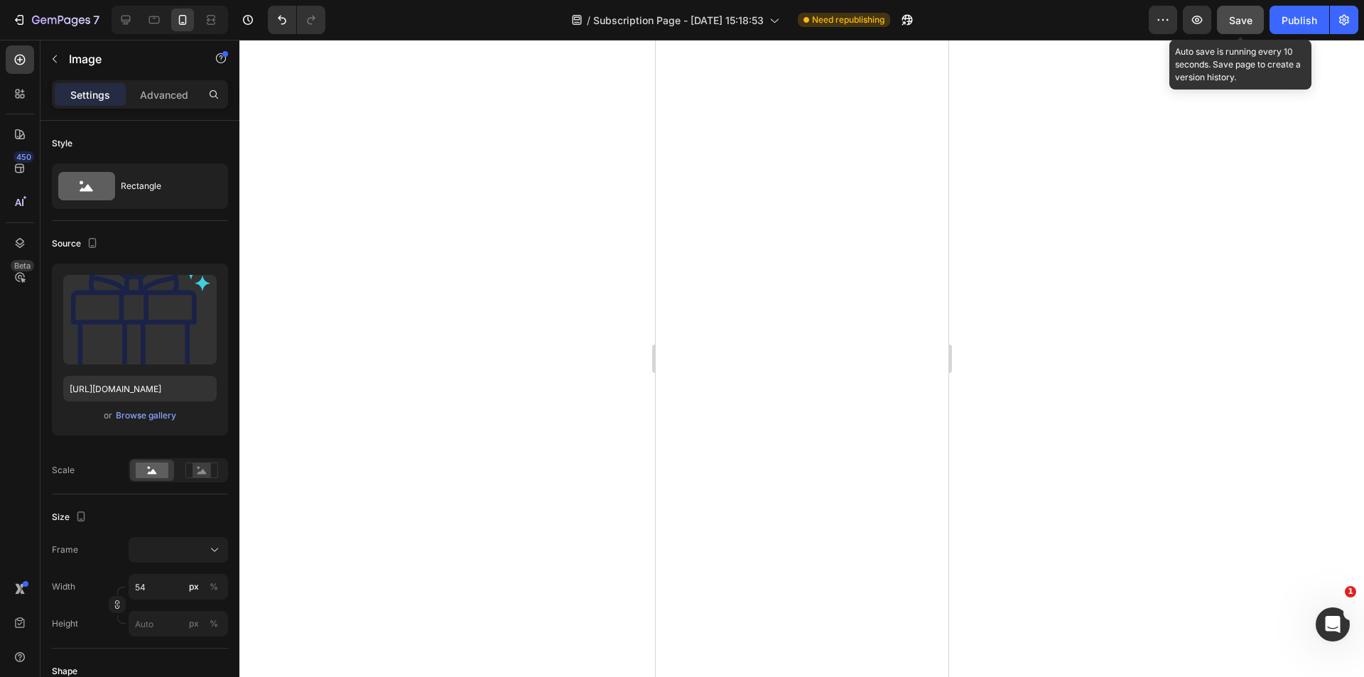
click at [1244, 23] on span "Save" at bounding box center [1240, 20] width 23 height 12
click at [117, 22] on div at bounding box center [125, 20] width 23 height 23
type input "70"
click at [1250, 23] on span "Save" at bounding box center [1240, 20] width 23 height 12
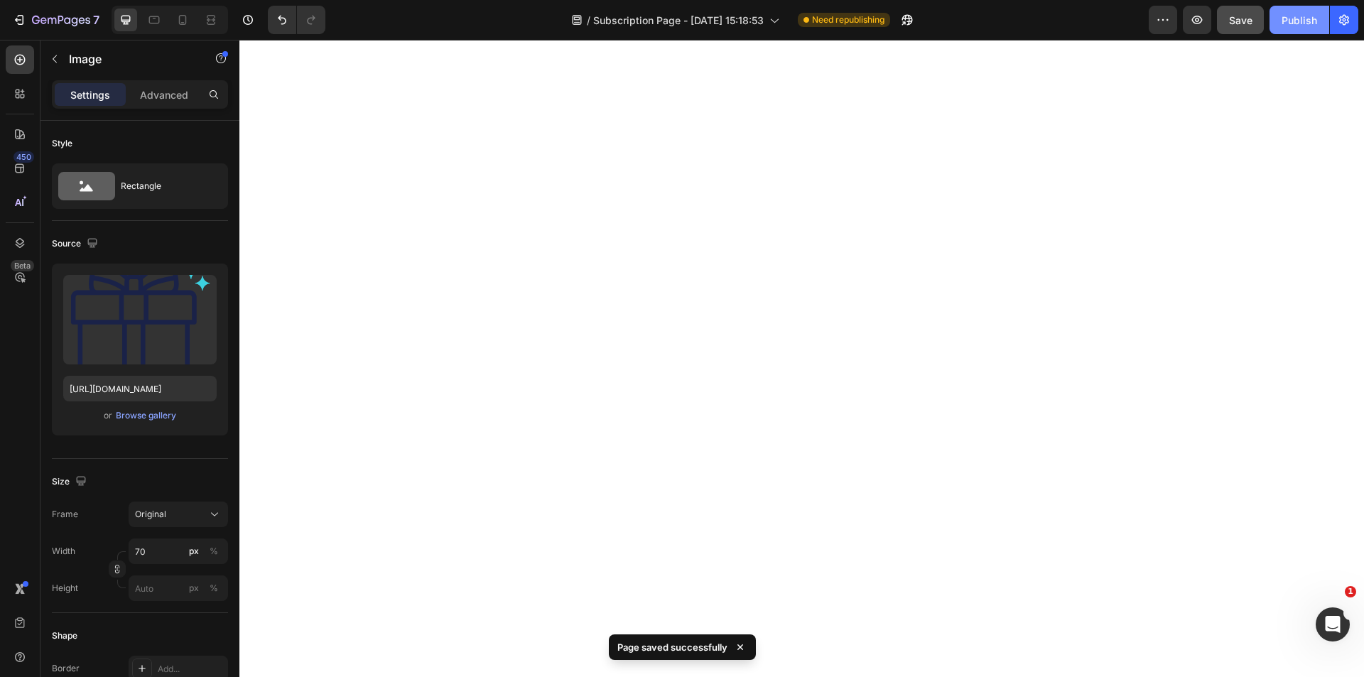
click at [1311, 23] on div "Publish" at bounding box center [1300, 20] width 36 height 15
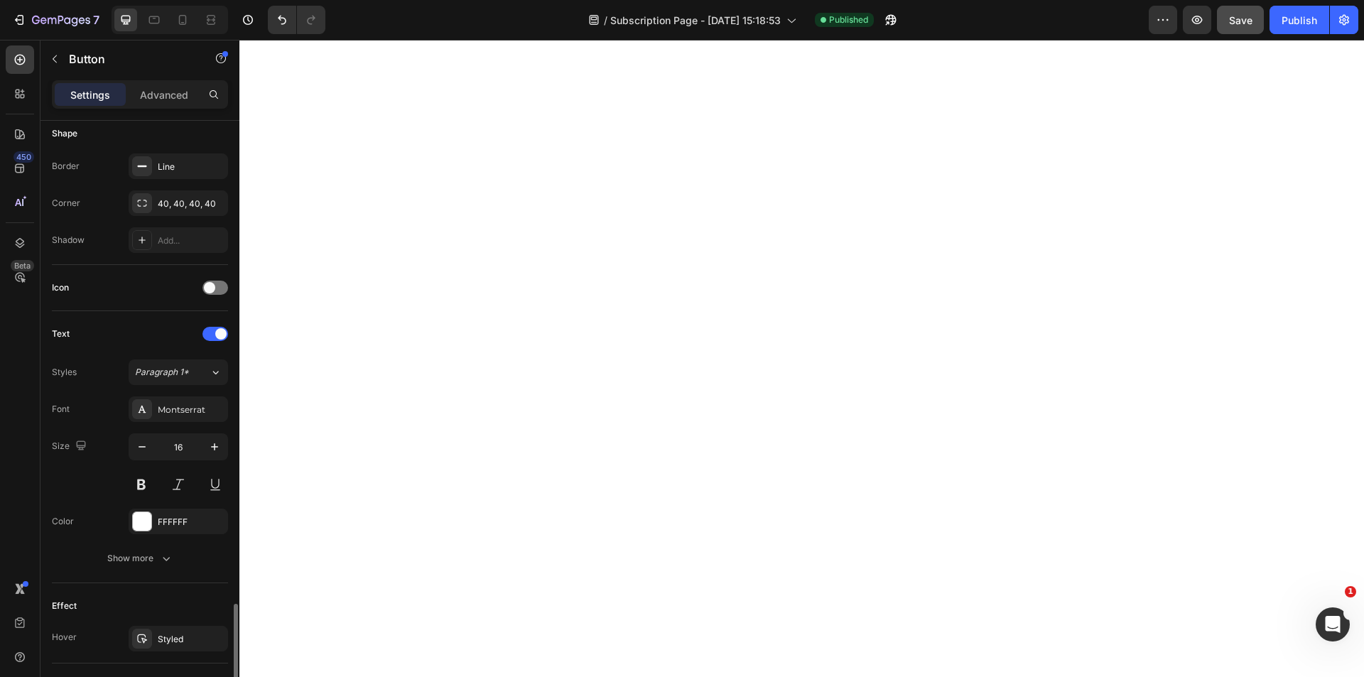
scroll to position [496, 0]
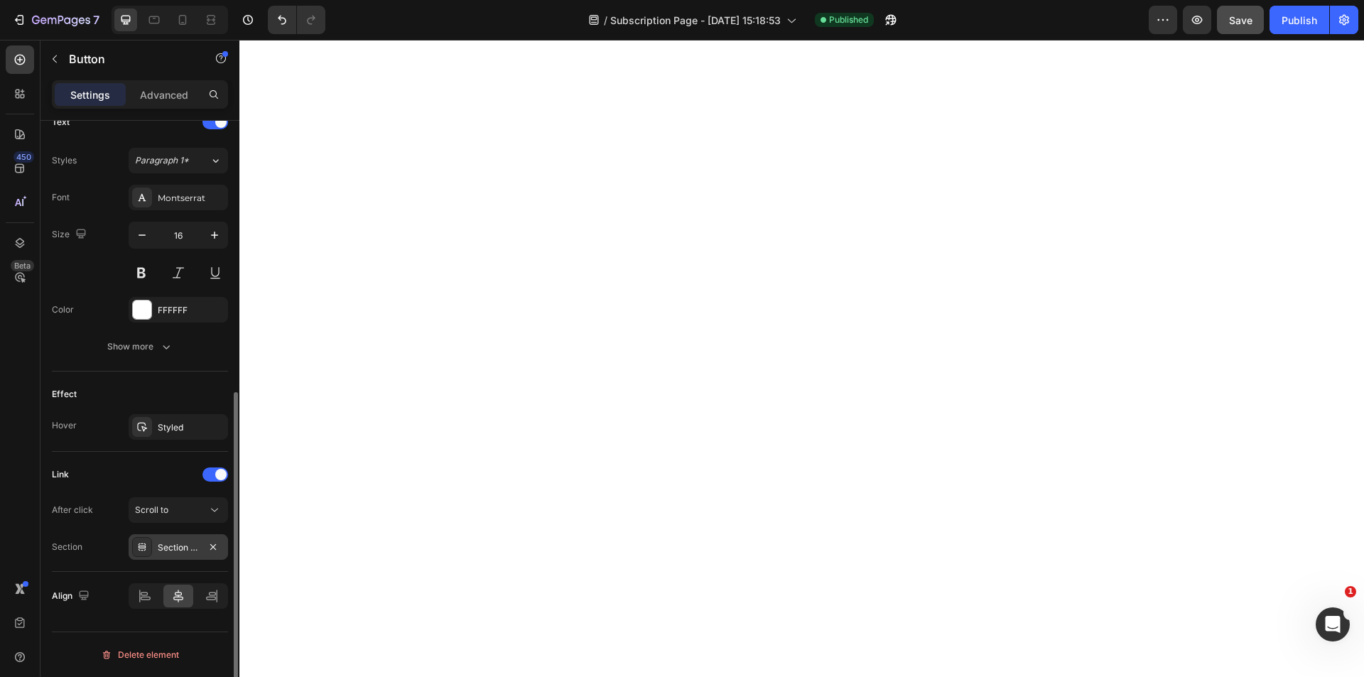
click at [175, 553] on div "Section 4 Cartes Offres" at bounding box center [178, 547] width 41 height 13
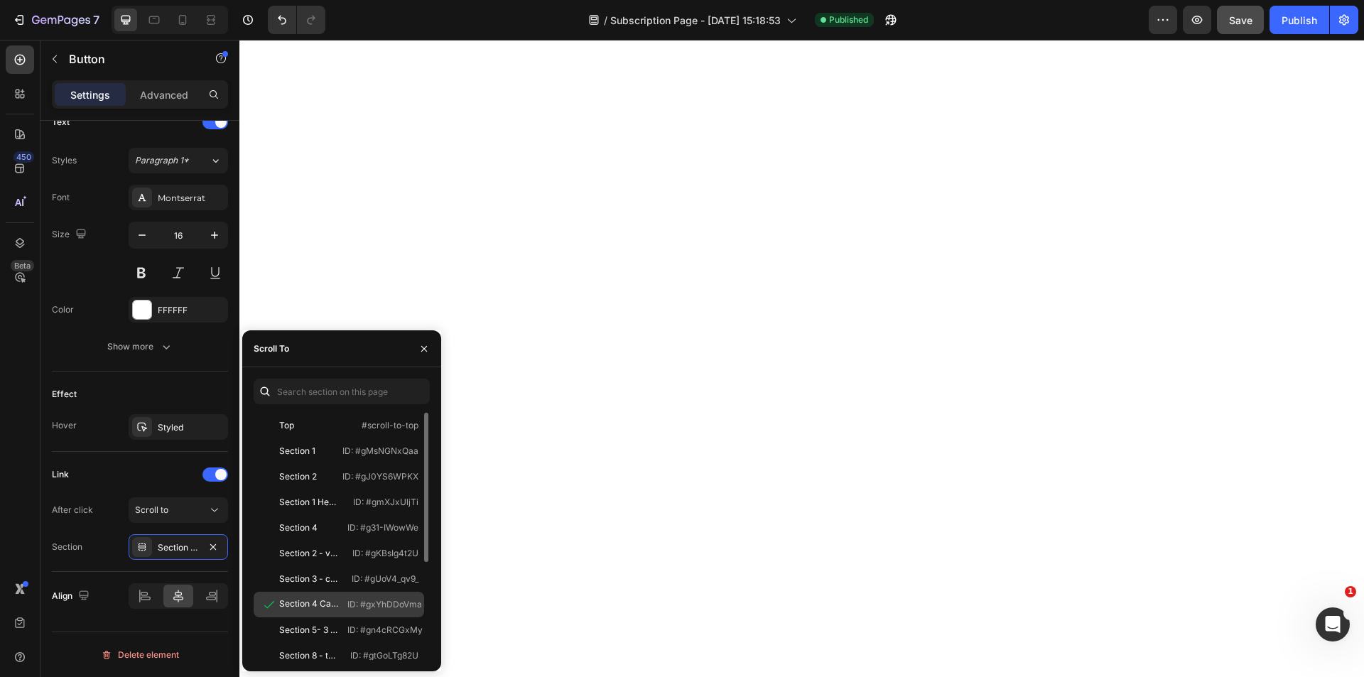
click at [279, 606] on div at bounding box center [269, 605] width 20 height 14
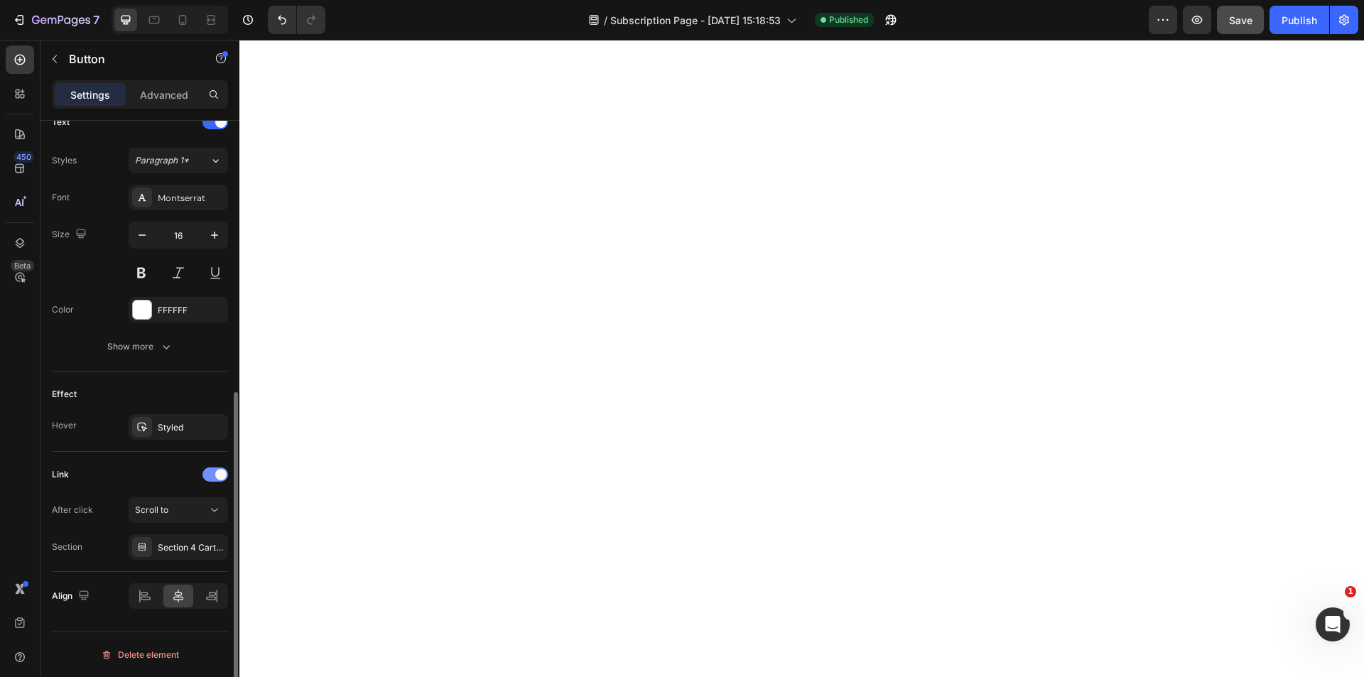
click at [212, 477] on div at bounding box center [215, 475] width 26 height 14
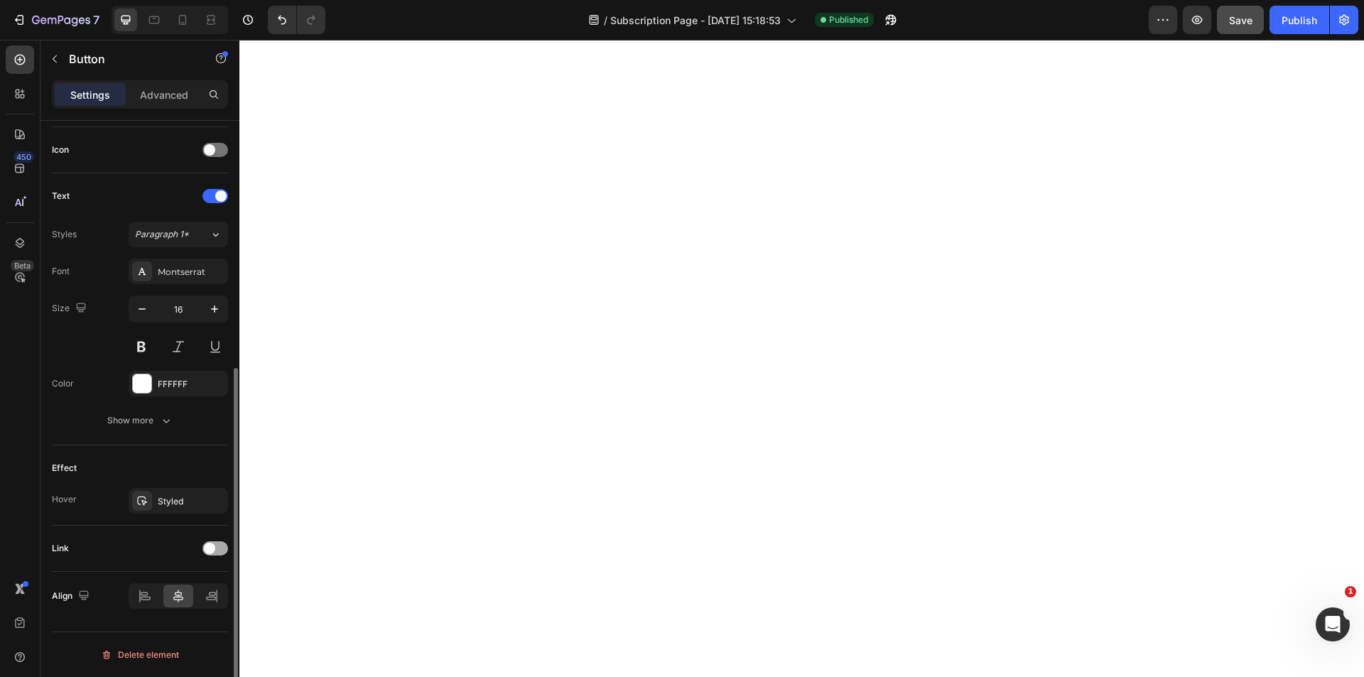
scroll to position [422, 0]
click at [220, 549] on div at bounding box center [215, 548] width 26 height 14
click at [215, 586] on icon at bounding box center [214, 584] width 14 height 14
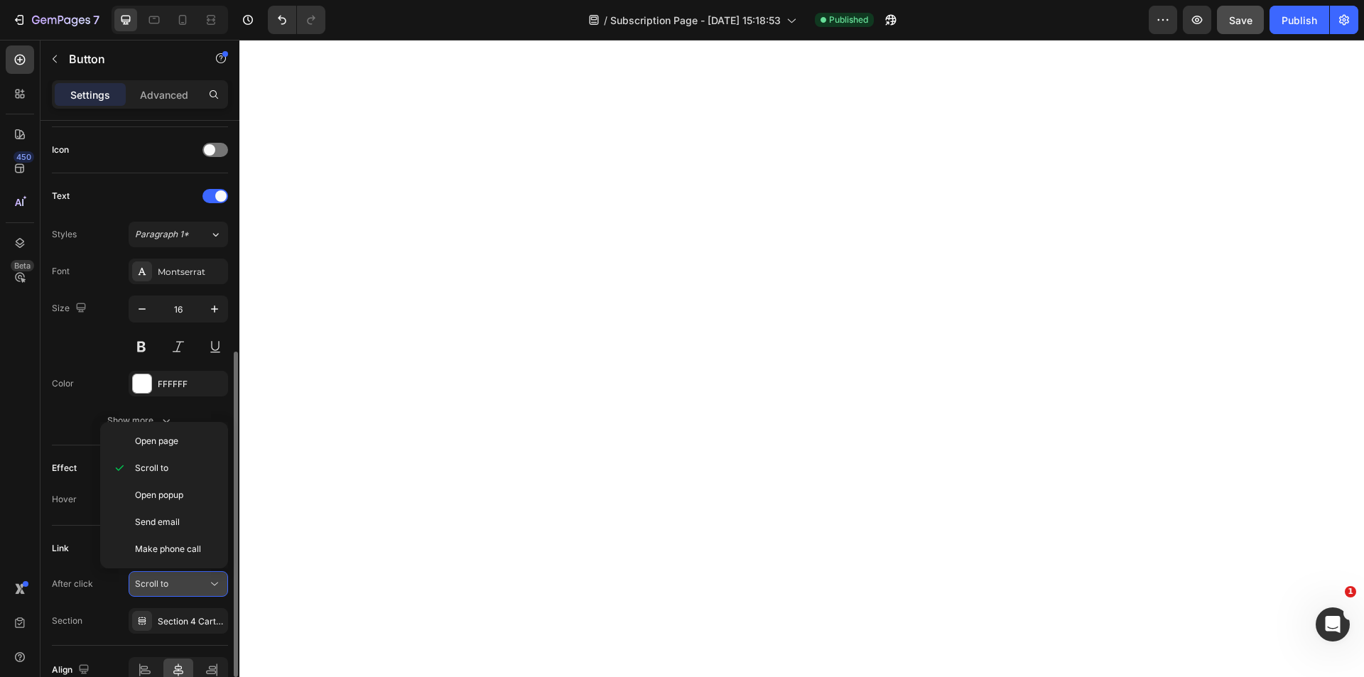
click at [215, 586] on icon at bounding box center [214, 584] width 14 height 14
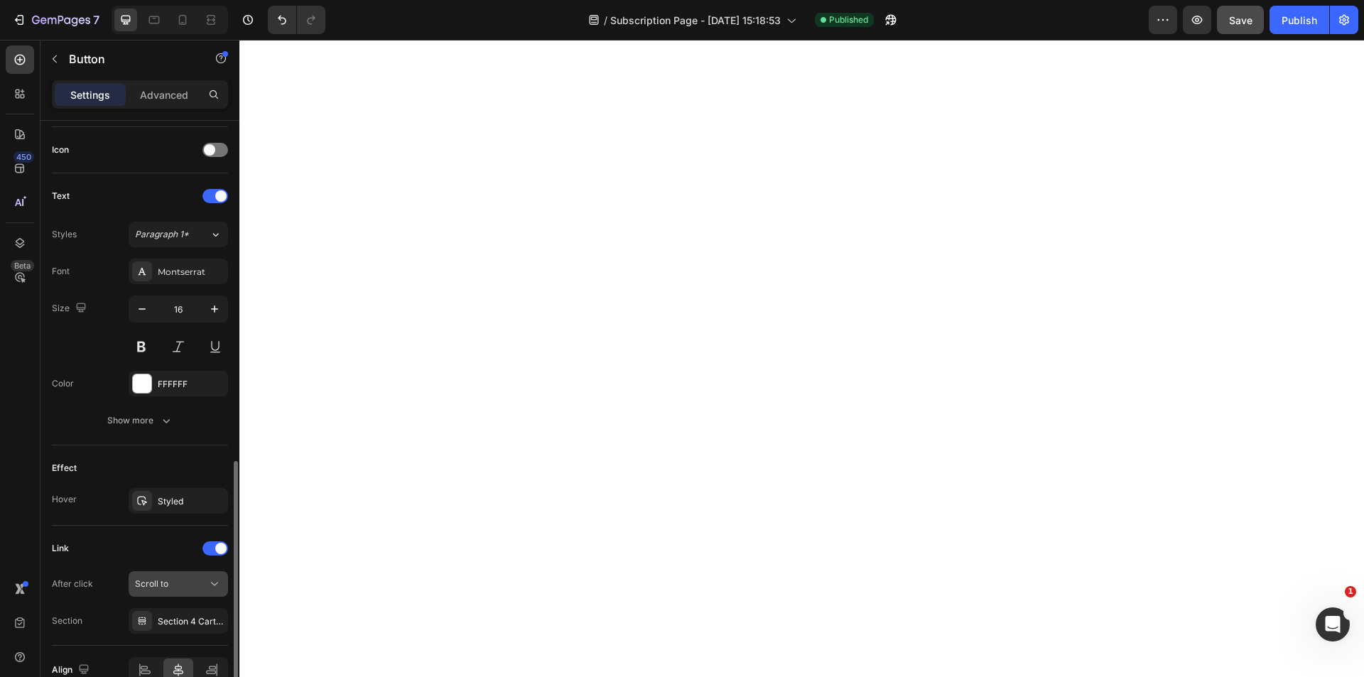
scroll to position [493, 0]
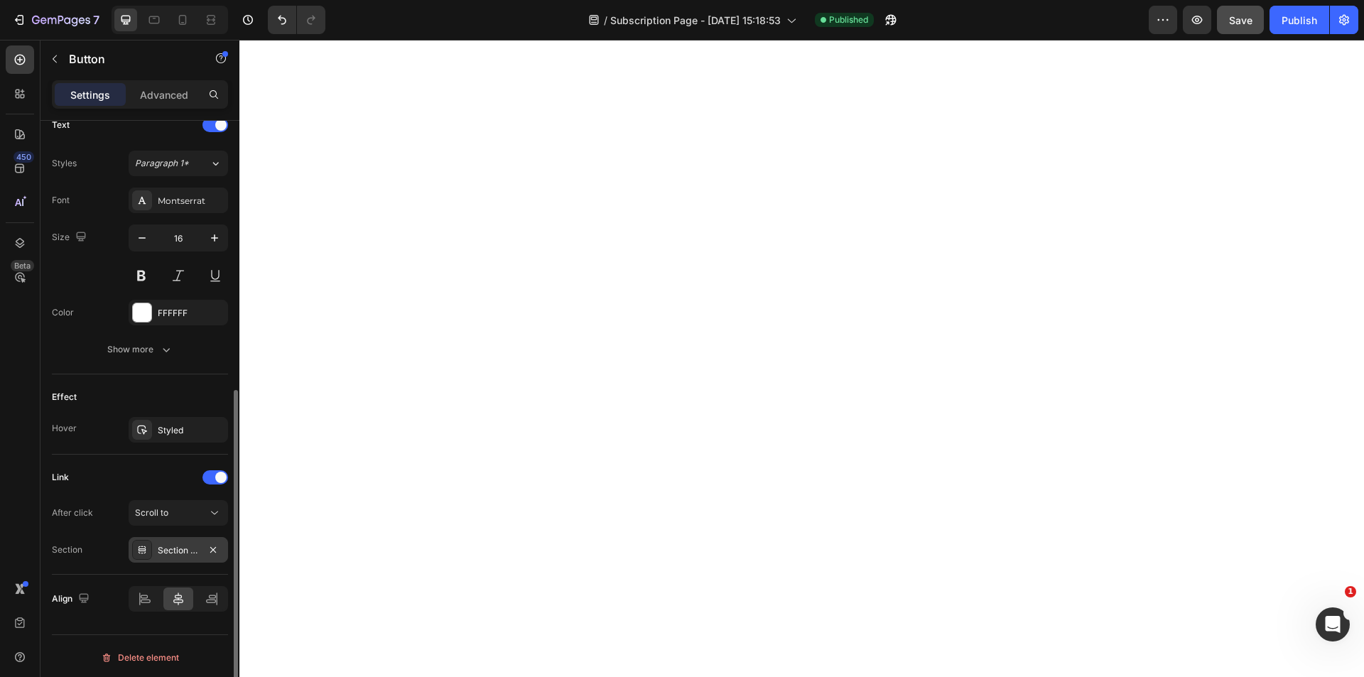
click at [150, 557] on div at bounding box center [142, 550] width 20 height 20
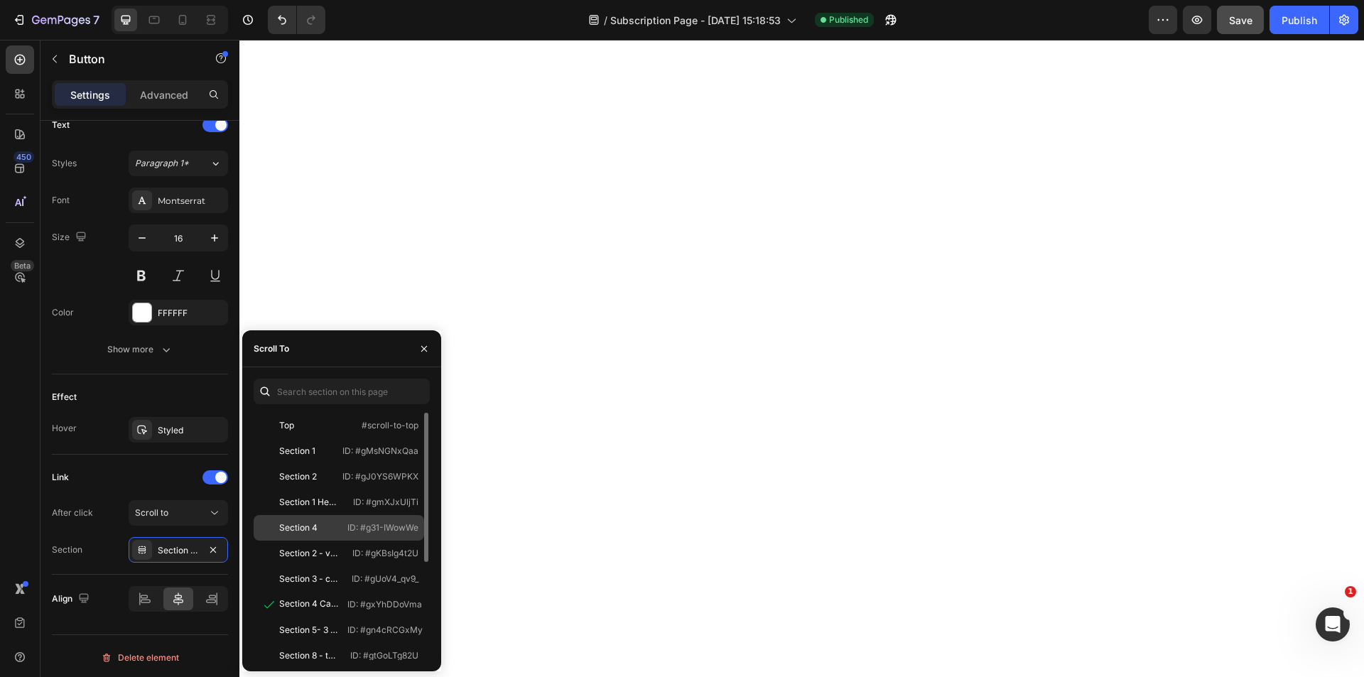
click at [313, 529] on div "Section 4" at bounding box center [298, 528] width 38 height 13
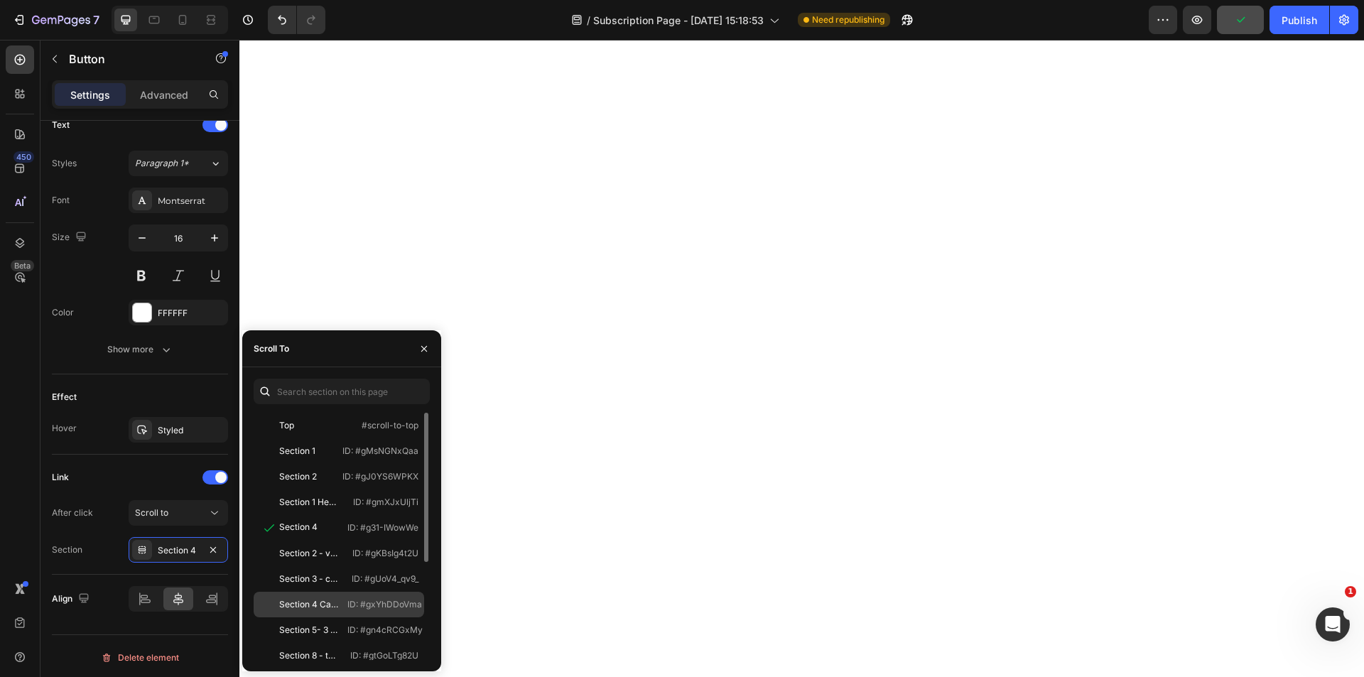
click at [325, 609] on div "Section 4 Cartes Offres" at bounding box center [309, 604] width 60 height 13
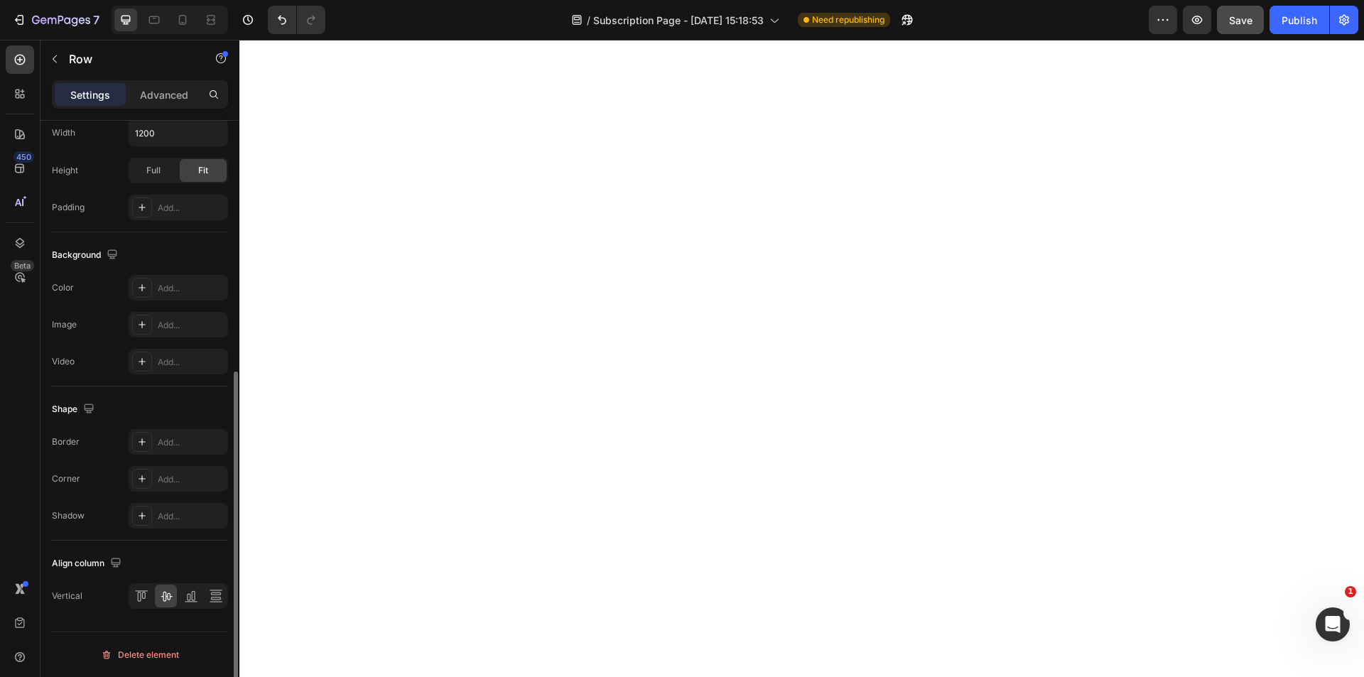
scroll to position [0, 0]
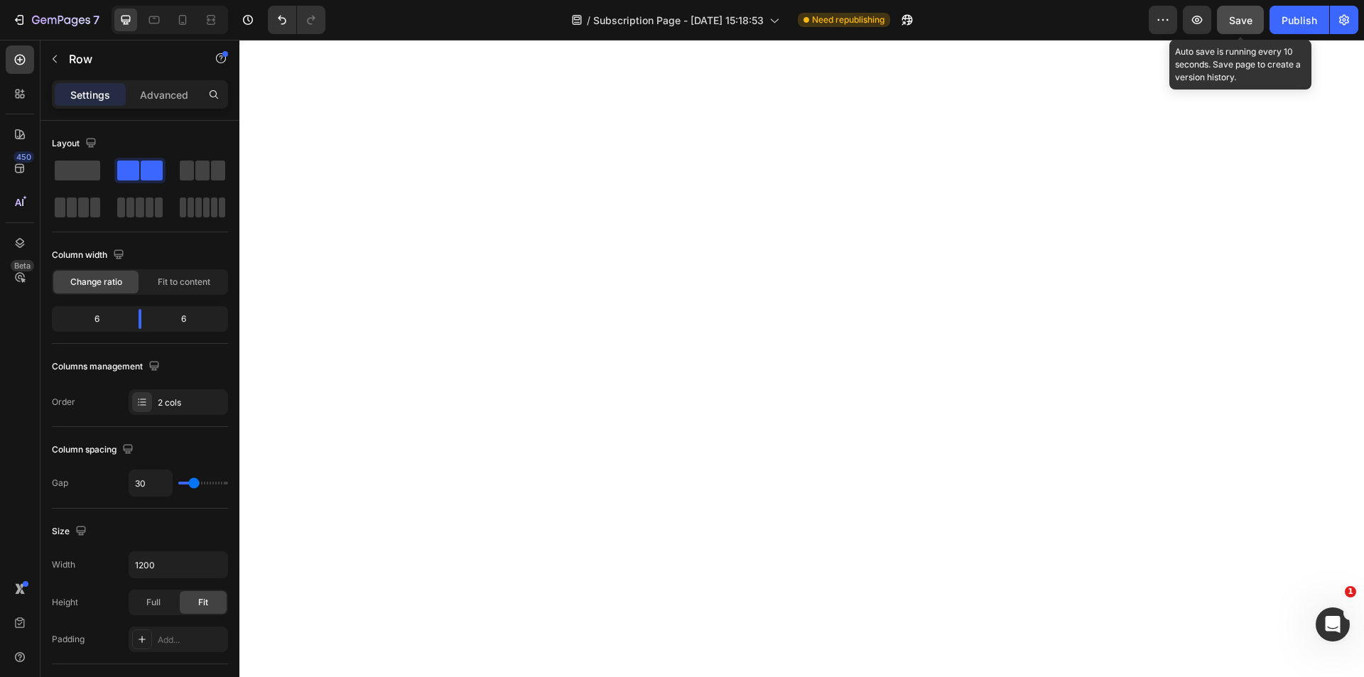
click at [1239, 21] on span "Save" at bounding box center [1240, 20] width 23 height 12
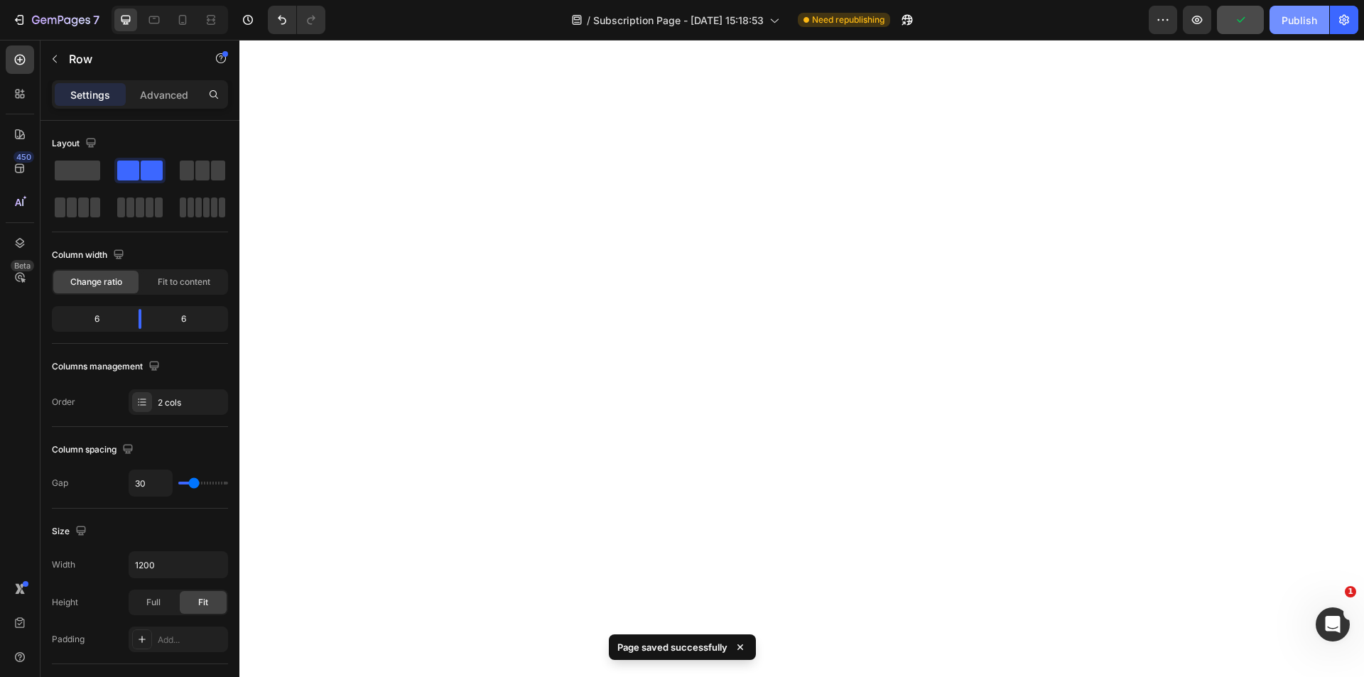
click at [1304, 23] on div "Publish" at bounding box center [1300, 20] width 36 height 15
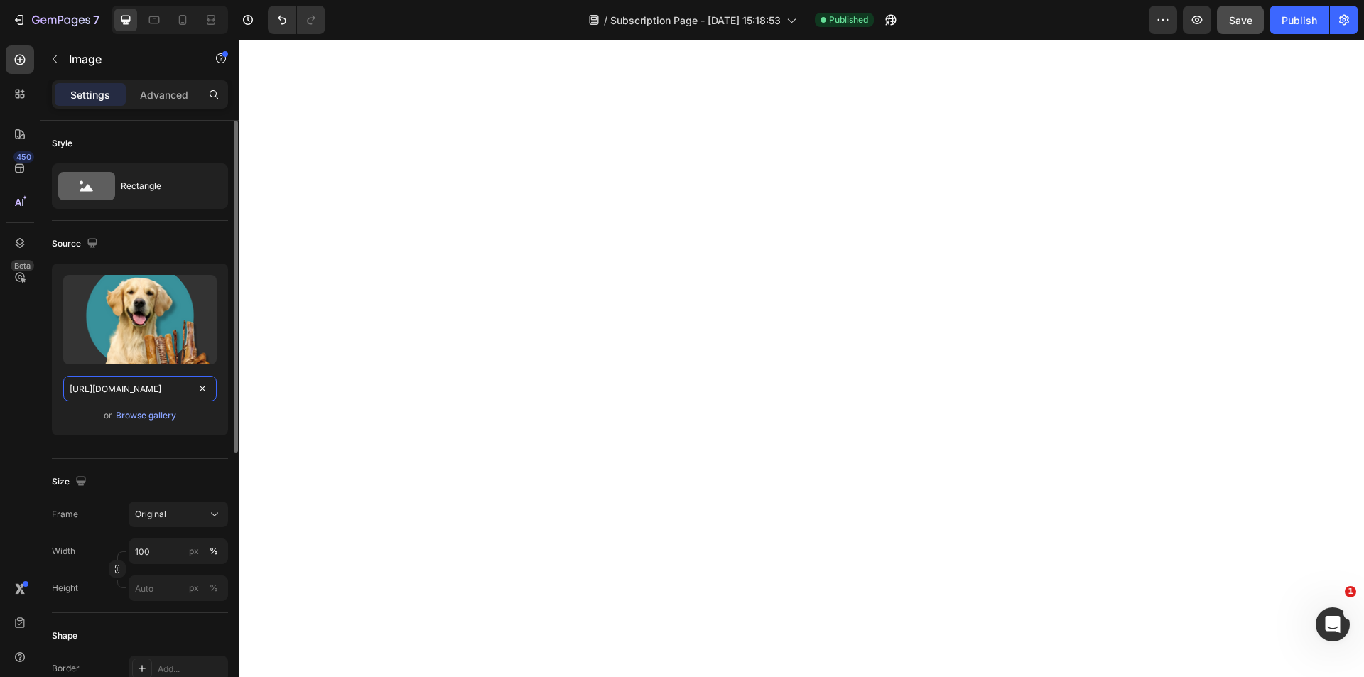
click at [124, 389] on input "https://cdn.shopify.com/s/files/1/0628/5659/3653/files/gempages_578910643692765…" at bounding box center [139, 389] width 153 height 26
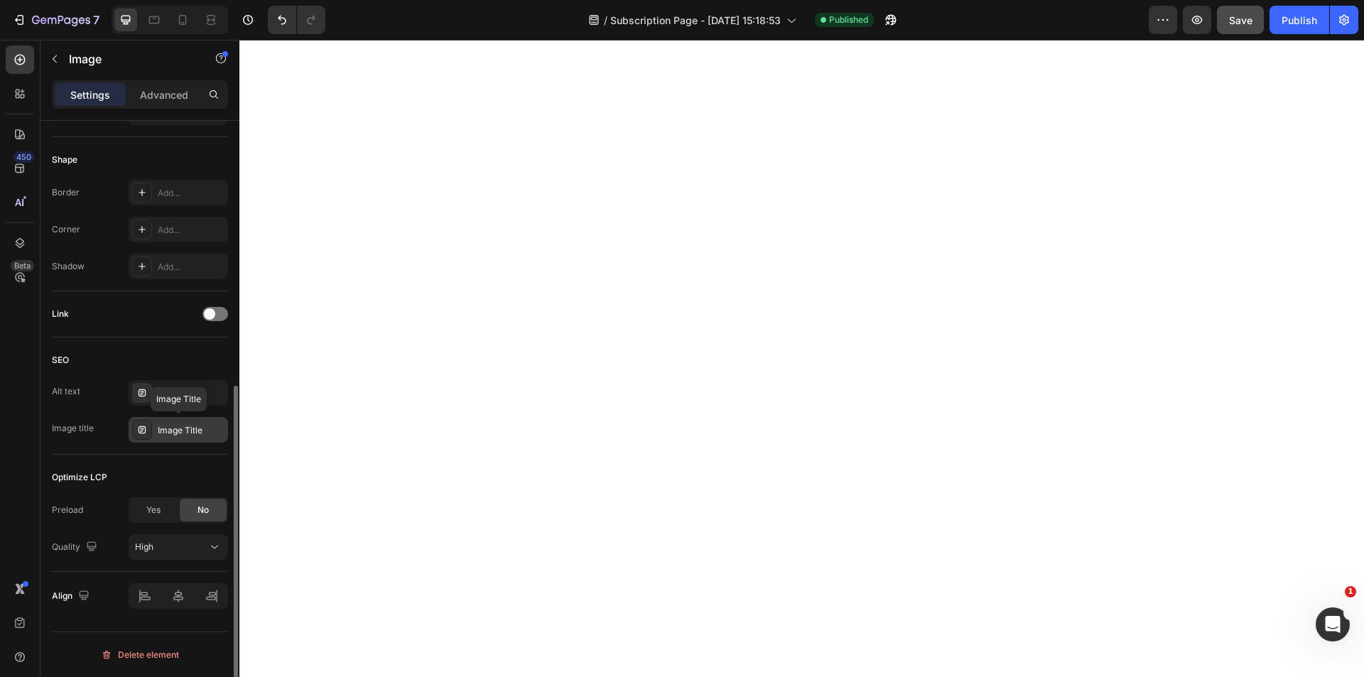
click at [180, 429] on div "Image Title" at bounding box center [191, 430] width 67 height 13
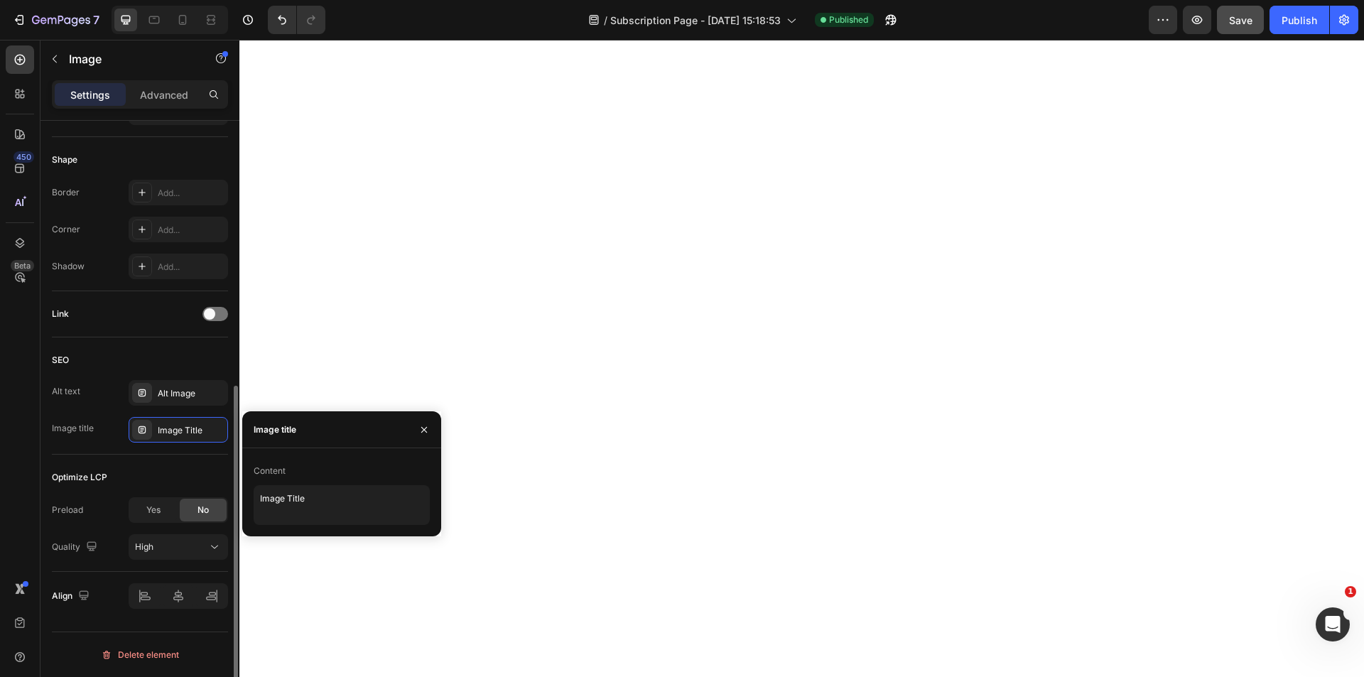
click at [115, 476] on div "Optimize LCP" at bounding box center [140, 477] width 176 height 23
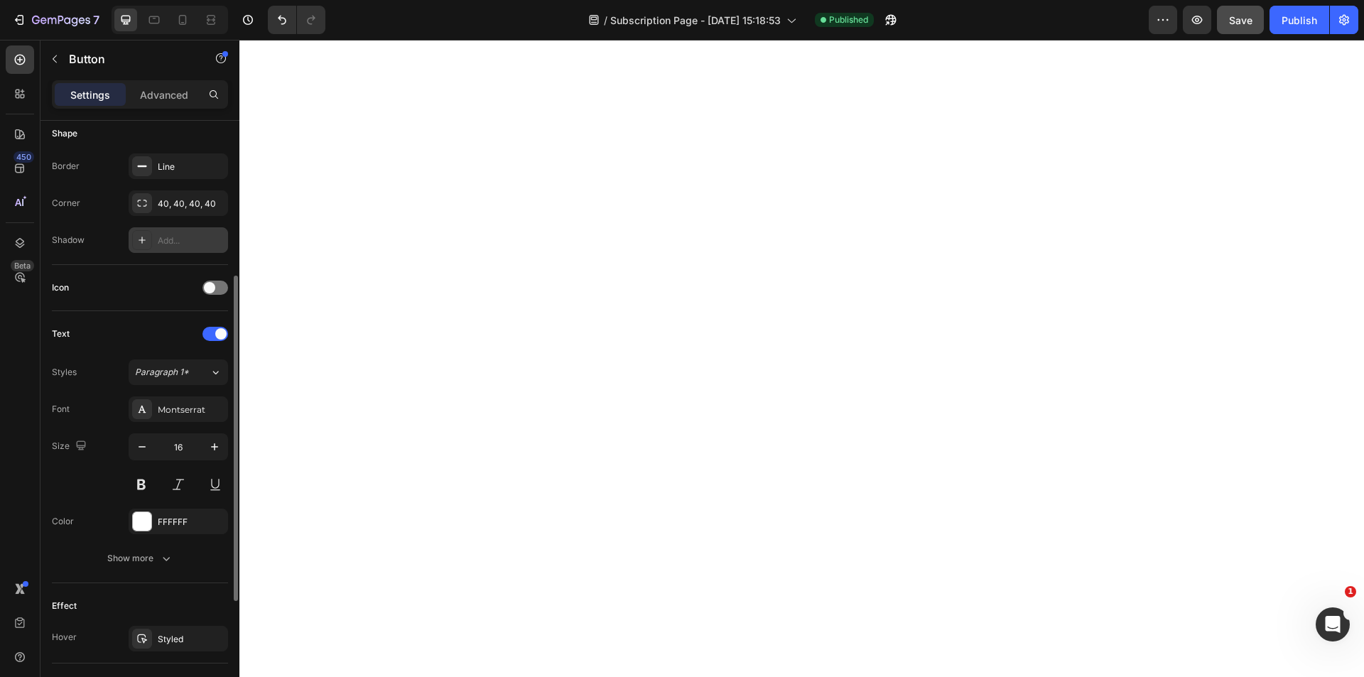
scroll to position [496, 0]
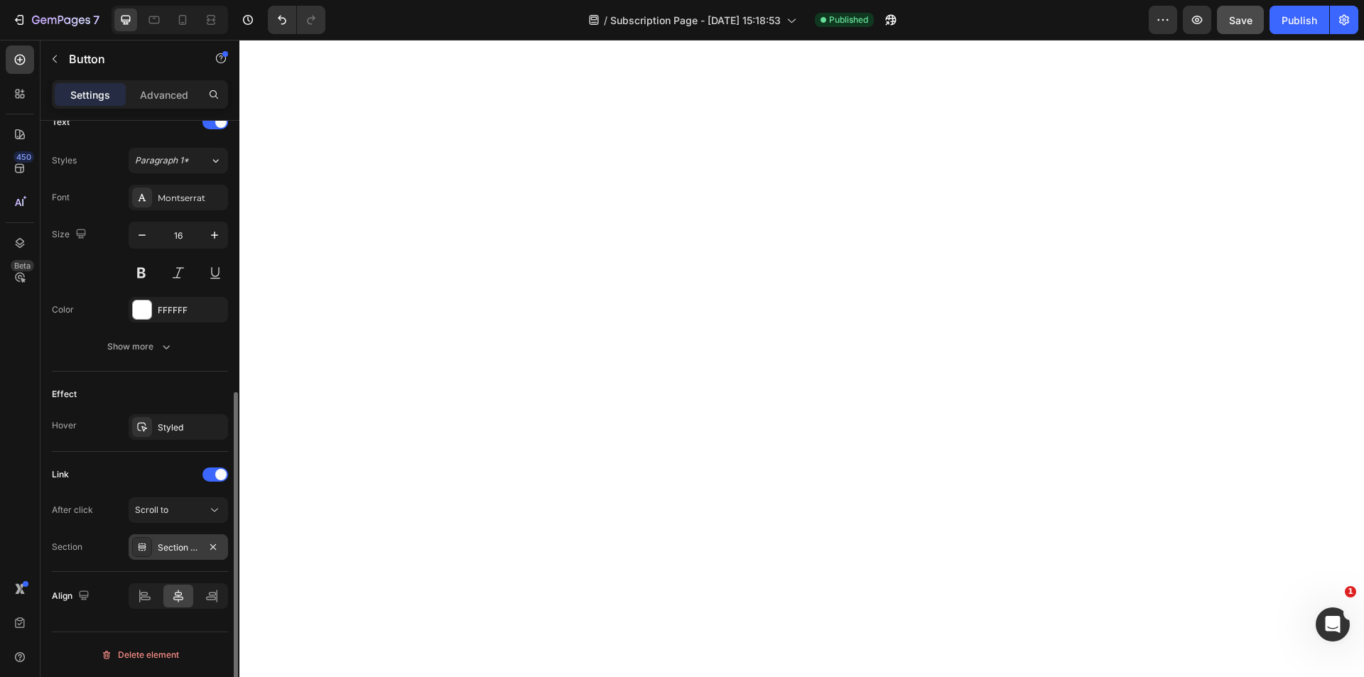
click at [164, 549] on div "Section 4 Cartes Offres" at bounding box center [178, 547] width 41 height 13
click at [183, 553] on div "Section 4 Cartes Offres" at bounding box center [178, 547] width 41 height 13
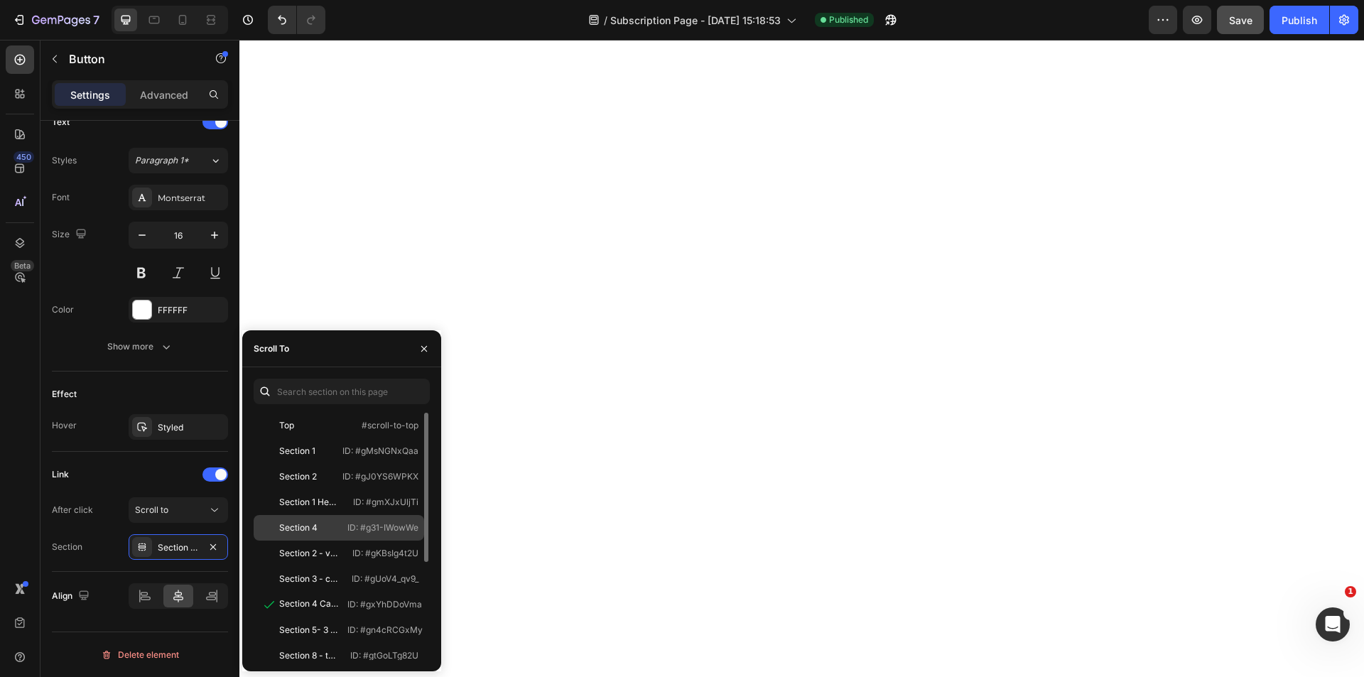
click at [316, 529] on div "Section 4" at bounding box center [298, 528] width 38 height 13
click at [426, 343] on icon "button" at bounding box center [423, 348] width 11 height 11
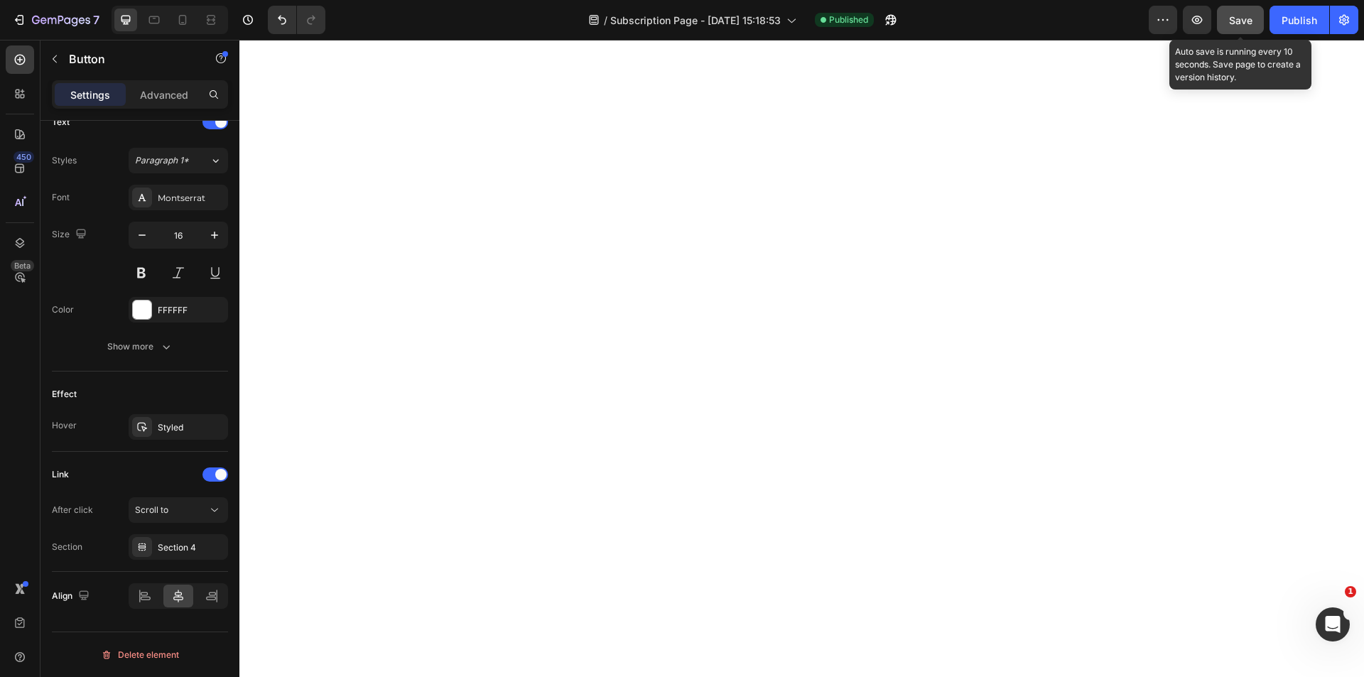
click at [1240, 24] on span "Save" at bounding box center [1240, 20] width 23 height 12
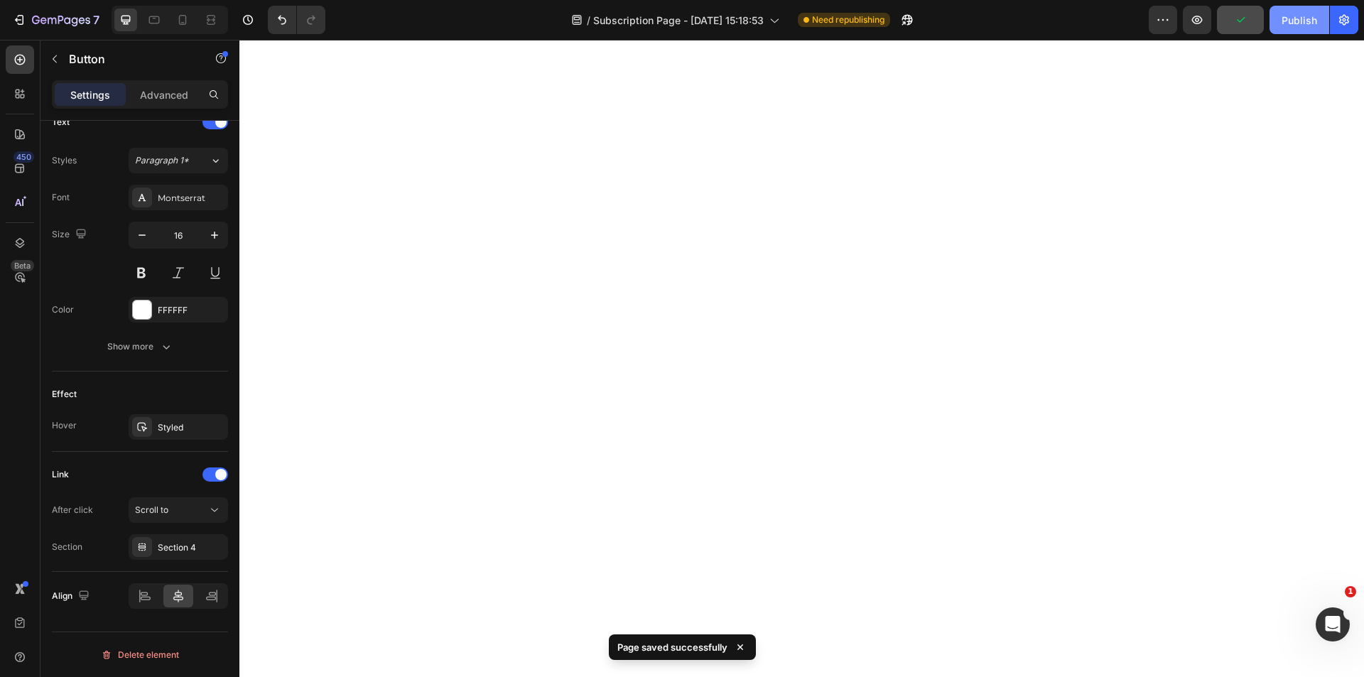
click at [1289, 28] on button "Publish" at bounding box center [1300, 20] width 60 height 28
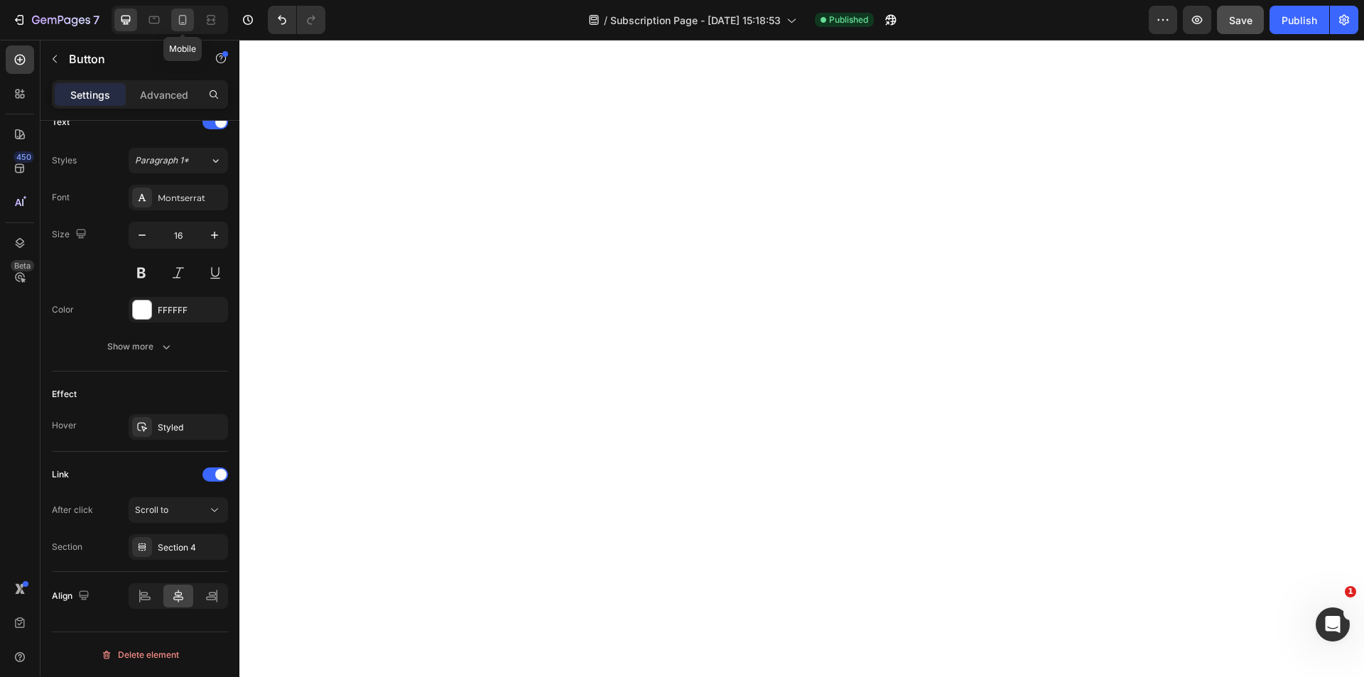
click at [187, 21] on icon at bounding box center [182, 20] width 14 height 14
type input "100%"
type input "15"
click at [180, 541] on div "#" at bounding box center [178, 547] width 41 height 13
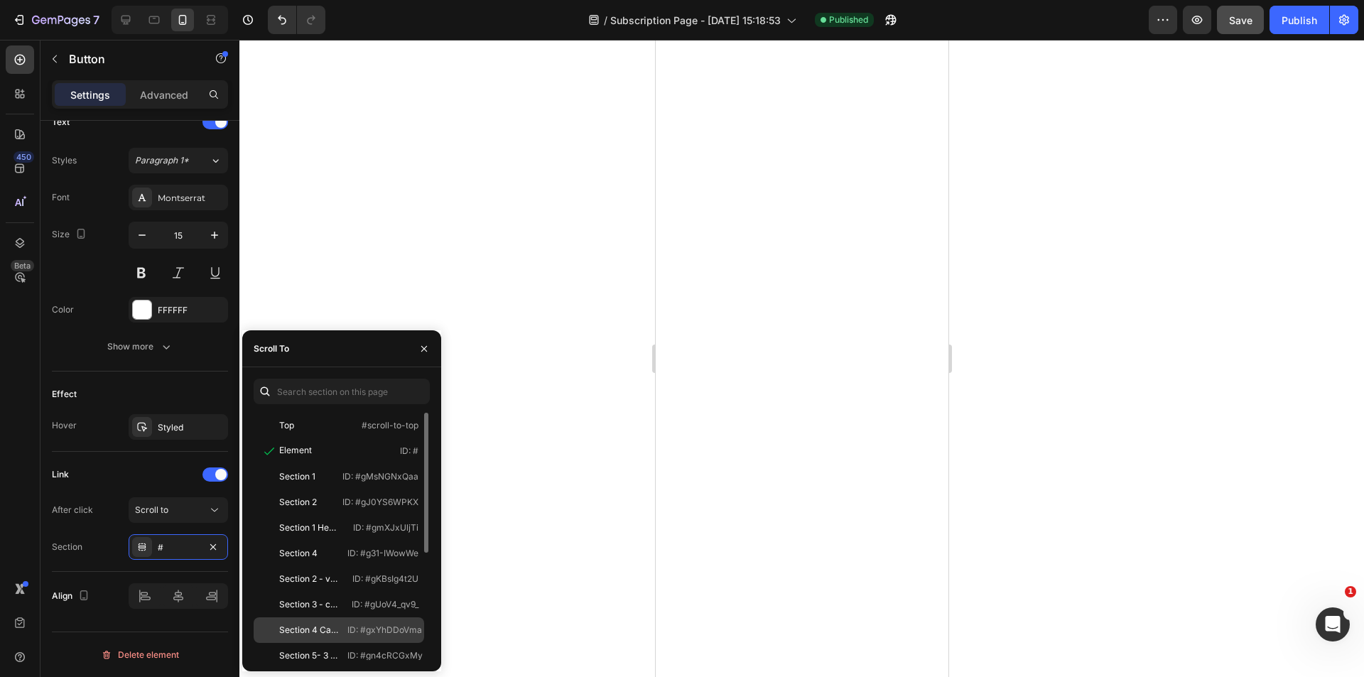
click at [322, 629] on div "Section 4 Cartes Offres" at bounding box center [309, 630] width 60 height 13
click at [613, 493] on div at bounding box center [801, 358] width 1125 height 637
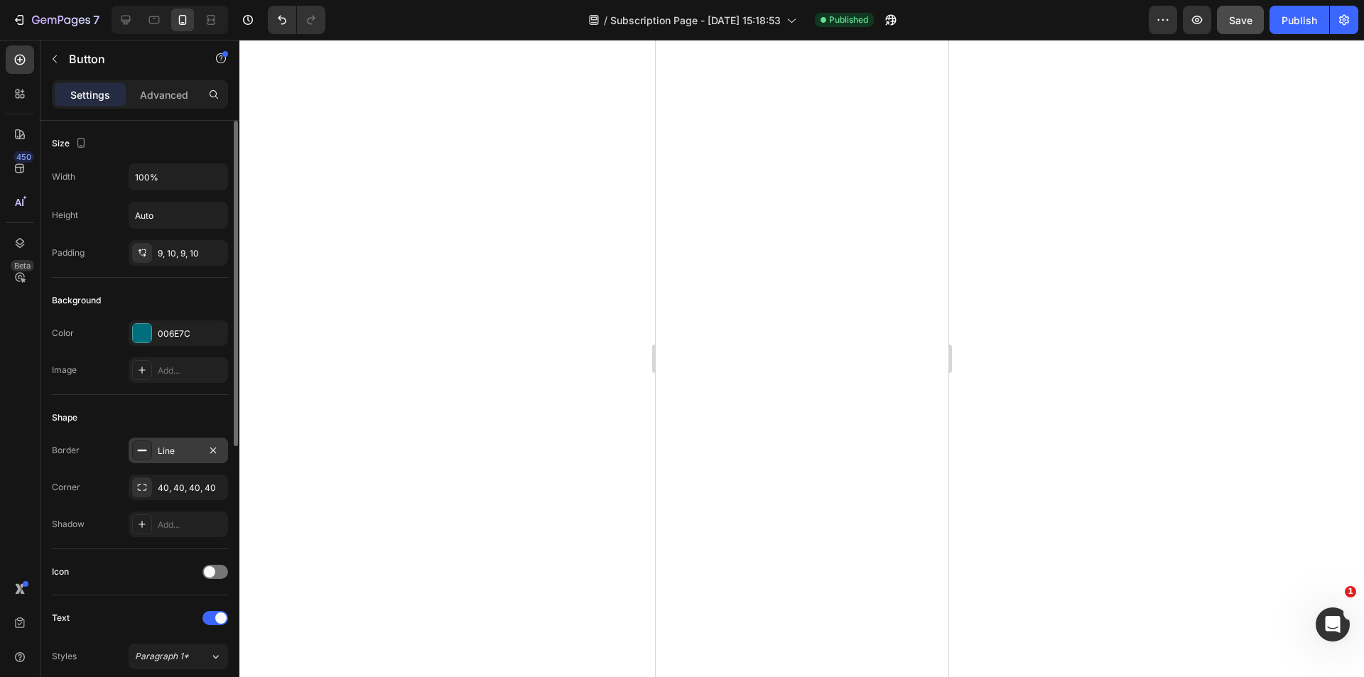
click at [173, 445] on div "Line" at bounding box center [178, 451] width 41 height 13
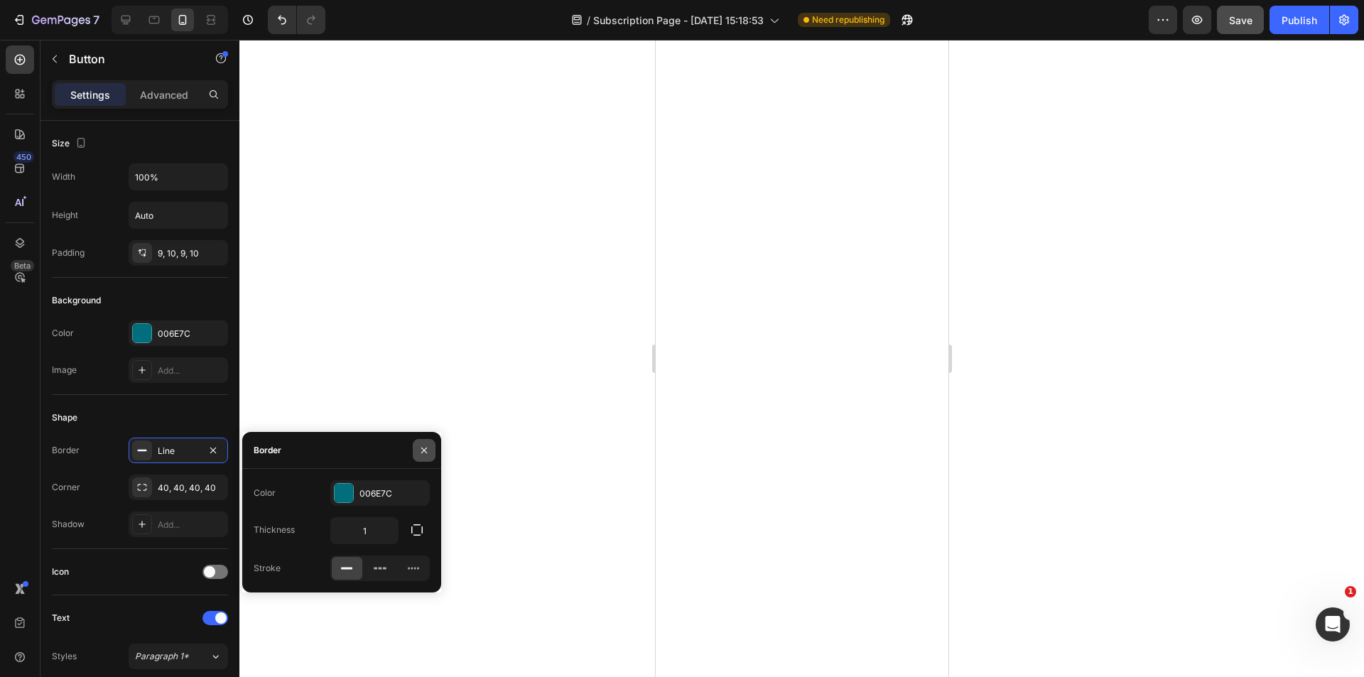
click at [418, 453] on button "button" at bounding box center [424, 450] width 23 height 23
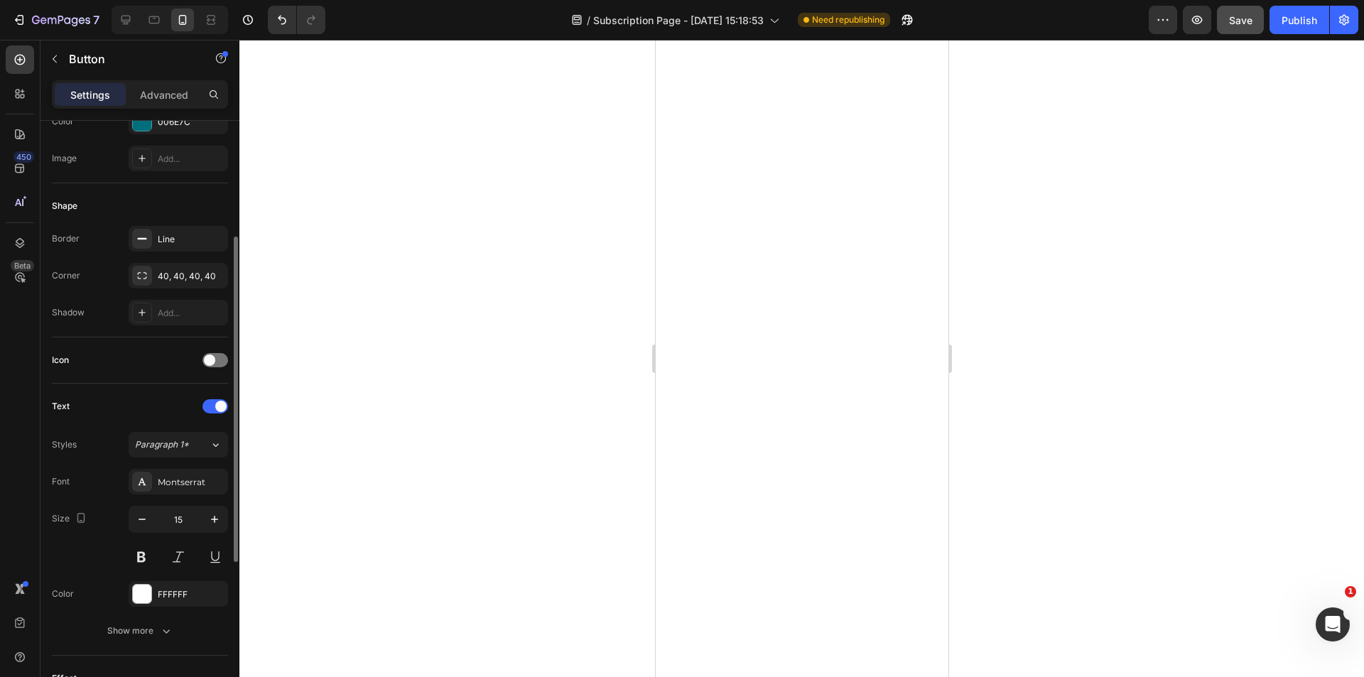
scroll to position [141, 0]
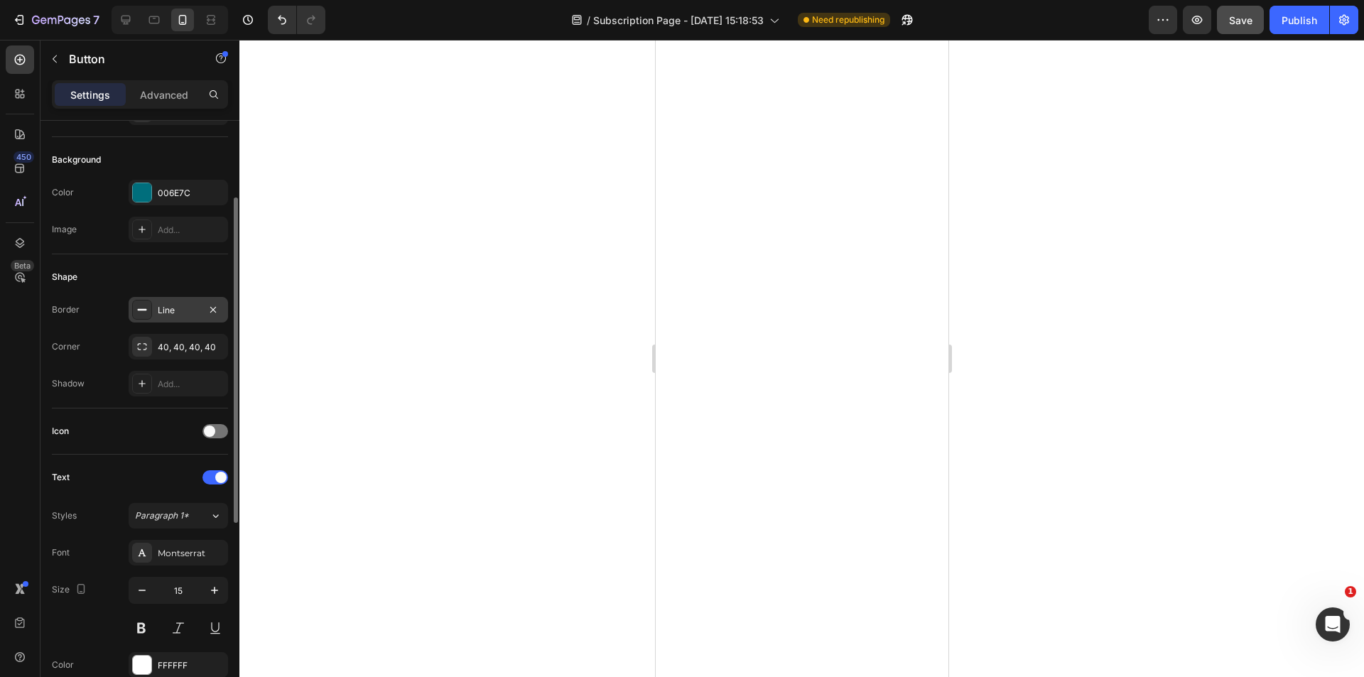
click at [169, 299] on div "Line" at bounding box center [178, 310] width 99 height 26
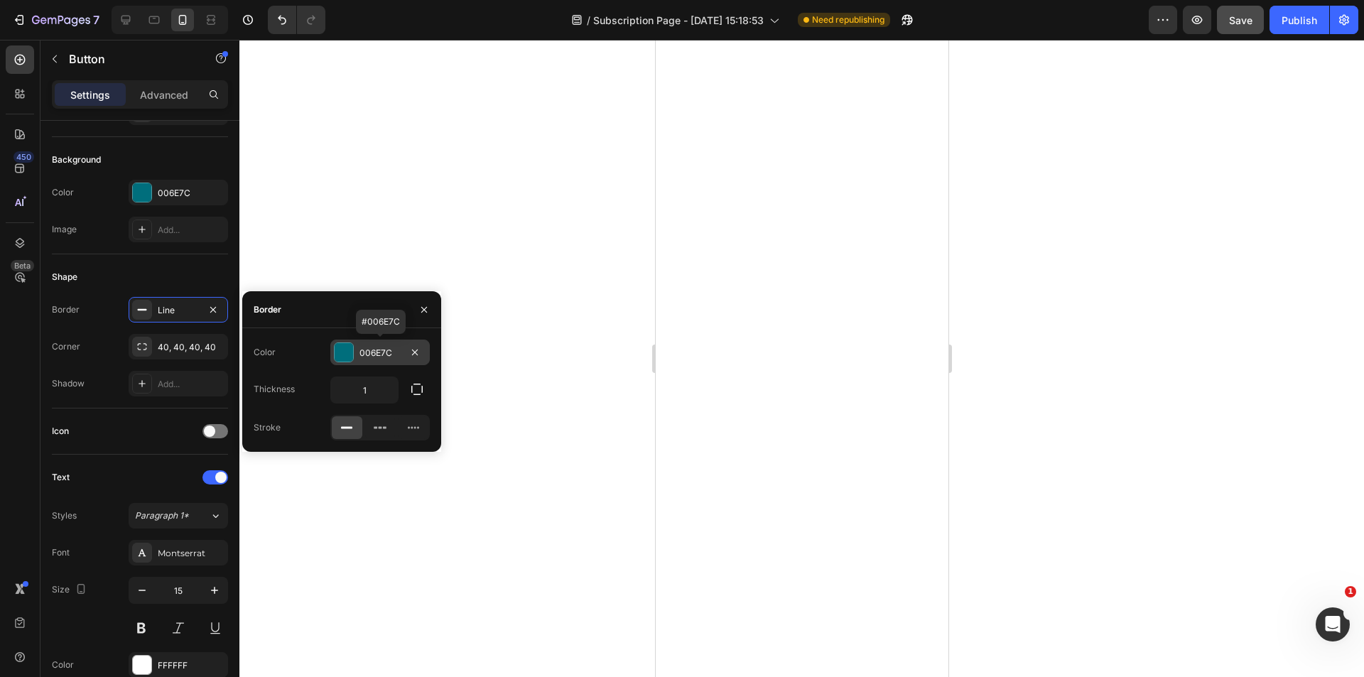
click at [377, 360] on div "006E7C" at bounding box center [379, 353] width 99 height 26
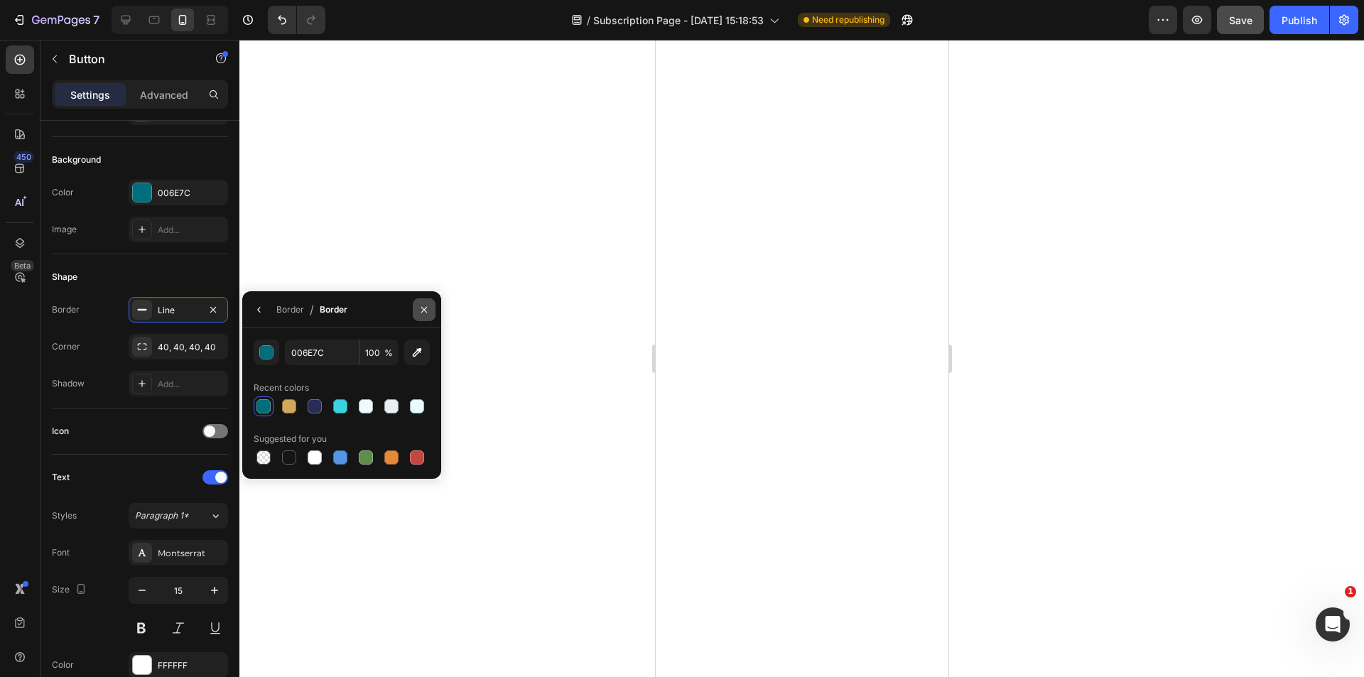
click at [423, 305] on icon "button" at bounding box center [423, 309] width 11 height 11
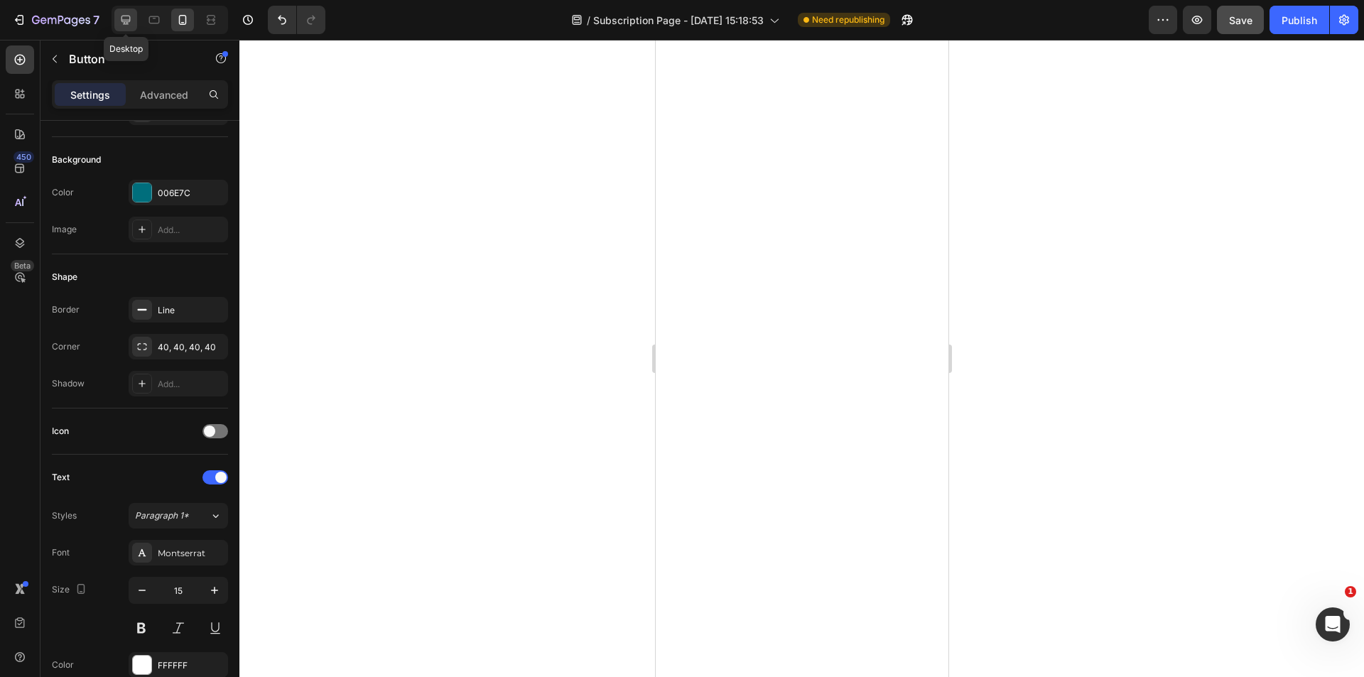
click at [131, 23] on icon at bounding box center [126, 20] width 14 height 14
type input "Auto"
type input "16"
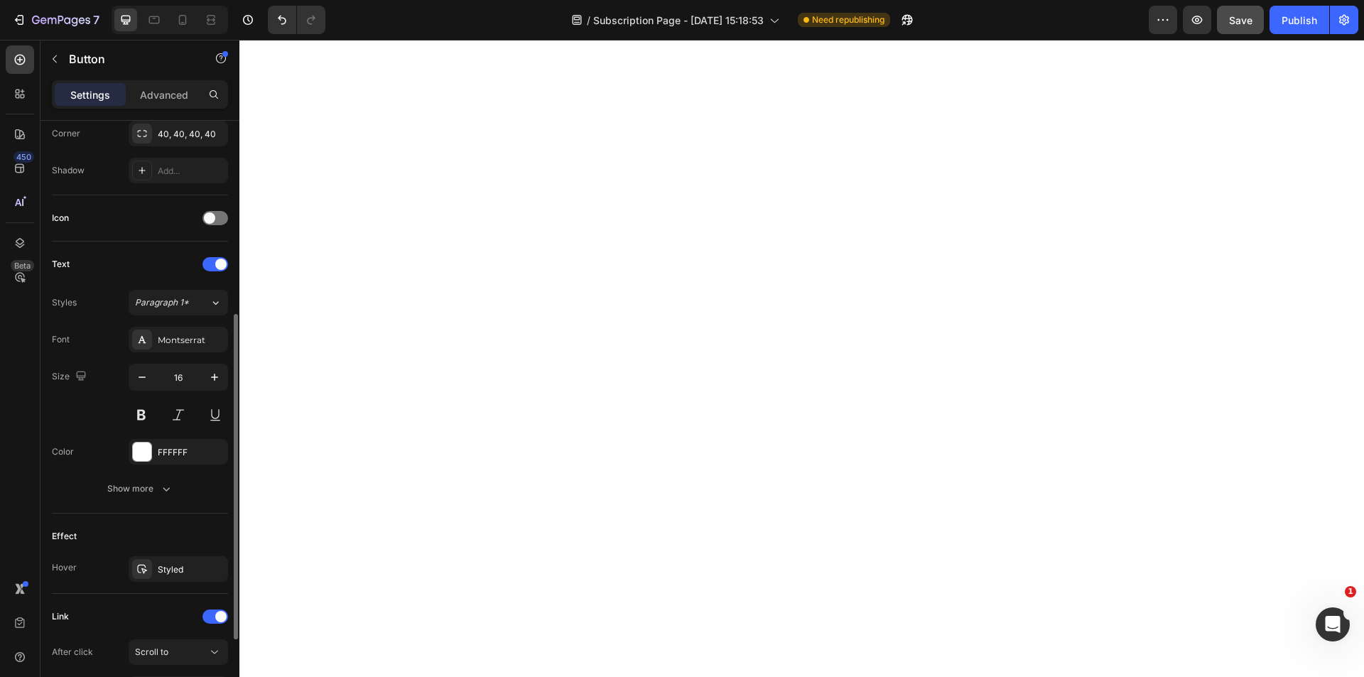
scroll to position [496, 0]
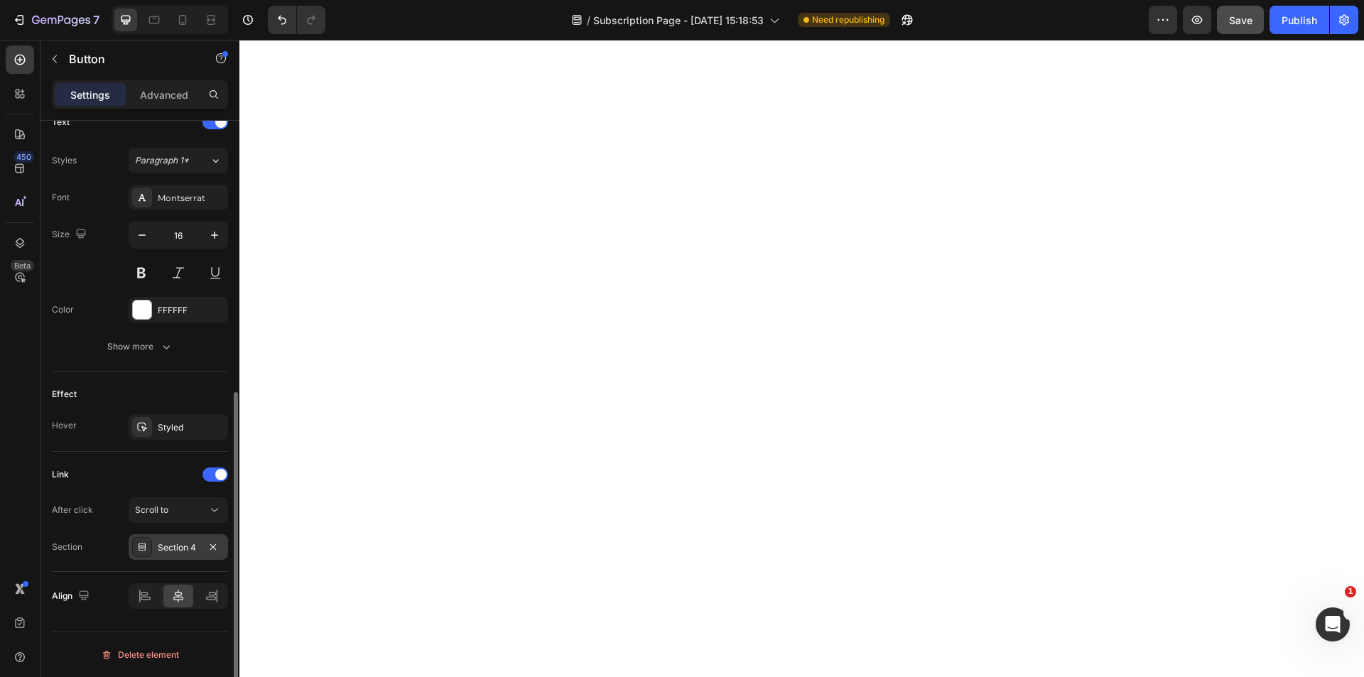
click at [168, 541] on div "Section 4" at bounding box center [178, 547] width 41 height 13
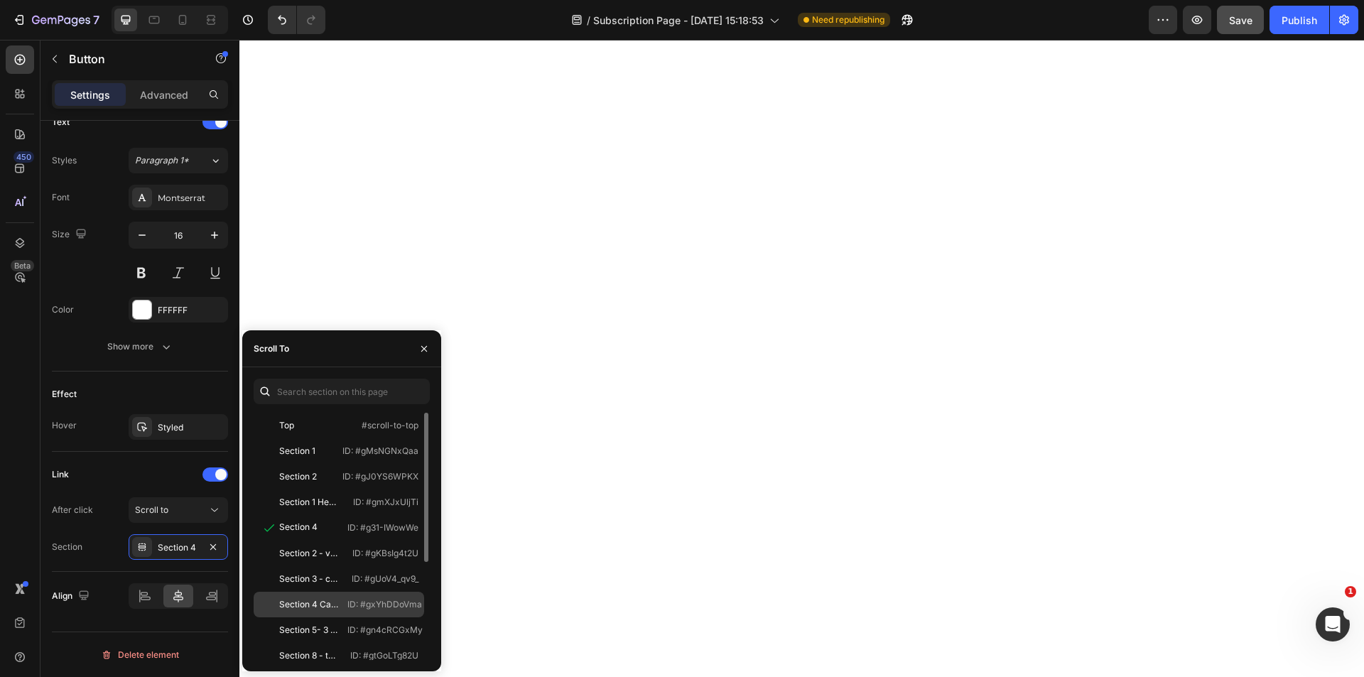
click at [360, 608] on p "ID: #gxYhDDoVma" at bounding box center [384, 604] width 75 height 13
click at [418, 349] on button "button" at bounding box center [424, 348] width 23 height 23
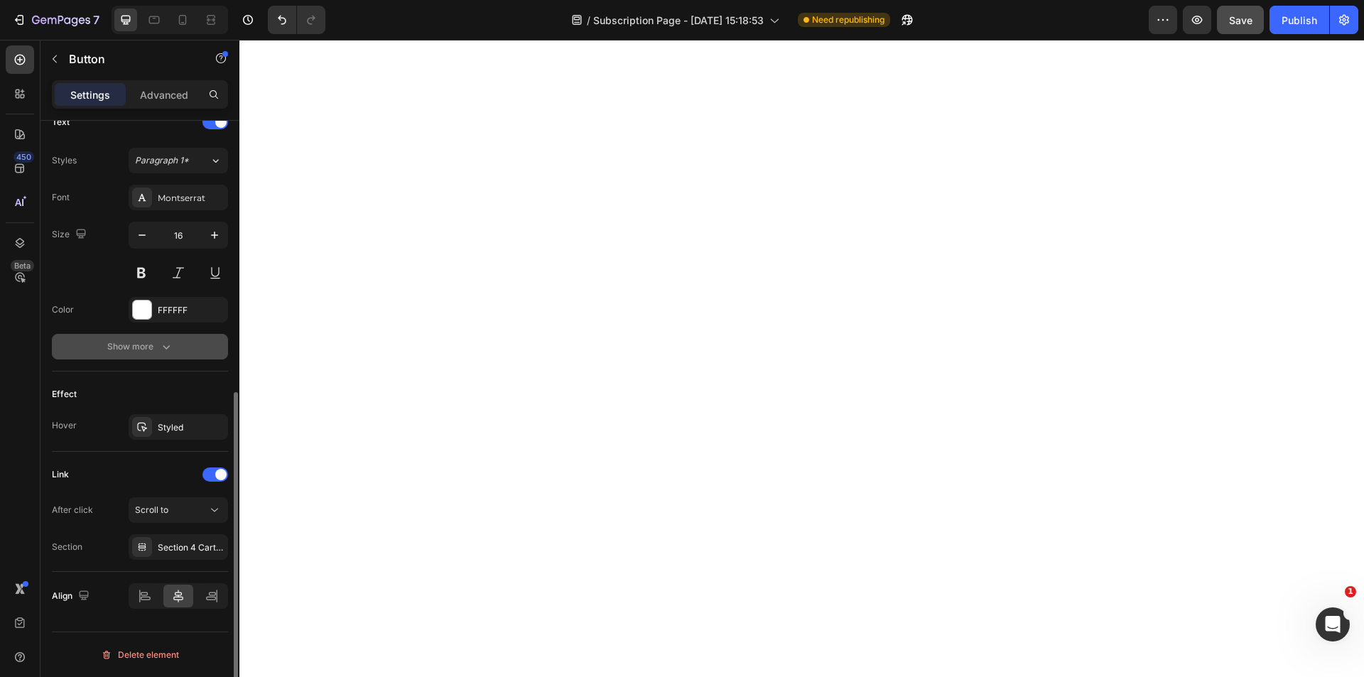
click at [171, 357] on button "Show more" at bounding box center [140, 347] width 176 height 26
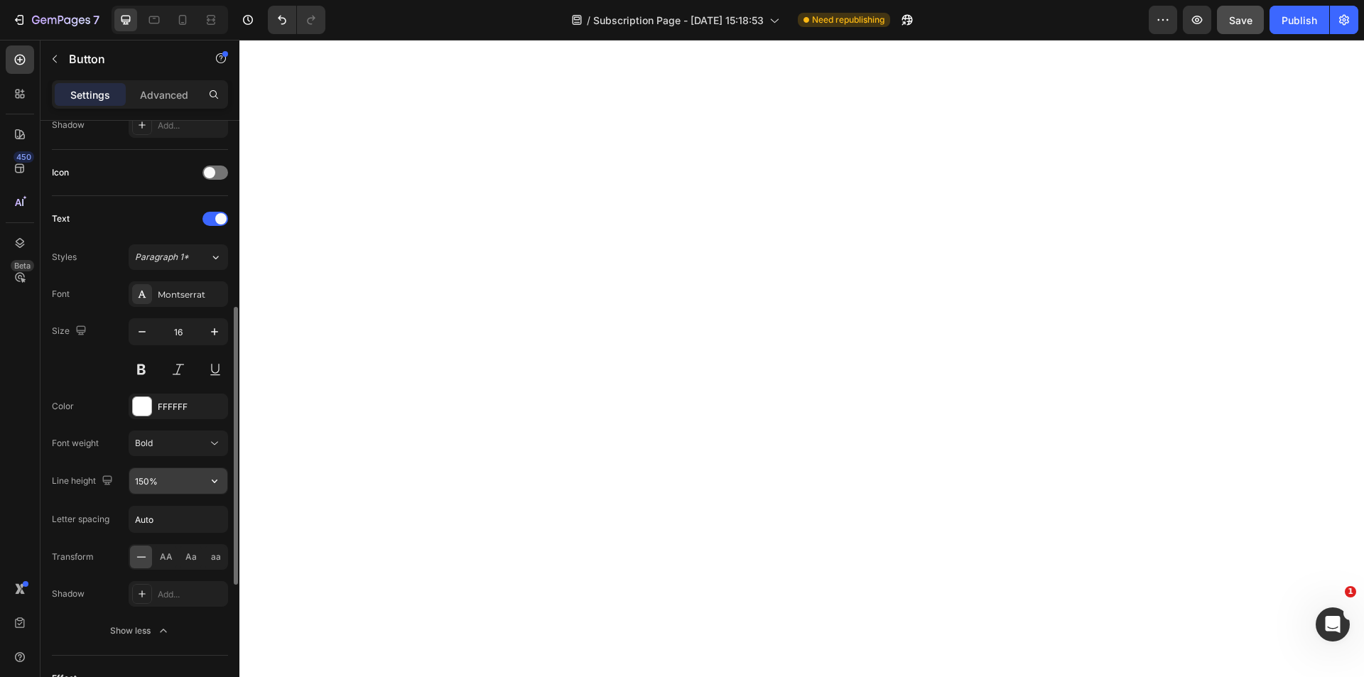
scroll to position [186, 0]
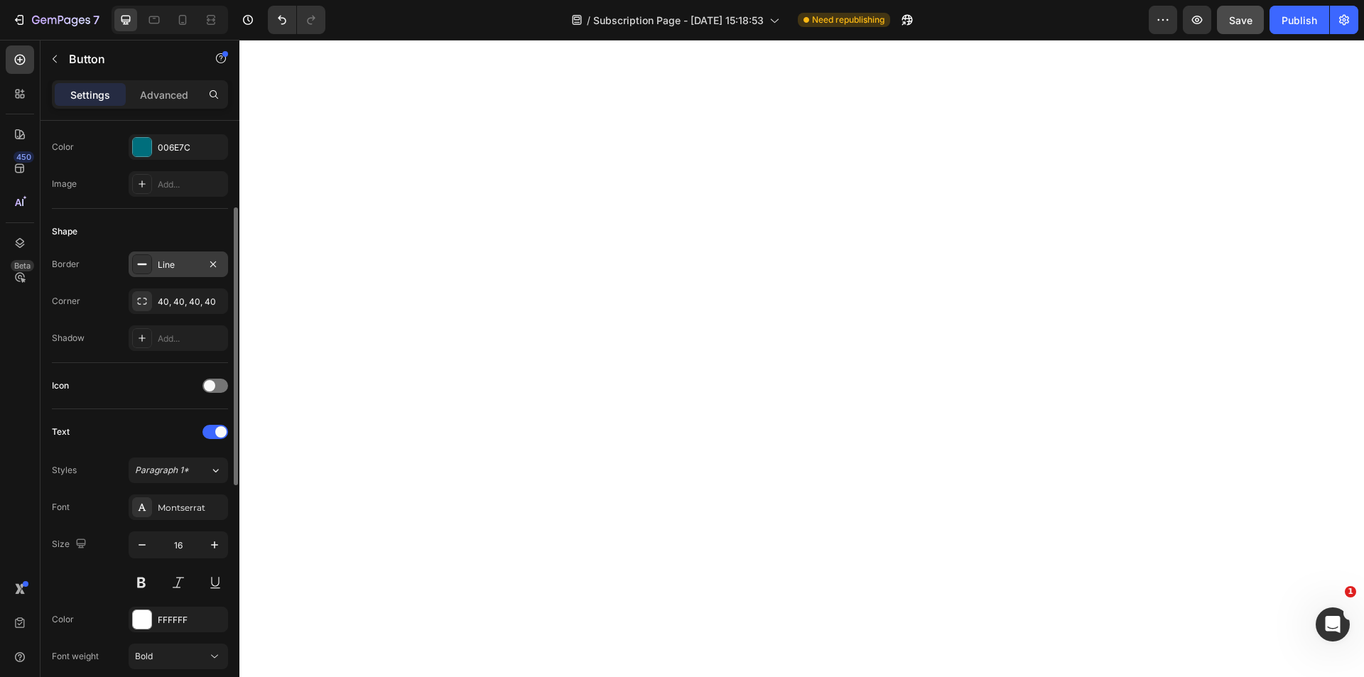
click at [177, 264] on div "Line" at bounding box center [178, 265] width 41 height 13
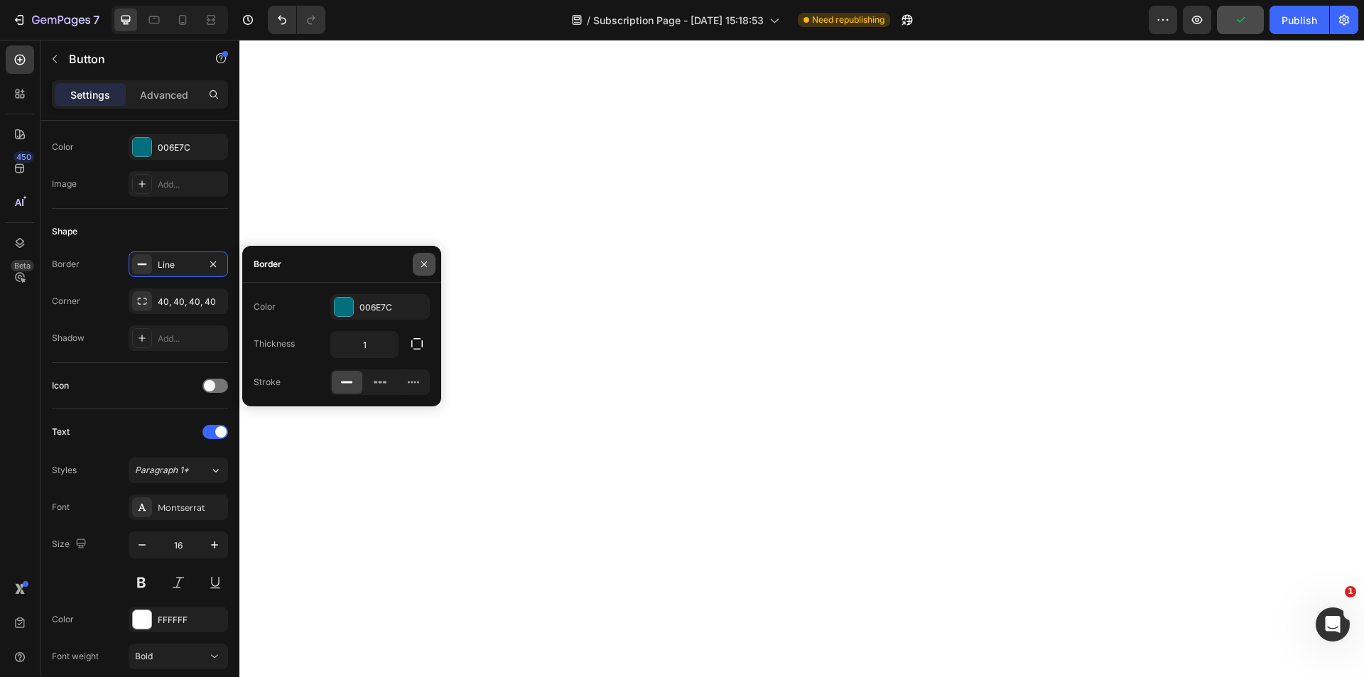
click at [429, 268] on icon "button" at bounding box center [423, 264] width 11 height 11
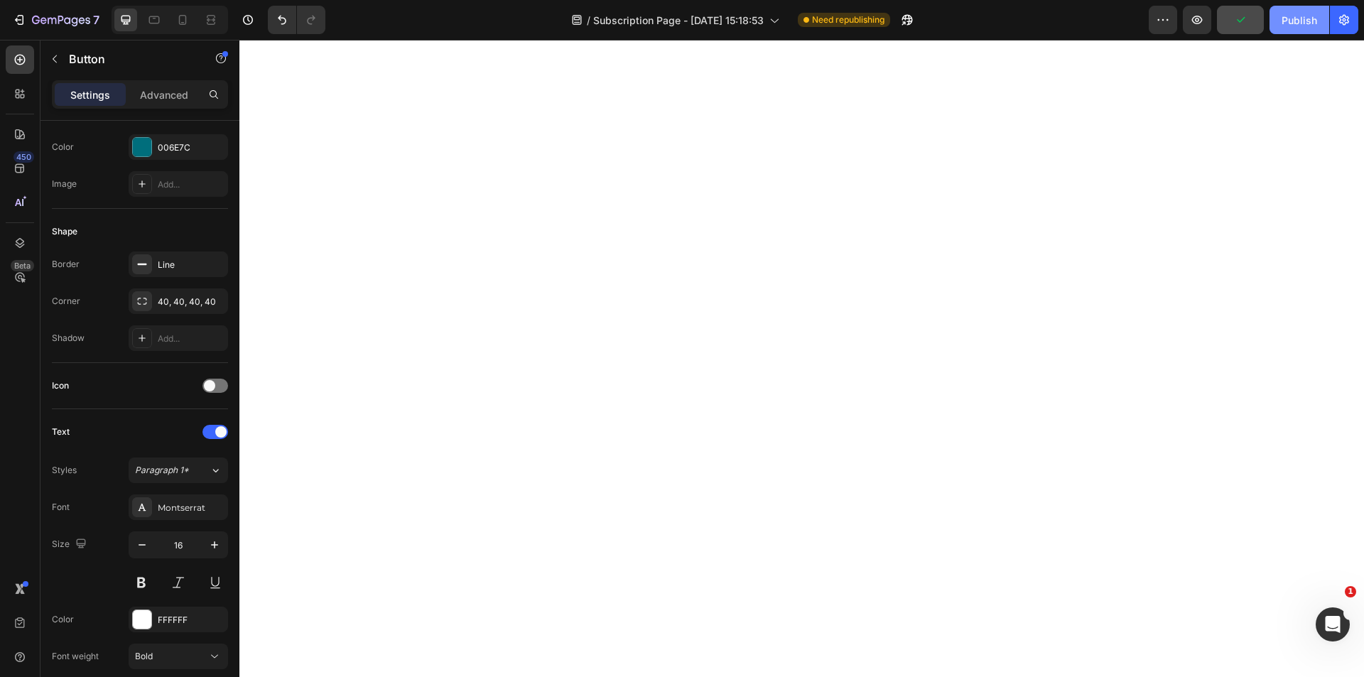
click at [1307, 23] on div "Publish" at bounding box center [1300, 20] width 36 height 15
click at [183, 25] on icon at bounding box center [183, 20] width 8 height 10
type input "100%"
type input "15"
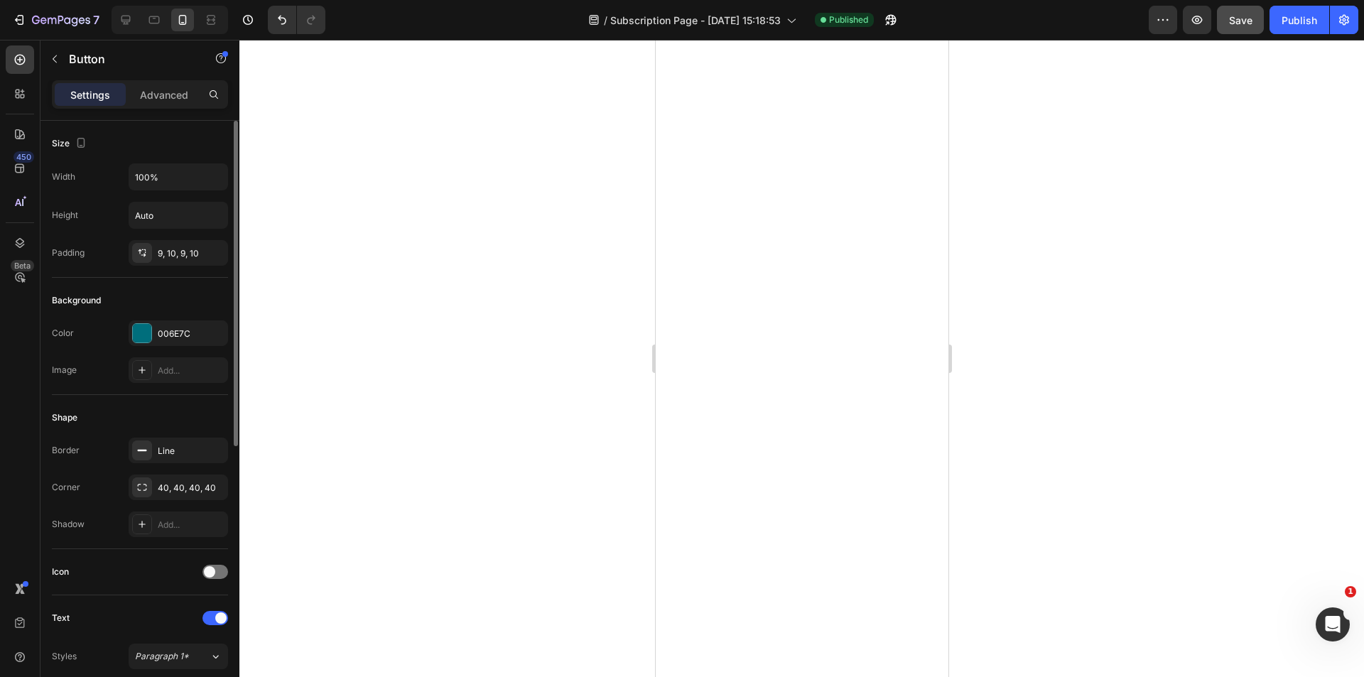
scroll to position [496, 0]
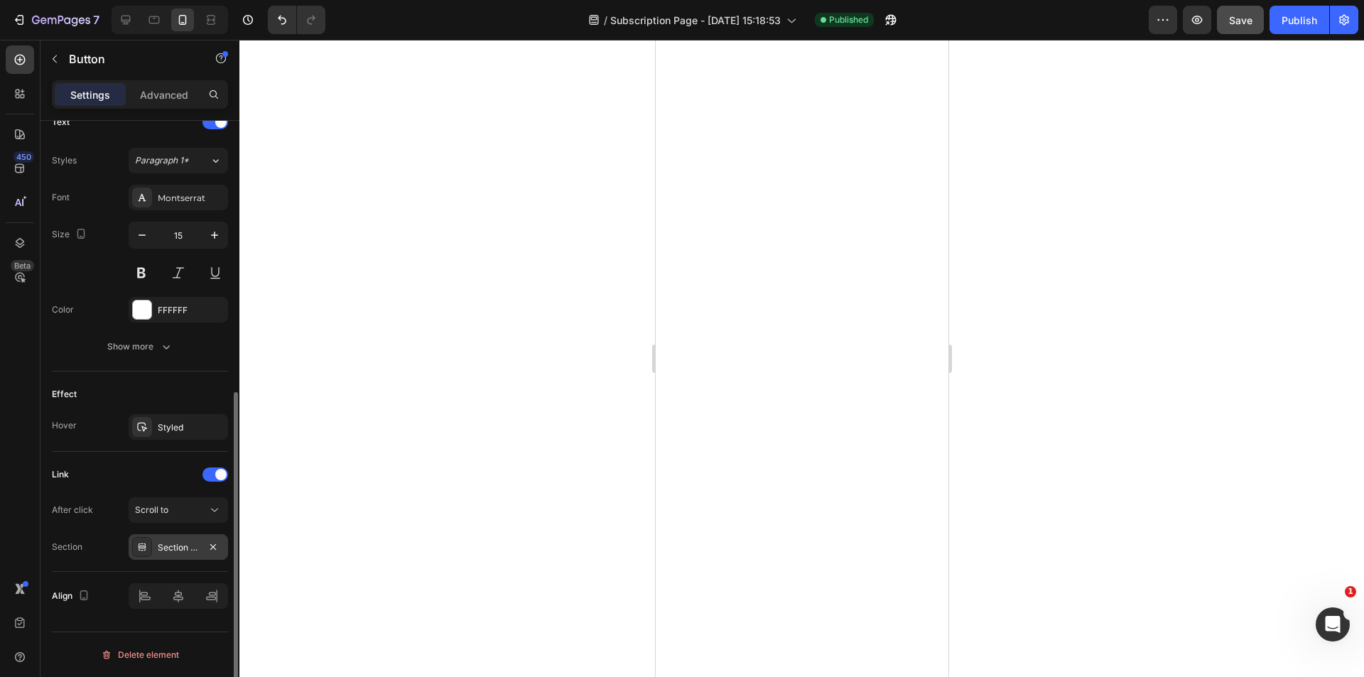
click at [171, 551] on div "Section 4 Cartes Offres" at bounding box center [178, 547] width 41 height 13
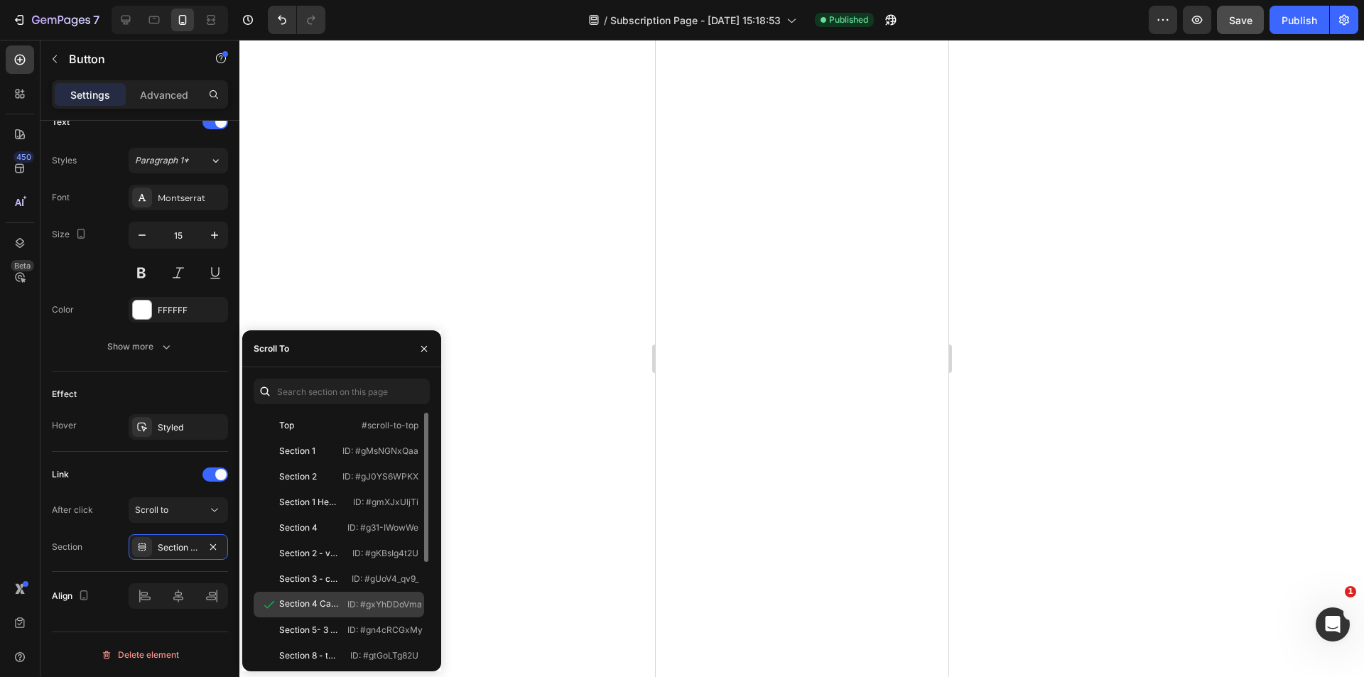
click at [290, 603] on div "Section 4 Cartes Offres" at bounding box center [309, 604] width 60 height 13
click at [423, 347] on icon "button" at bounding box center [424, 348] width 6 height 6
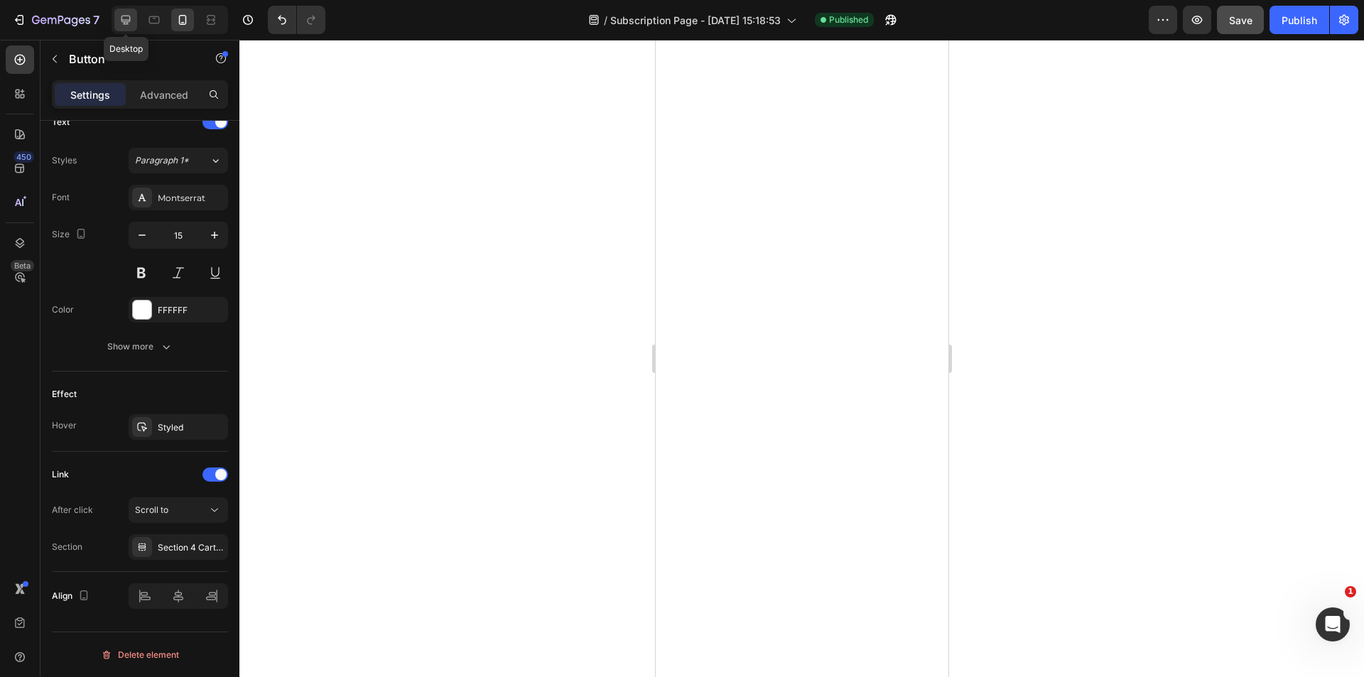
click at [125, 24] on icon at bounding box center [125, 20] width 9 height 9
type input "Auto"
type input "16"
click at [178, 28] on div at bounding box center [182, 20] width 23 height 23
type input "100%"
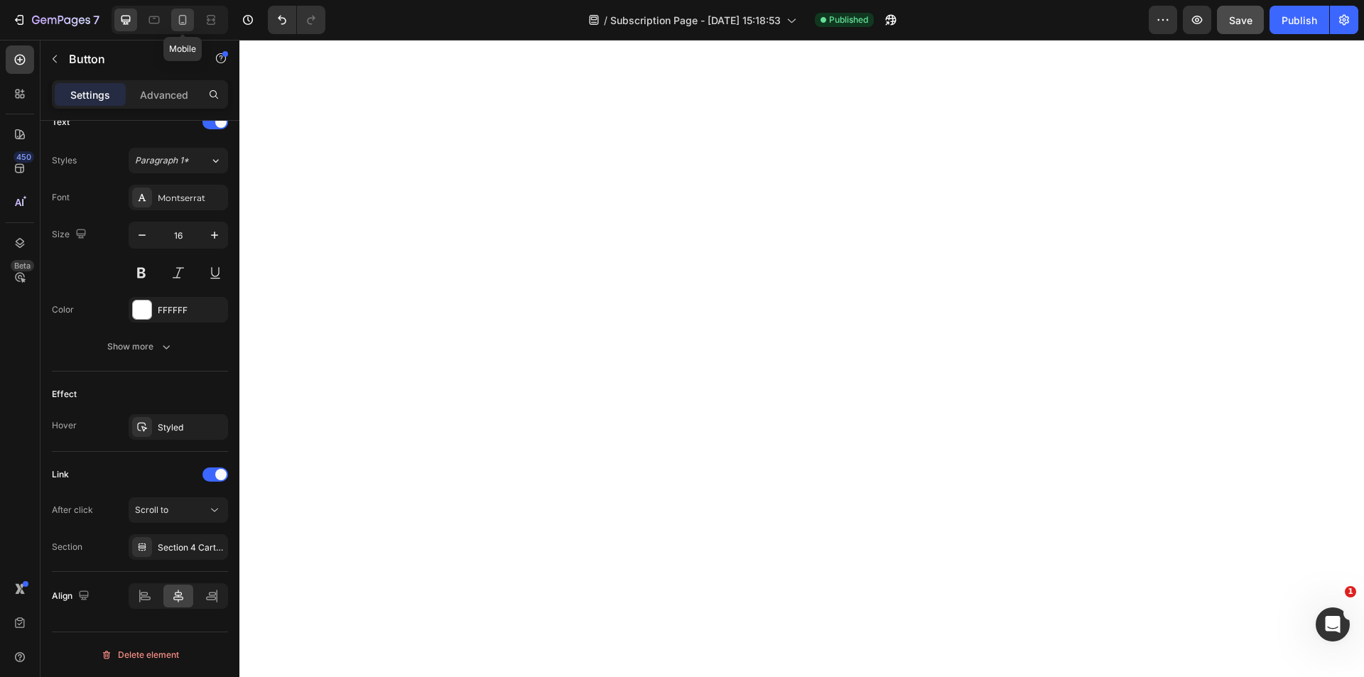
type input "15"
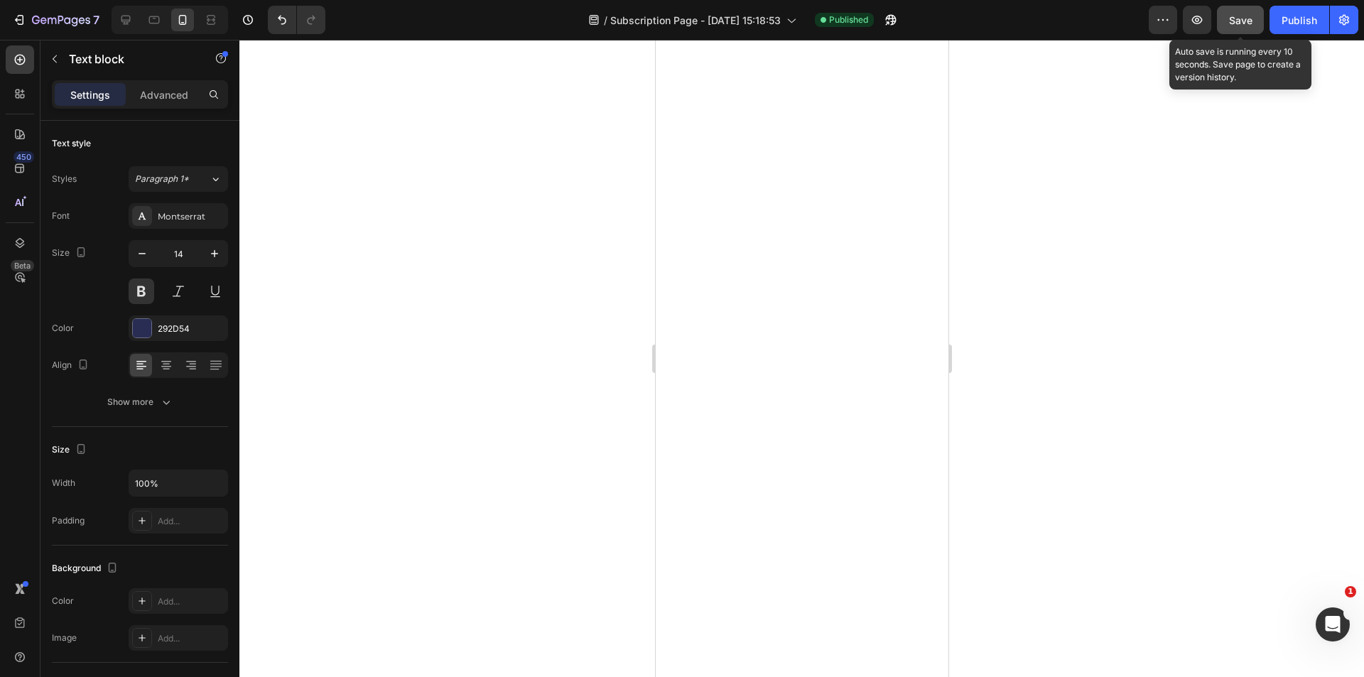
click at [1233, 21] on span "Save" at bounding box center [1240, 20] width 23 height 12
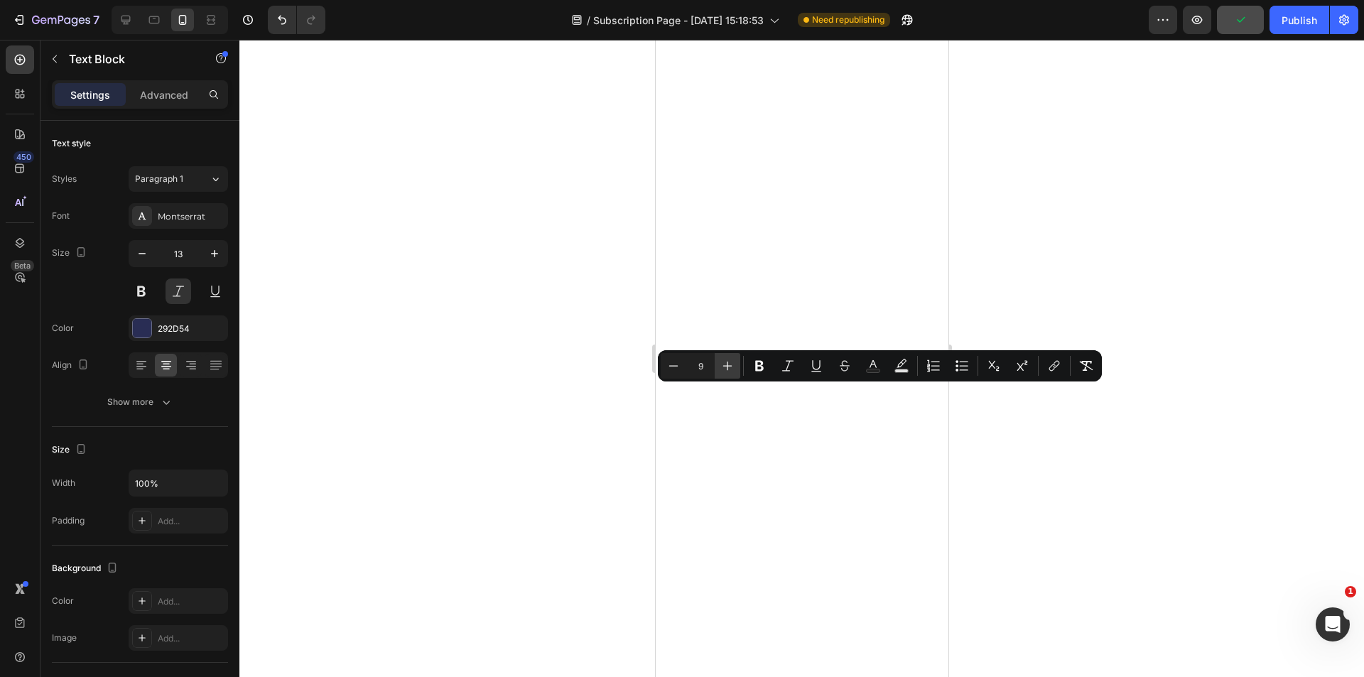
click at [733, 364] on icon "Editor contextual toolbar" at bounding box center [727, 366] width 14 height 14
type input "12"
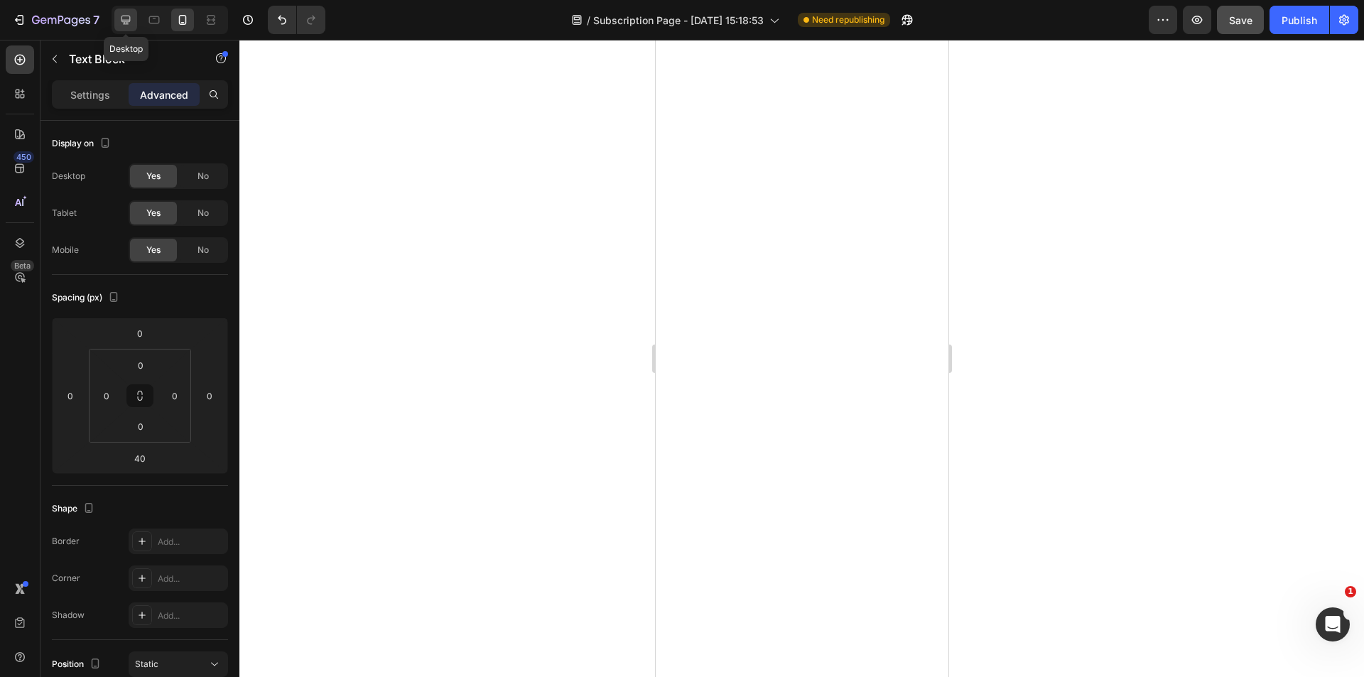
click at [130, 20] on icon at bounding box center [125, 20] width 9 height 9
type input "114"
type input "15"
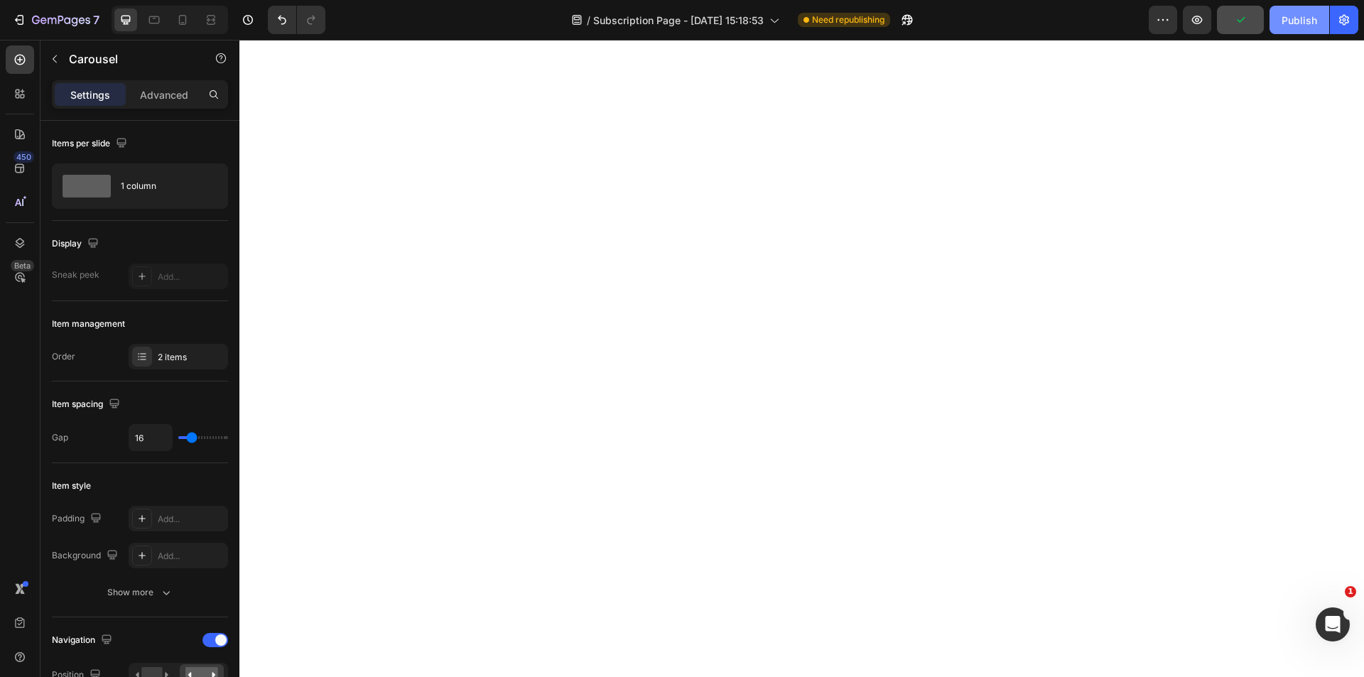
click at [1303, 25] on div "Publish" at bounding box center [1300, 20] width 36 height 15
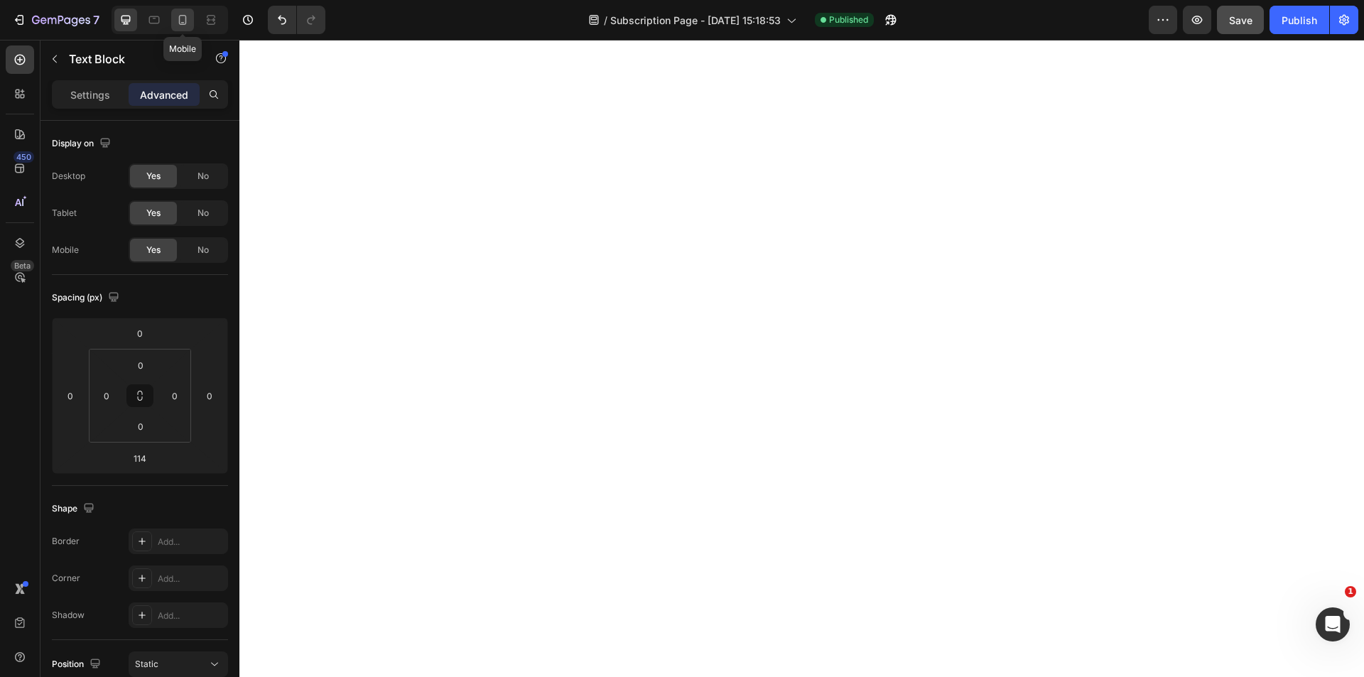
click at [183, 22] on icon at bounding box center [183, 20] width 8 height 10
type input "40"
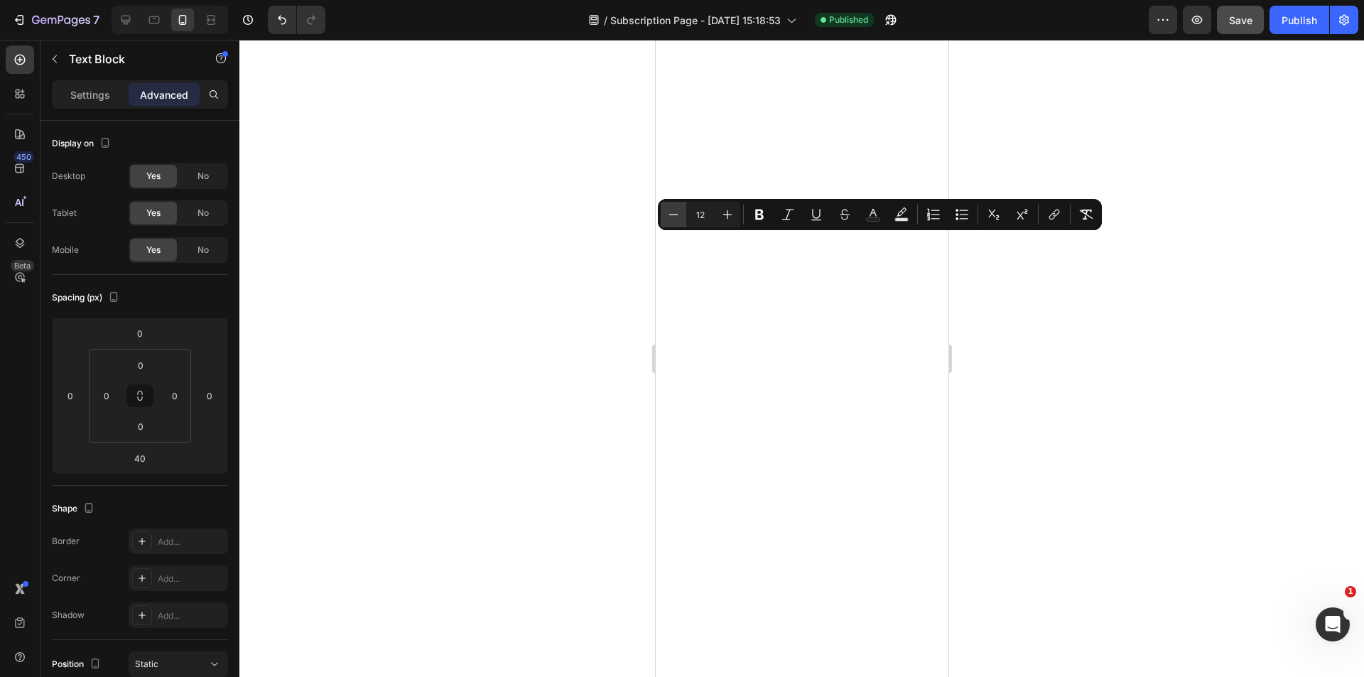
click at [676, 220] on icon "Editor contextual toolbar" at bounding box center [673, 214] width 14 height 14
type input "11"
click at [1237, 19] on span "Save" at bounding box center [1240, 20] width 23 height 12
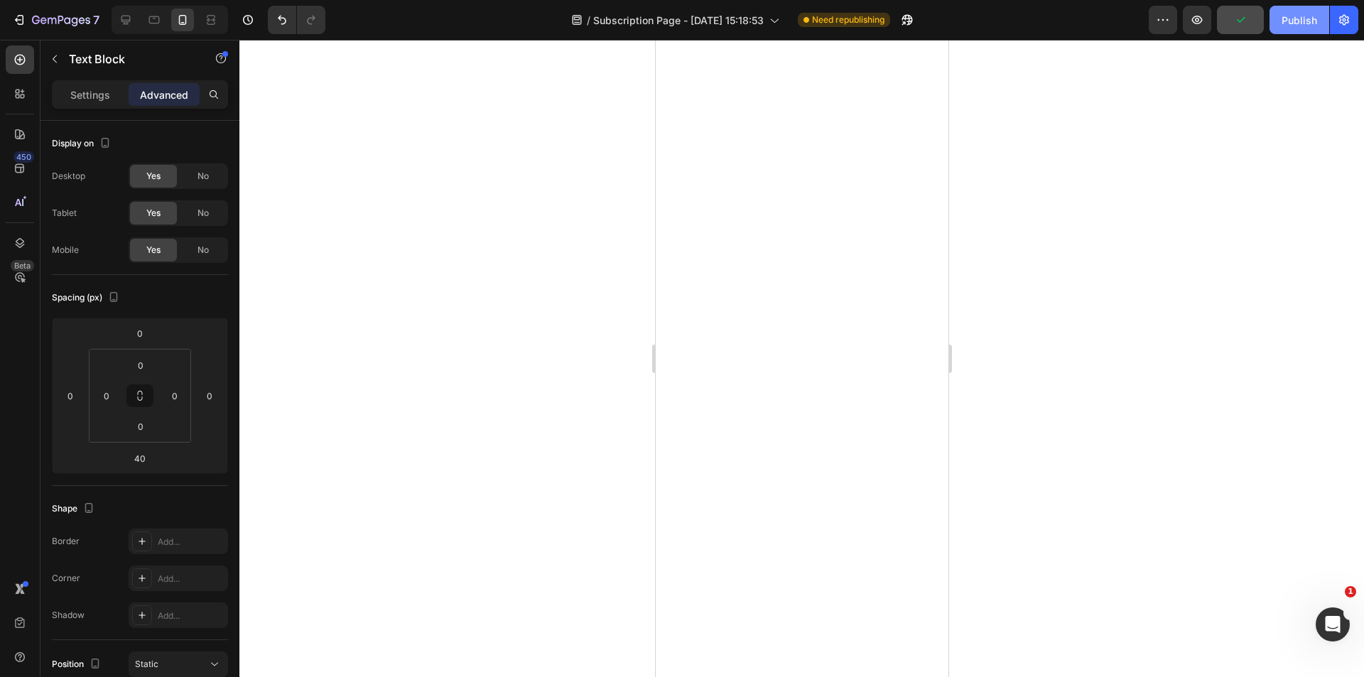
click at [1291, 25] on div "Publish" at bounding box center [1300, 20] width 36 height 15
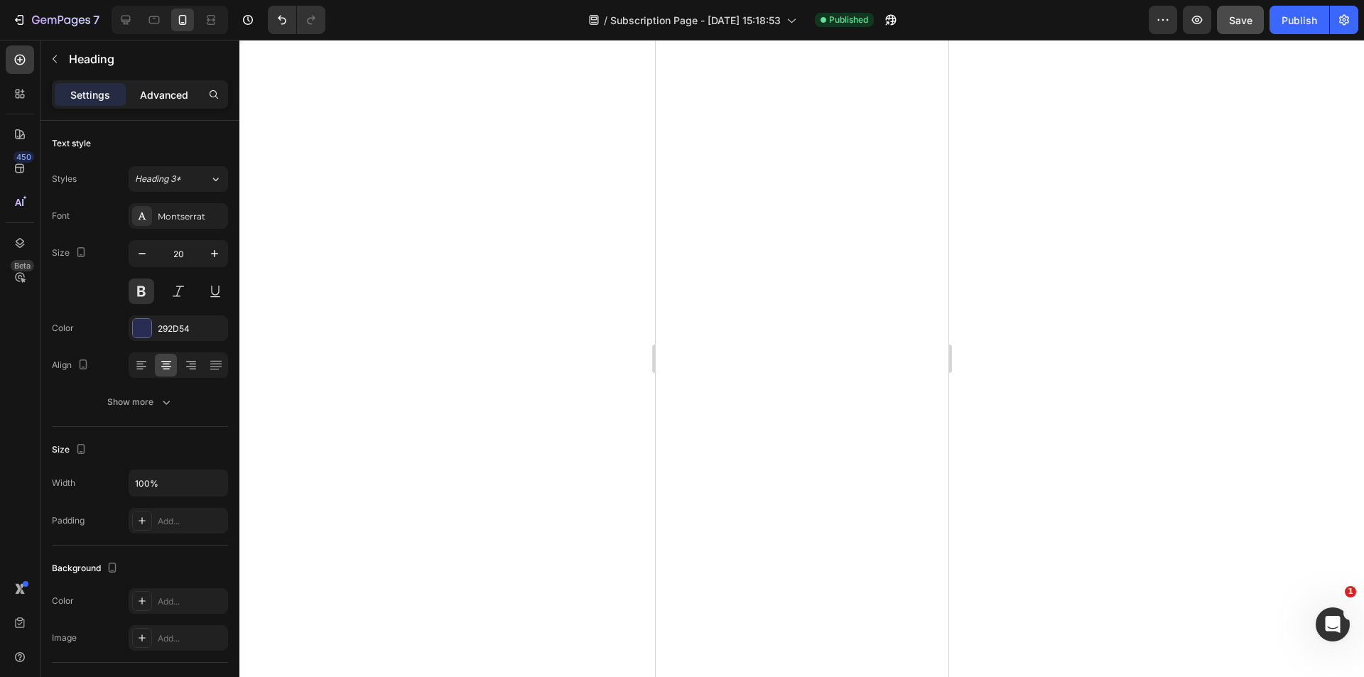
click at [152, 102] on div "Advanced" at bounding box center [164, 94] width 71 height 23
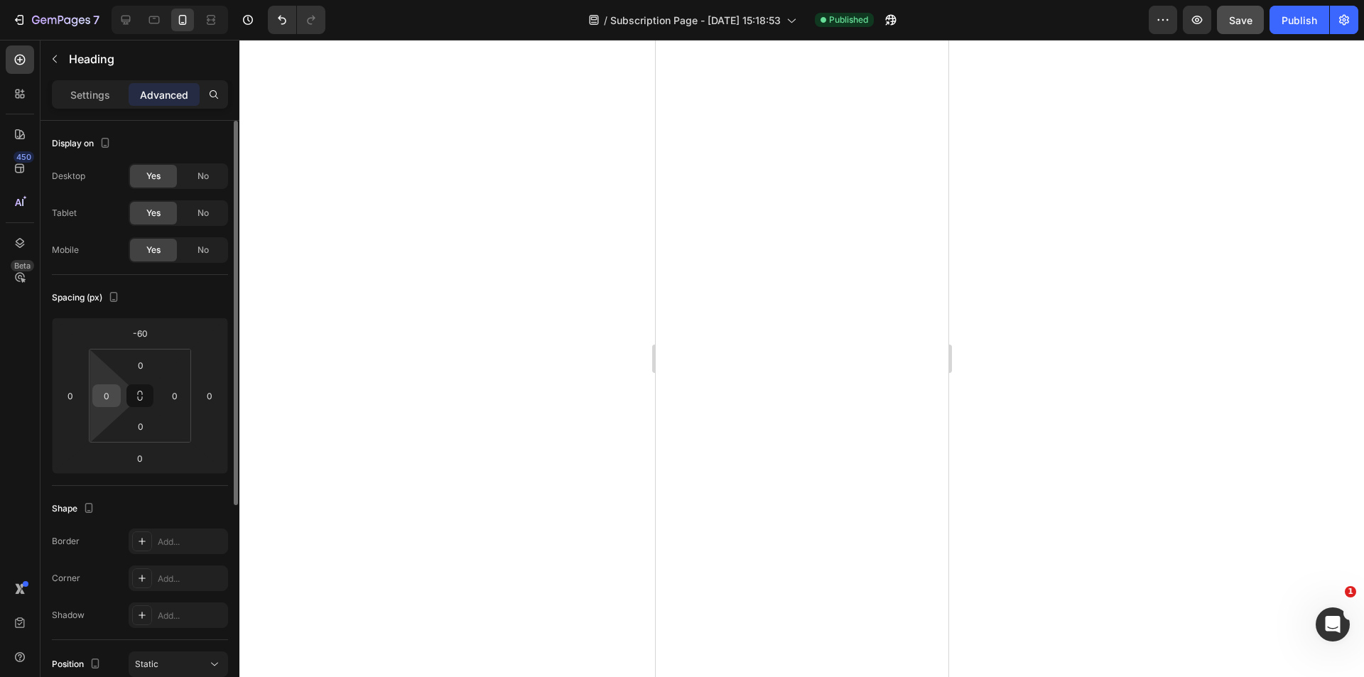
click at [109, 394] on input "0" at bounding box center [106, 395] width 21 height 21
type input "16"
click at [178, 396] on input "0" at bounding box center [174, 395] width 21 height 21
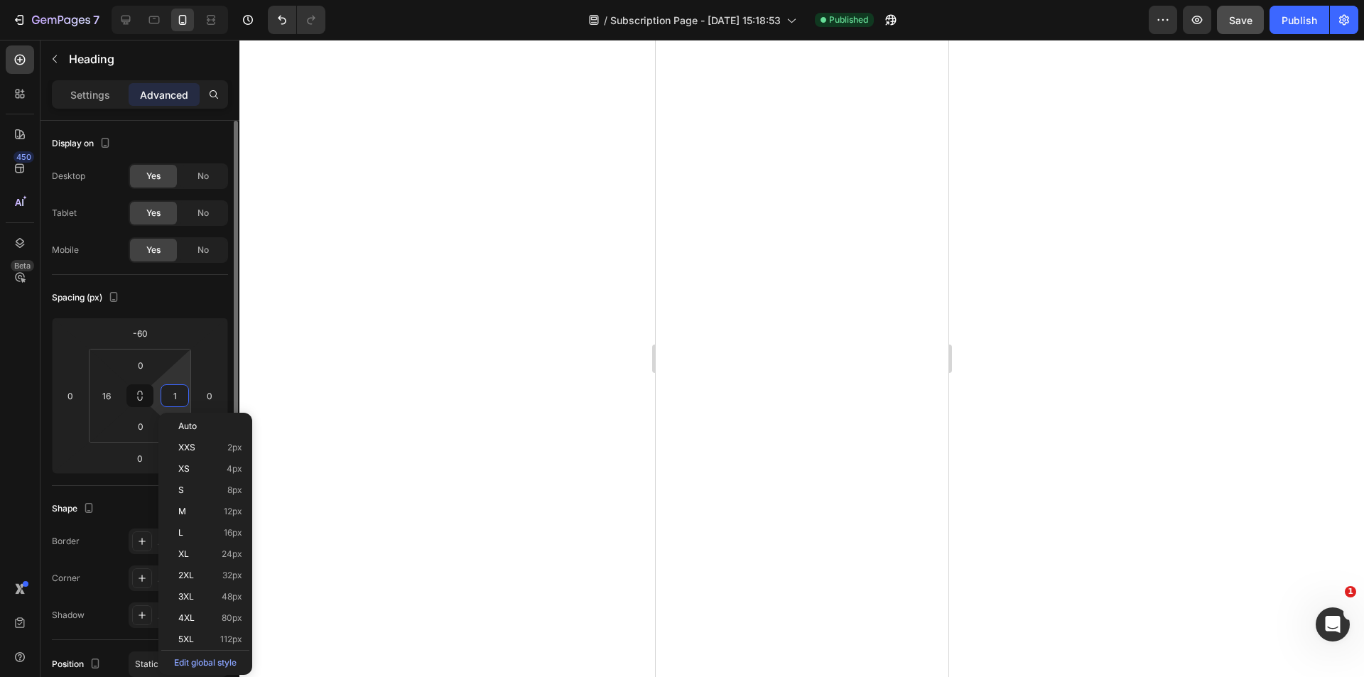
type input "16"
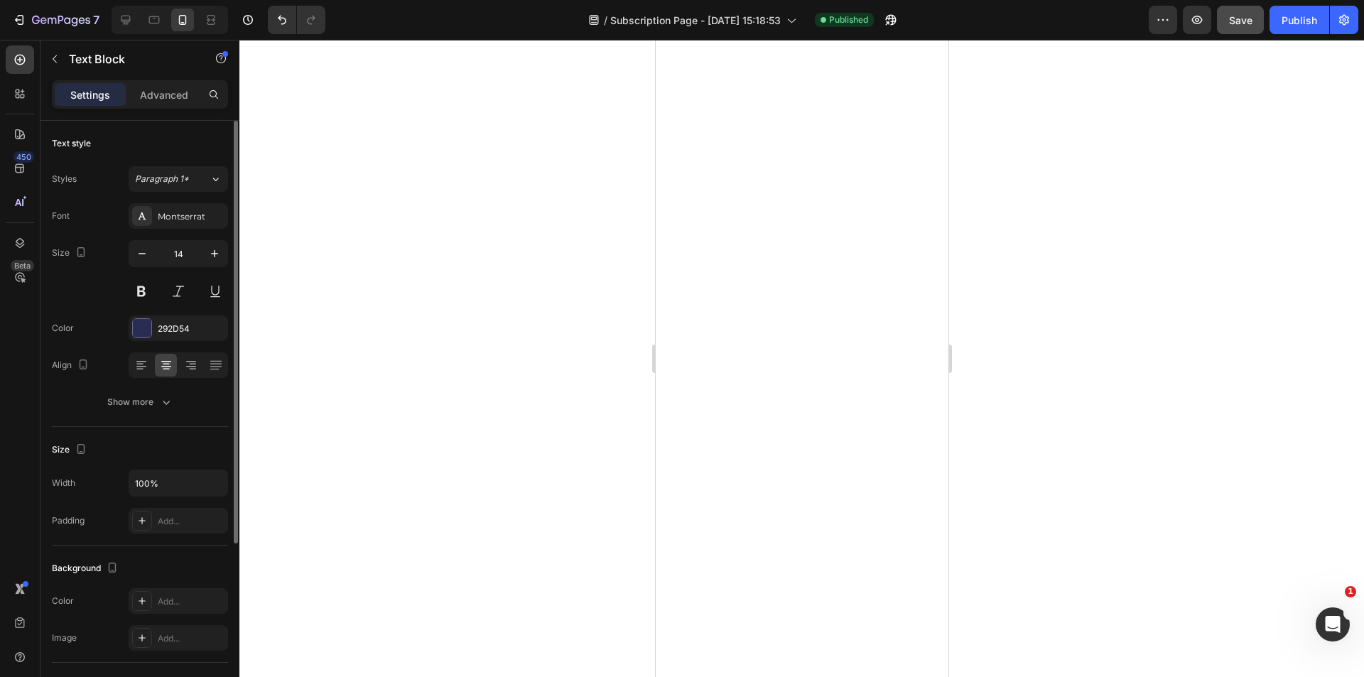
click at [146, 82] on div "Settings Advanced" at bounding box center [140, 94] width 176 height 28
click at [173, 87] on div "Advanced" at bounding box center [164, 94] width 71 height 23
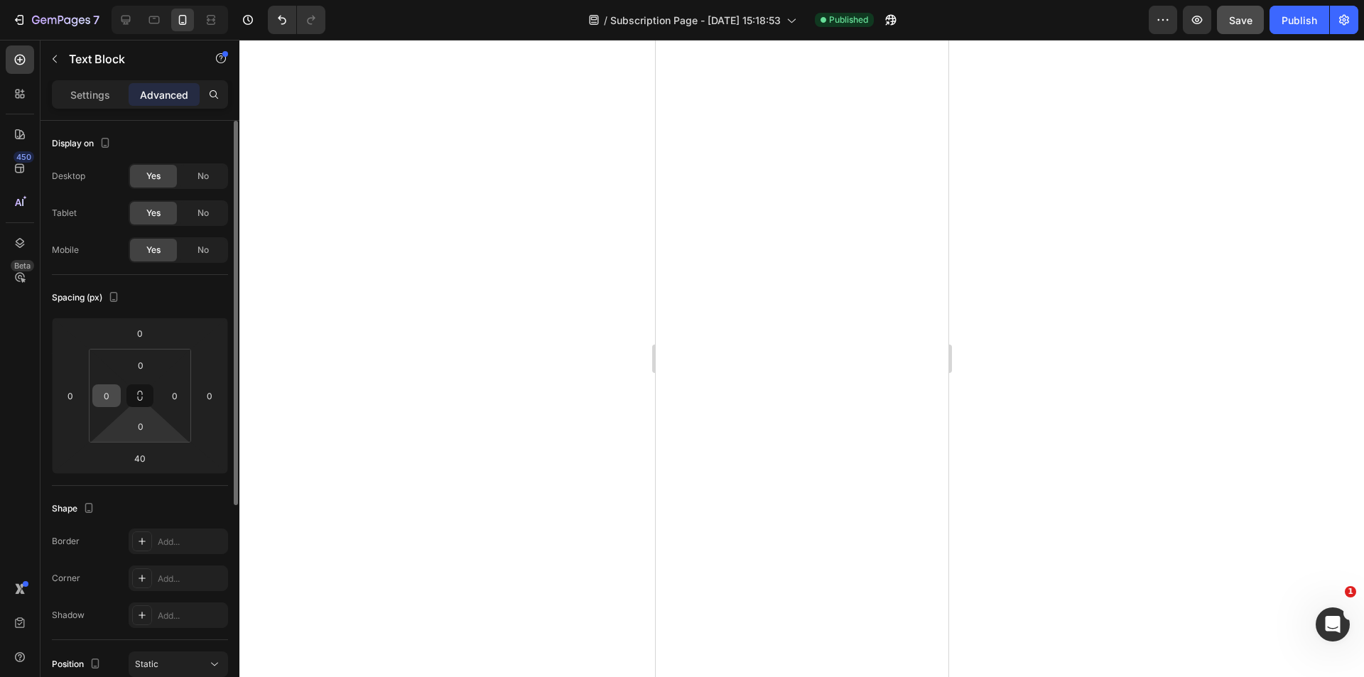
click at [115, 393] on input "0" at bounding box center [106, 395] width 21 height 21
type input "16"
click at [173, 395] on input "0" at bounding box center [174, 395] width 21 height 21
type input "16"
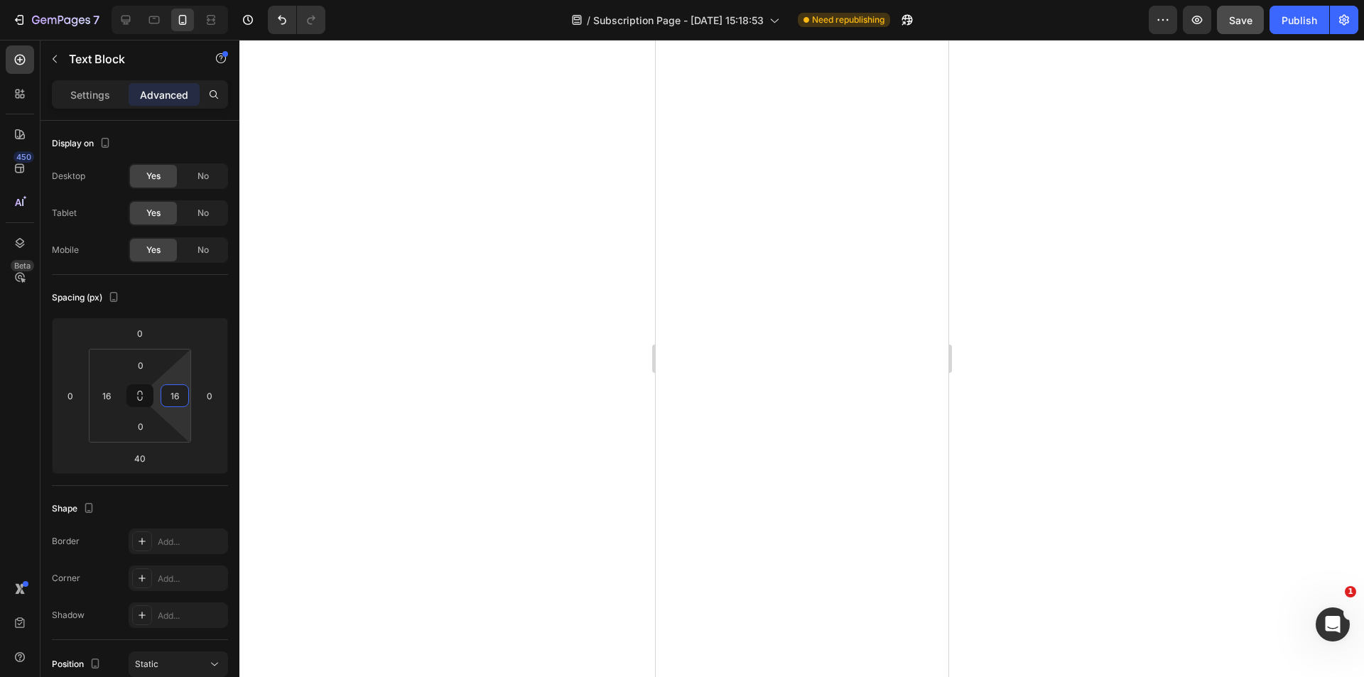
click at [278, 346] on div at bounding box center [801, 358] width 1125 height 637
type input "60"
type input "44"
click at [1241, 28] on button "Save" at bounding box center [1240, 20] width 47 height 28
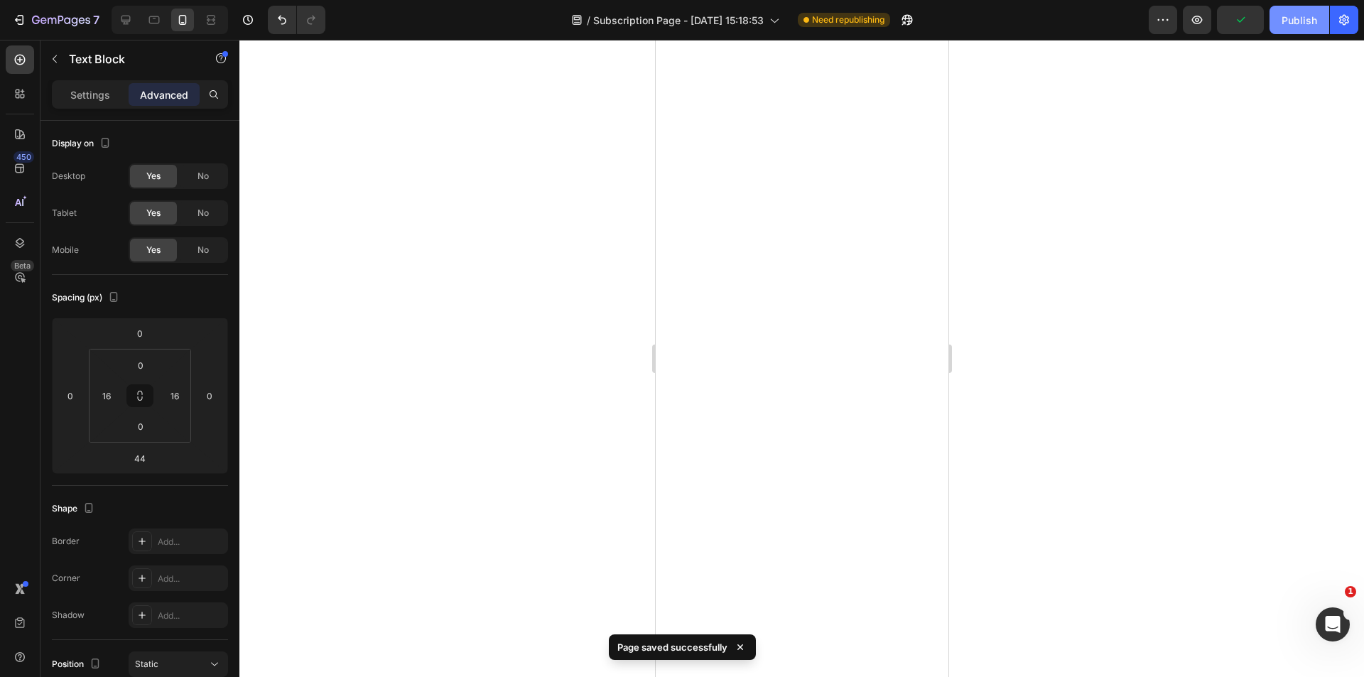
click at [1306, 21] on div "Publish" at bounding box center [1300, 20] width 36 height 15
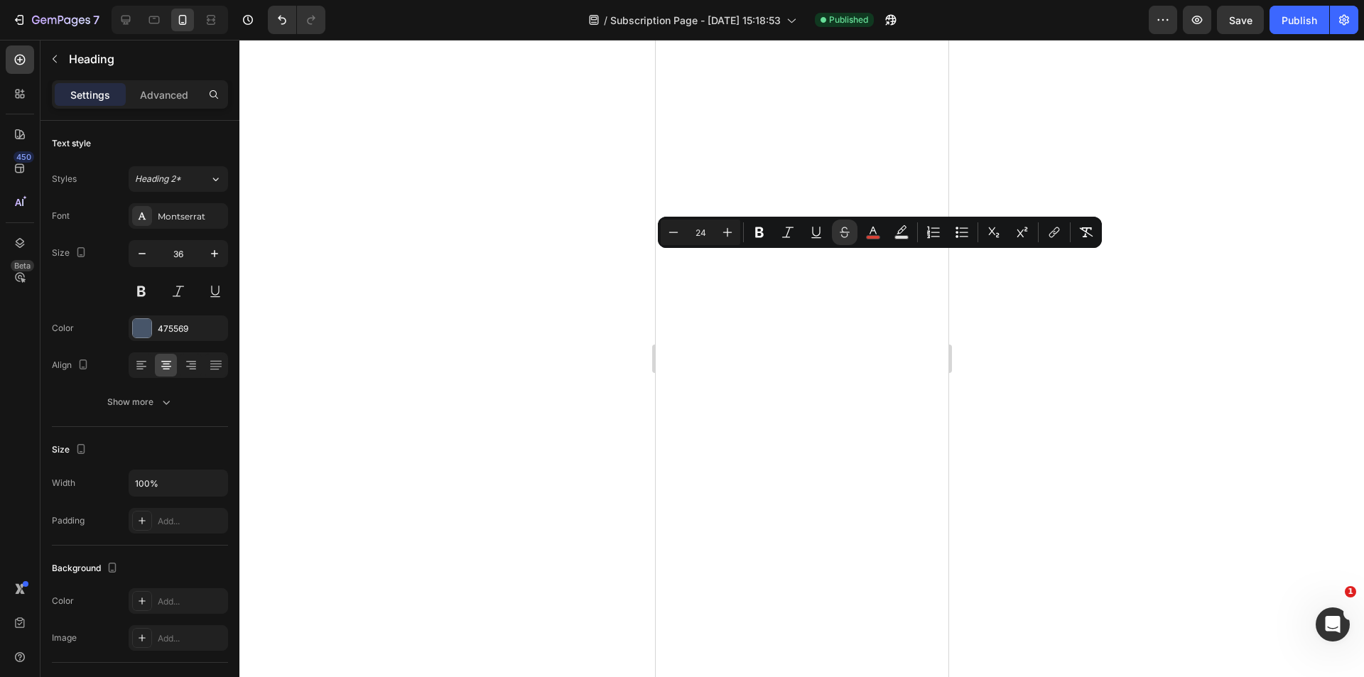
type input "28"
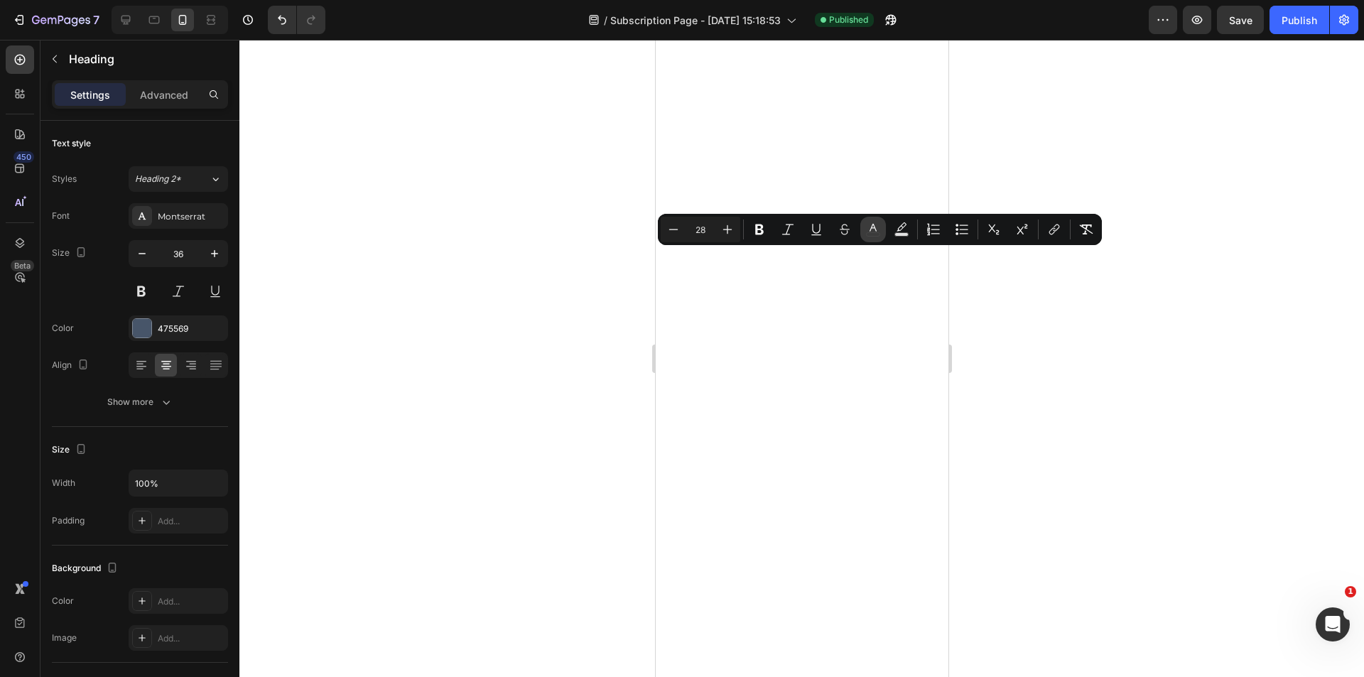
click at [874, 237] on button "color" at bounding box center [873, 230] width 26 height 26
type input "475569"
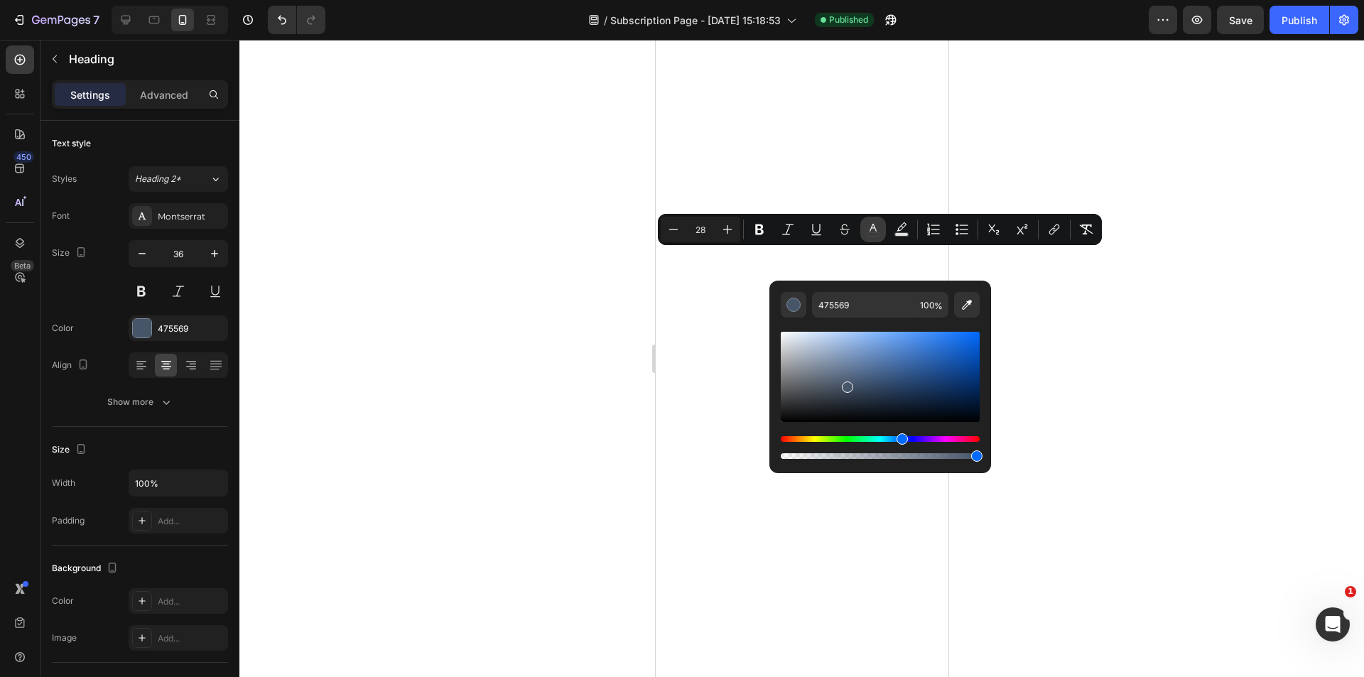
click at [874, 237] on button "color" at bounding box center [873, 230] width 26 height 26
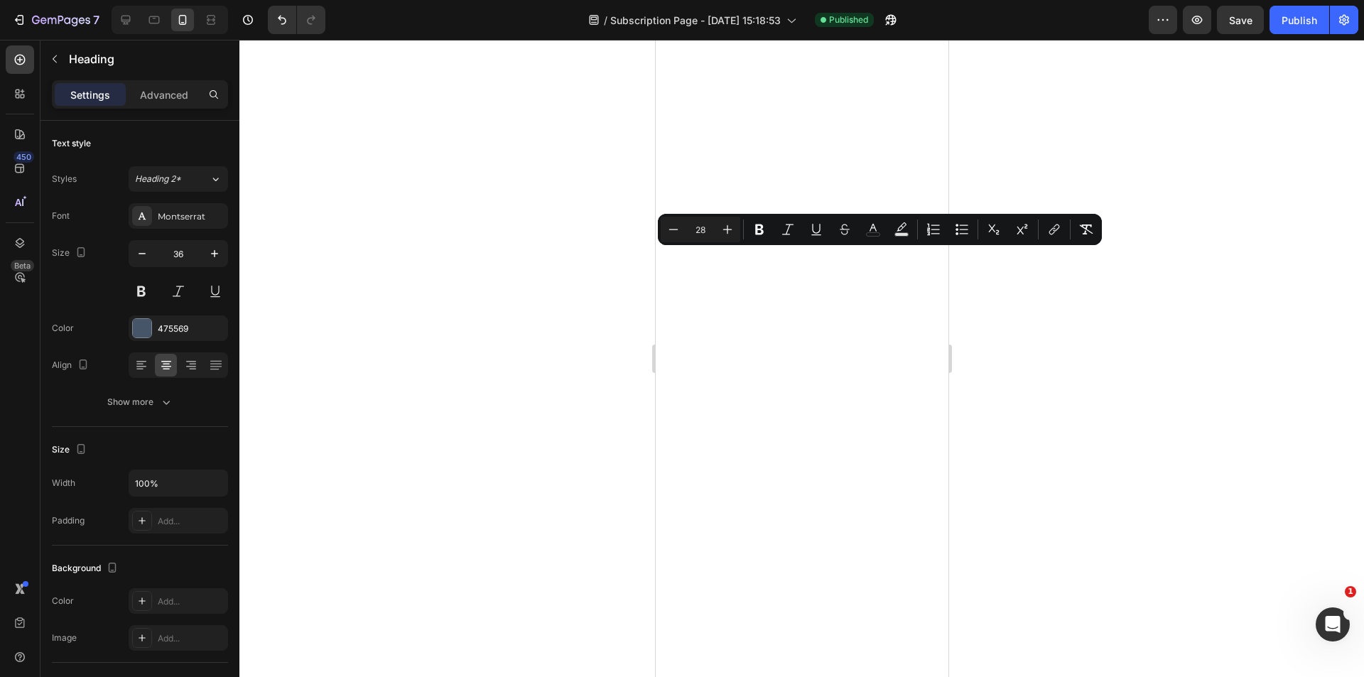
type input "16"
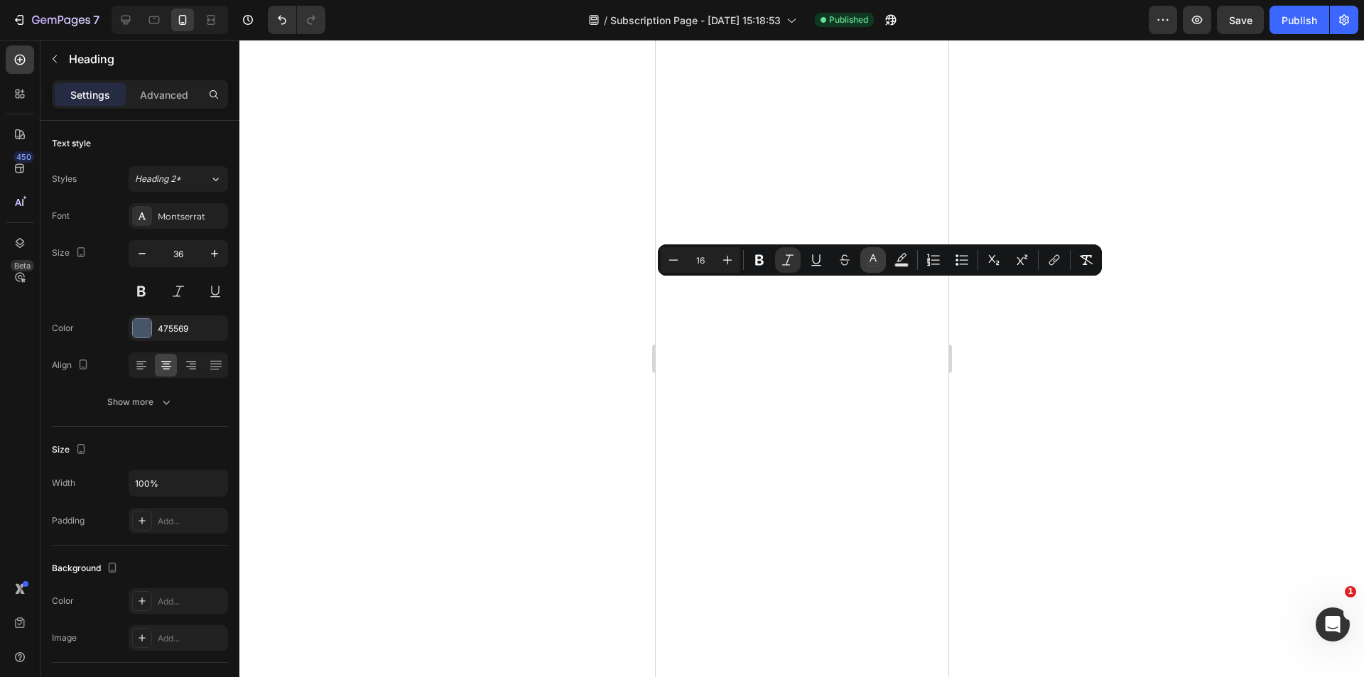
click at [882, 261] on button "color" at bounding box center [873, 260] width 26 height 26
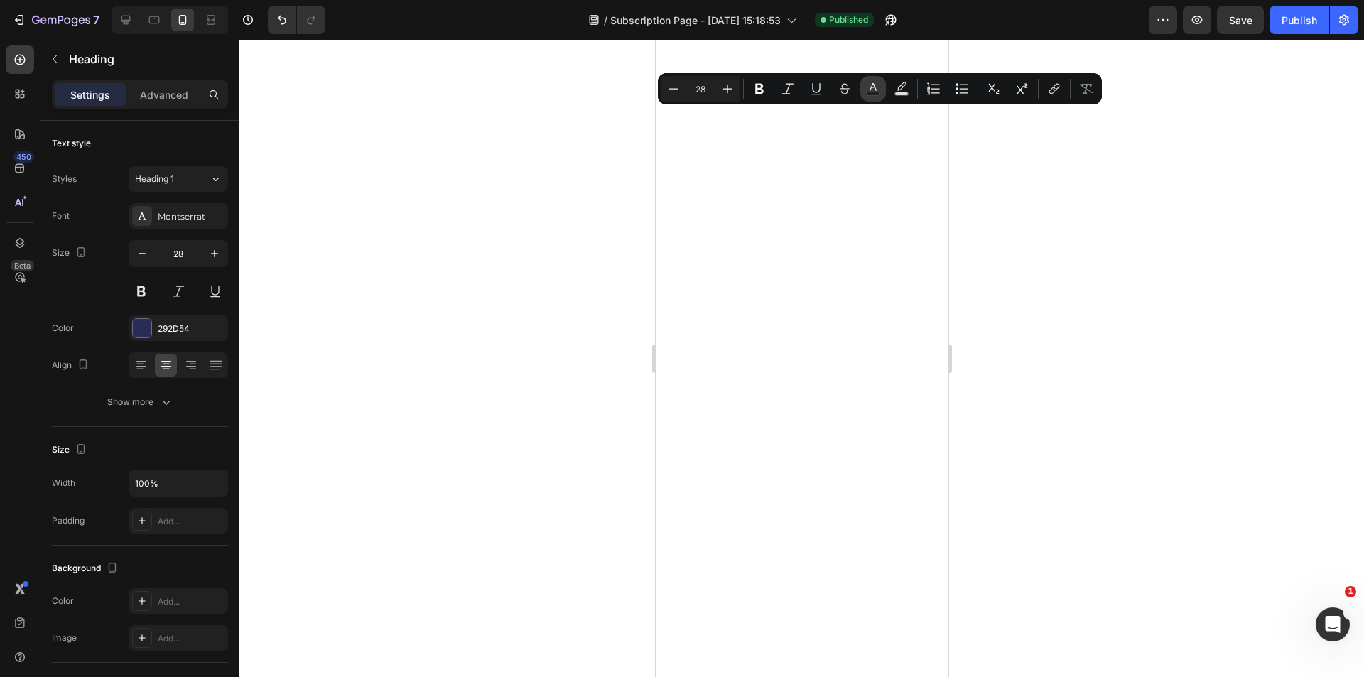
click at [877, 94] on rect "Editor contextual toolbar" at bounding box center [873, 94] width 13 height 4
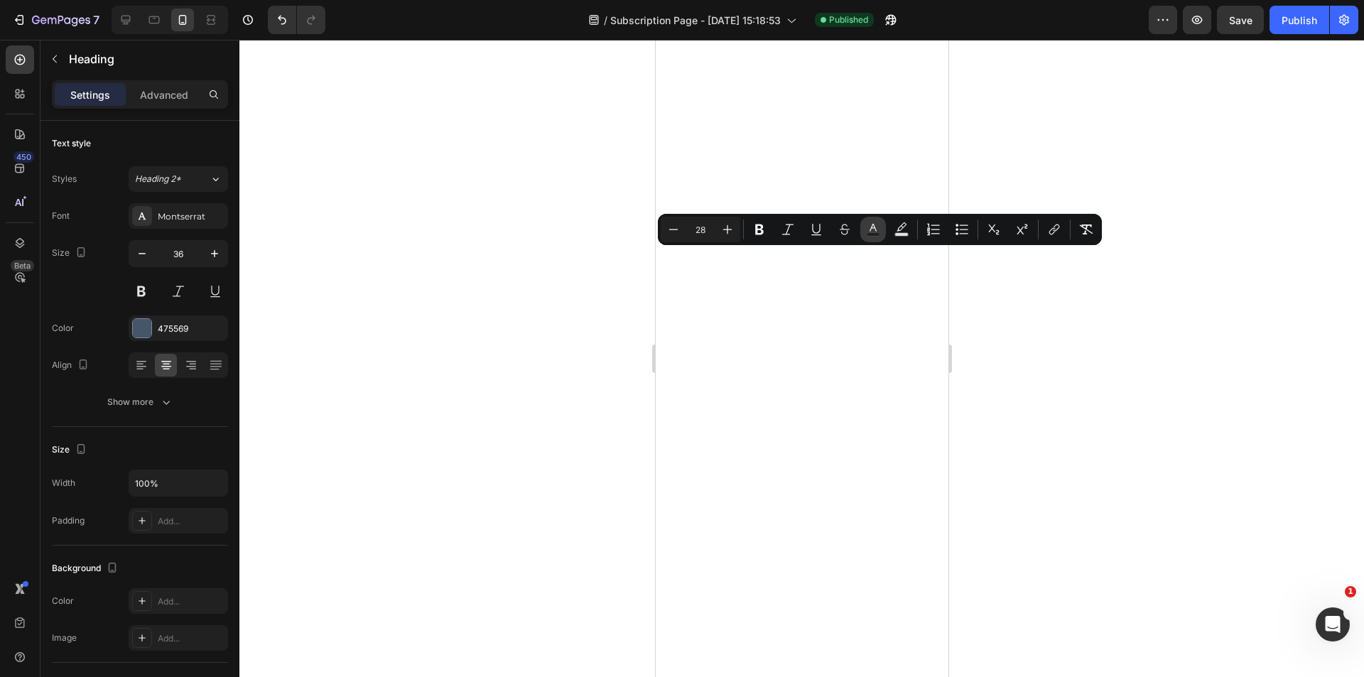
click at [874, 233] on rect "Editor contextual toolbar" at bounding box center [873, 235] width 13 height 4
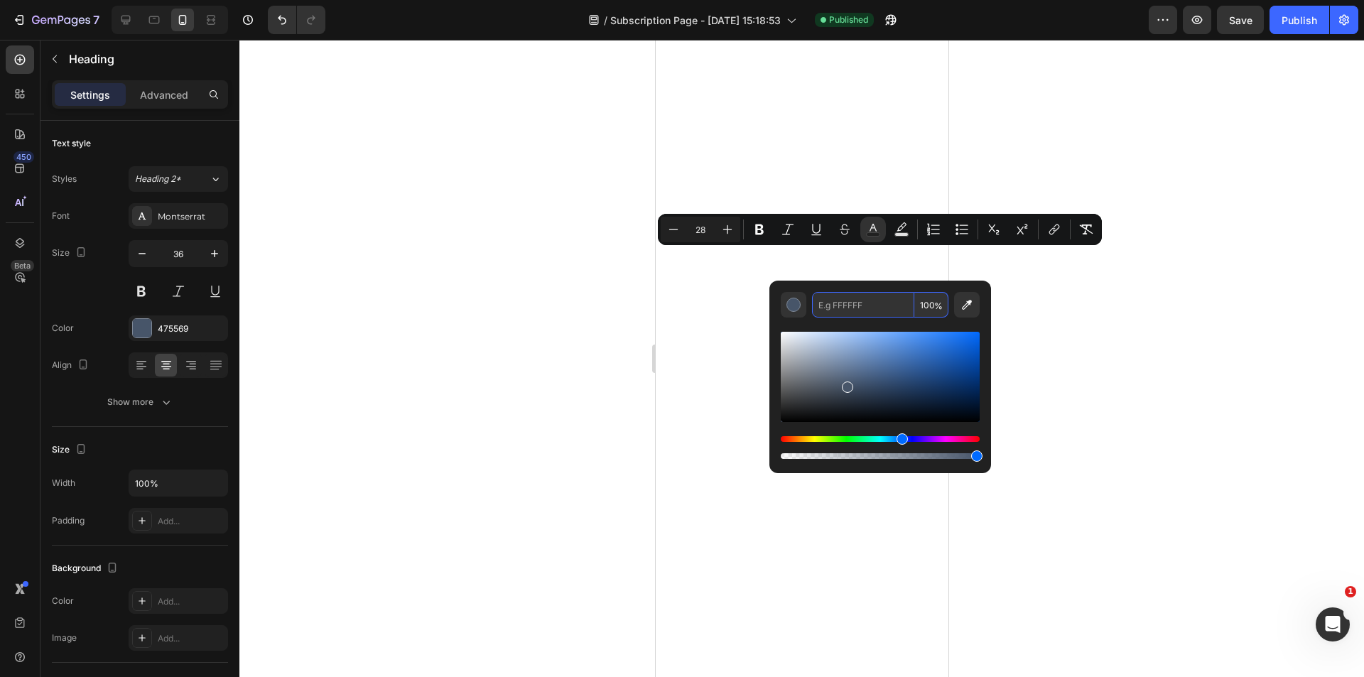
paste input "292D54"
type input "292D54"
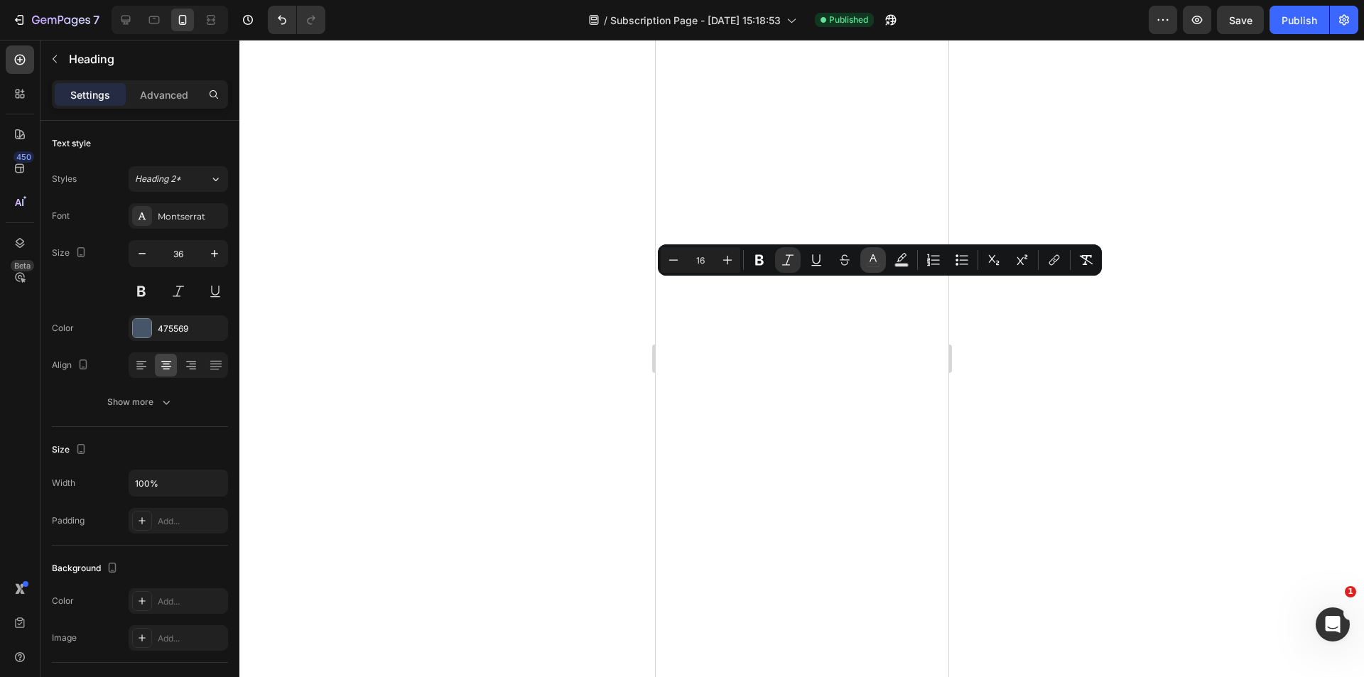
click at [870, 254] on icon "Editor contextual toolbar" at bounding box center [873, 260] width 14 height 14
type input "475569"
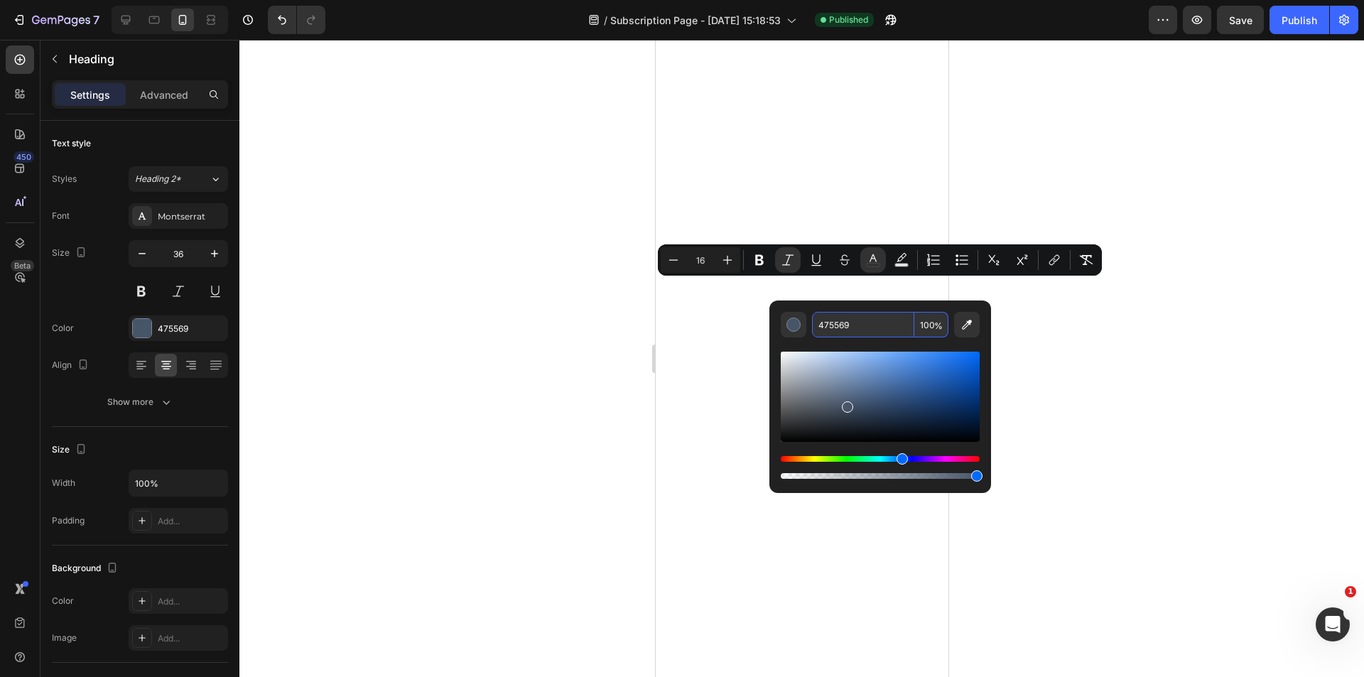
click at [863, 330] on input "475569" at bounding box center [863, 325] width 102 height 26
paste input "292D54"
type input "292D54"
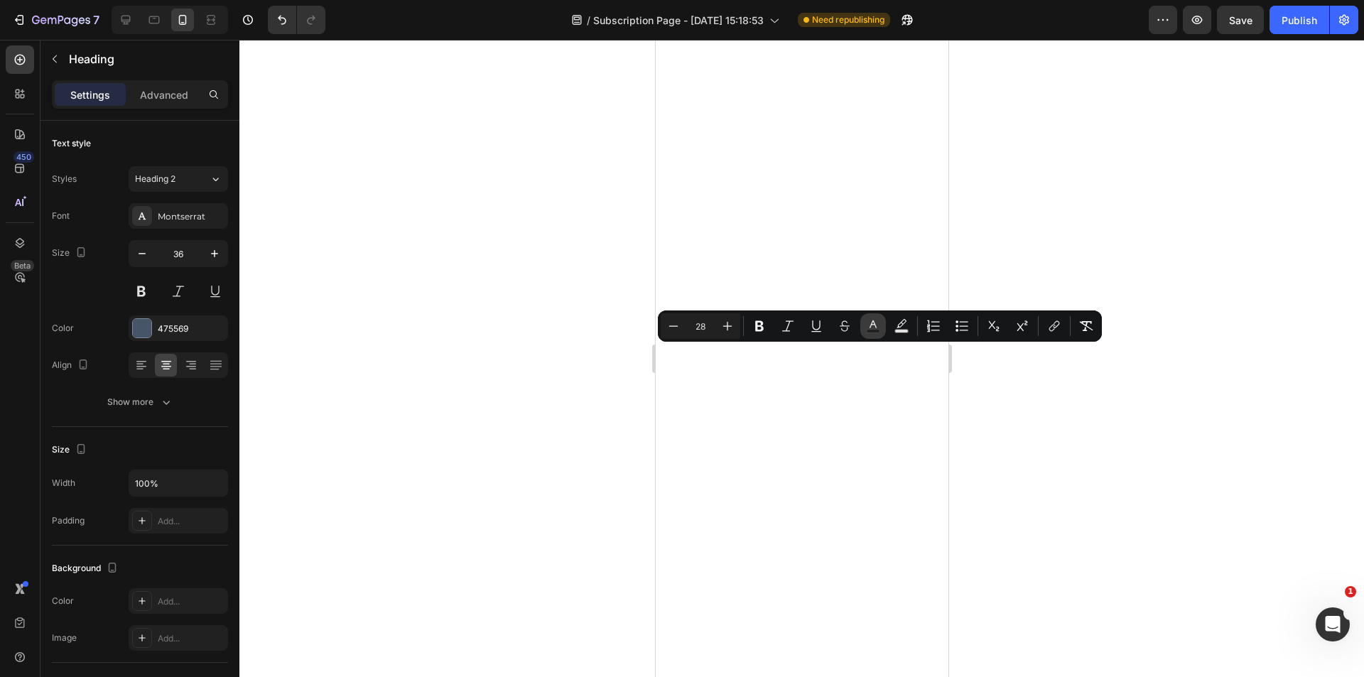
click at [881, 332] on button "Text Color" at bounding box center [873, 326] width 26 height 26
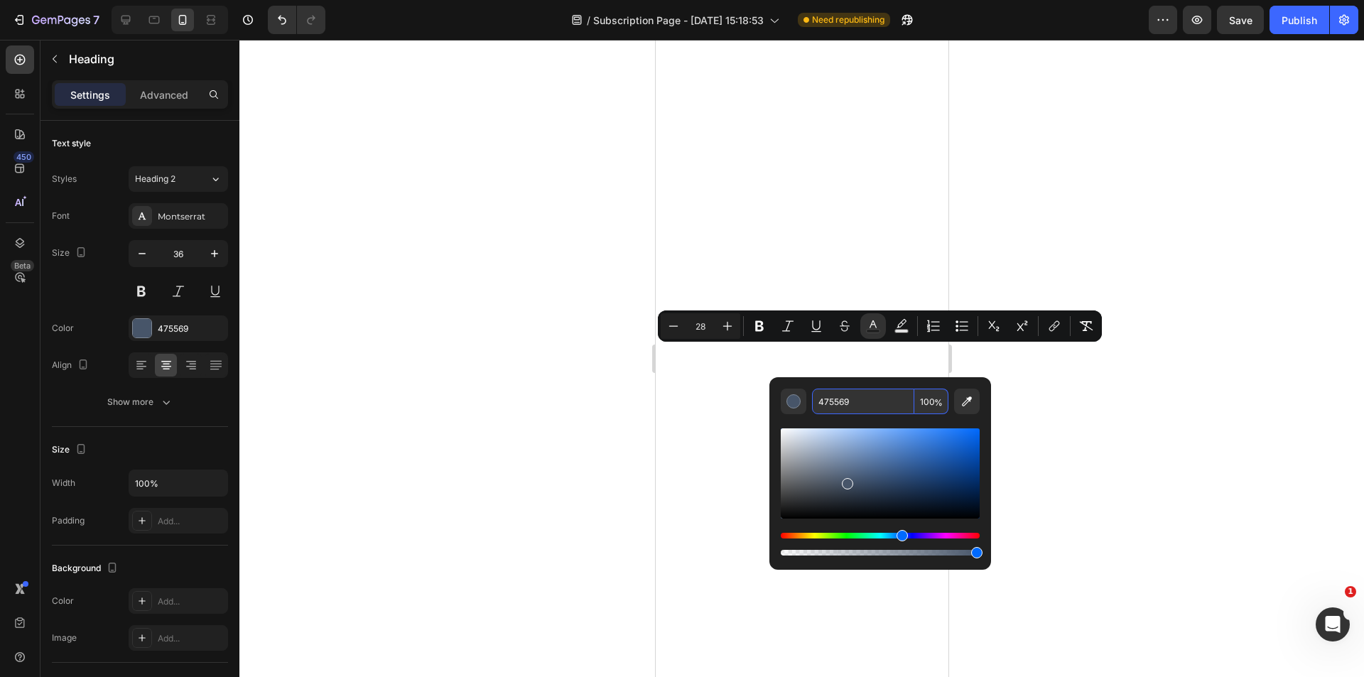
click at [855, 401] on input "475569" at bounding box center [863, 402] width 102 height 26
paste input "292D54"
type input "292D54"
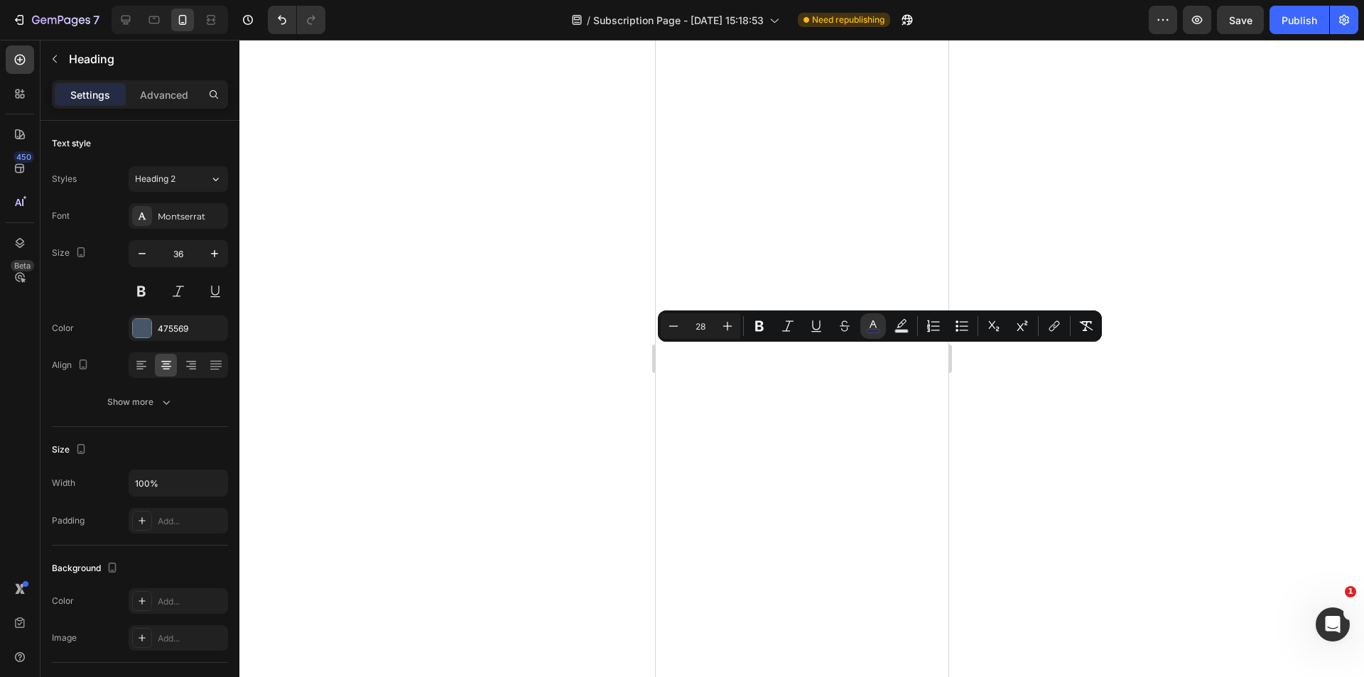
click at [1250, 25] on span "Save" at bounding box center [1240, 20] width 23 height 12
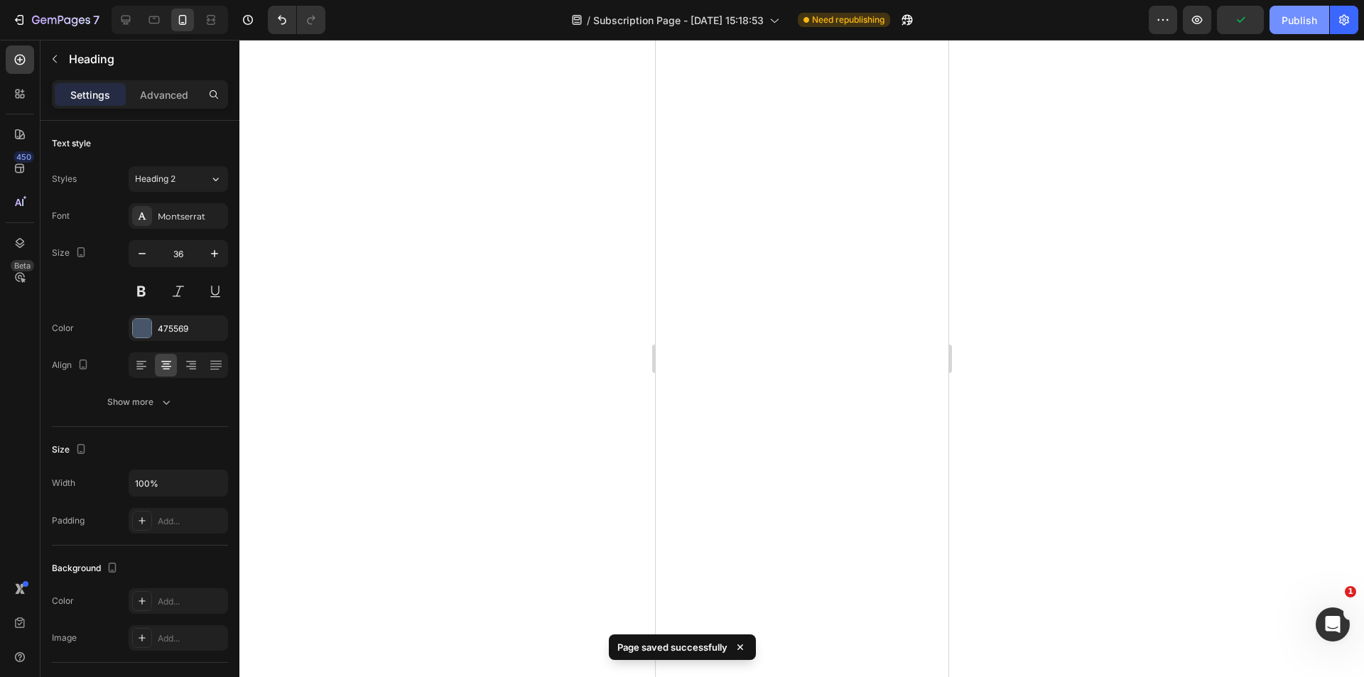
click at [1299, 26] on div "Publish" at bounding box center [1300, 20] width 36 height 15
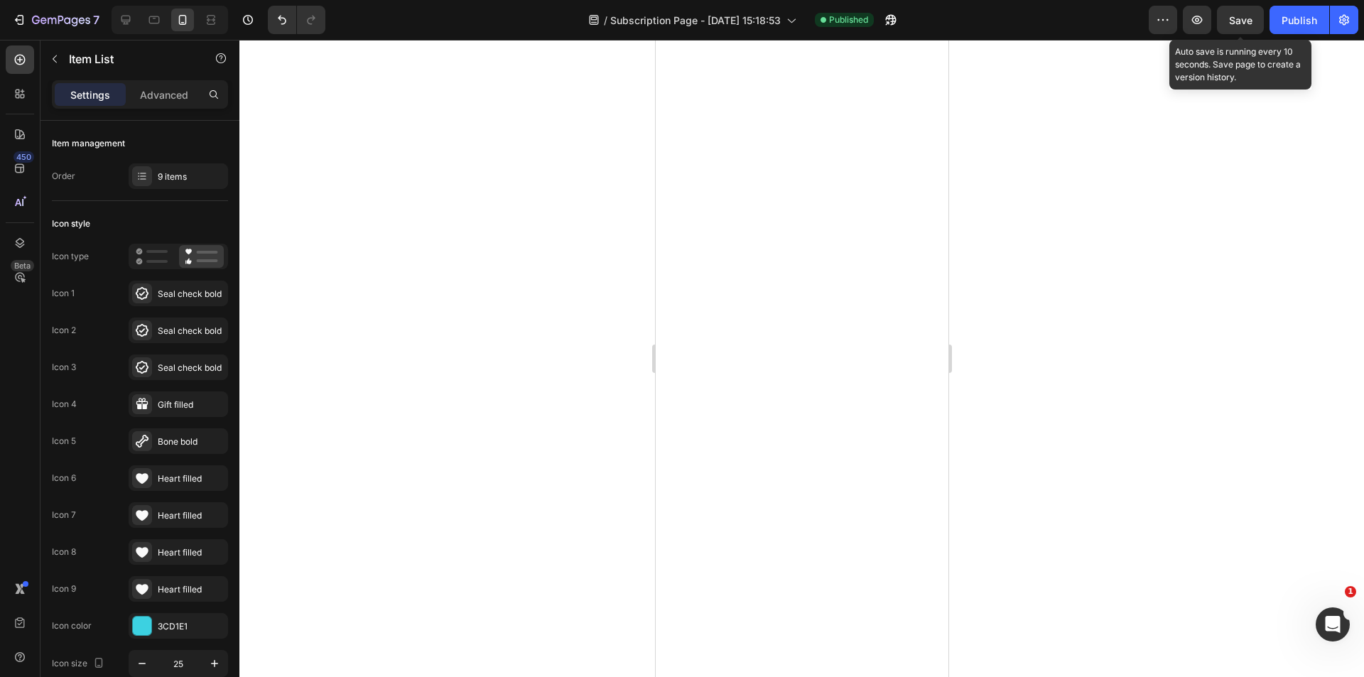
click at [1244, 26] on span "Save" at bounding box center [1240, 20] width 23 height 12
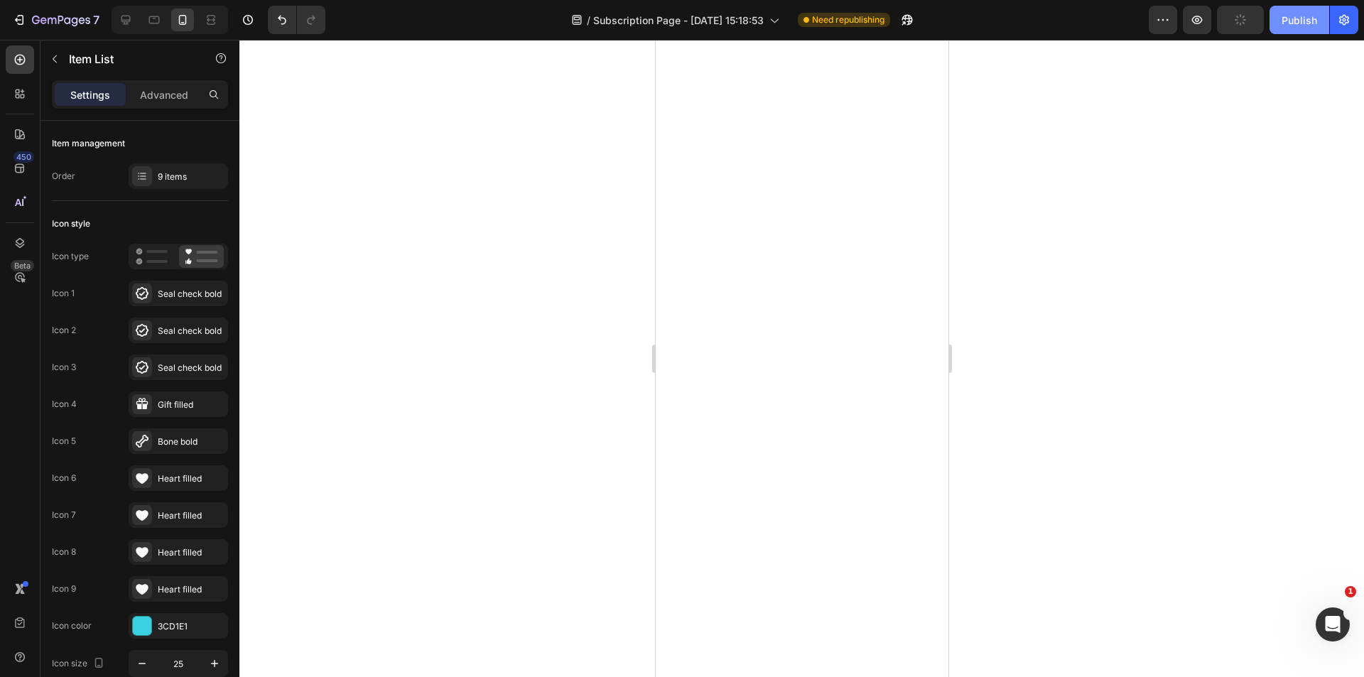
click at [1299, 28] on button "Publish" at bounding box center [1300, 20] width 60 height 28
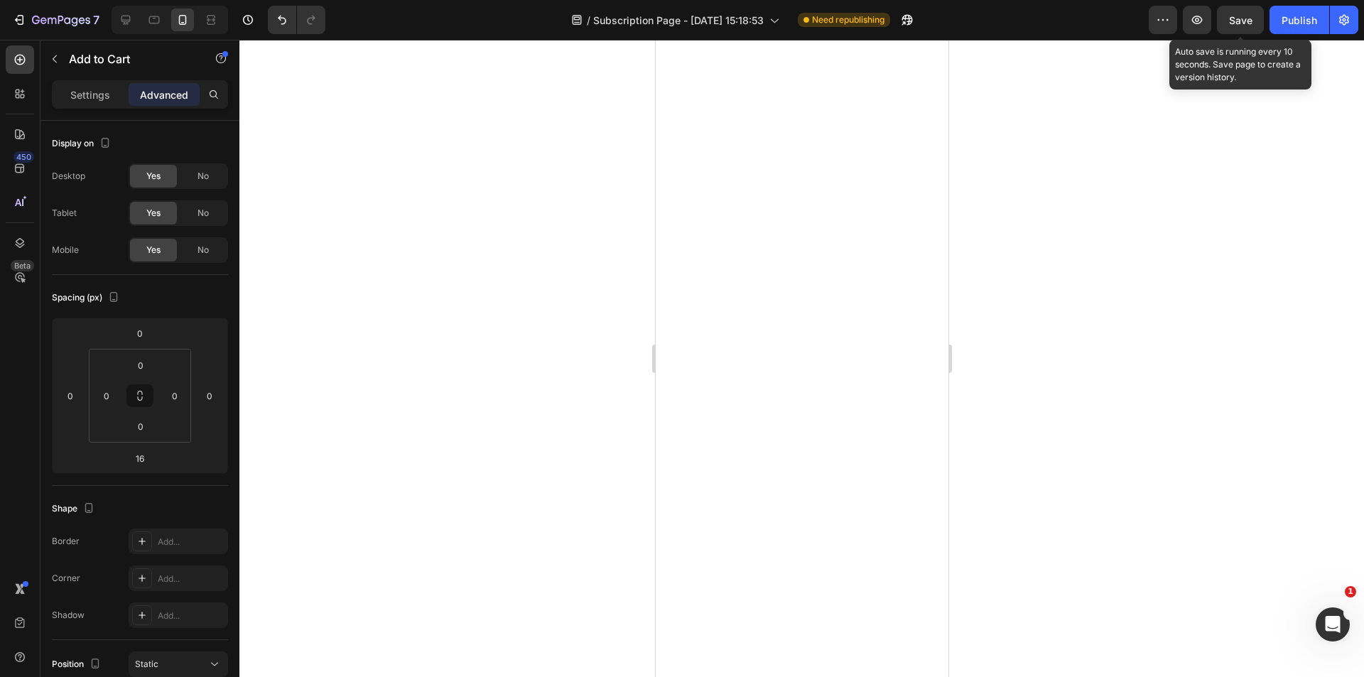
click at [1250, 23] on span "Save" at bounding box center [1240, 20] width 23 height 12
